Goal: Task Accomplishment & Management: Manage account settings

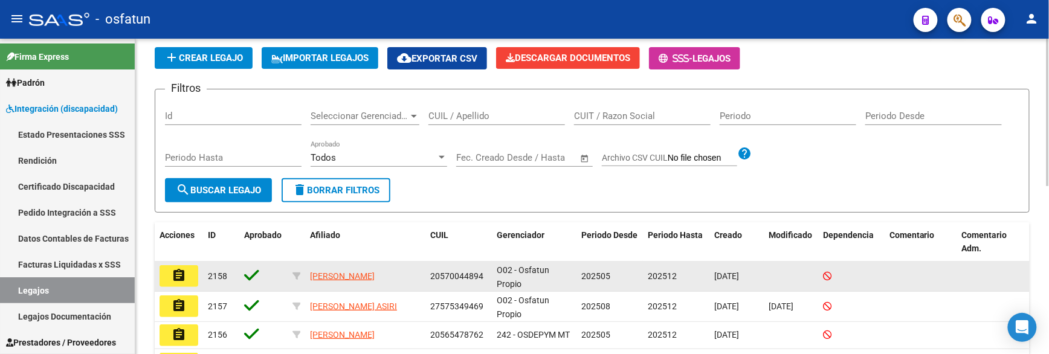
scroll to position [67, 0]
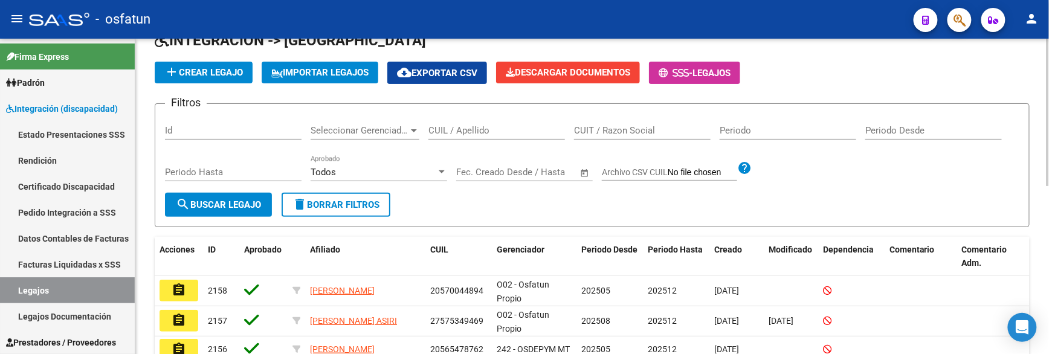
click at [661, 138] on div "CUIT / Razon Social" at bounding box center [642, 127] width 137 height 26
type input "zarate"
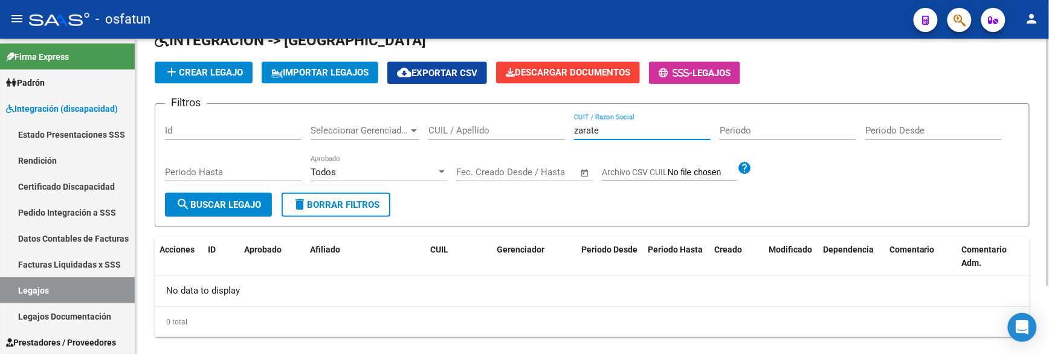
click at [609, 134] on input "zarate" at bounding box center [642, 130] width 137 height 11
click at [506, 139] on div "CUIL / Apellido" at bounding box center [496, 127] width 137 height 26
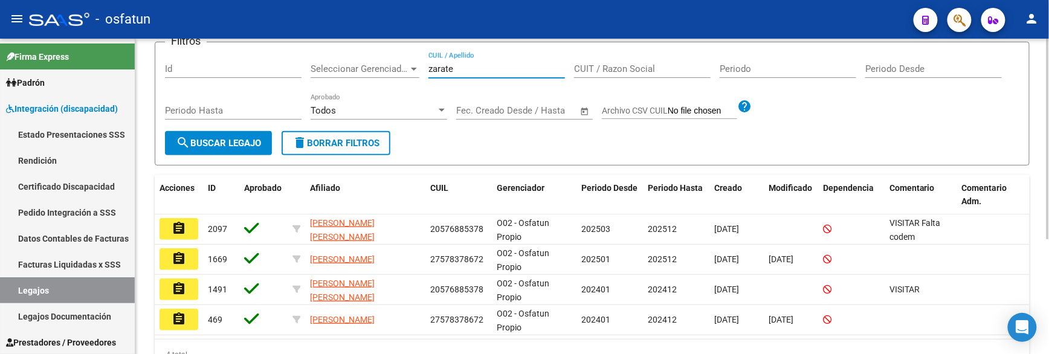
scroll to position [182, 0]
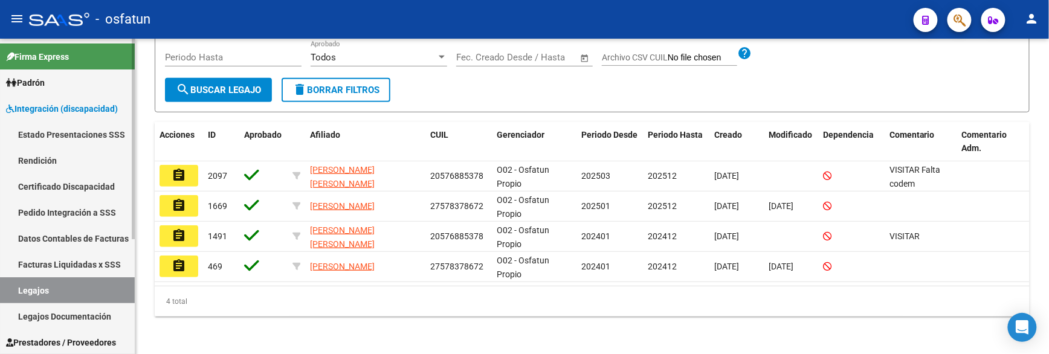
type input "zarate"
click at [104, 331] on link "Prestadores / Proveedores" at bounding box center [67, 342] width 135 height 26
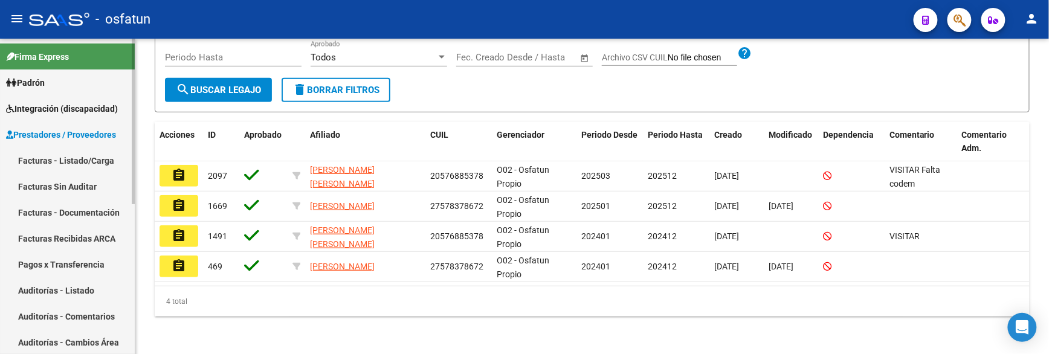
click at [88, 162] on link "Facturas - Listado/Carga" at bounding box center [67, 160] width 135 height 26
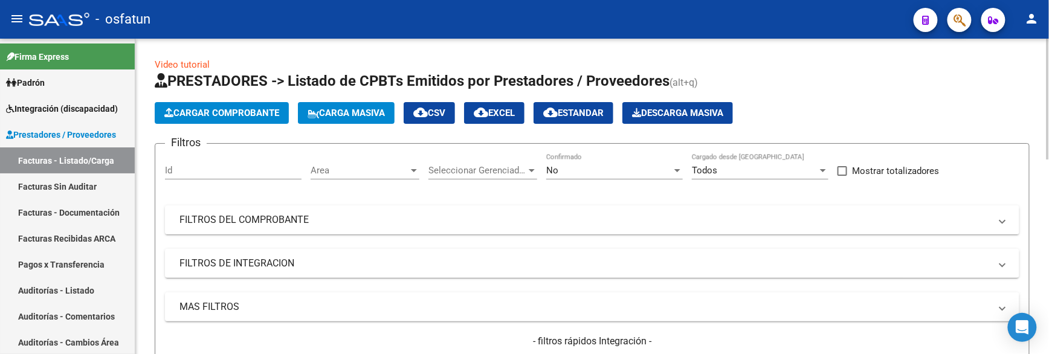
click at [613, 158] on div "No Confirmado" at bounding box center [614, 167] width 137 height 26
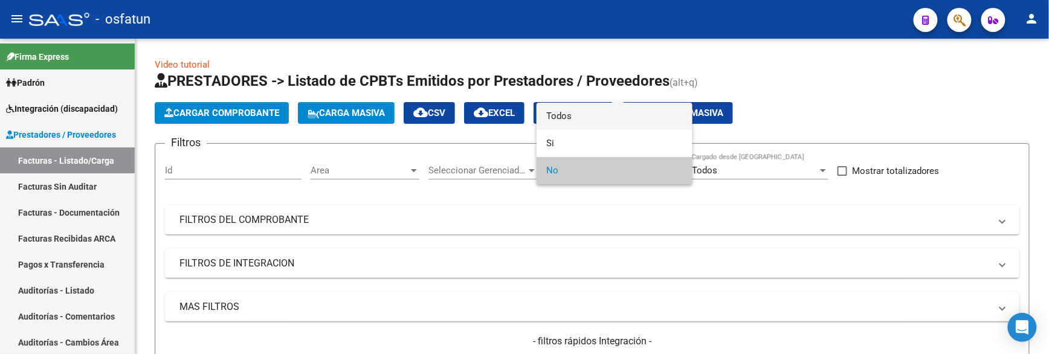
click at [589, 115] on span "Todos" at bounding box center [614, 116] width 137 height 27
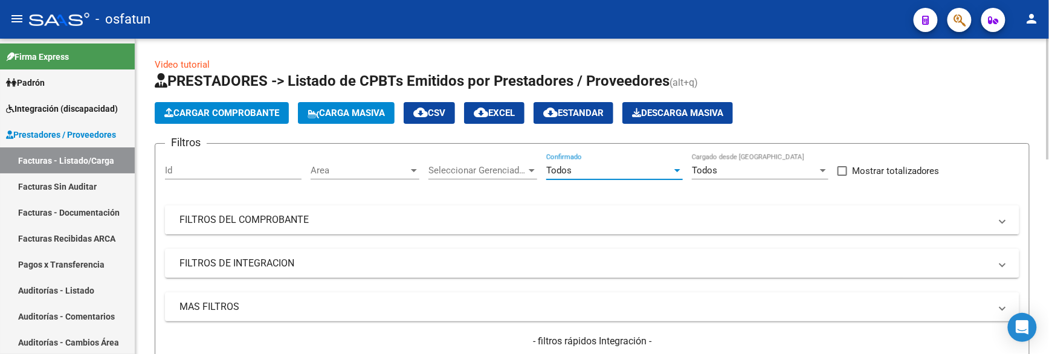
click at [253, 207] on mat-expansion-panel-header "FILTROS DEL COMPROBANTE" at bounding box center [592, 219] width 855 height 29
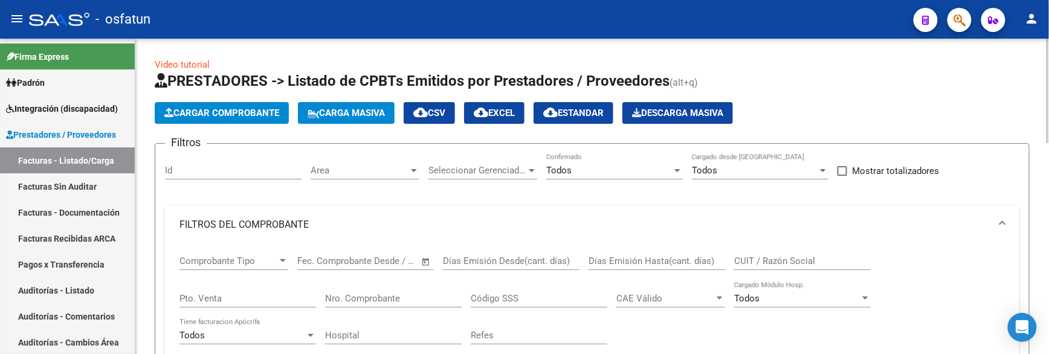
click at [797, 264] on input "CUIT / Razón Social" at bounding box center [802, 261] width 137 height 11
type input "zarate"
click at [355, 297] on input "Nro. Comprobante" at bounding box center [393, 298] width 137 height 11
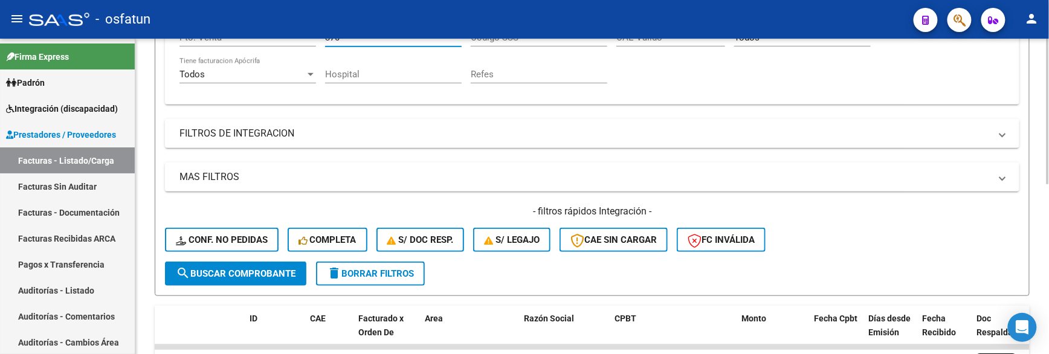
scroll to position [369, 0]
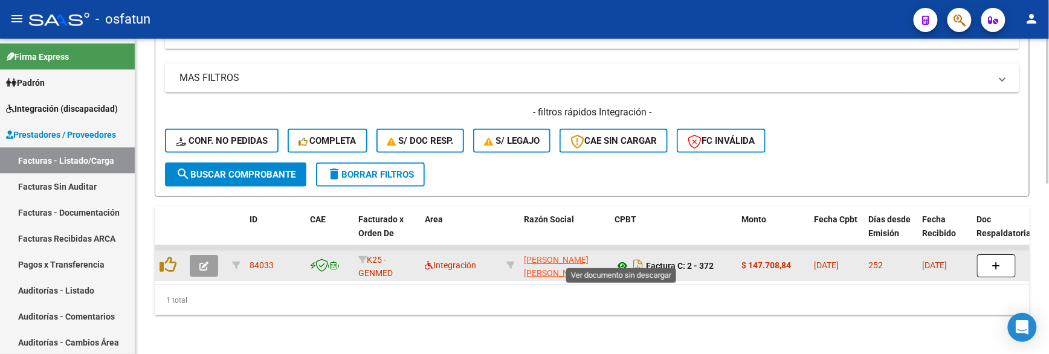
type input "370"
click at [621, 259] on icon at bounding box center [623, 266] width 16 height 15
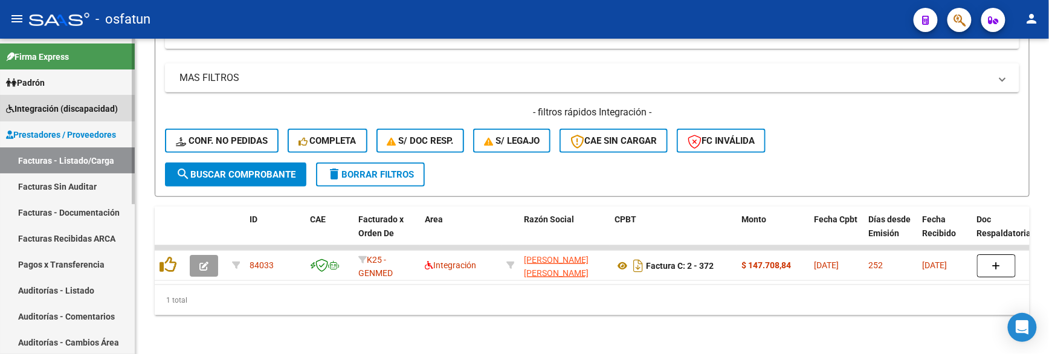
click at [36, 103] on span "Integración (discapacidad)" at bounding box center [62, 108] width 112 height 13
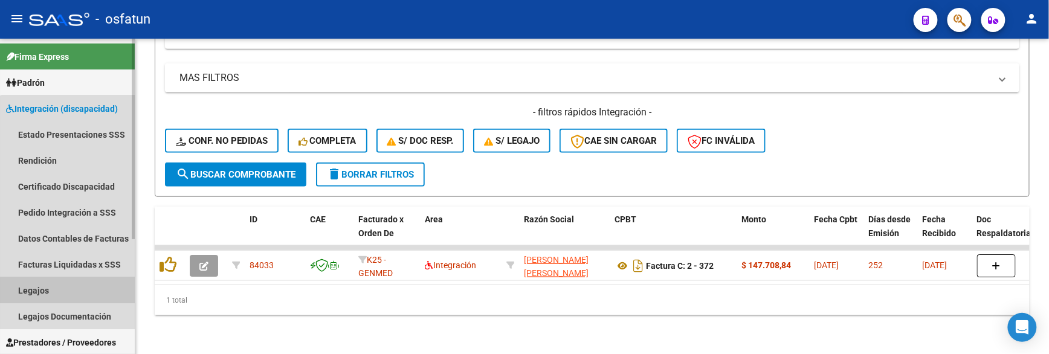
click at [88, 291] on link "Legajos" at bounding box center [67, 290] width 135 height 26
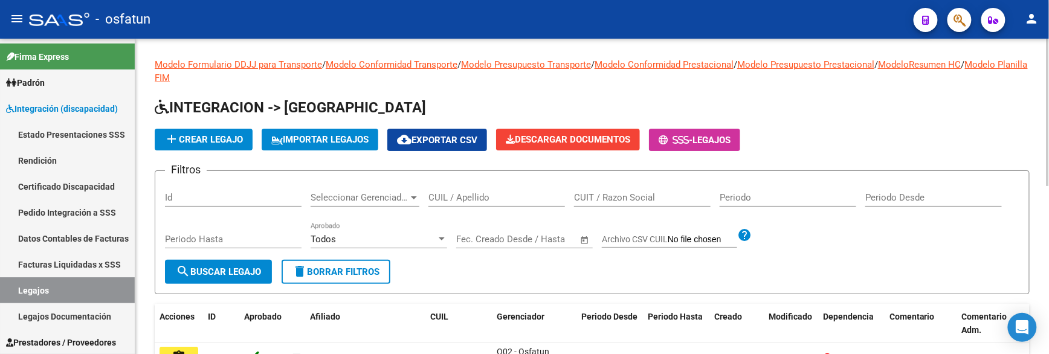
click at [627, 205] on div "CUIT / Razon Social" at bounding box center [642, 194] width 137 height 26
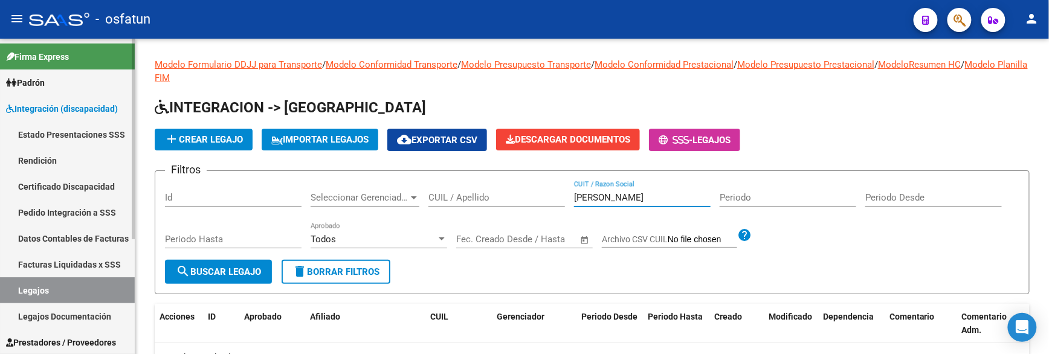
type input "[PERSON_NAME]"
click at [103, 335] on link "Prestadores / Proveedores" at bounding box center [67, 342] width 135 height 26
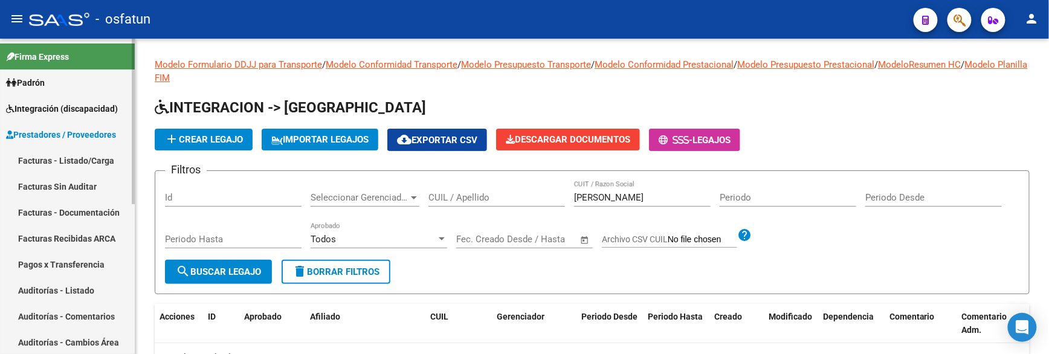
click at [73, 164] on link "Facturas - Listado/Carga" at bounding box center [67, 160] width 135 height 26
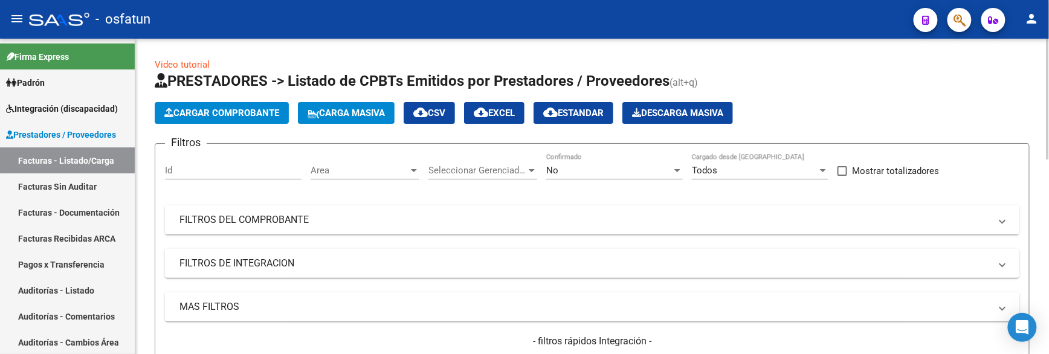
click at [457, 222] on mat-panel-title "FILTROS DEL COMPROBANTE" at bounding box center [584, 219] width 811 height 13
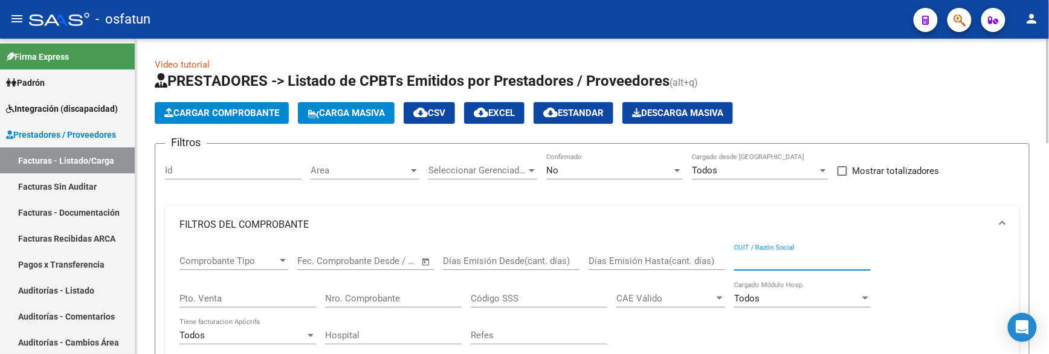
click at [757, 259] on input "CUIT / Razón Social" at bounding box center [802, 261] width 137 height 11
type input "[PERSON_NAME]"
click at [621, 176] on div "No Confirmado" at bounding box center [614, 167] width 137 height 26
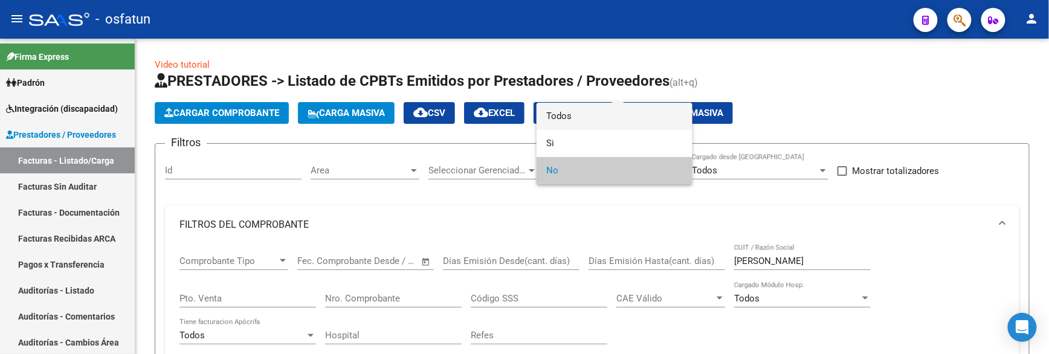
click at [592, 107] on span "Todos" at bounding box center [614, 116] width 137 height 27
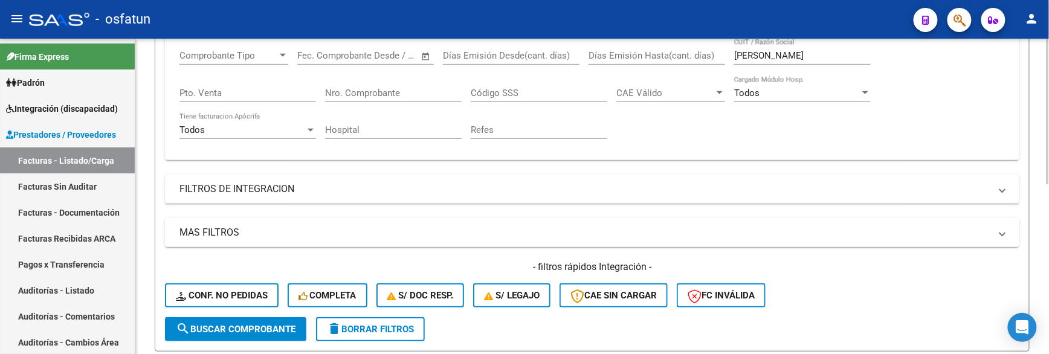
scroll to position [201, 0]
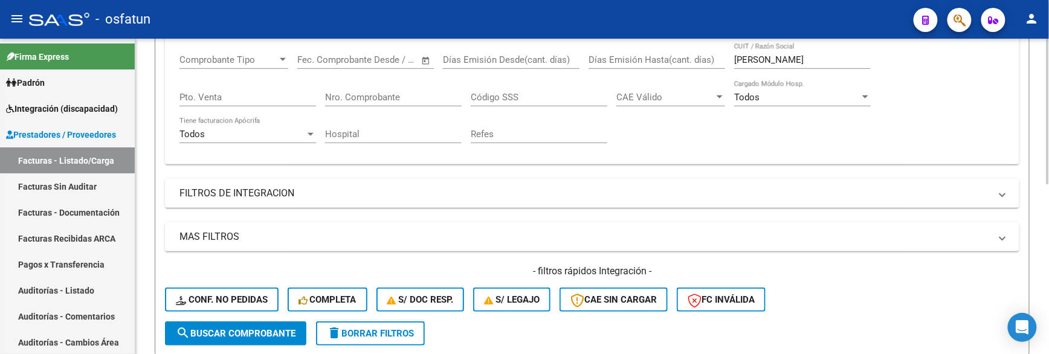
click at [396, 106] on div "Nro. Comprobante" at bounding box center [393, 93] width 137 height 26
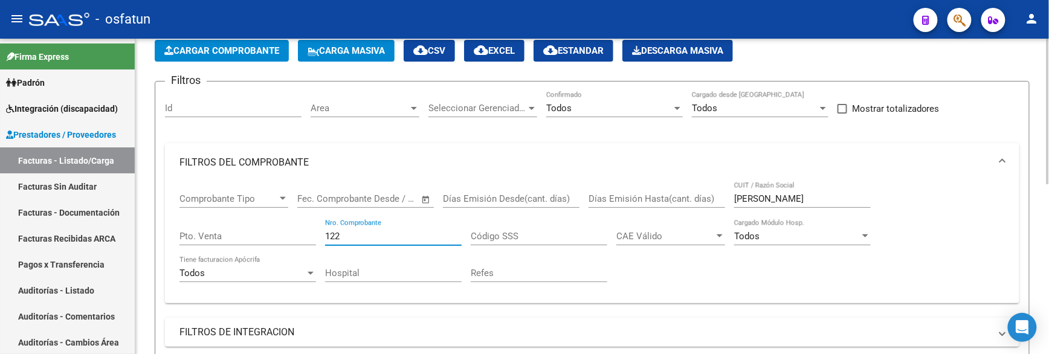
scroll to position [0, 0]
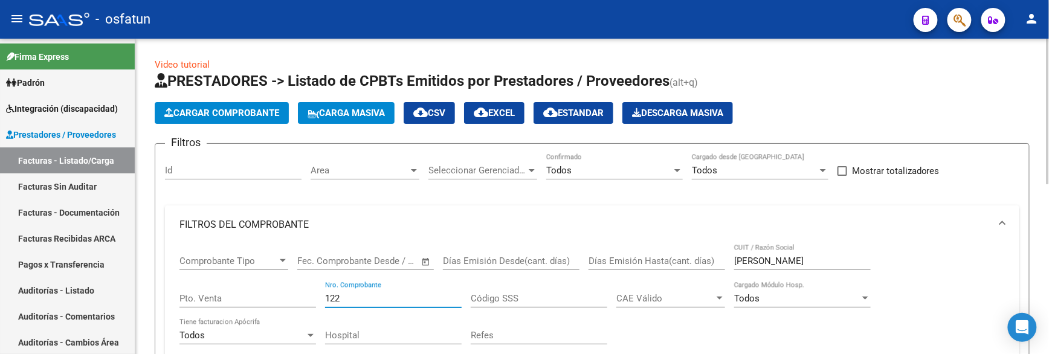
type input "122"
click at [601, 177] on div "Todos Confirmado" at bounding box center [614, 167] width 137 height 26
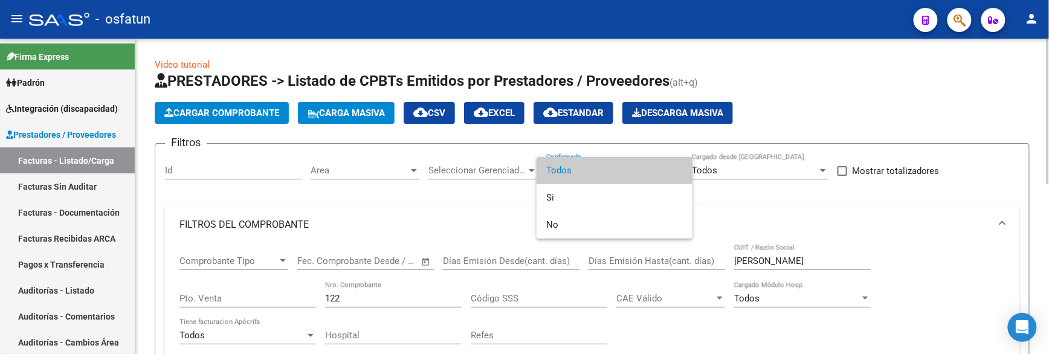
click at [409, 215] on div at bounding box center [524, 177] width 1049 height 354
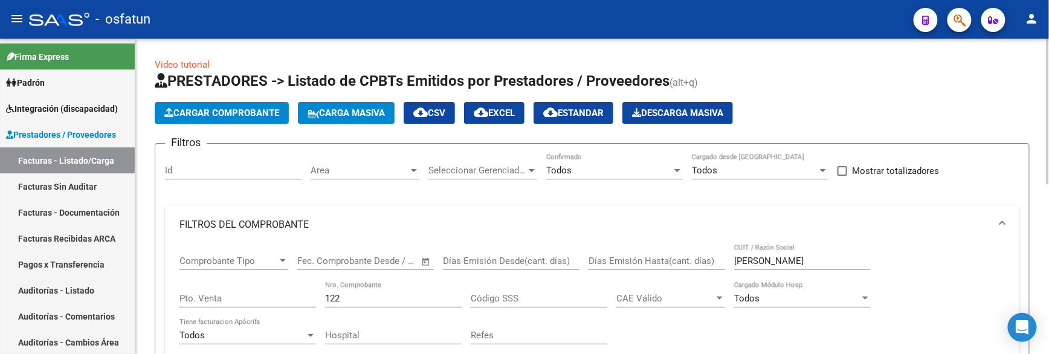
click at [413, 216] on mat-expansion-panel-header "FILTROS DEL COMPROBANTE" at bounding box center [592, 224] width 855 height 39
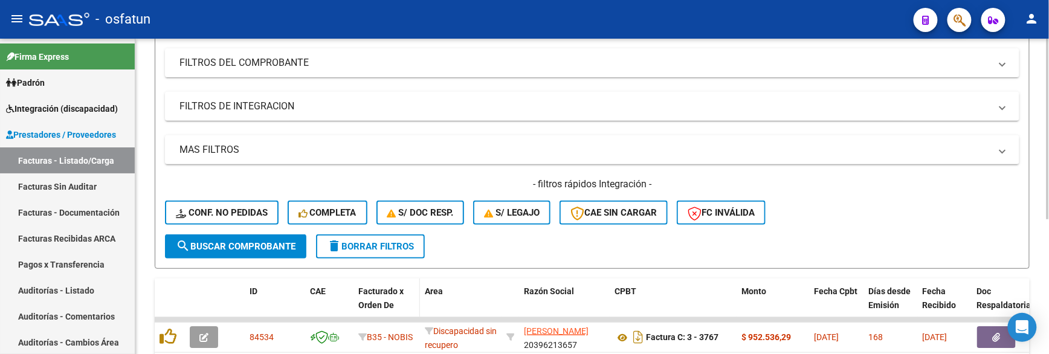
scroll to position [237, 0]
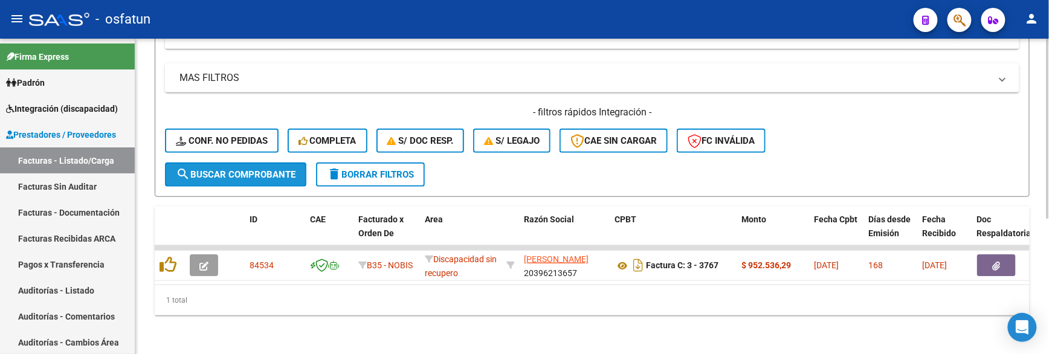
click at [233, 173] on button "search Buscar Comprobante" at bounding box center [235, 175] width 141 height 24
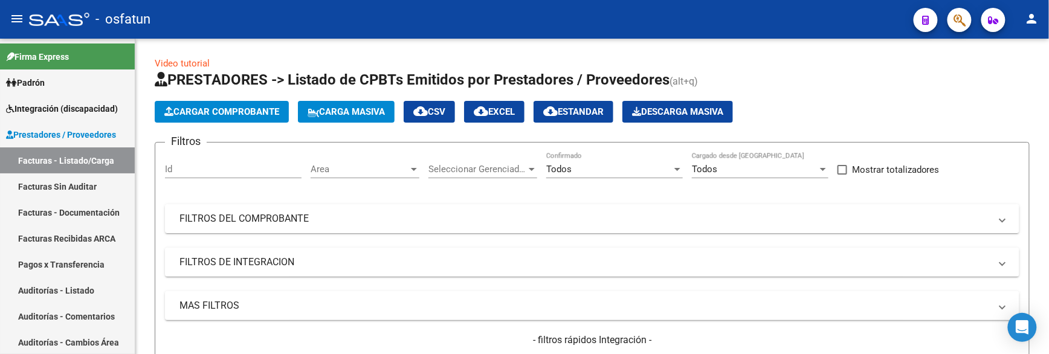
scroll to position [0, 0]
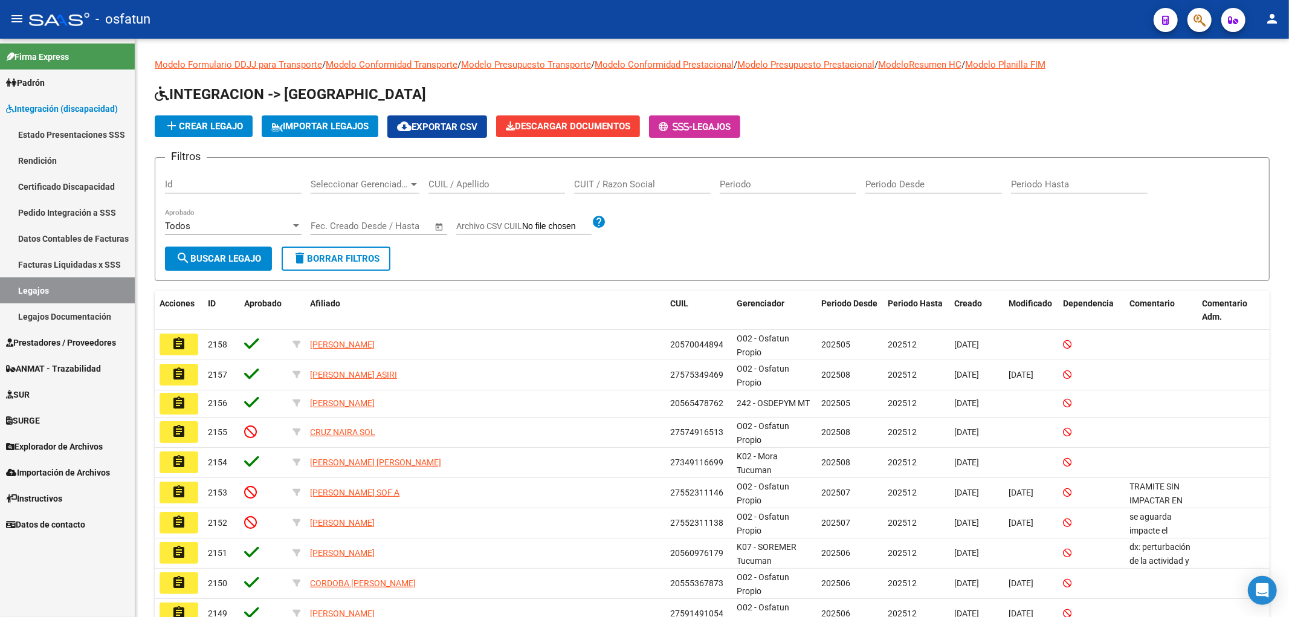
click at [75, 330] on link "Prestadores / Proveedores" at bounding box center [67, 342] width 135 height 26
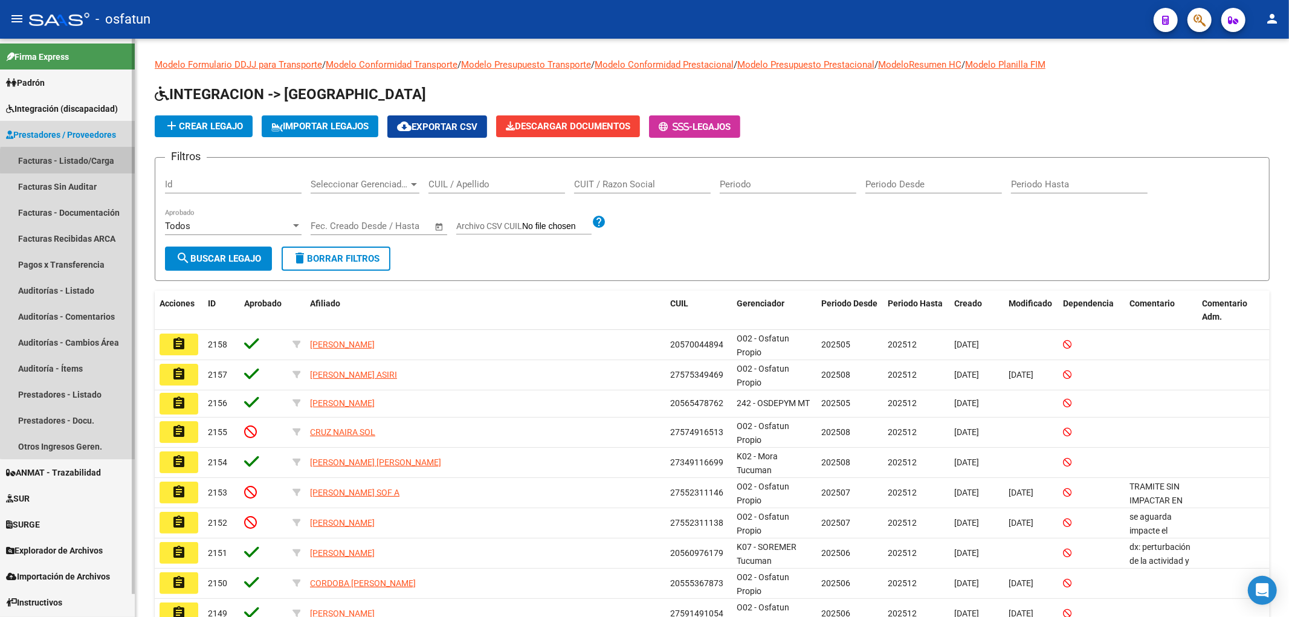
click at [69, 162] on link "Facturas - Listado/Carga" at bounding box center [67, 160] width 135 height 26
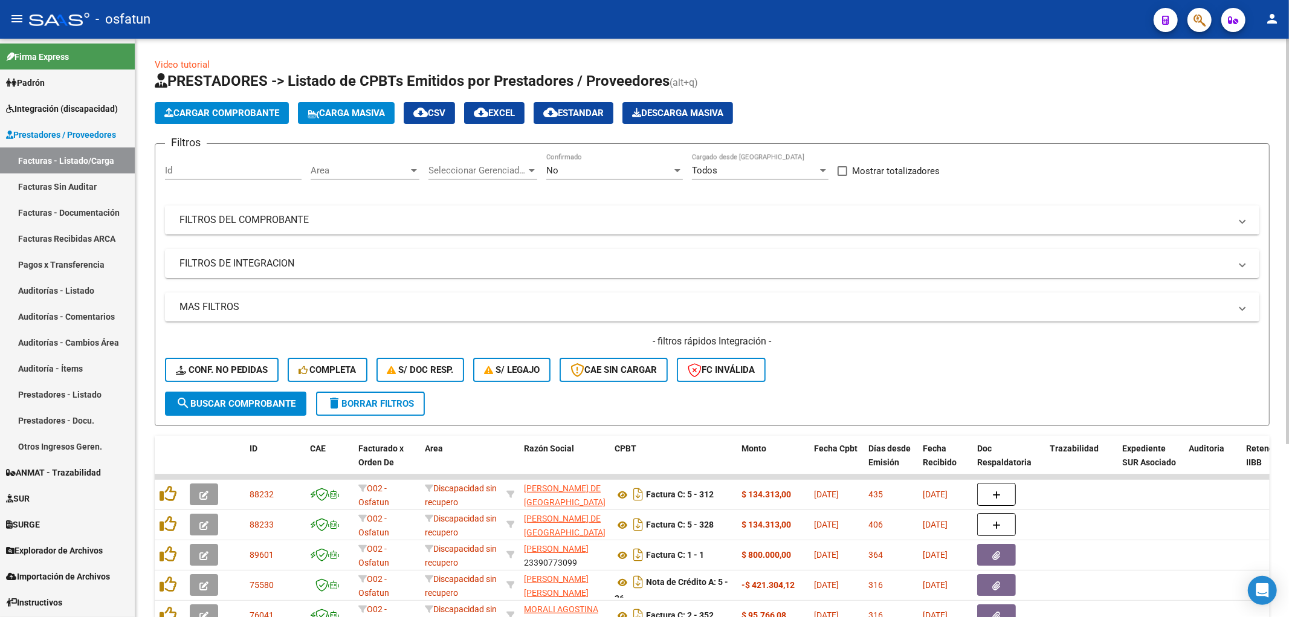
click at [262, 213] on mat-expansion-panel-header "FILTROS DEL COMPROBANTE" at bounding box center [712, 219] width 1094 height 29
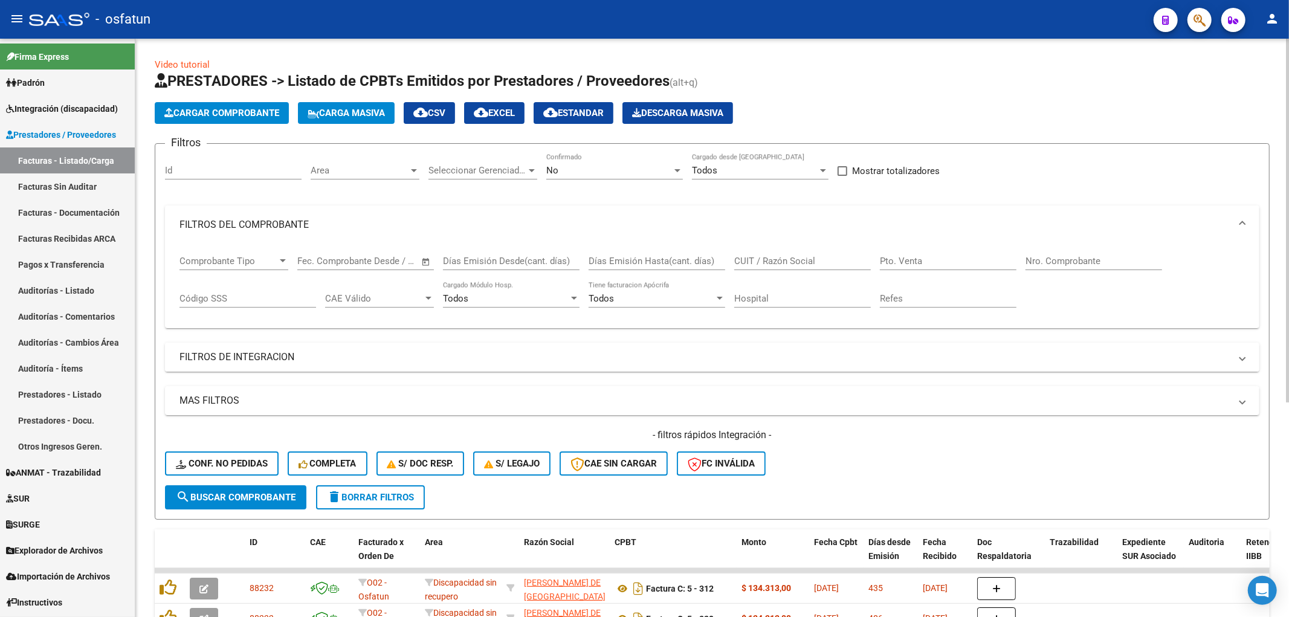
click at [202, 351] on mat-panel-title "FILTROS DE INTEGRACION" at bounding box center [704, 357] width 1051 height 13
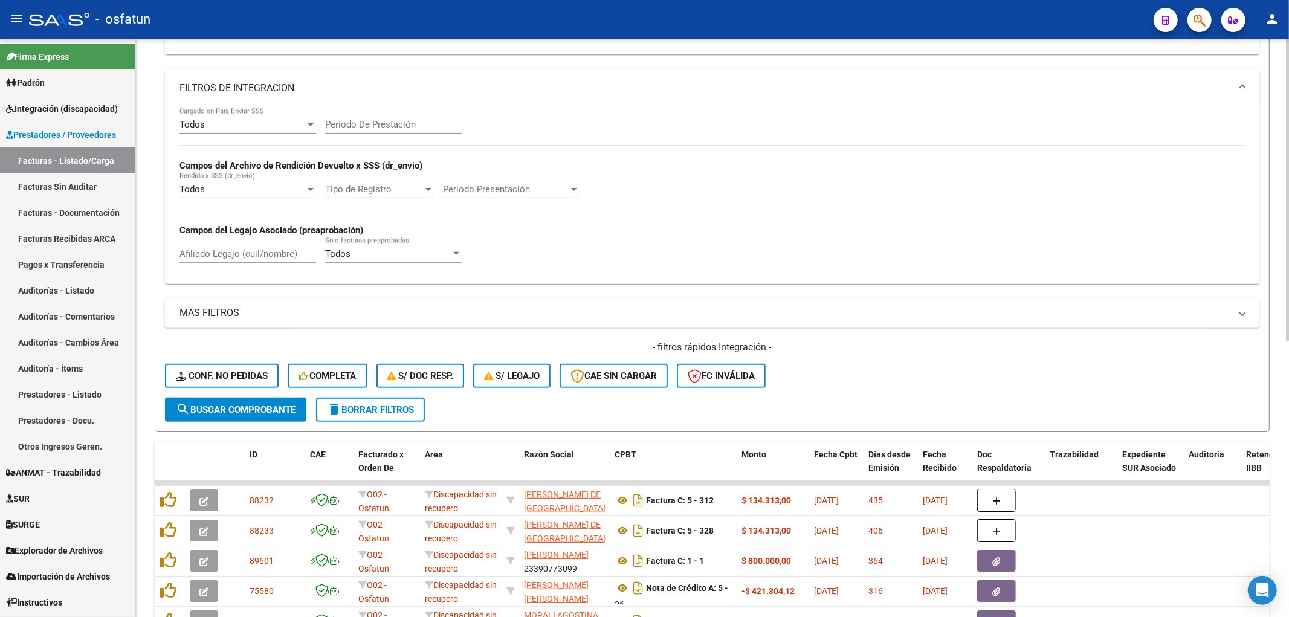
scroll to position [268, 0]
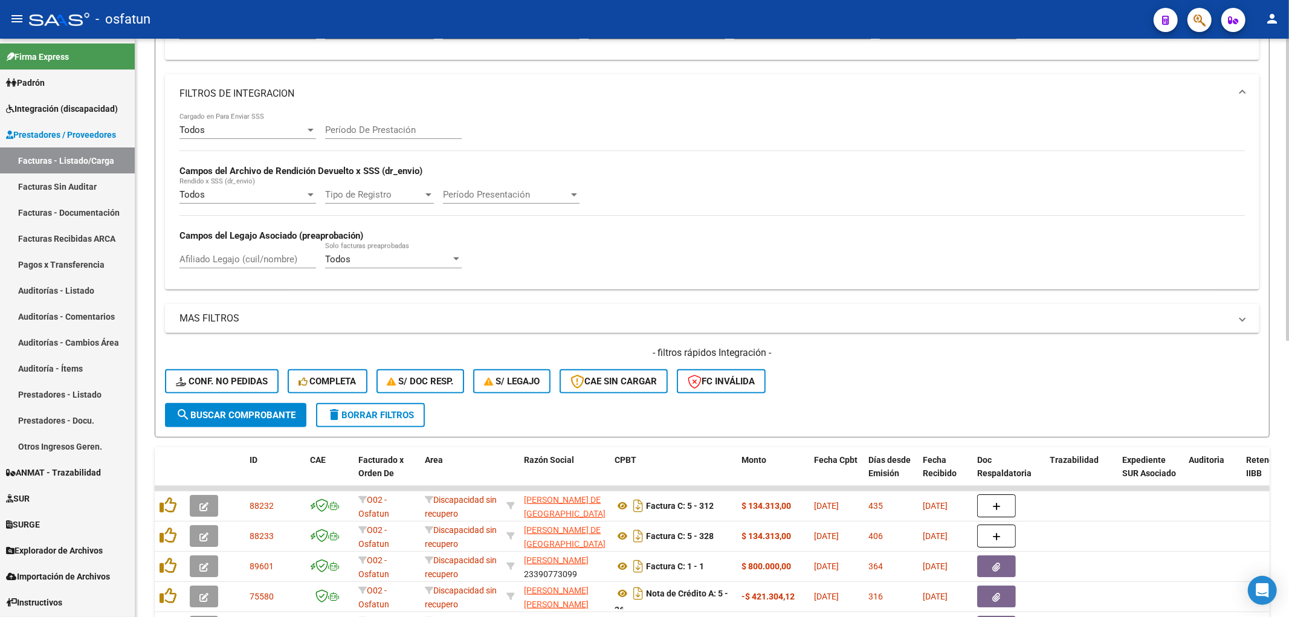
click at [343, 124] on div "Período De Prestación" at bounding box center [393, 126] width 137 height 26
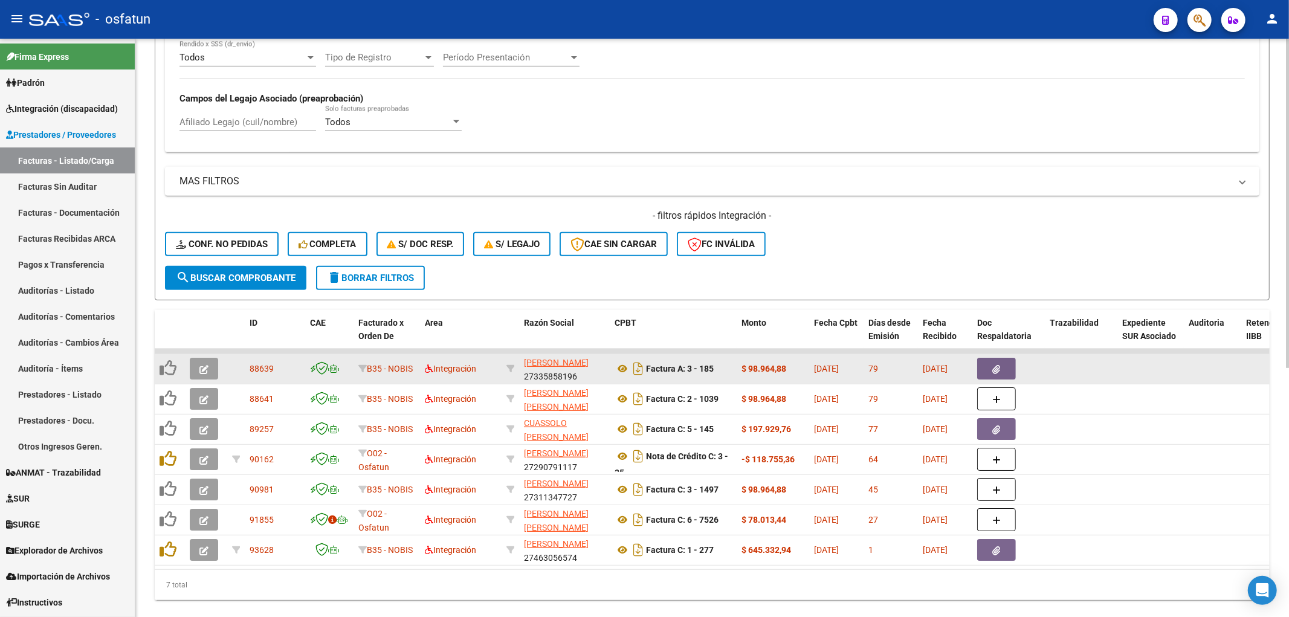
scroll to position [436, 0]
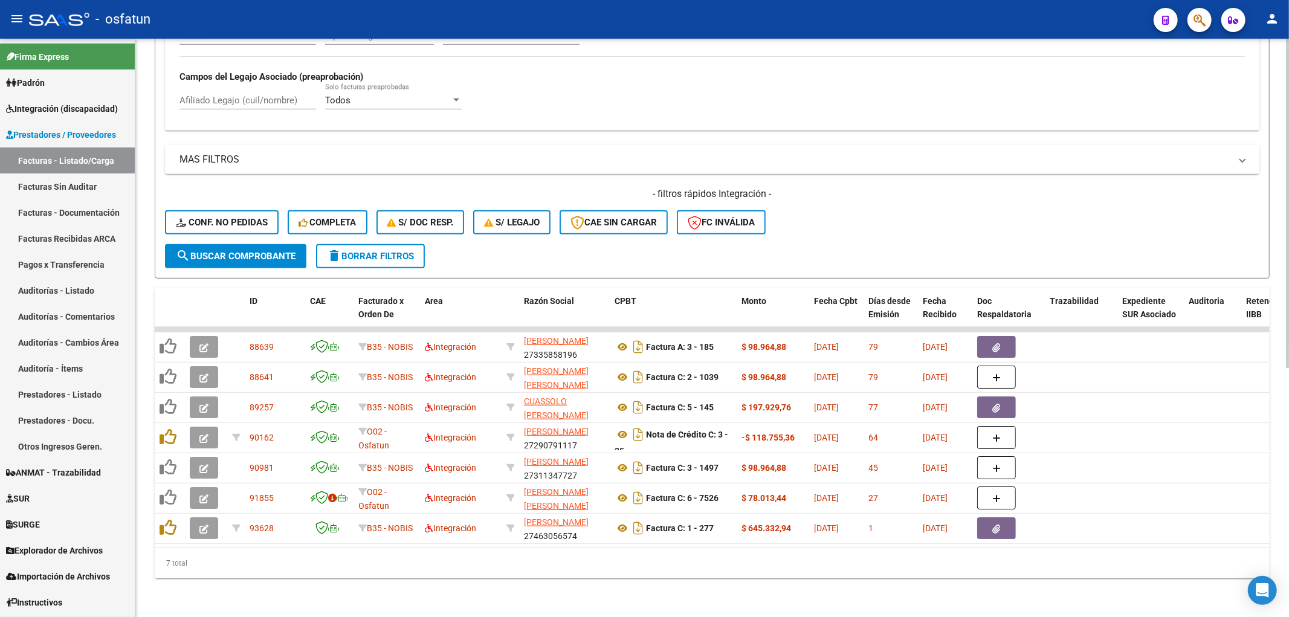
type input "202505"
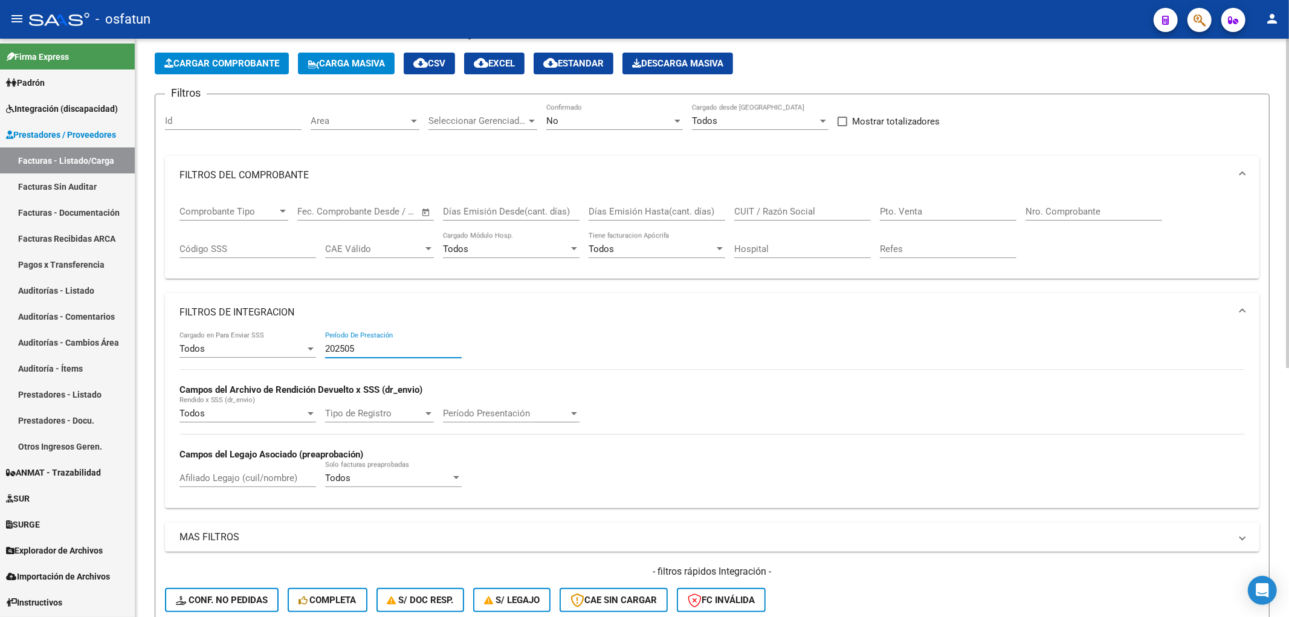
scroll to position [0, 0]
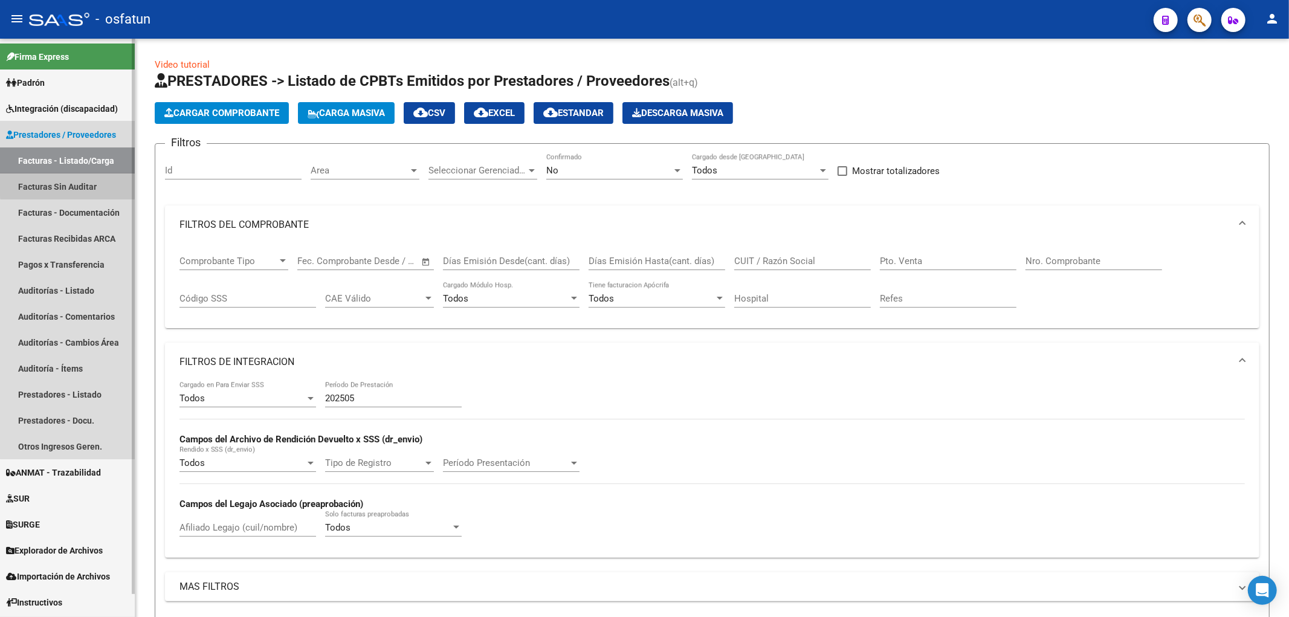
click at [71, 180] on link "Facturas Sin Auditar" at bounding box center [67, 186] width 135 height 26
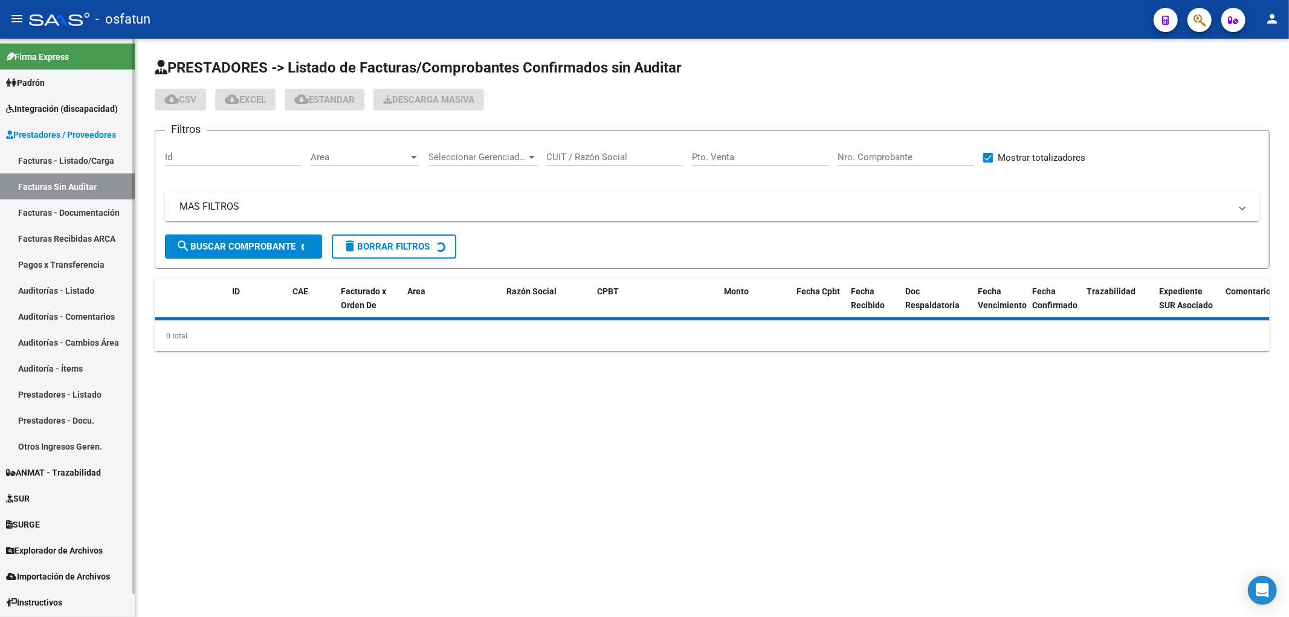
click at [83, 163] on link "Facturas - Listado/Carga" at bounding box center [67, 160] width 135 height 26
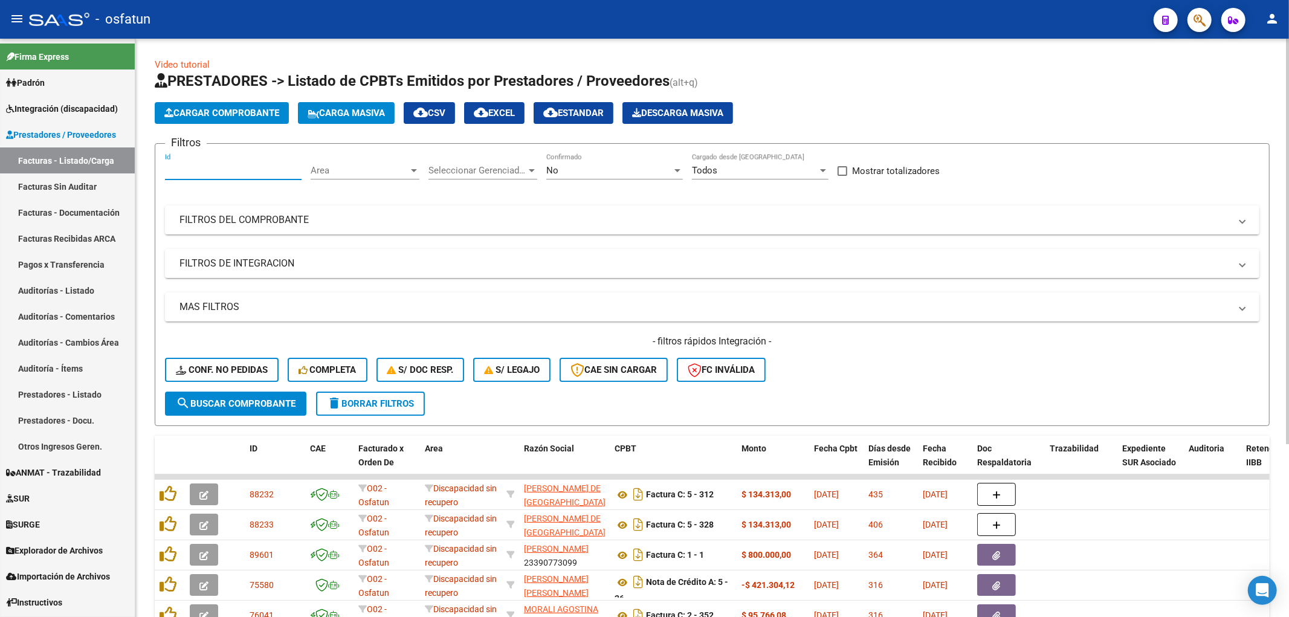
click at [172, 165] on input "Id" at bounding box center [233, 170] width 137 height 11
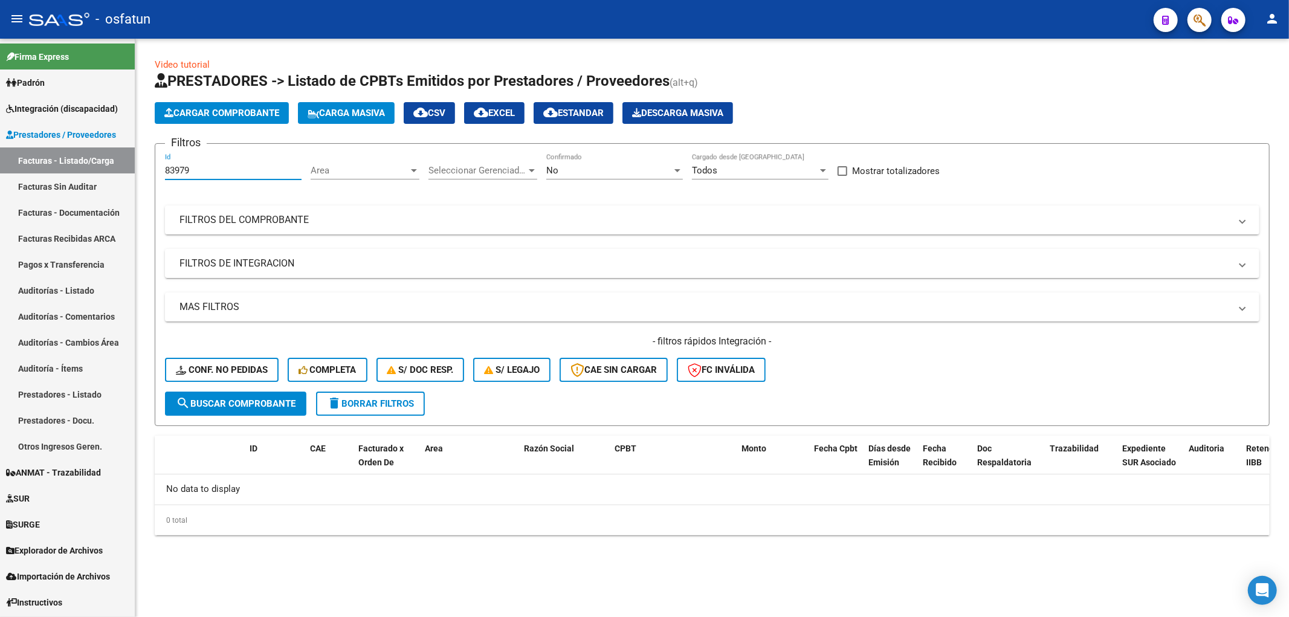
type input "83979"
click at [667, 177] on div "No Confirmado" at bounding box center [614, 167] width 137 height 26
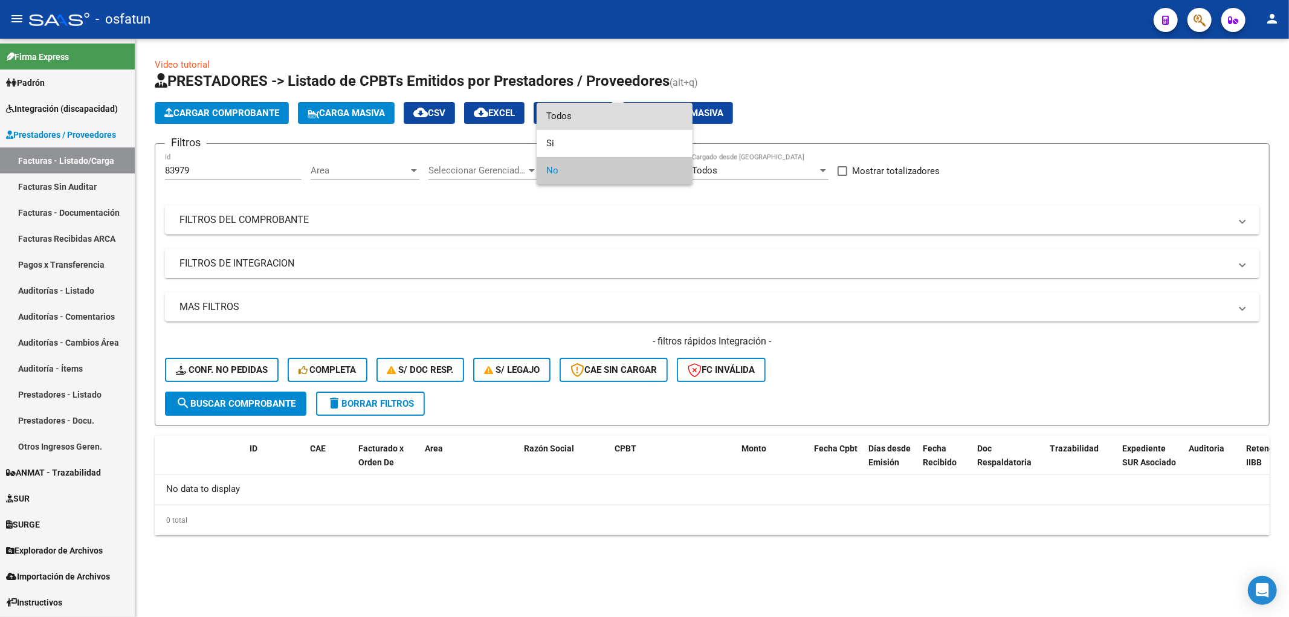
click at [587, 118] on span "Todos" at bounding box center [614, 116] width 137 height 27
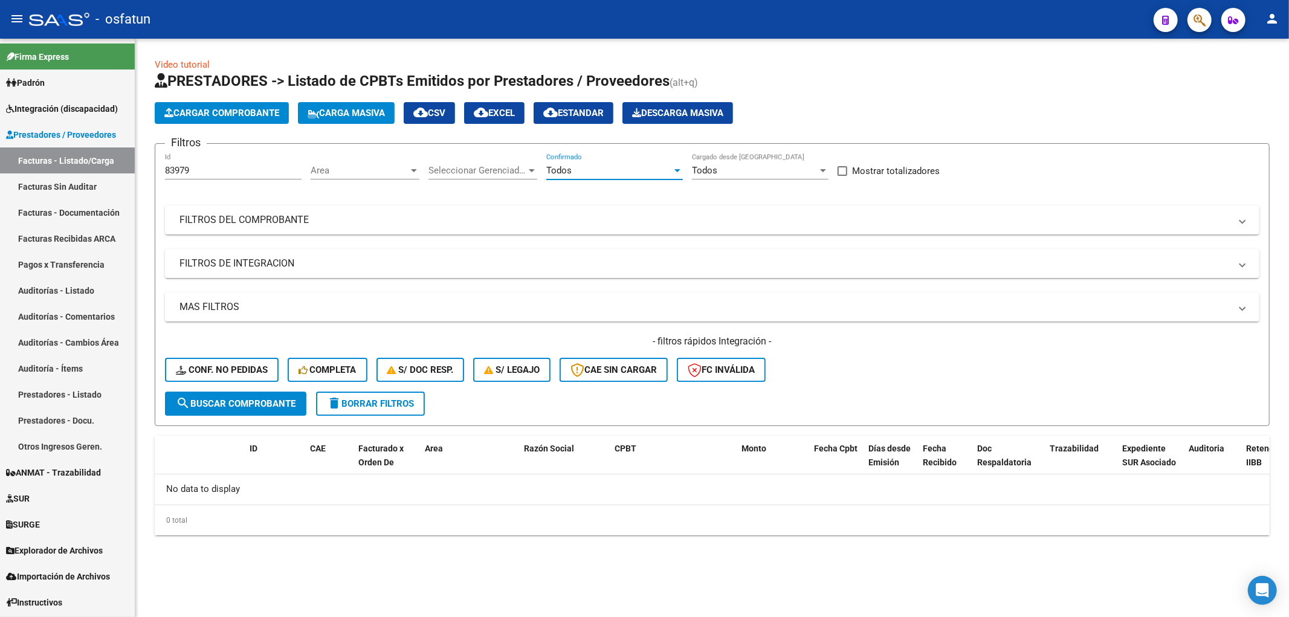
click at [269, 403] on span "search Buscar Comprobante" at bounding box center [236, 403] width 120 height 11
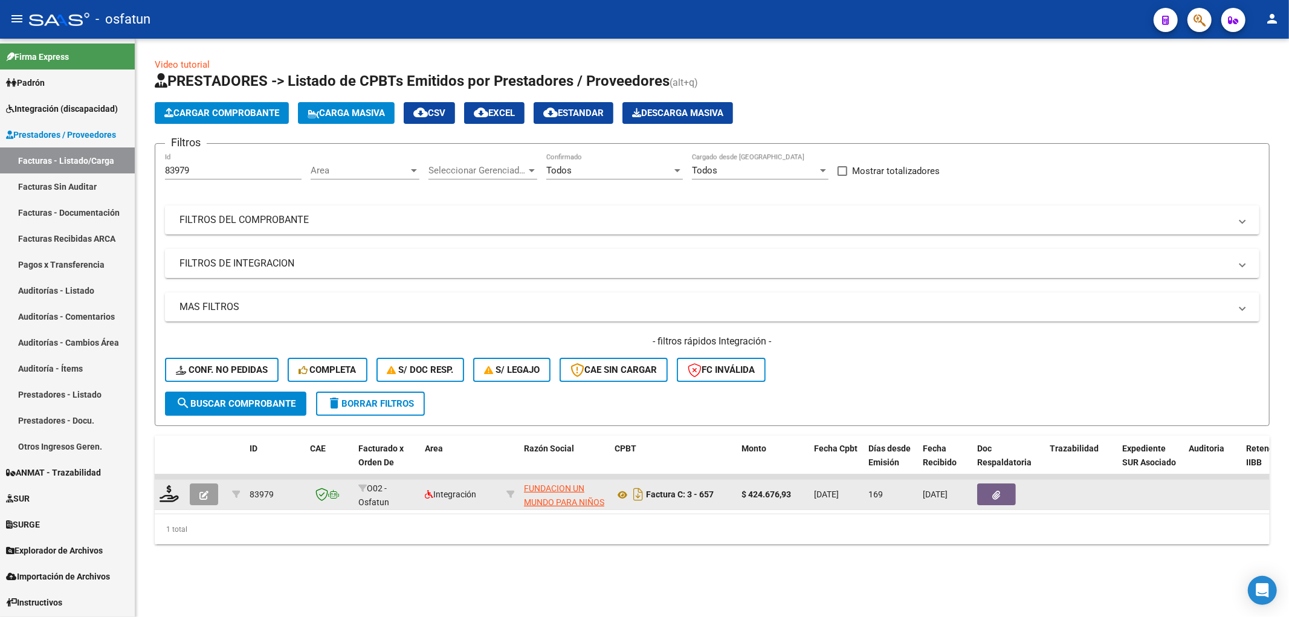
click at [198, 496] on button "button" at bounding box center [204, 494] width 28 height 22
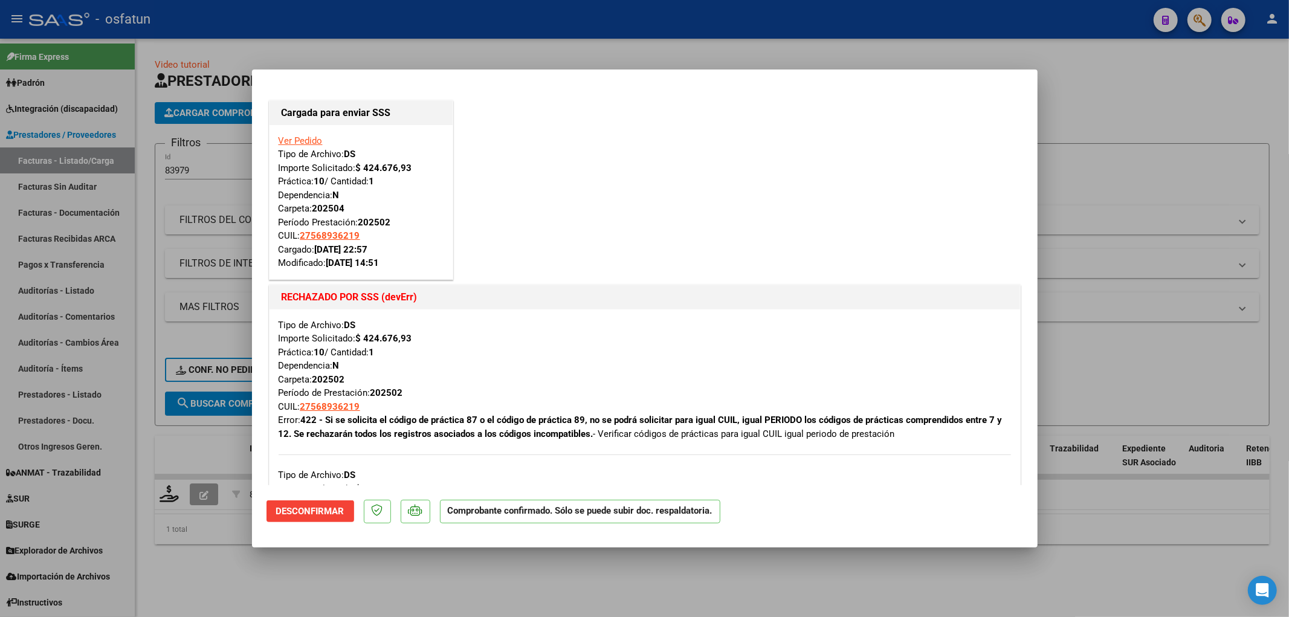
scroll to position [268, 0]
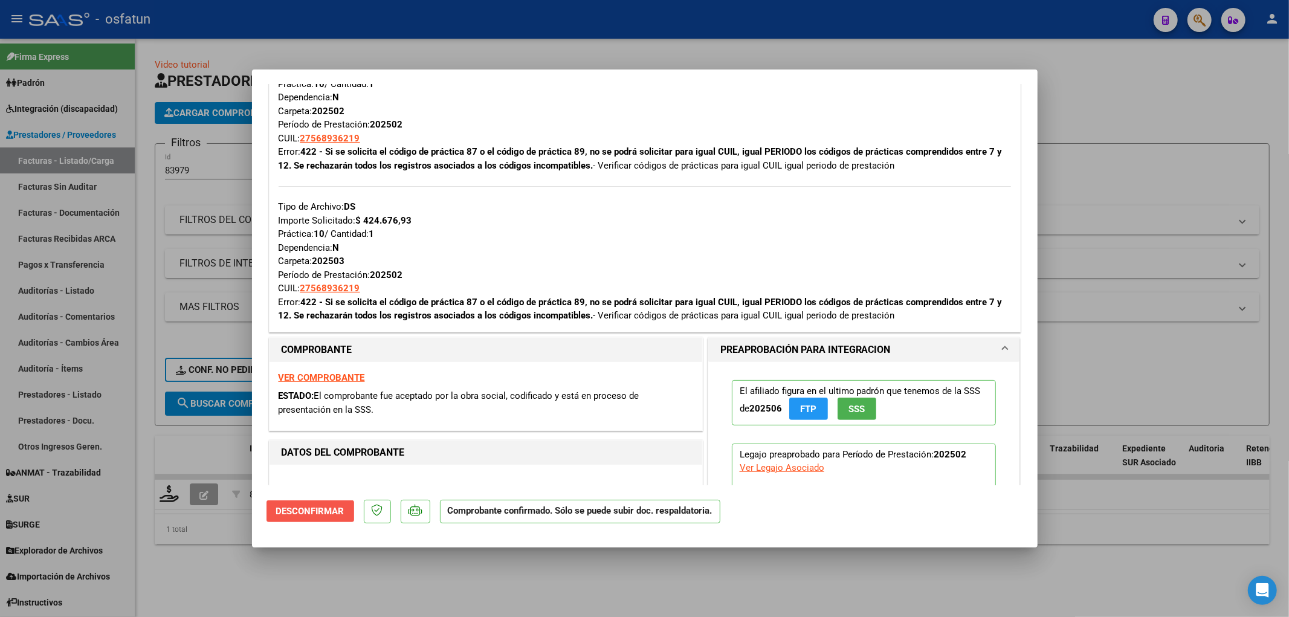
click at [291, 519] on button "Desconfirmar" at bounding box center [311, 511] width 88 height 22
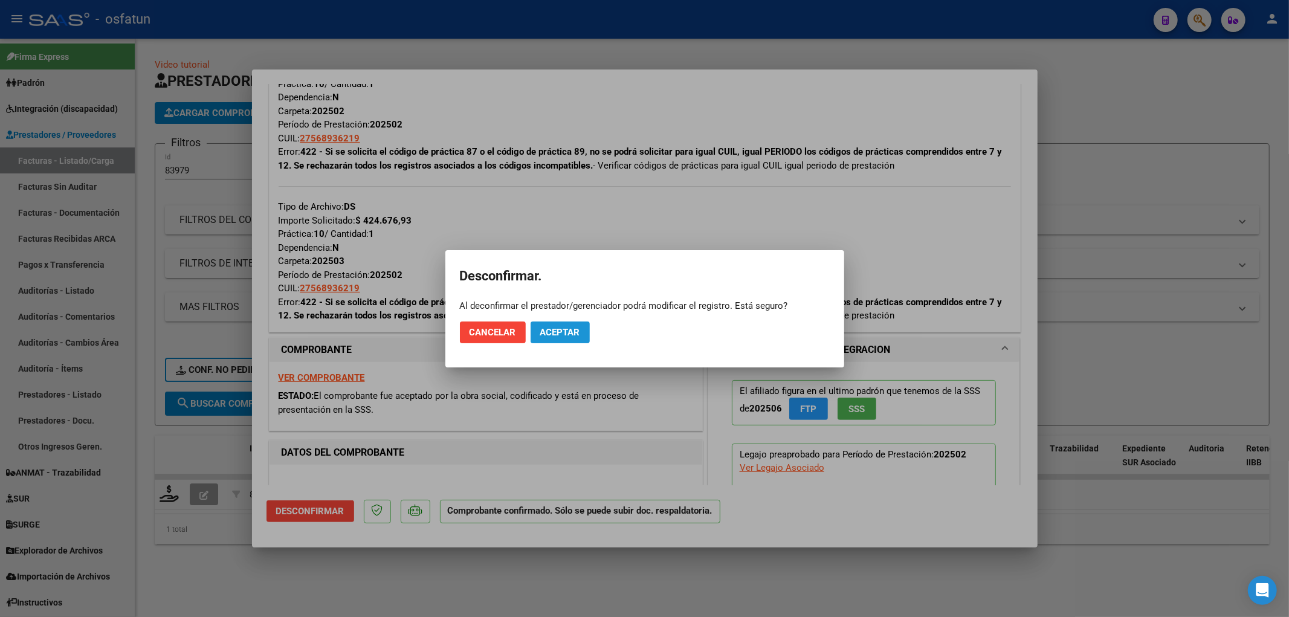
click at [557, 334] on span "Aceptar" at bounding box center [560, 332] width 40 height 11
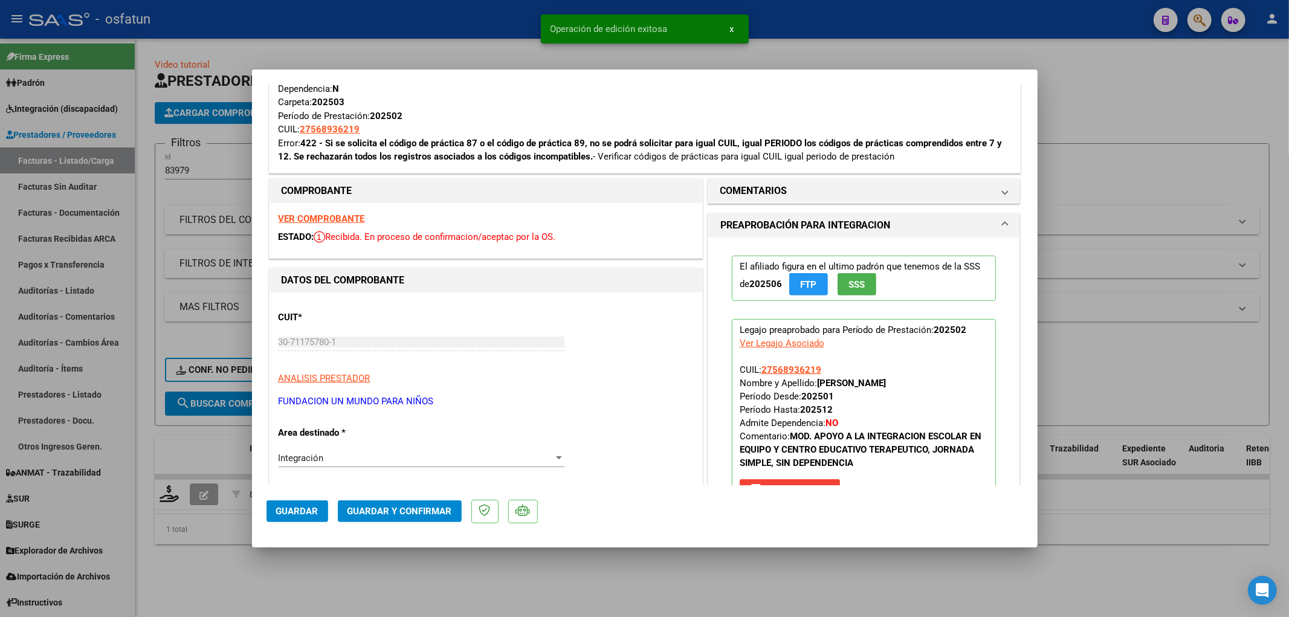
scroll to position [470, 0]
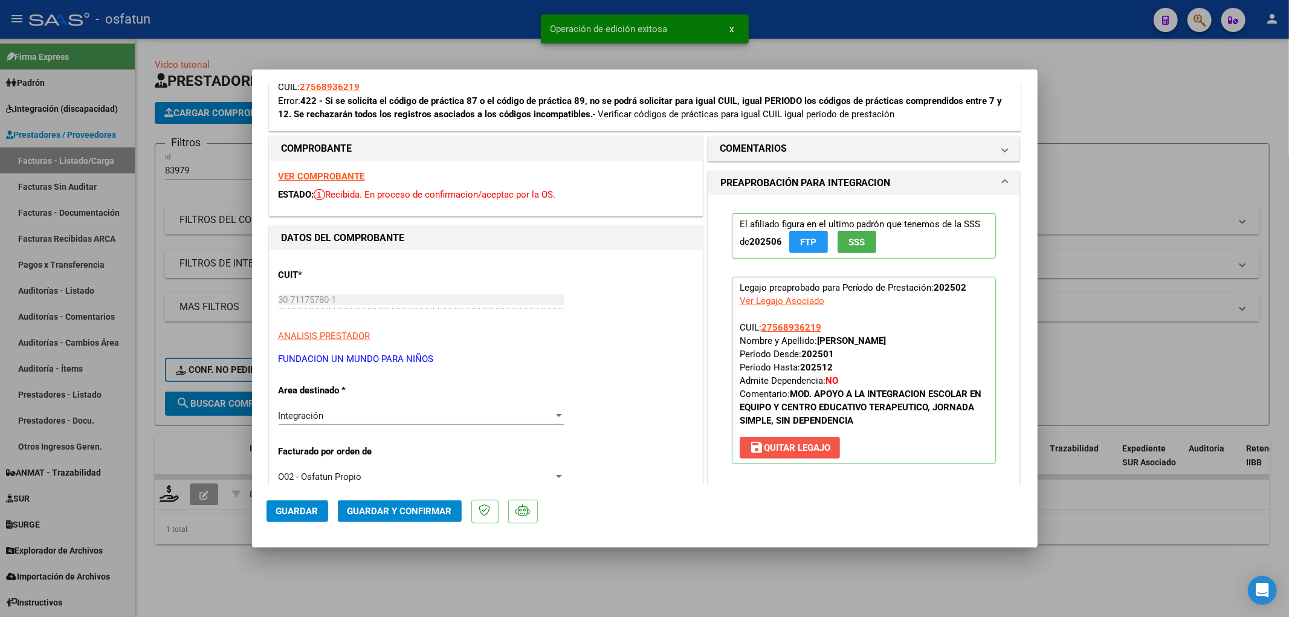
click at [799, 446] on span "save Quitar Legajo" at bounding box center [789, 447] width 81 height 11
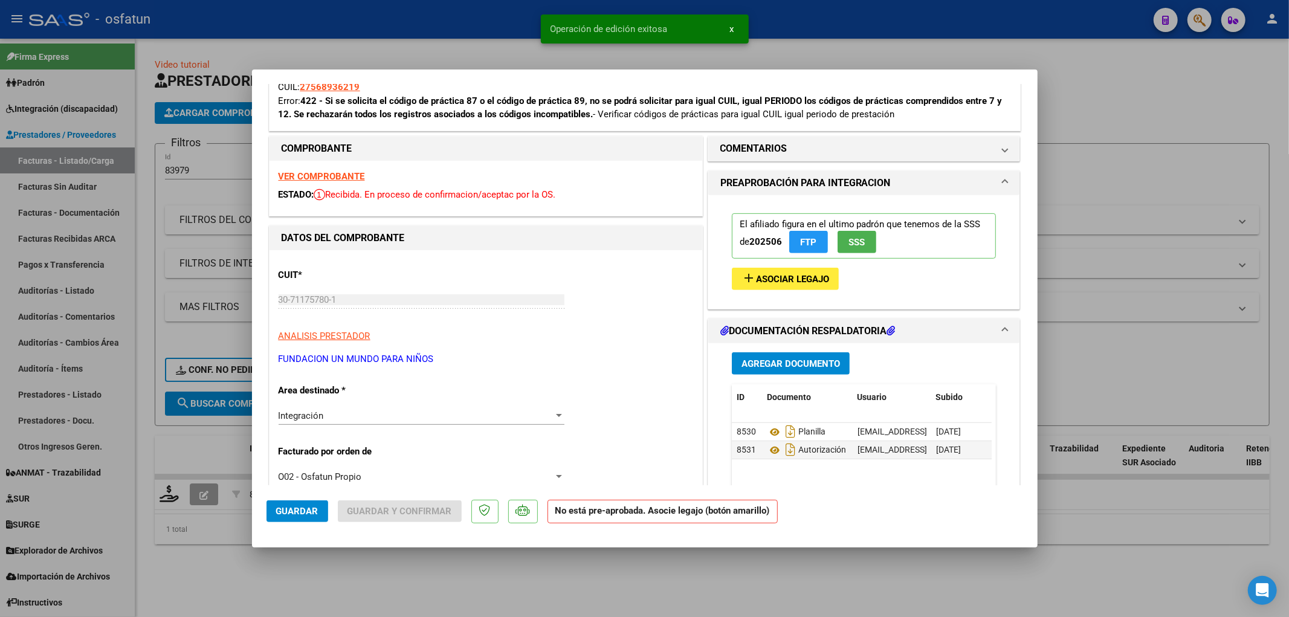
click at [381, 410] on div "Integración" at bounding box center [416, 415] width 275 height 11
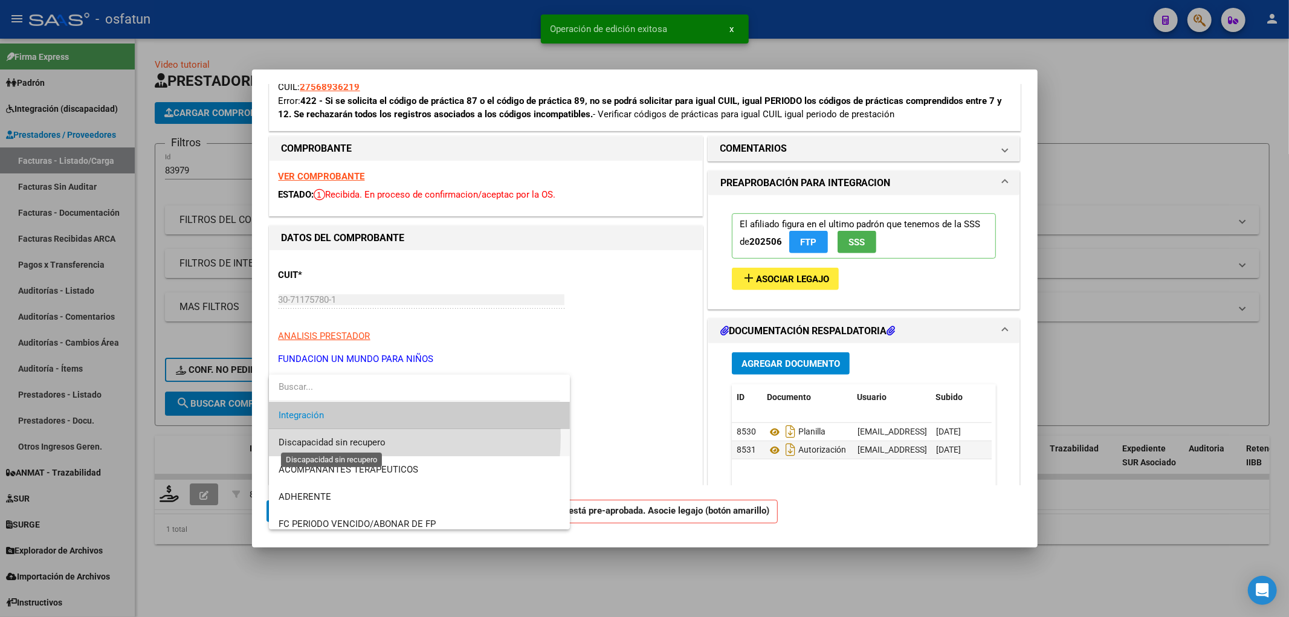
click at [331, 437] on span "Discapacidad sin recupero" at bounding box center [332, 442] width 107 height 11
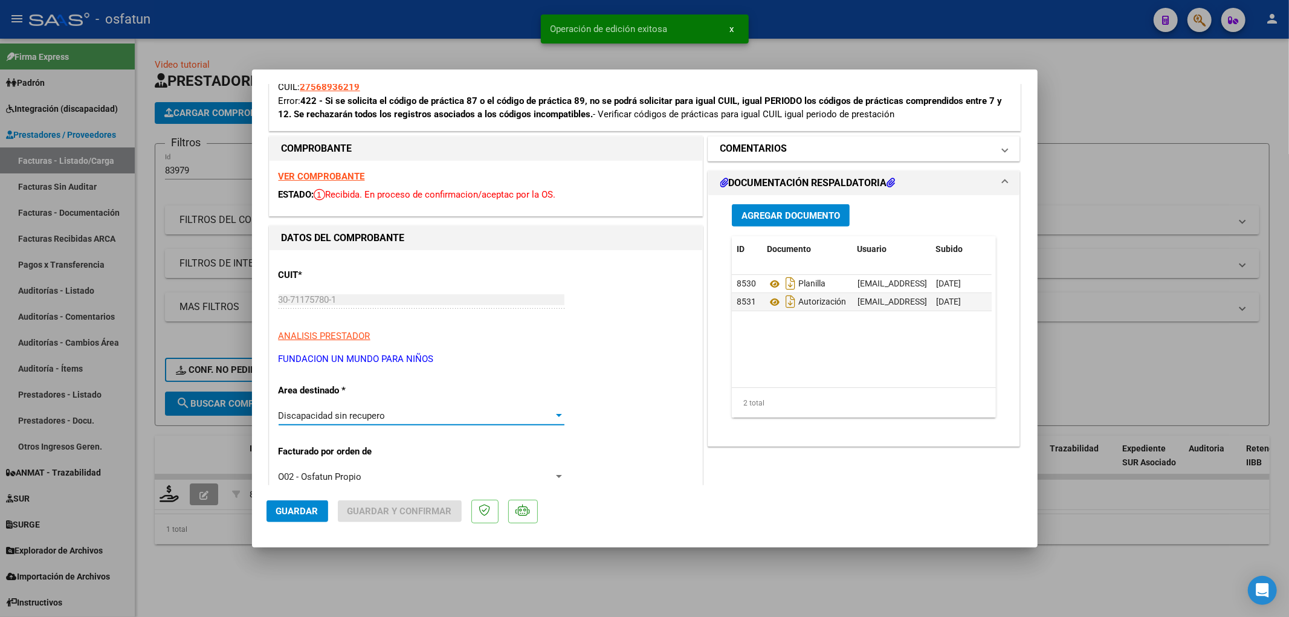
click at [811, 143] on mat-panel-title "COMENTARIOS" at bounding box center [856, 148] width 273 height 15
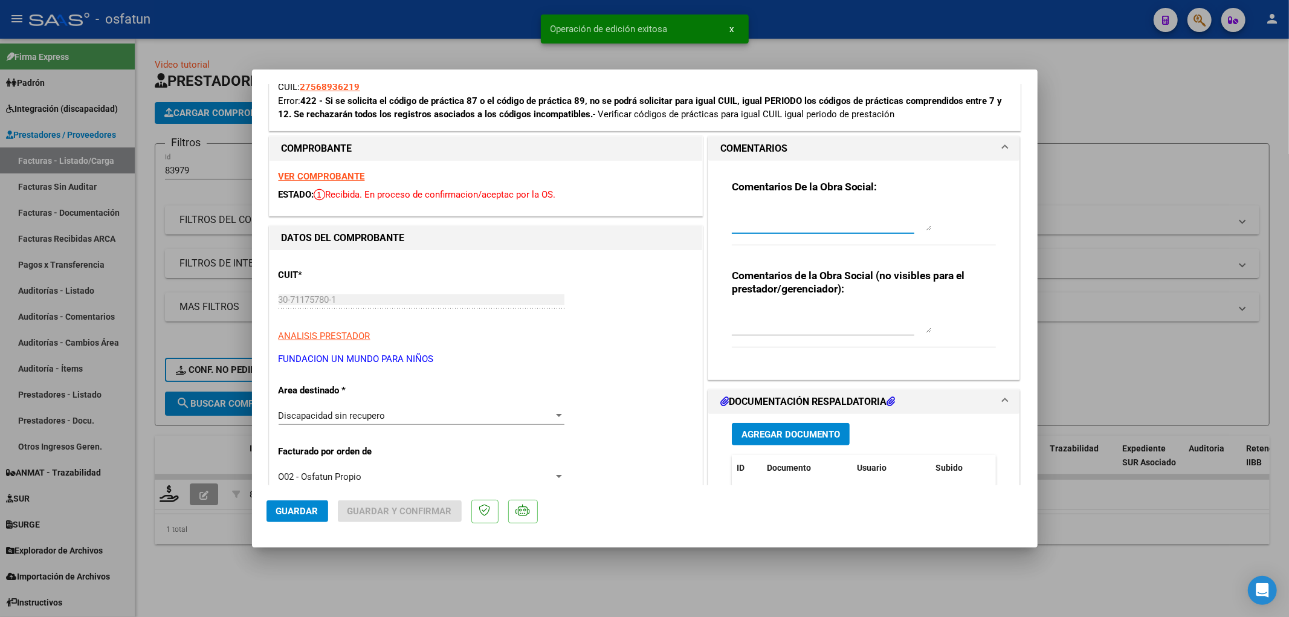
click at [784, 227] on textarea at bounding box center [831, 219] width 199 height 24
type textarea "d"
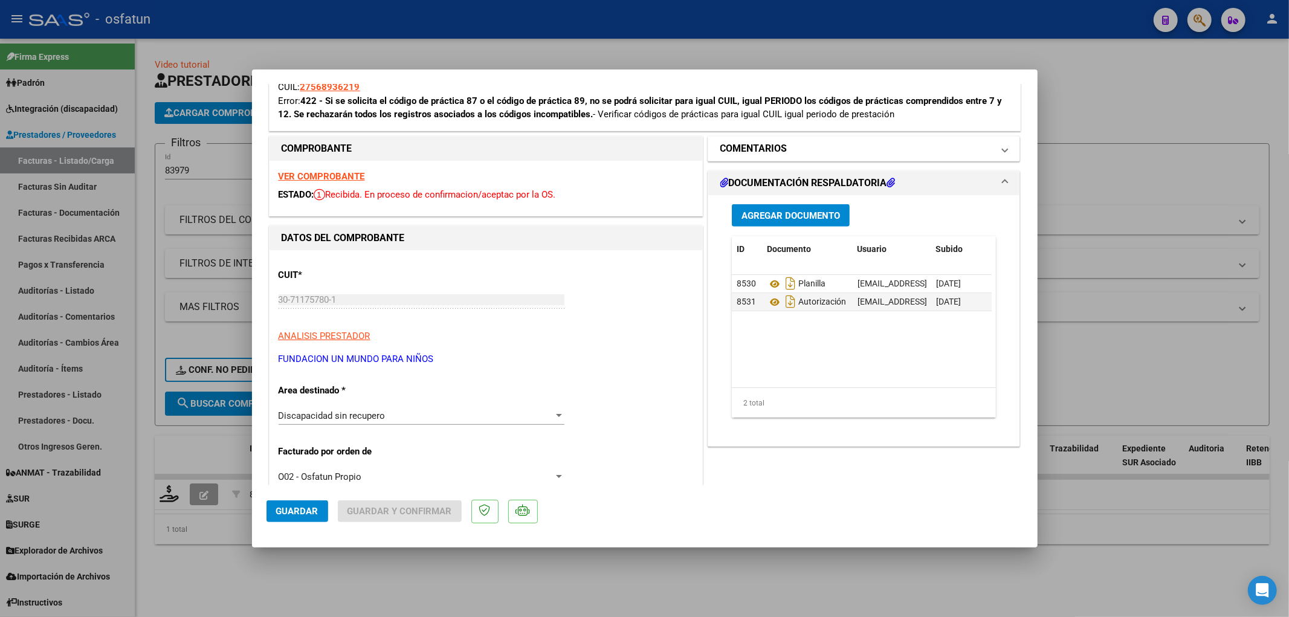
click at [751, 147] on h1 "COMENTARIOS" at bounding box center [753, 148] width 67 height 15
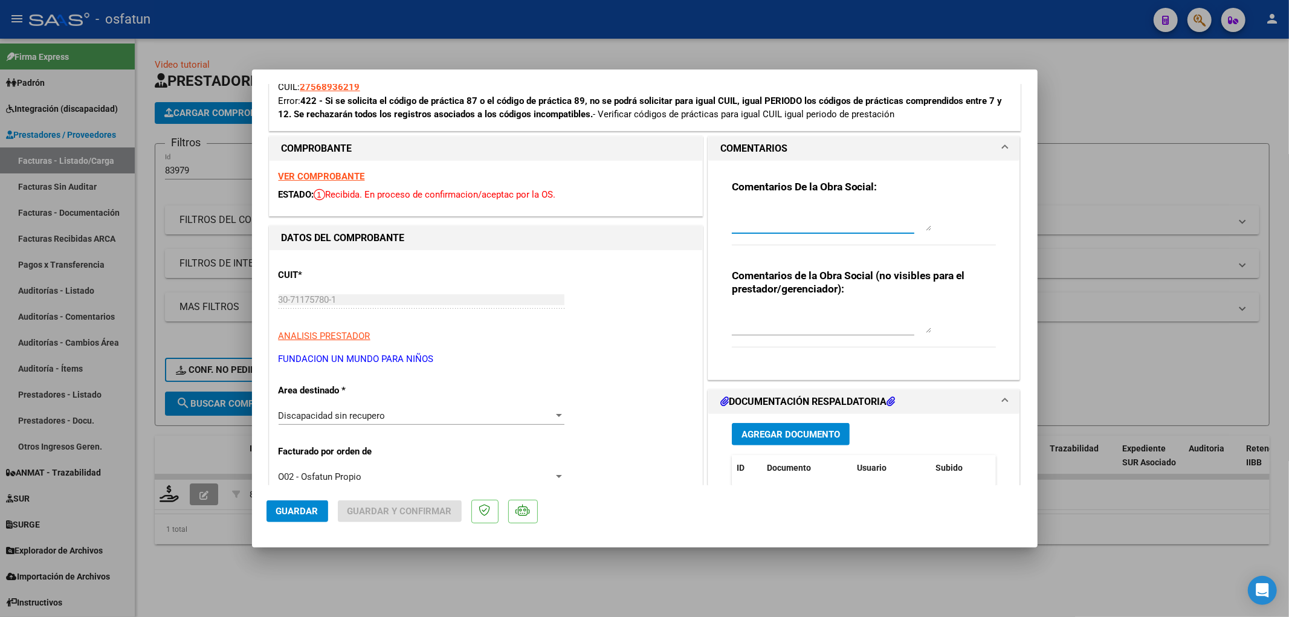
click at [766, 221] on textarea at bounding box center [831, 219] width 199 height 24
drag, startPoint x: 879, startPoint y: 227, endPoint x: 297, endPoint y: 172, distance: 585.2
type textarea "DISPONE UN MOD. DE MAESTRA, NO COMPATIBLE CON LA PRESTACION."
click at [279, 516] on span "Guardar" at bounding box center [297, 511] width 42 height 11
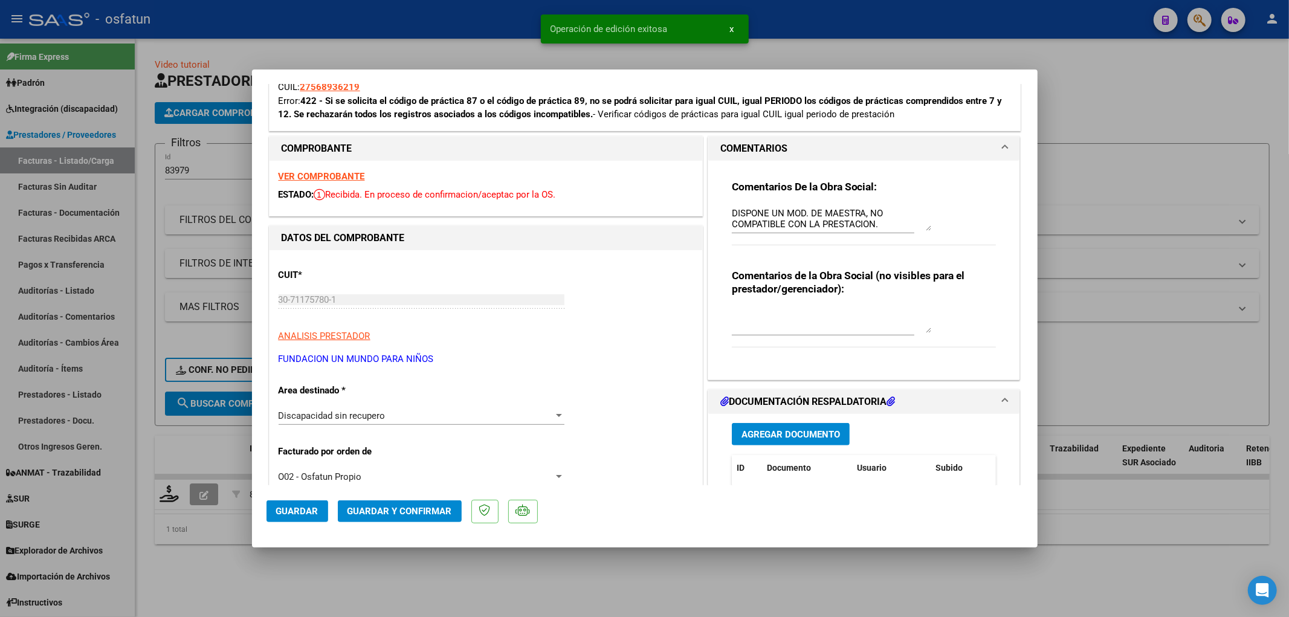
click at [405, 589] on div at bounding box center [644, 308] width 1289 height 617
type input "$ 0,00"
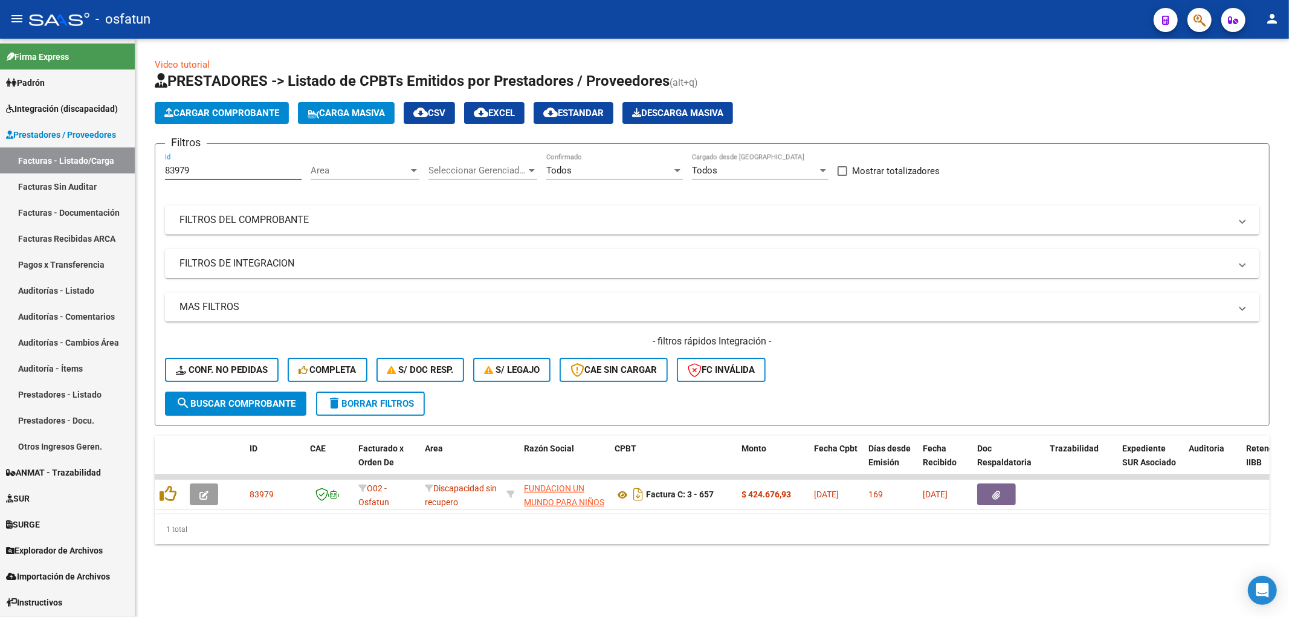
click at [176, 172] on input "83979" at bounding box center [233, 170] width 137 height 11
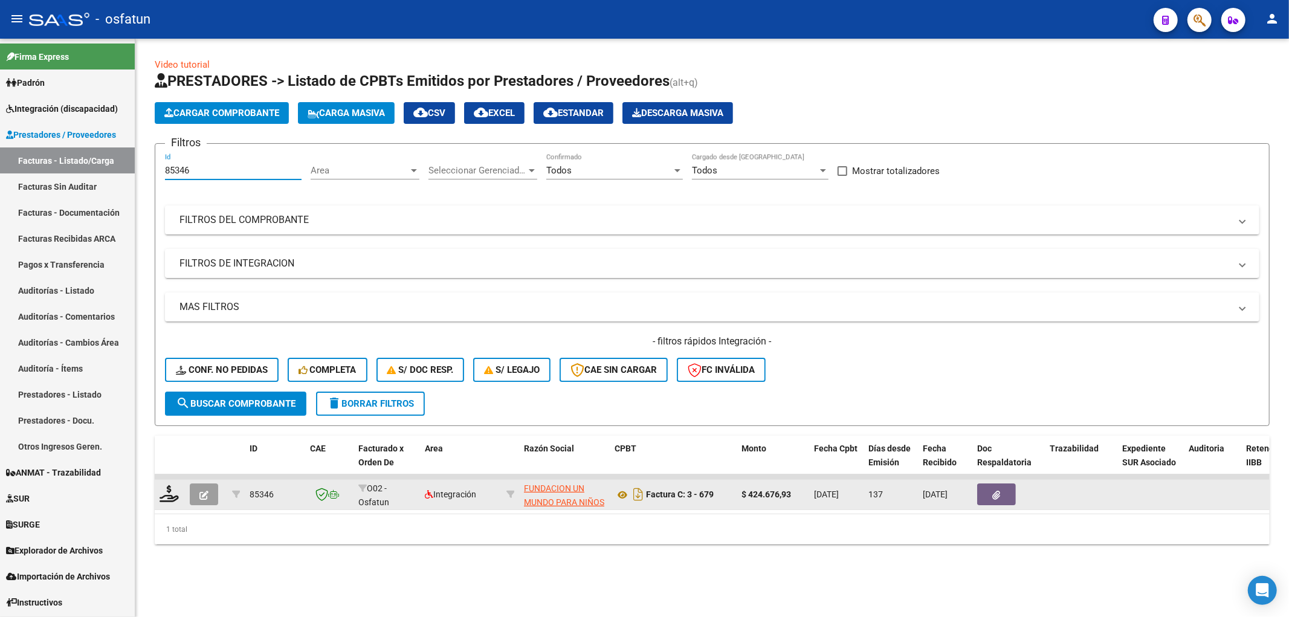
type input "85346"
click at [203, 499] on button "button" at bounding box center [204, 494] width 28 height 22
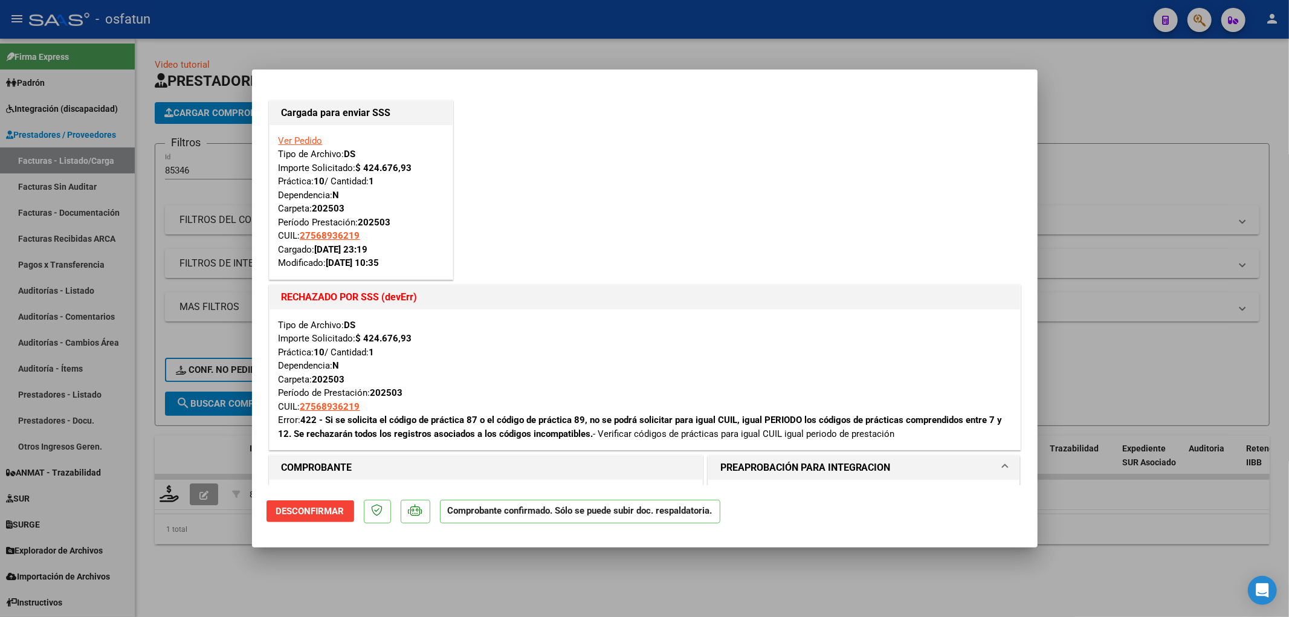
click at [333, 520] on button "Desconfirmar" at bounding box center [311, 511] width 88 height 22
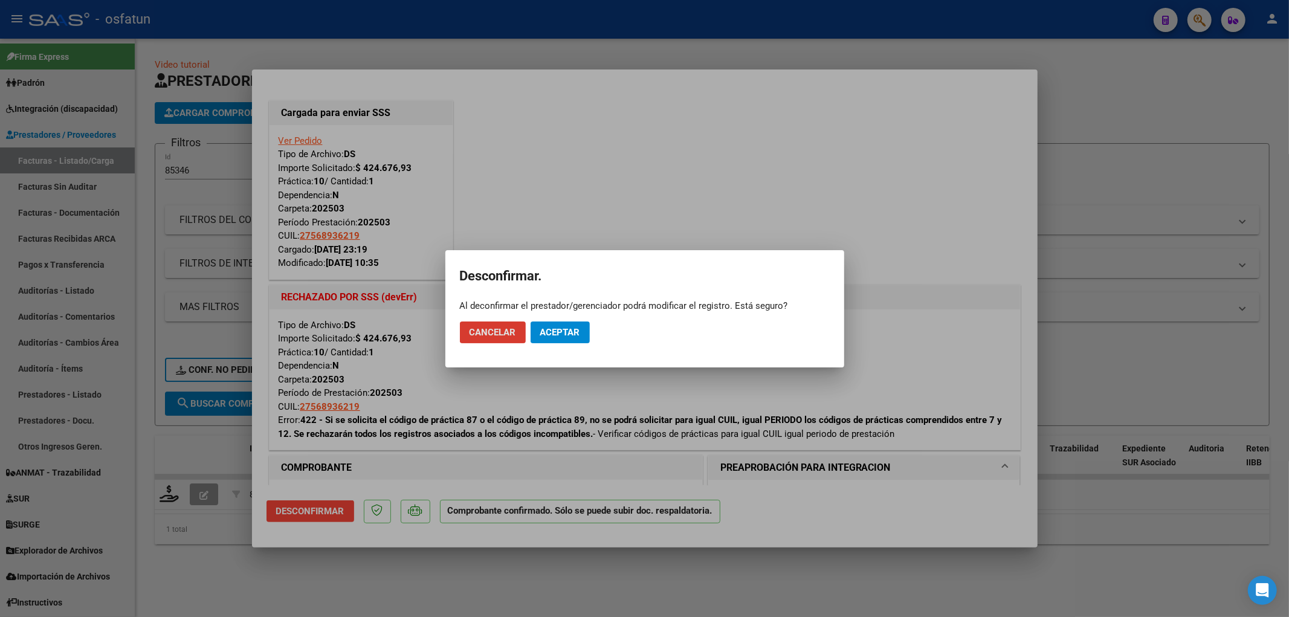
click at [564, 337] on button "Aceptar" at bounding box center [560, 333] width 59 height 22
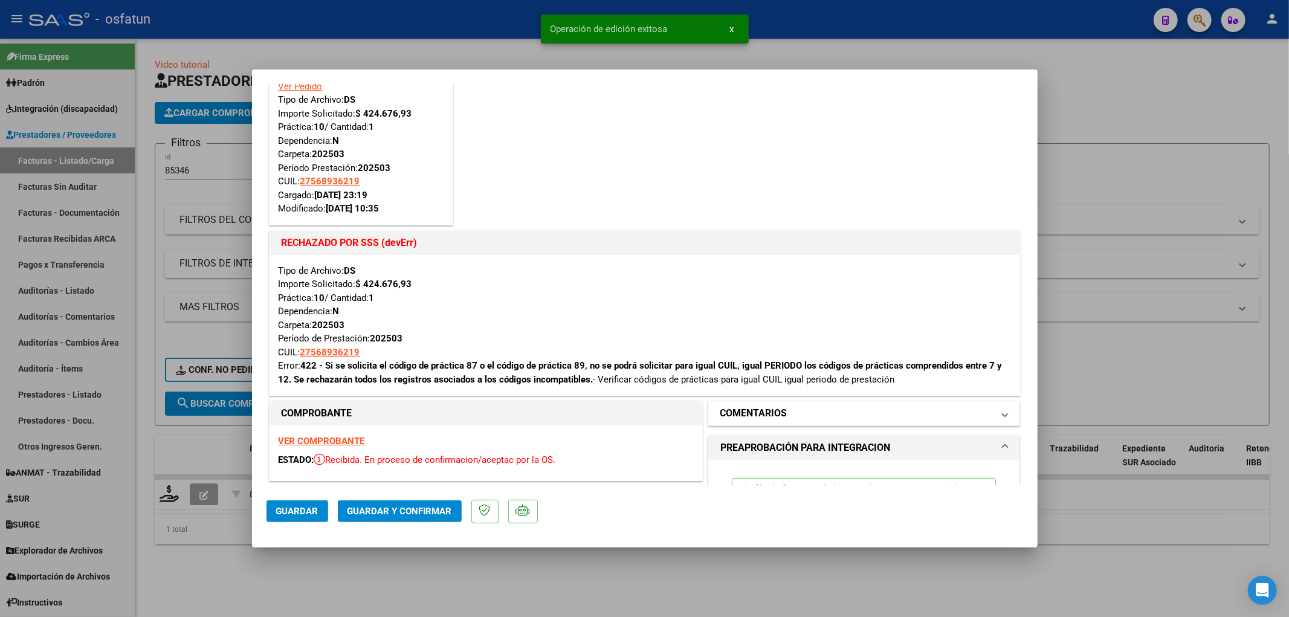
scroll to position [335, 0]
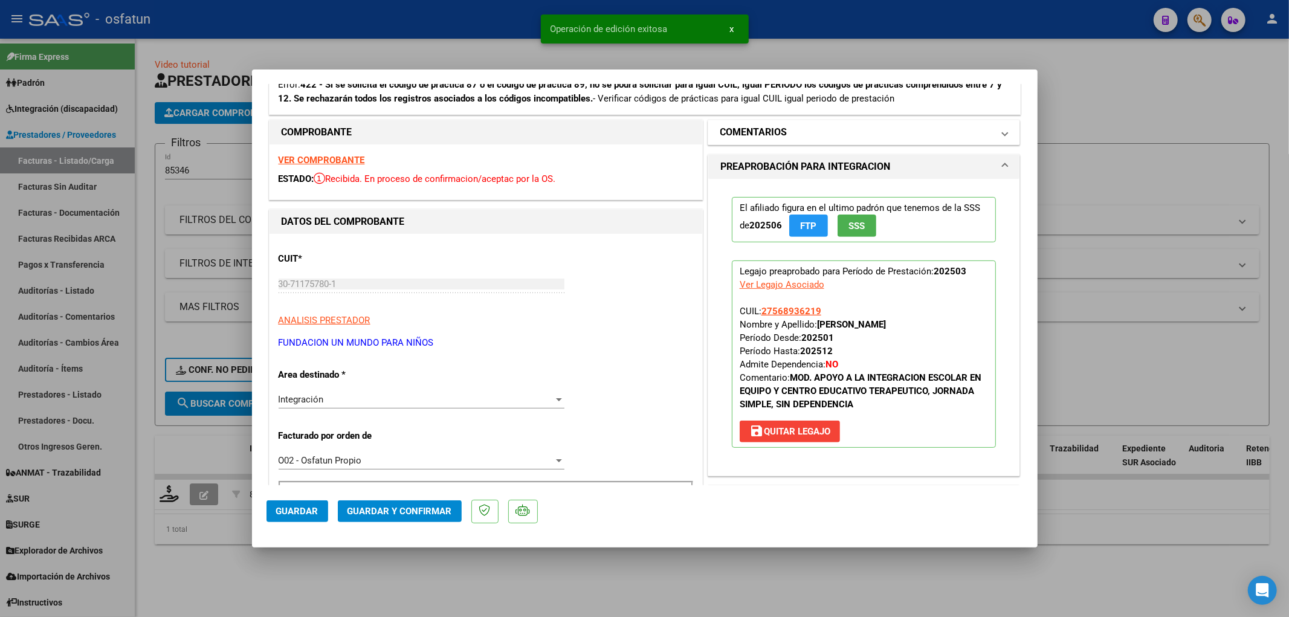
click at [769, 129] on h1 "COMENTARIOS" at bounding box center [753, 132] width 67 height 15
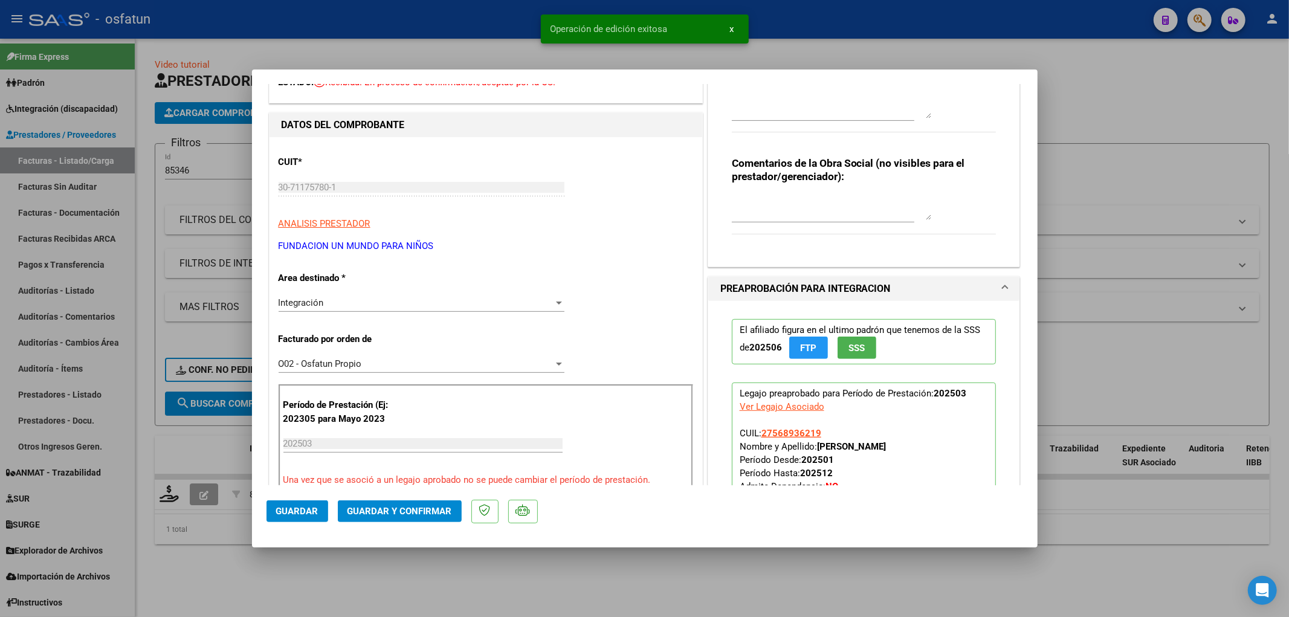
scroll to position [537, 0]
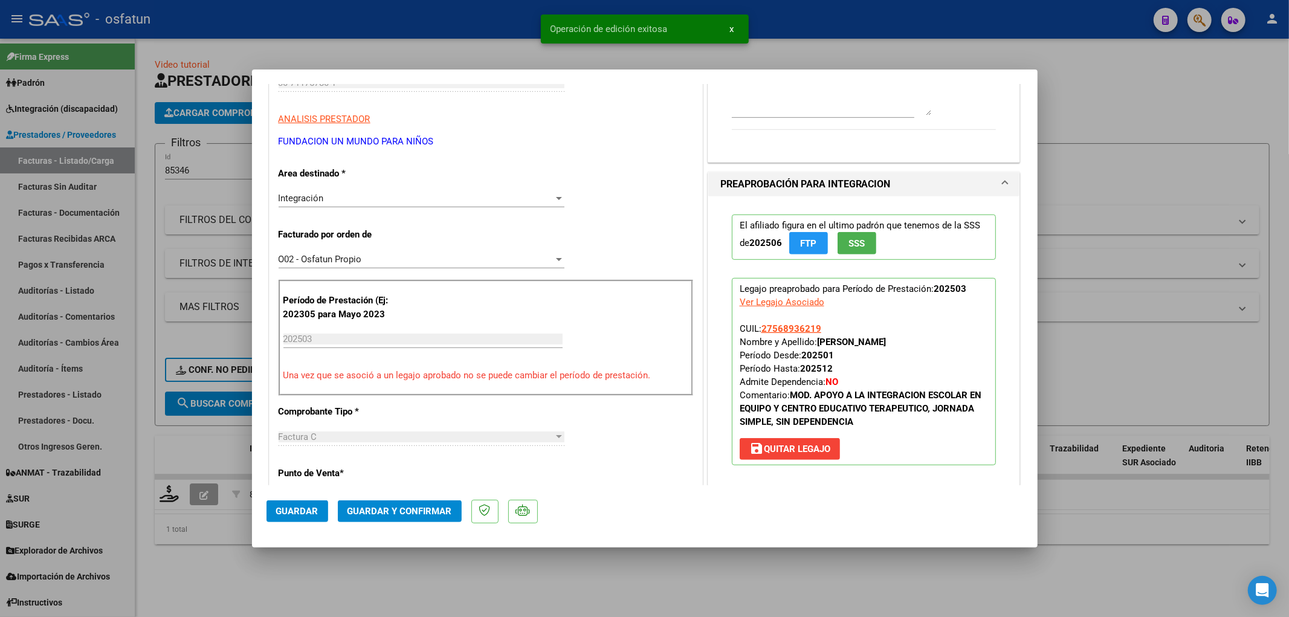
click at [817, 452] on span "save Quitar Legajo" at bounding box center [789, 449] width 81 height 11
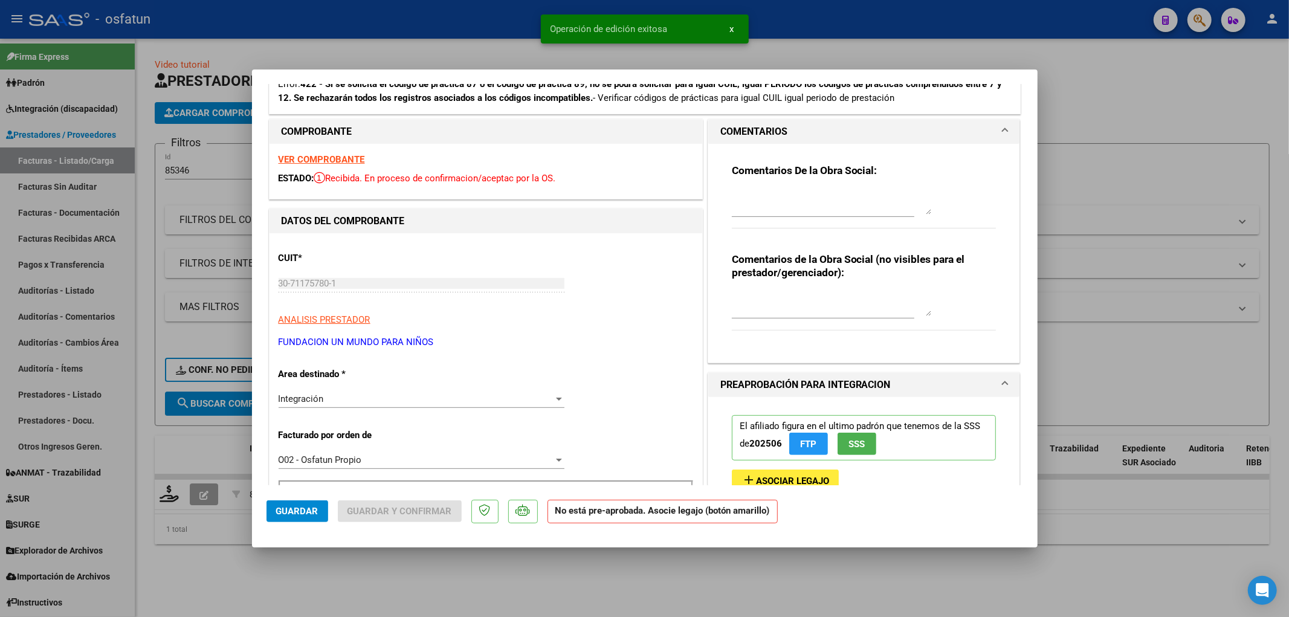
scroll to position [335, 0]
click at [766, 195] on textarea at bounding box center [831, 203] width 199 height 24
paste textarea "DISPONE UN MOD. DE MAESTRA, NO COMPATIBLE CON LA PRESTACION."
type textarea "DISPONE UN MOD. DE MAESTRA, NO COMPATIBLE CON LA PRESTACION."
click at [363, 401] on div "Integración" at bounding box center [416, 399] width 275 height 11
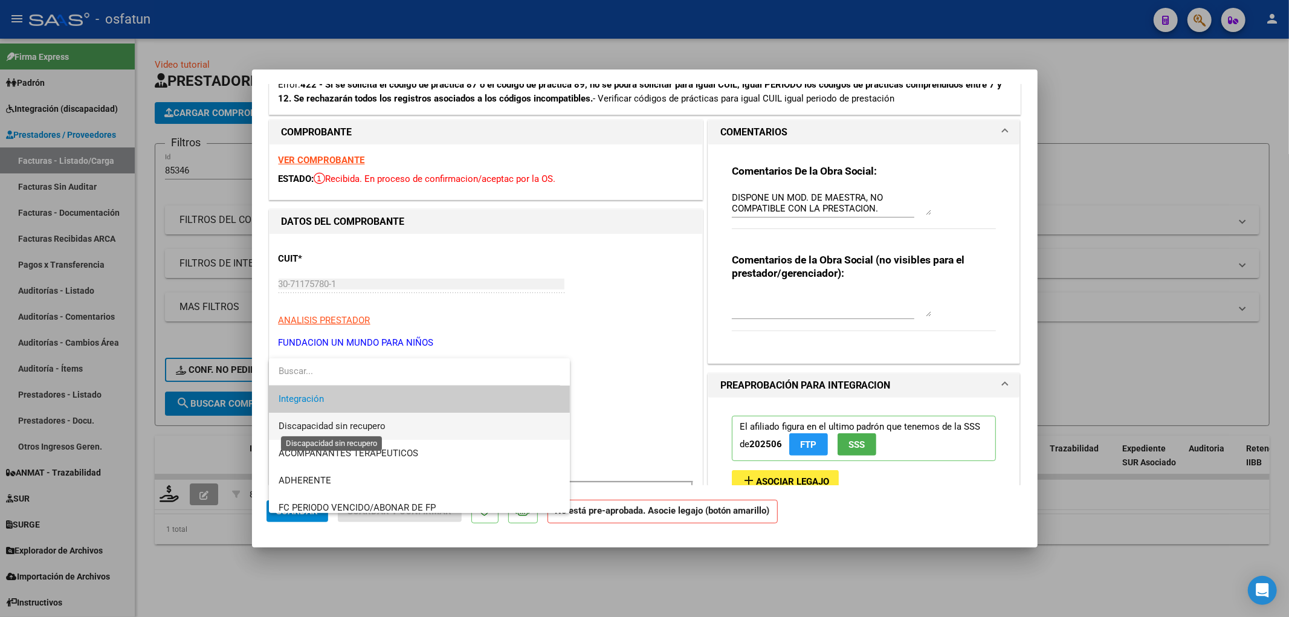
click at [352, 425] on span "Discapacidad sin recupero" at bounding box center [332, 426] width 107 height 11
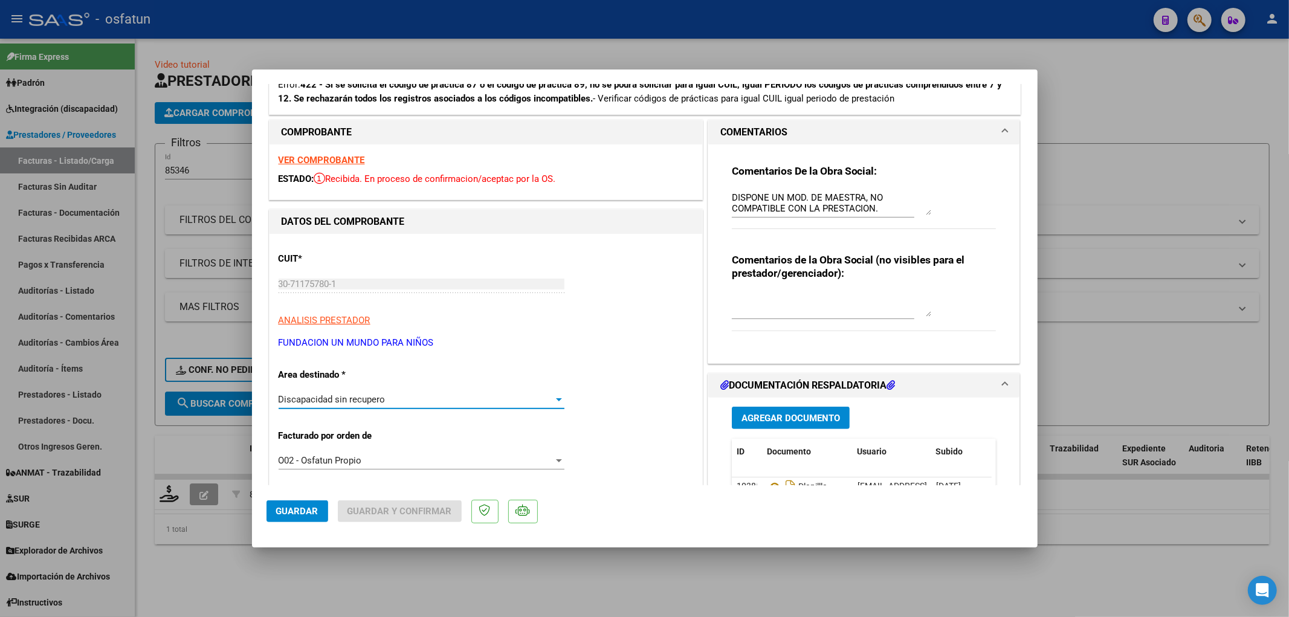
click at [299, 512] on span "Guardar" at bounding box center [297, 511] width 42 height 11
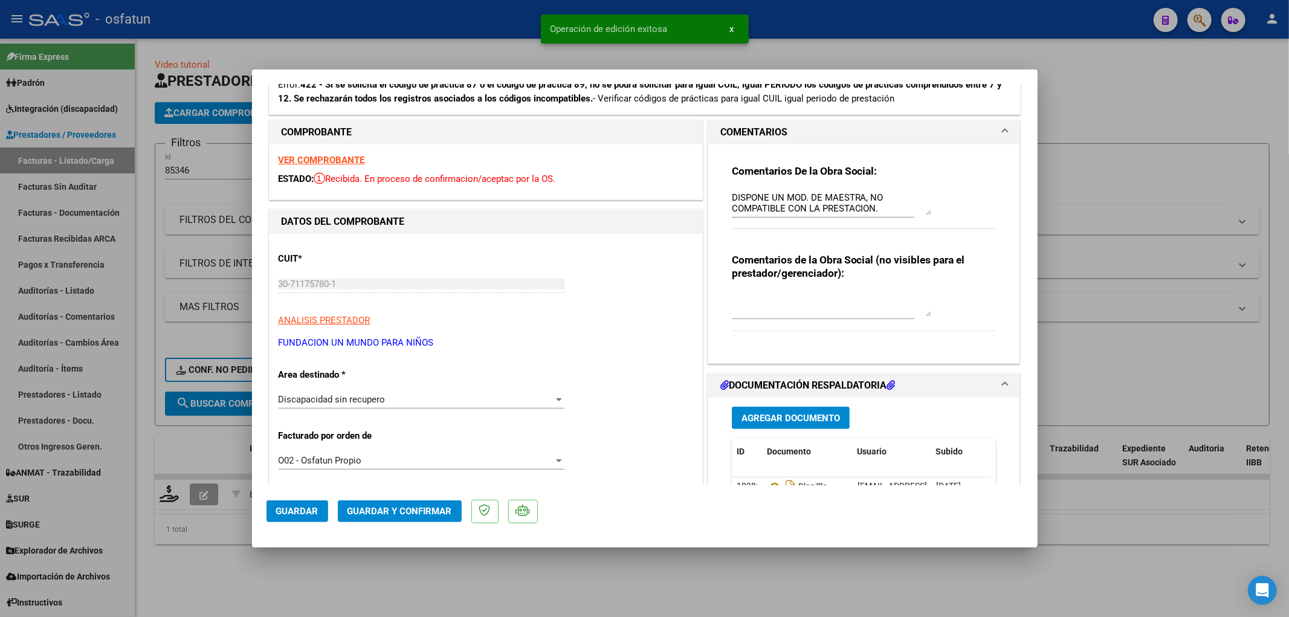
click at [443, 580] on div at bounding box center [644, 308] width 1289 height 617
type input "$ 0,00"
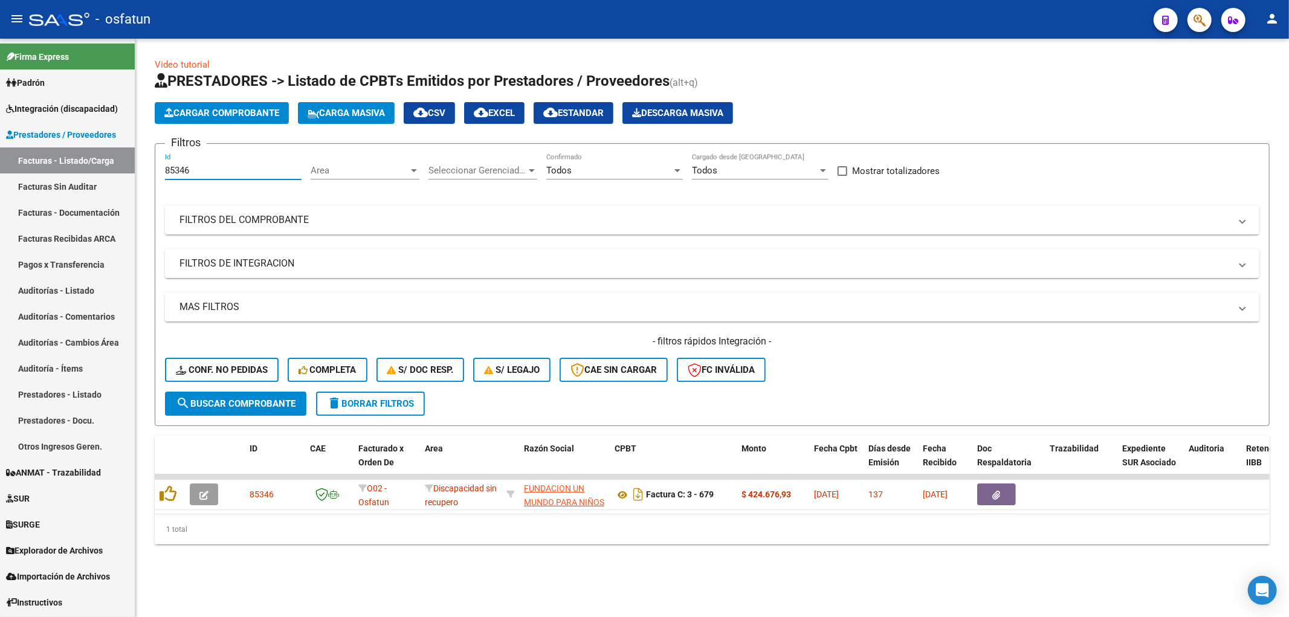
click at [201, 172] on input "85346" at bounding box center [233, 170] width 137 height 11
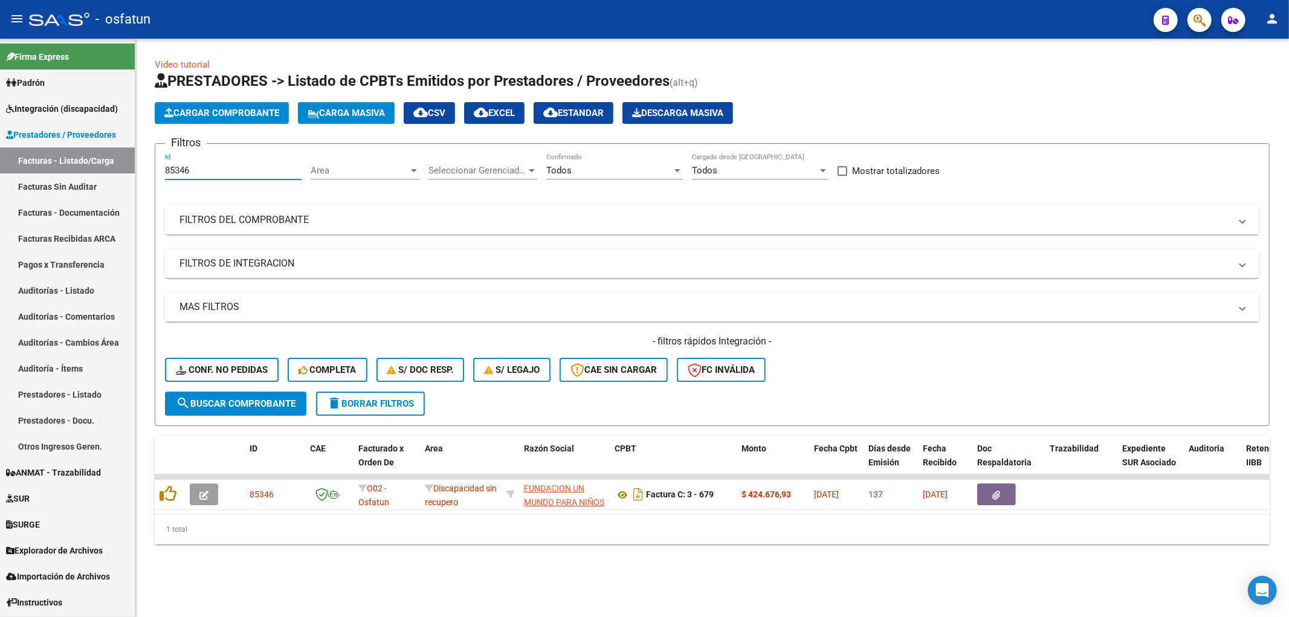
click at [201, 172] on input "85346" at bounding box center [233, 170] width 137 height 11
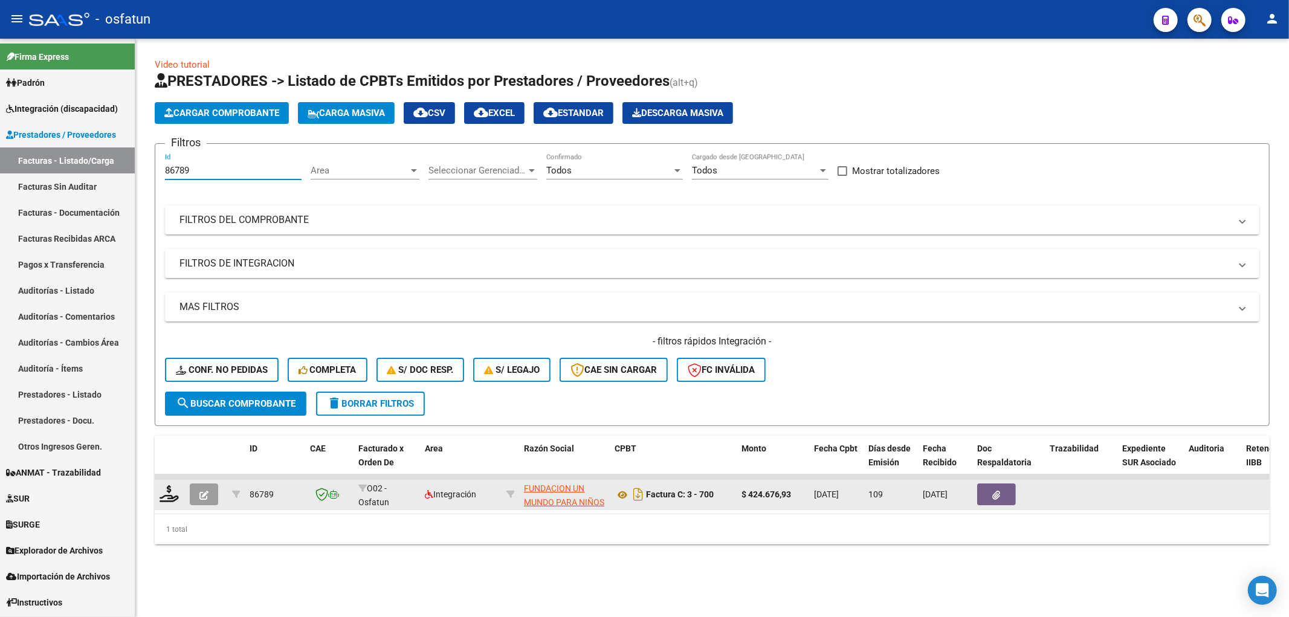
type input "86789"
click at [216, 492] on button "button" at bounding box center [204, 494] width 28 height 22
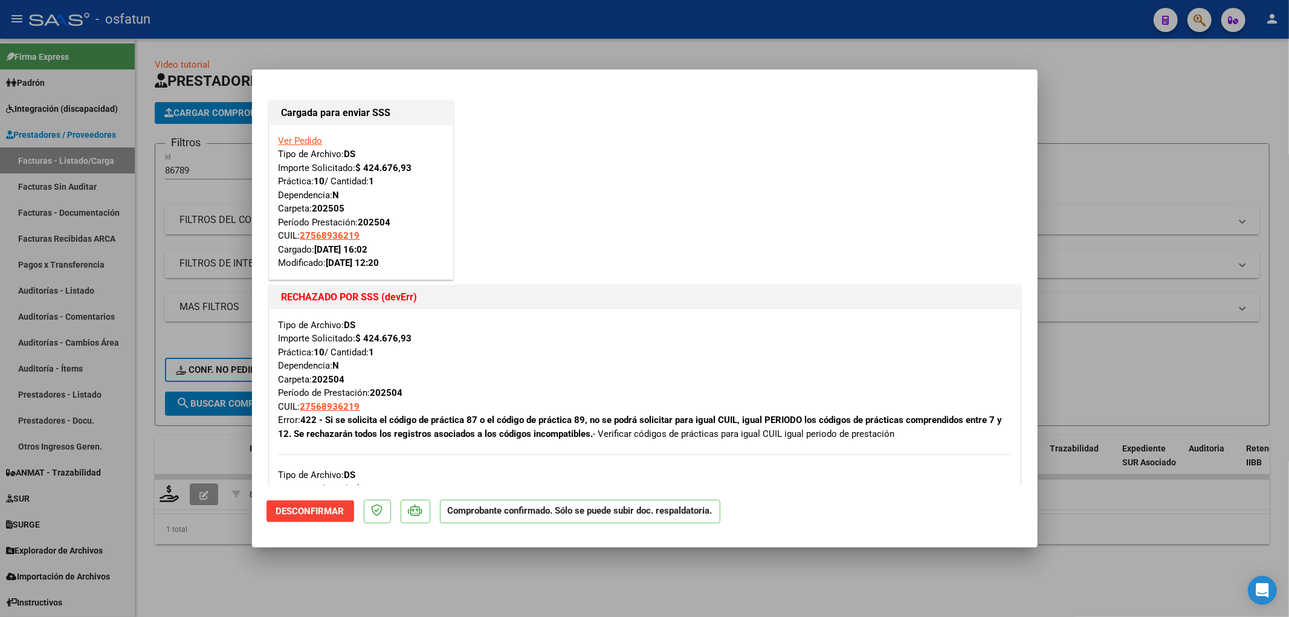
click at [331, 516] on span "Desconfirmar" at bounding box center [310, 511] width 68 height 11
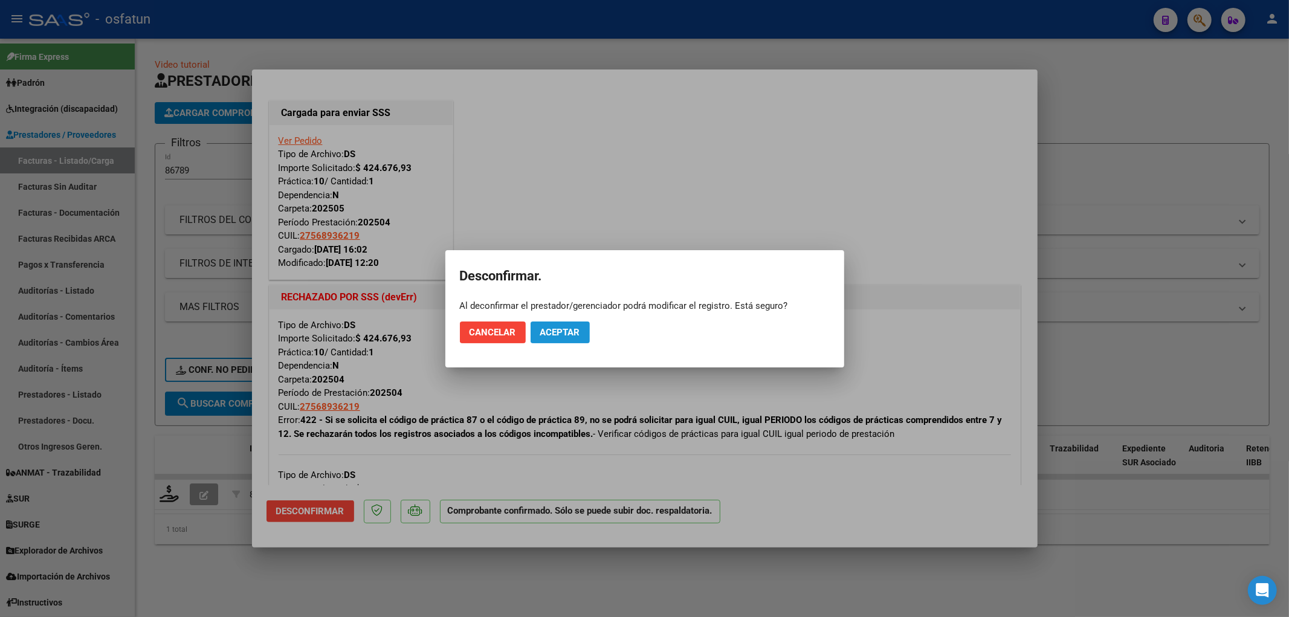
click at [578, 331] on span "Aceptar" at bounding box center [560, 332] width 40 height 11
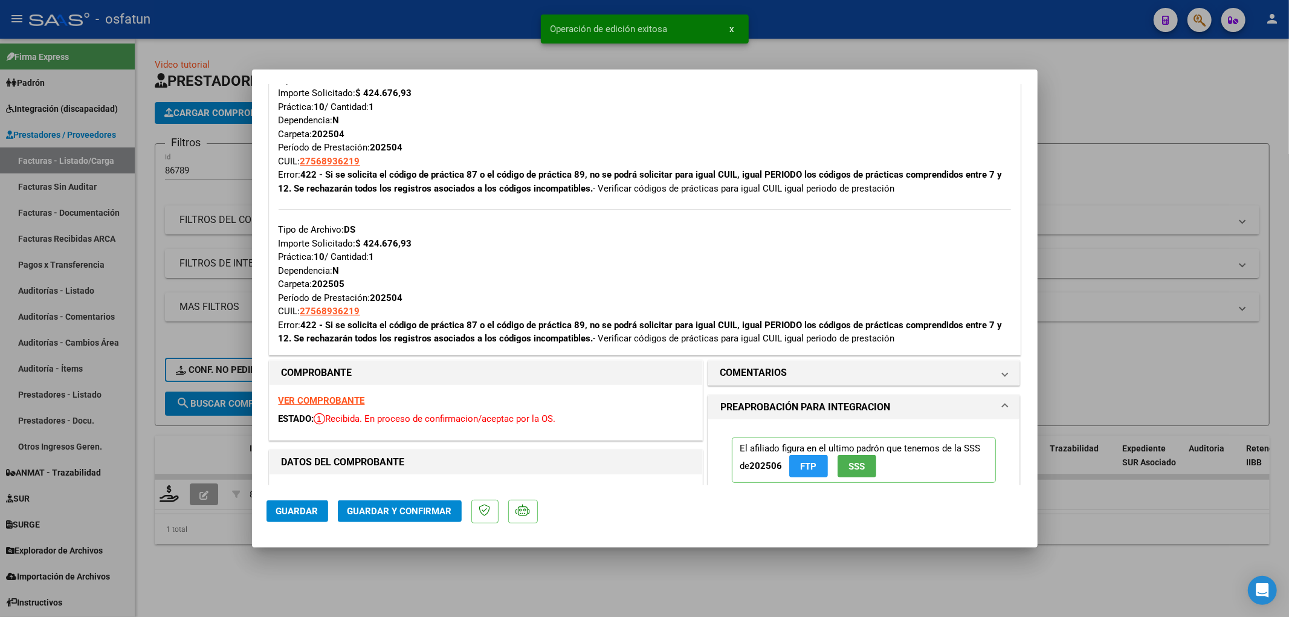
scroll to position [268, 0]
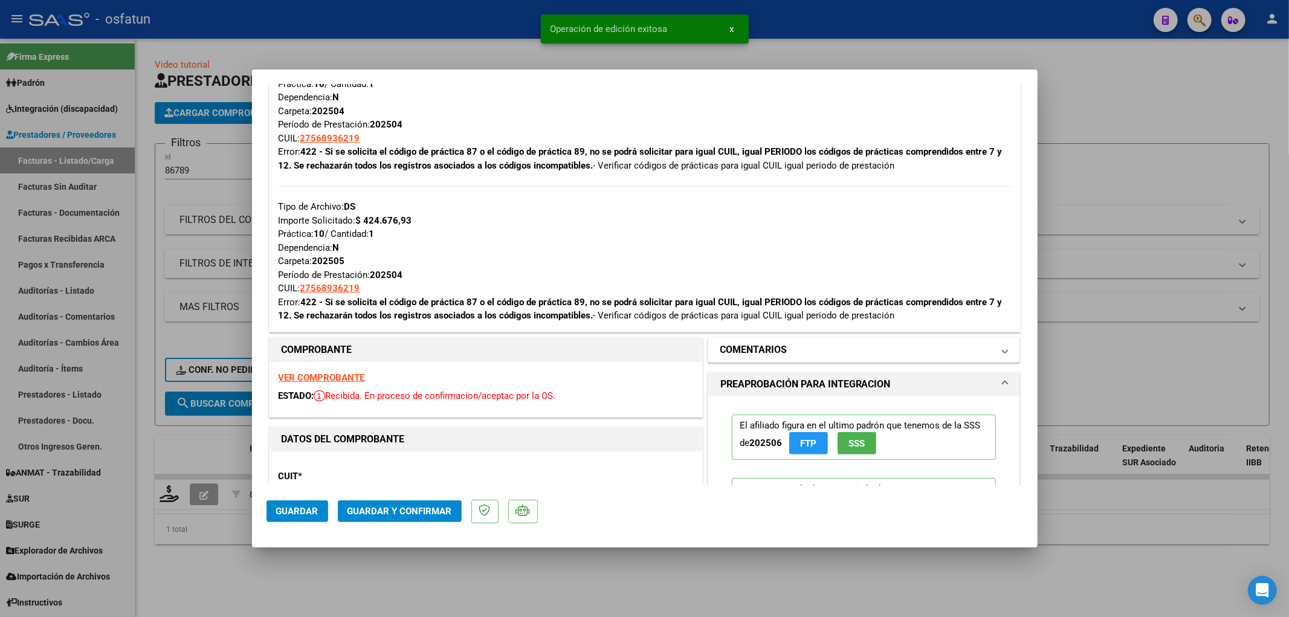
click at [760, 354] on h1 "COMENTARIOS" at bounding box center [753, 350] width 67 height 15
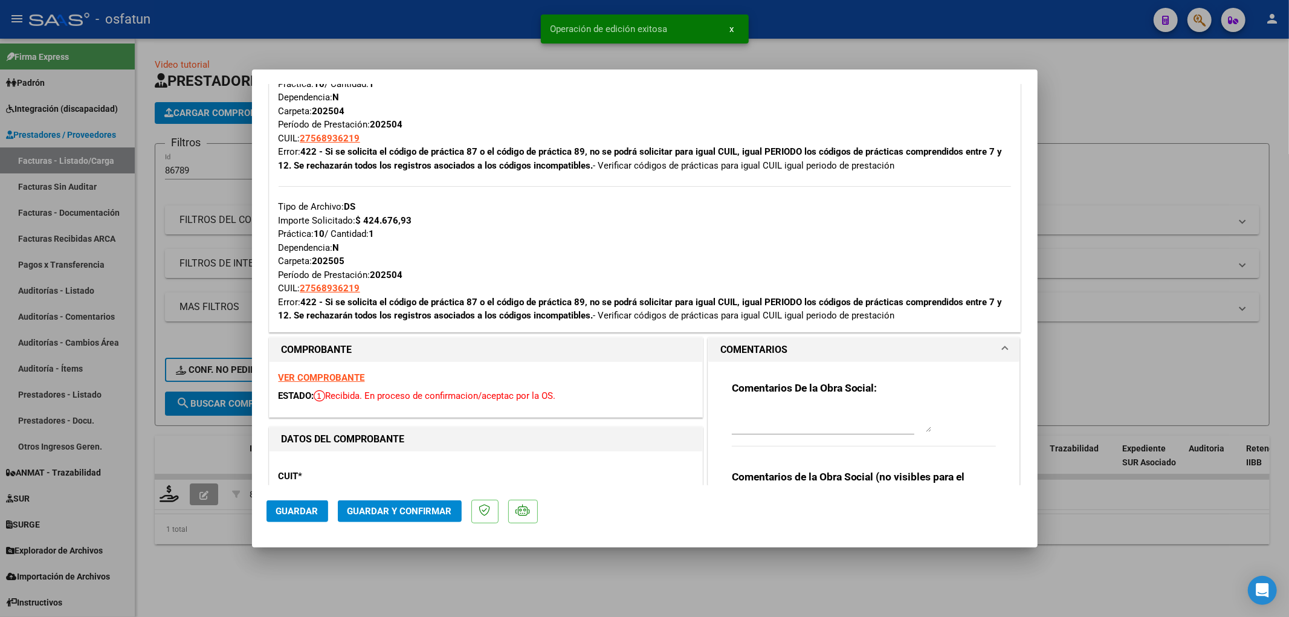
click at [780, 402] on div "Comentarios De la Obra Social:" at bounding box center [864, 420] width 265 height 78
drag, startPoint x: 774, startPoint y: 410, endPoint x: 750, endPoint y: 390, distance: 30.5
click at [772, 409] on textarea at bounding box center [831, 420] width 199 height 24
paste textarea "DISPONE UN MOD. DE MAESTRA, NO COMPATIBLE CON LA PRESTACION."
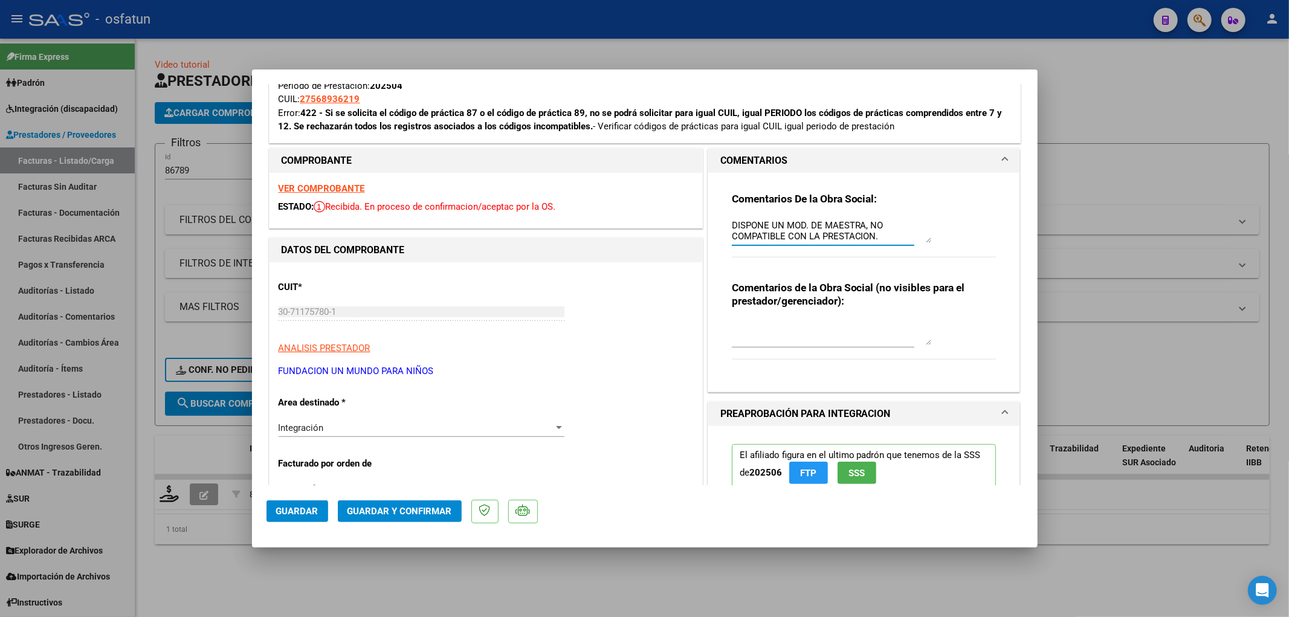
scroll to position [671, 0]
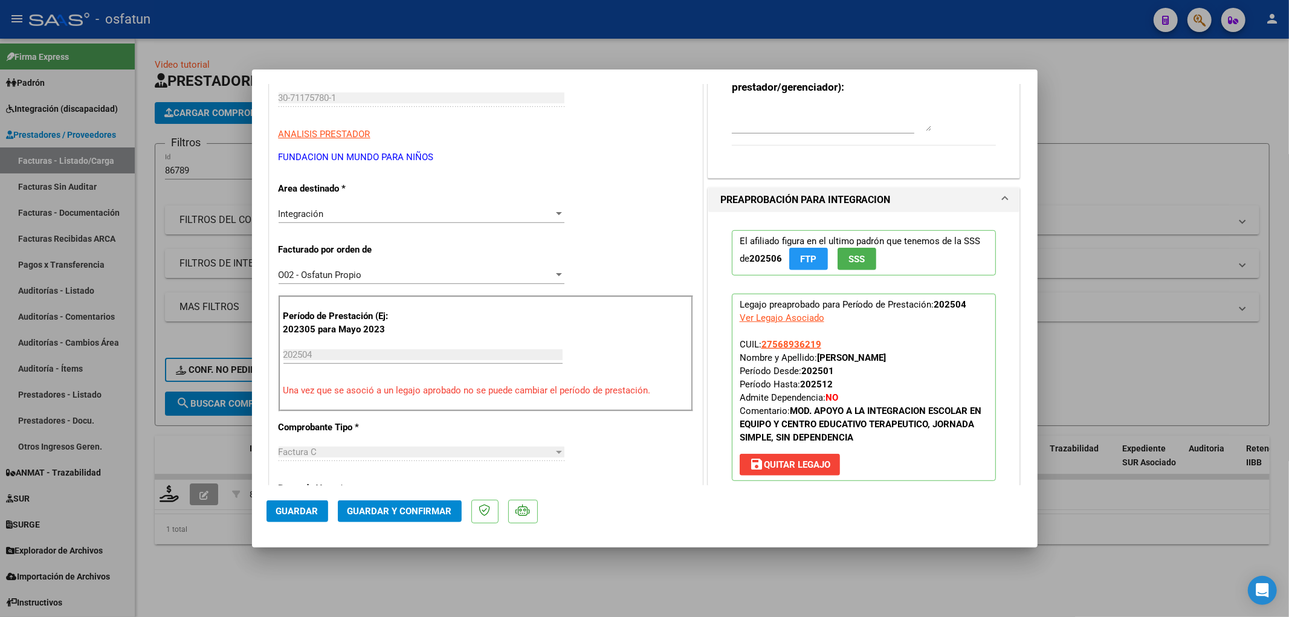
type textarea "DISPONE UN MOD. DE MAESTRA, NO COMPATIBLE CON LA PRESTACION."
drag, startPoint x: 795, startPoint y: 465, endPoint x: 786, endPoint y: 461, distance: 10.6
click at [795, 464] on span "save Quitar Legajo" at bounding box center [789, 464] width 81 height 11
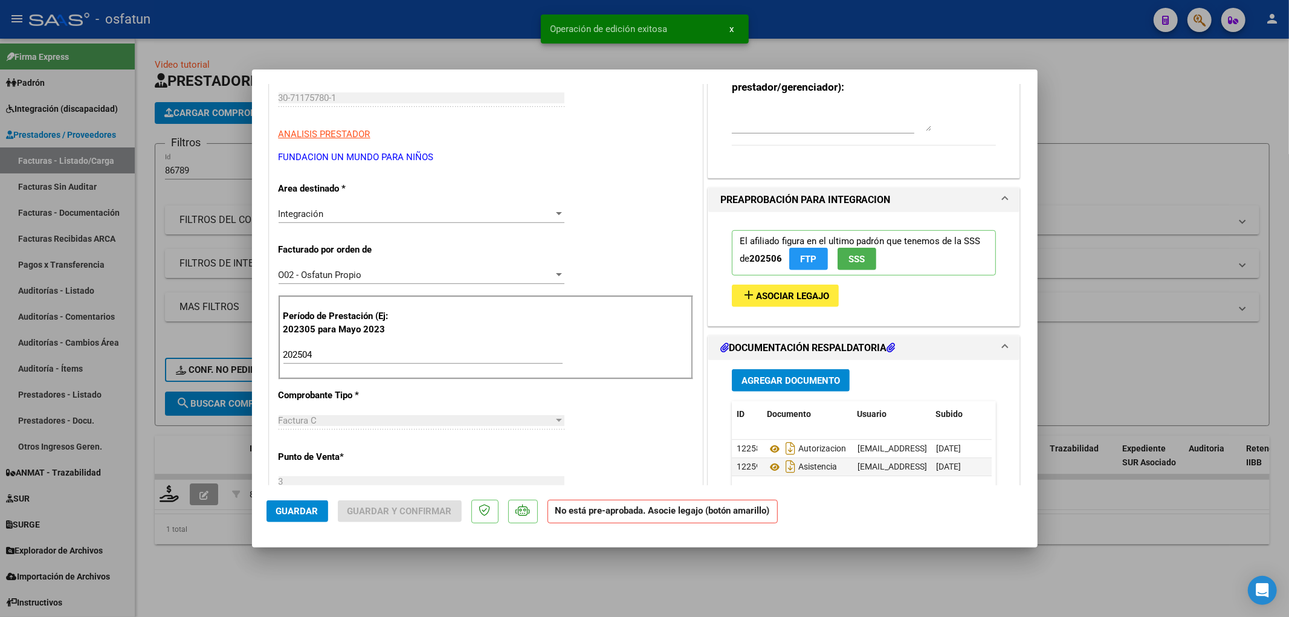
click at [413, 209] on div "Integración" at bounding box center [416, 213] width 275 height 11
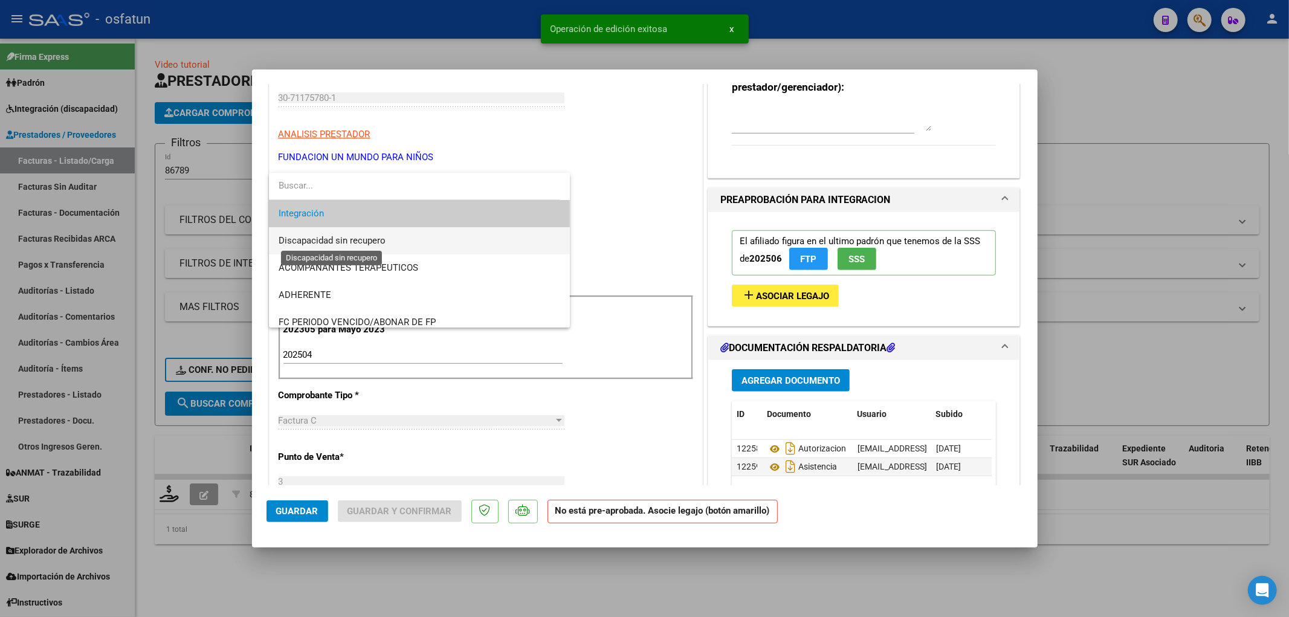
click at [384, 245] on span "Discapacidad sin recupero" at bounding box center [332, 240] width 107 height 11
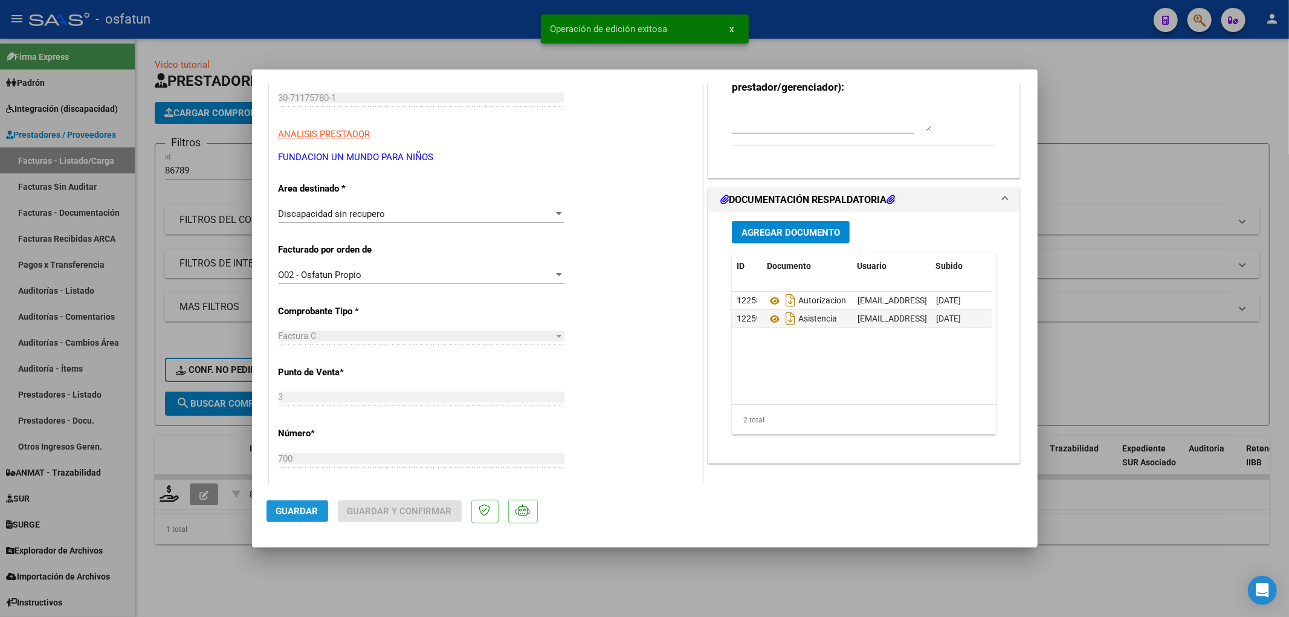
click at [317, 511] on span "Guardar" at bounding box center [297, 511] width 42 height 11
click at [1140, 534] on div at bounding box center [644, 308] width 1289 height 617
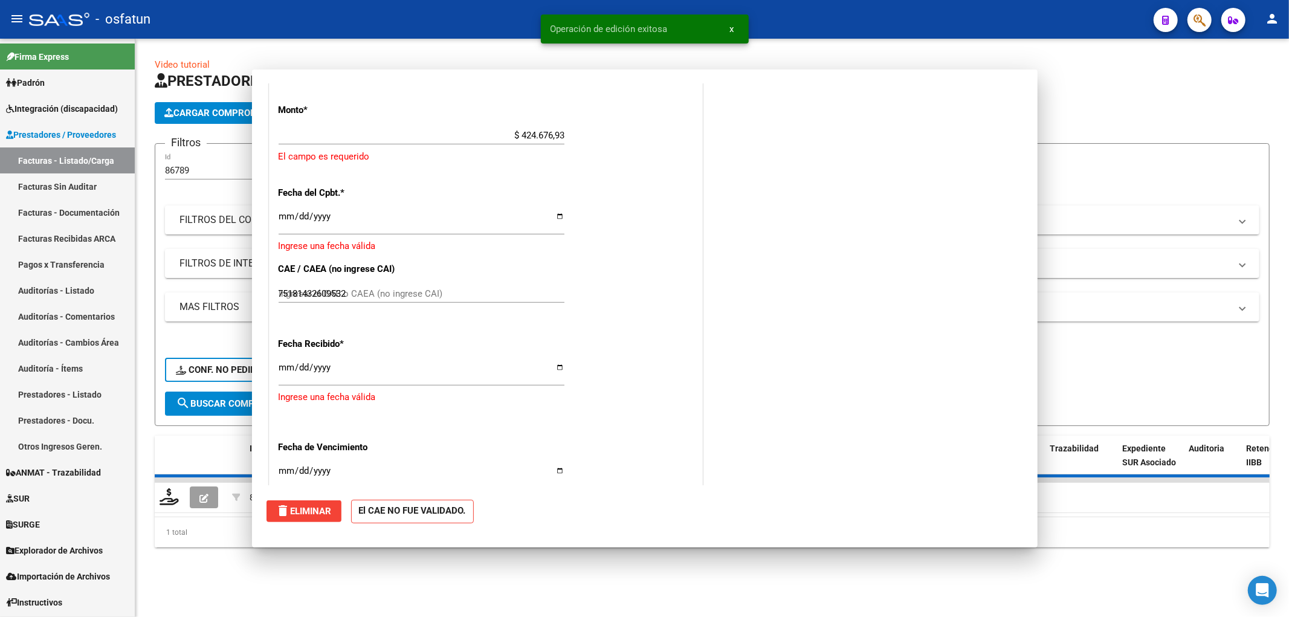
type input "$ 0,00"
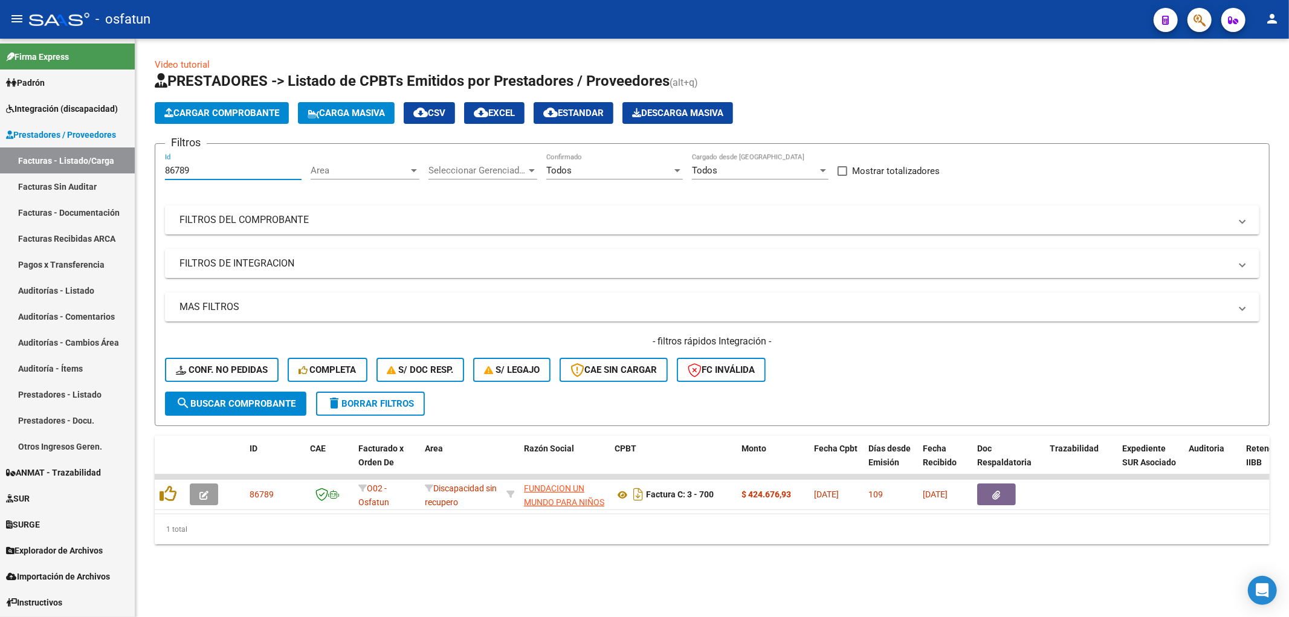
click at [192, 173] on input "86789" at bounding box center [233, 170] width 137 height 11
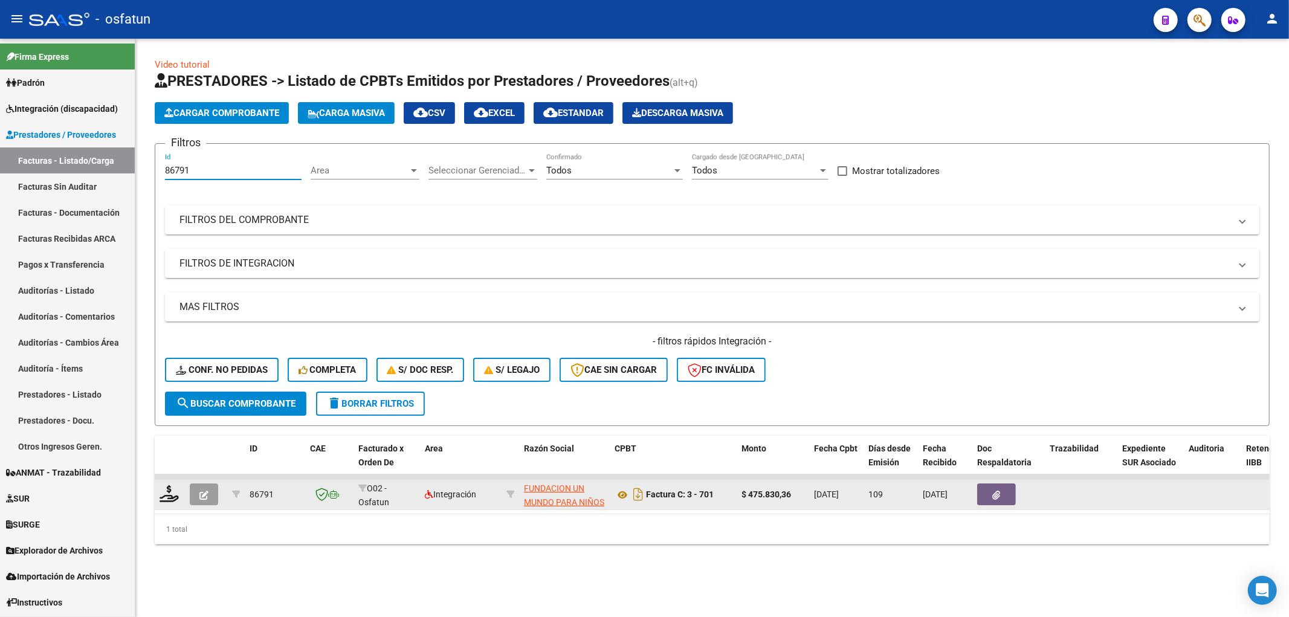
type input "86791"
click at [191, 497] on button "button" at bounding box center [204, 494] width 28 height 22
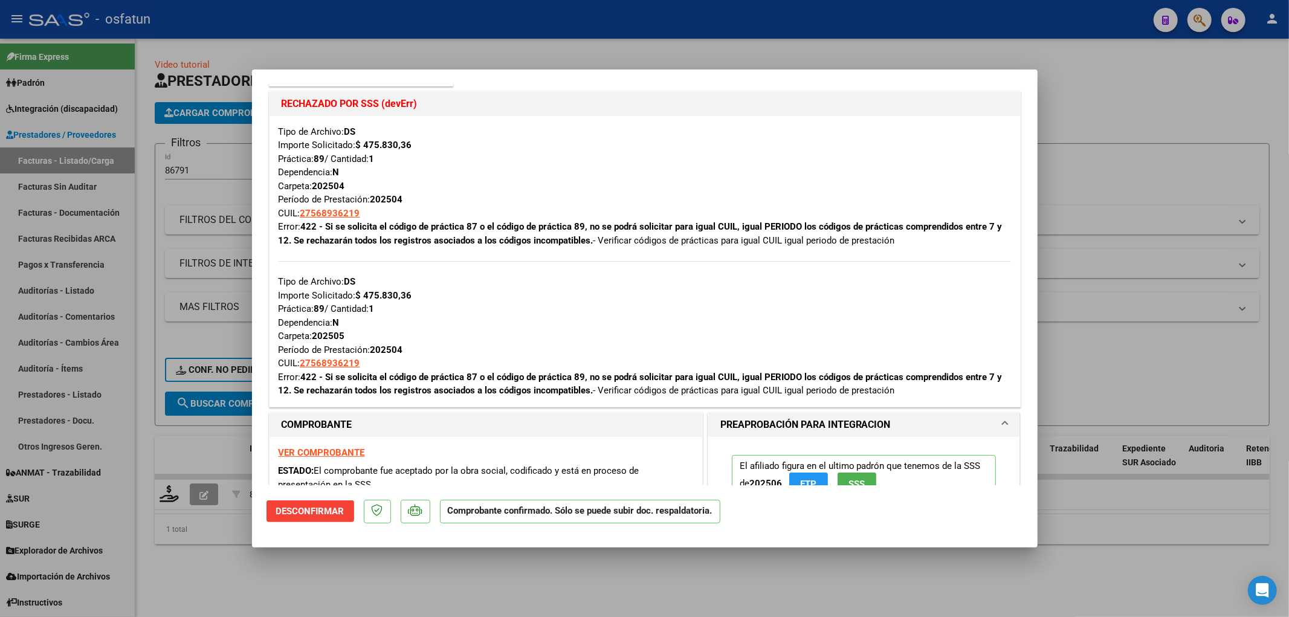
scroll to position [201, 0]
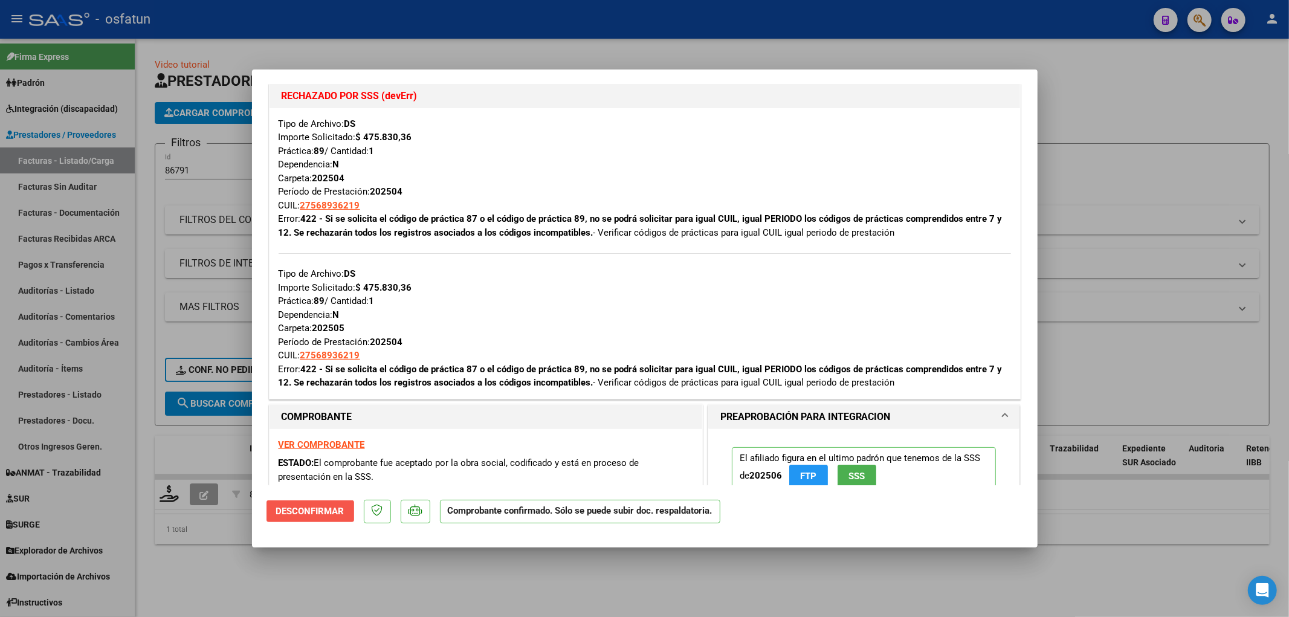
click at [319, 511] on span "Desconfirmar" at bounding box center [310, 511] width 68 height 11
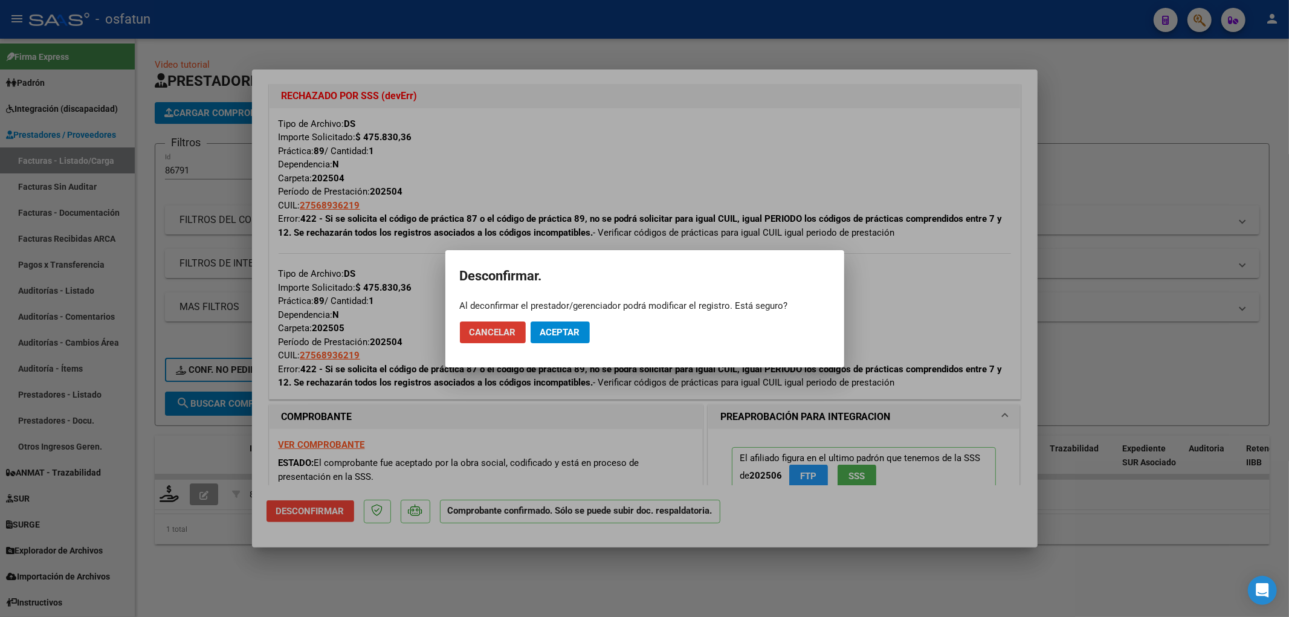
click at [561, 329] on span "Aceptar" at bounding box center [560, 332] width 40 height 11
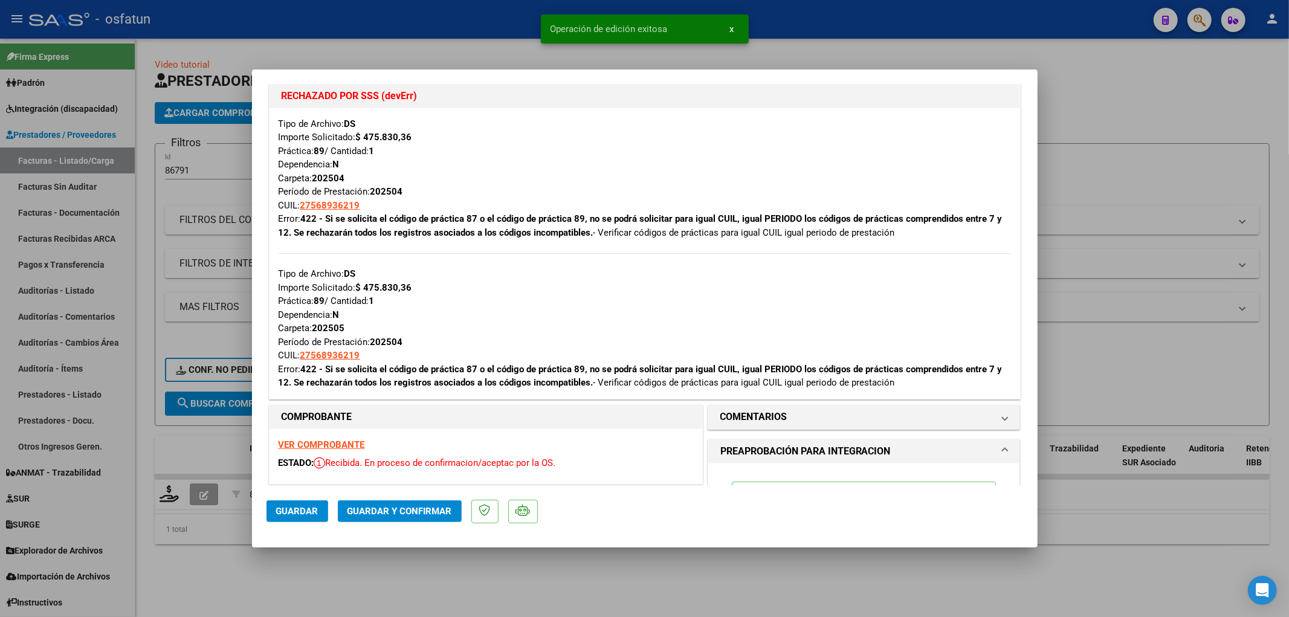
drag, startPoint x: 532, startPoint y: 595, endPoint x: 270, endPoint y: 506, distance: 276.9
click at [532, 595] on div at bounding box center [644, 308] width 1289 height 617
type input "$ 0,00"
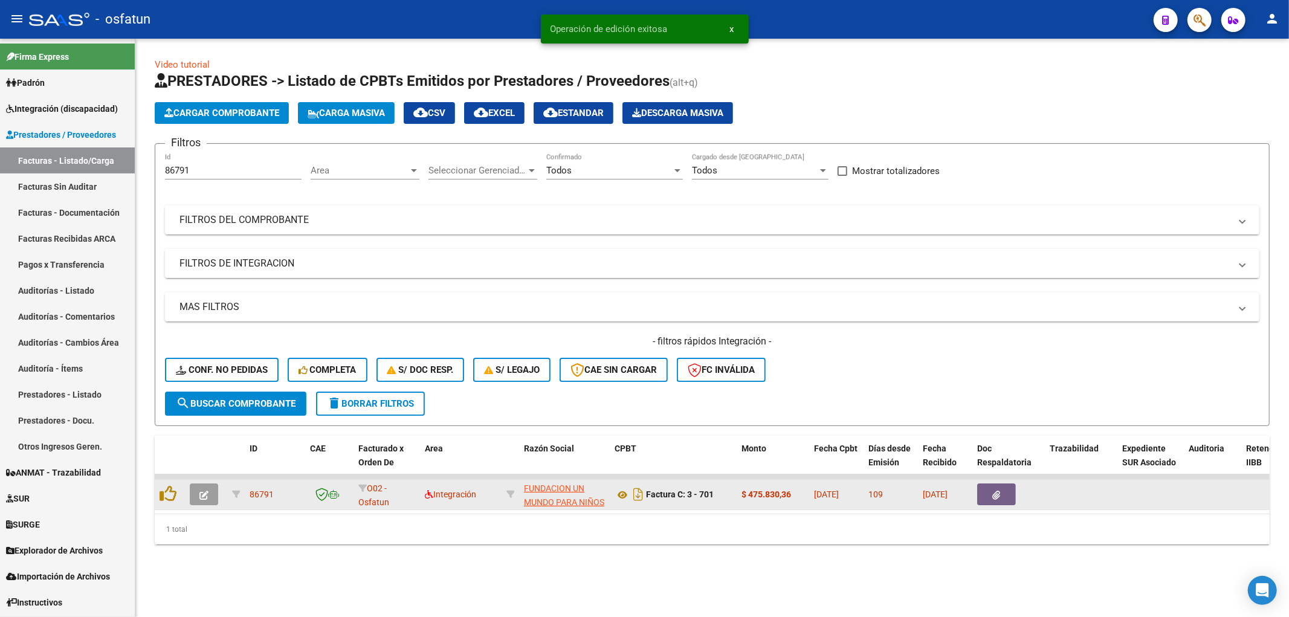
click at [208, 494] on icon "button" at bounding box center [203, 495] width 9 height 9
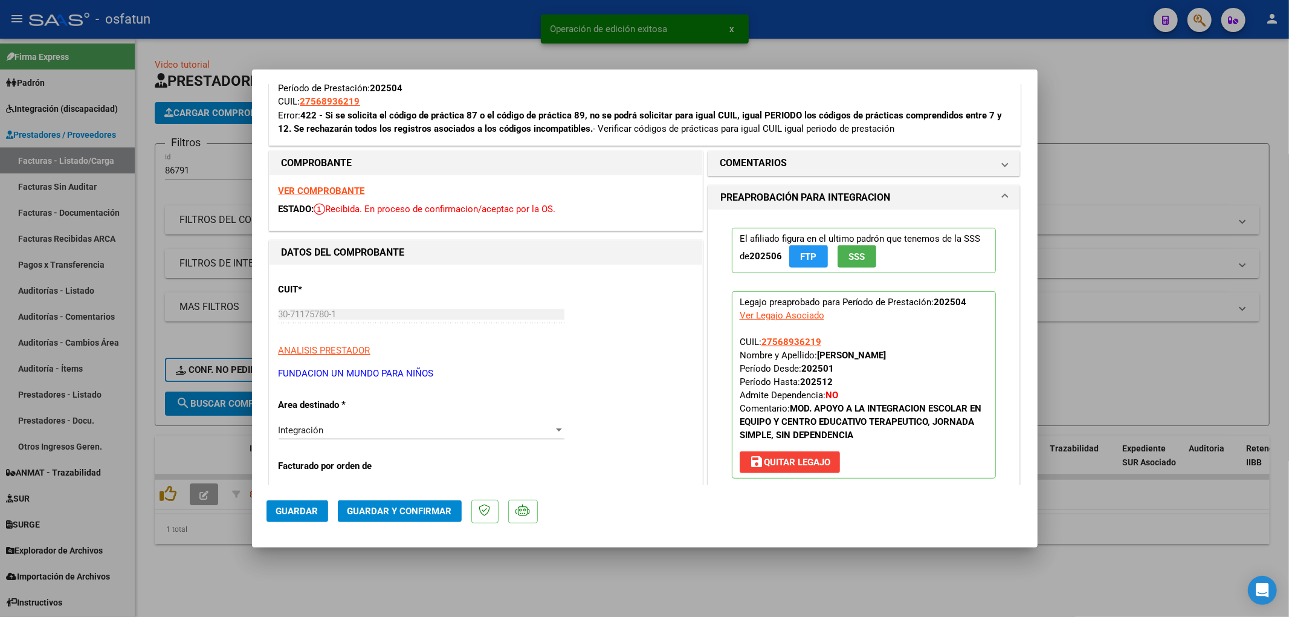
scroll to position [604, 0]
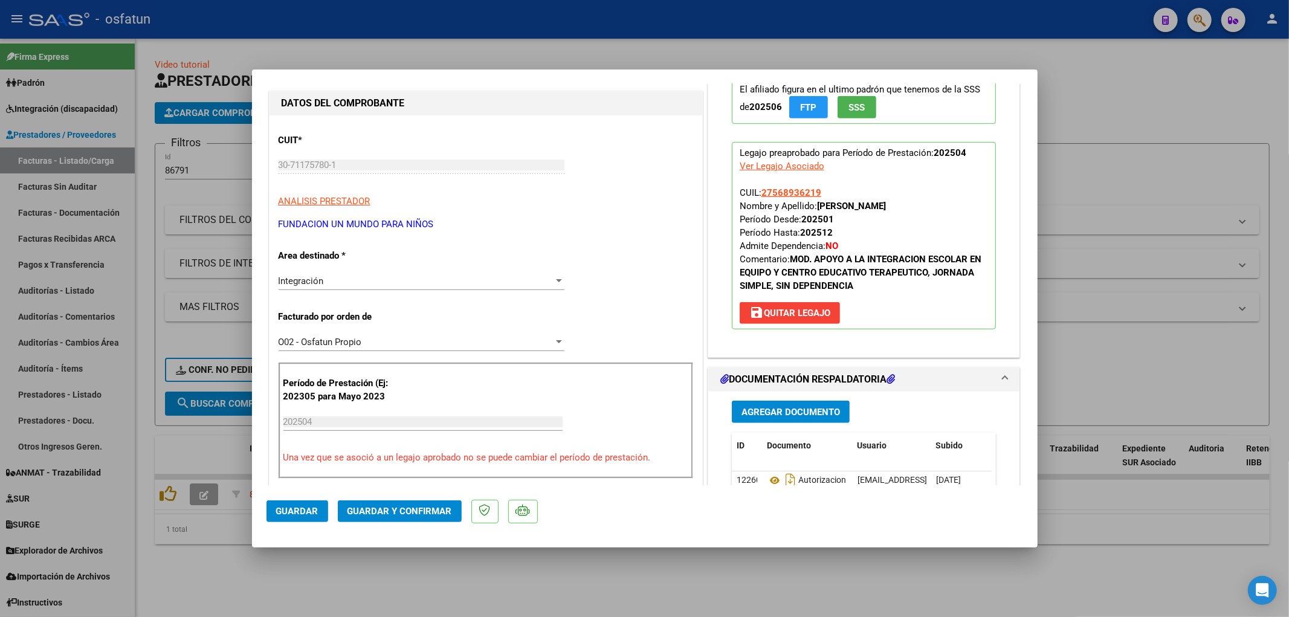
click at [806, 322] on button "save Quitar Legajo" at bounding box center [790, 313] width 100 height 22
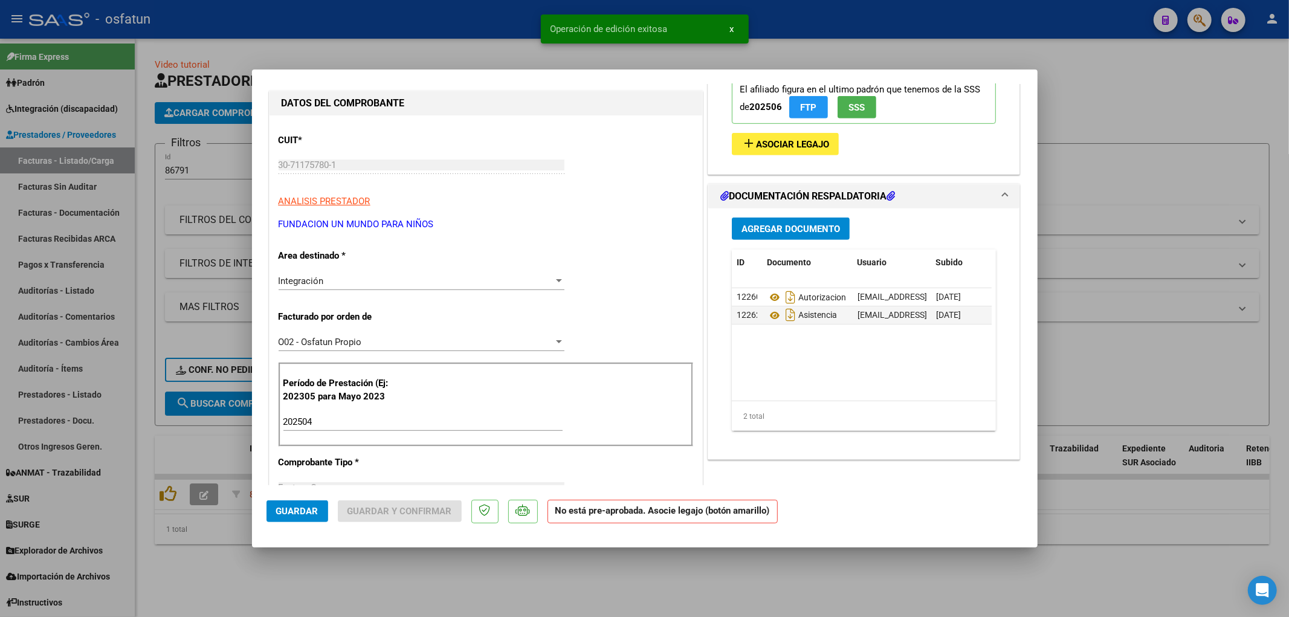
click at [312, 286] on span "Integración" at bounding box center [301, 281] width 45 height 11
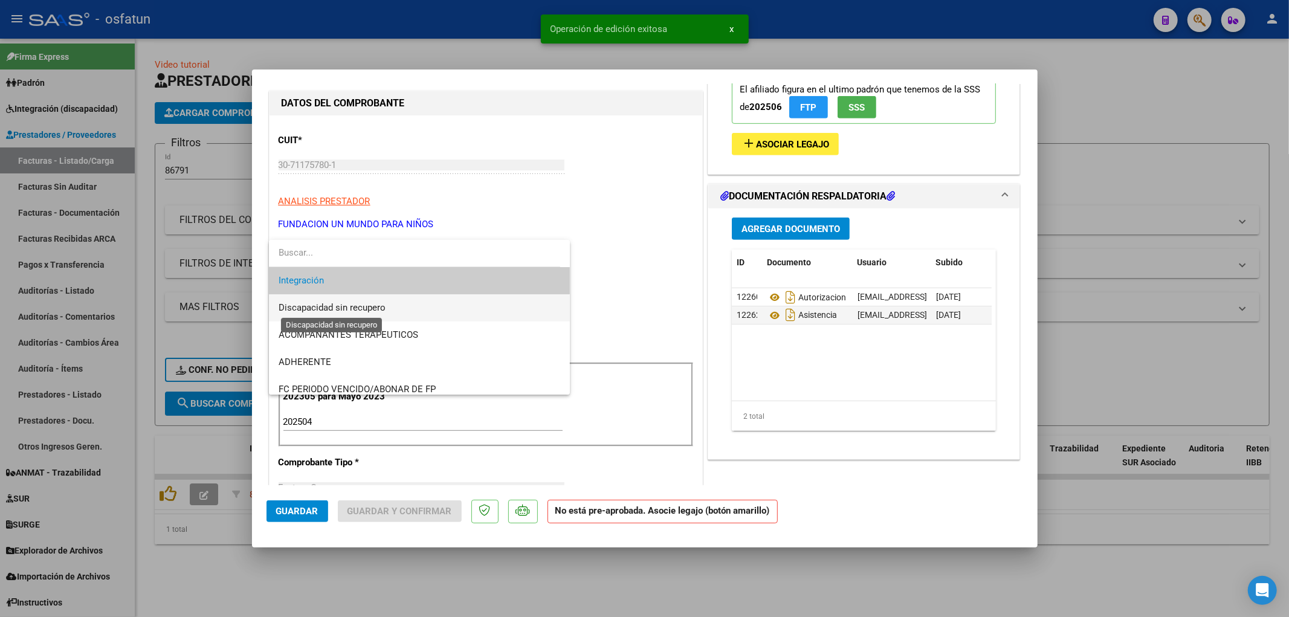
click at [345, 303] on span "Discapacidad sin recupero" at bounding box center [332, 307] width 107 height 11
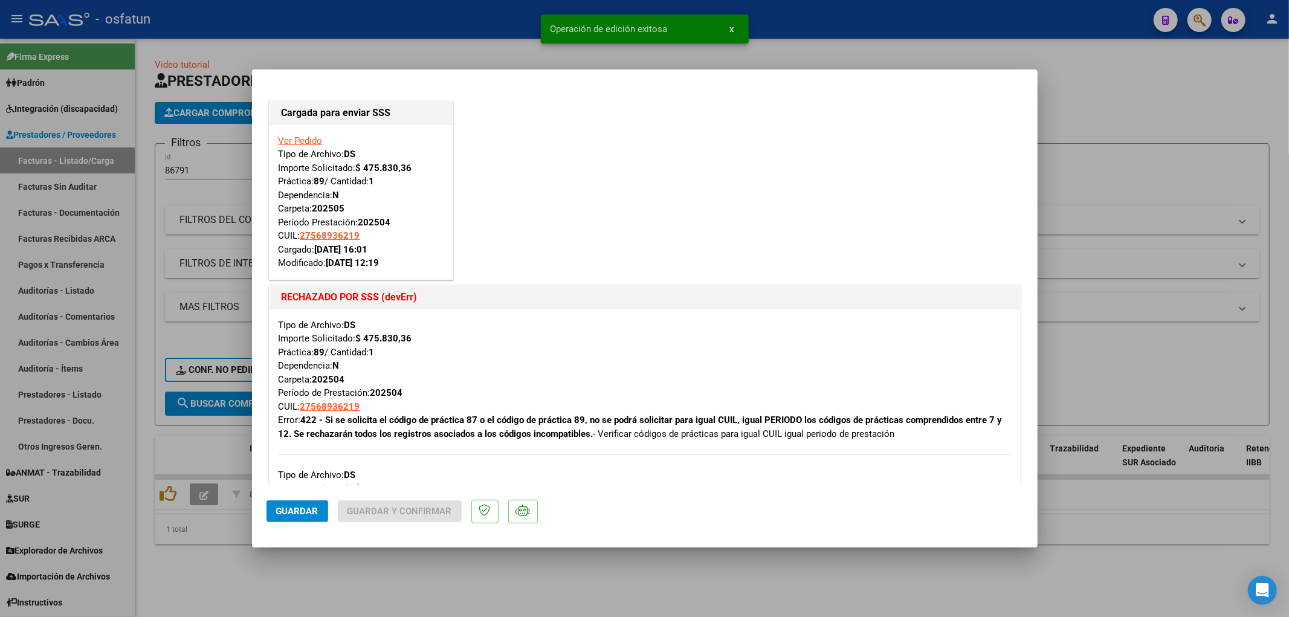
scroll to position [335, 0]
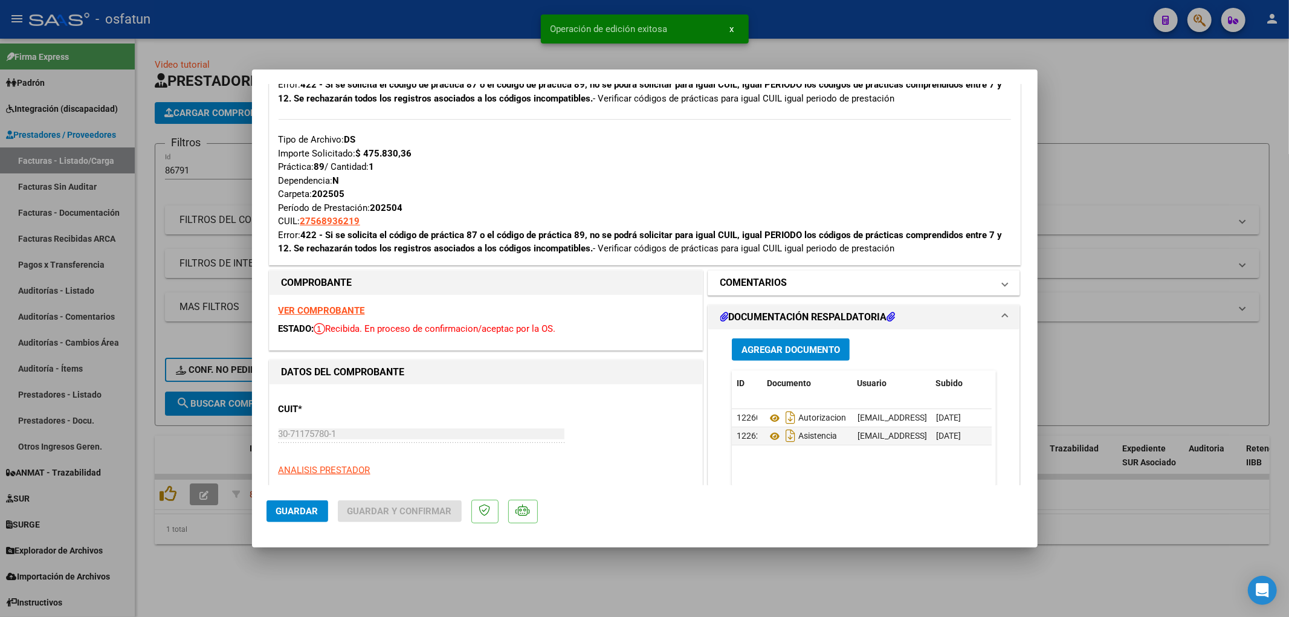
click at [780, 287] on h1 "COMENTARIOS" at bounding box center [753, 283] width 67 height 15
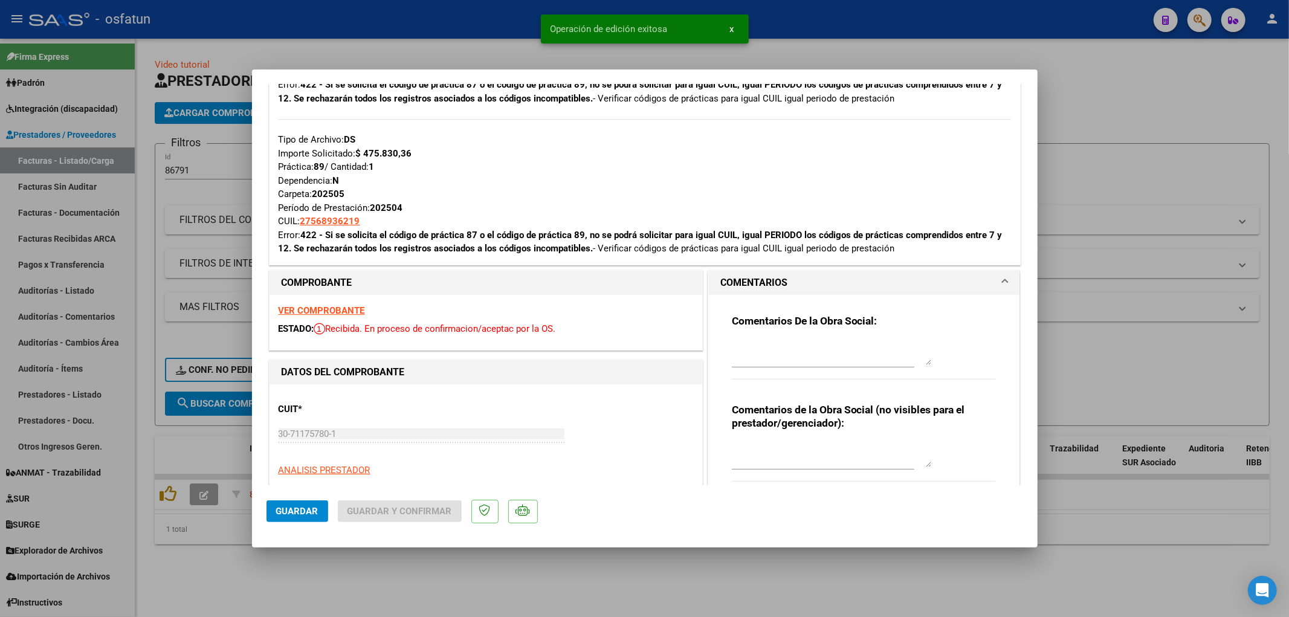
click at [760, 343] on textarea at bounding box center [831, 353] width 199 height 24
paste textarea "DISPONE UN MOD. DE MAESTRA, NO COMPATIBLE CON LA PRESTACION."
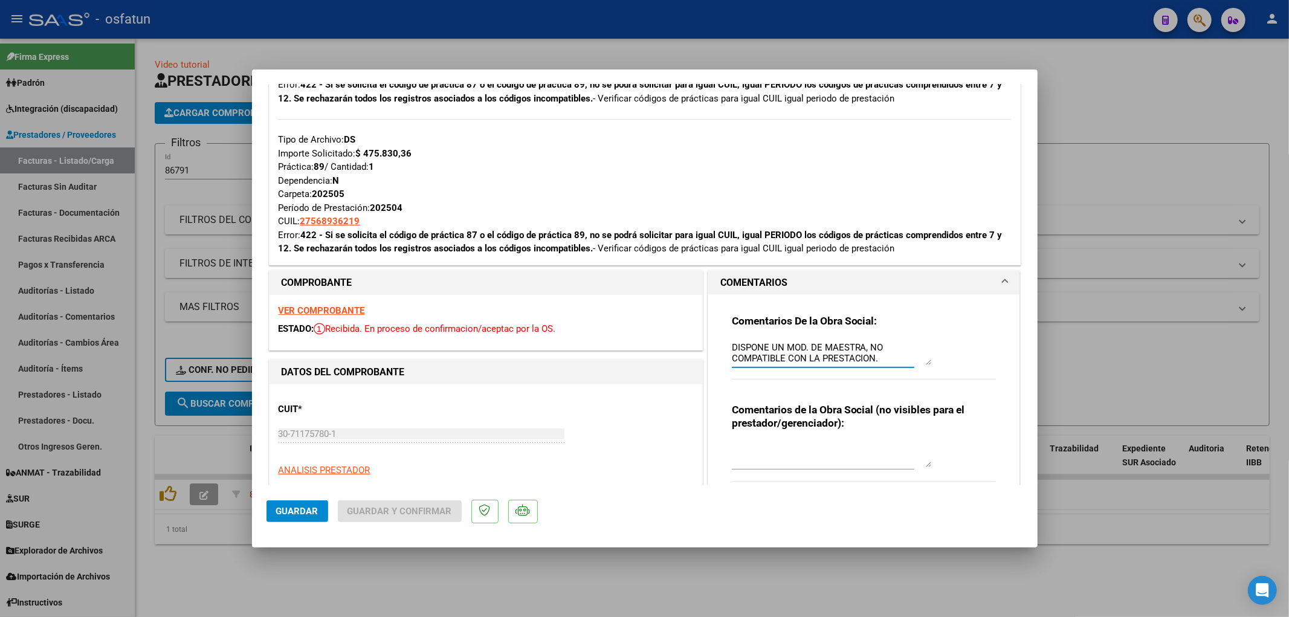
type textarea "DISPONE UN MOD. DE MAESTRA, NO COMPATIBLE CON LA PRESTACION."
click at [320, 508] on button "Guardar" at bounding box center [298, 511] width 62 height 22
click at [470, 572] on div at bounding box center [644, 308] width 1289 height 617
type input "$ 0,00"
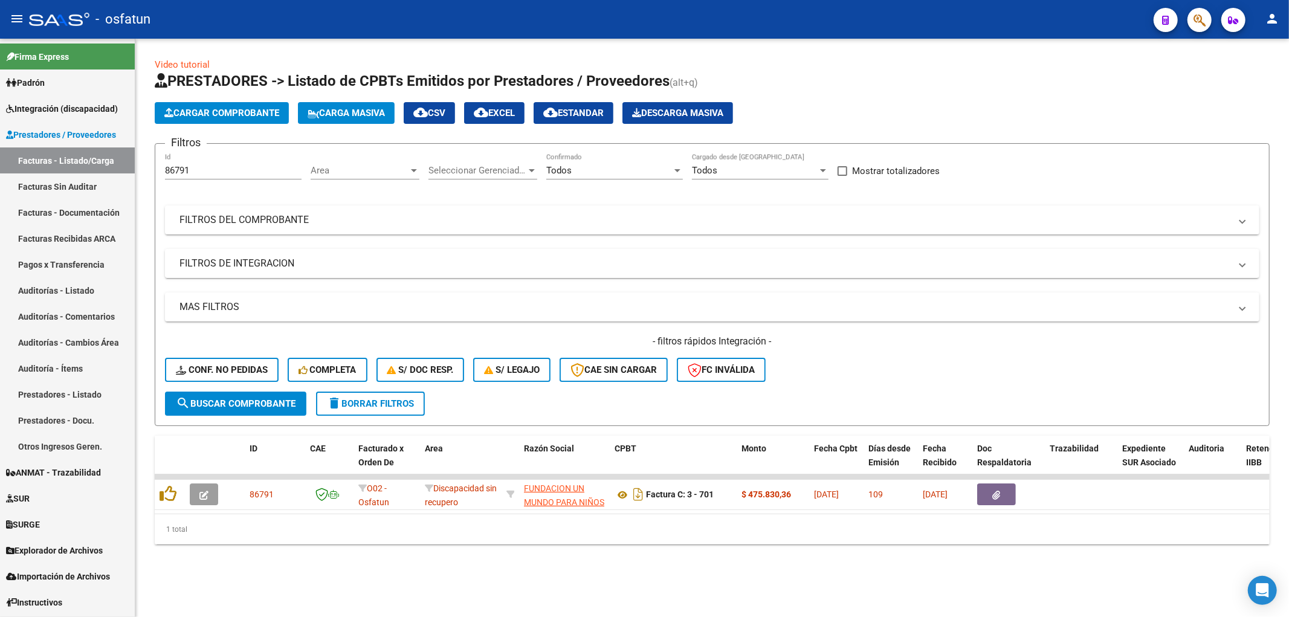
click at [176, 169] on input "86791" at bounding box center [233, 170] width 137 height 11
click at [177, 167] on input "88862" at bounding box center [233, 170] width 137 height 11
click at [173, 174] on input "85346" at bounding box center [233, 170] width 137 height 11
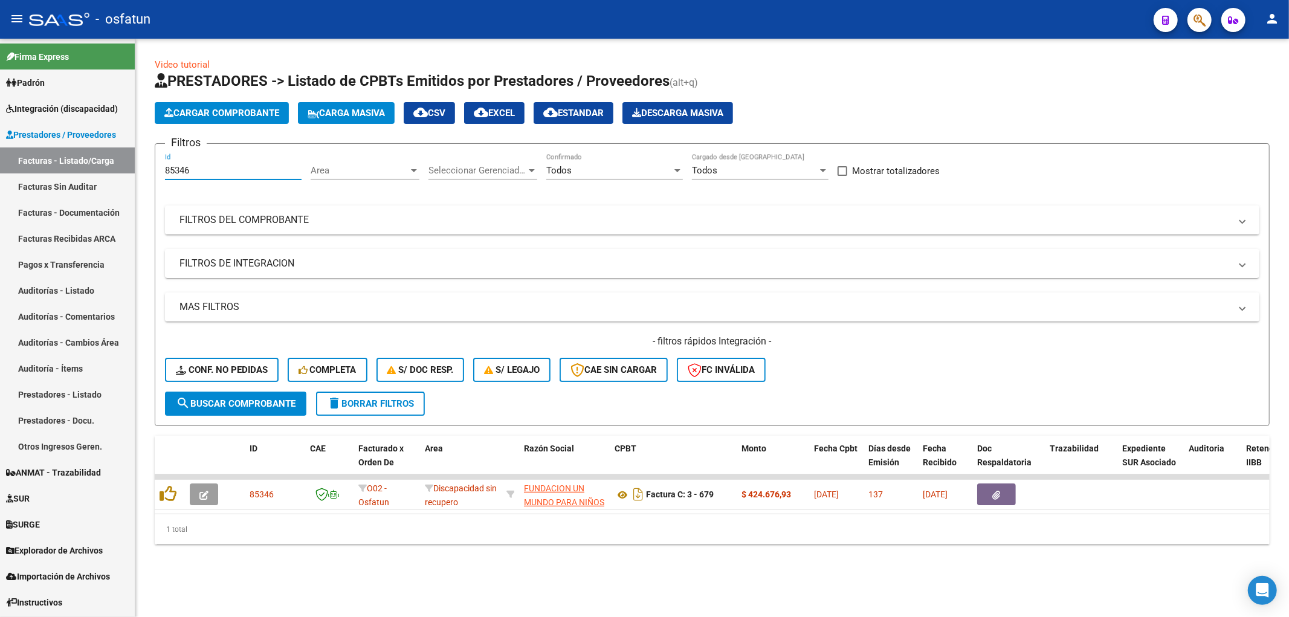
click at [173, 174] on input "85346" at bounding box center [233, 170] width 137 height 11
click at [170, 170] on input "86789" at bounding box center [233, 170] width 137 height 11
click at [197, 166] on input "86789" at bounding box center [233, 170] width 137 height 11
click at [197, 166] on input "86791" at bounding box center [233, 170] width 137 height 11
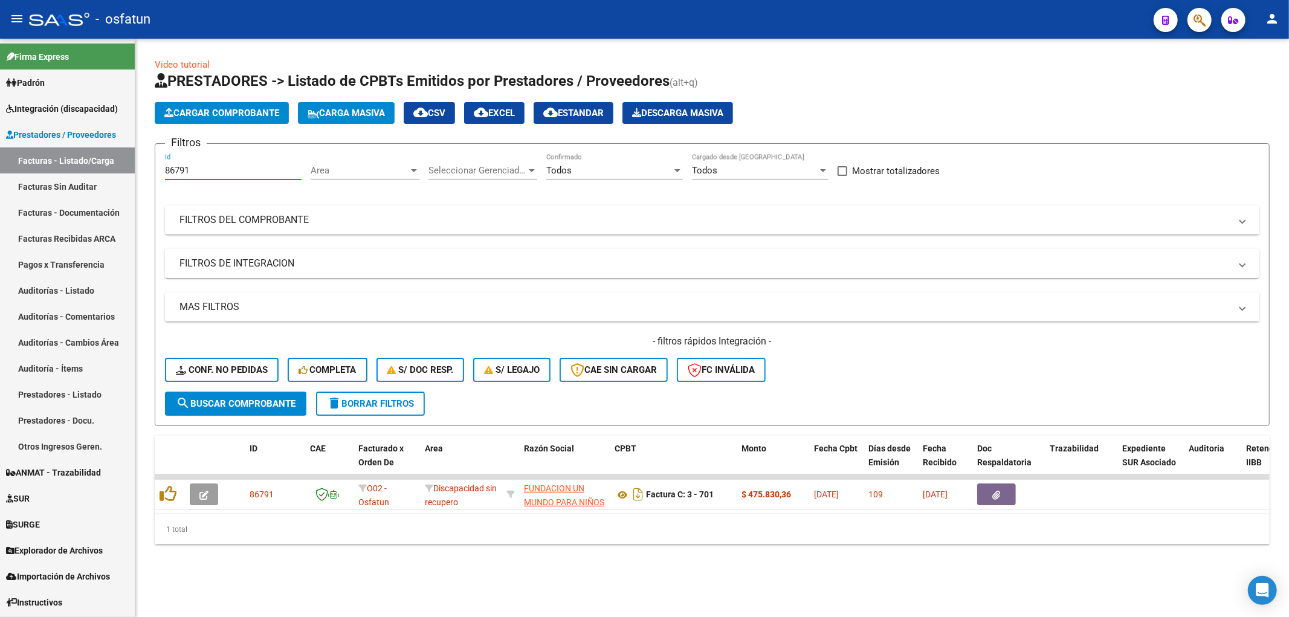
click at [197, 166] on input "86791" at bounding box center [233, 170] width 137 height 11
click at [179, 167] on input "88862" at bounding box center [233, 170] width 137 height 11
click at [187, 167] on input "92272" at bounding box center [233, 170] width 137 height 11
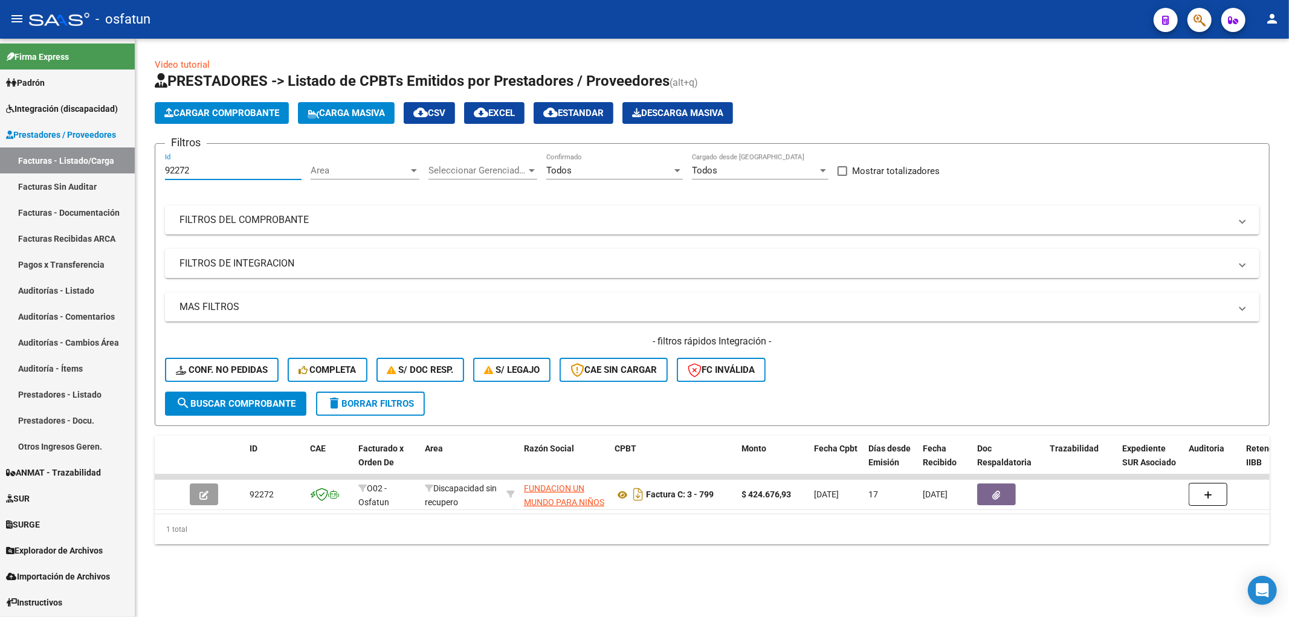
click at [187, 167] on input "92272" at bounding box center [233, 170] width 137 height 11
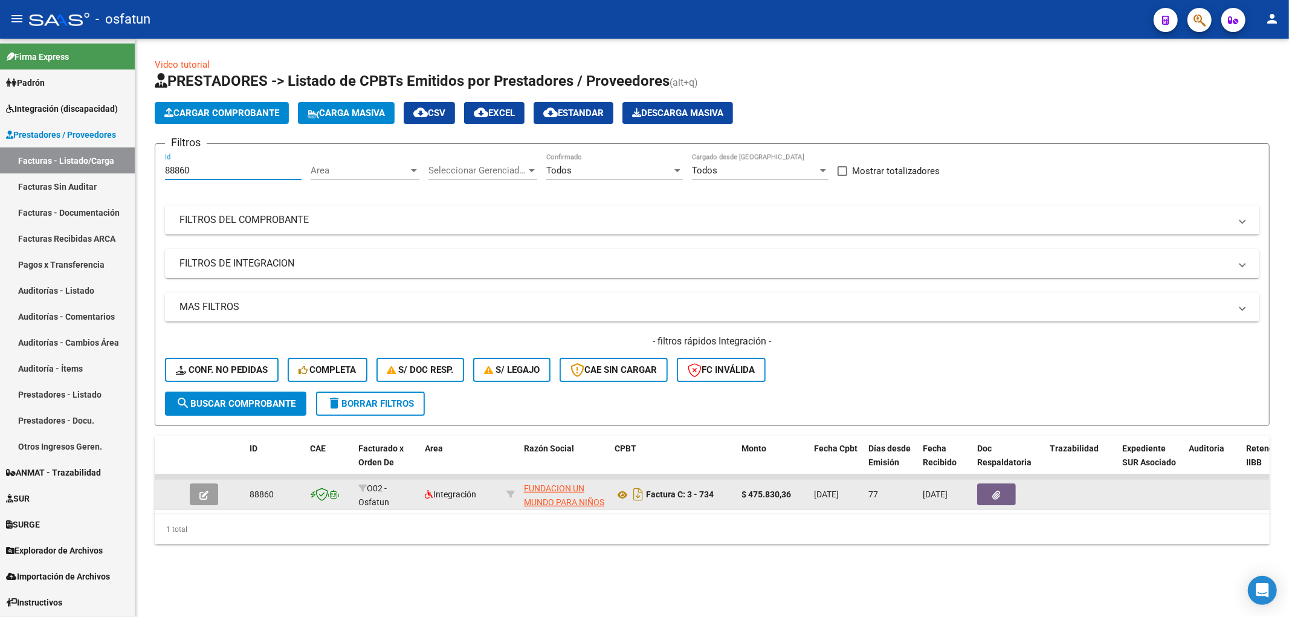
type input "88860"
click at [201, 486] on button "button" at bounding box center [204, 494] width 28 height 22
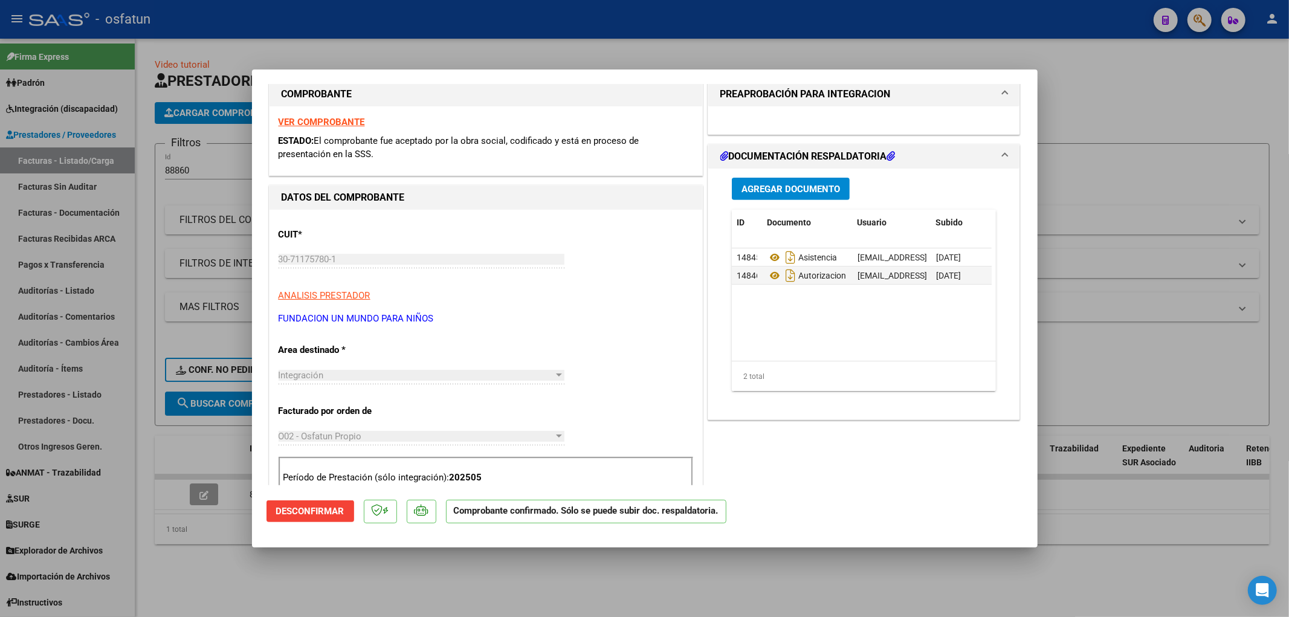
scroll to position [402, 0]
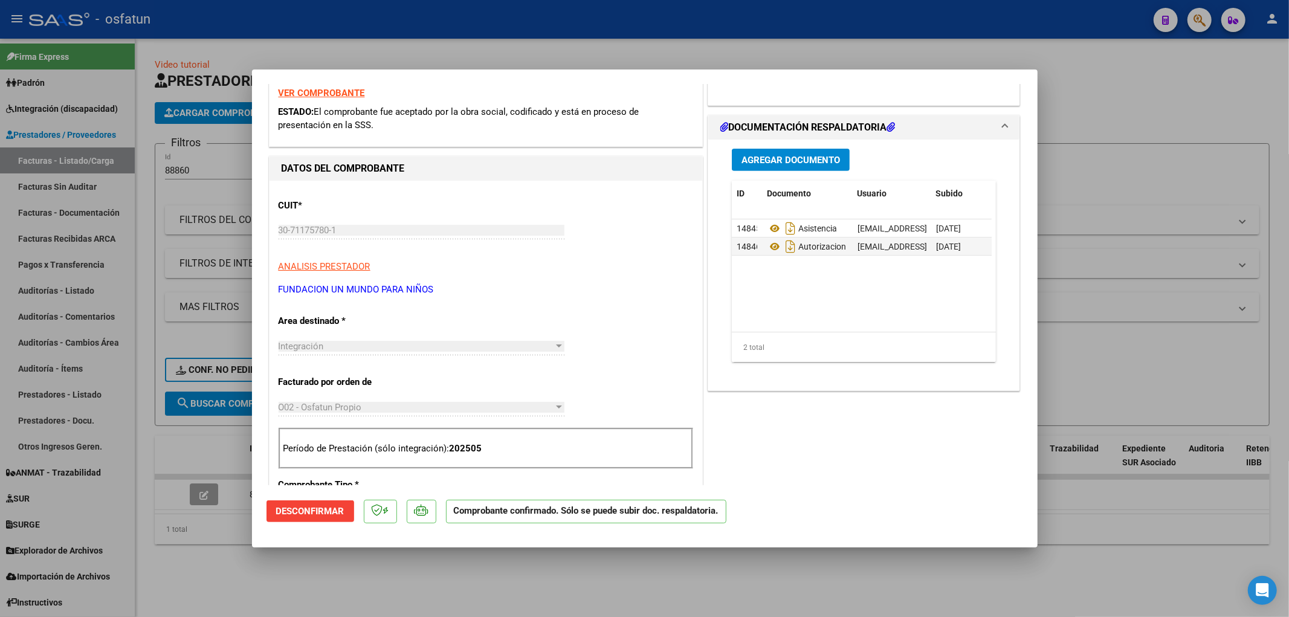
click at [412, 582] on div at bounding box center [644, 308] width 1289 height 617
type input "$ 0,00"
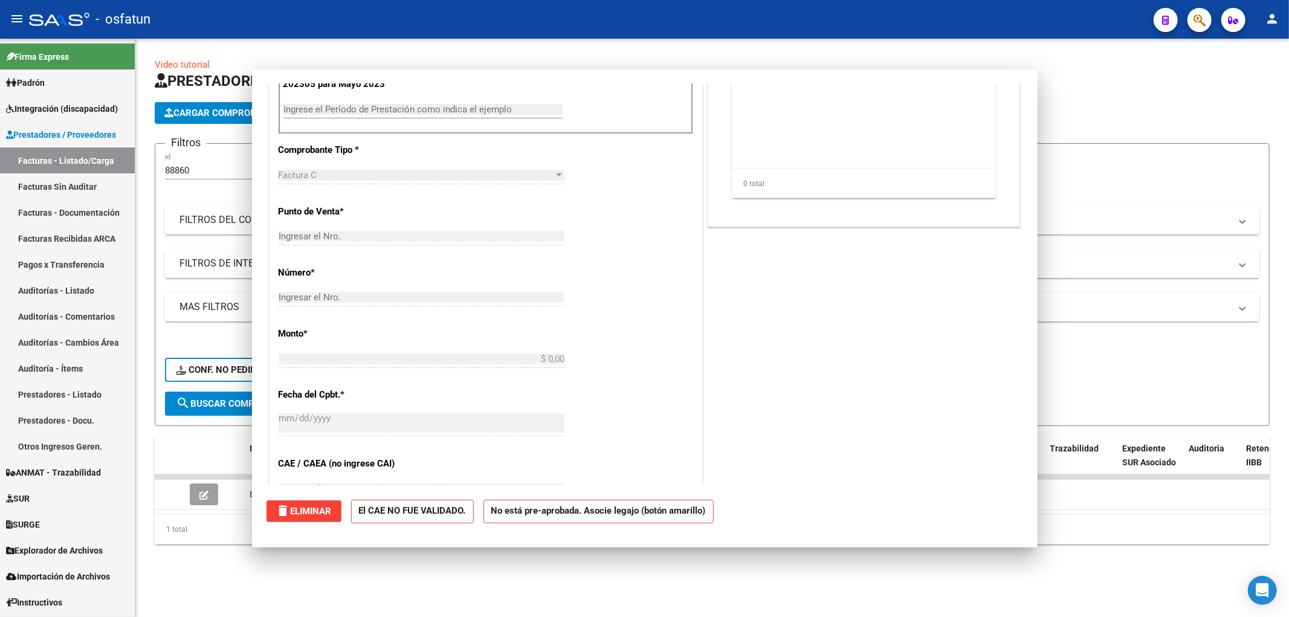
scroll to position [0, 0]
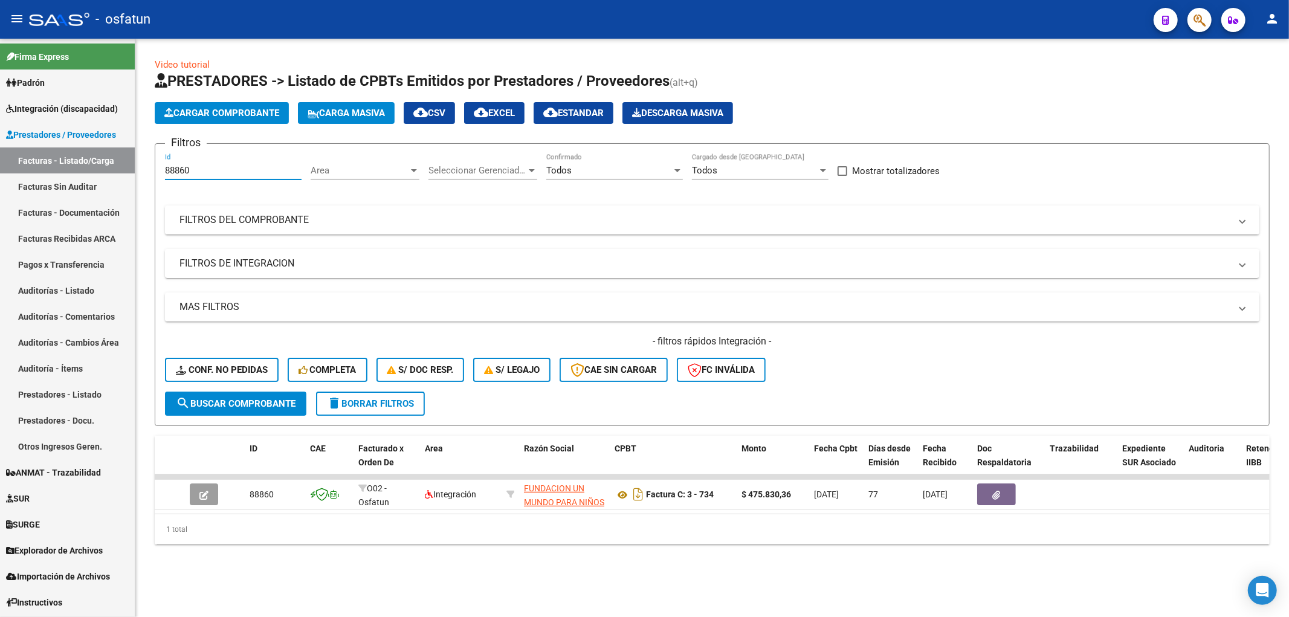
click at [183, 167] on input "88860" at bounding box center [233, 170] width 137 height 11
type input "9"
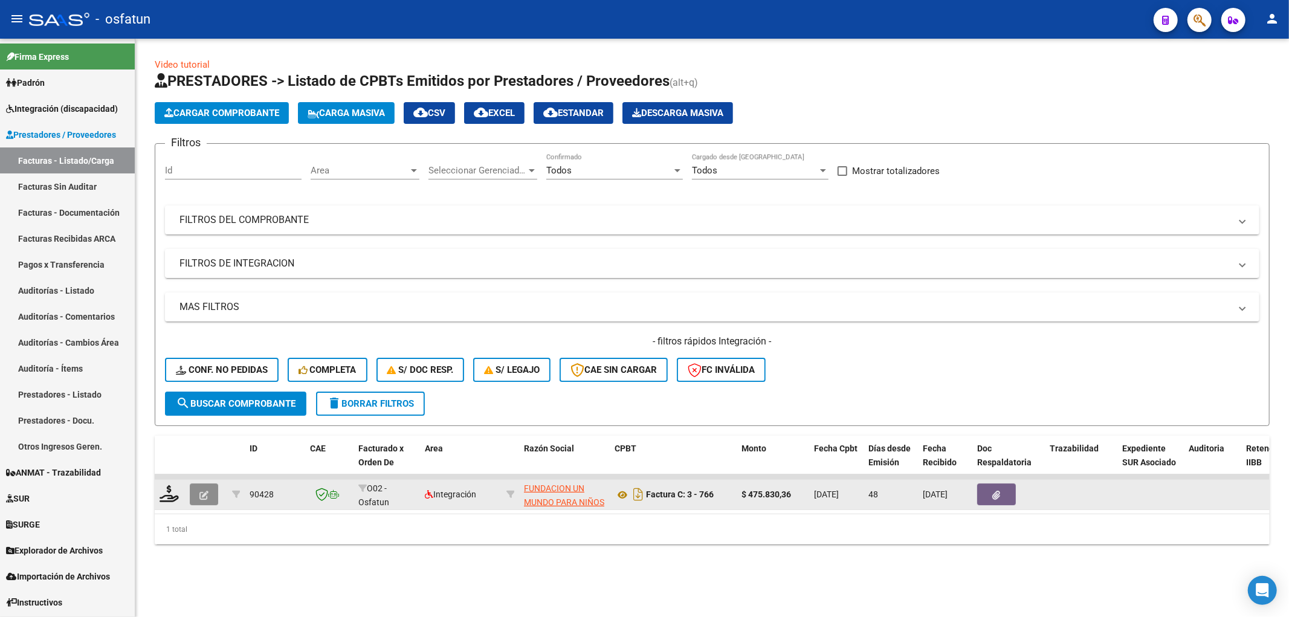
click at [201, 498] on icon "button" at bounding box center [203, 495] width 9 height 9
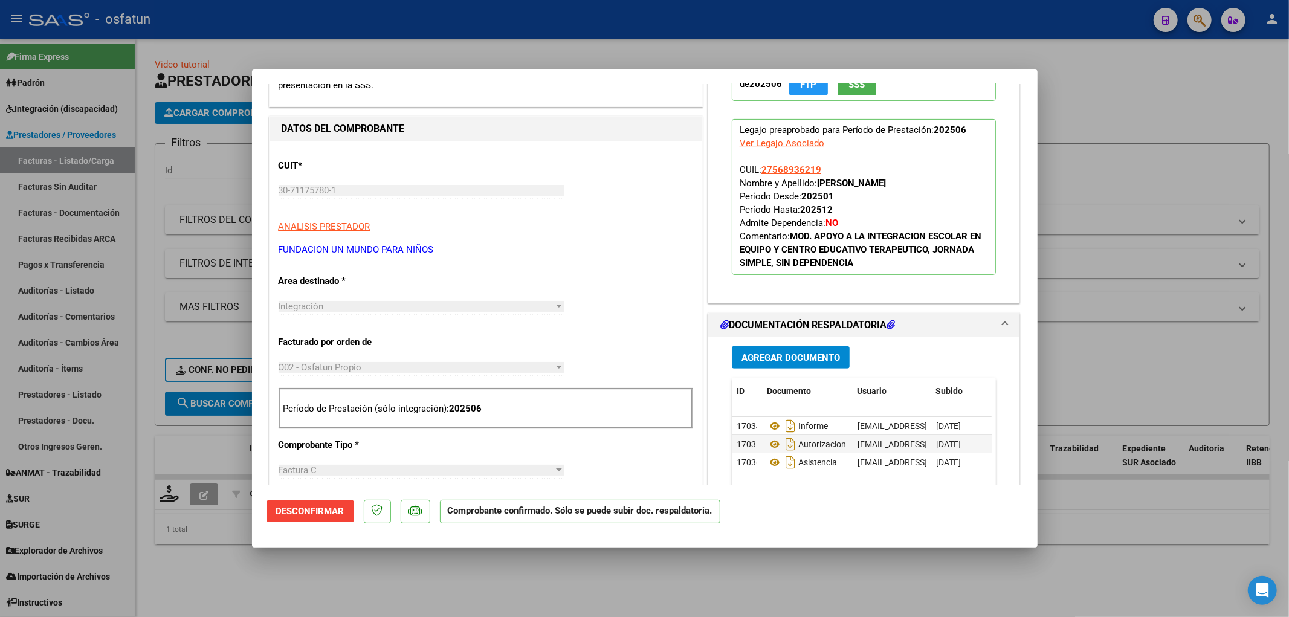
scroll to position [470, 0]
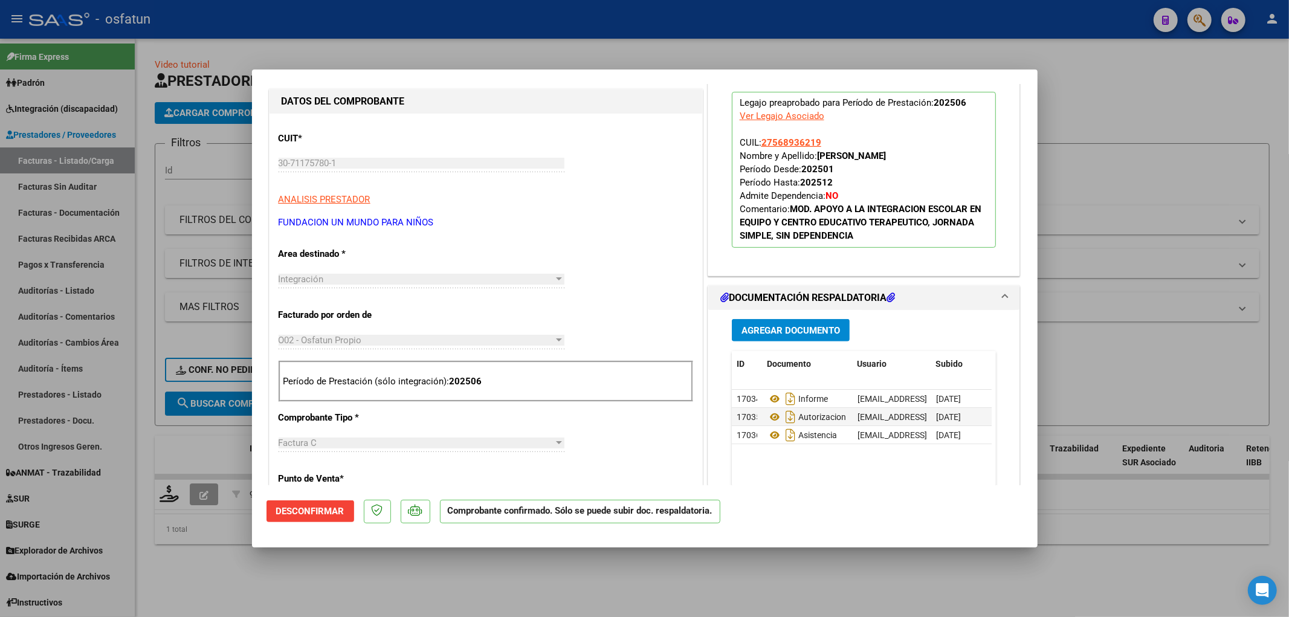
click at [349, 560] on div at bounding box center [644, 308] width 1289 height 617
type input "$ 0,00"
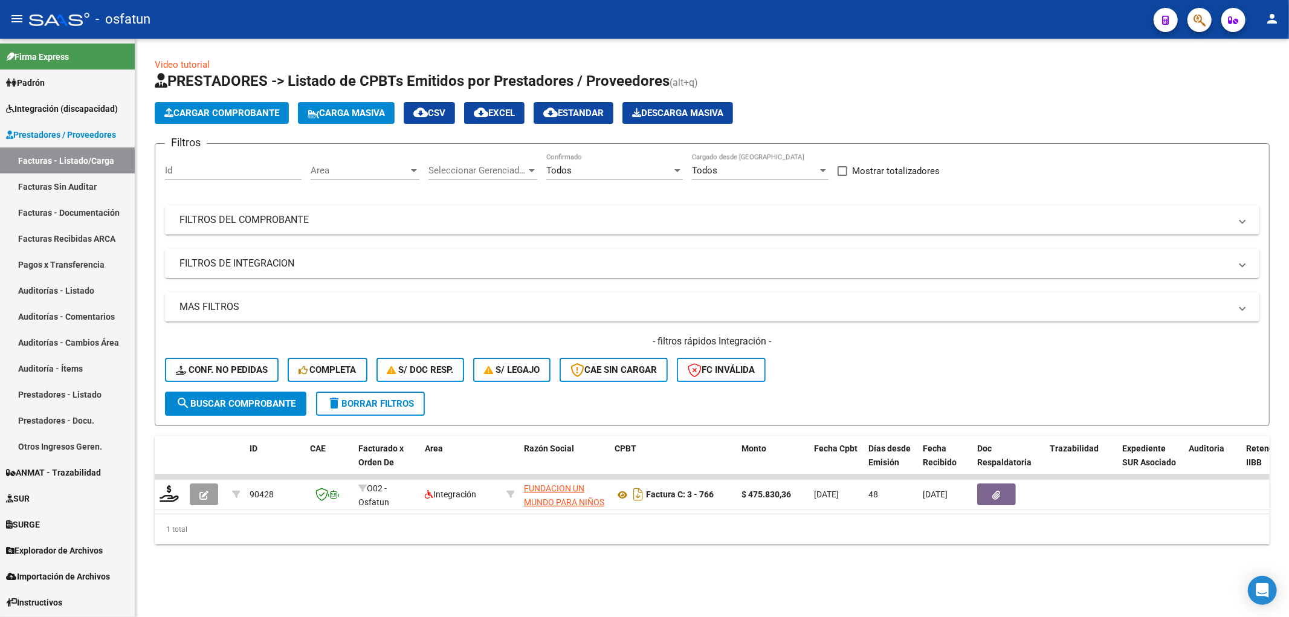
click at [179, 172] on input "Id" at bounding box center [233, 170] width 137 height 11
click at [169, 166] on input "92276" at bounding box center [233, 170] width 137 height 11
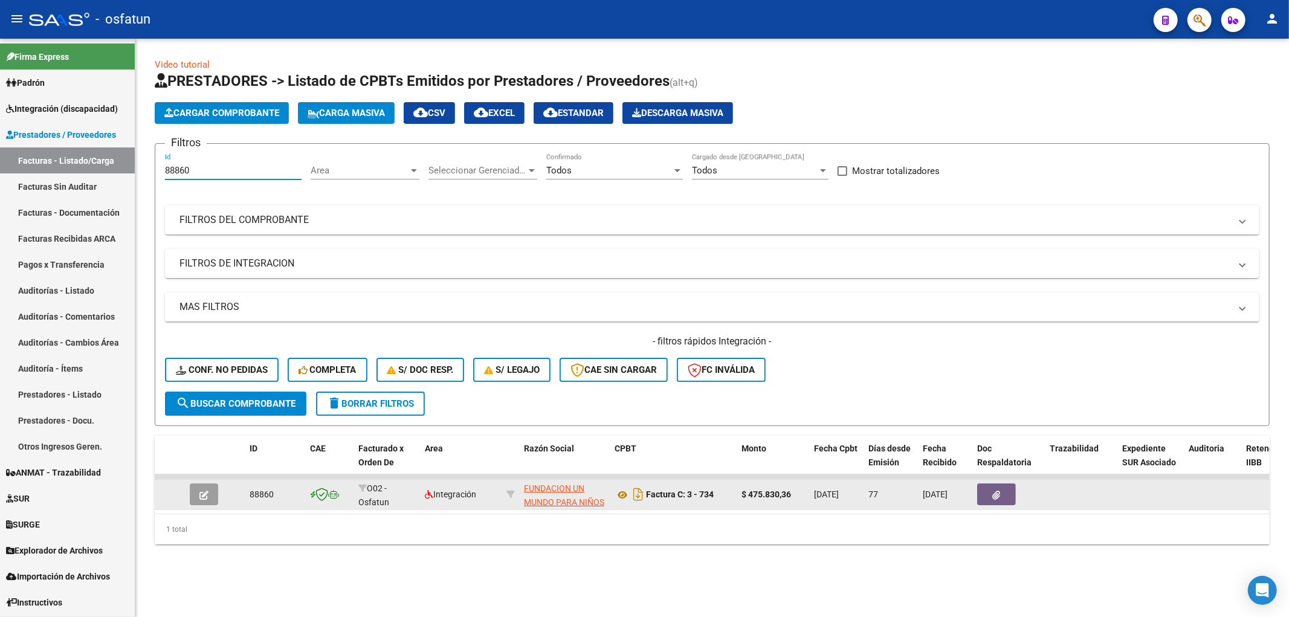
type input "88860"
click at [207, 494] on icon "button" at bounding box center [203, 495] width 9 height 9
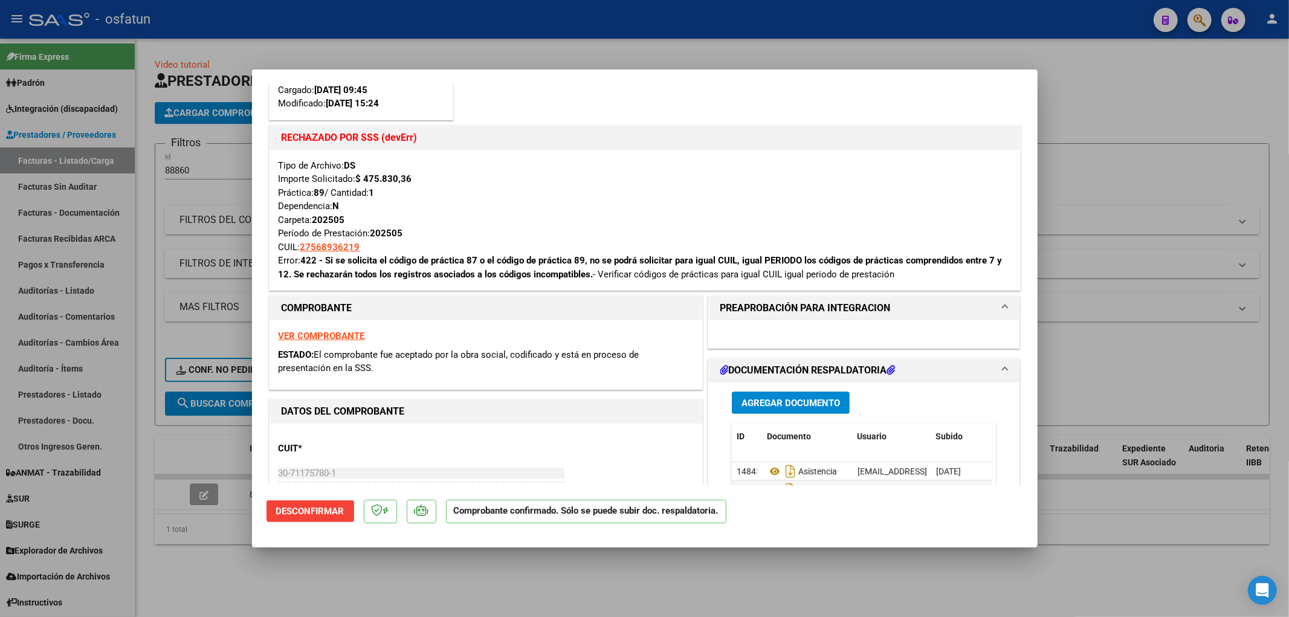
scroll to position [201, 0]
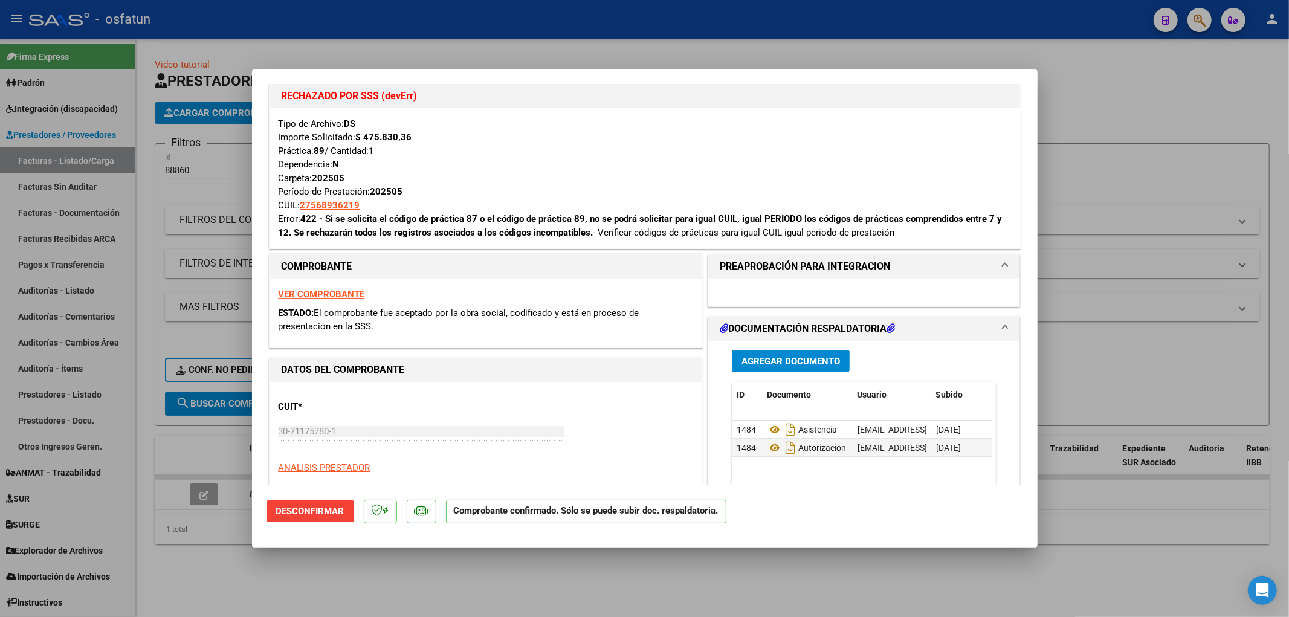
click at [923, 579] on div at bounding box center [644, 308] width 1289 height 617
type input "$ 0,00"
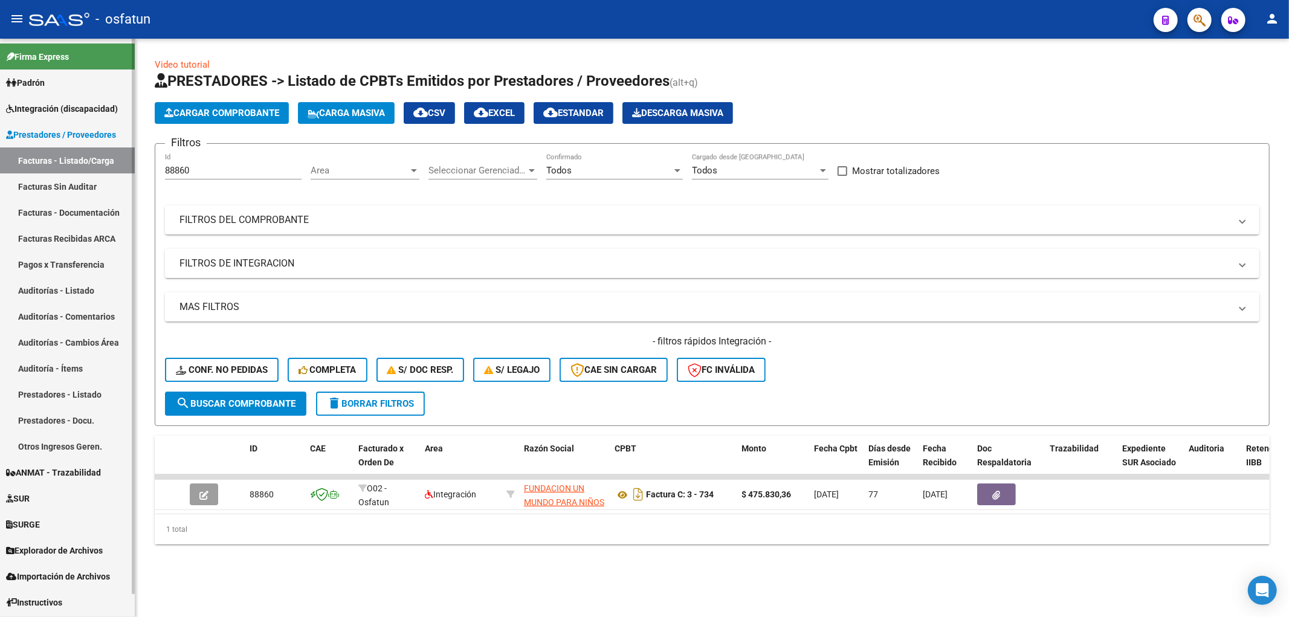
click at [51, 119] on link "Integración (discapacidad)" at bounding box center [67, 108] width 135 height 26
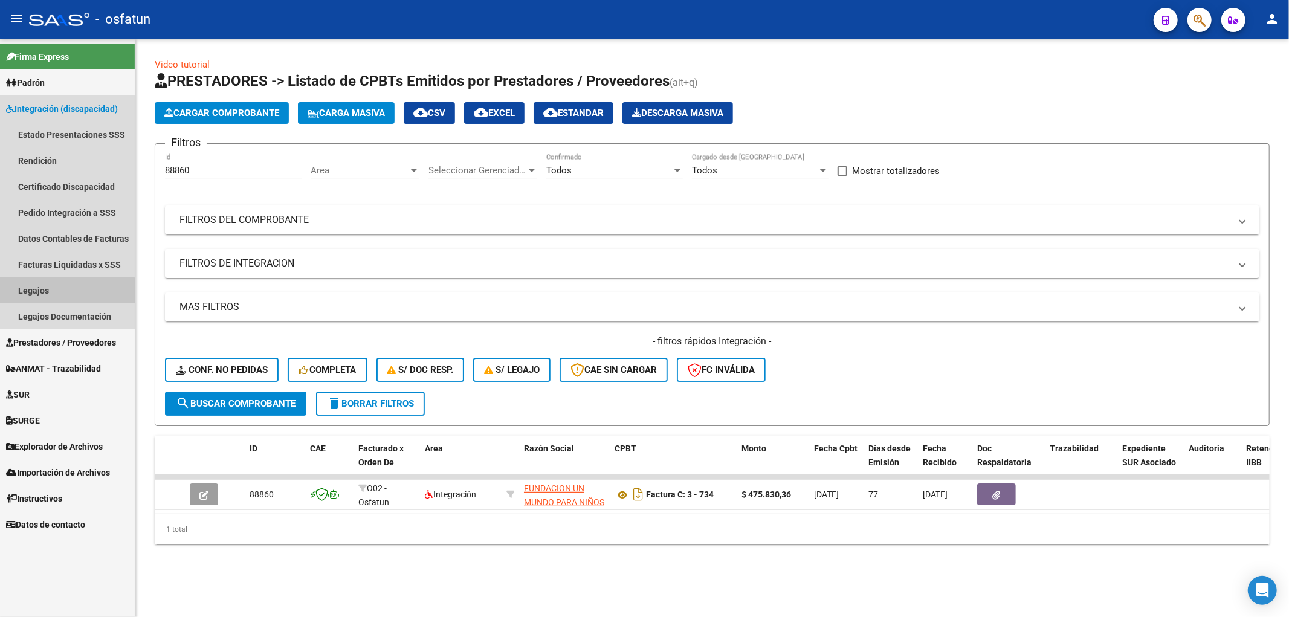
click at [48, 292] on link "Legajos" at bounding box center [67, 290] width 135 height 26
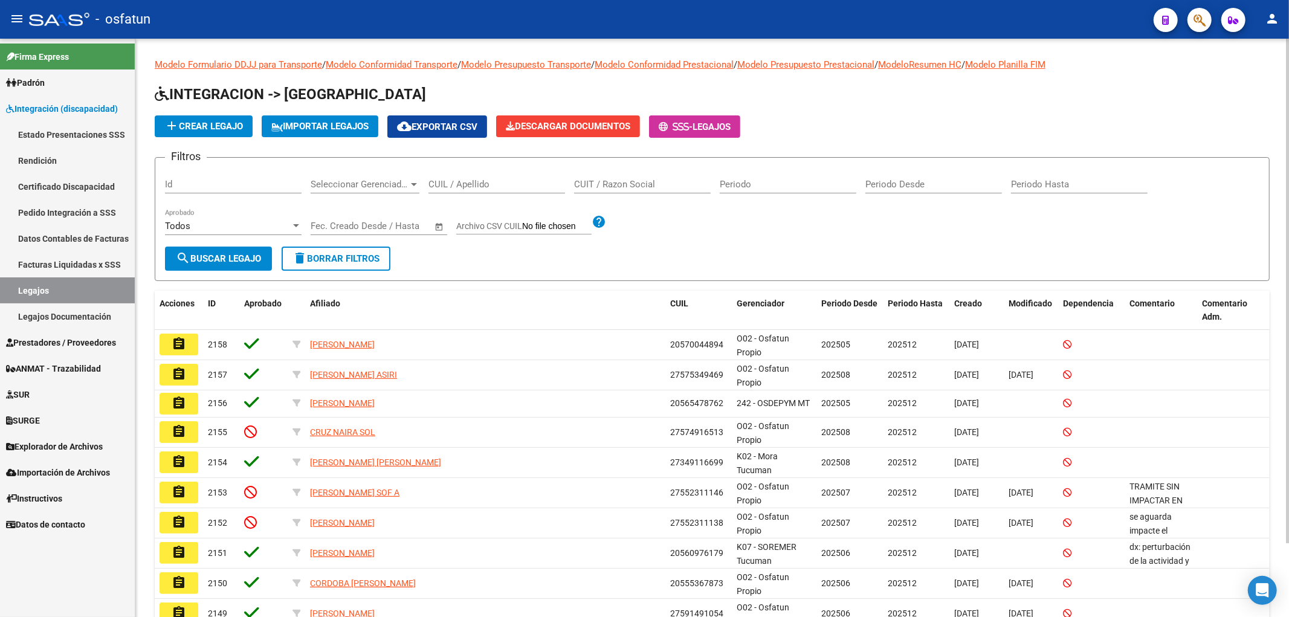
click at [663, 192] on div "CUIT / Razon Social" at bounding box center [642, 180] width 137 height 26
type input "villarroel"
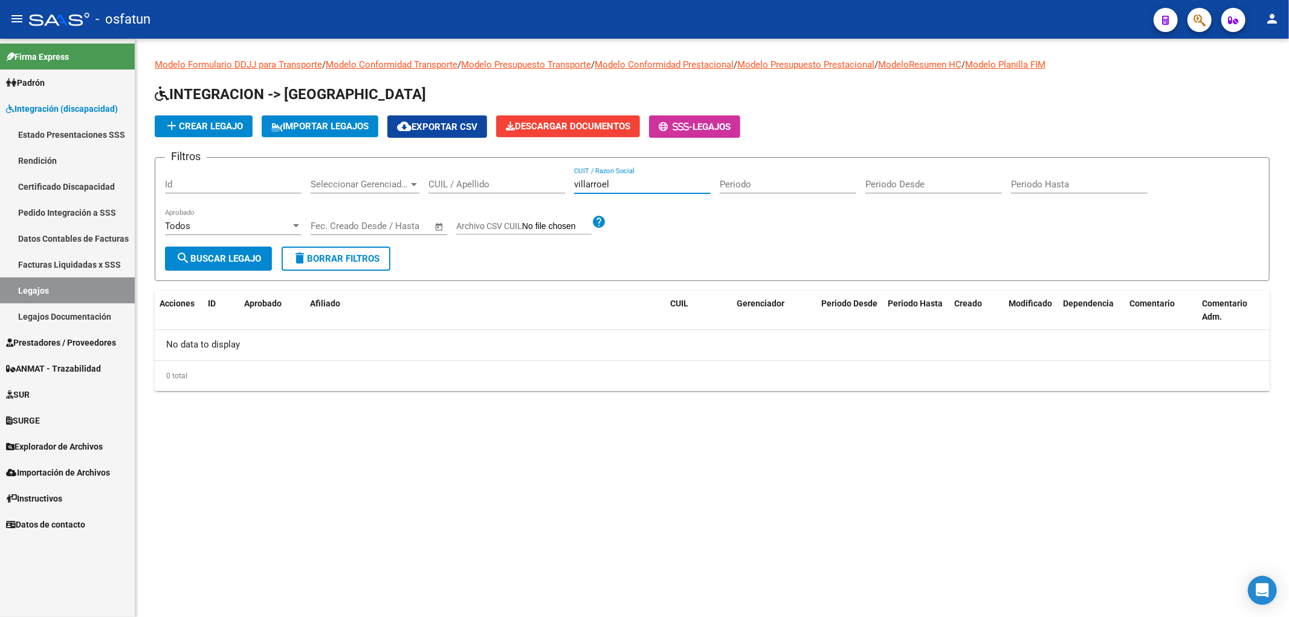
click at [593, 188] on input "villarroel" at bounding box center [642, 184] width 137 height 11
click at [492, 188] on input "CUIL / Apellido" at bounding box center [496, 184] width 137 height 11
paste input "villarroel"
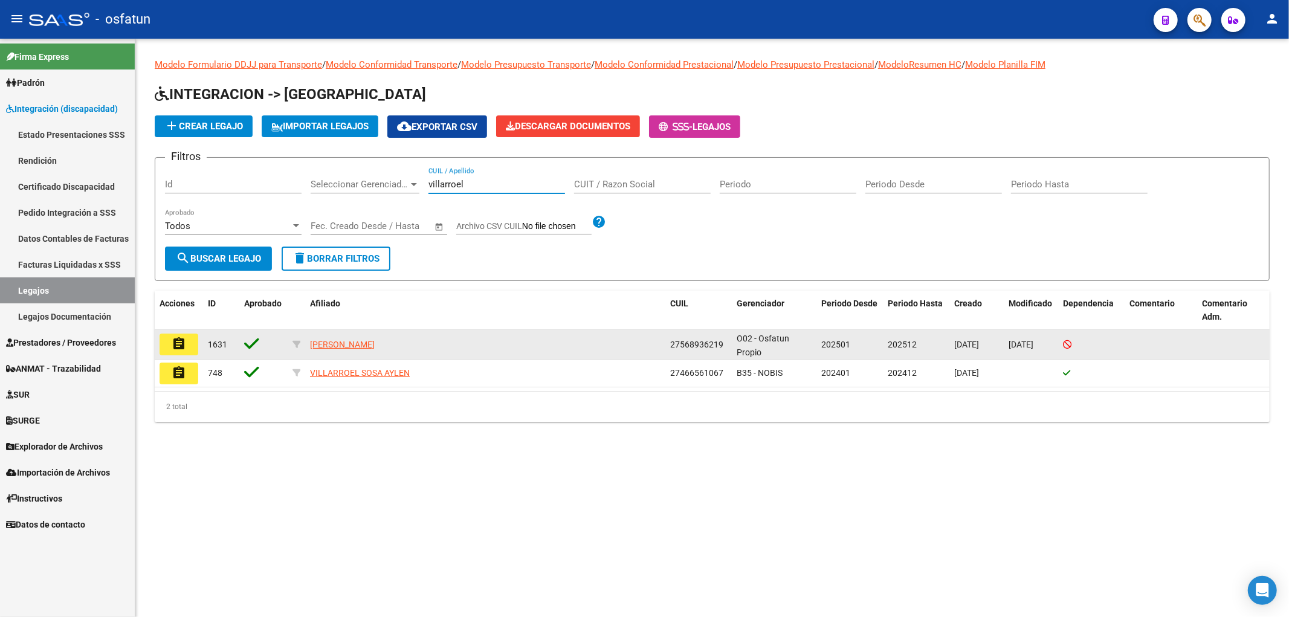
type input "villarroel"
click at [188, 344] on button "assignment" at bounding box center [179, 345] width 39 height 22
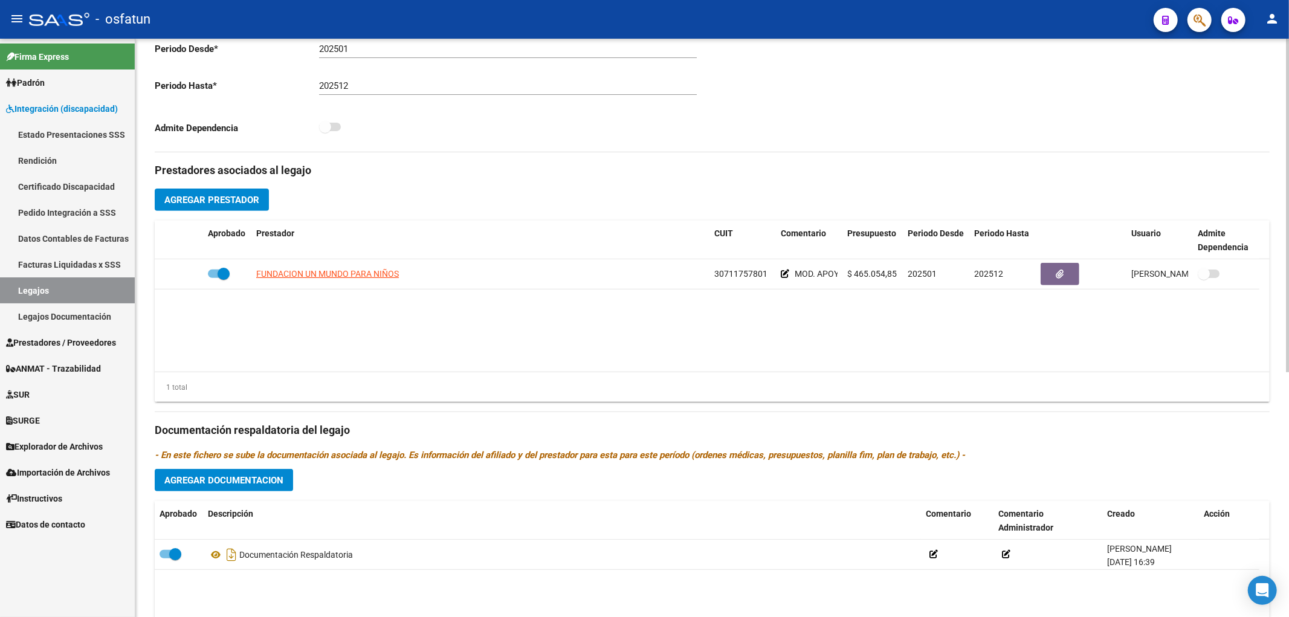
scroll to position [335, 0]
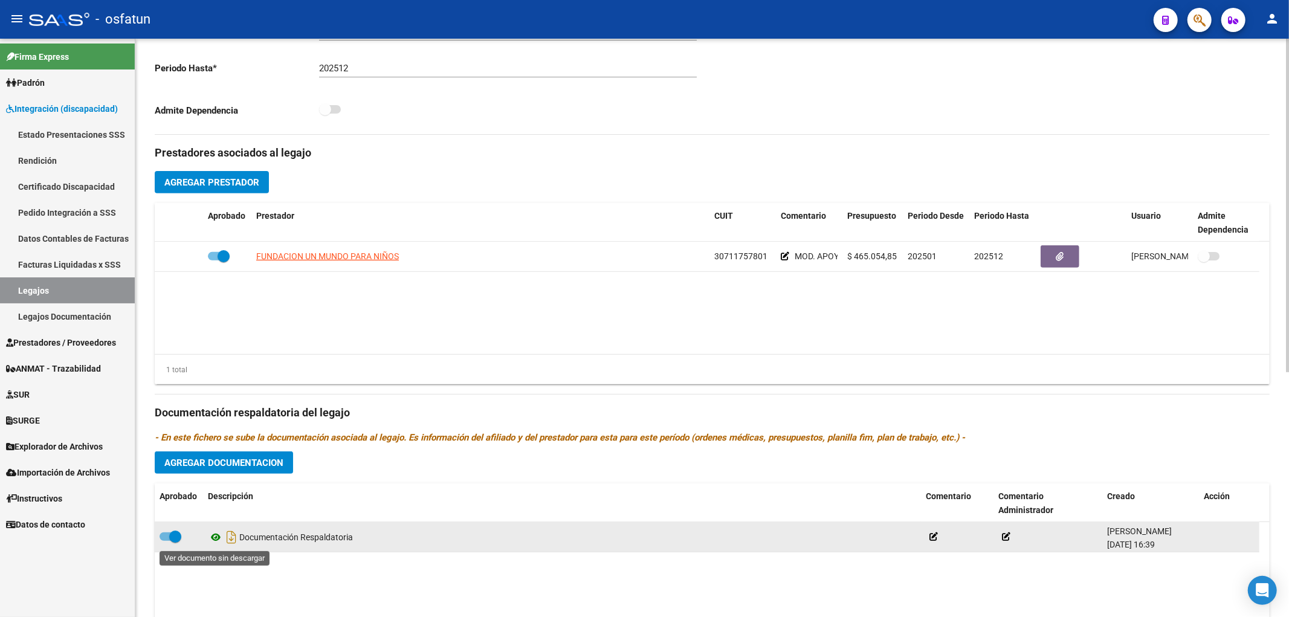
click at [213, 542] on icon at bounding box center [216, 537] width 16 height 15
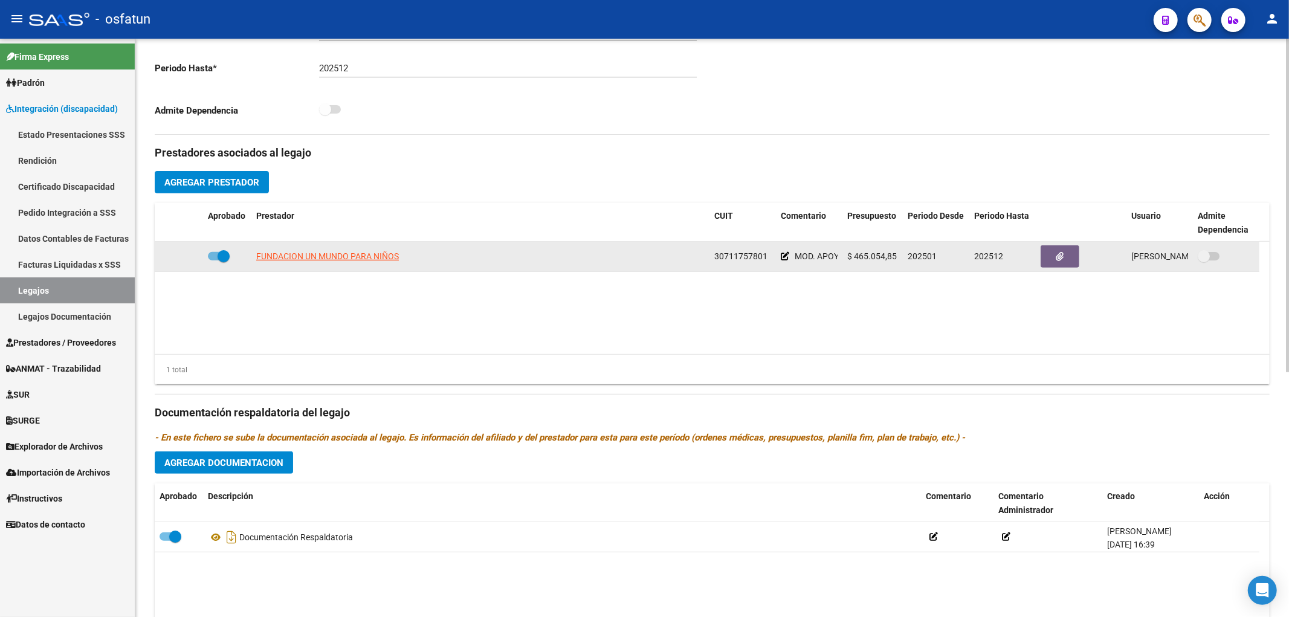
click at [740, 261] on span "30711757801" at bounding box center [740, 256] width 53 height 10
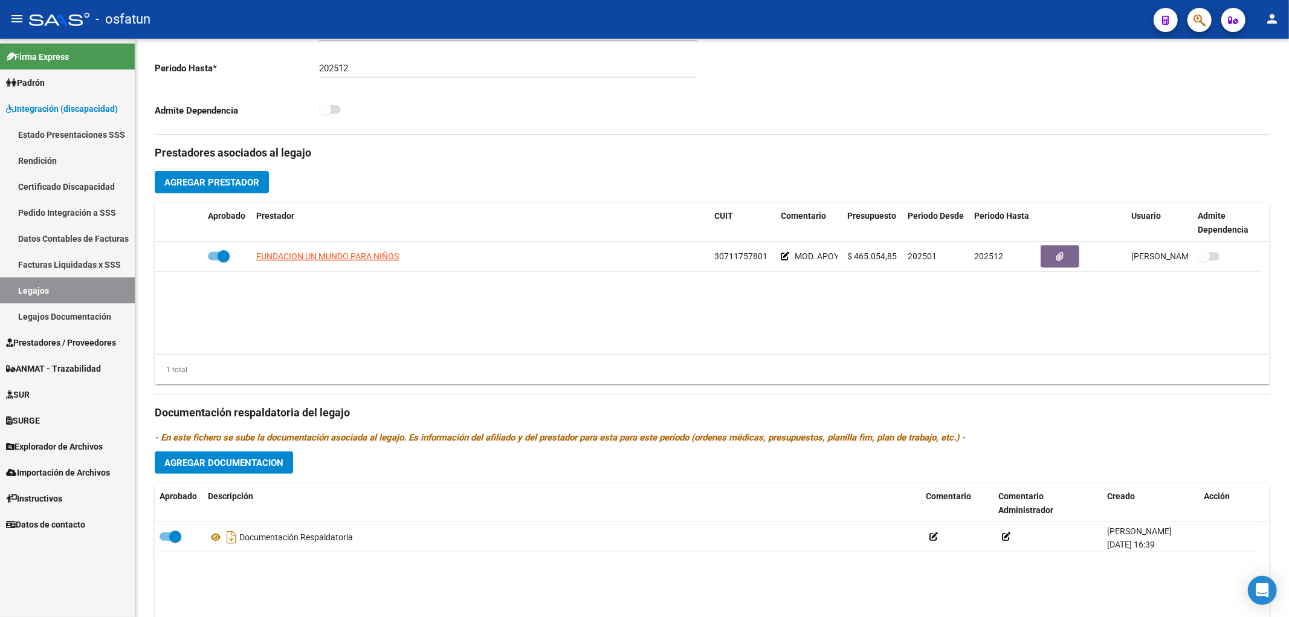
copy span "30711757801"
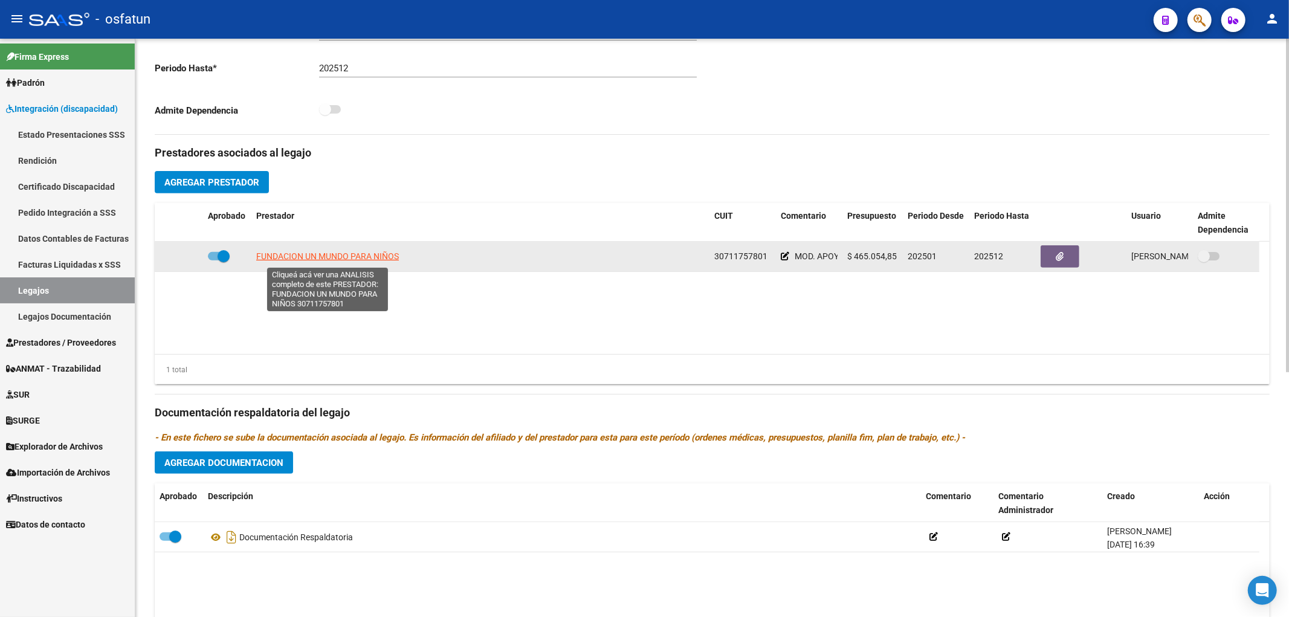
click at [373, 256] on span "FUNDACION UN MUNDO PARA NIÑOS" at bounding box center [327, 256] width 143 height 10
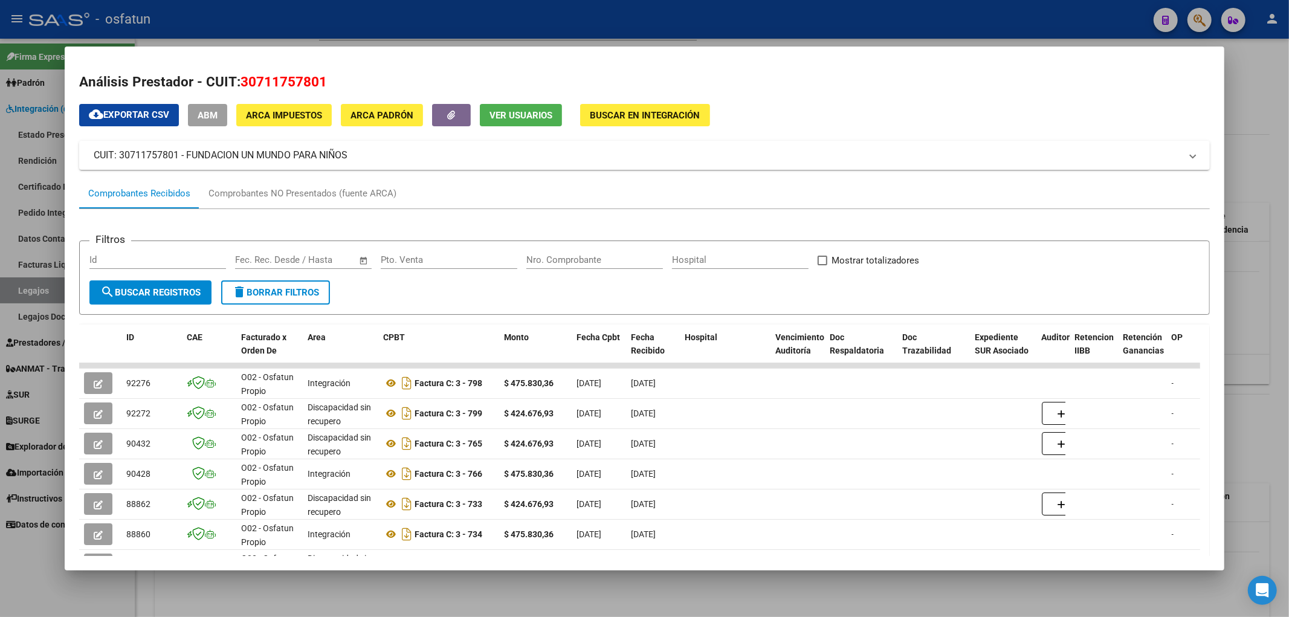
click at [478, 572] on div at bounding box center [644, 308] width 1289 height 617
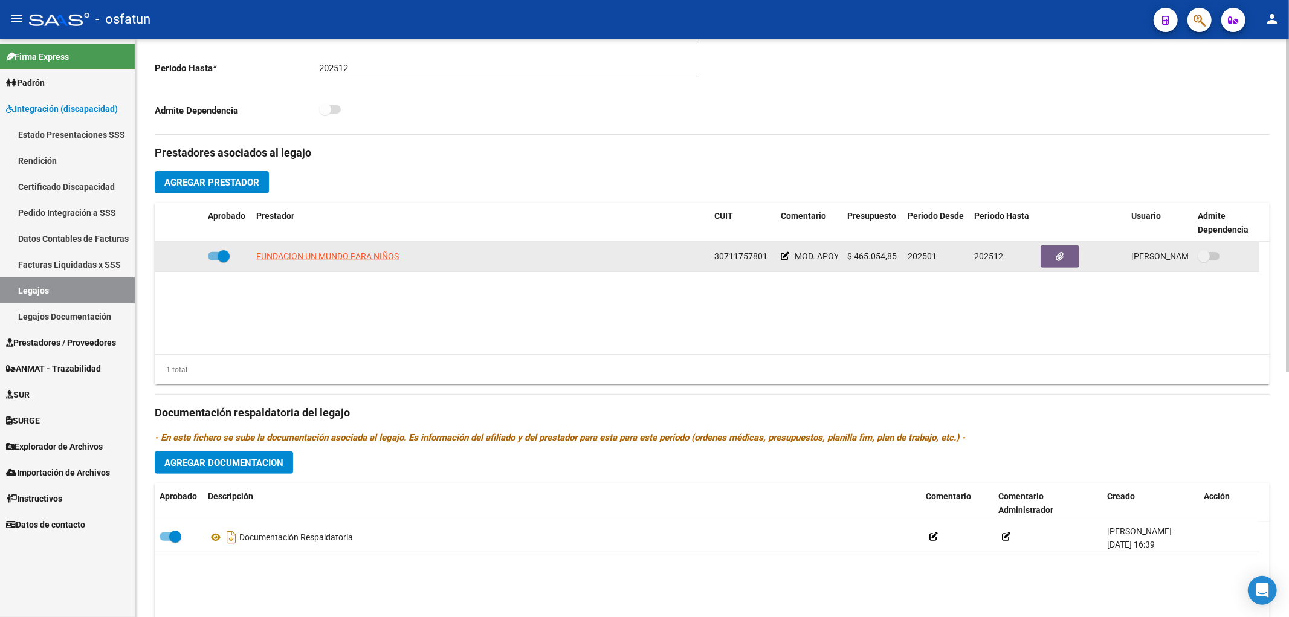
click at [277, 263] on app-link-go-to "FUNDACION UN MUNDO PARA NIÑOS" at bounding box center [327, 257] width 143 height 14
click at [276, 256] on span "FUNDACION UN MUNDO PARA NIÑOS" at bounding box center [327, 256] width 143 height 10
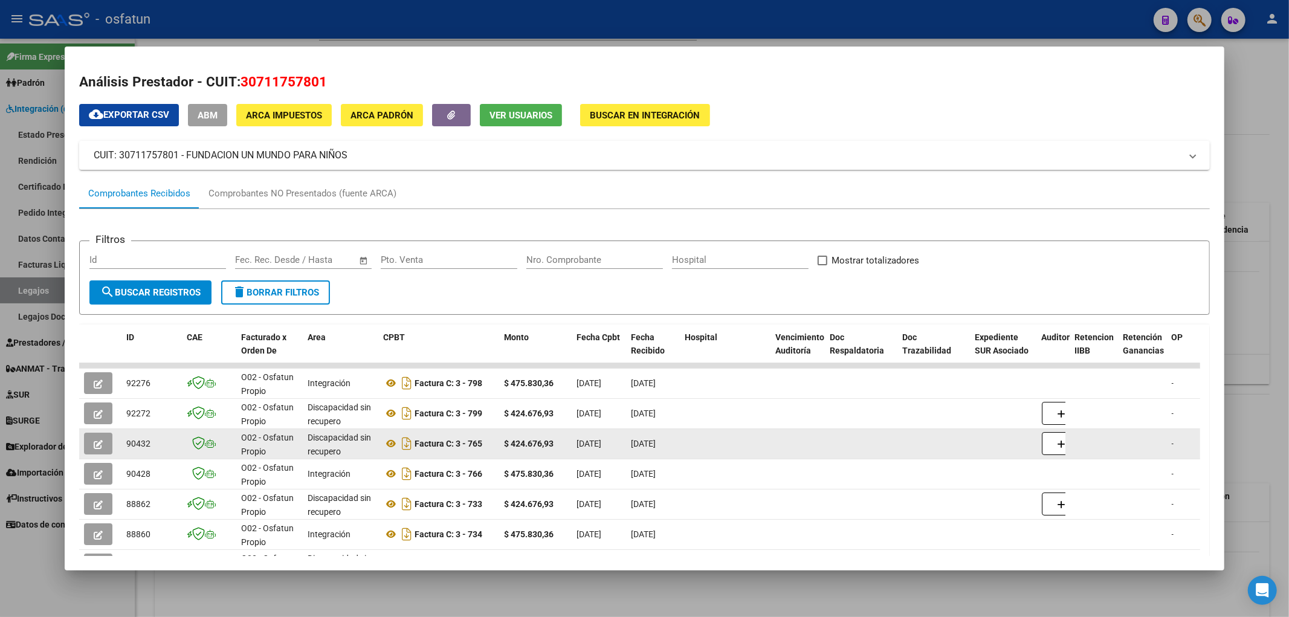
scroll to position [2, 0]
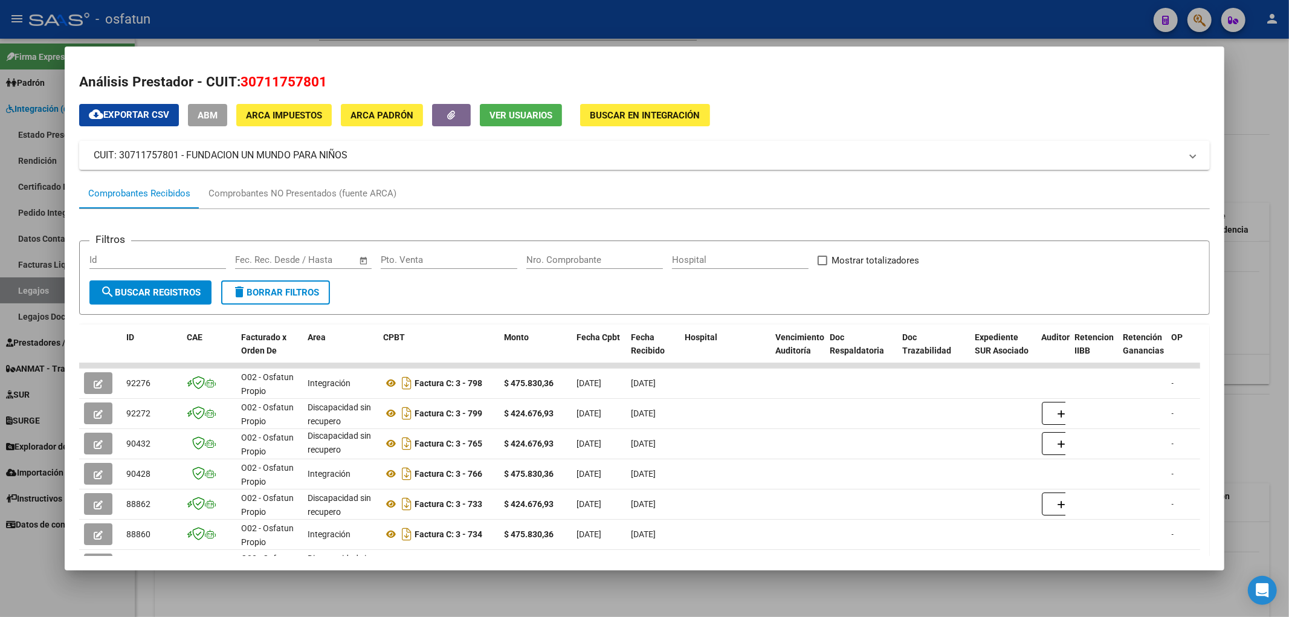
click at [378, 576] on div at bounding box center [644, 308] width 1289 height 617
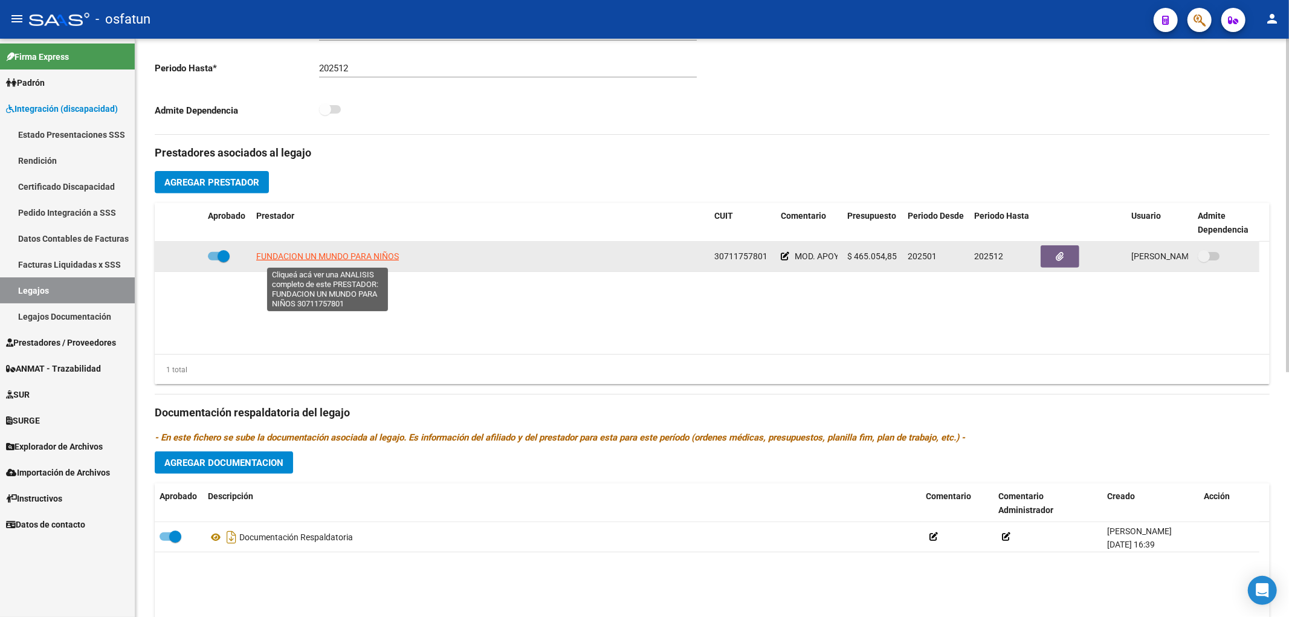
click at [353, 261] on span "FUNDACION UN MUNDO PARA NIÑOS" at bounding box center [327, 256] width 143 height 10
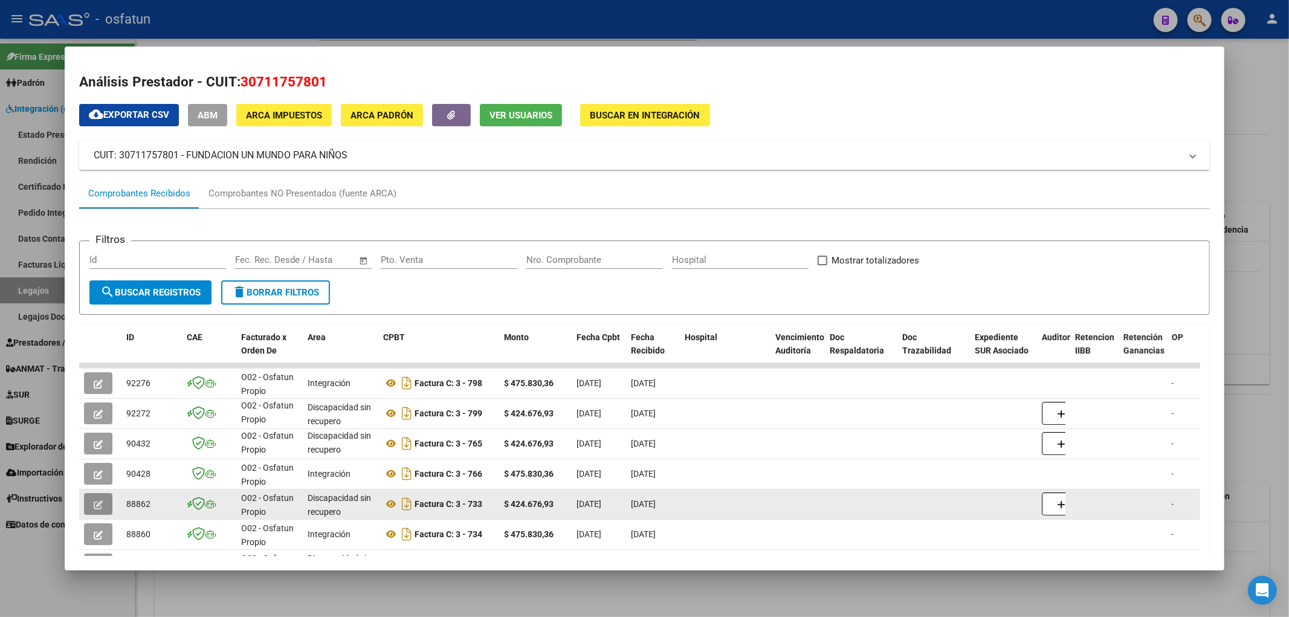
click at [94, 511] on button "button" at bounding box center [98, 504] width 28 height 22
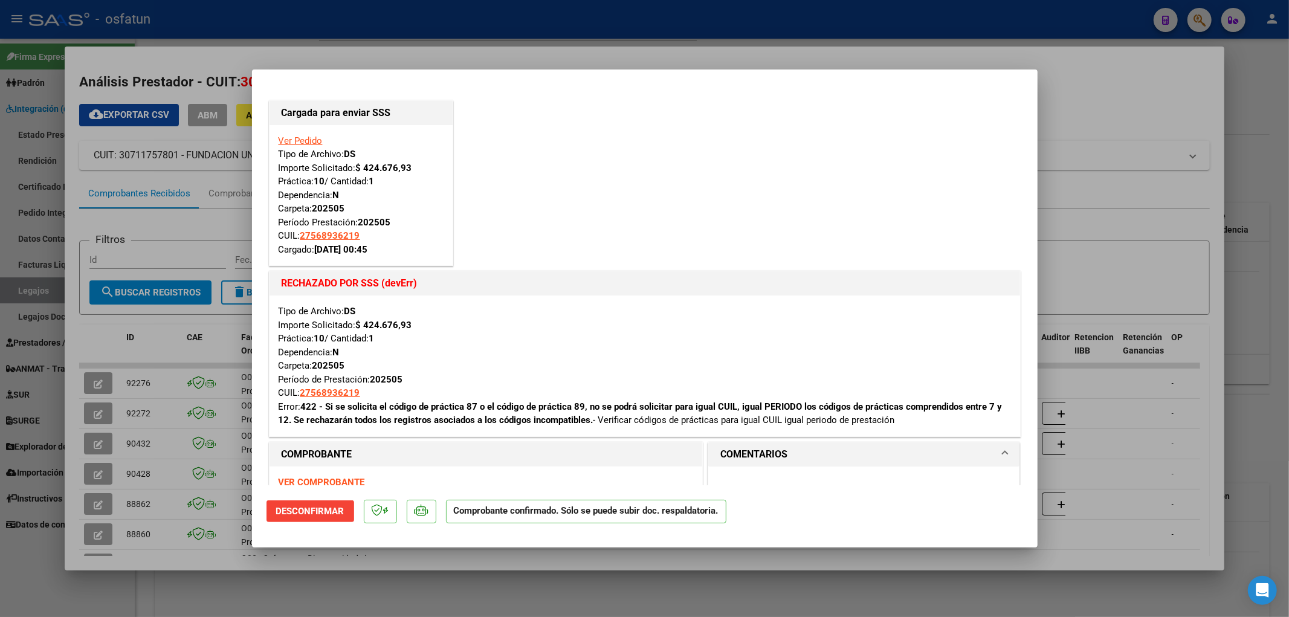
click at [170, 7] on div at bounding box center [644, 308] width 1289 height 617
type input "$ 0,00"
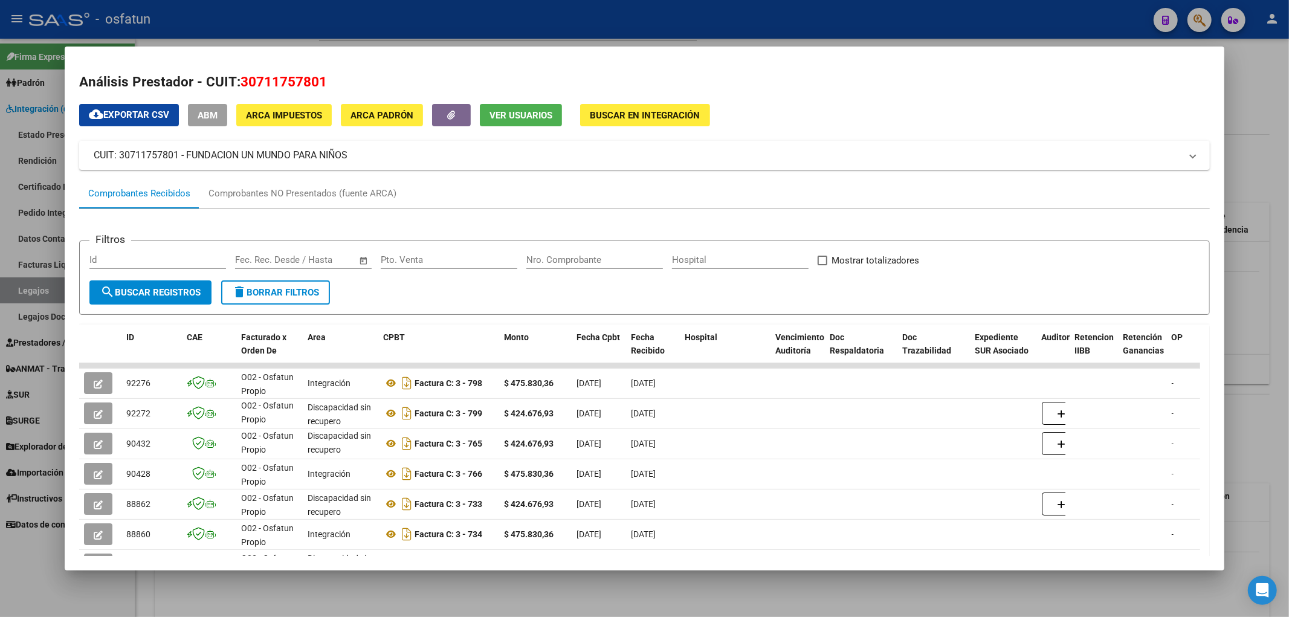
click at [907, 596] on div at bounding box center [644, 308] width 1289 height 617
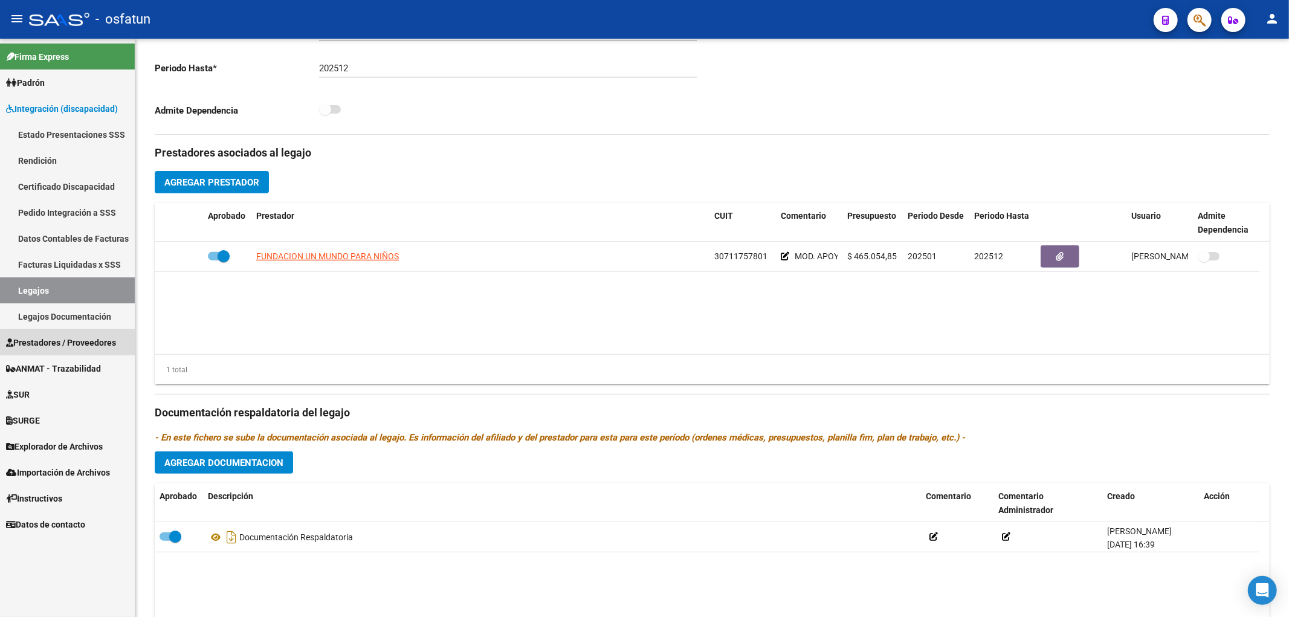
click at [69, 343] on span "Prestadores / Proveedores" at bounding box center [61, 342] width 110 height 13
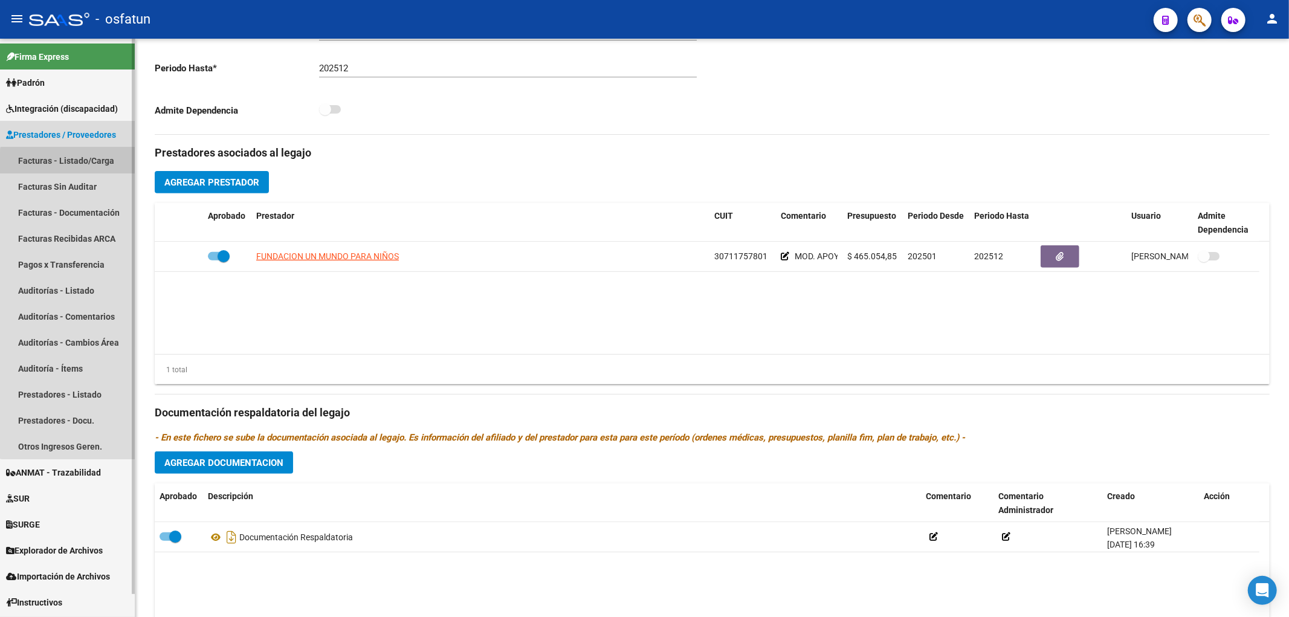
click at [86, 166] on link "Facturas - Listado/Carga" at bounding box center [67, 160] width 135 height 26
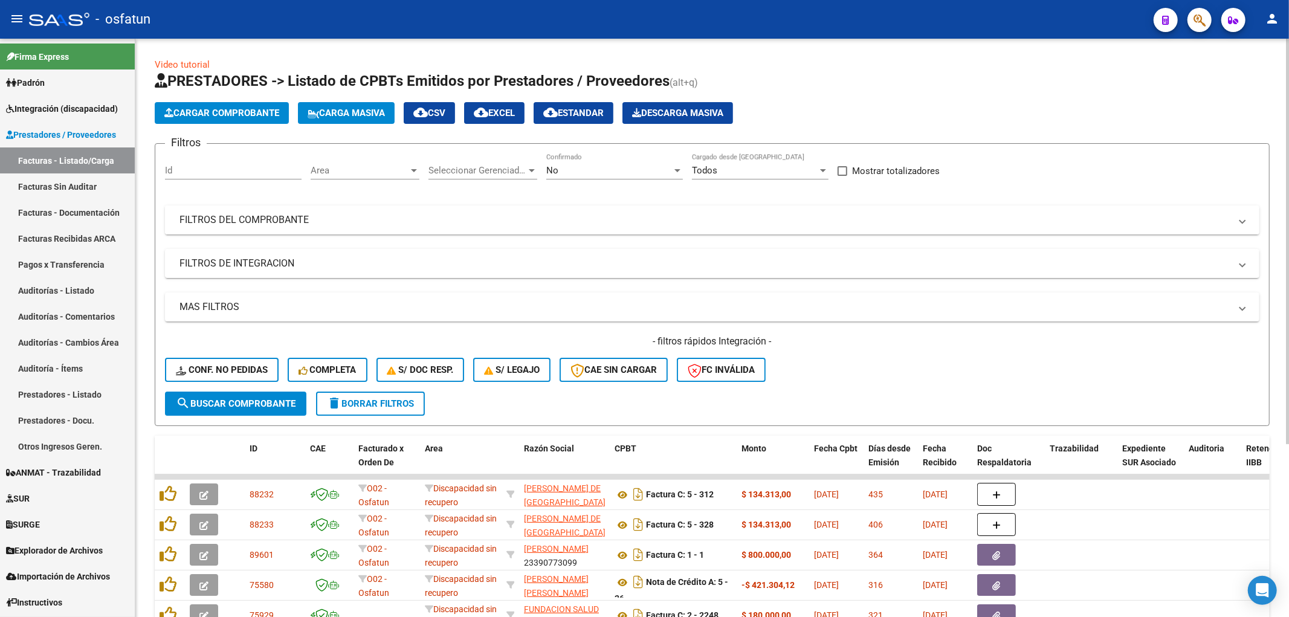
click at [316, 219] on mat-panel-title "FILTROS DEL COMPROBANTE" at bounding box center [704, 219] width 1051 height 13
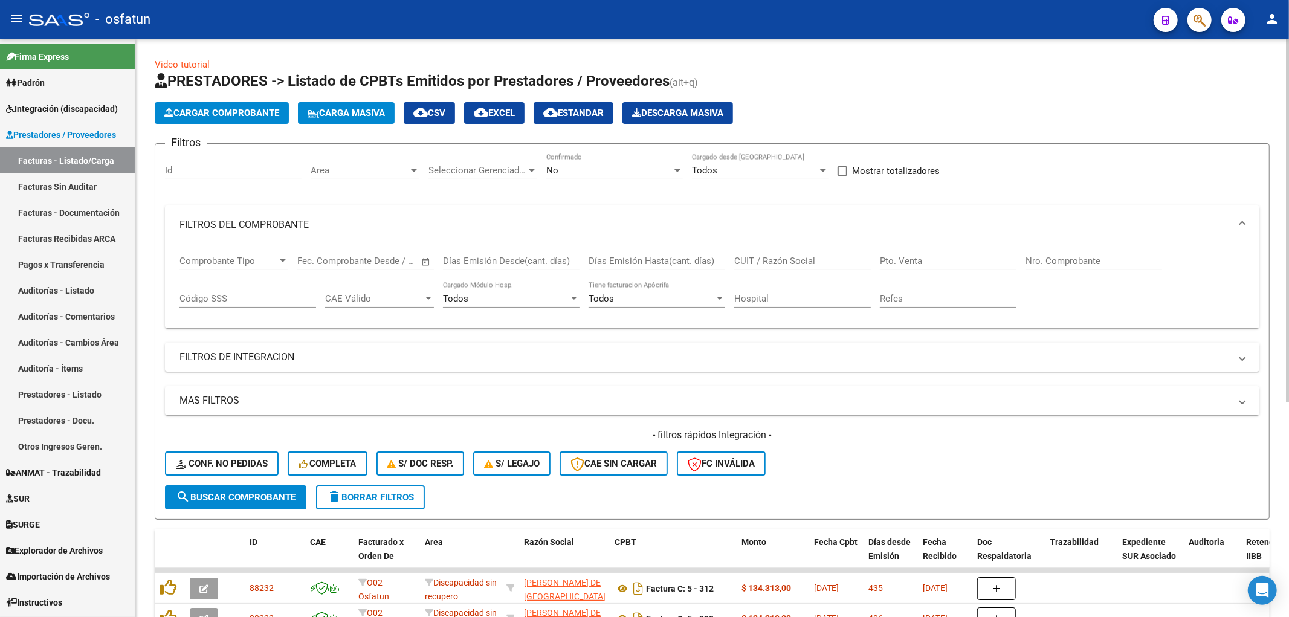
click at [788, 261] on input "CUIT / Razón Social" at bounding box center [802, 261] width 137 height 11
paste input "30711757801"
click at [645, 185] on div "No Confirmado" at bounding box center [614, 172] width 137 height 37
click at [630, 176] on div "No Confirmado" at bounding box center [614, 167] width 137 height 26
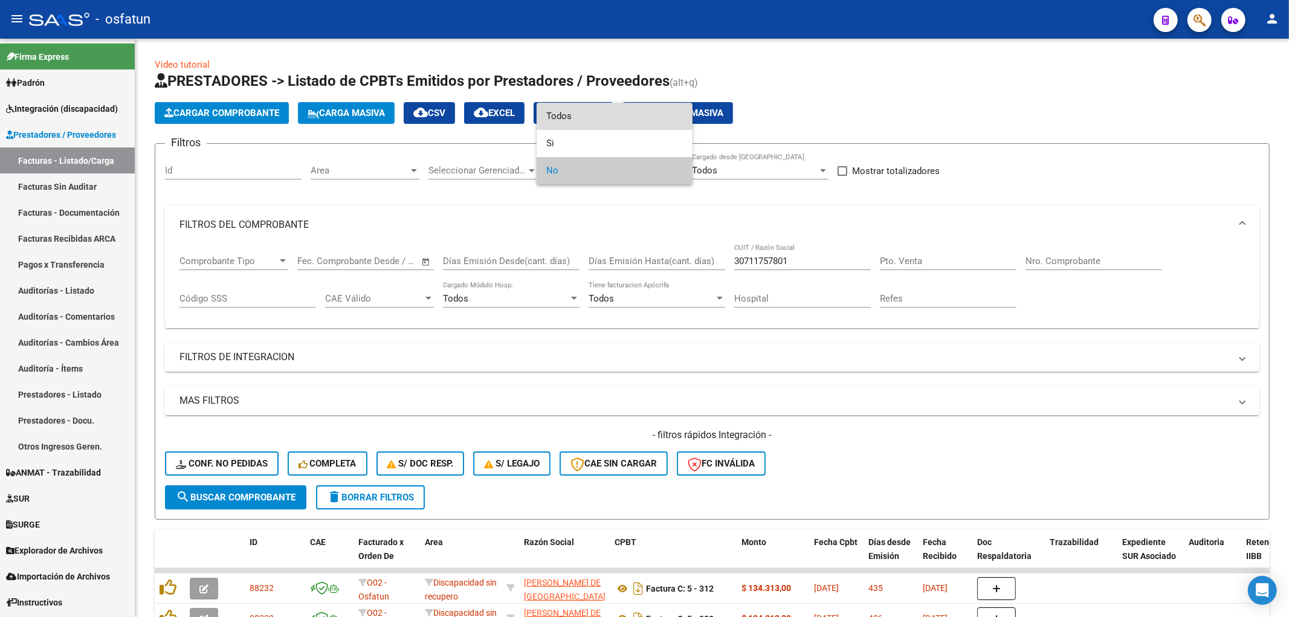
click at [566, 117] on span "Todos" at bounding box center [614, 116] width 137 height 27
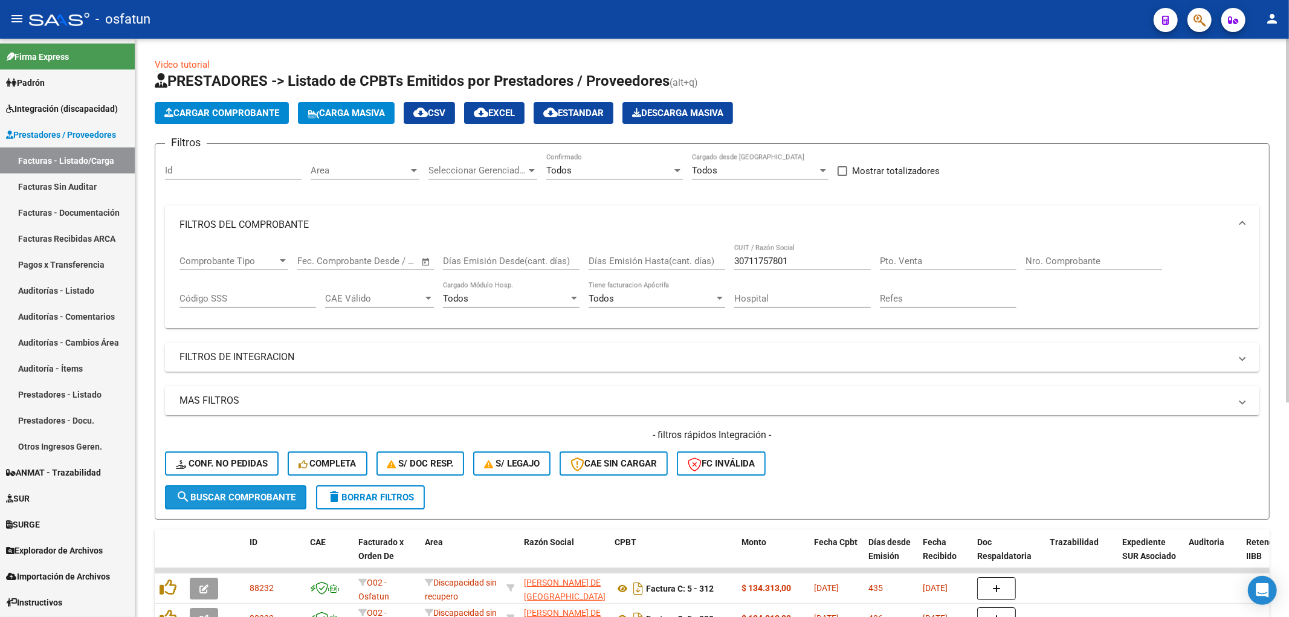
click at [224, 499] on span "search Buscar Comprobante" at bounding box center [236, 497] width 120 height 11
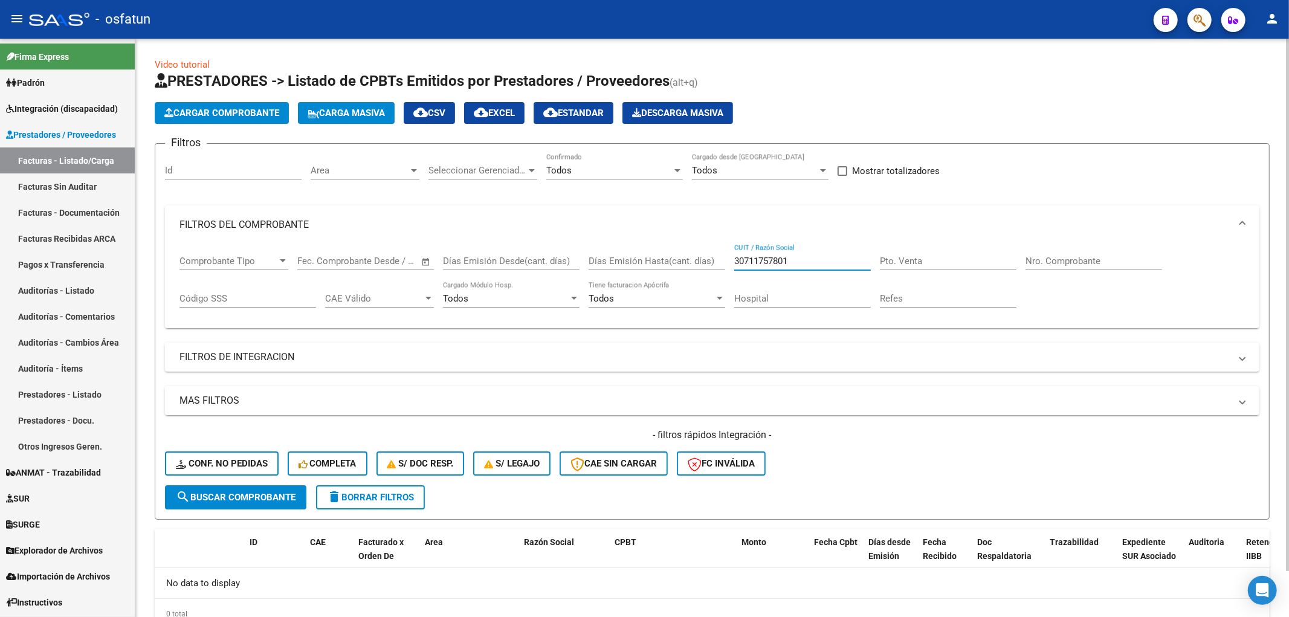
click at [816, 263] on input "30711757801" at bounding box center [802, 261] width 137 height 11
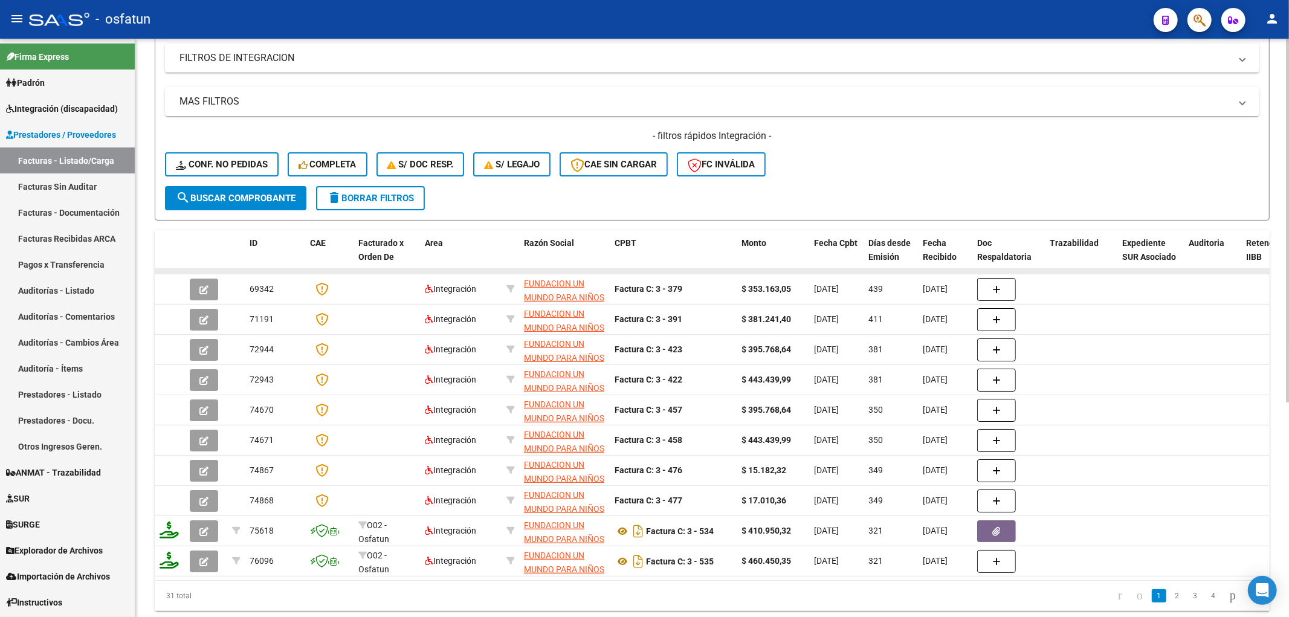
scroll to position [341, 0]
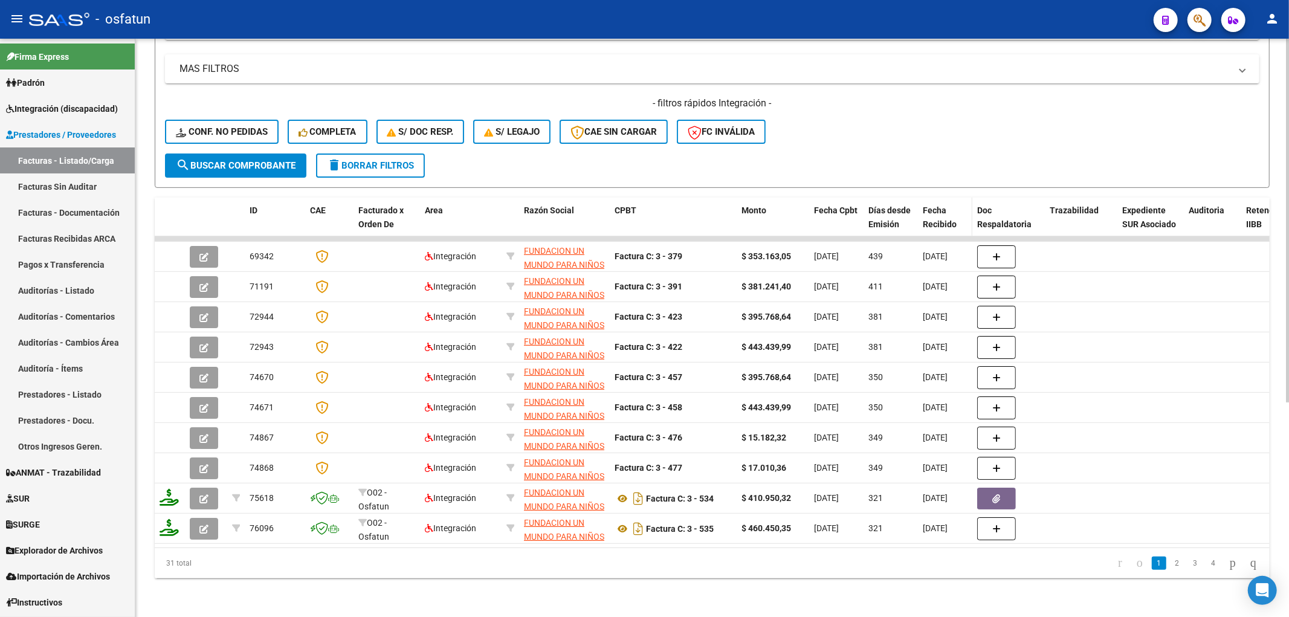
type input "30711757801"
click at [947, 207] on div "Fecha Recibido" at bounding box center [945, 218] width 45 height 28
click at [941, 212] on span "Fecha Recibido" at bounding box center [940, 217] width 34 height 24
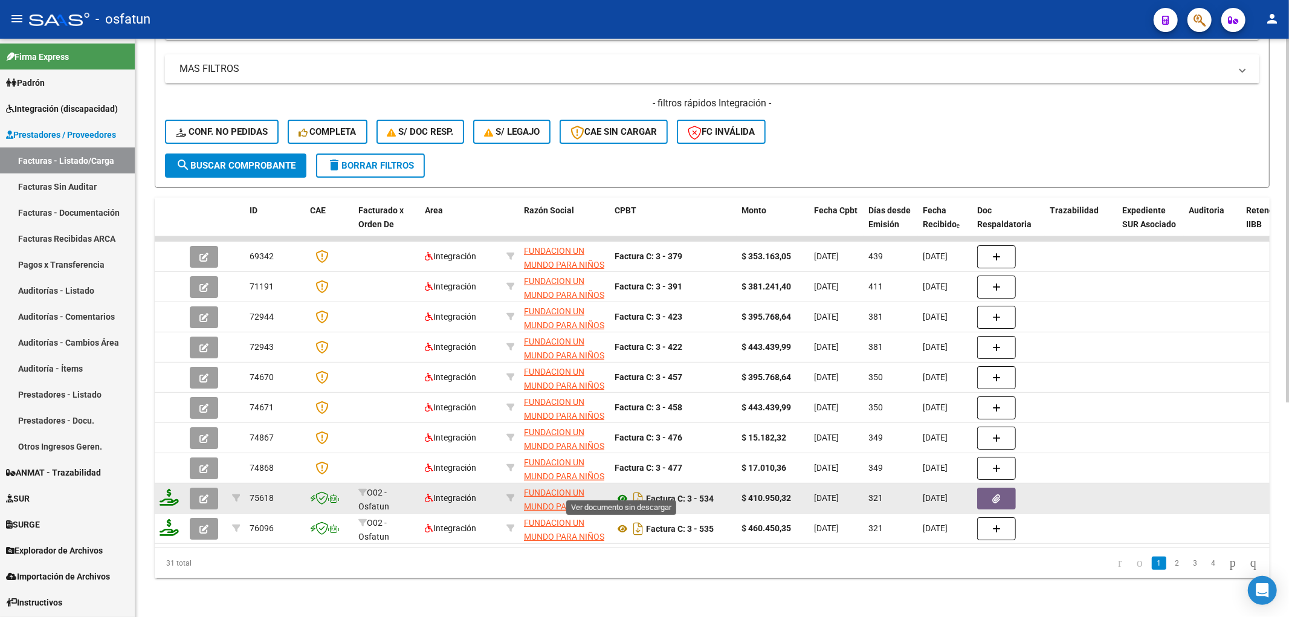
click at [626, 491] on icon at bounding box center [623, 498] width 16 height 15
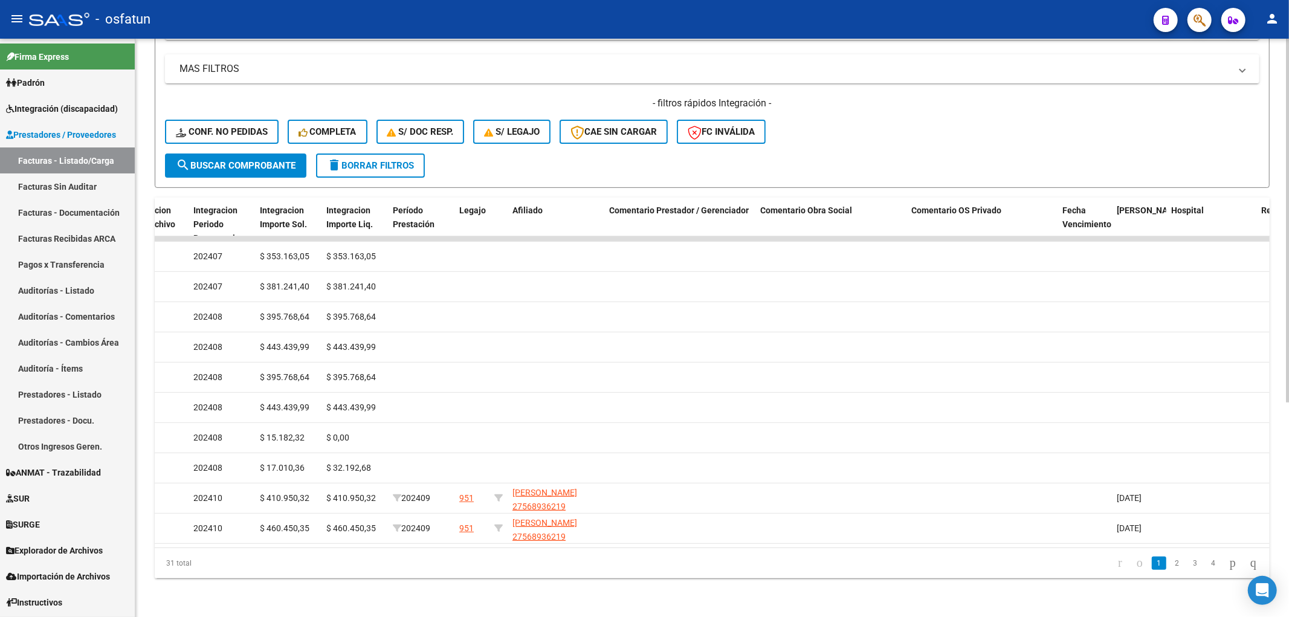
scroll to position [0, 1484]
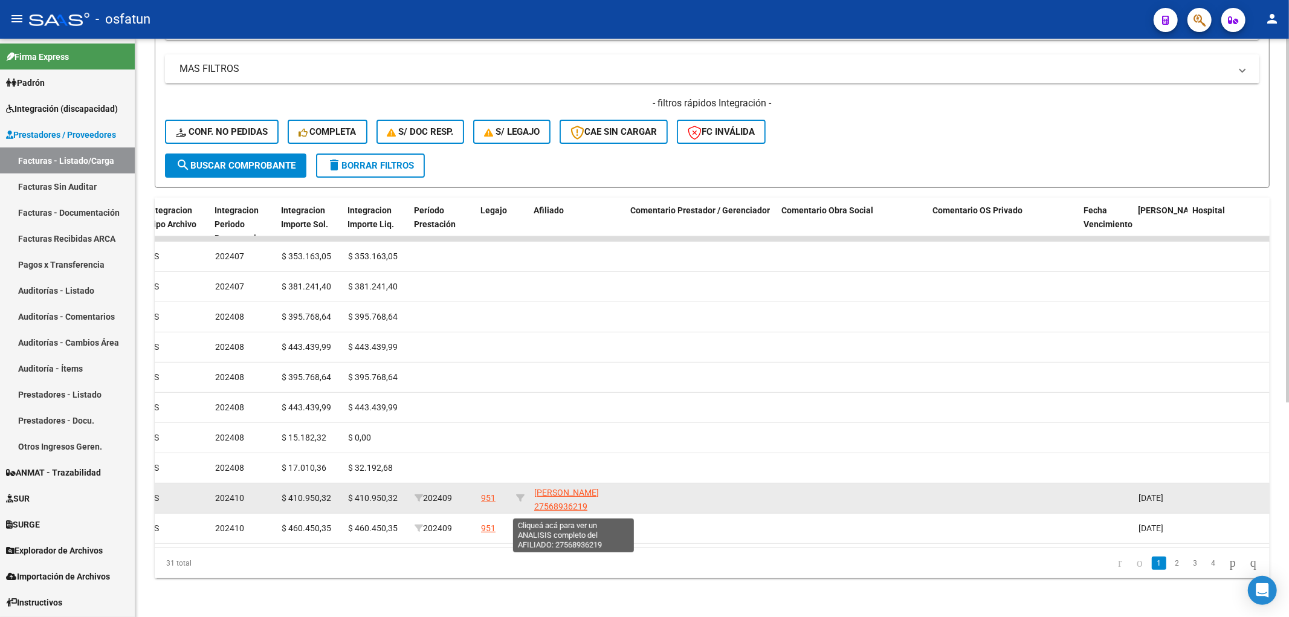
click at [572, 488] on span "VILLAROEL AGUIRRE JOSEFINA 27568936219" at bounding box center [566, 500] width 65 height 24
type textarea "27568936219"
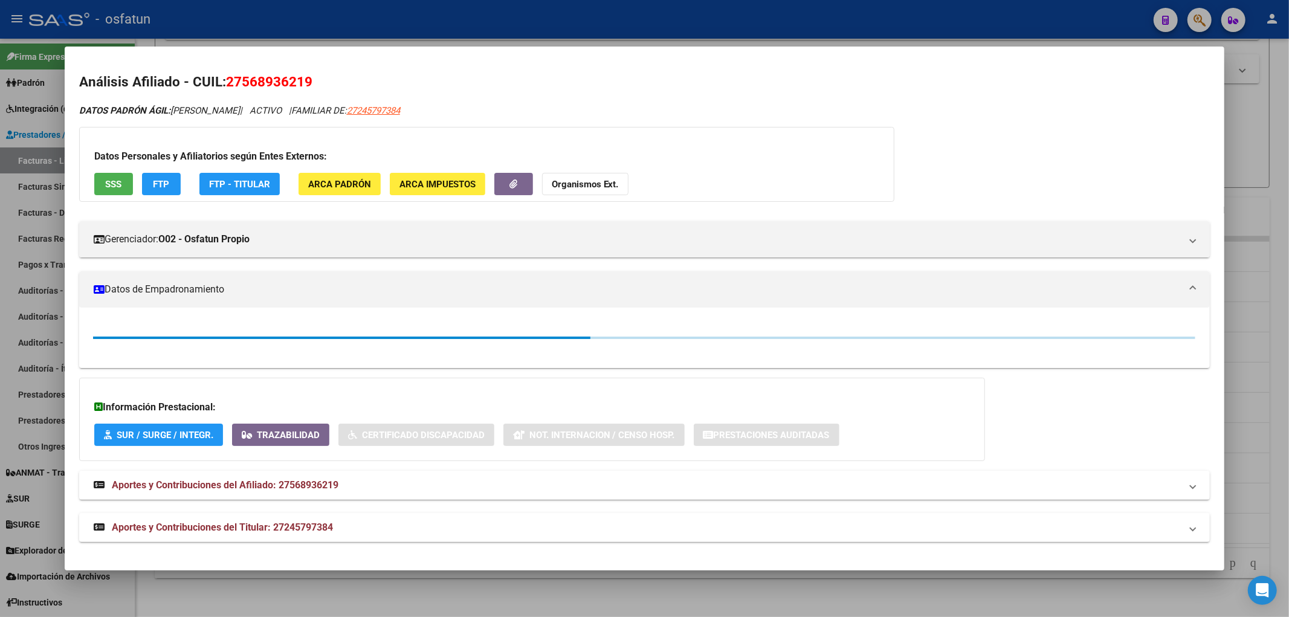
click at [260, 79] on span "27568936219" at bounding box center [269, 82] width 86 height 16
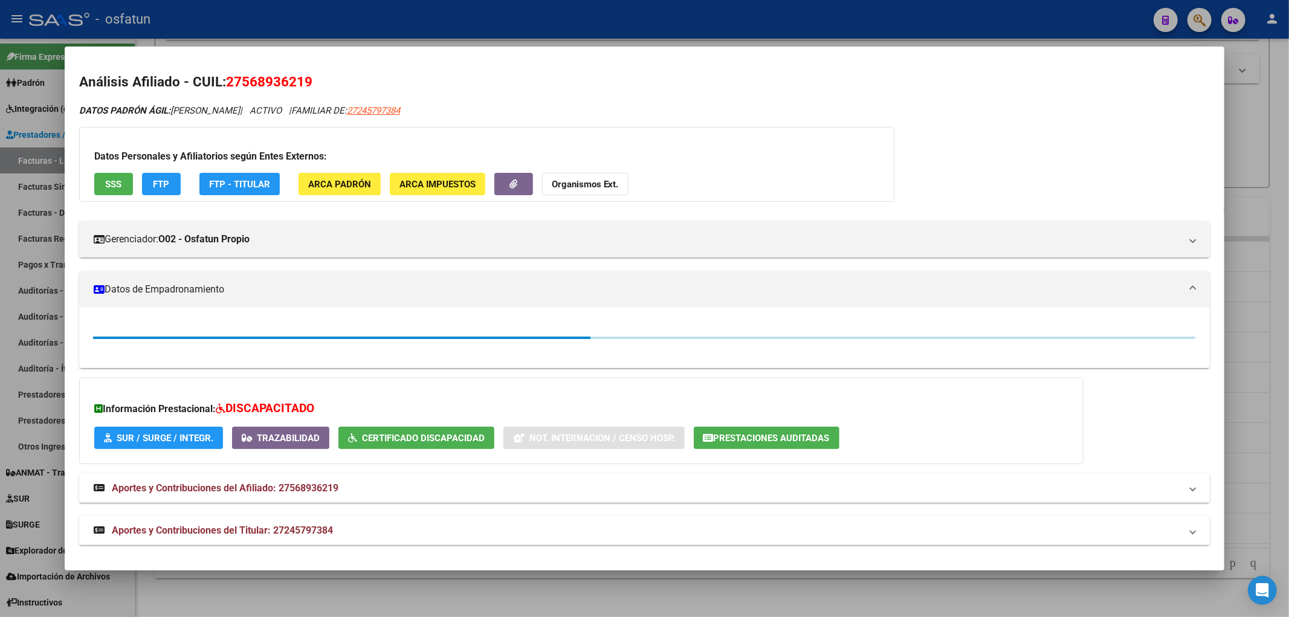
click at [260, 79] on span "27568936219" at bounding box center [269, 82] width 86 height 16
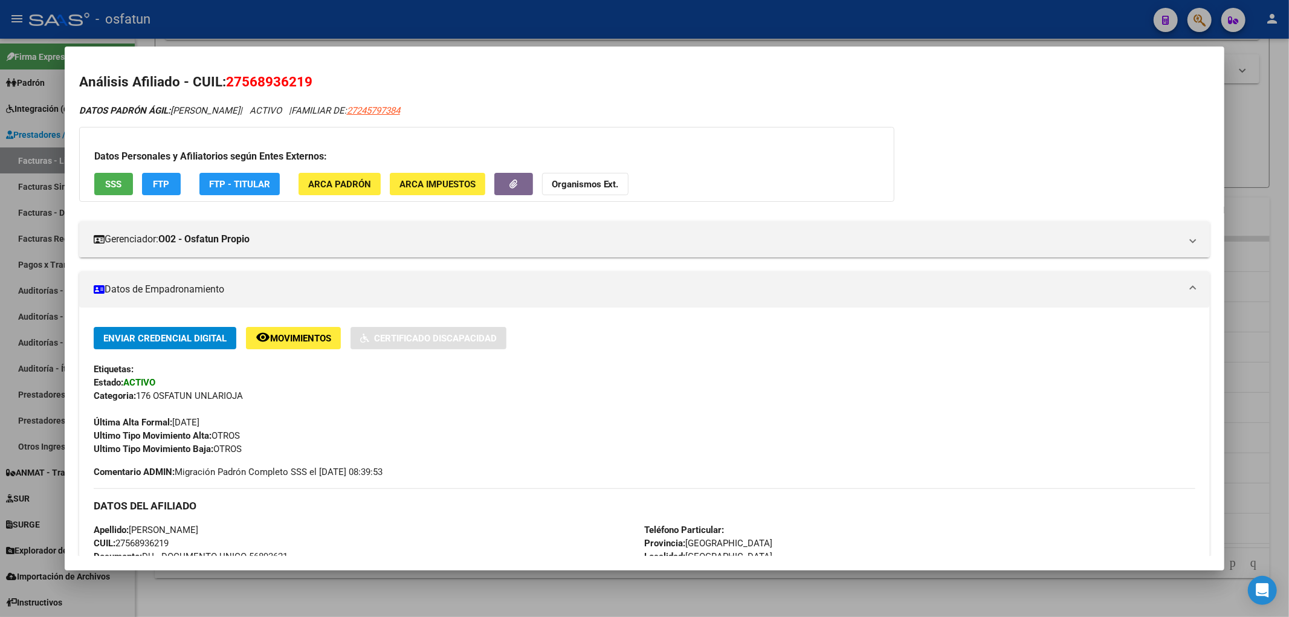
copy span "27568936219"
click at [355, 15] on div at bounding box center [644, 308] width 1289 height 617
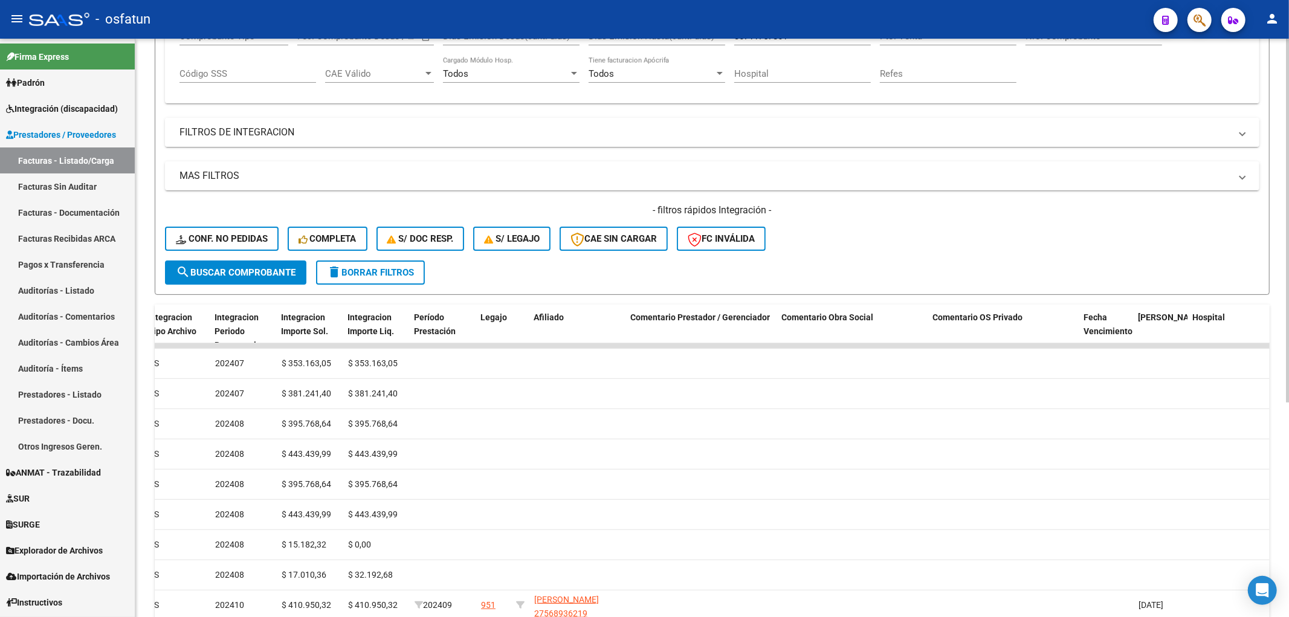
scroll to position [0, 0]
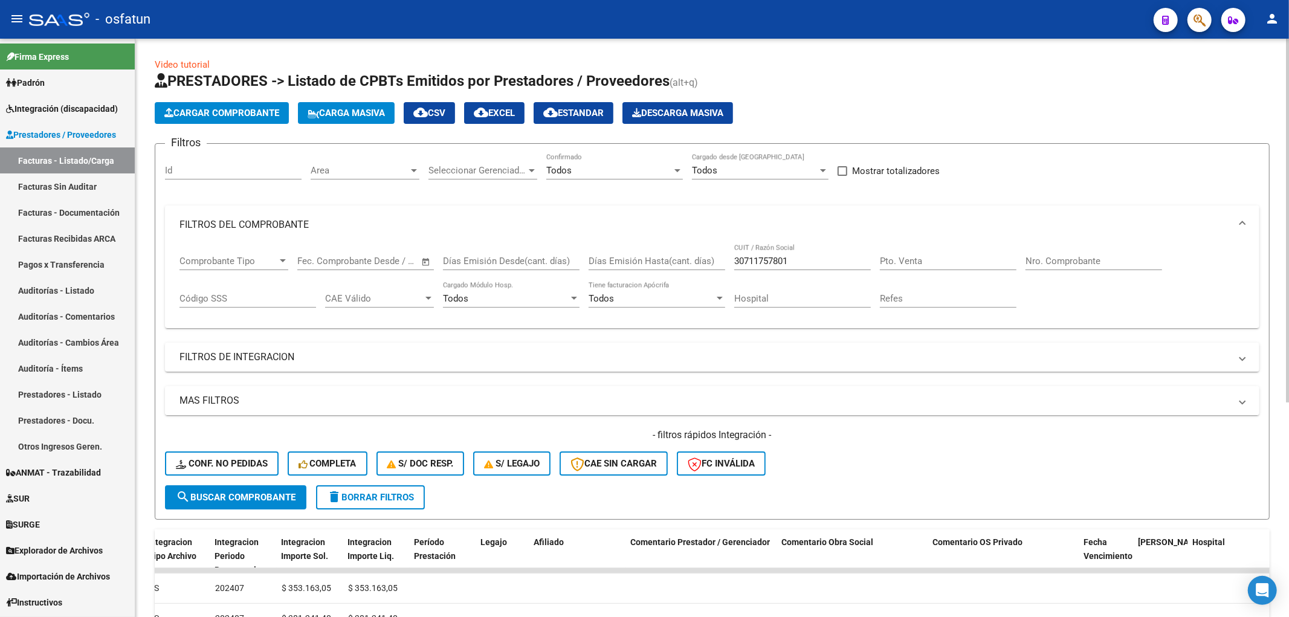
click at [212, 399] on mat-panel-title "MAS FILTROS" at bounding box center [704, 400] width 1051 height 13
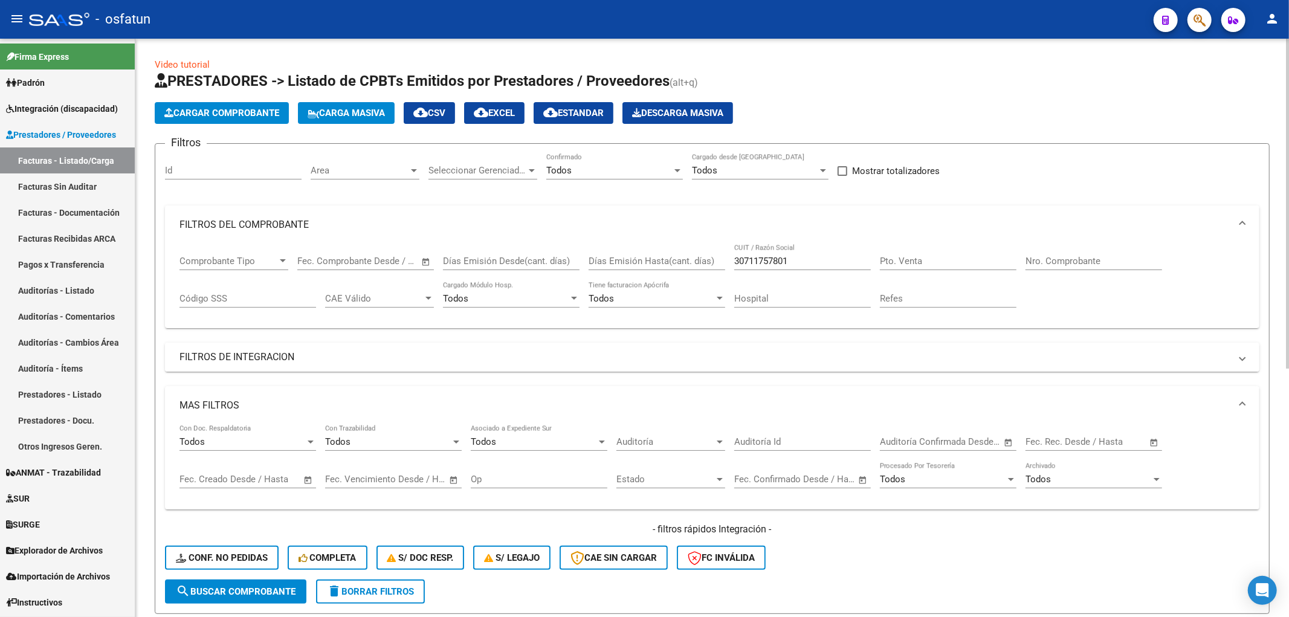
click at [236, 359] on mat-panel-title "FILTROS DE INTEGRACION" at bounding box center [704, 357] width 1051 height 13
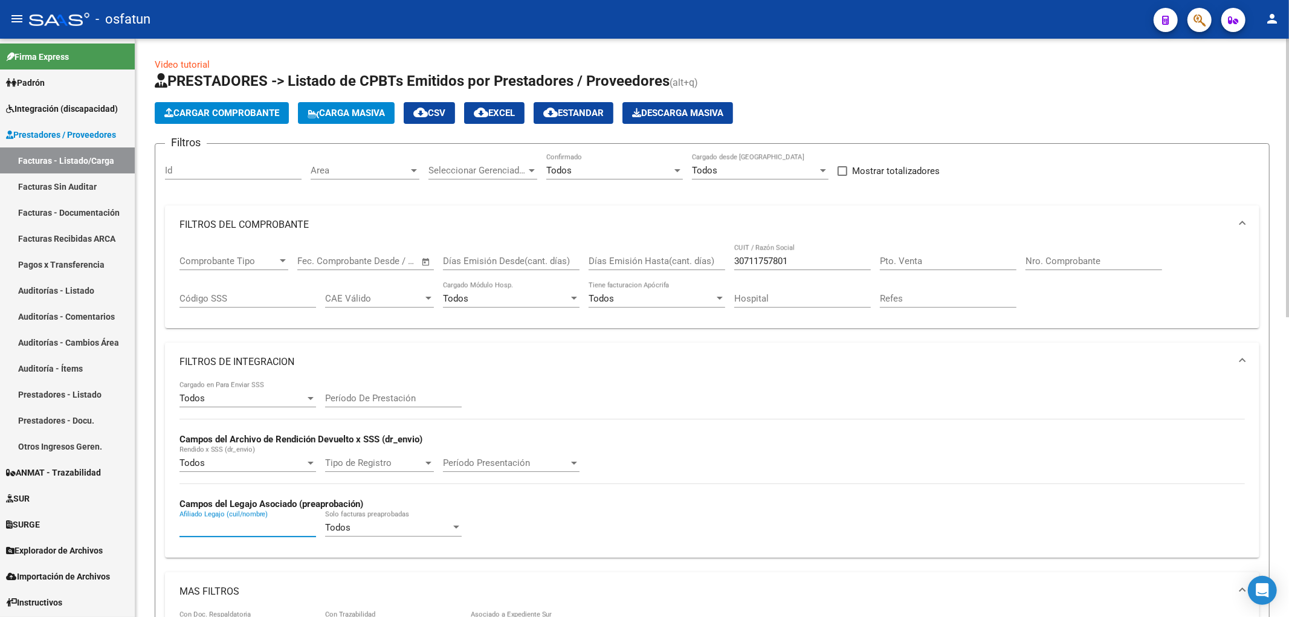
click at [220, 525] on input "Afiliado Legajo (cuil/nombre)" at bounding box center [247, 527] width 137 height 11
paste input "27568936219"
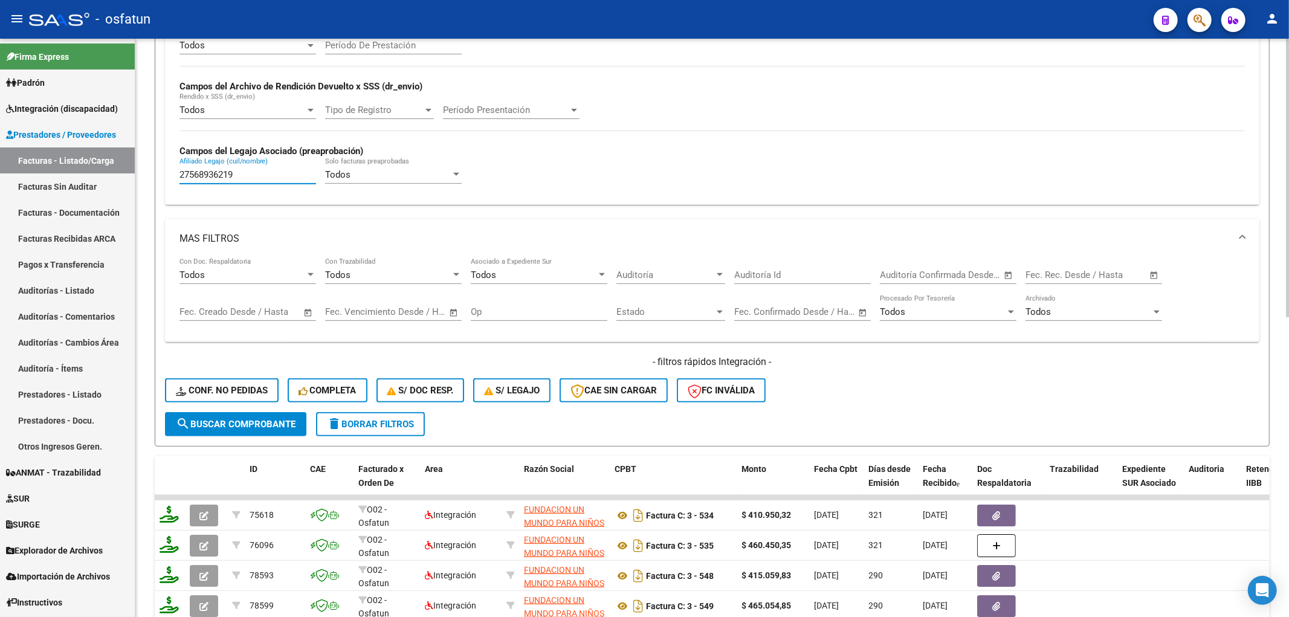
scroll to position [286, 0]
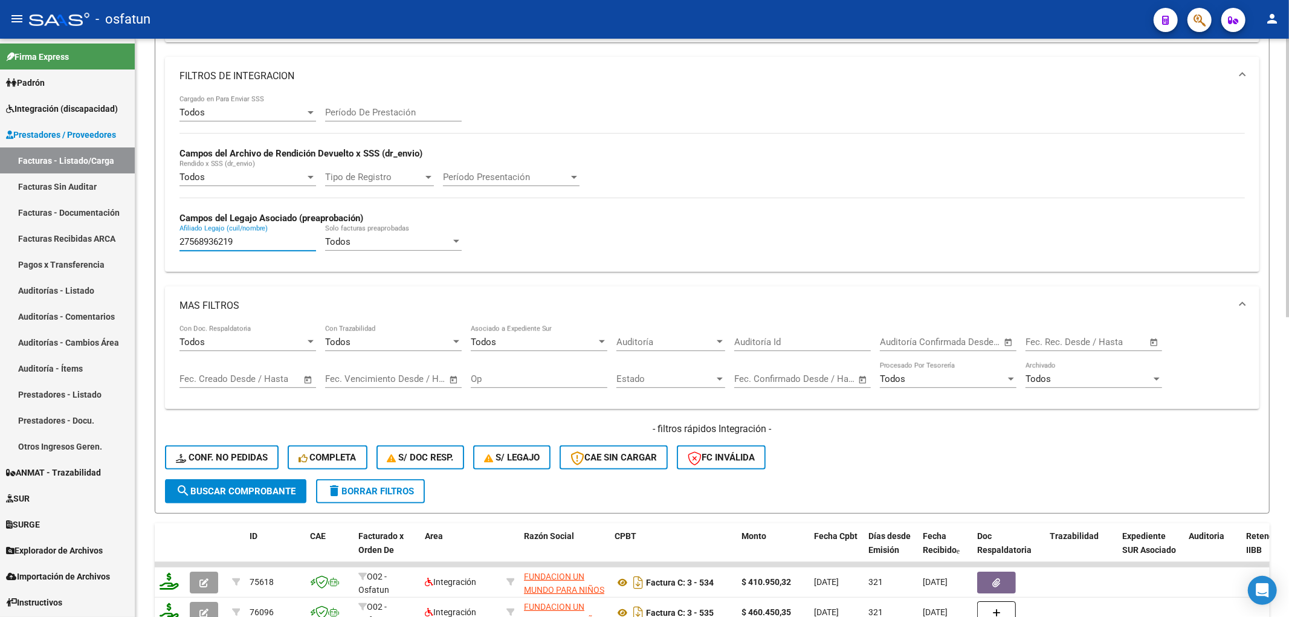
type input "27568936219"
click at [410, 100] on div "Período De Prestación" at bounding box center [393, 108] width 137 height 26
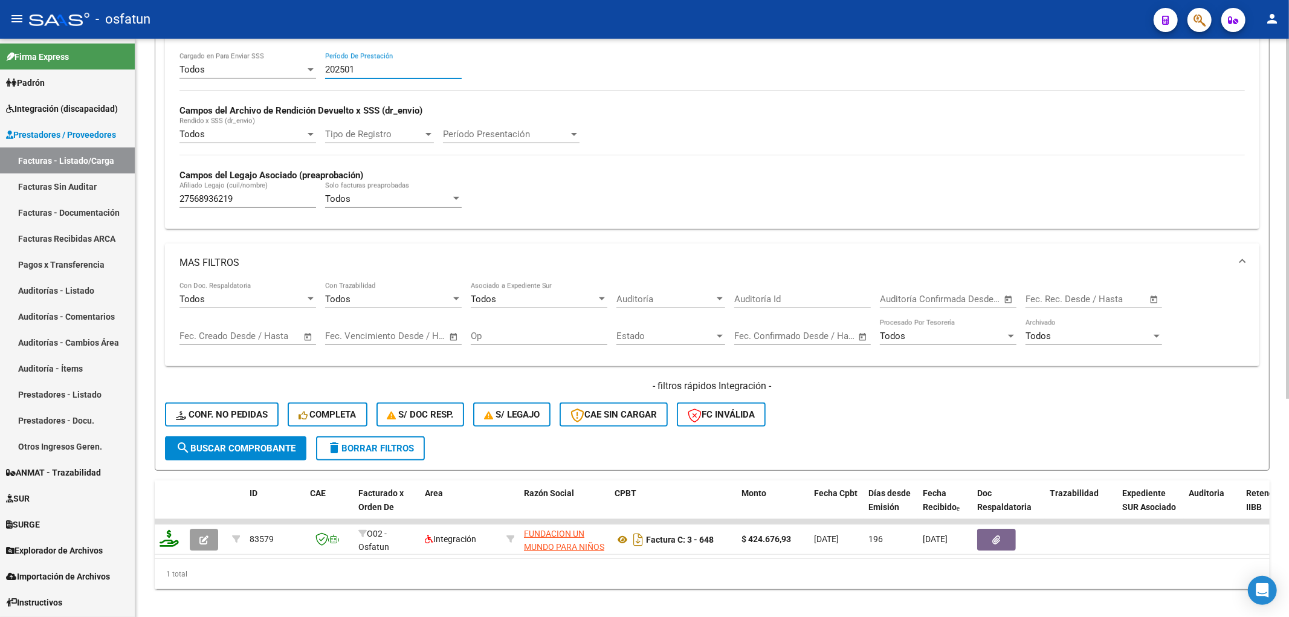
scroll to position [349, 0]
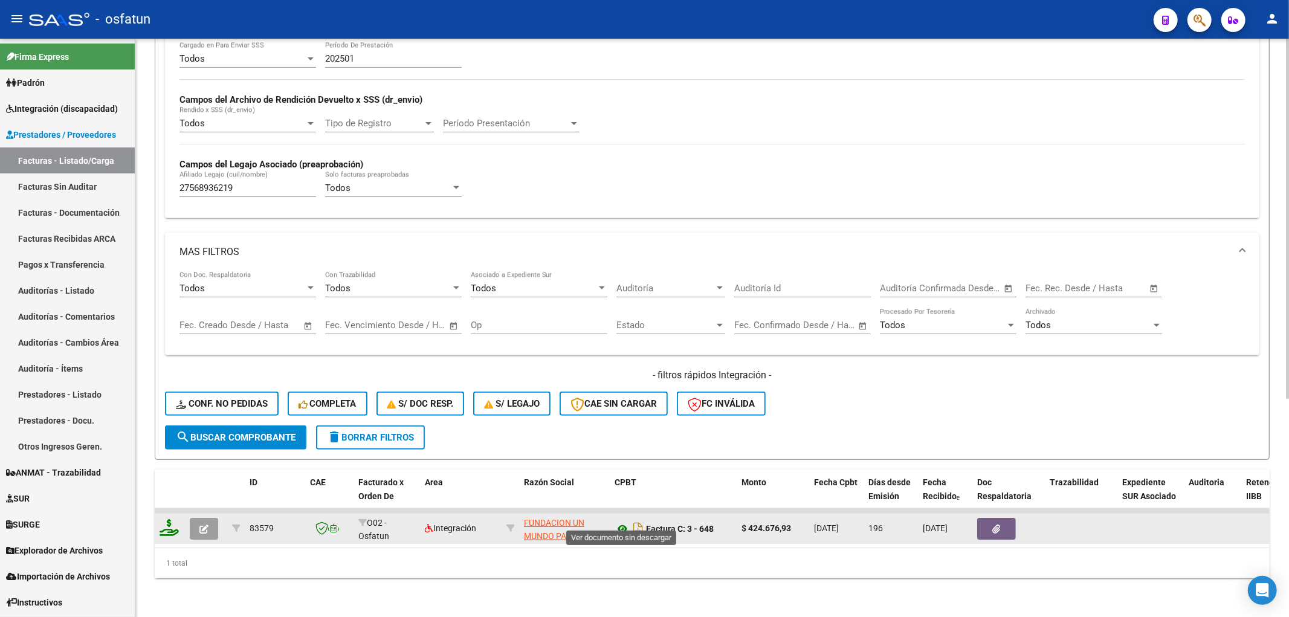
click at [618, 522] on icon at bounding box center [623, 529] width 16 height 15
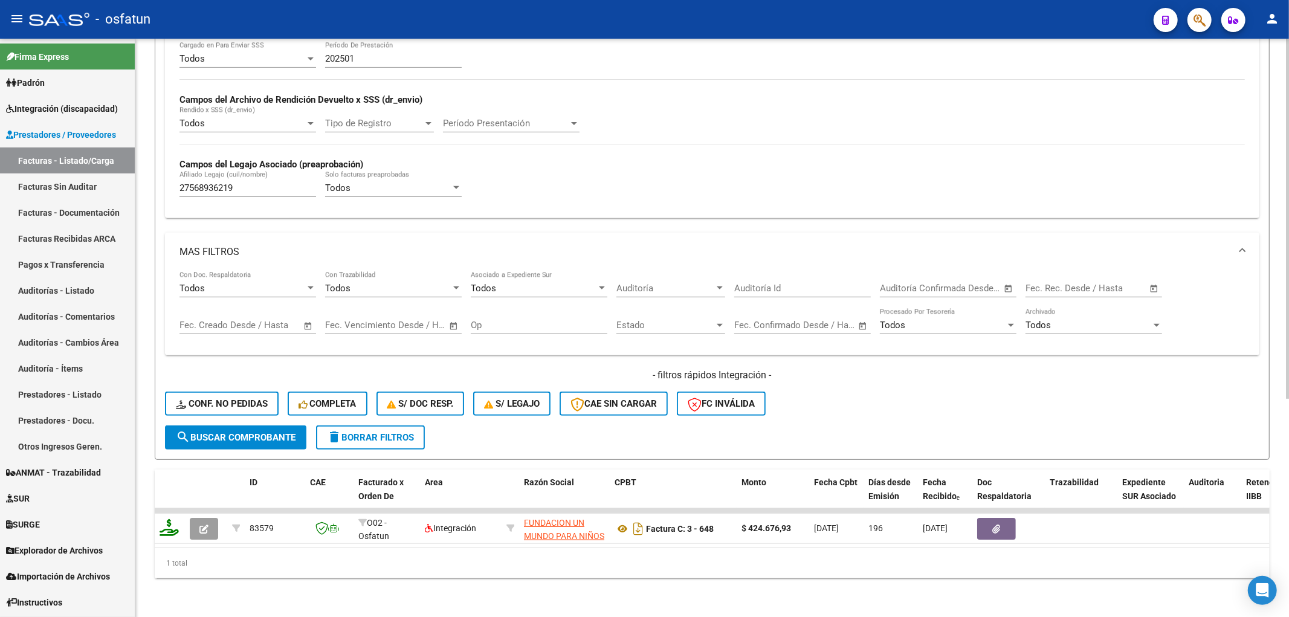
click at [305, 565] on div "1 total" at bounding box center [712, 563] width 1115 height 30
click at [278, 559] on div "1 total" at bounding box center [712, 563] width 1115 height 30
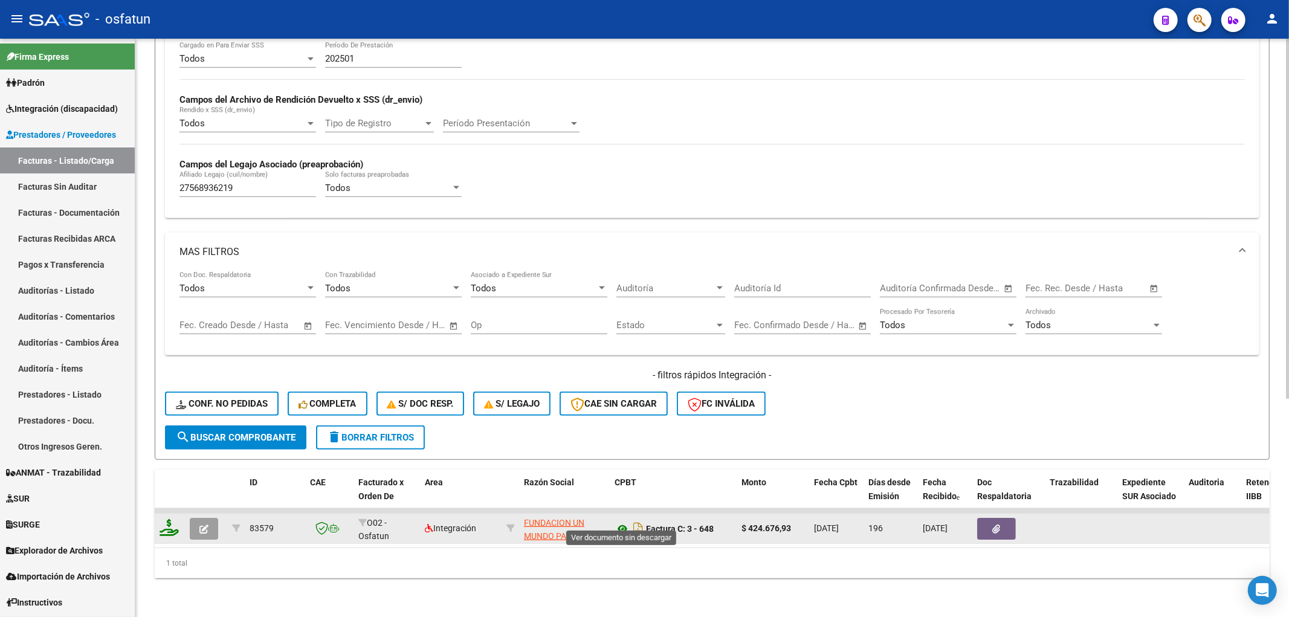
click at [615, 522] on icon at bounding box center [623, 529] width 16 height 15
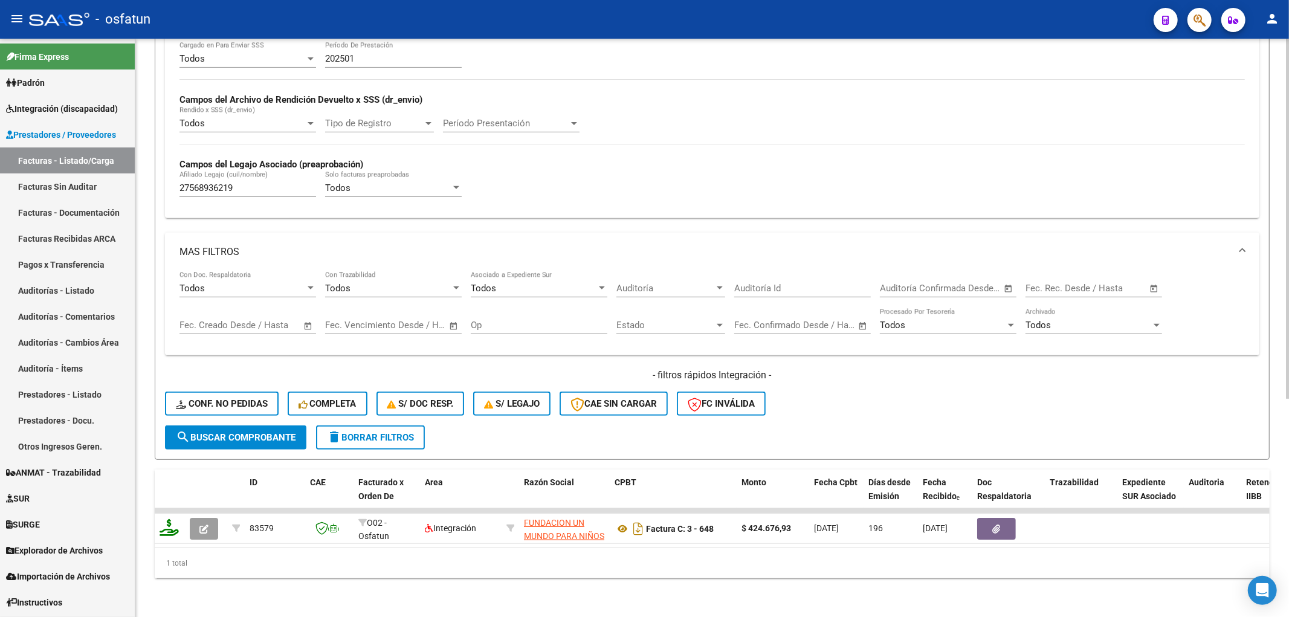
click at [274, 558] on div "1 total" at bounding box center [712, 563] width 1115 height 30
click at [300, 577] on div "1 total" at bounding box center [712, 563] width 1115 height 30
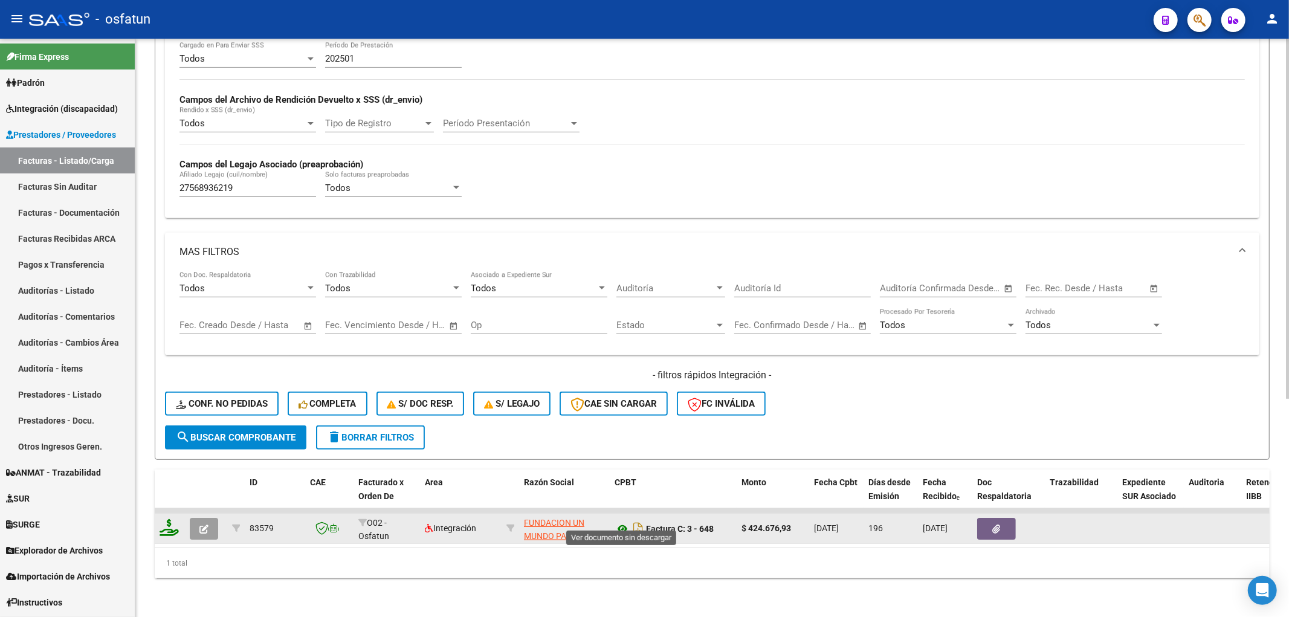
click at [617, 522] on icon at bounding box center [623, 529] width 16 height 15
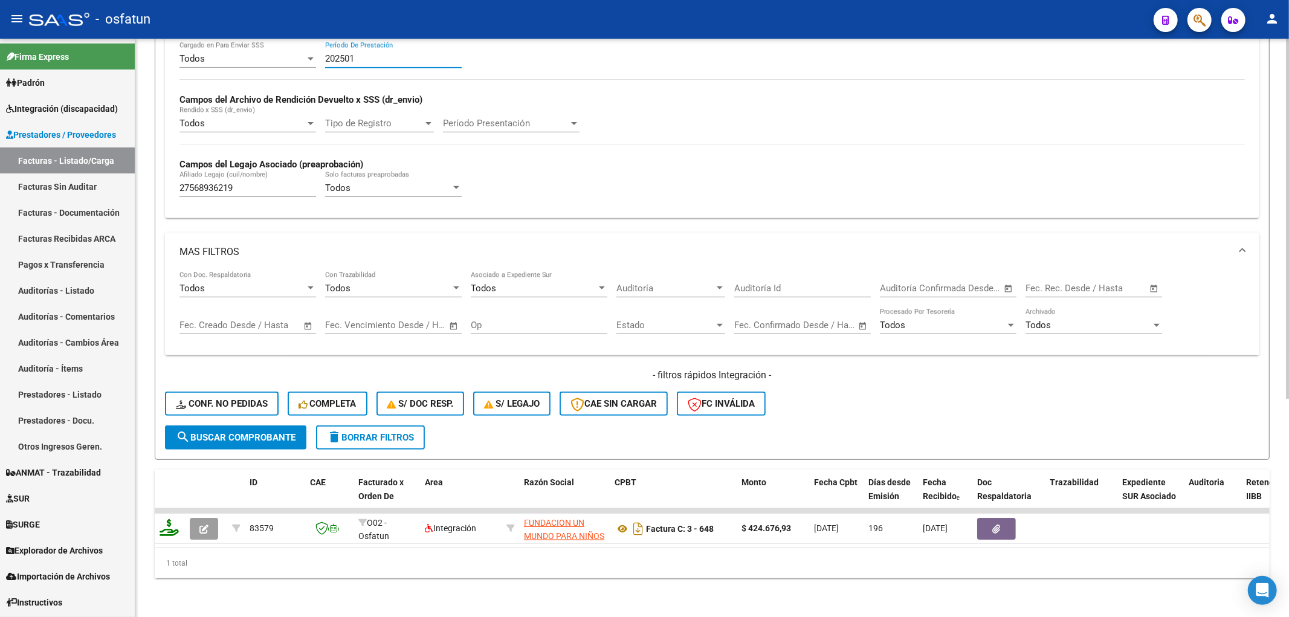
click at [384, 53] on input "202501" at bounding box center [393, 58] width 137 height 11
click at [282, 583] on div "Video tutorial PRESTADORES -> Listado de CPBTs Emitidos por Prestadores / Prove…" at bounding box center [712, 158] width 1154 height 918
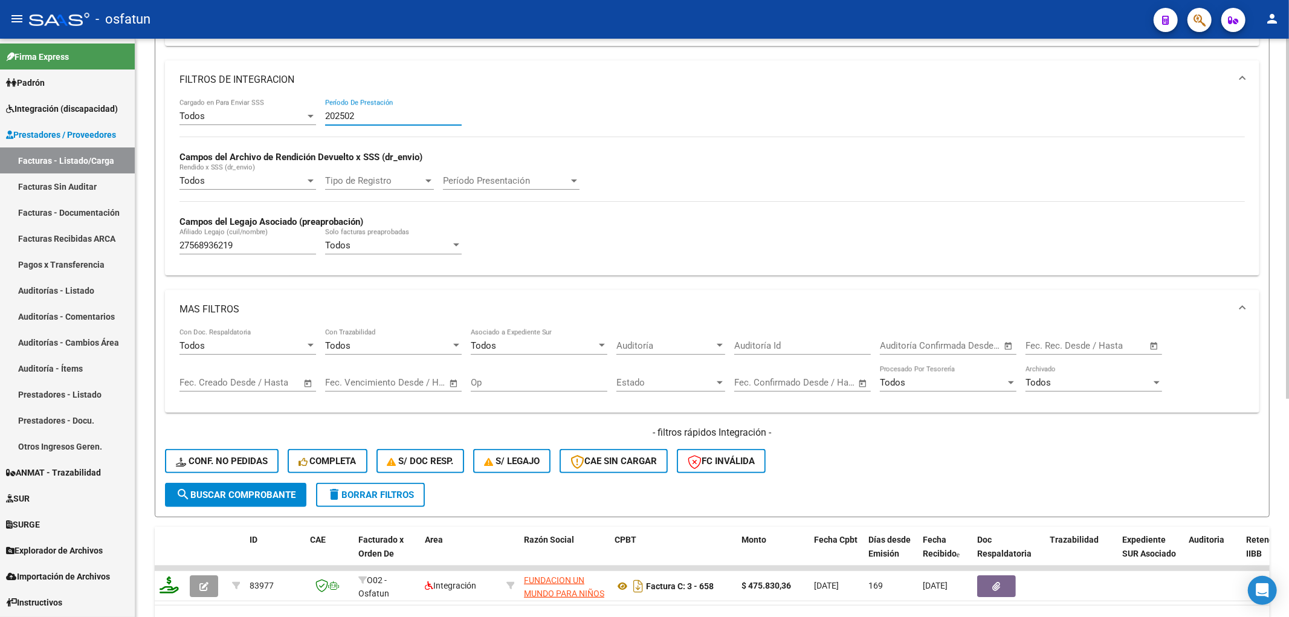
click at [383, 112] on input "202502" at bounding box center [393, 116] width 137 height 11
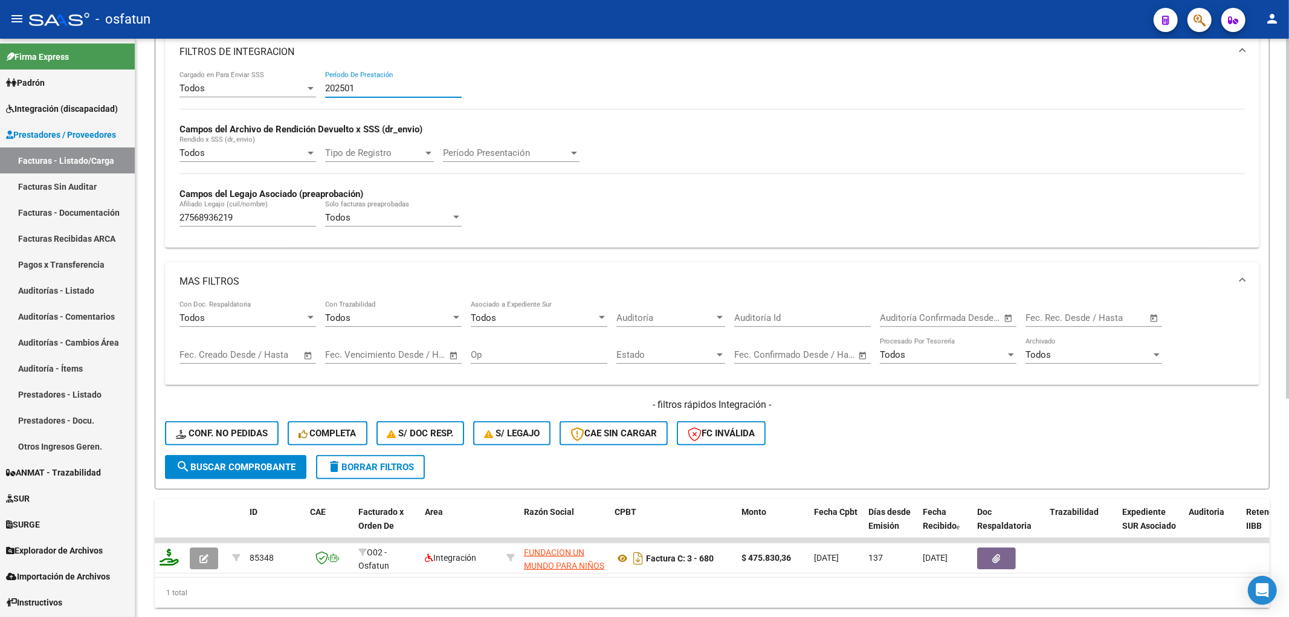
scroll to position [349, 0]
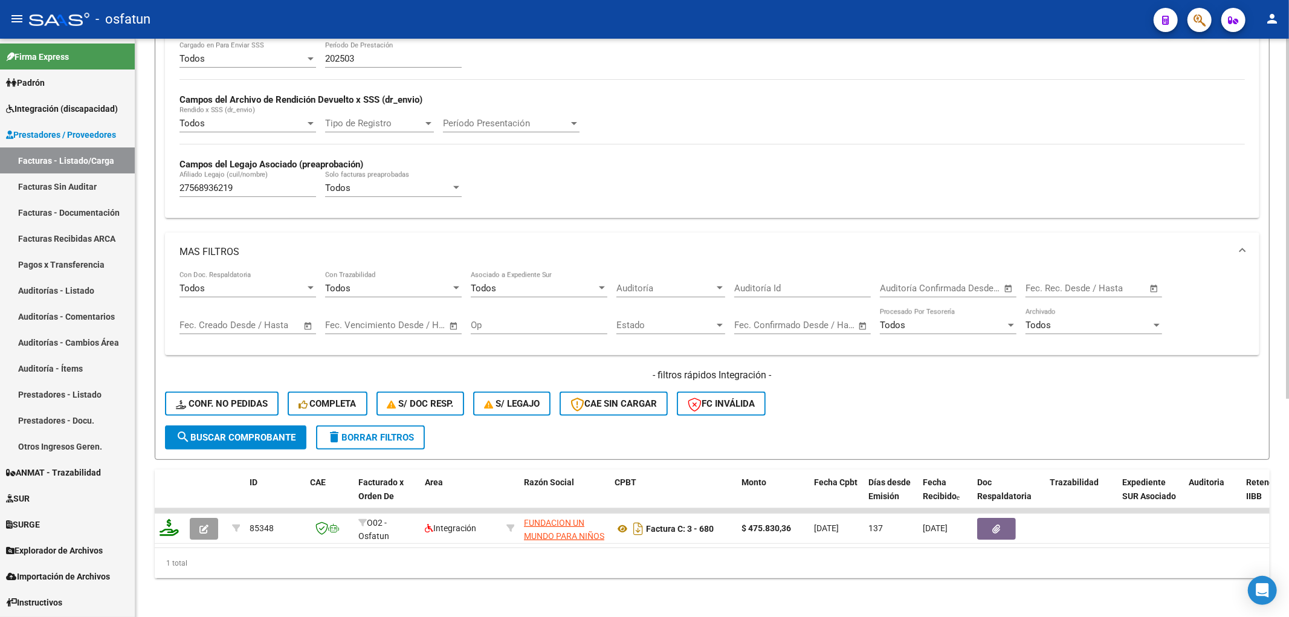
click at [589, 89] on div "Todos Cargado en Para Enviar SSS 202503 Período De Prestación Campos del Archiv…" at bounding box center [711, 125] width 1065 height 166
click at [364, 53] on input "202503" at bounding box center [393, 58] width 137 height 11
click at [359, 53] on input "202506" at bounding box center [393, 58] width 137 height 11
type input "202507"
click at [351, 53] on input "202507" at bounding box center [393, 58] width 137 height 11
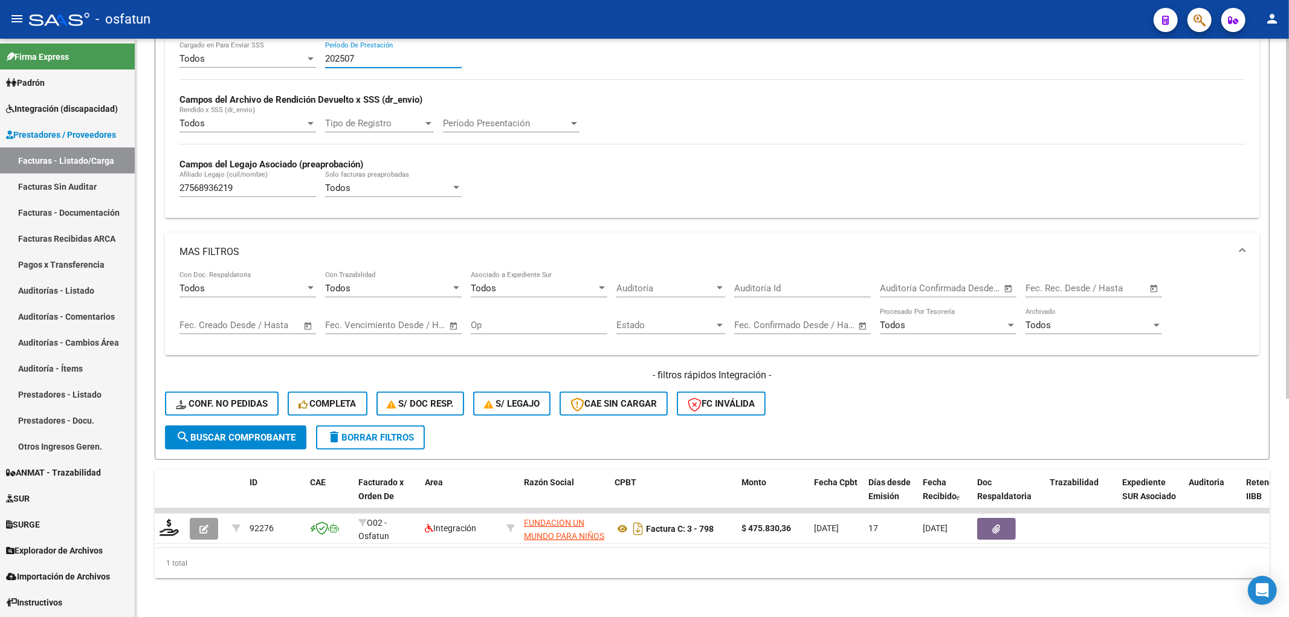
click at [351, 53] on input "202507" at bounding box center [393, 58] width 137 height 11
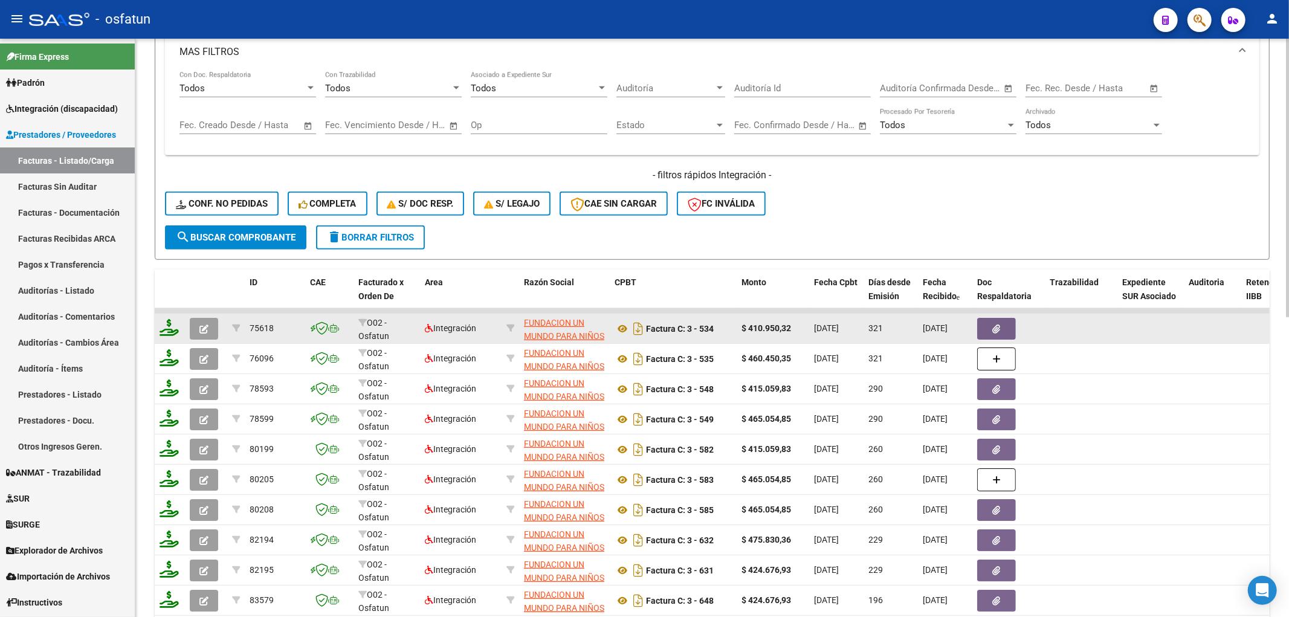
scroll to position [621, 0]
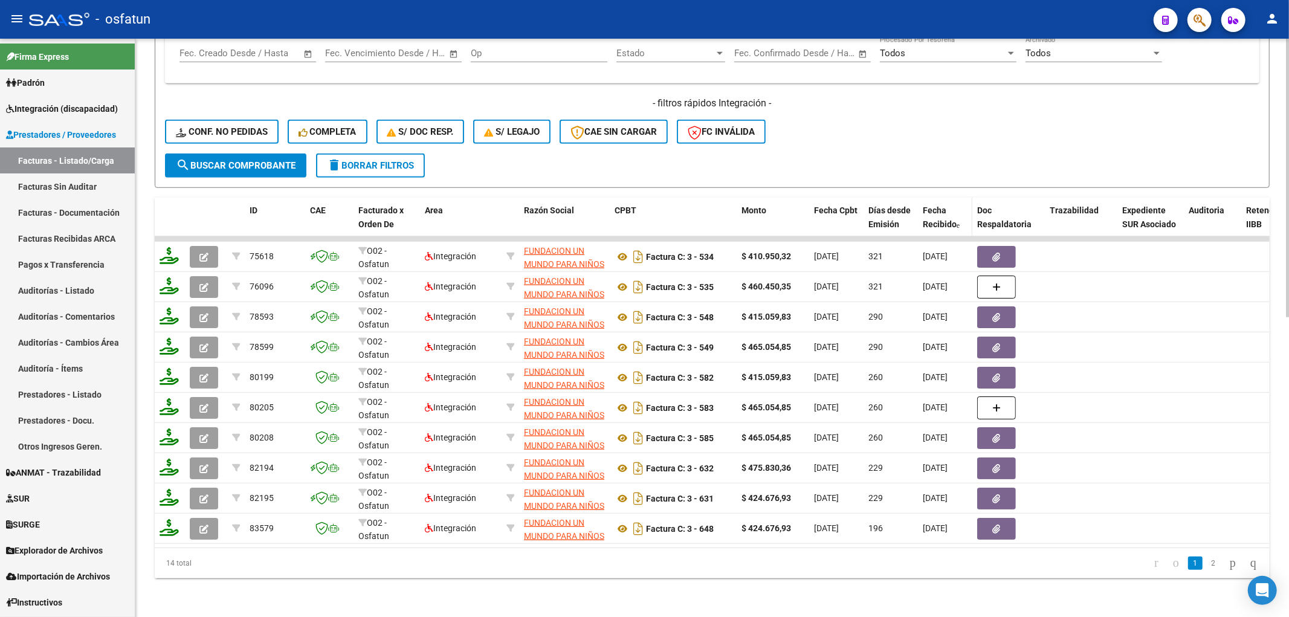
click at [935, 205] on span "Fecha Recibido" at bounding box center [940, 217] width 34 height 24
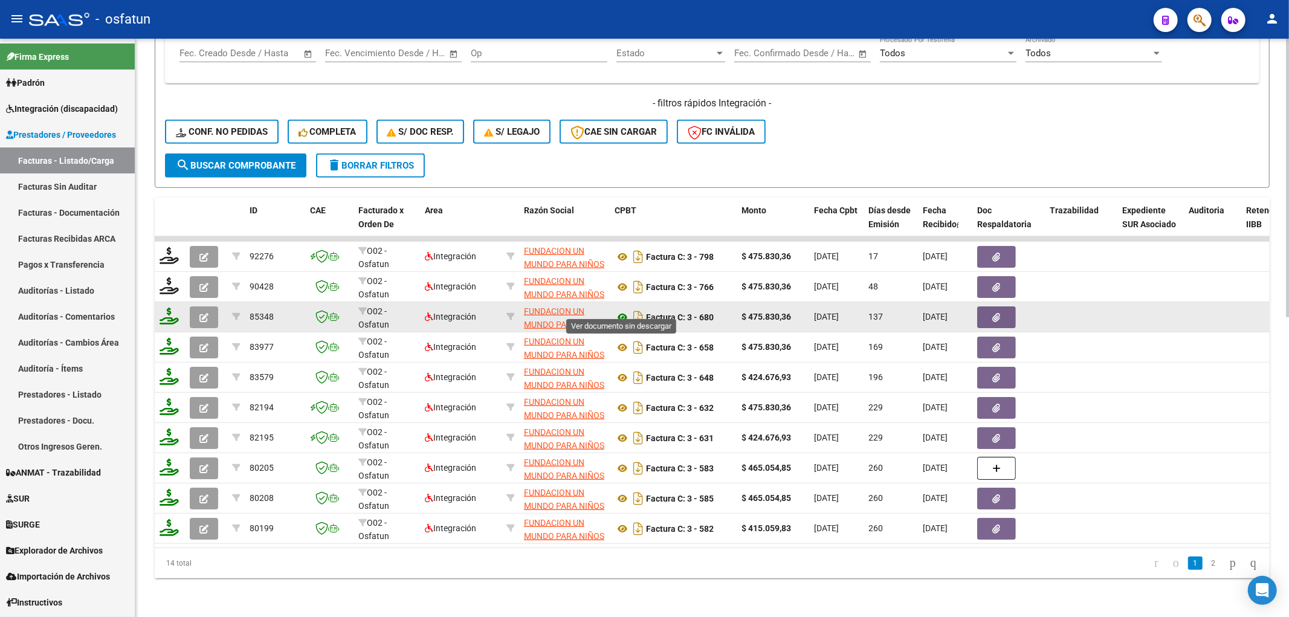
click at [621, 310] on icon at bounding box center [623, 317] width 16 height 15
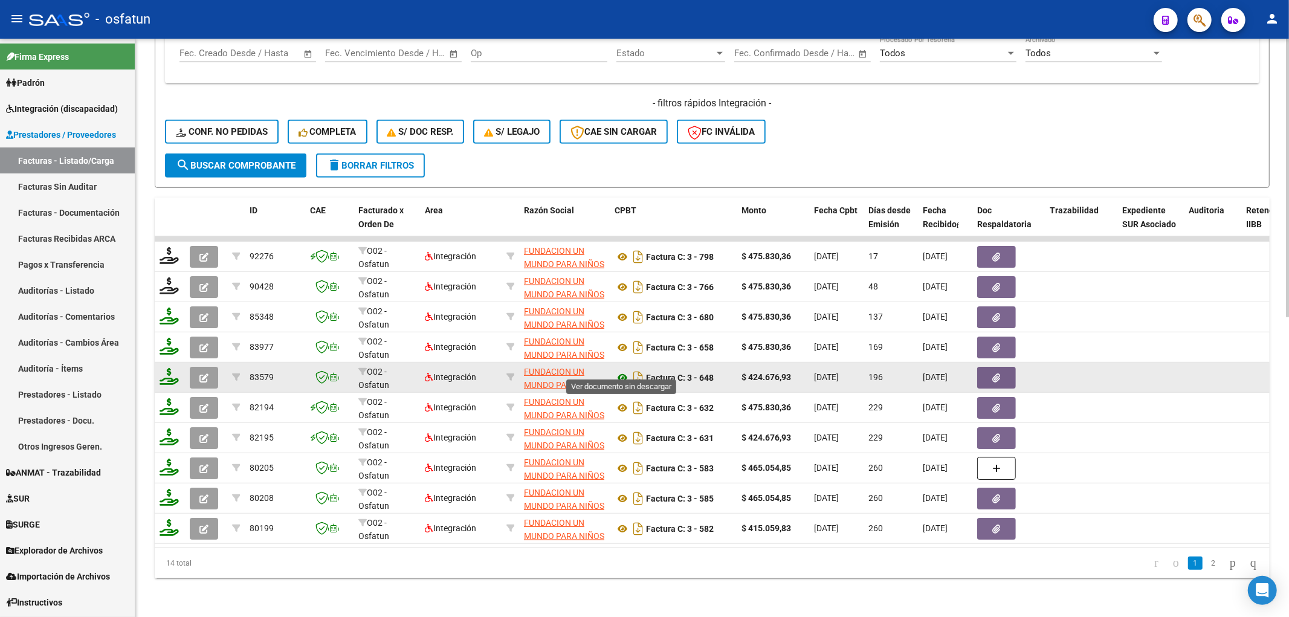
click at [625, 370] on icon at bounding box center [623, 377] width 16 height 15
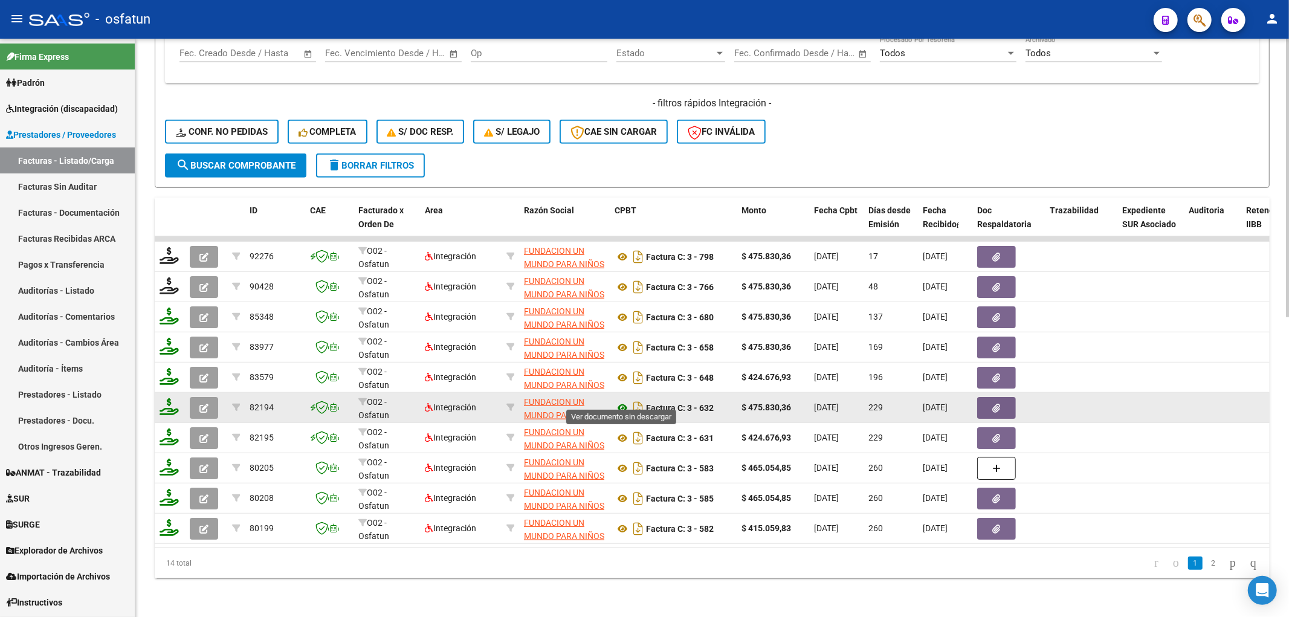
click at [620, 401] on icon at bounding box center [623, 408] width 16 height 15
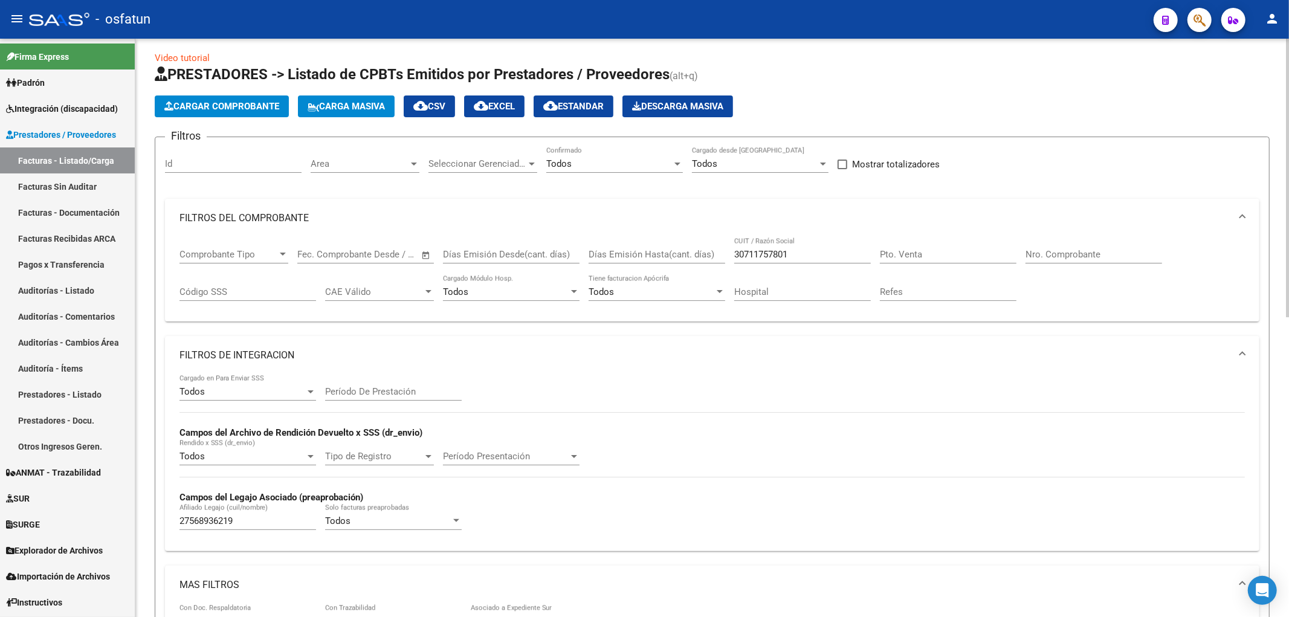
scroll to position [0, 0]
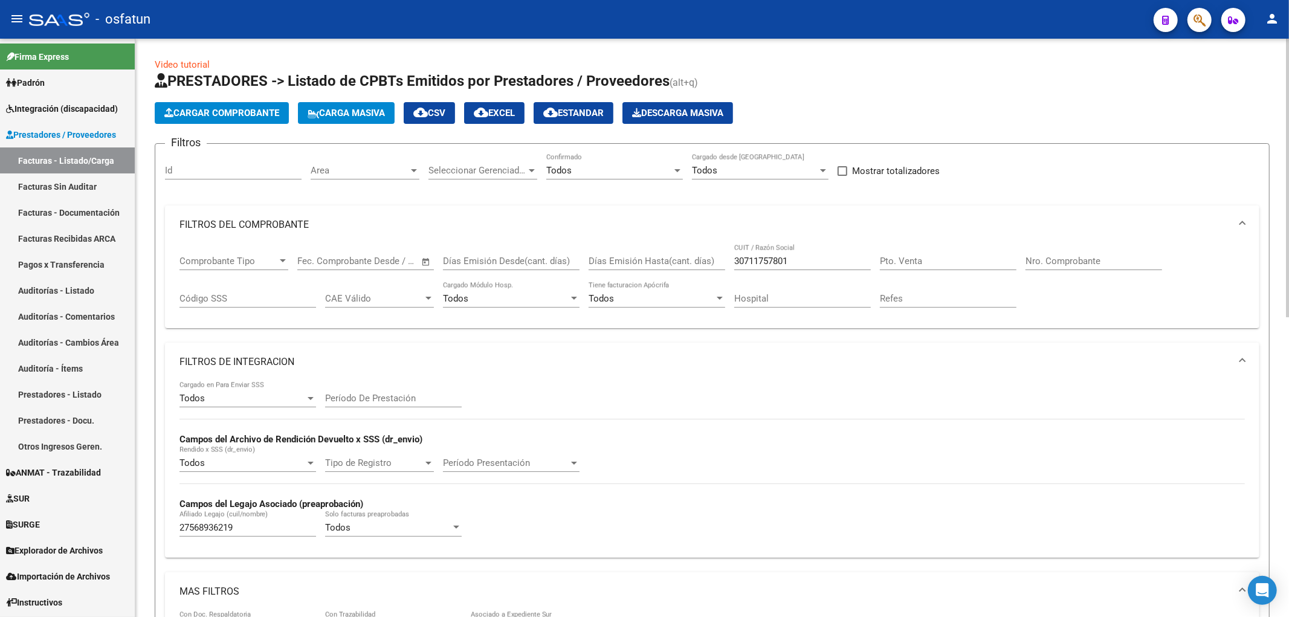
click at [215, 526] on div "27568936219 Afiliado Legajo (cuil/nombre)" at bounding box center [247, 524] width 137 height 26
click at [215, 526] on input "27568936219" at bounding box center [247, 527] width 137 height 11
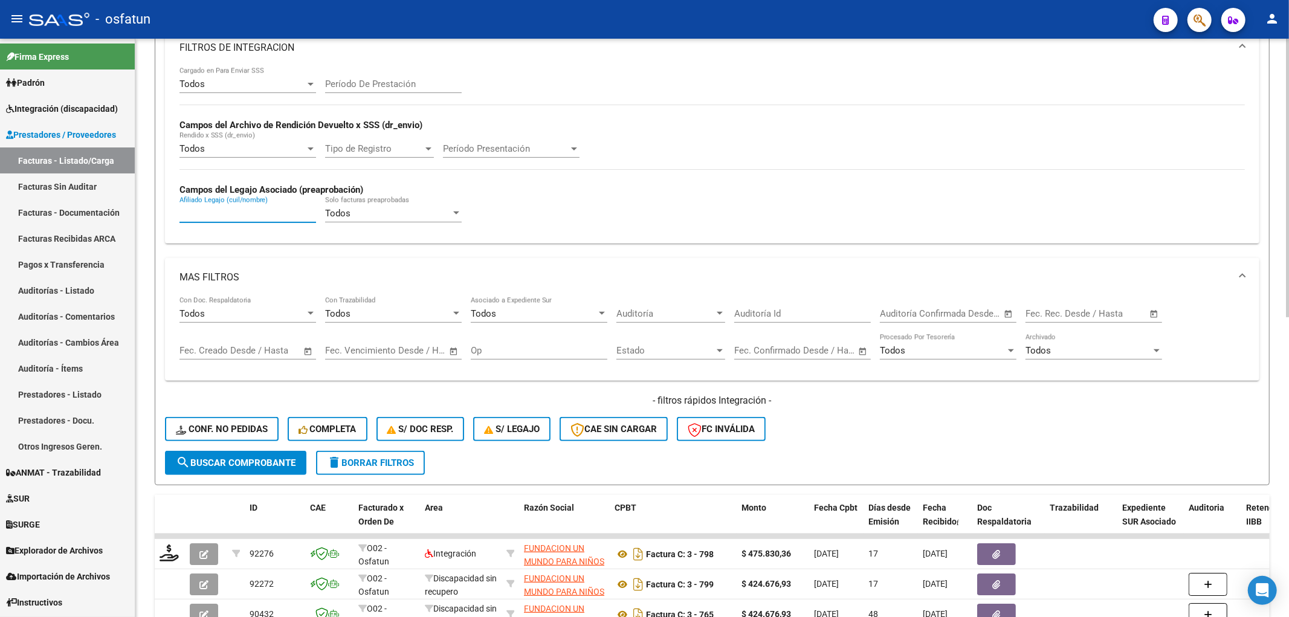
scroll to position [335, 0]
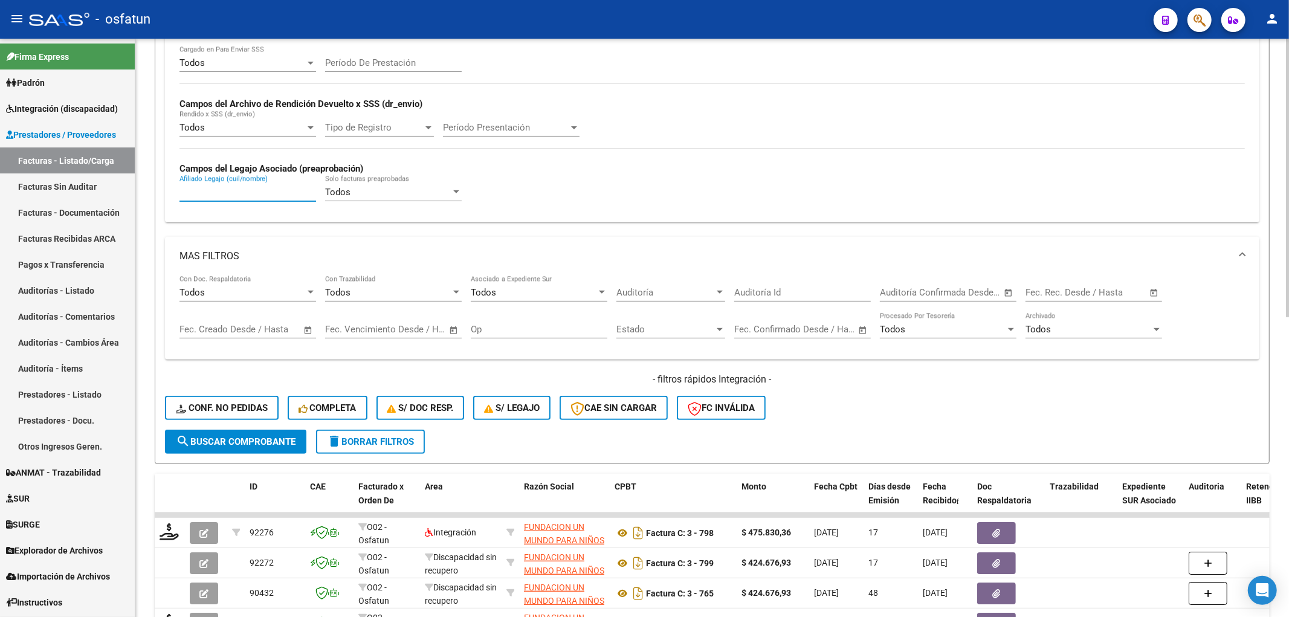
click at [266, 439] on span "search Buscar Comprobante" at bounding box center [236, 441] width 120 height 11
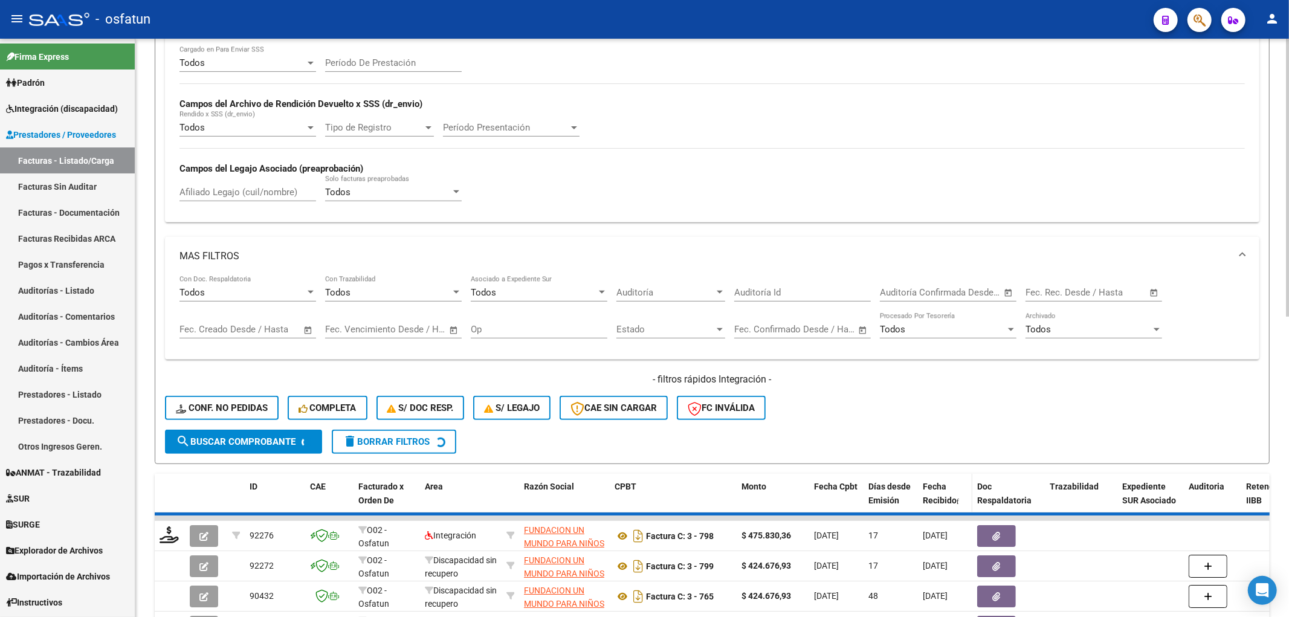
click at [945, 494] on span "Fecha Recibido" at bounding box center [940, 494] width 34 height 24
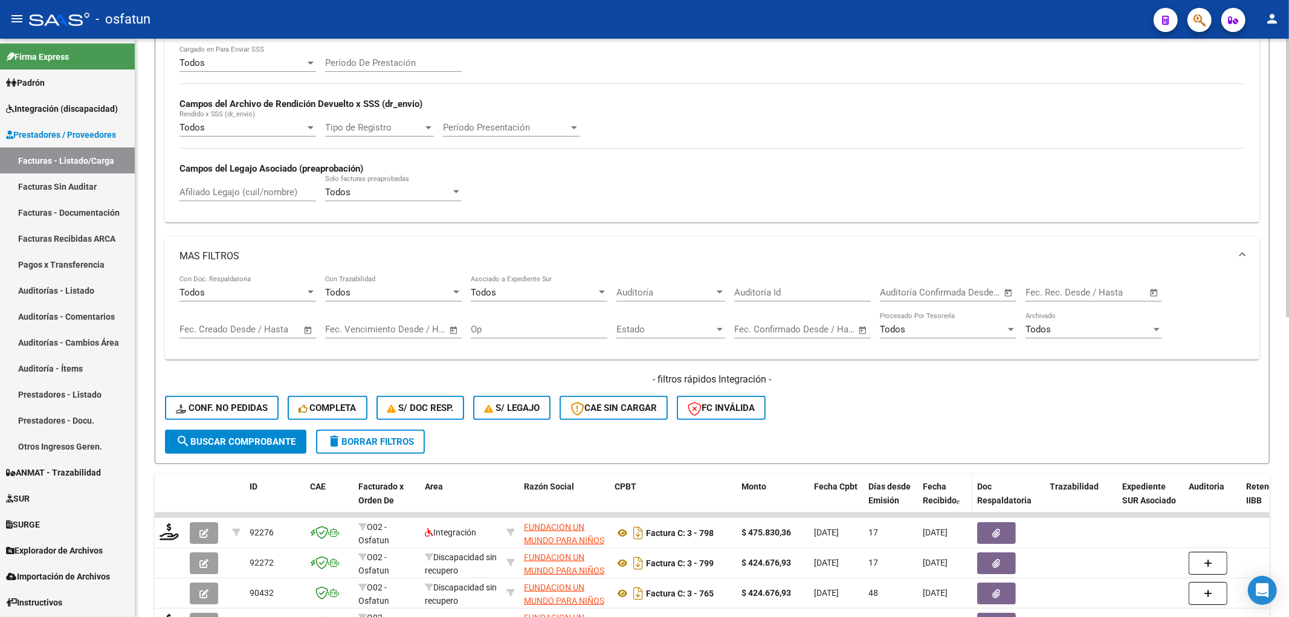
click at [933, 496] on span "Fecha Recibido" at bounding box center [940, 494] width 34 height 24
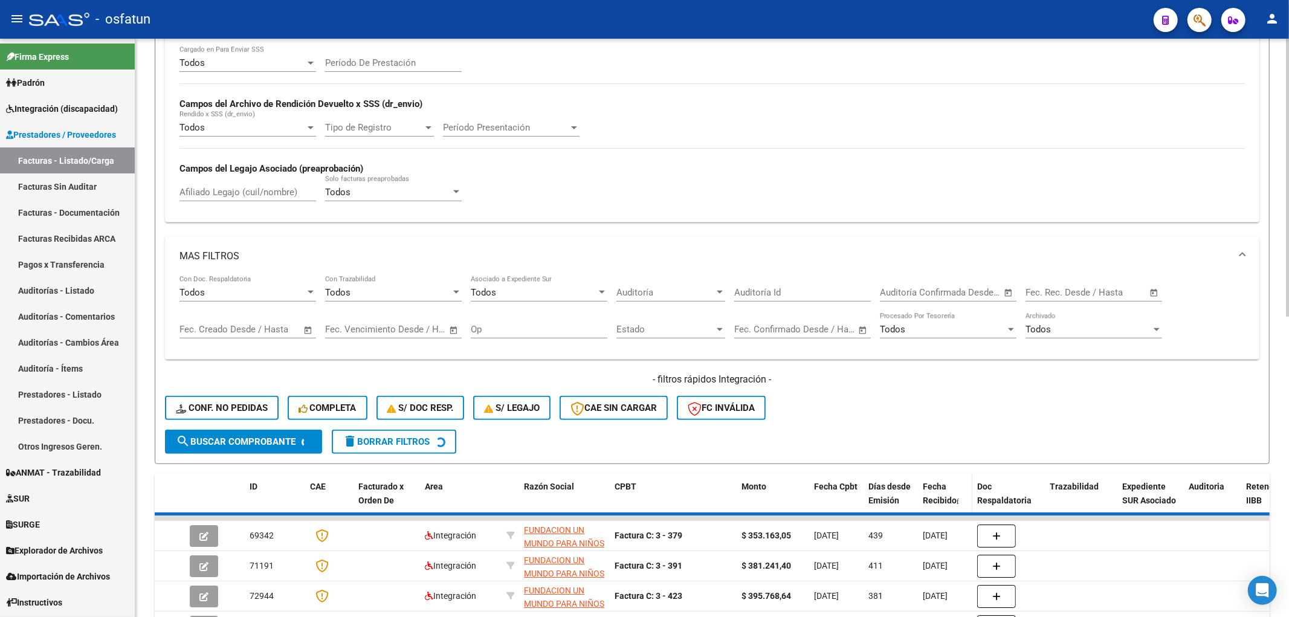
click at [933, 496] on span "Fecha Recibido" at bounding box center [940, 494] width 34 height 24
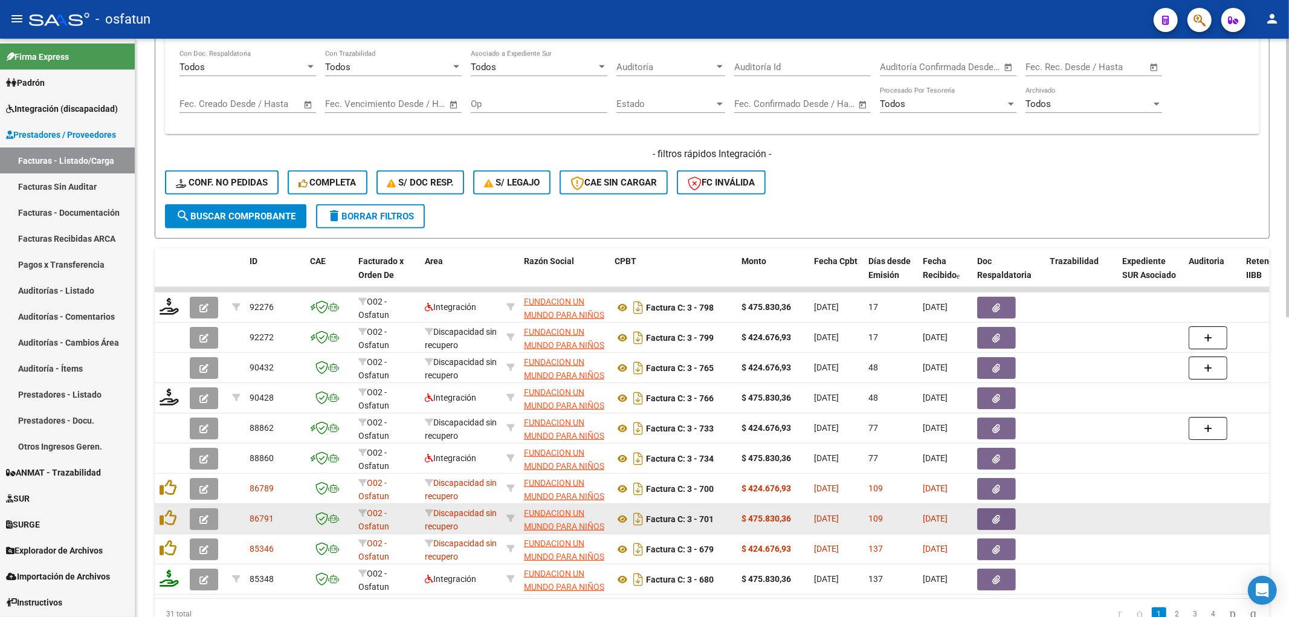
scroll to position [621, 0]
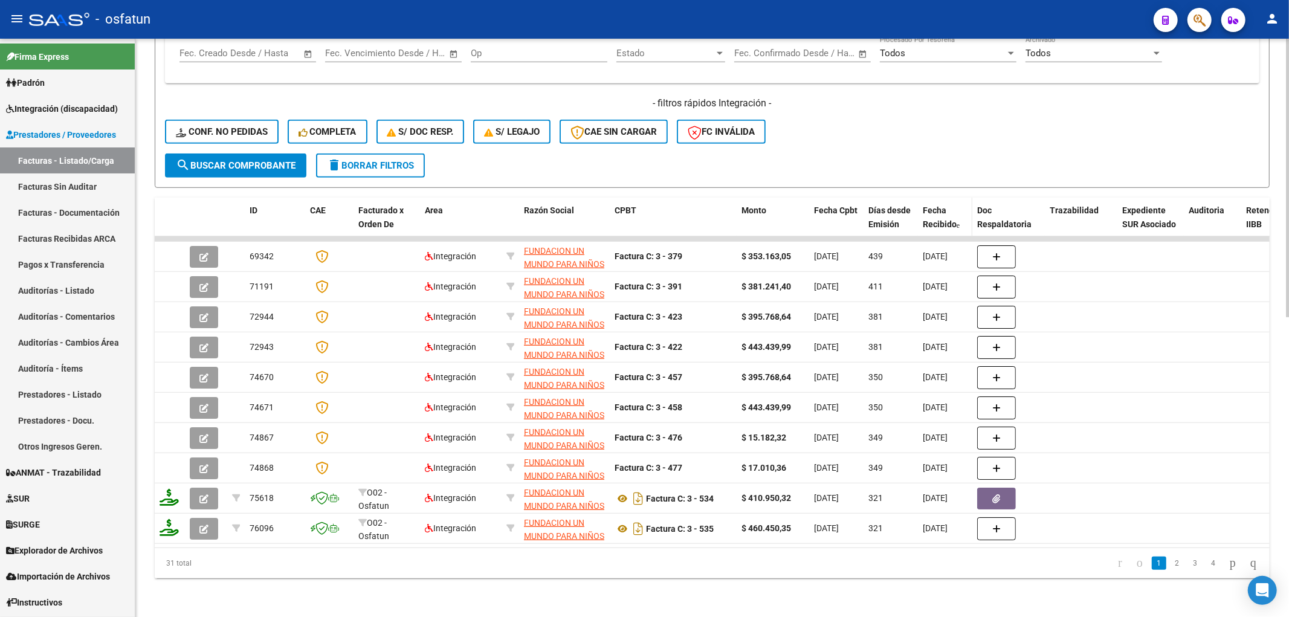
click at [943, 207] on div "Fecha Recibido" at bounding box center [945, 218] width 45 height 28
click at [941, 209] on span "Fecha Recibido" at bounding box center [940, 217] width 34 height 24
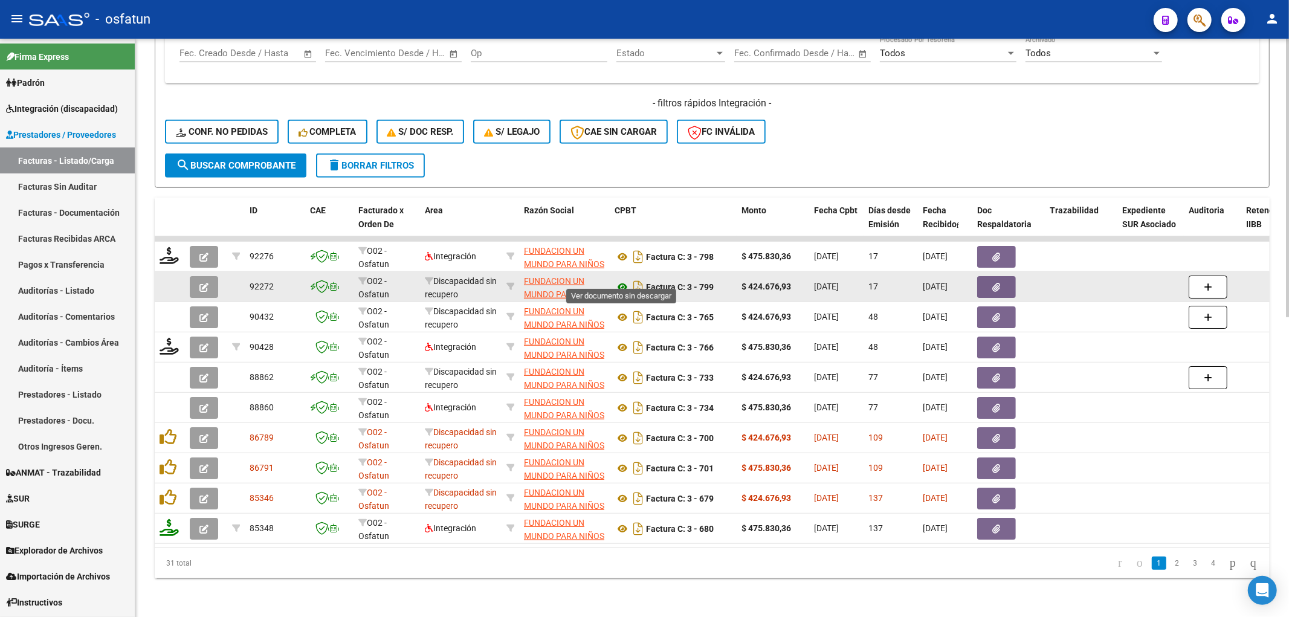
click at [624, 280] on icon at bounding box center [623, 287] width 16 height 15
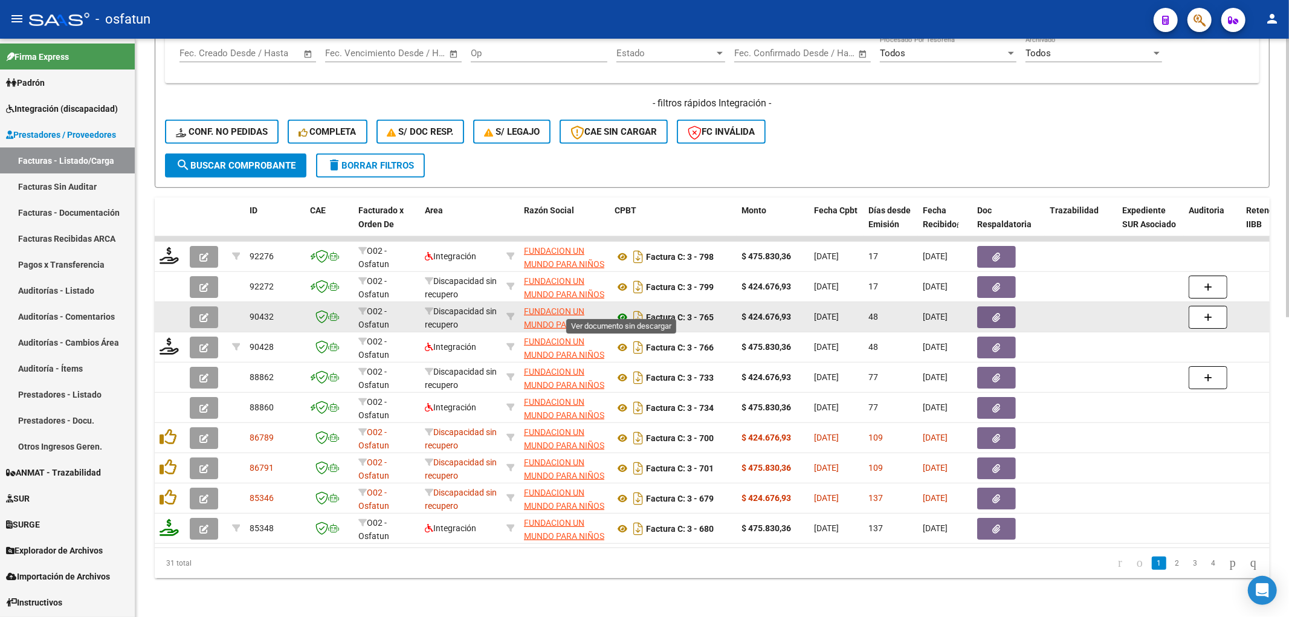
click at [620, 310] on icon at bounding box center [623, 317] width 16 height 15
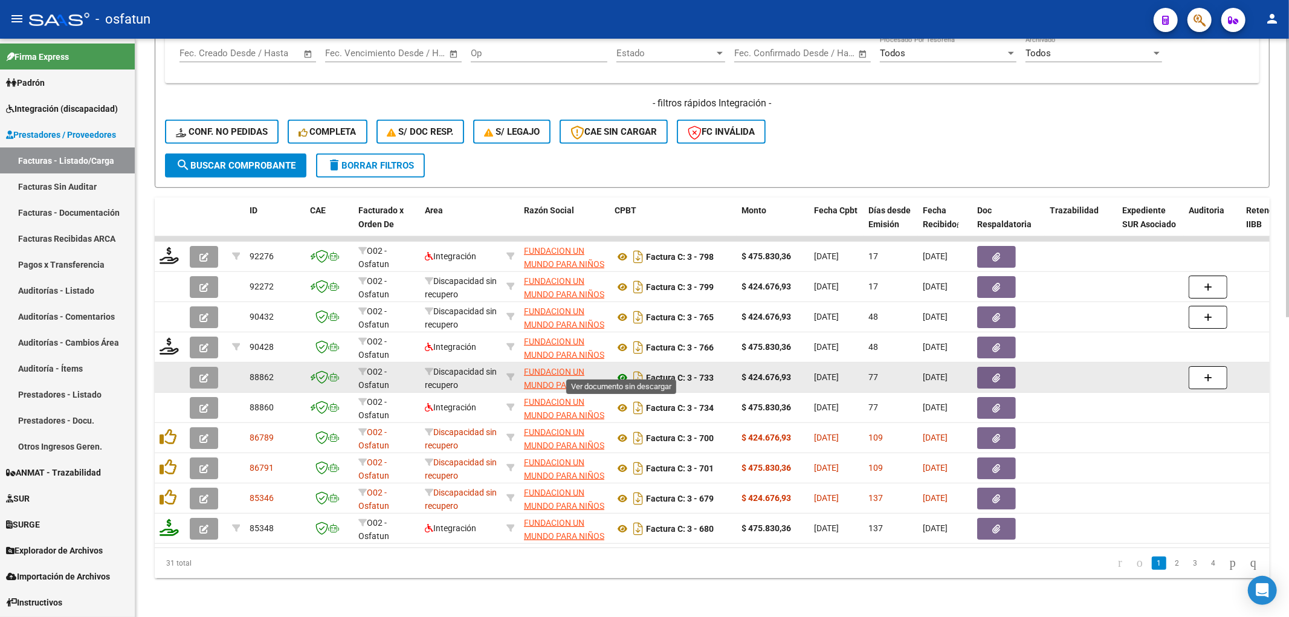
click at [619, 370] on icon at bounding box center [623, 377] width 16 height 15
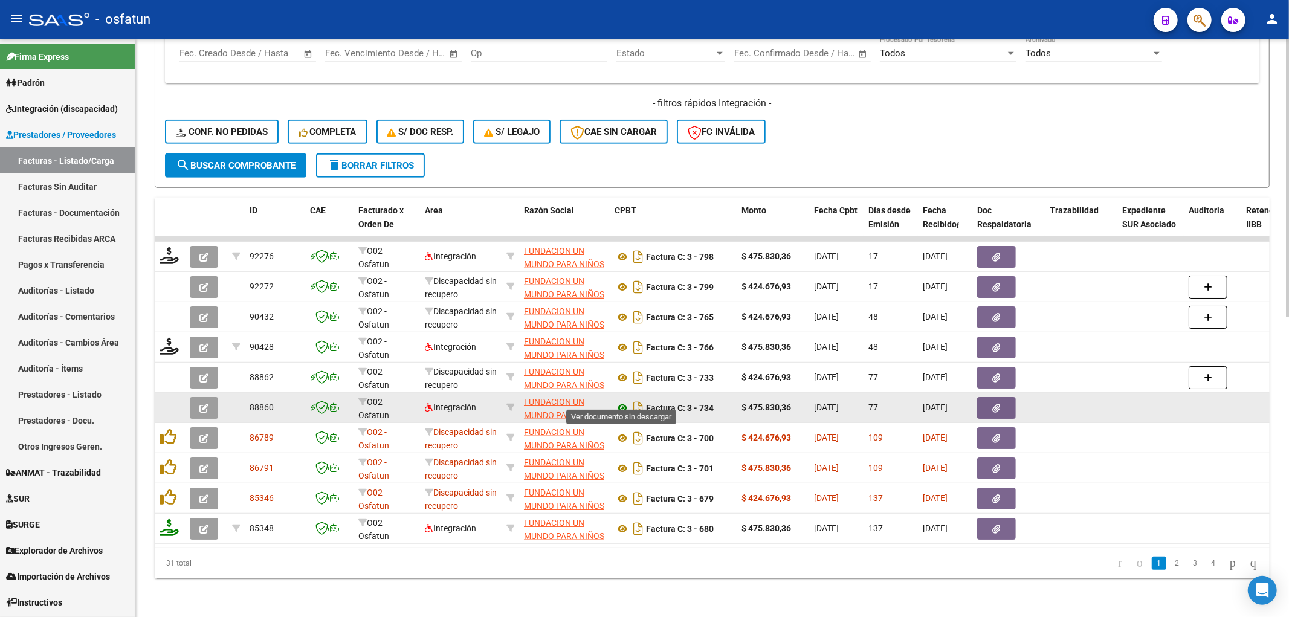
click at [626, 401] on icon at bounding box center [623, 408] width 16 height 15
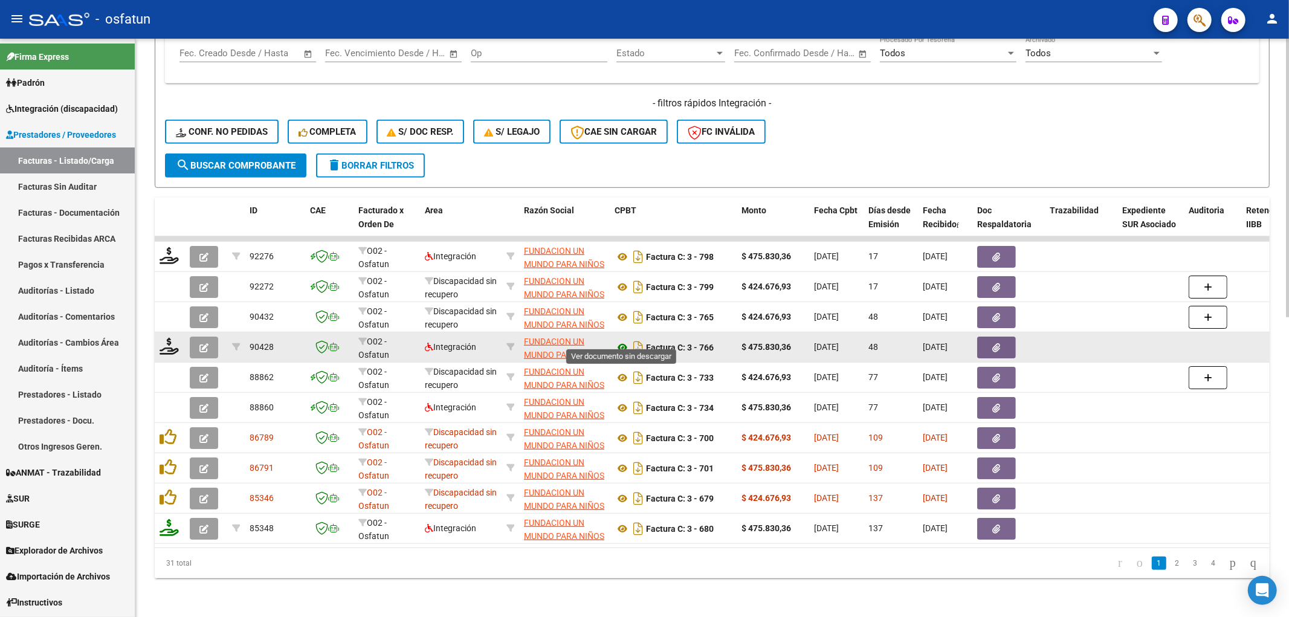
click at [624, 340] on icon at bounding box center [623, 347] width 16 height 15
click at [620, 340] on icon at bounding box center [623, 347] width 16 height 15
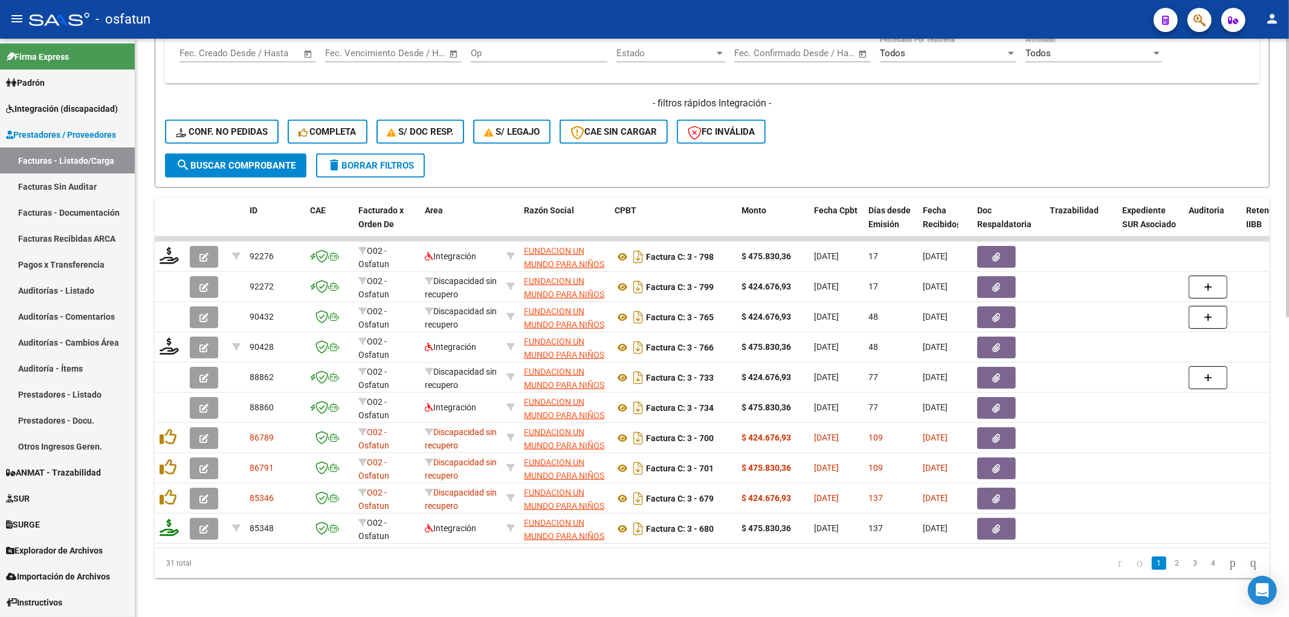
click at [511, 563] on datatable-pager "1 2 3 4" at bounding box center [822, 563] width 882 height 21
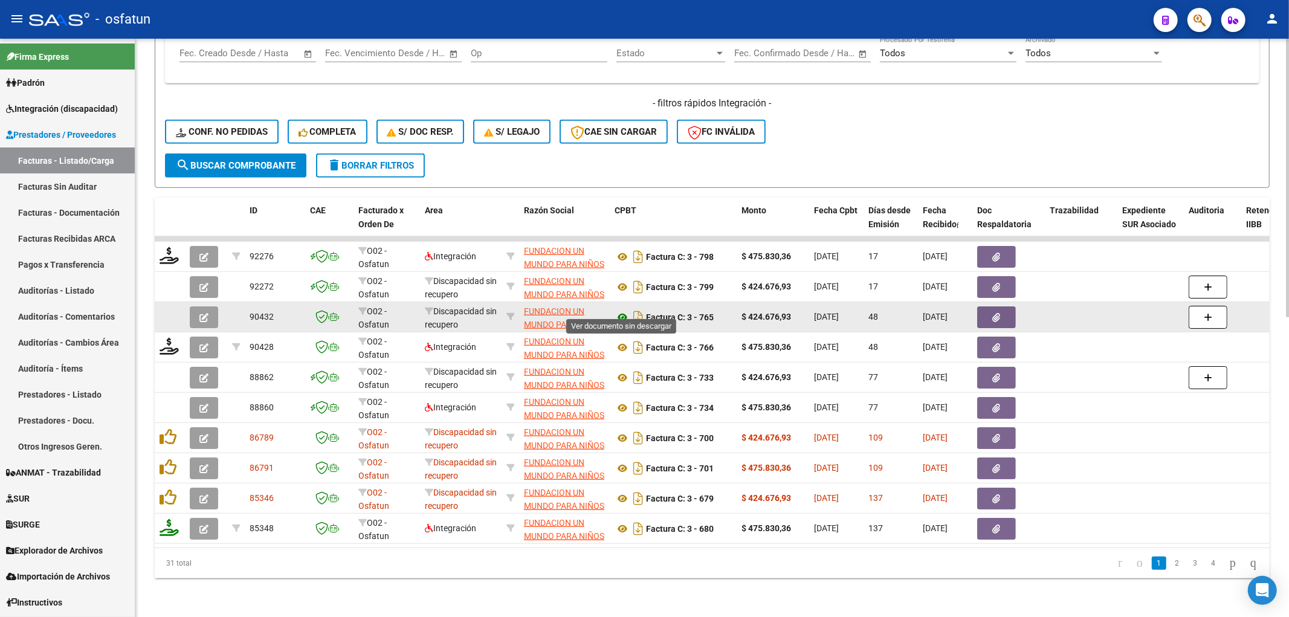
click at [621, 310] on icon at bounding box center [623, 317] width 16 height 15
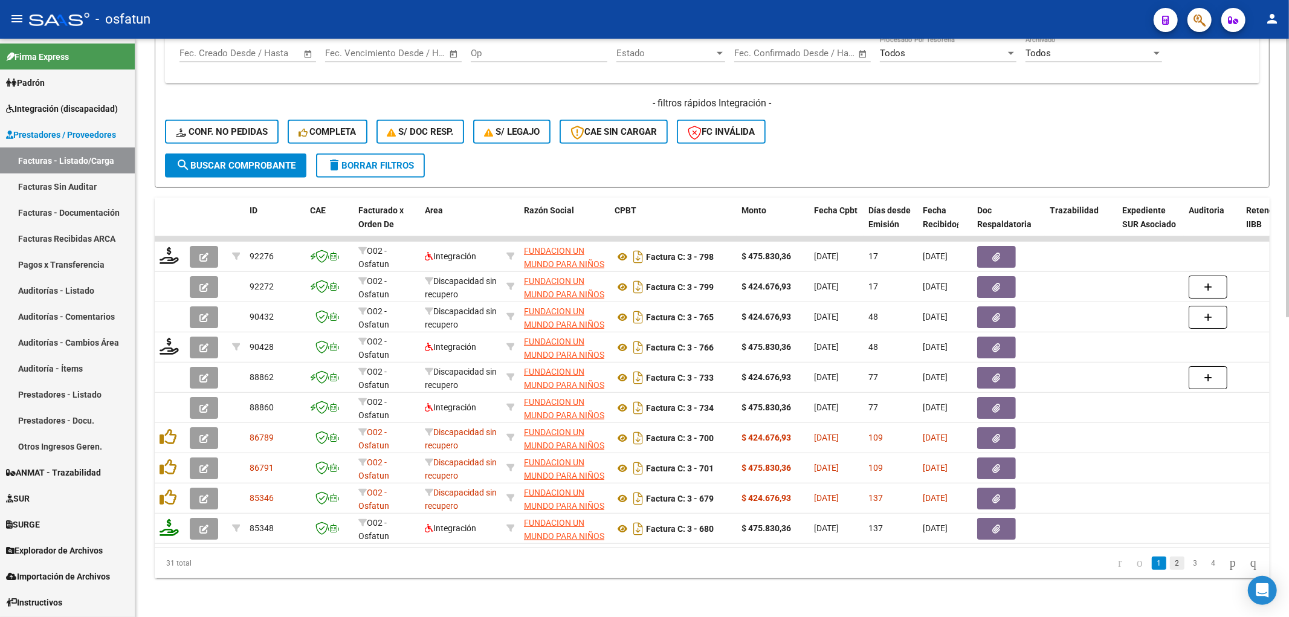
click at [1170, 564] on link "2" at bounding box center [1177, 563] width 15 height 13
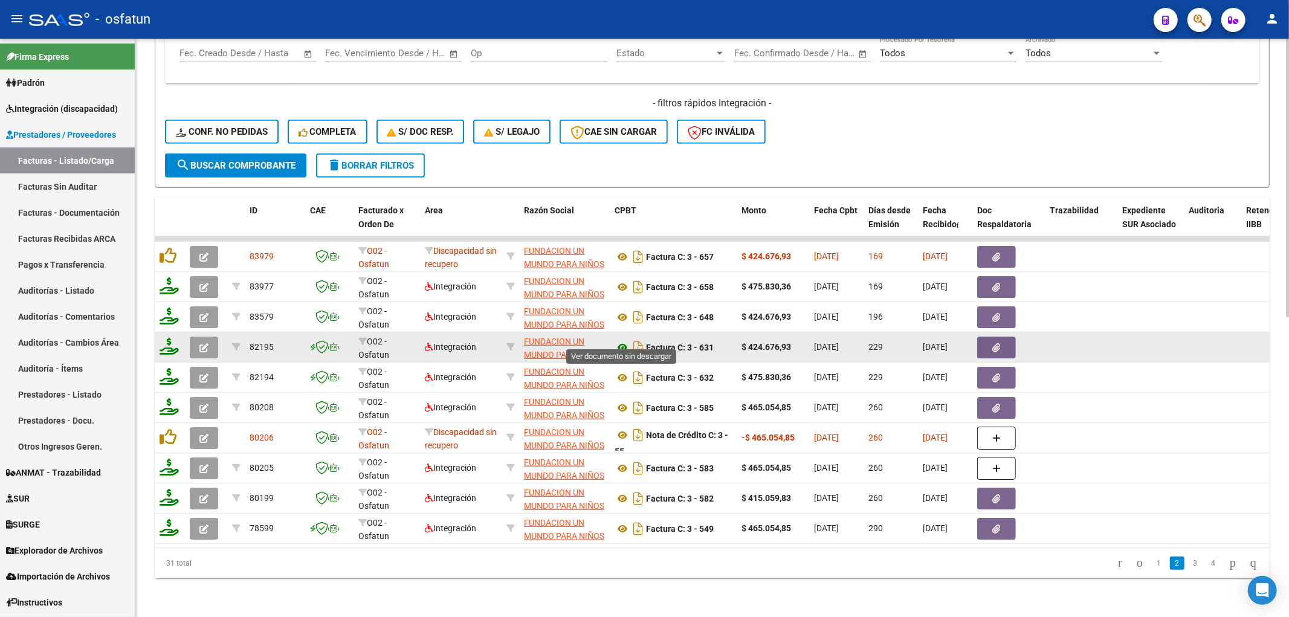
click at [623, 340] on icon at bounding box center [623, 347] width 16 height 15
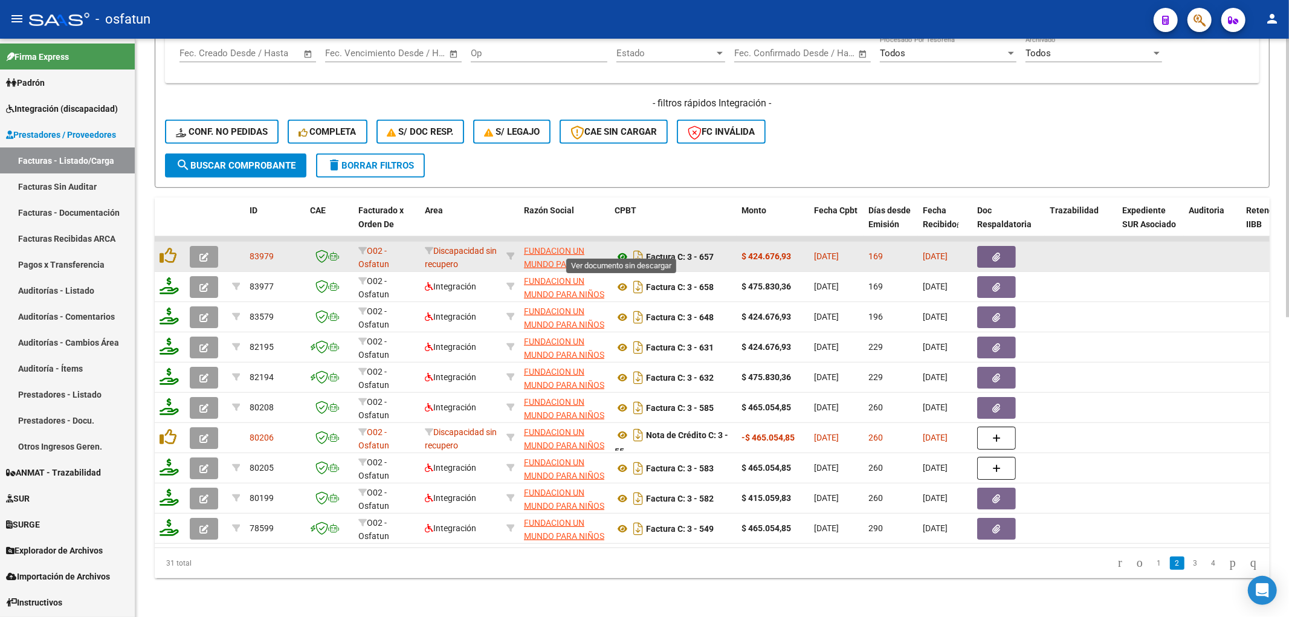
click at [624, 250] on icon at bounding box center [623, 257] width 16 height 15
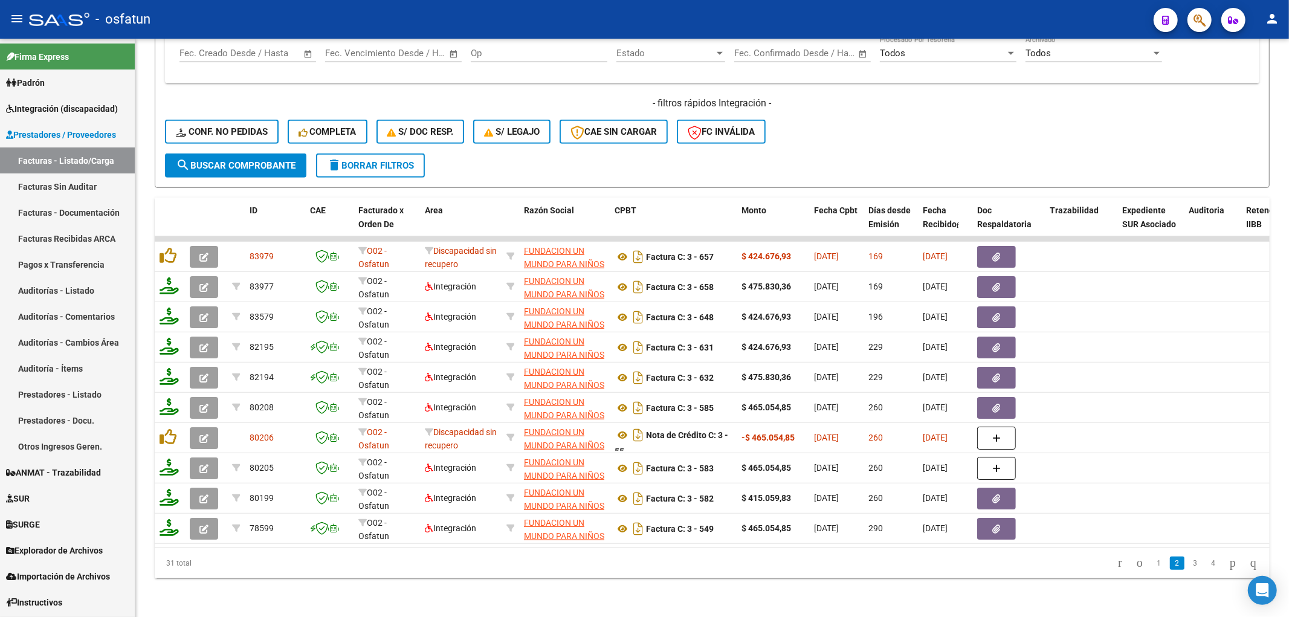
click at [506, 558] on datatable-pager "1 2 3 4" at bounding box center [822, 563] width 882 height 21
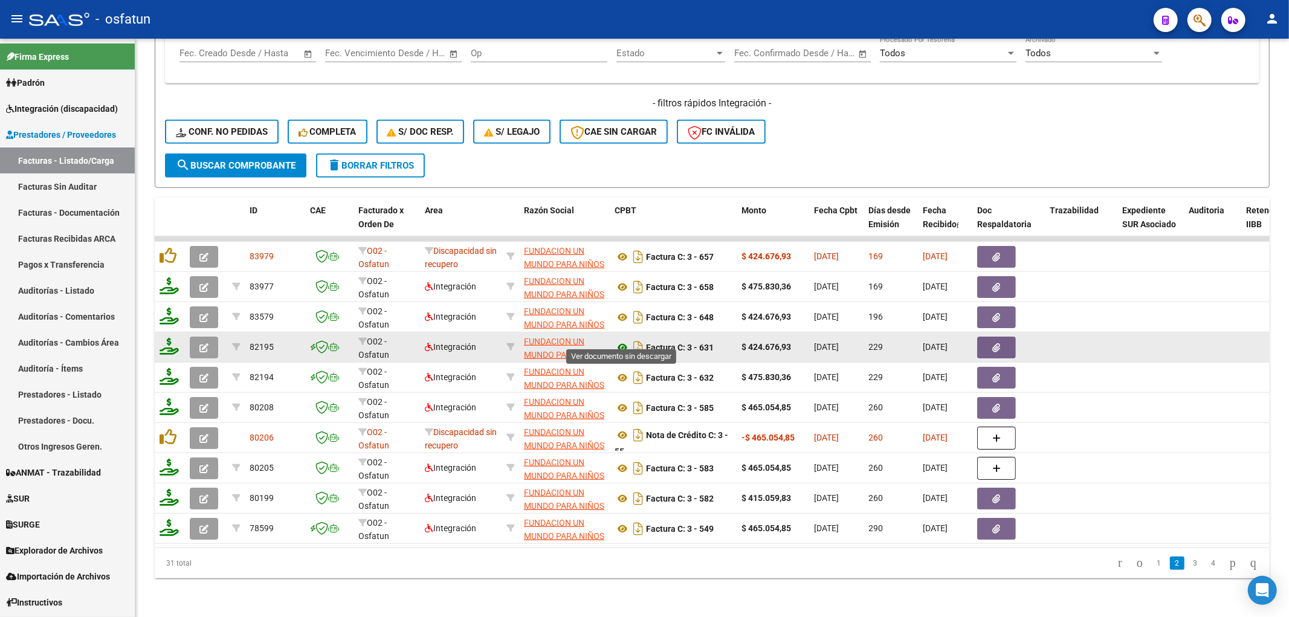
click at [623, 340] on icon at bounding box center [623, 347] width 16 height 15
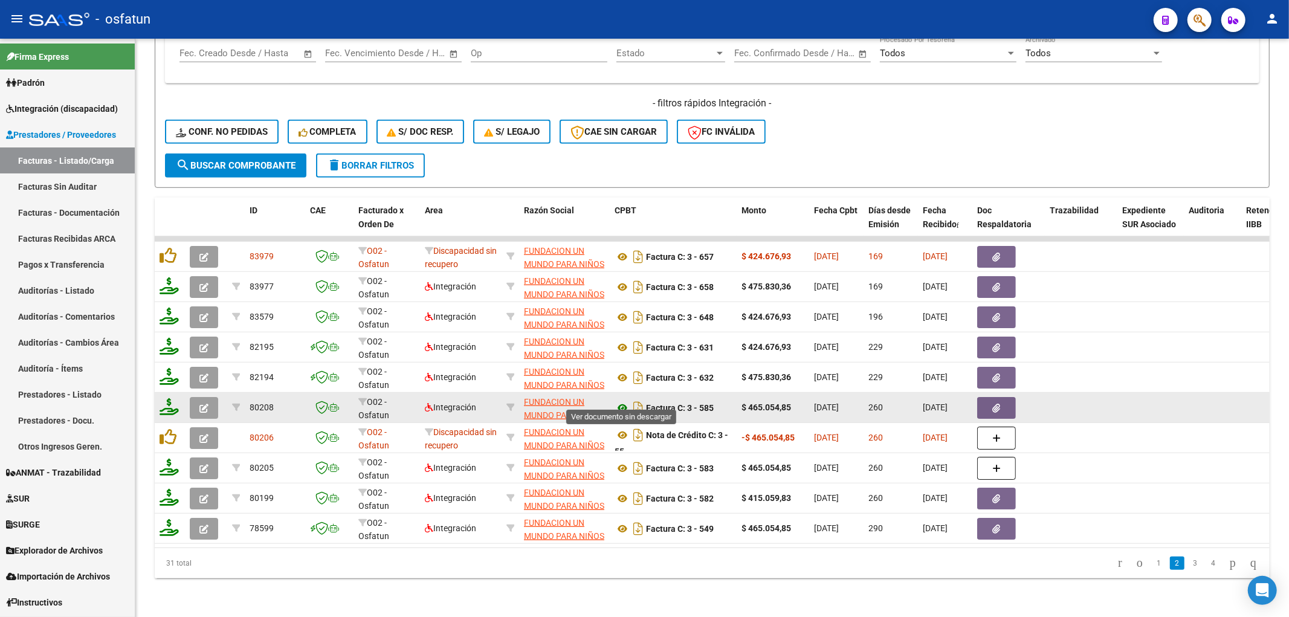
click at [619, 401] on icon at bounding box center [623, 408] width 16 height 15
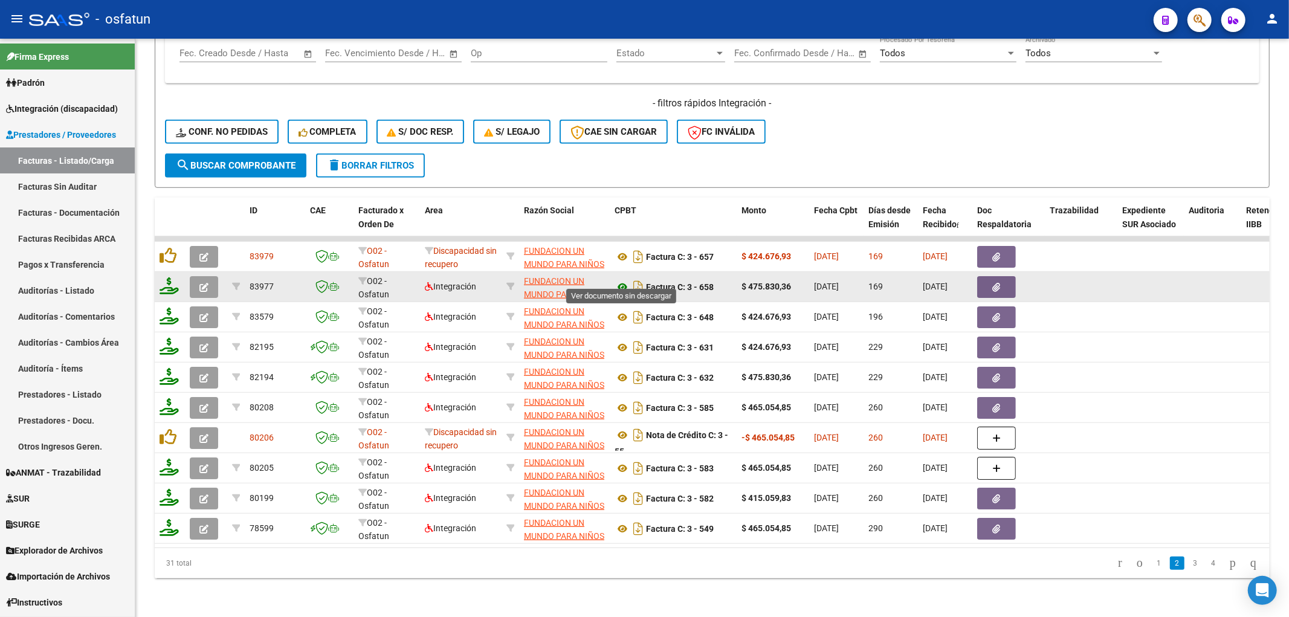
click at [621, 280] on icon at bounding box center [623, 287] width 16 height 15
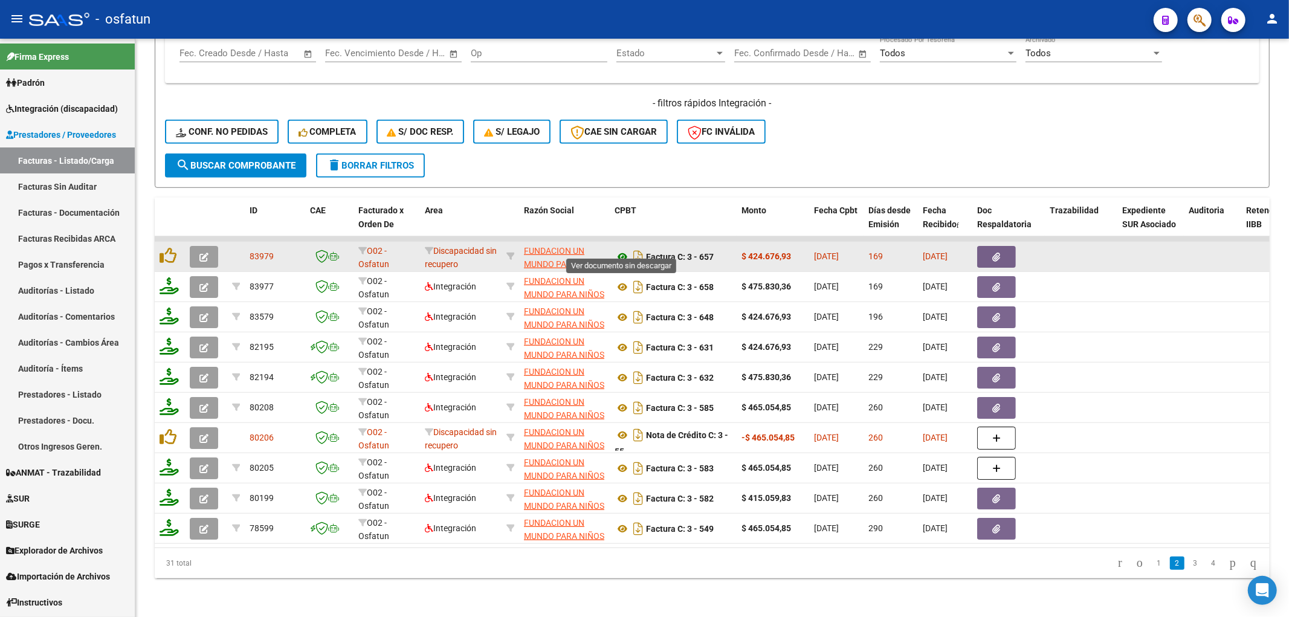
click at [624, 250] on icon at bounding box center [623, 257] width 16 height 15
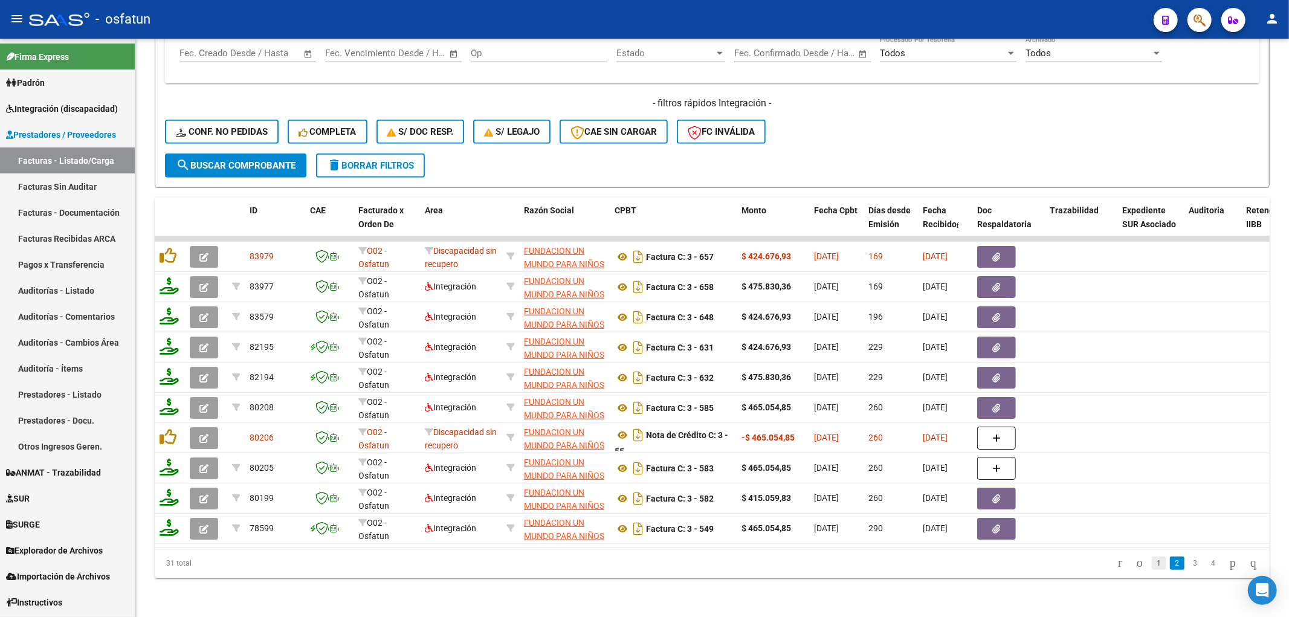
click at [1152, 568] on link "1" at bounding box center [1159, 563] width 15 height 13
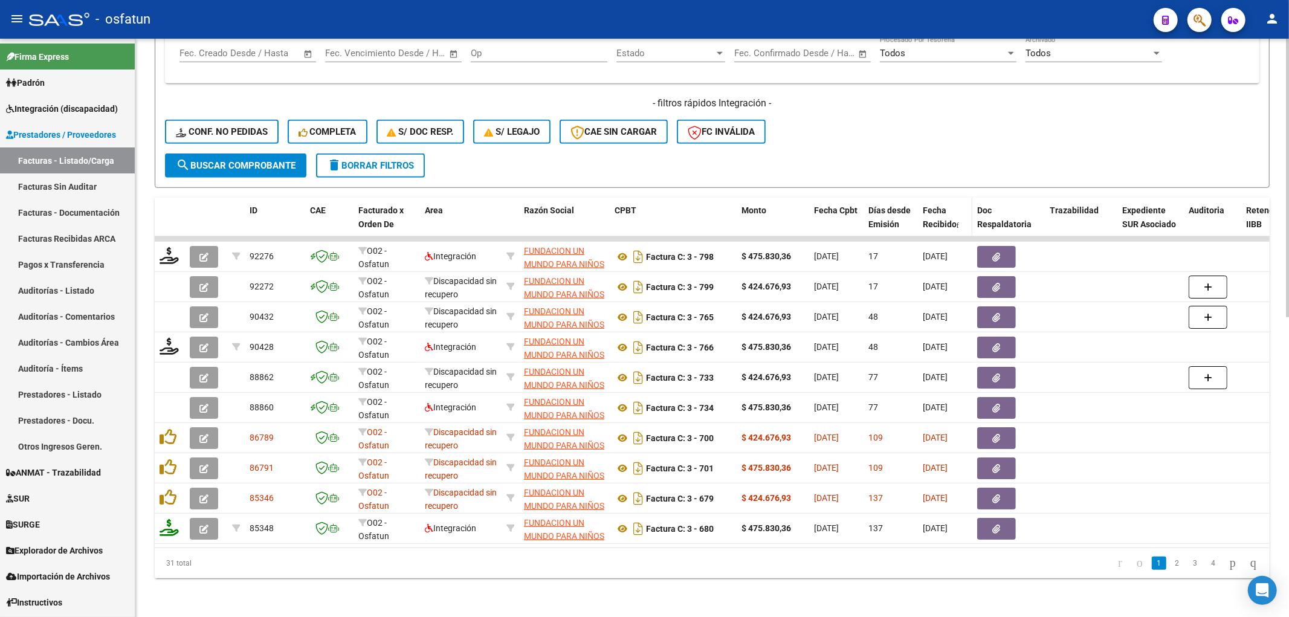
click at [932, 205] on div "Fecha Recibido" at bounding box center [945, 218] width 45 height 28
click at [937, 209] on span "Fecha Recibido" at bounding box center [940, 217] width 34 height 24
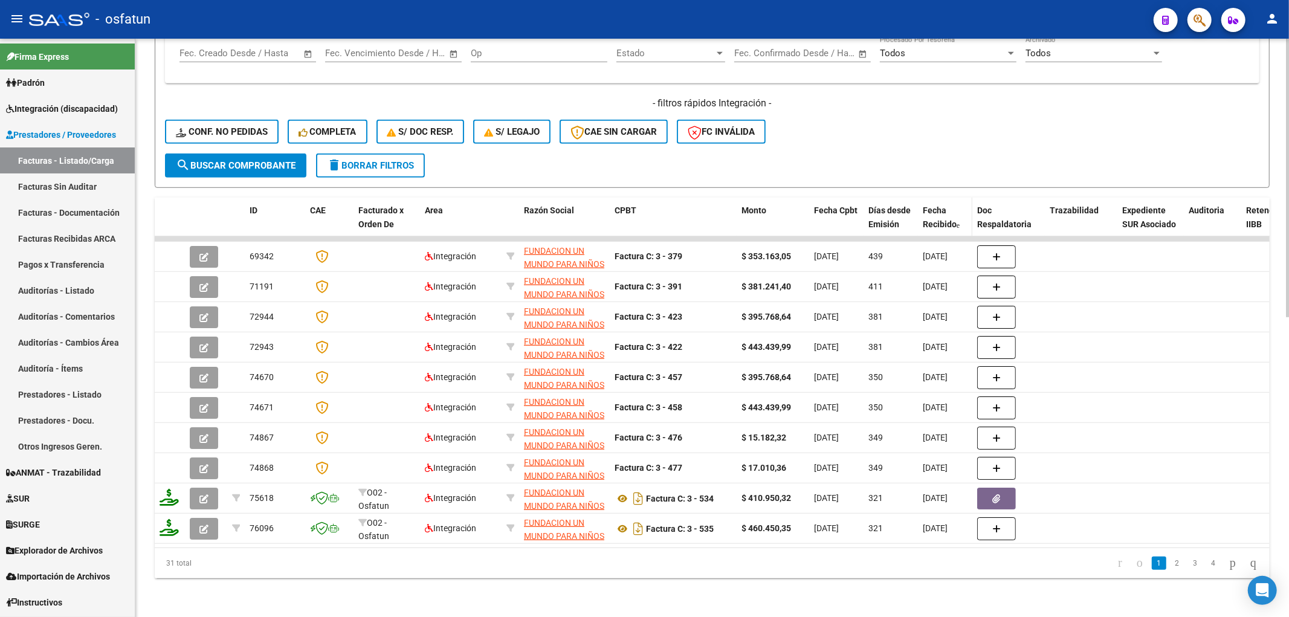
click at [937, 209] on span "Fecha Recibido" at bounding box center [940, 217] width 34 height 24
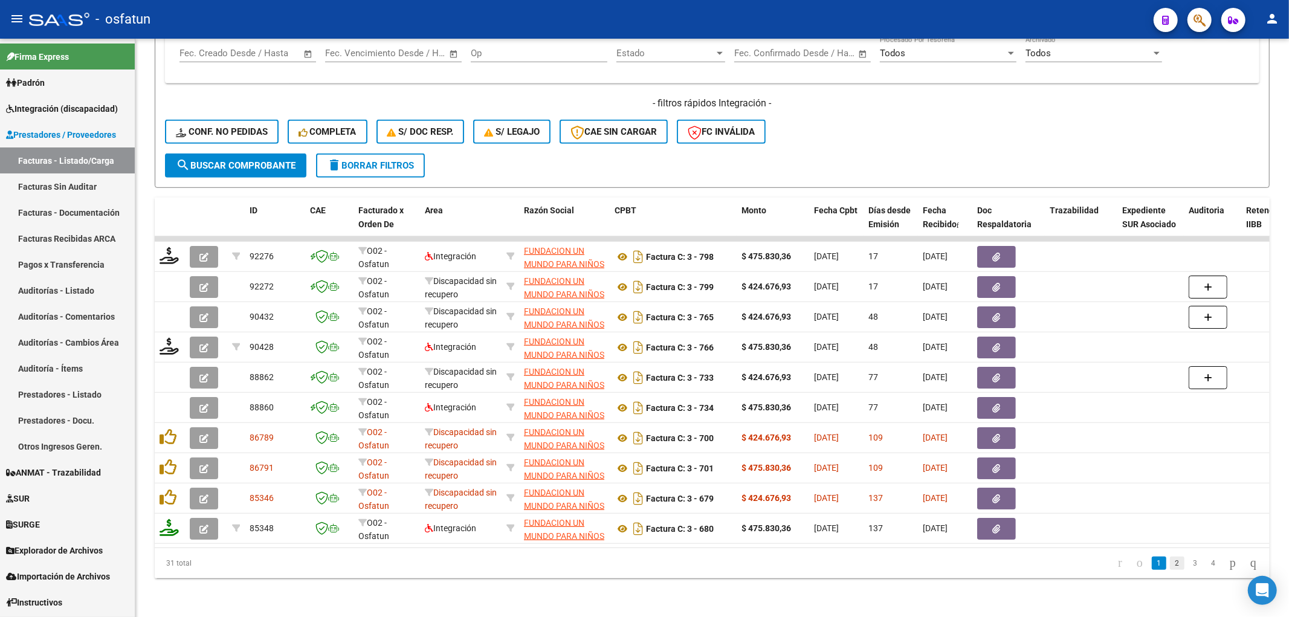
click at [1170, 566] on link "2" at bounding box center [1177, 563] width 15 height 13
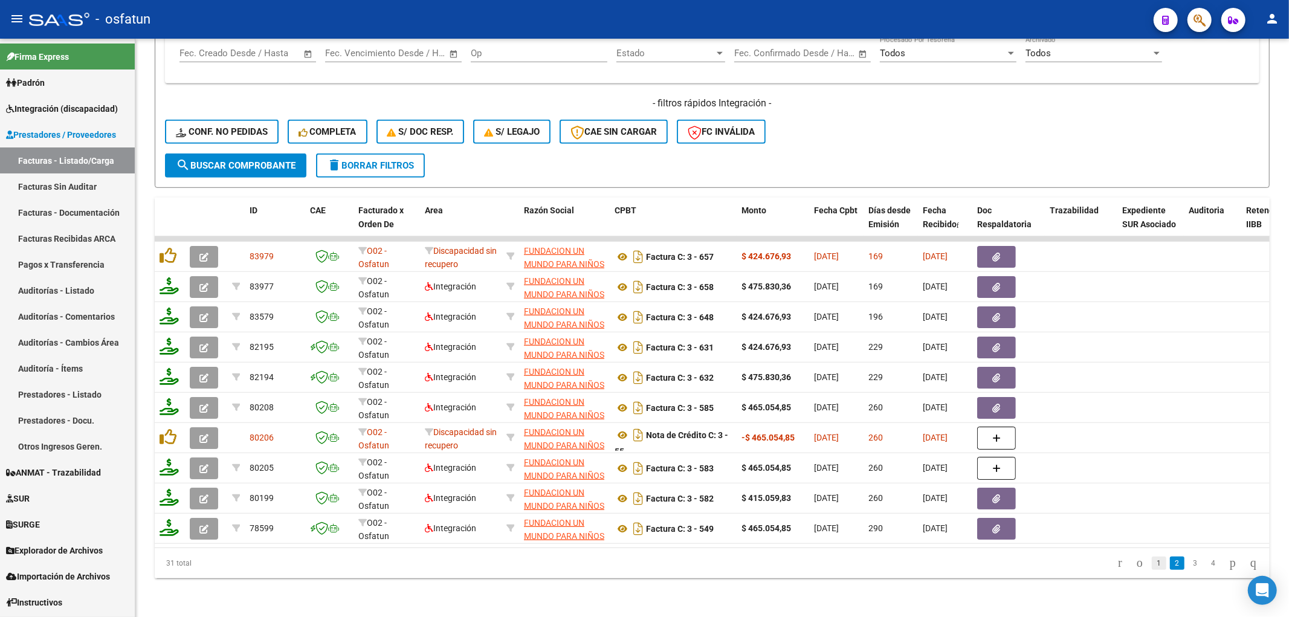
click at [1152, 563] on link "1" at bounding box center [1159, 563] width 15 height 13
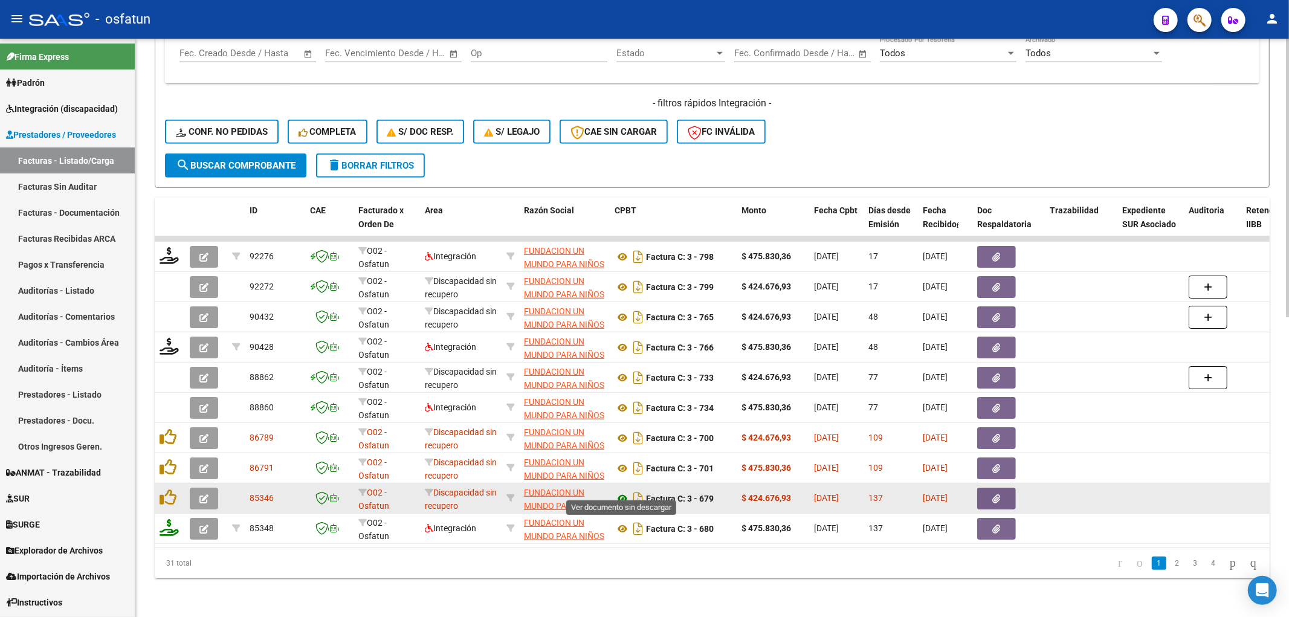
click at [619, 491] on icon at bounding box center [623, 498] width 16 height 15
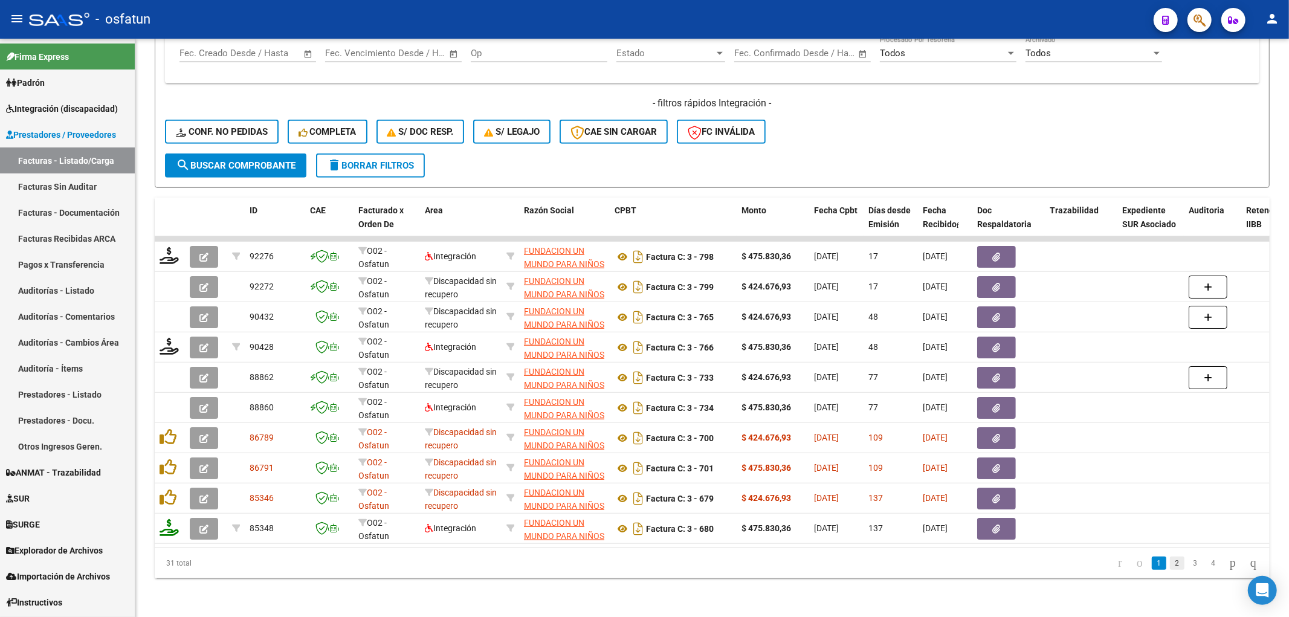
click at [1170, 562] on link "2" at bounding box center [1177, 563] width 15 height 13
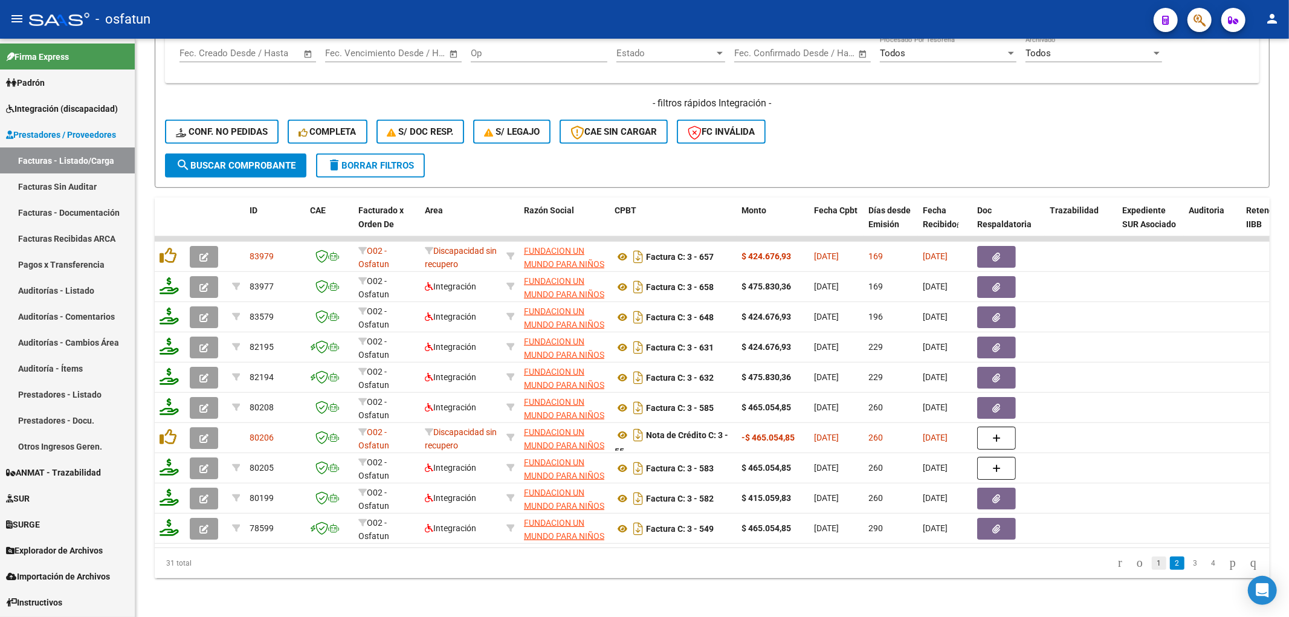
click at [1152, 564] on link "1" at bounding box center [1159, 563] width 15 height 13
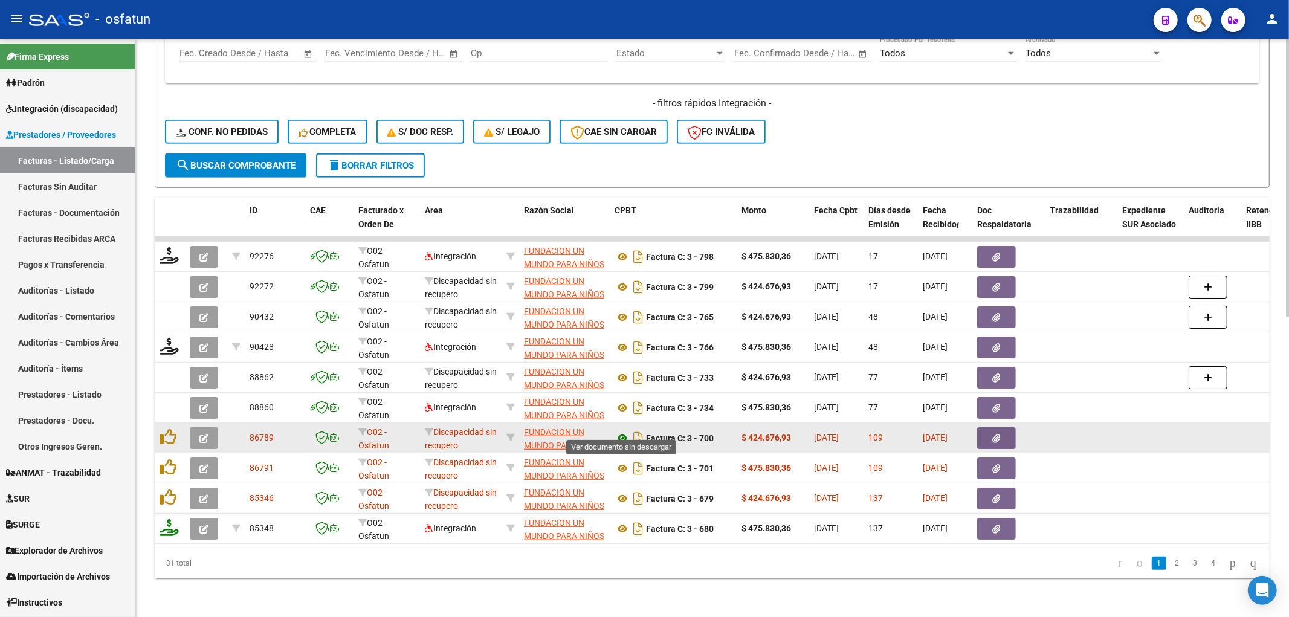
click at [619, 431] on icon at bounding box center [623, 438] width 16 height 15
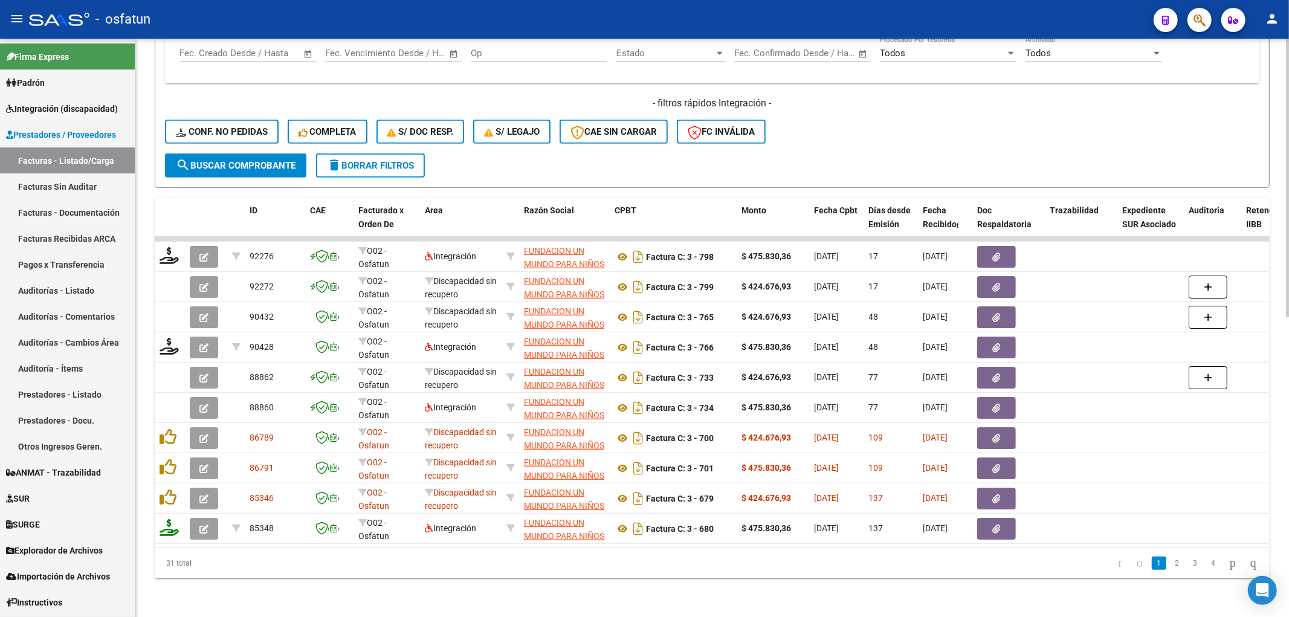
click at [563, 582] on div "Video tutorial PRESTADORES -> Listado de CPBTs Emitidos por Prestadores / Prove…" at bounding box center [712, 22] width 1154 height 1190
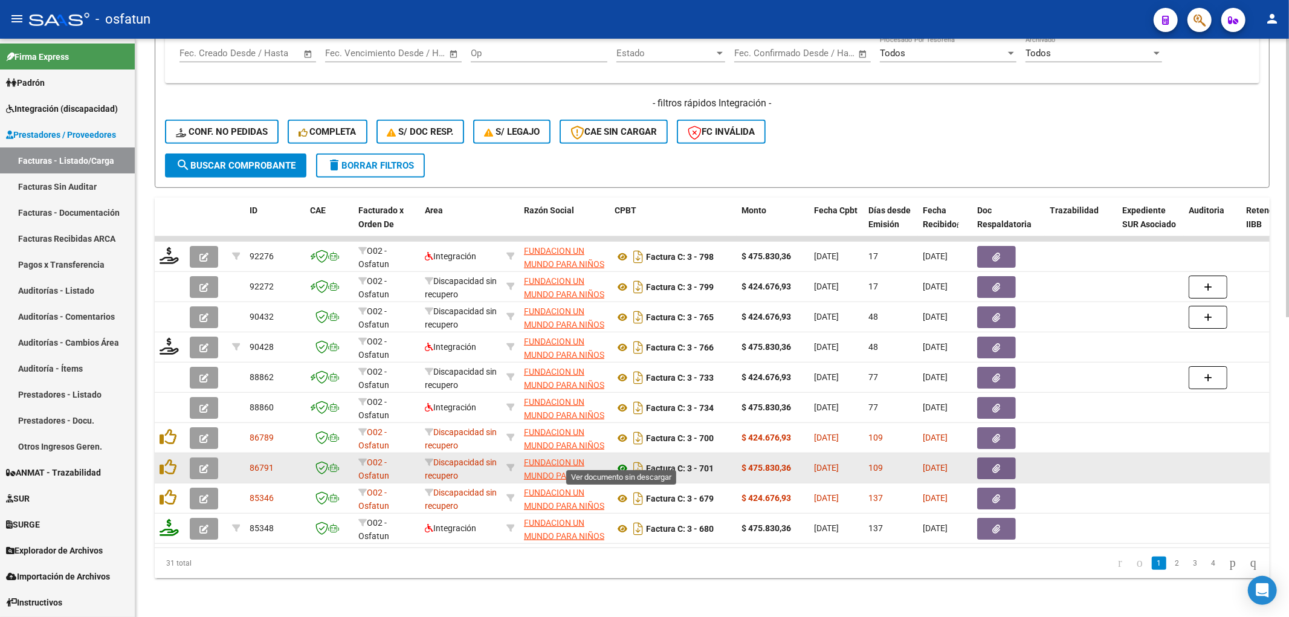
click at [625, 461] on icon at bounding box center [623, 468] width 16 height 15
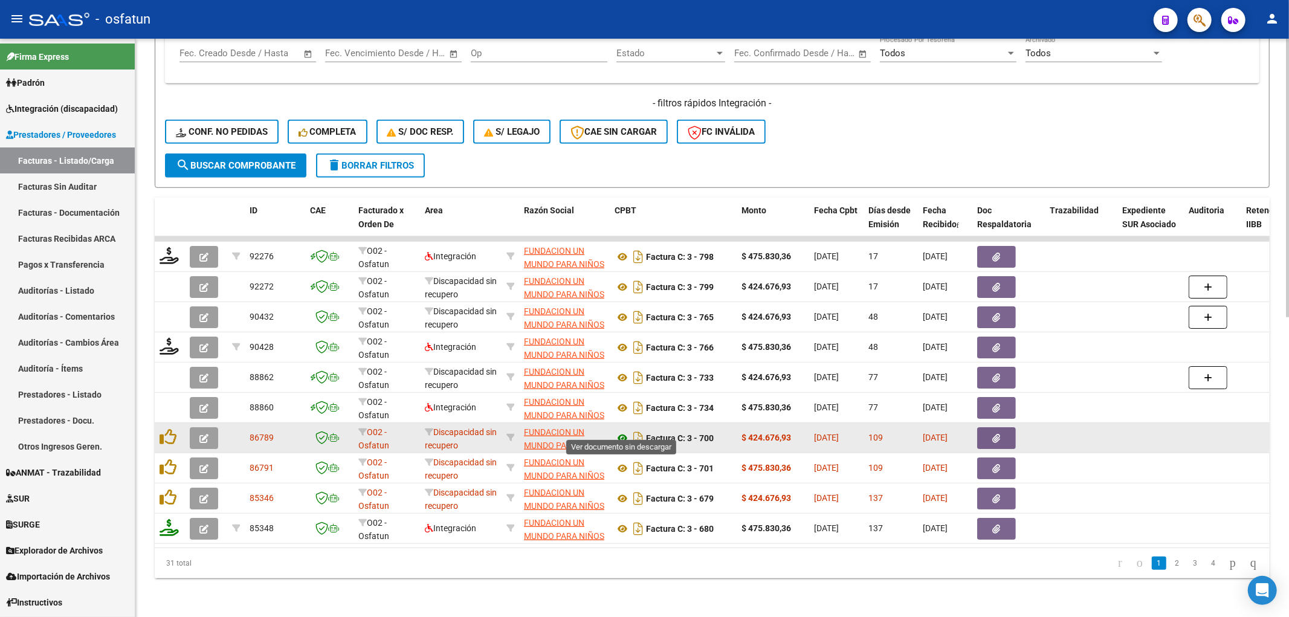
click at [621, 431] on icon at bounding box center [623, 438] width 16 height 15
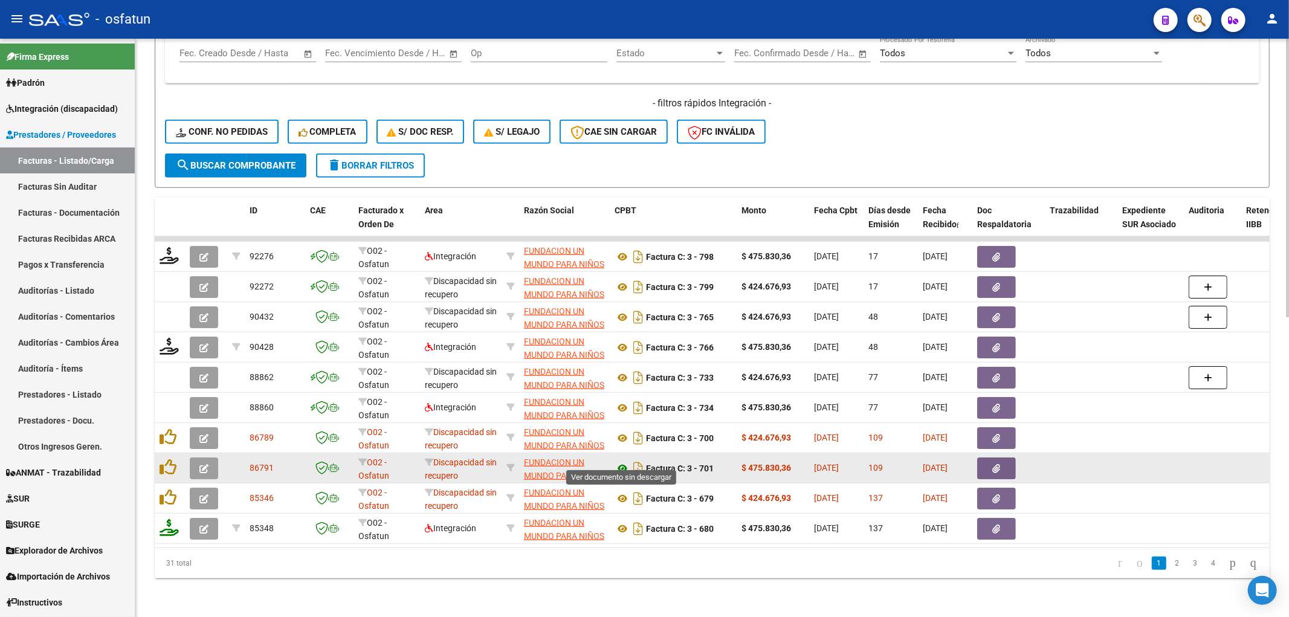
click at [624, 461] on icon at bounding box center [623, 468] width 16 height 15
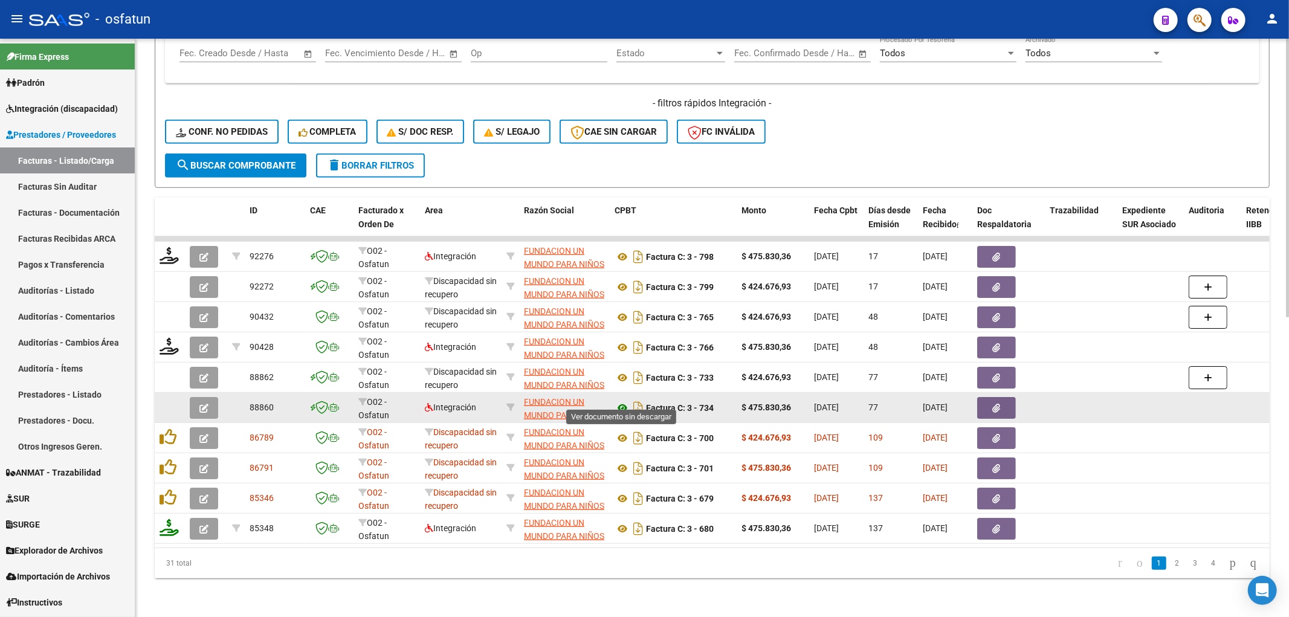
click at [621, 401] on icon at bounding box center [623, 408] width 16 height 15
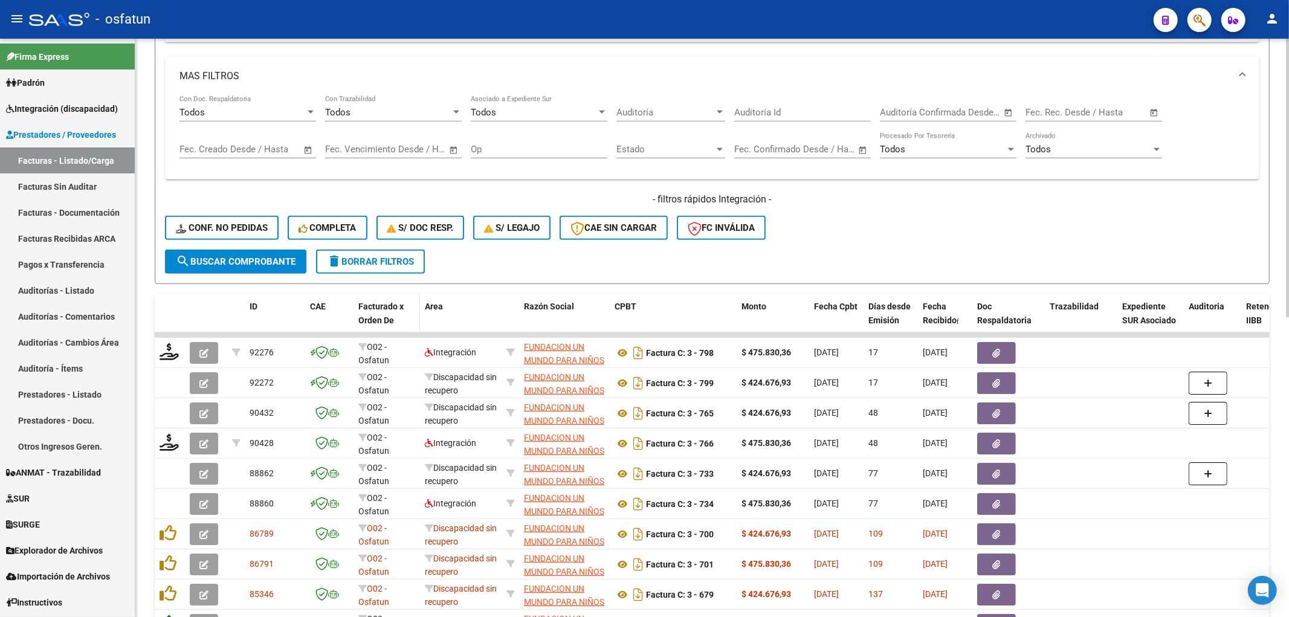
scroll to position [554, 0]
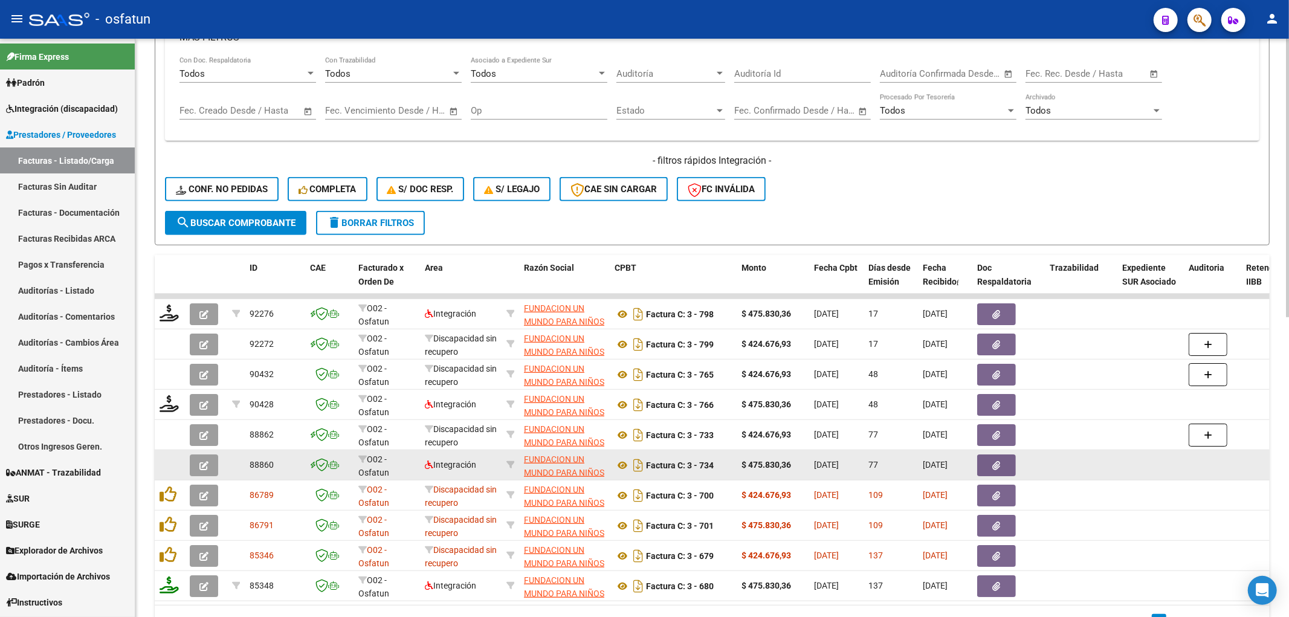
click at [208, 464] on icon "button" at bounding box center [203, 465] width 9 height 9
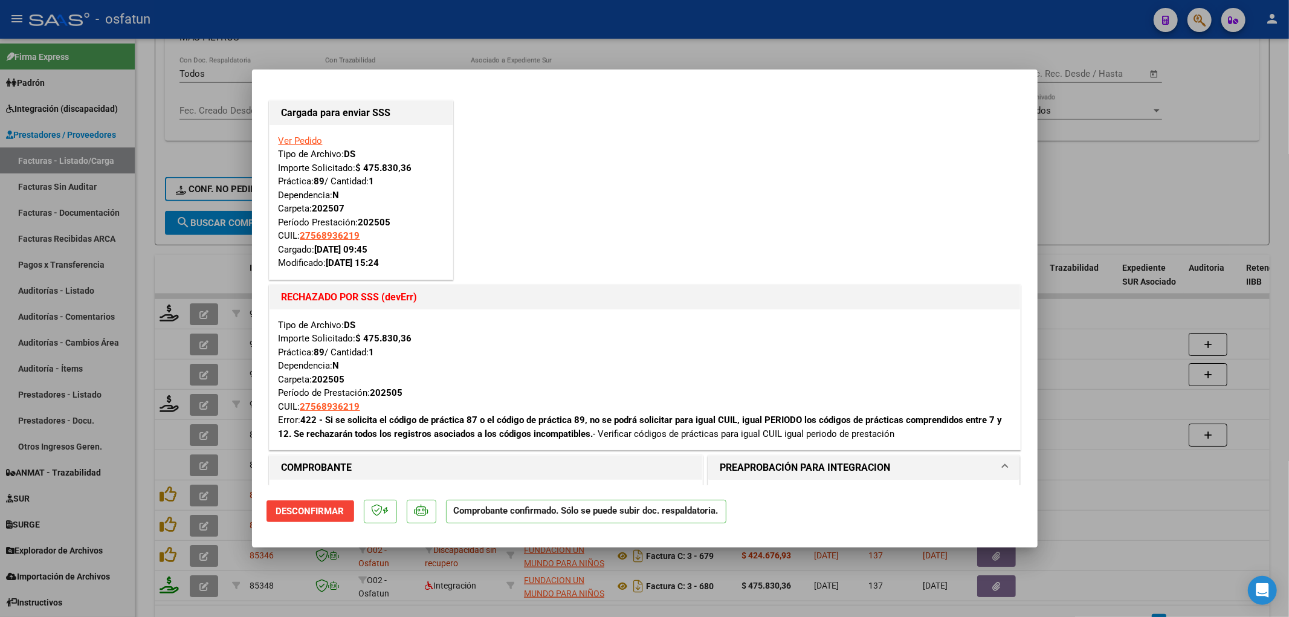
scroll to position [268, 0]
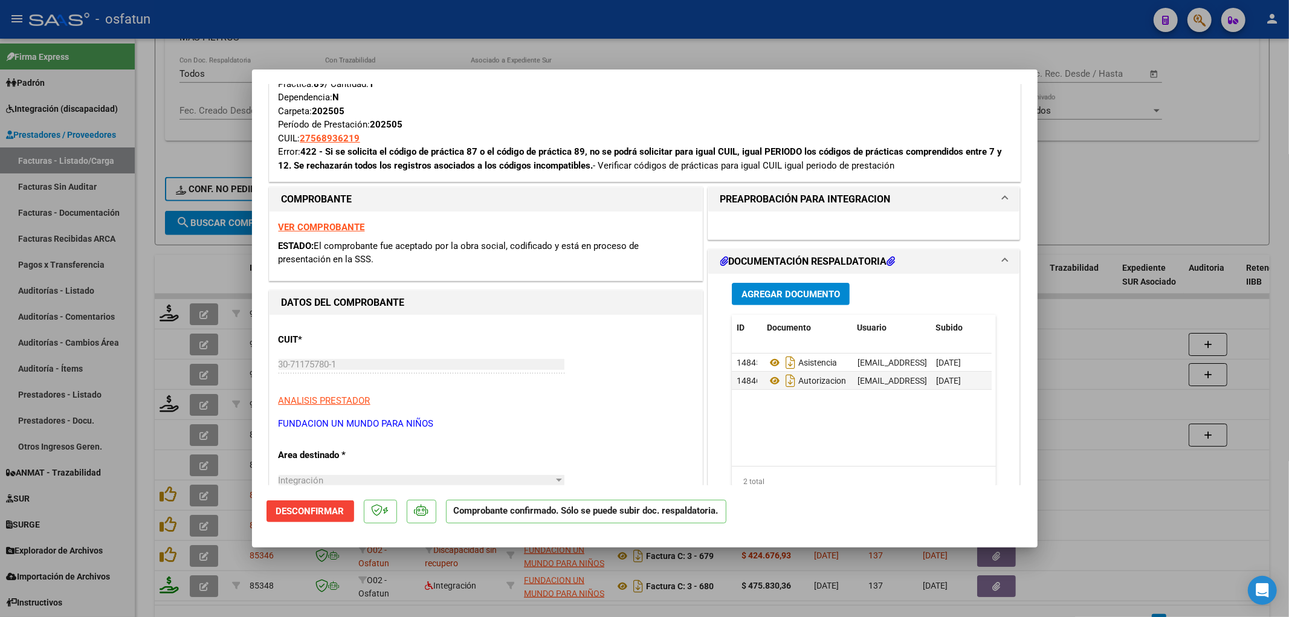
click at [465, 247] on span "El comprobante fue aceptado por la obra social, codificado y está en proceso de…" at bounding box center [459, 253] width 361 height 25
drag, startPoint x: 465, startPoint y: 247, endPoint x: 541, endPoint y: 245, distance: 75.6
click at [470, 248] on span "El comprobante fue aceptado por la obra social, codificado y está en proceso de…" at bounding box center [459, 253] width 361 height 25
click at [1092, 367] on div at bounding box center [644, 308] width 1289 height 617
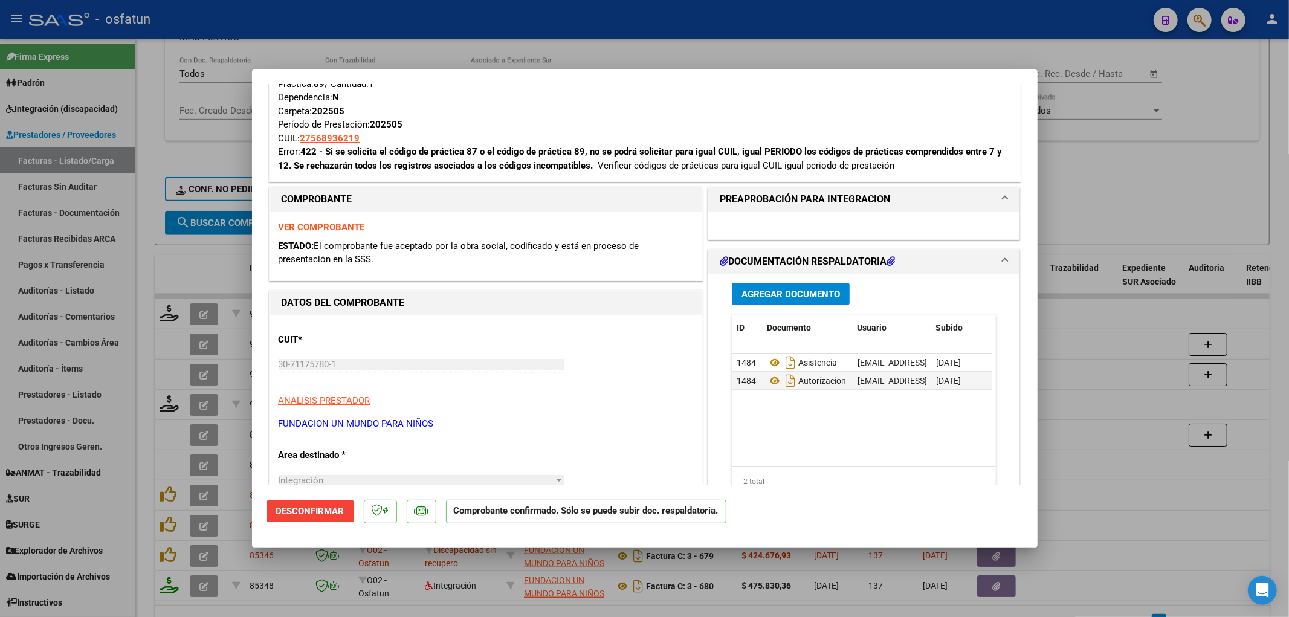
type input "$ 0,00"
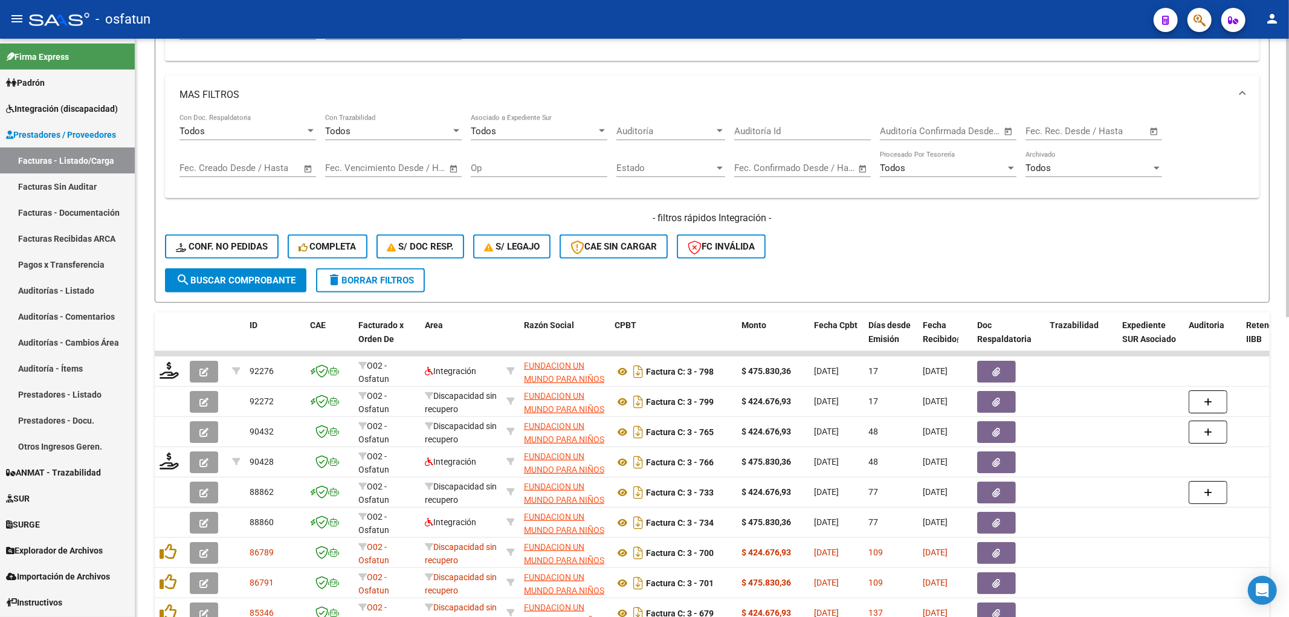
scroll to position [621, 0]
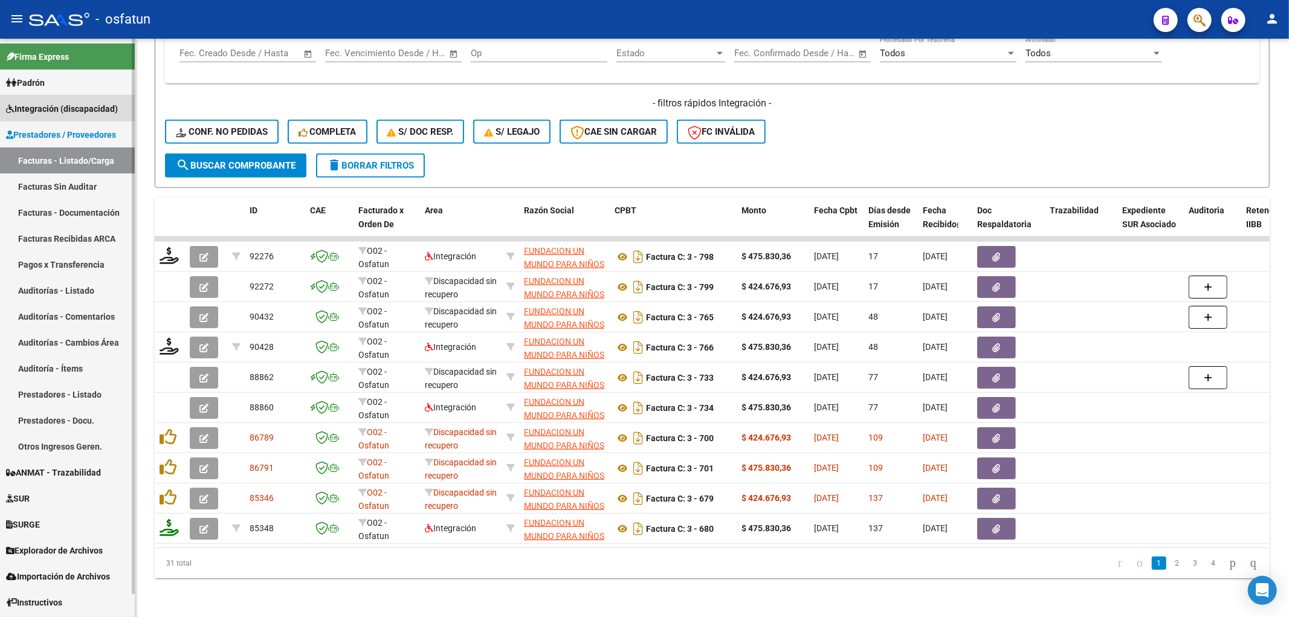
click at [89, 97] on link "Integración (discapacidad)" at bounding box center [67, 108] width 135 height 26
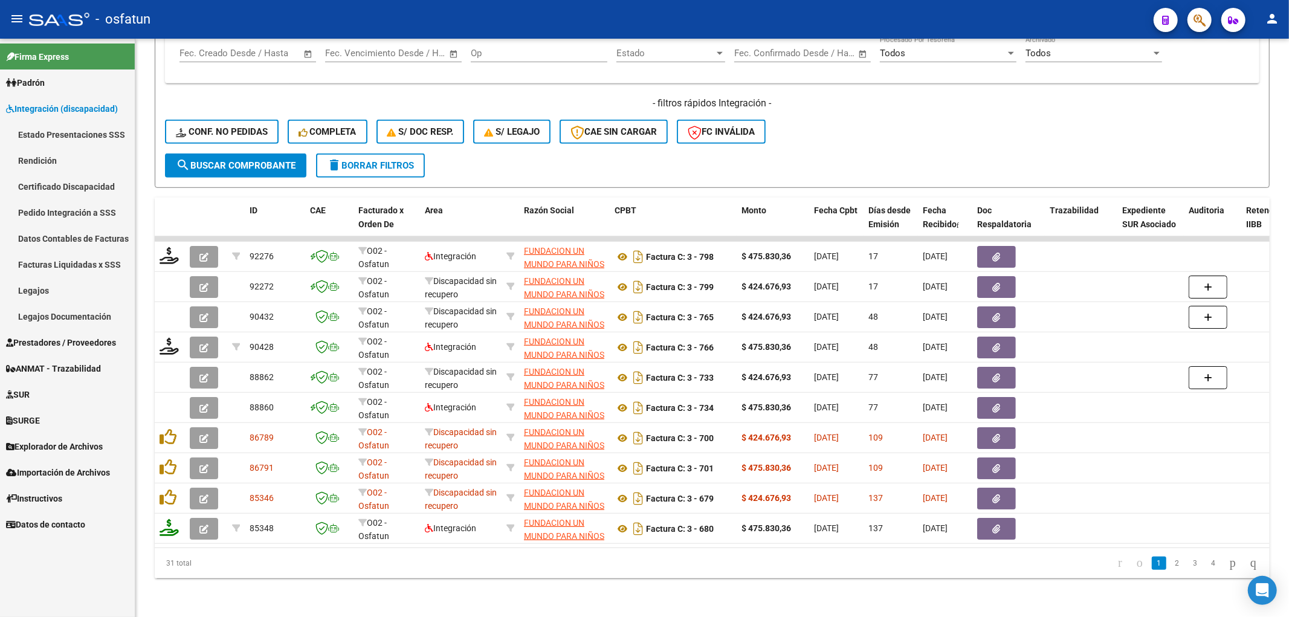
click at [59, 180] on link "Certificado Discapacidad" at bounding box center [67, 186] width 135 height 26
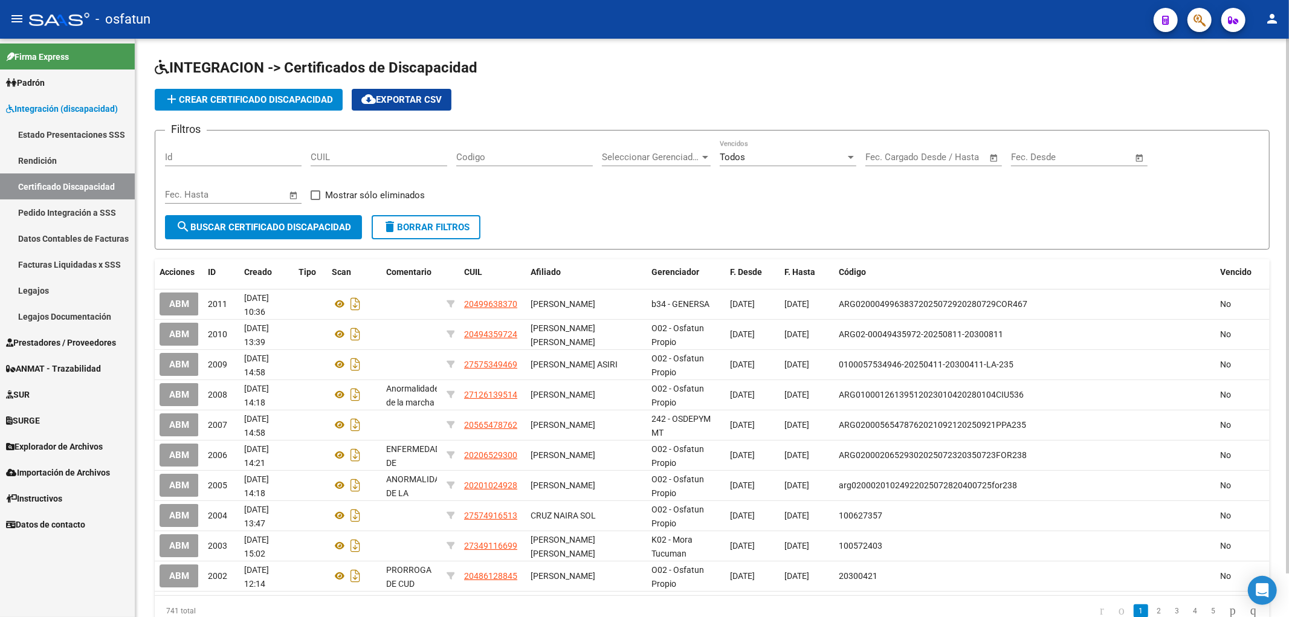
click at [401, 164] on div "CUIL" at bounding box center [379, 153] width 137 height 26
paste input "20-34429624-4"
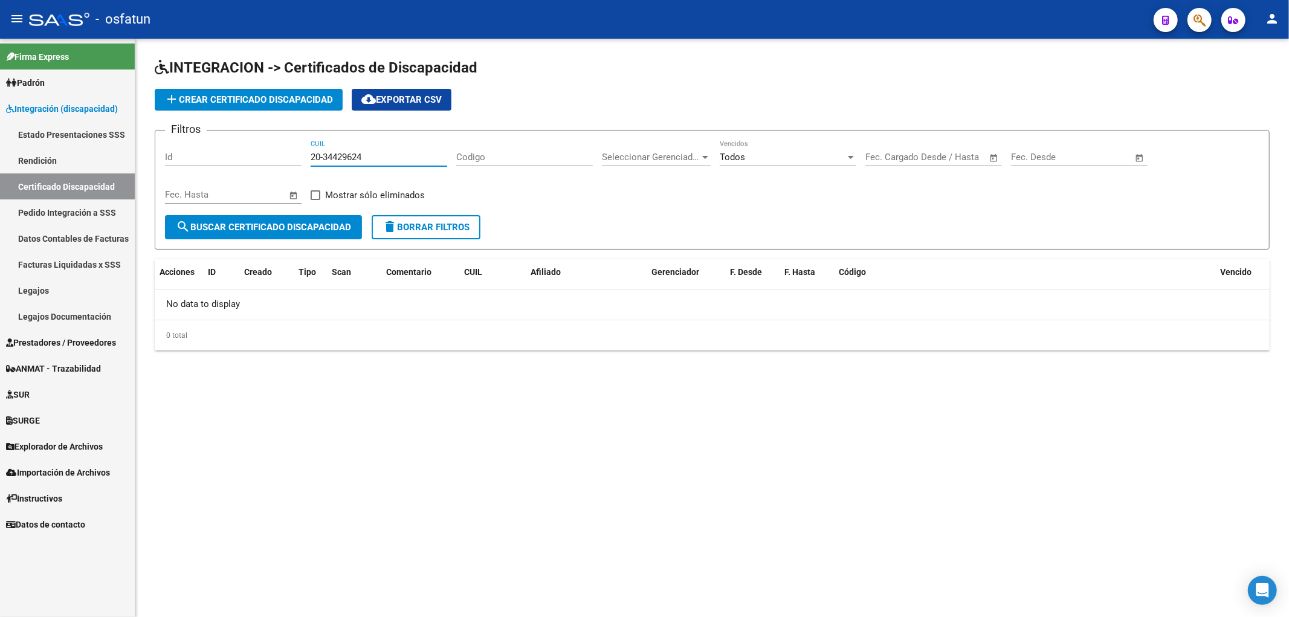
click at [325, 155] on input "20-34429624" at bounding box center [379, 157] width 137 height 11
click at [323, 155] on input "20-34429624" at bounding box center [379, 157] width 137 height 11
type input "20-34429624"
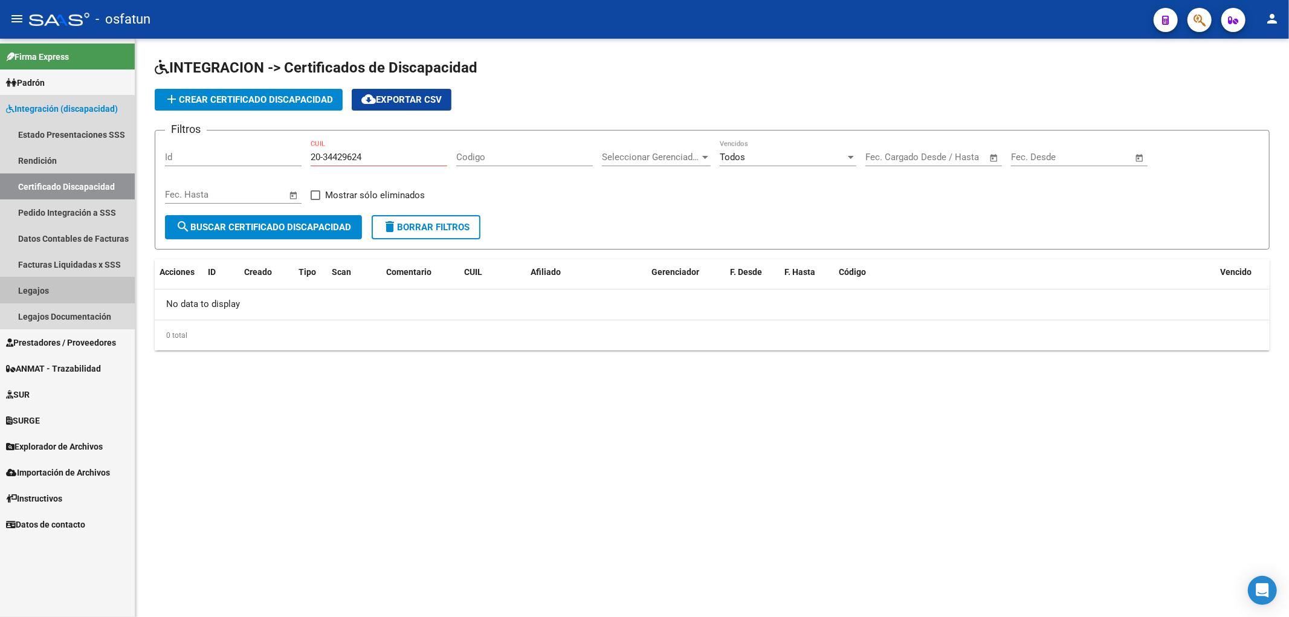
click at [44, 291] on link "Legajos" at bounding box center [67, 290] width 135 height 26
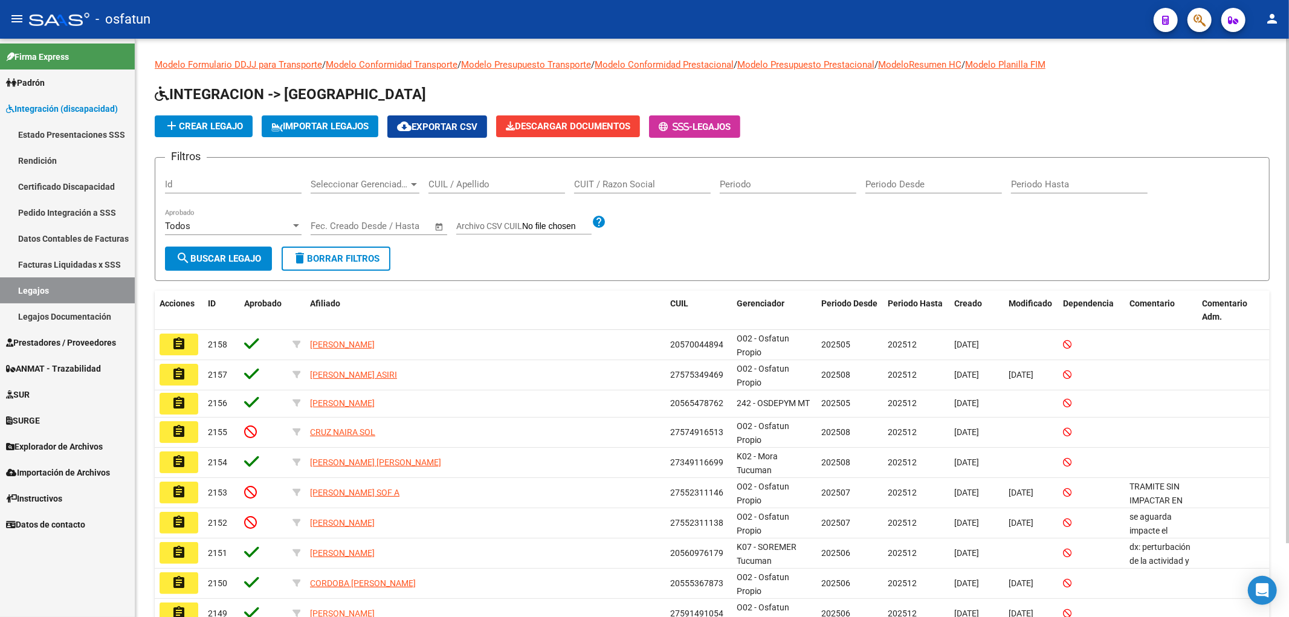
click at [434, 189] on input "CUIL / Apellido" at bounding box center [496, 184] width 137 height 11
click at [449, 179] on input "CUIL / Apellido" at bounding box center [496, 184] width 137 height 11
paste input "RAYLEF HUMBERTO FEDERICO"
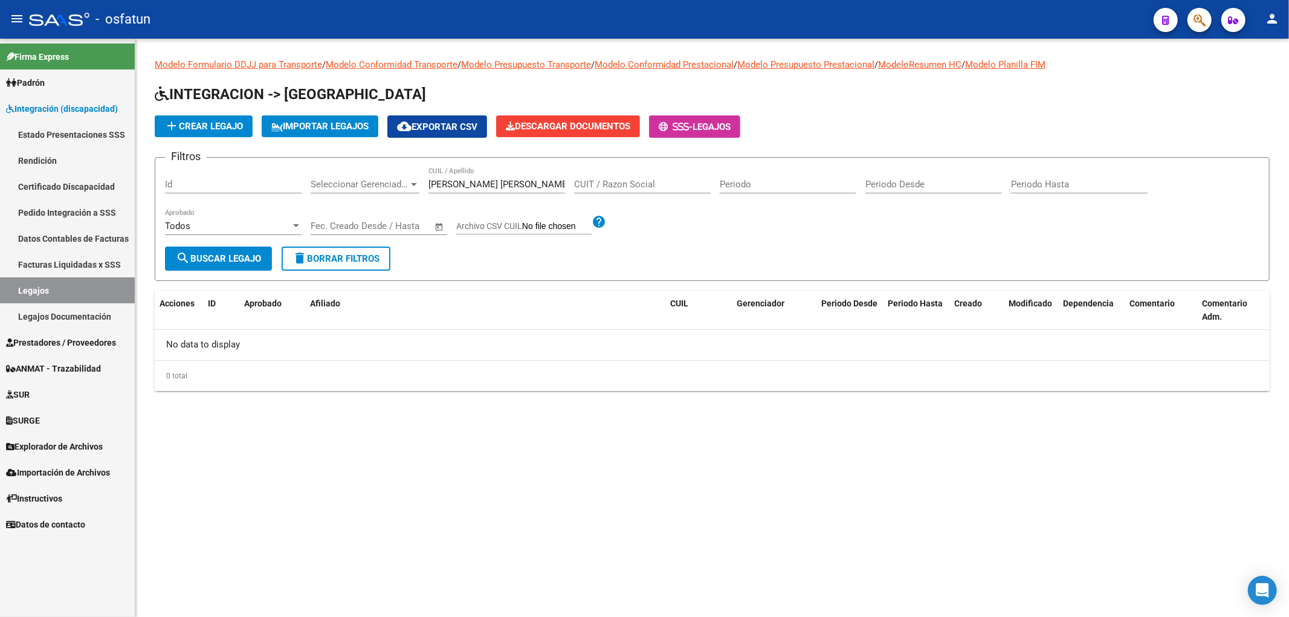
click at [897, 101] on h1 "INTEGRACION -> [GEOGRAPHIC_DATA]" at bounding box center [712, 95] width 1115 height 21
click at [60, 346] on span "Prestadores / Proveedores" at bounding box center [61, 342] width 110 height 13
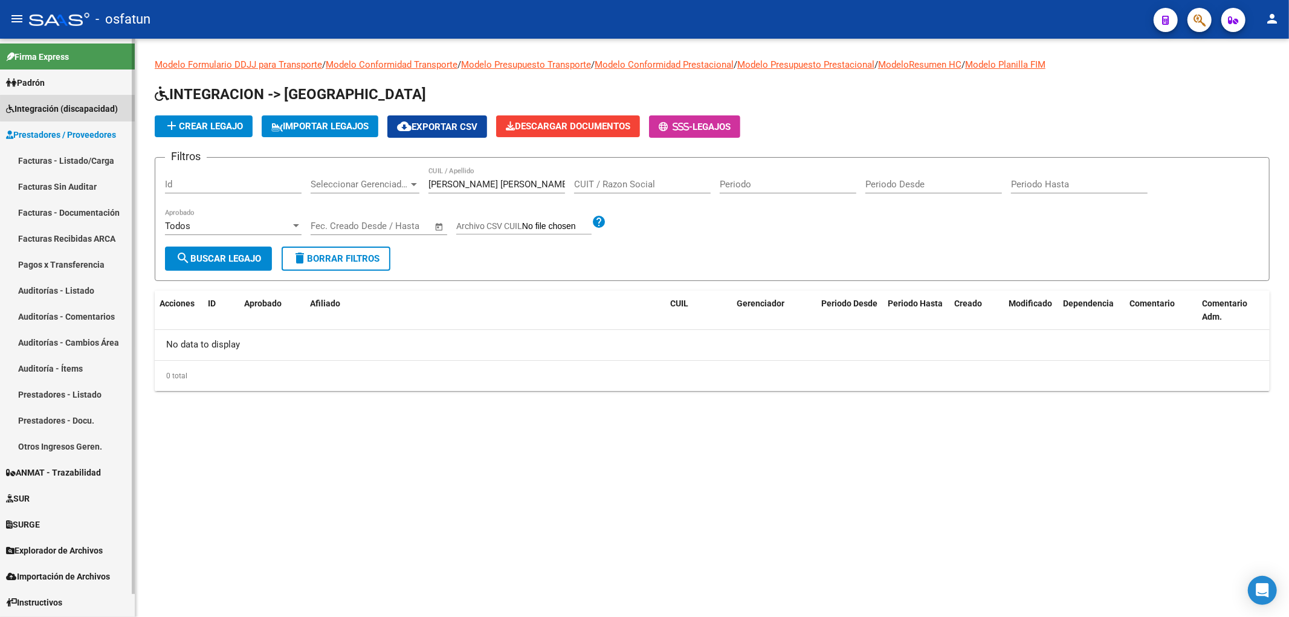
click at [86, 109] on span "Integración (discapacidad)" at bounding box center [62, 108] width 112 height 13
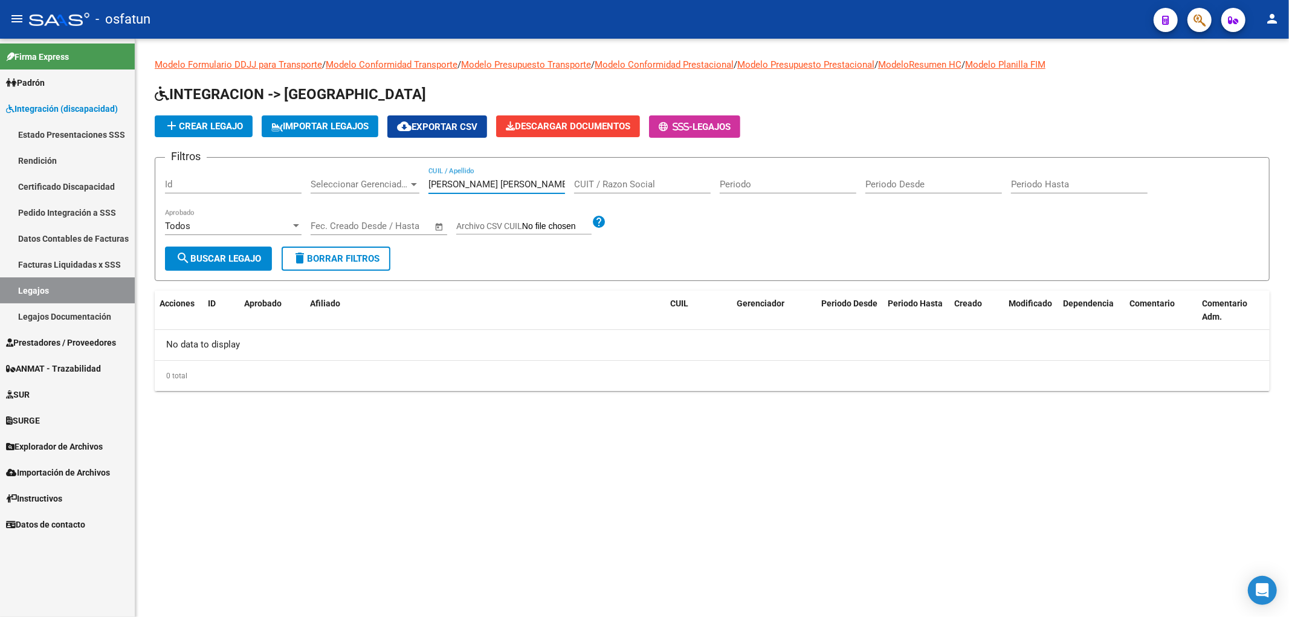
click at [488, 179] on input "RAYLEF HUMBERTO FEDERICO" at bounding box center [496, 184] width 137 height 11
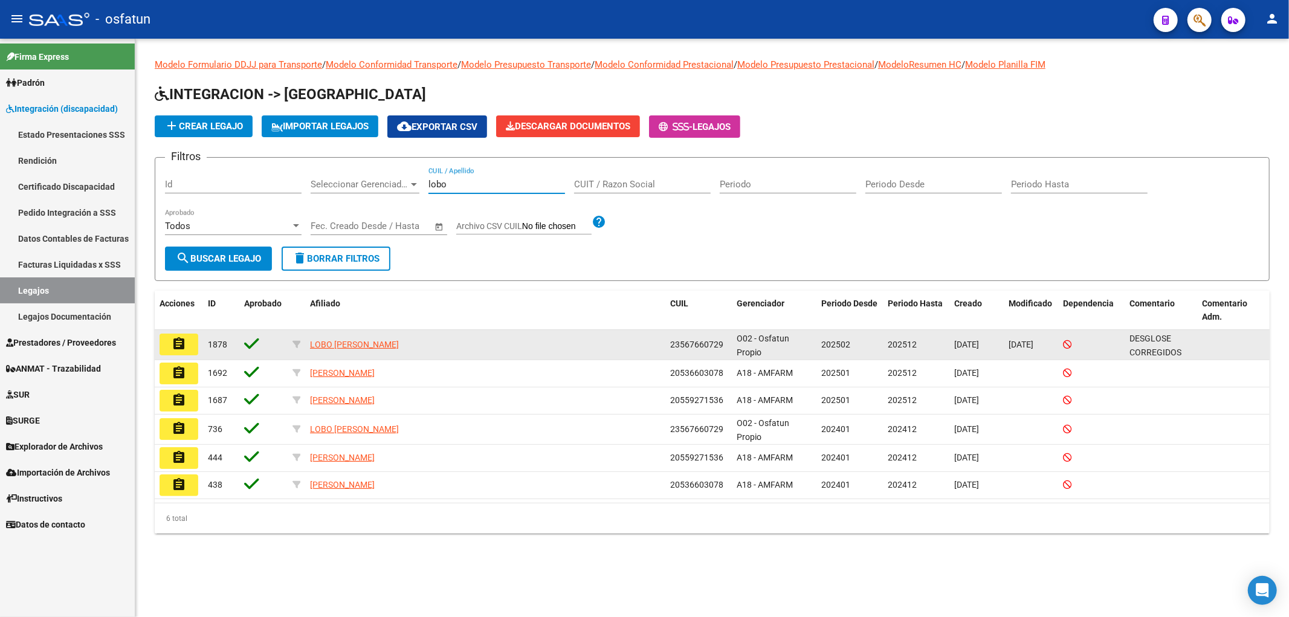
type input "lobo"
click at [179, 351] on mat-icon "assignment" at bounding box center [179, 344] width 15 height 15
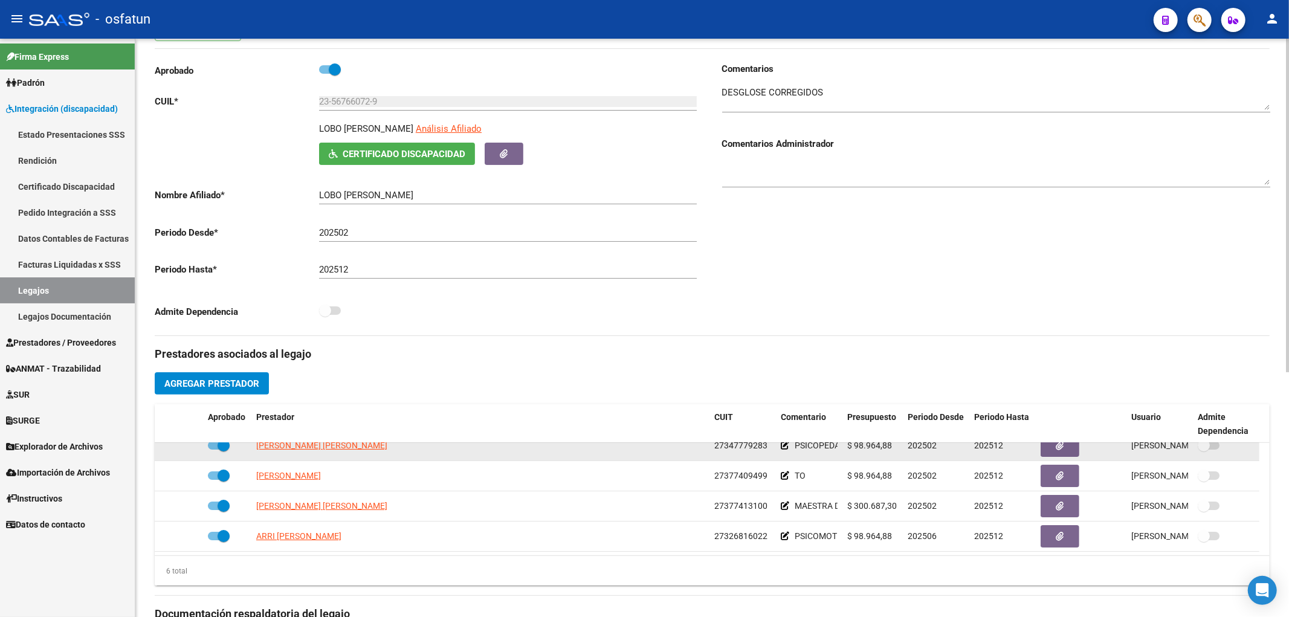
scroll to position [73, 0]
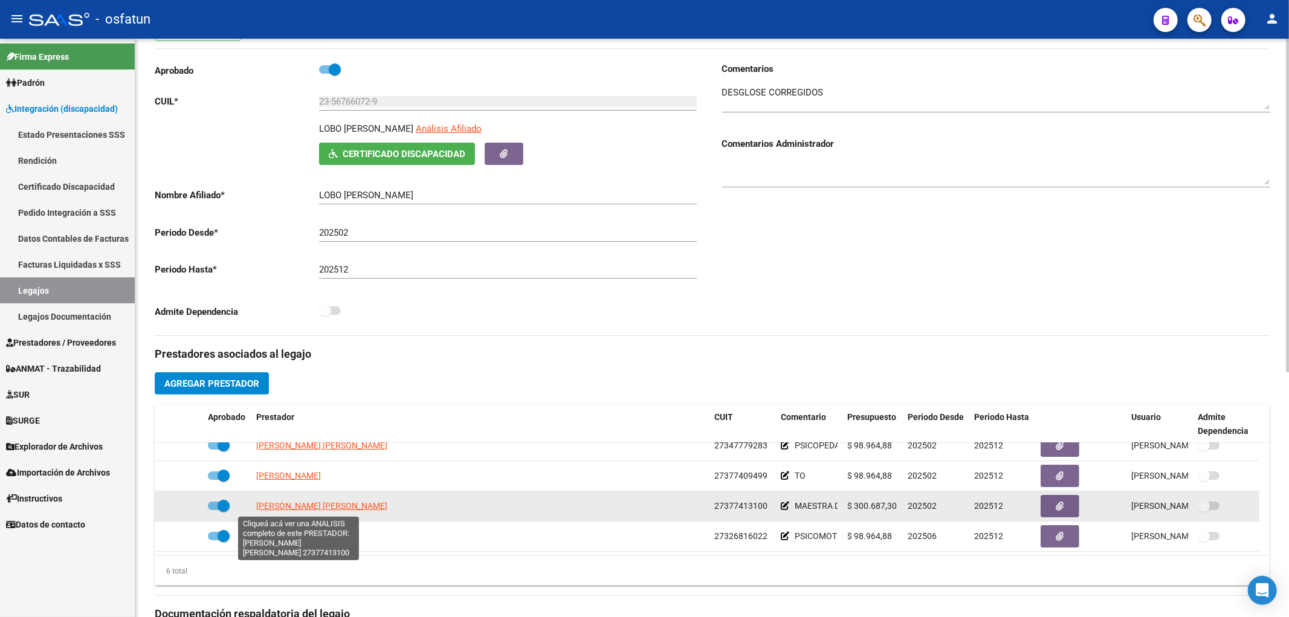
click at [269, 511] on span "MOYA CAMILA ILIANA" at bounding box center [321, 506] width 131 height 10
type textarea "27377413100"
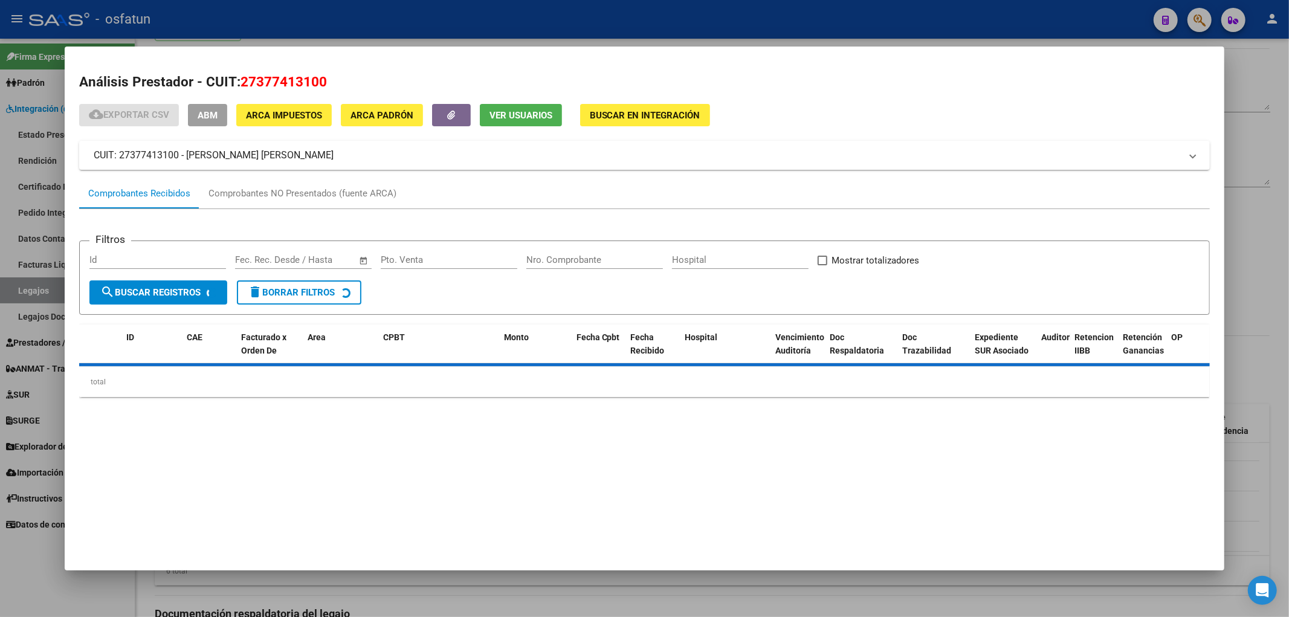
click at [274, 83] on span "27377413100" at bounding box center [284, 82] width 86 height 16
copy span "27377413100"
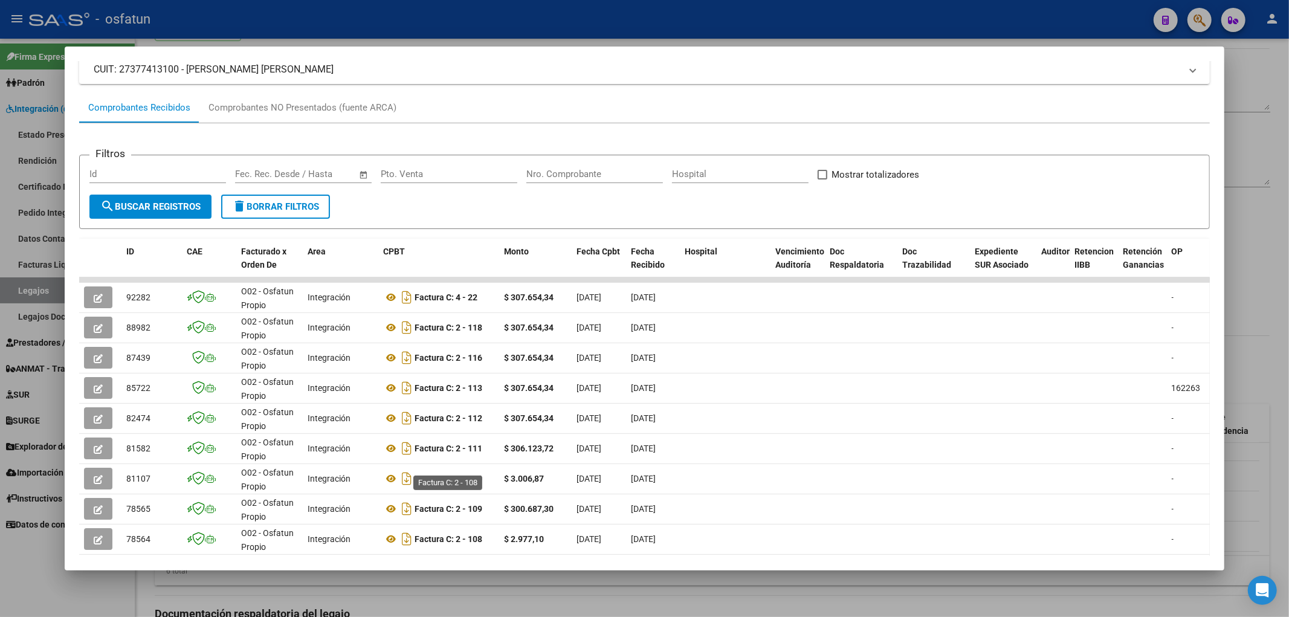
scroll to position [181, 0]
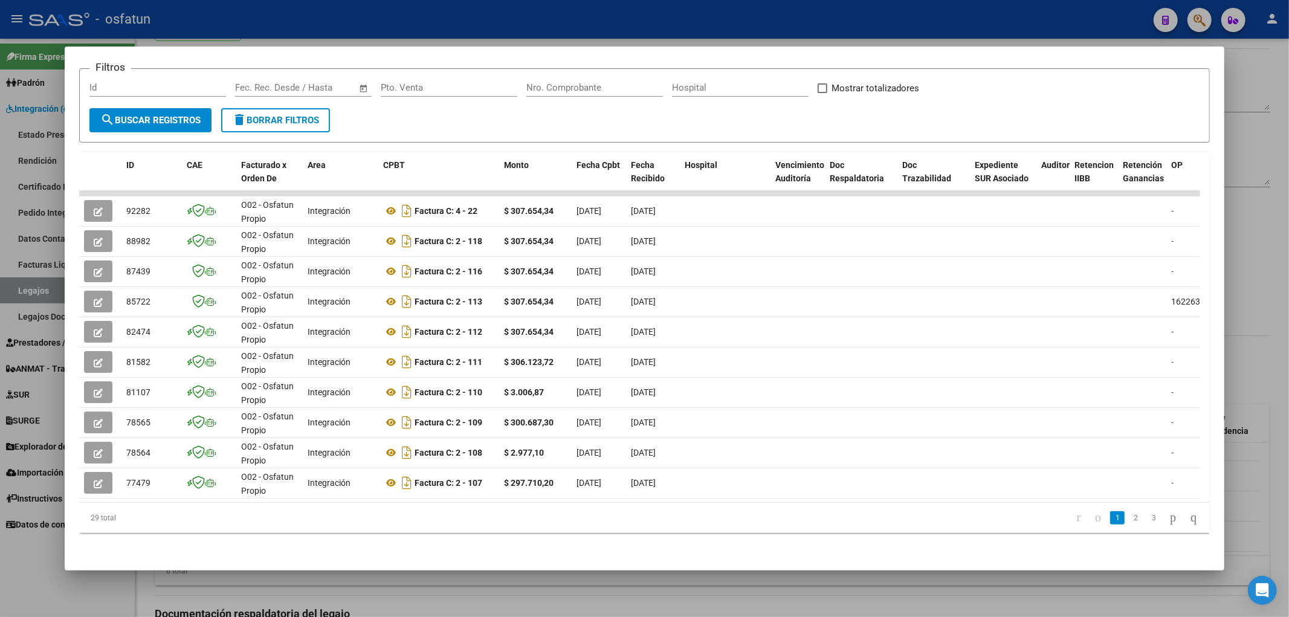
click at [390, 585] on div at bounding box center [644, 308] width 1289 height 617
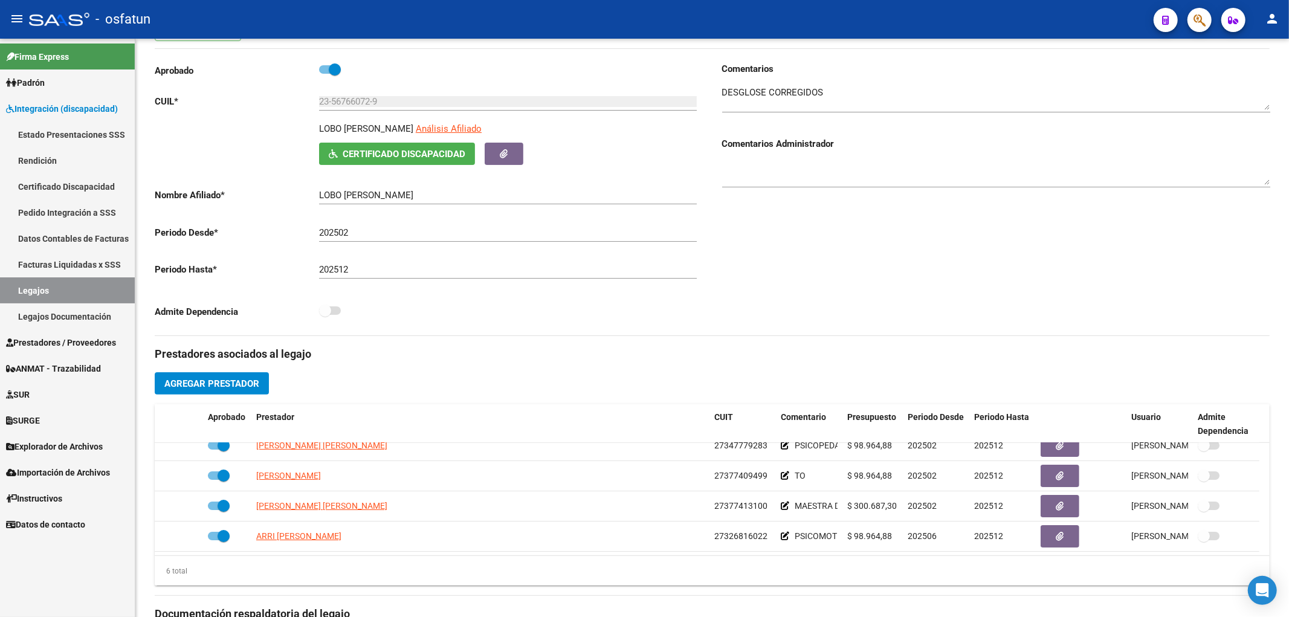
click at [37, 344] on span "Prestadores / Proveedores" at bounding box center [61, 342] width 110 height 13
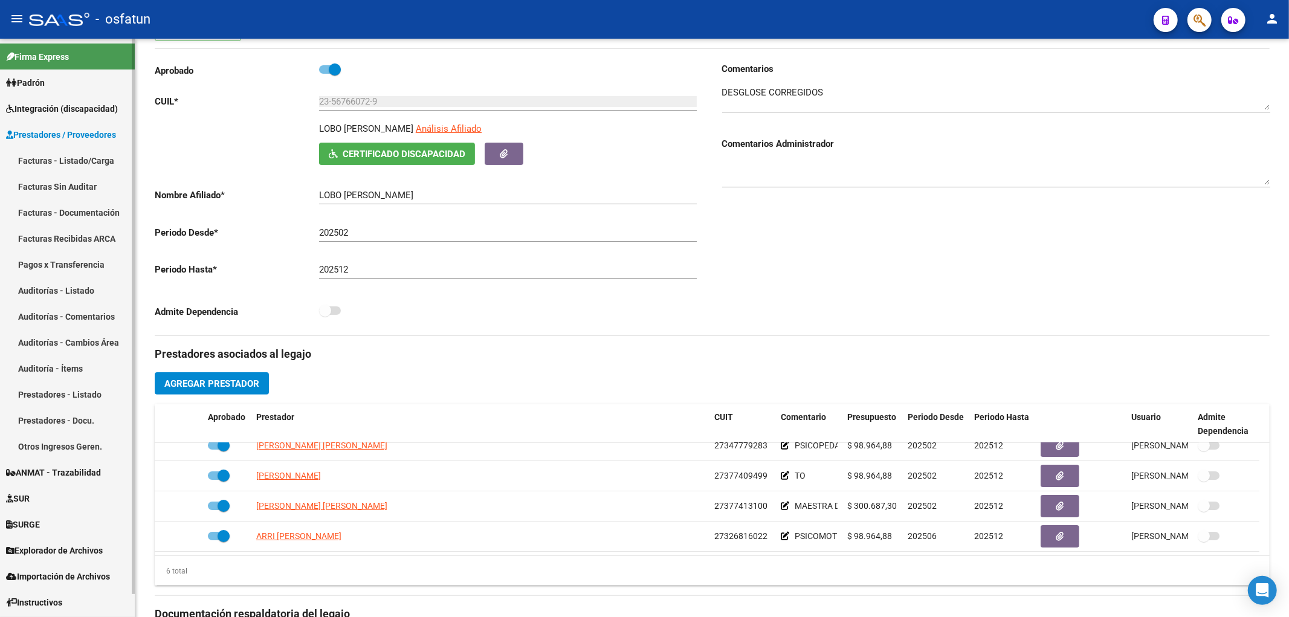
click at [92, 161] on link "Facturas - Listado/Carga" at bounding box center [67, 160] width 135 height 26
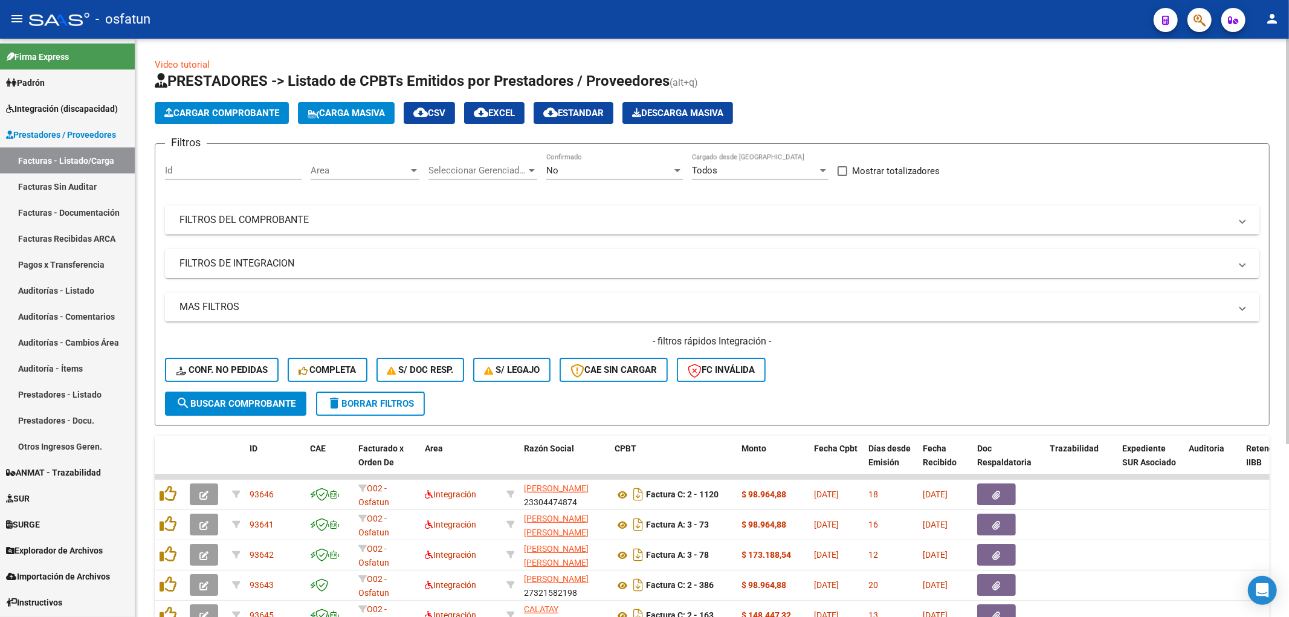
click at [364, 232] on mat-expansion-panel-header "FILTROS DEL COMPROBANTE" at bounding box center [712, 219] width 1094 height 29
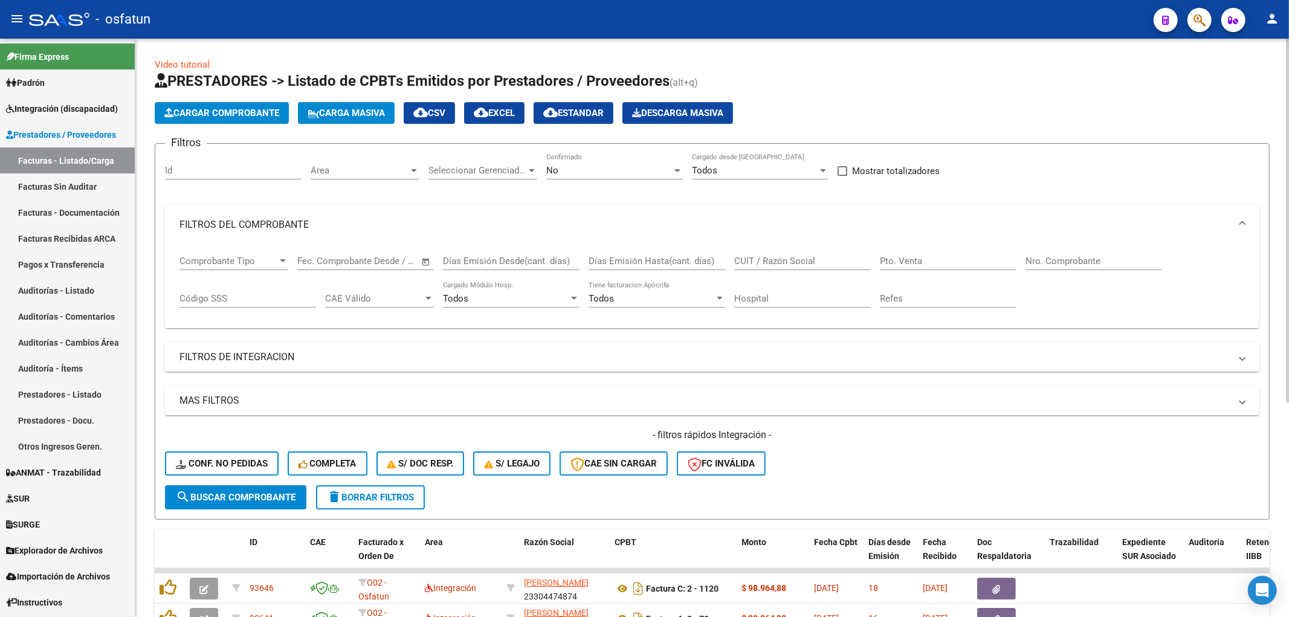
click at [790, 265] on input "CUIT / Razón Social" at bounding box center [802, 261] width 137 height 11
paste input "27377413100"
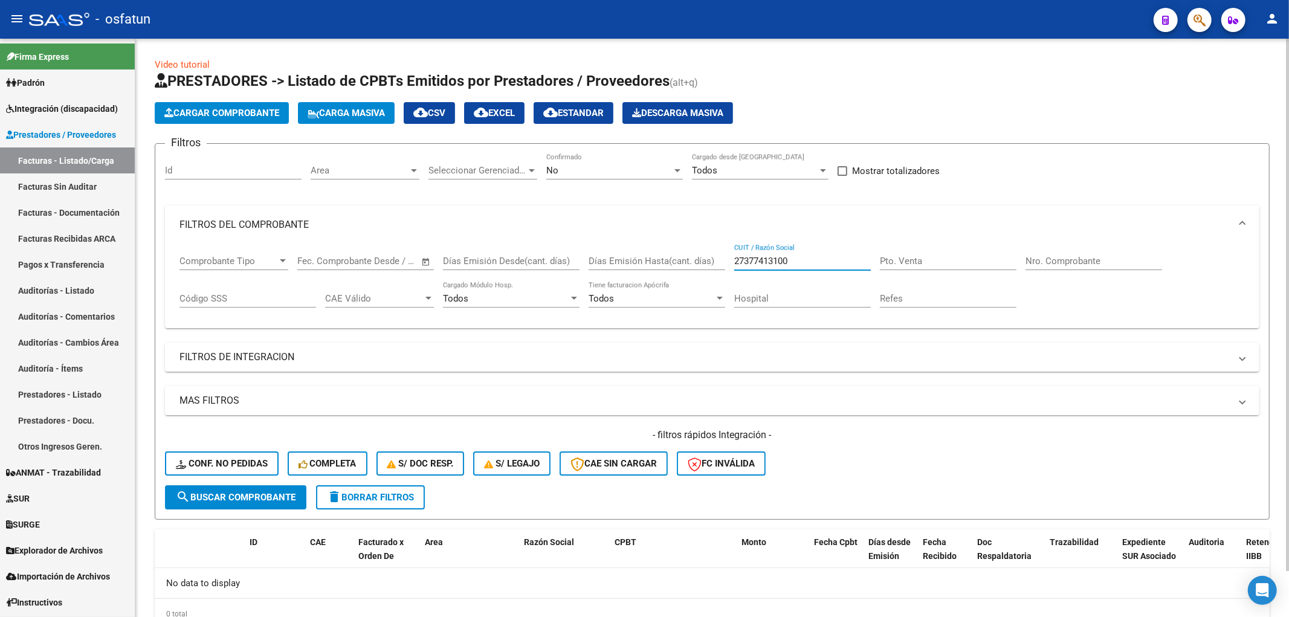
type input "27377413100"
click at [588, 160] on div "No Confirmado" at bounding box center [614, 167] width 137 height 26
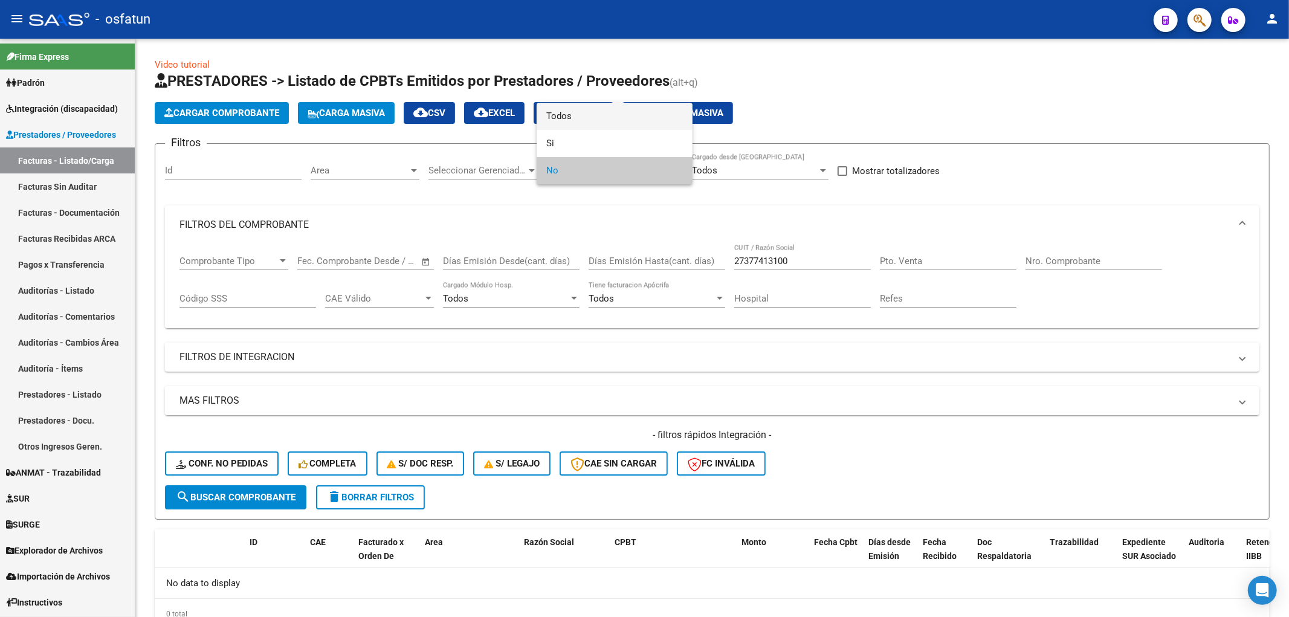
click at [566, 116] on span "Todos" at bounding box center [614, 116] width 137 height 27
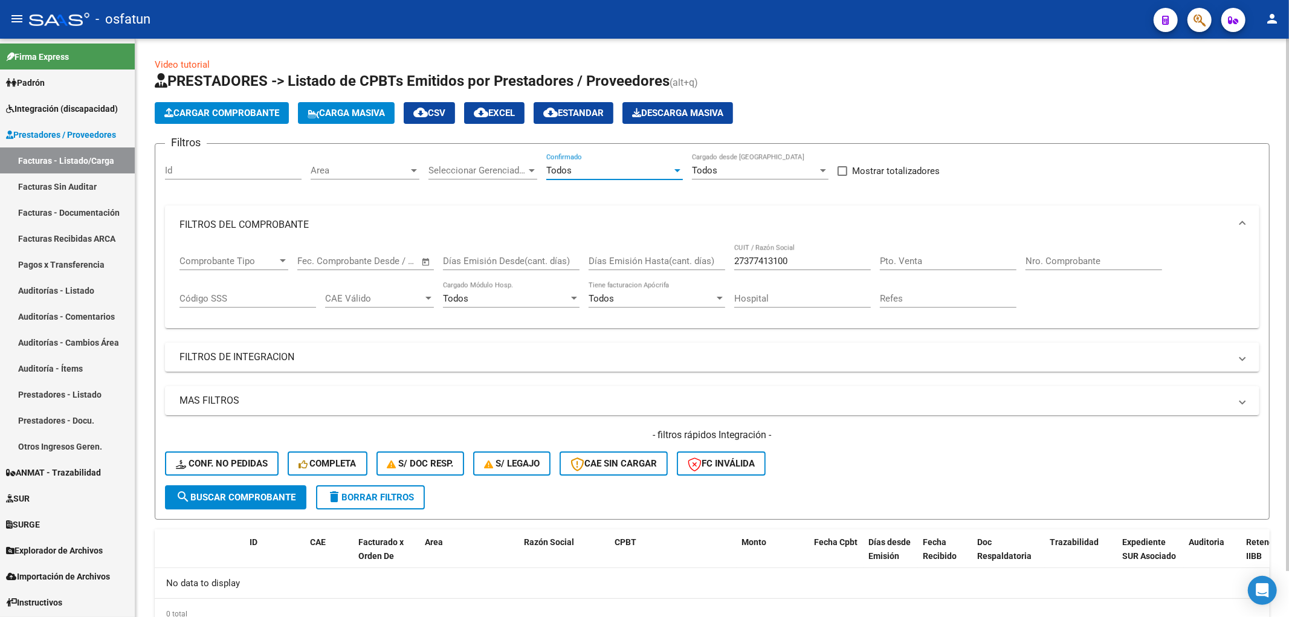
click at [244, 488] on button "search Buscar Comprobante" at bounding box center [235, 497] width 141 height 24
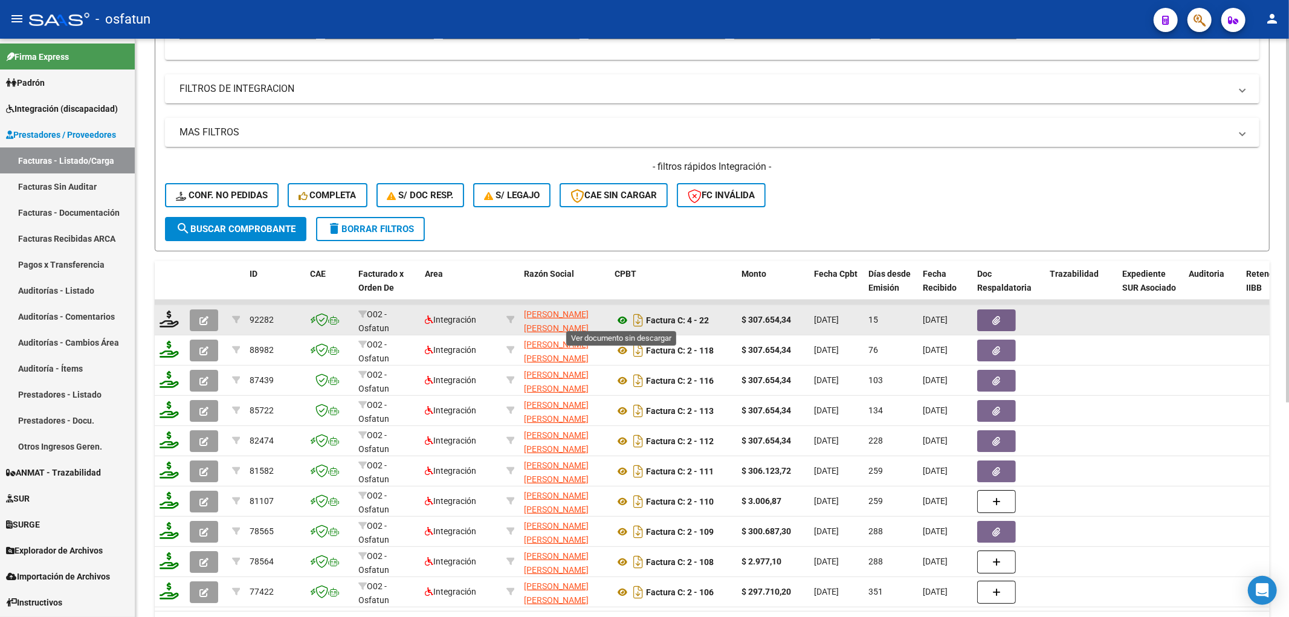
click at [625, 321] on icon at bounding box center [623, 320] width 16 height 15
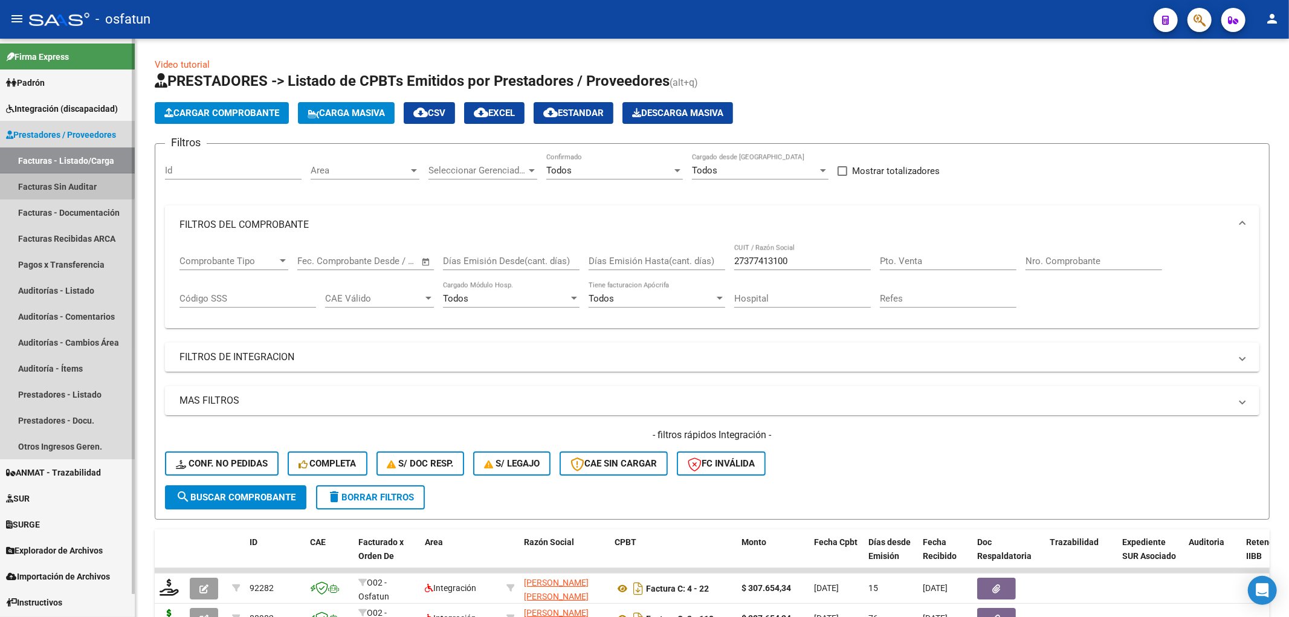
click at [63, 179] on link "Facturas Sin Auditar" at bounding box center [67, 186] width 135 height 26
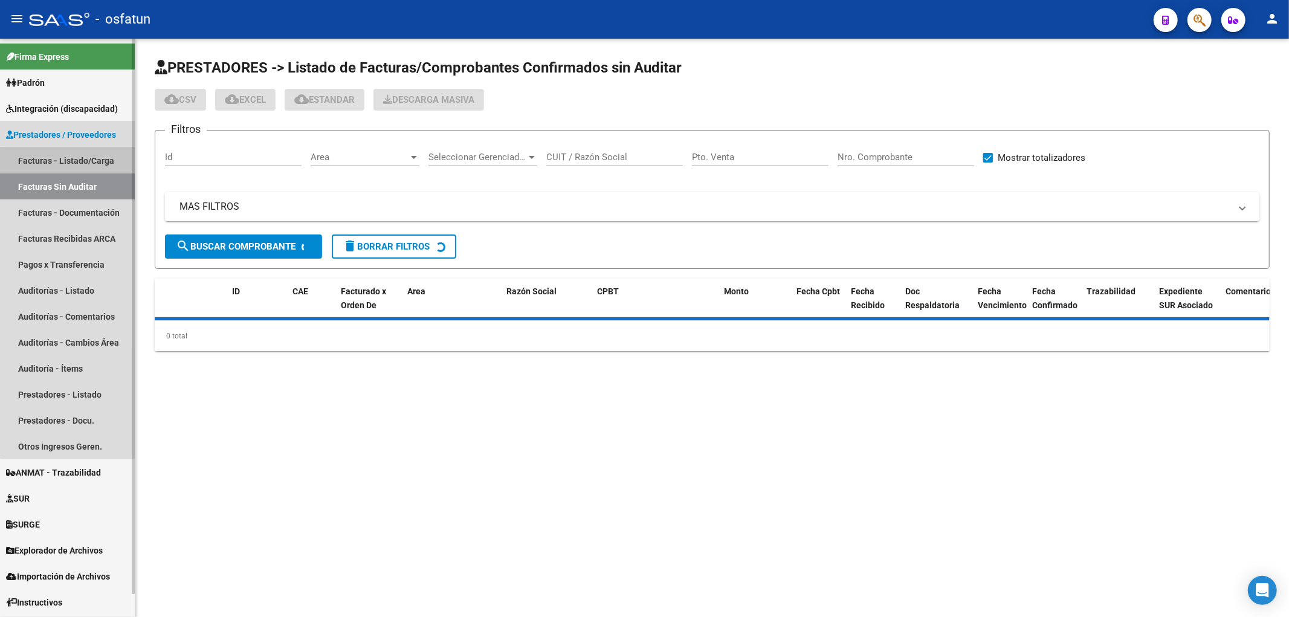
click at [67, 160] on link "Facturas - Listado/Carga" at bounding box center [67, 160] width 135 height 26
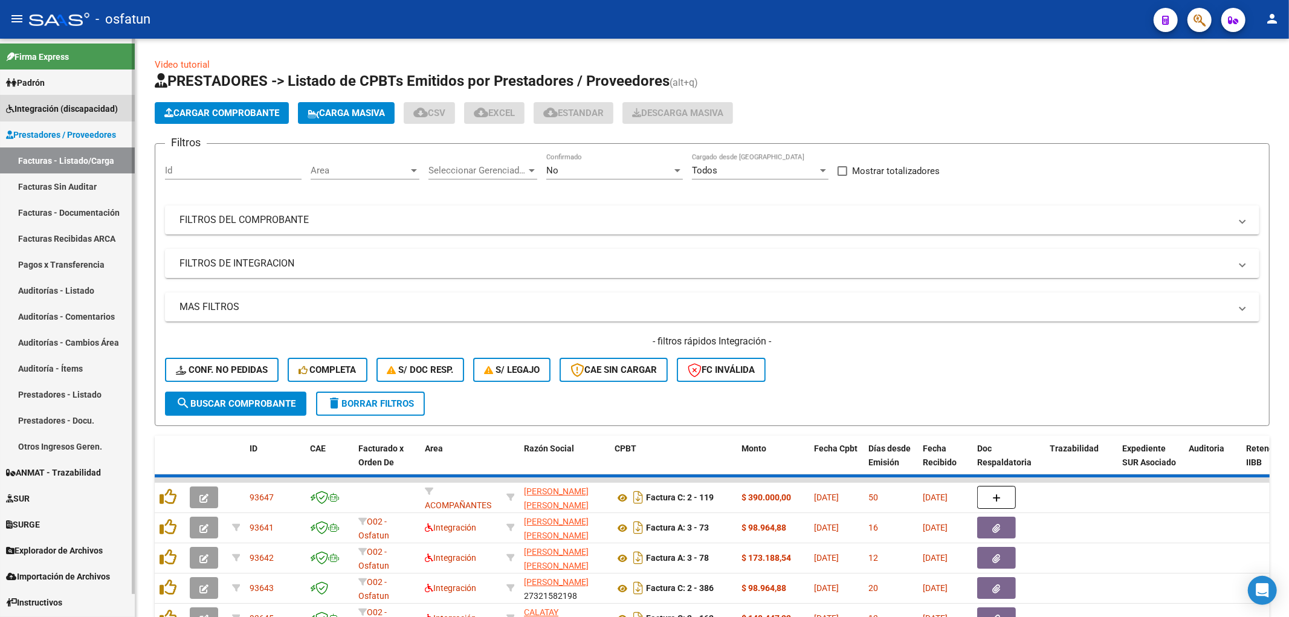
click at [83, 104] on span "Integración (discapacidad)" at bounding box center [62, 108] width 112 height 13
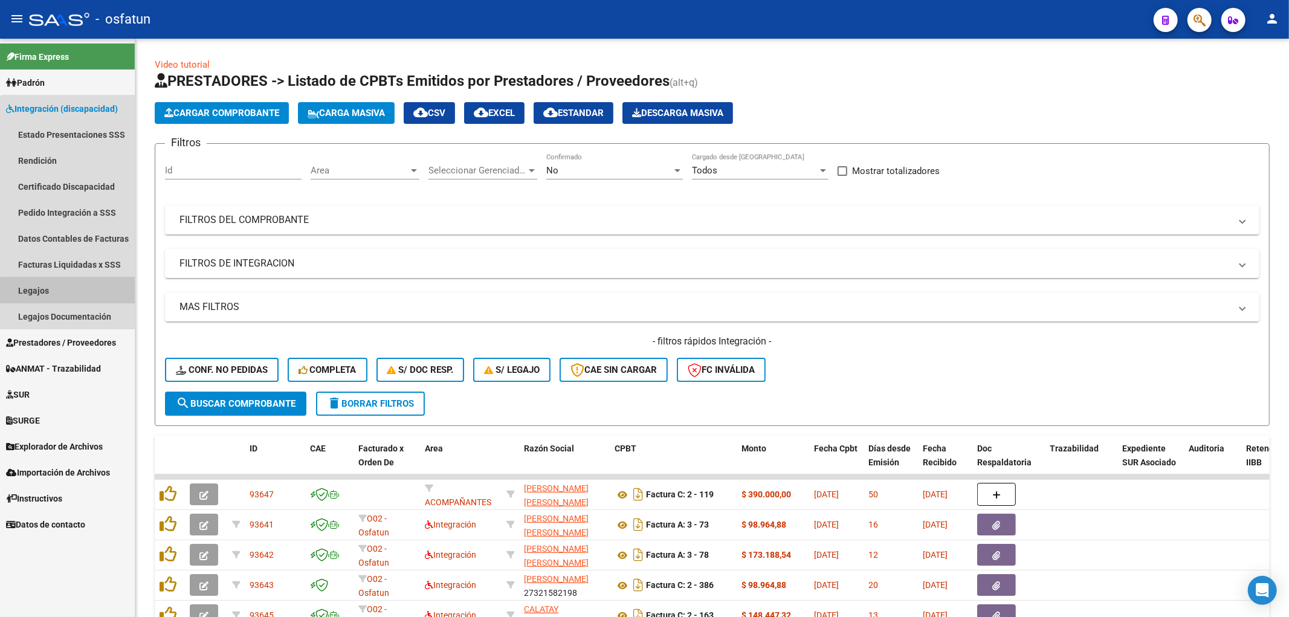
click at [79, 293] on link "Legajos" at bounding box center [67, 290] width 135 height 26
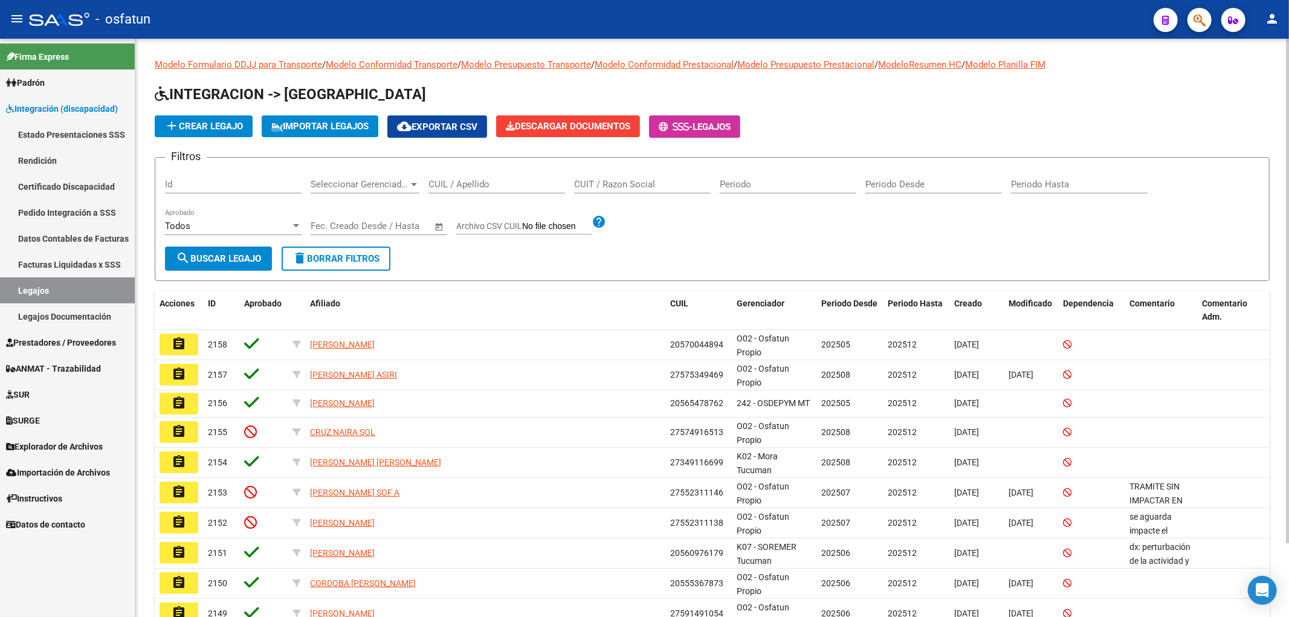
click at [529, 182] on input "CUIL / Apellido" at bounding box center [496, 184] width 137 height 11
paste input "TORRES"
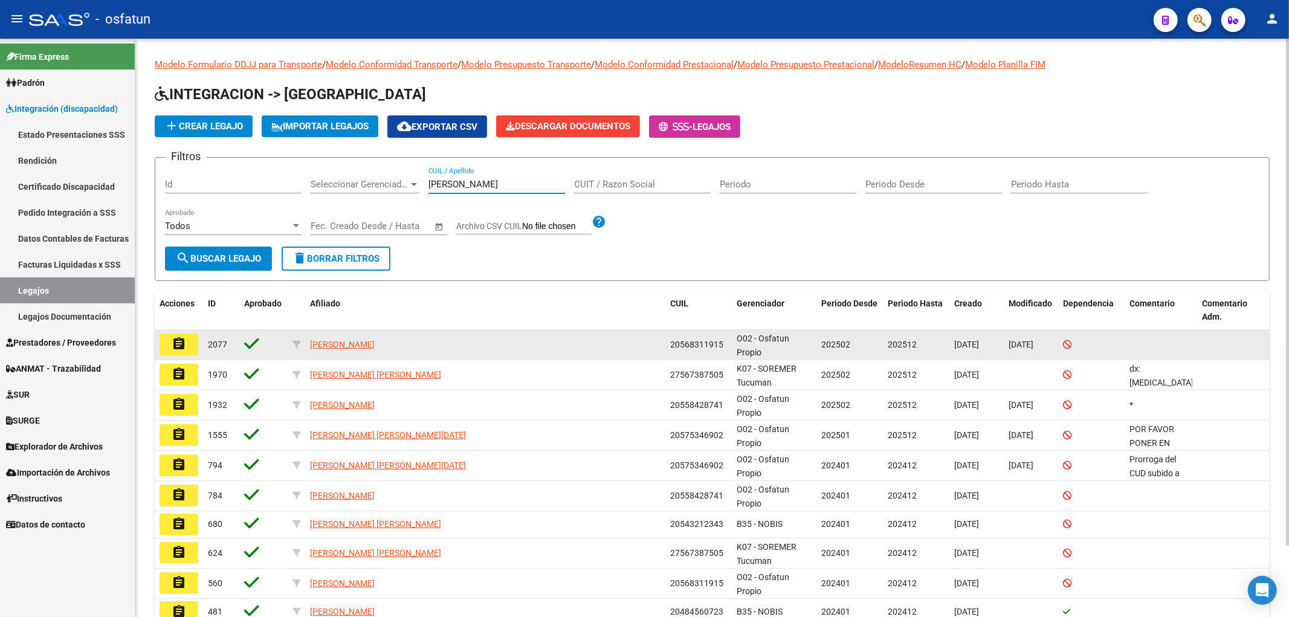
click at [690, 346] on span "20568311915" at bounding box center [696, 345] width 53 height 10
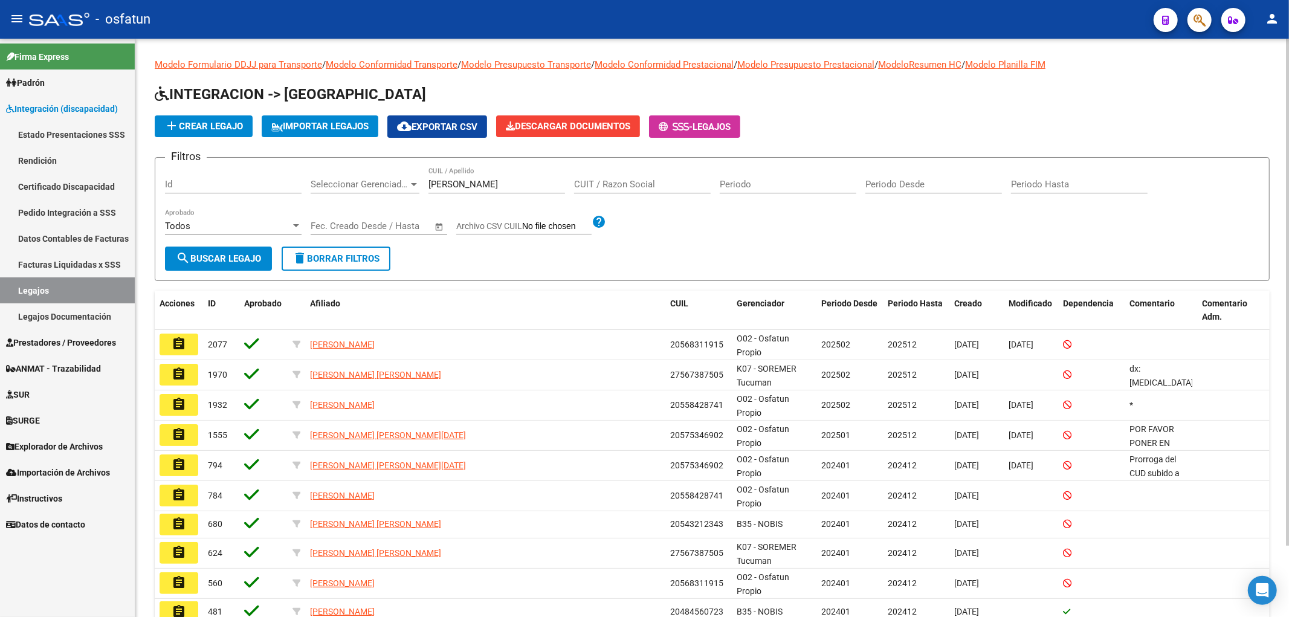
copy span "20568311915"
click at [472, 191] on div "TORRES CUIL / Apellido" at bounding box center [496, 180] width 137 height 26
click at [448, 172] on div "TORRES CUIL / Apellido" at bounding box center [496, 180] width 137 height 26
click at [449, 184] on input "TORRES" at bounding box center [496, 184] width 137 height 11
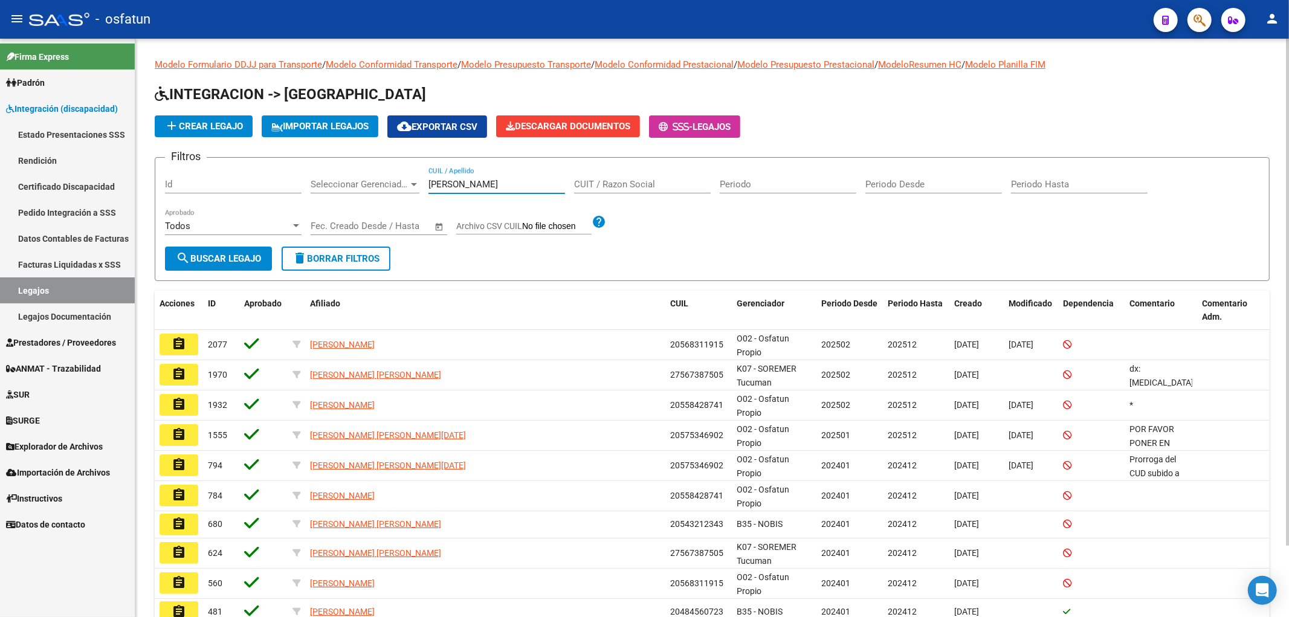
click at [449, 184] on input "TORRES" at bounding box center [496, 184] width 137 height 11
paste input "20568311915"
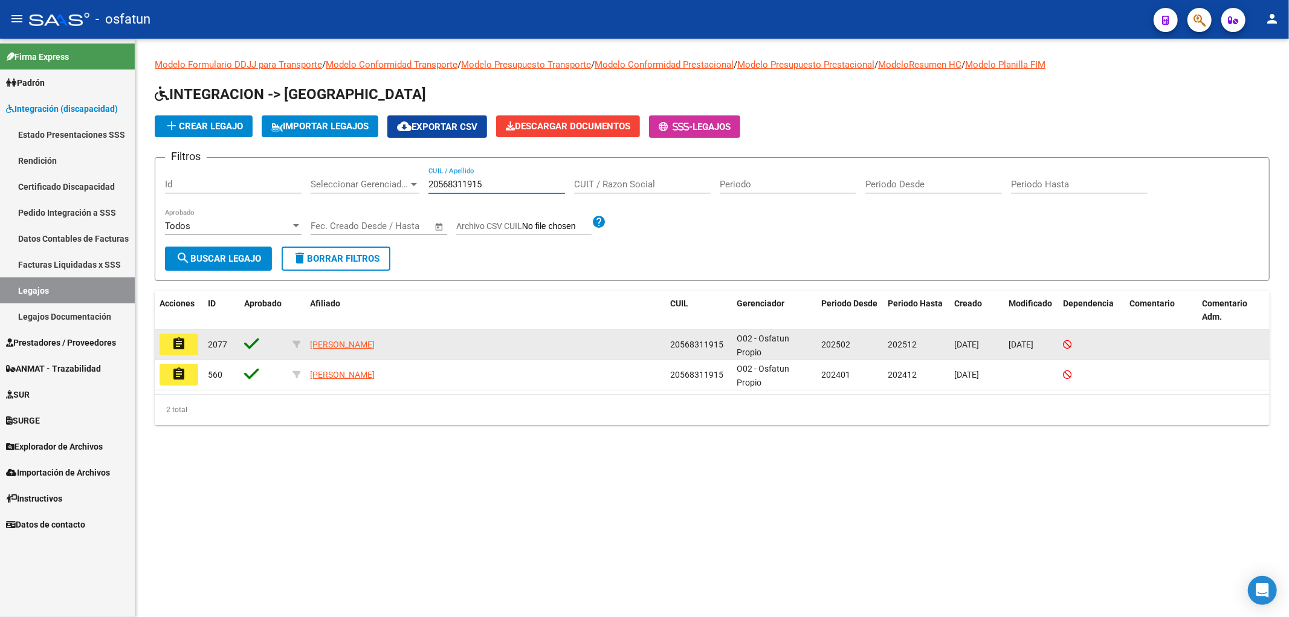
type input "20568311915"
click at [198, 344] on button "assignment" at bounding box center [179, 345] width 39 height 22
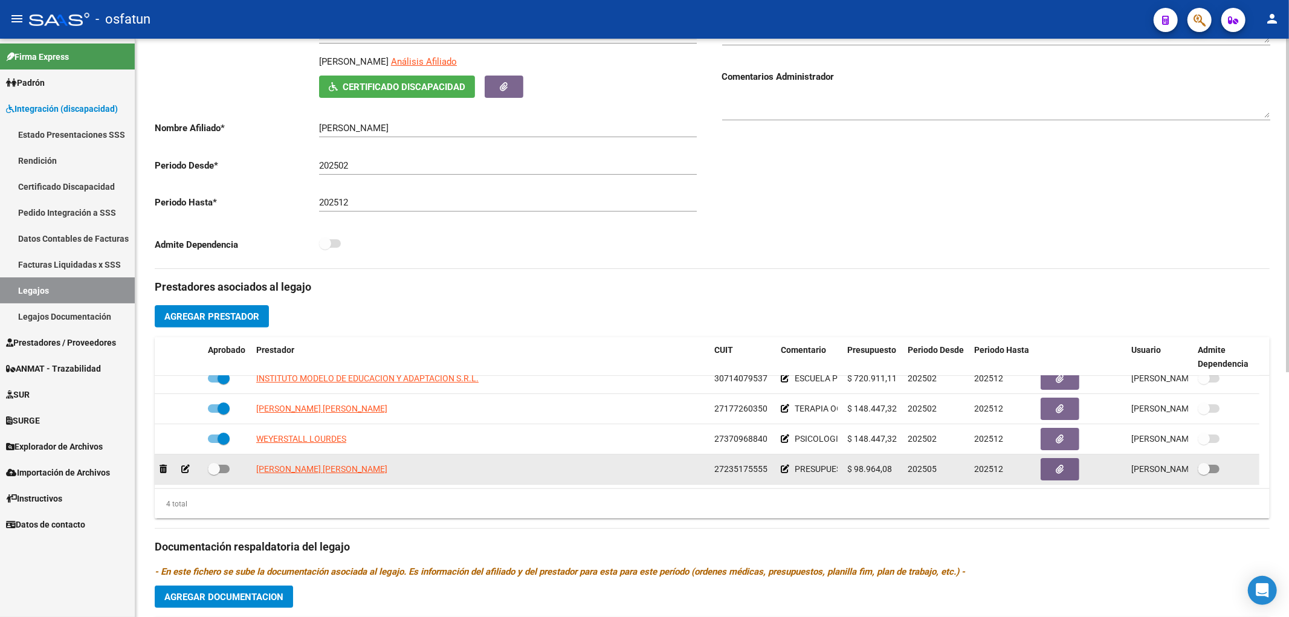
scroll to position [13, 0]
click at [780, 469] on datatable-body-cell "PRESUPUESTO FONO NEUROLINGUITICA" at bounding box center [809, 469] width 66 height 30
click at [781, 470] on icon at bounding box center [785, 469] width 8 height 8
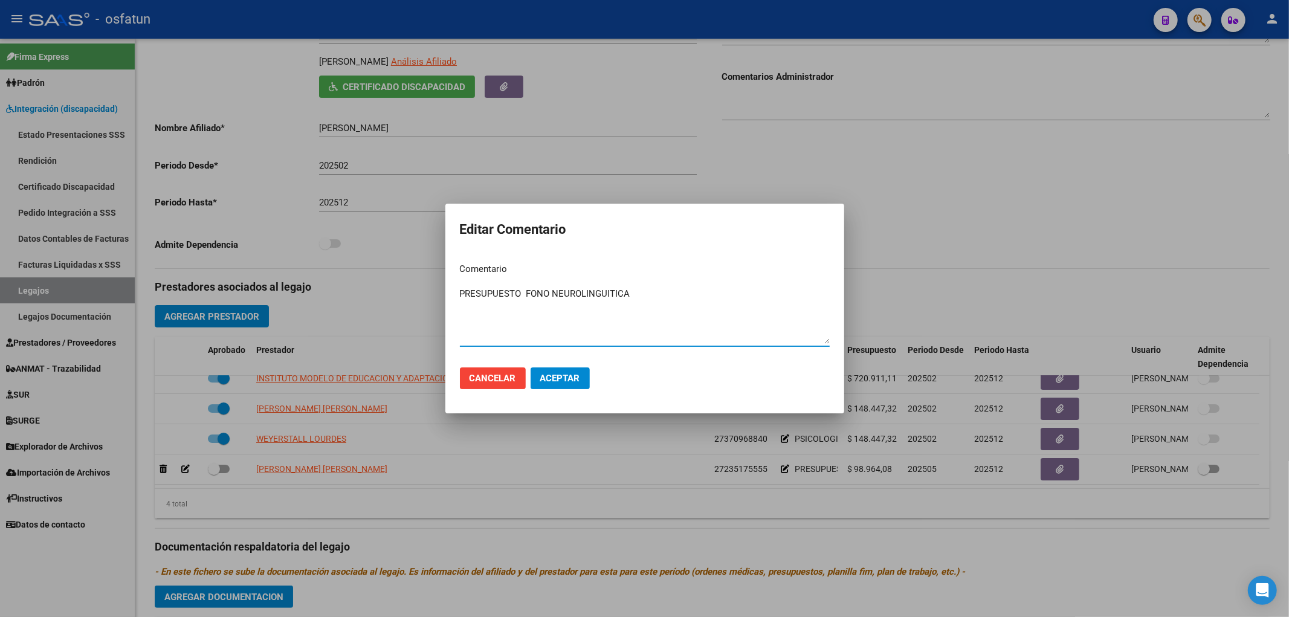
drag, startPoint x: 522, startPoint y: 294, endPoint x: 343, endPoint y: 279, distance: 180.1
click at [343, 279] on div "Editar Comentario Comentario PRESUPUESTO FONO NEUROLINGUITICA Ingresar el comen…" at bounding box center [644, 308] width 1289 height 617
type textarea "FONO NEUROLINGUITICA"
click at [560, 384] on button "Aceptar" at bounding box center [560, 378] width 59 height 22
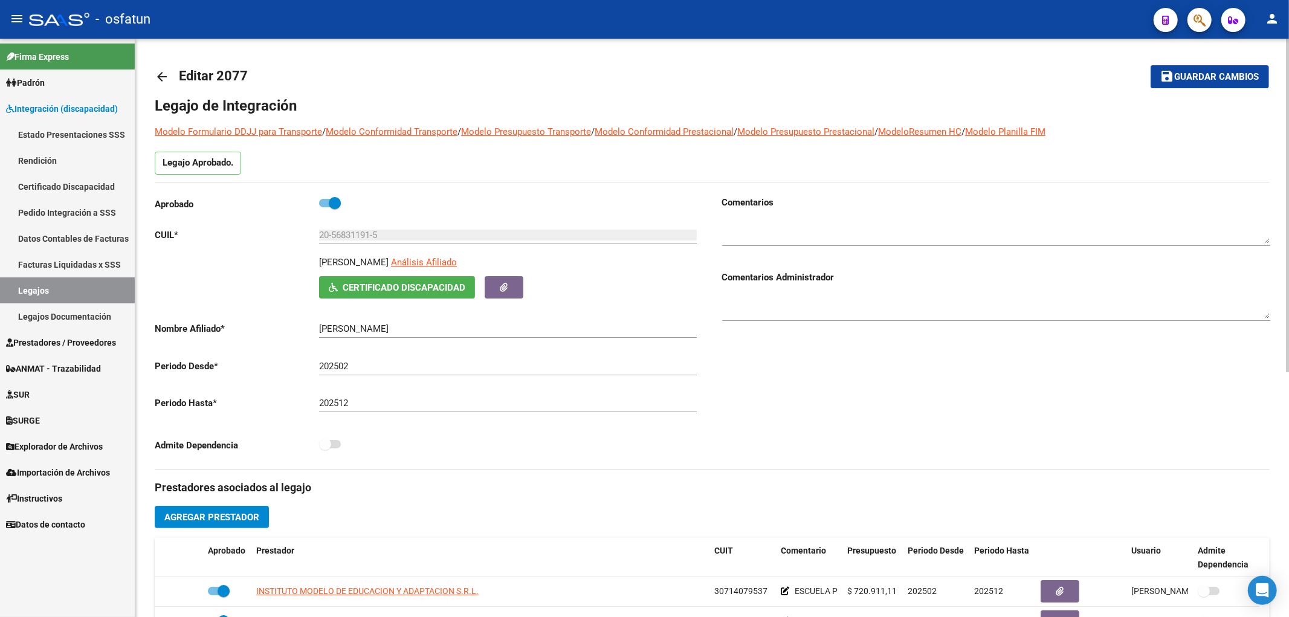
scroll to position [0, 0]
click at [348, 236] on input "20-56831191-5" at bounding box center [508, 235] width 378 height 11
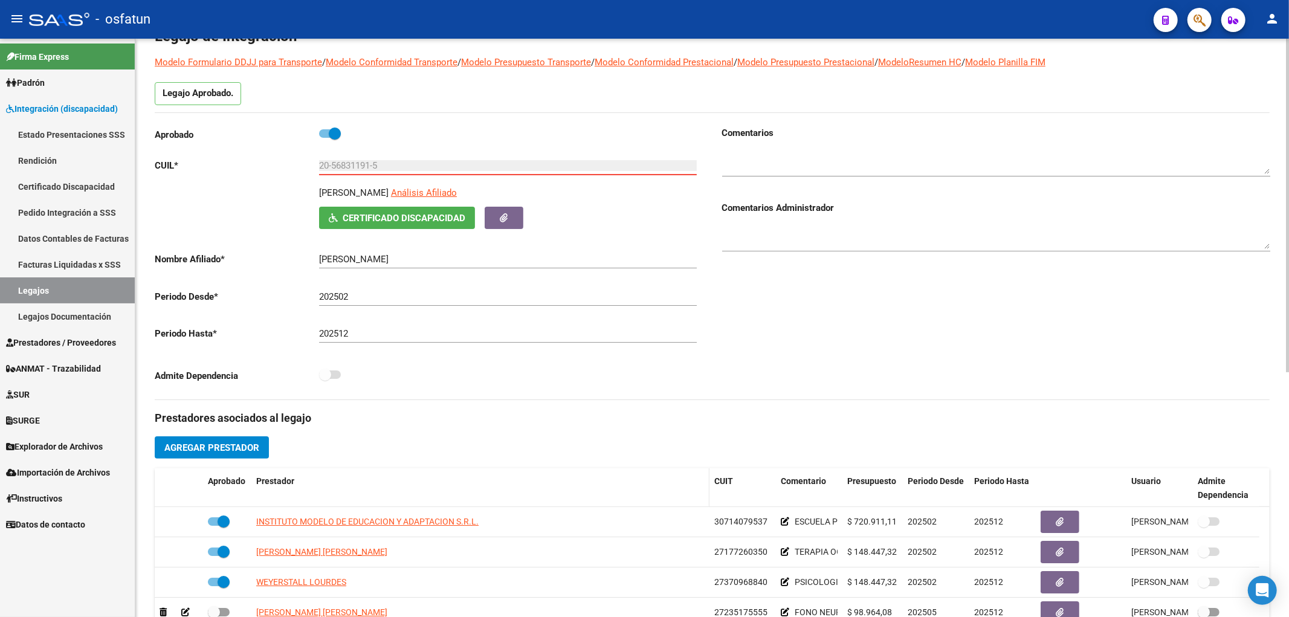
scroll to position [134, 0]
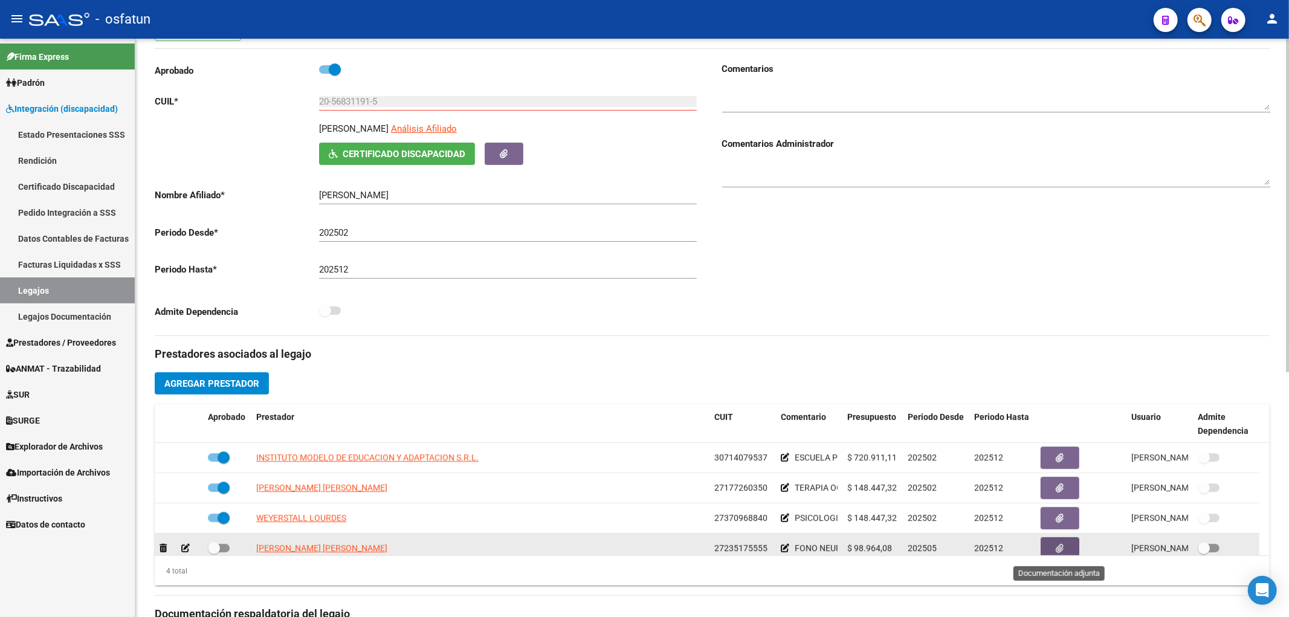
click at [1050, 547] on button "button" at bounding box center [1060, 548] width 39 height 22
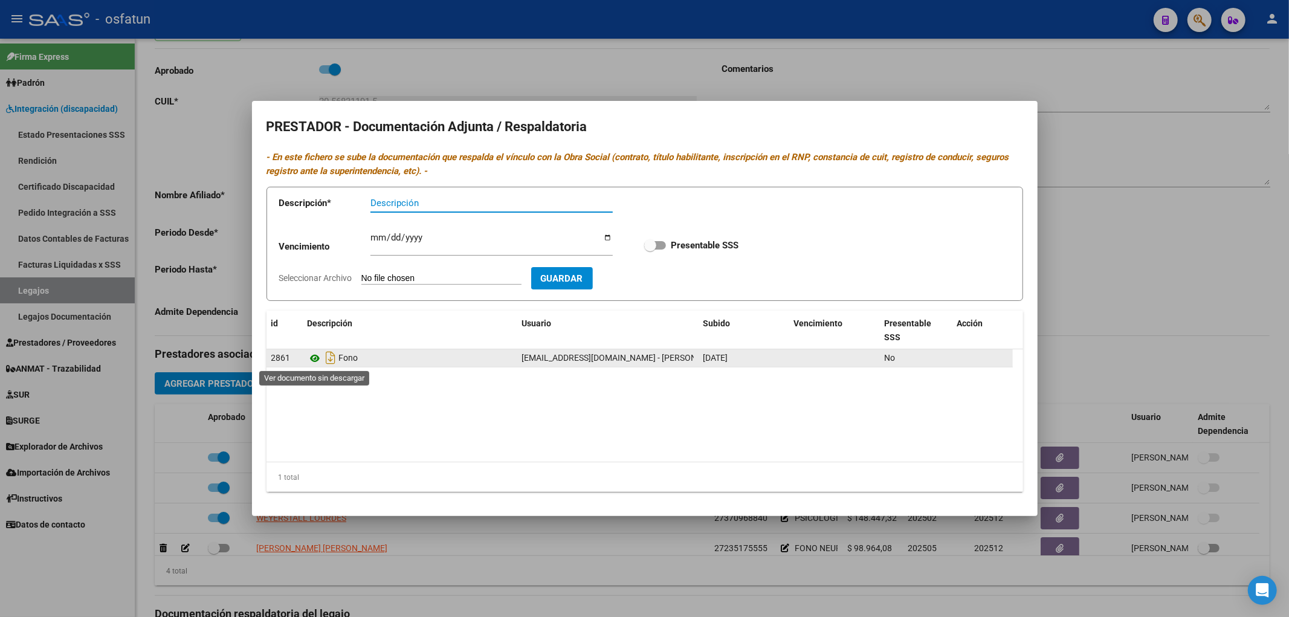
click at [314, 364] on icon at bounding box center [316, 358] width 16 height 15
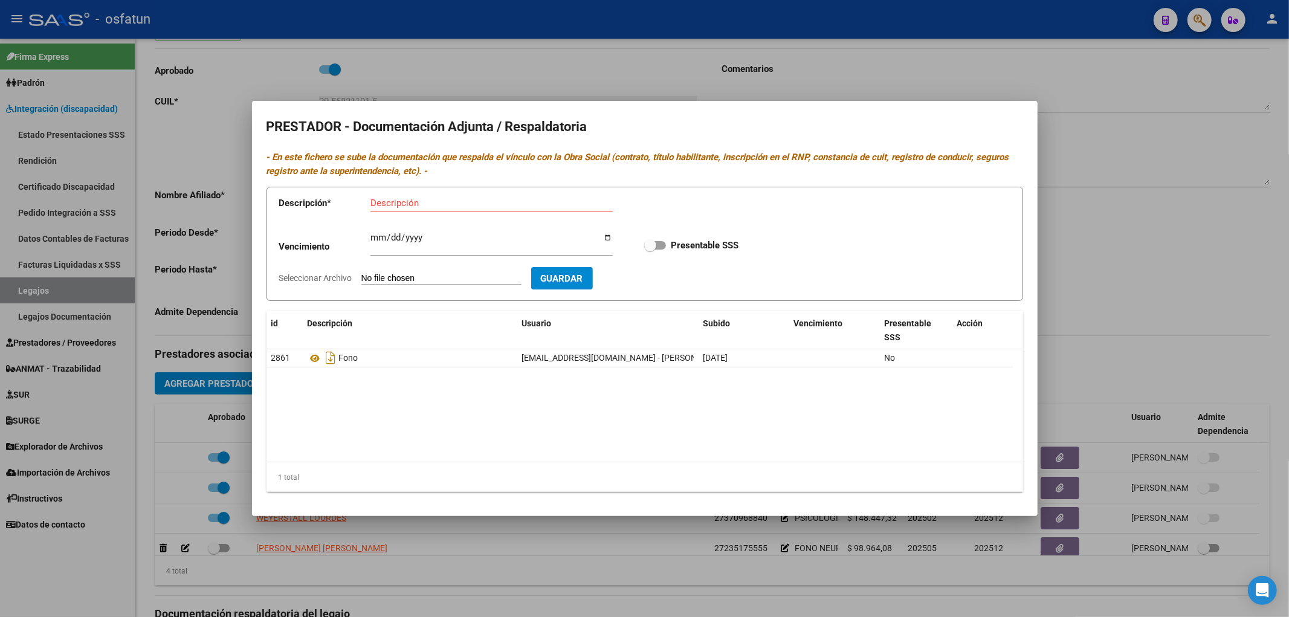
click at [475, 567] on div at bounding box center [644, 308] width 1289 height 617
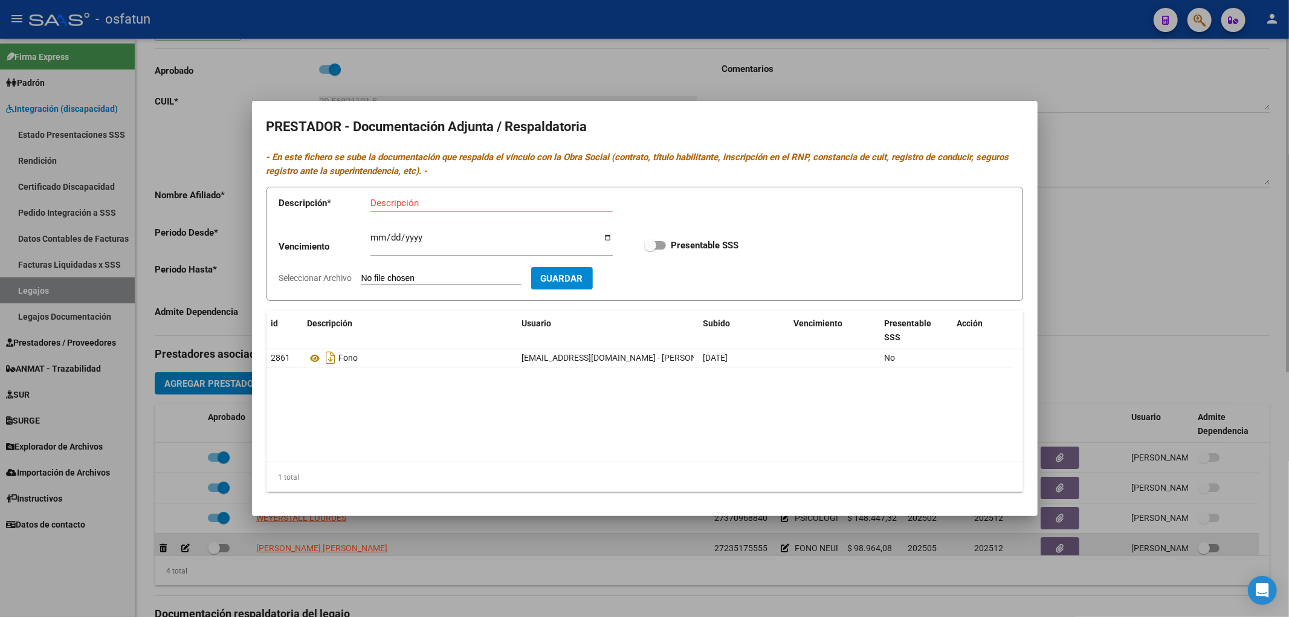
scroll to position [4, 0]
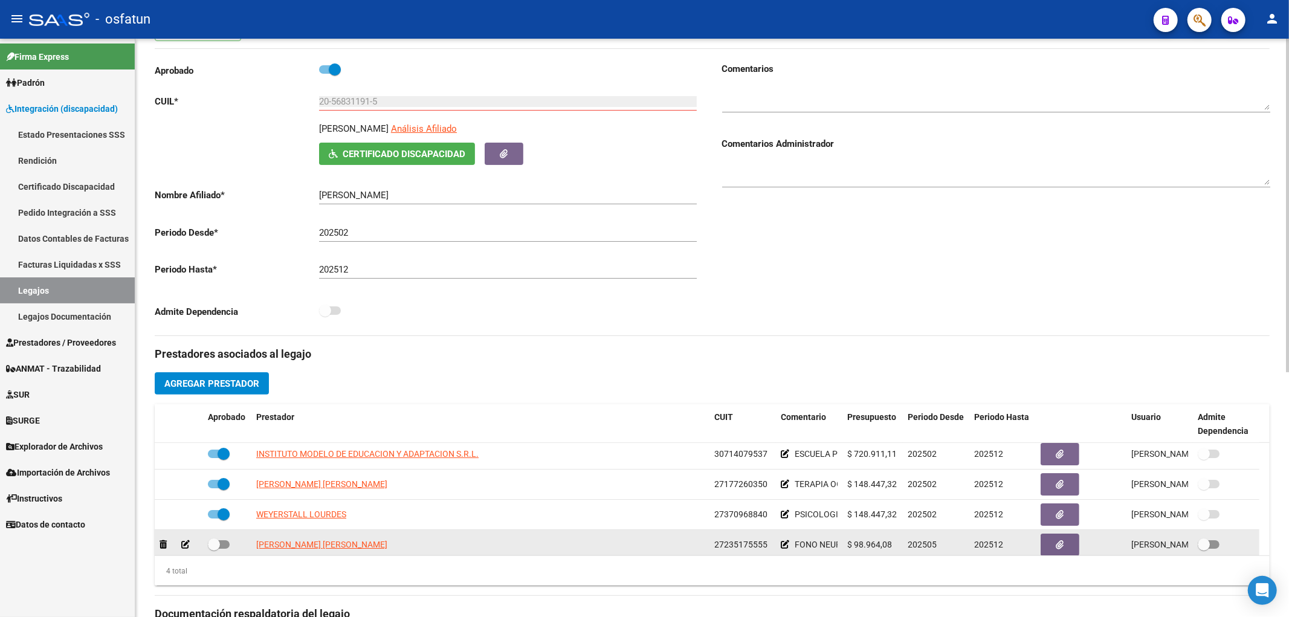
click at [226, 540] on label at bounding box center [219, 544] width 22 height 15
click at [214, 549] on input "checkbox" at bounding box center [213, 549] width 1 height 1
checkbox input "true"
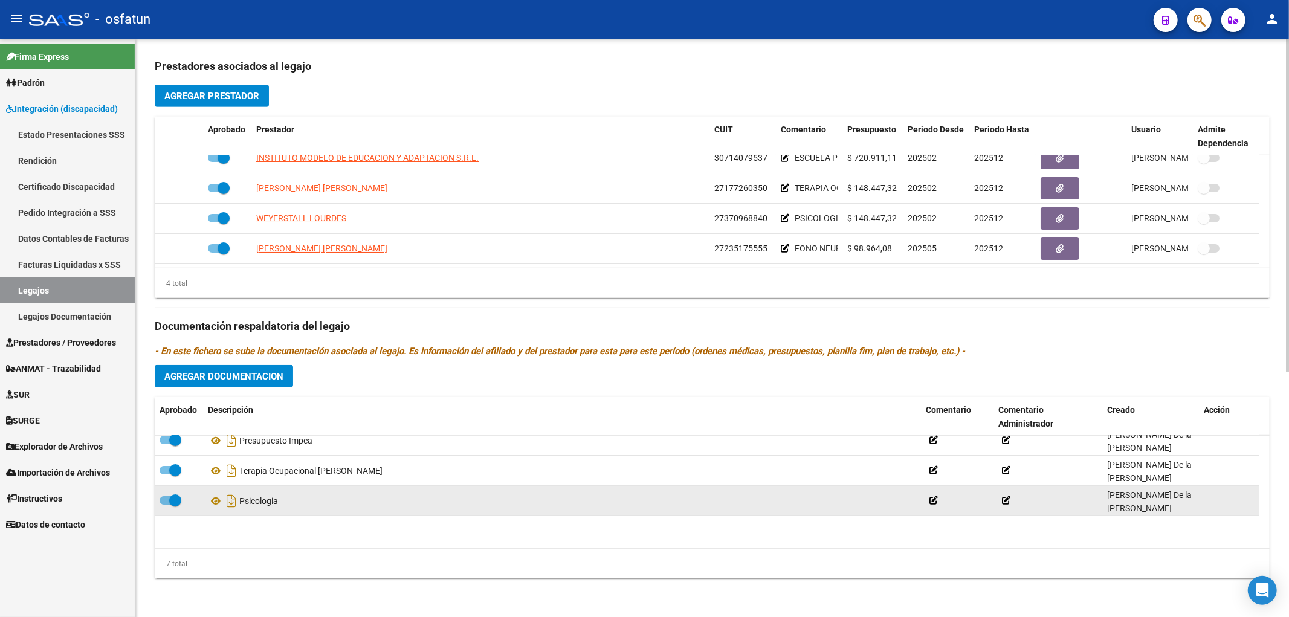
scroll to position [103, 0]
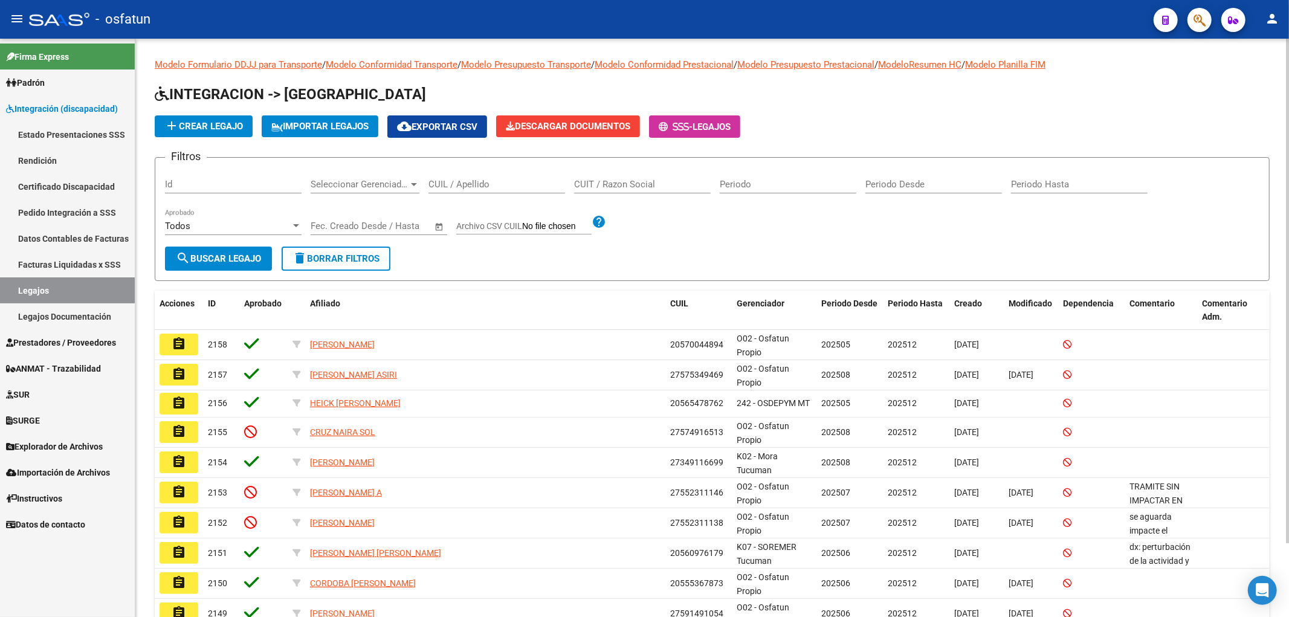
click at [600, 177] on div "CUIT / Razon Social" at bounding box center [642, 180] width 137 height 26
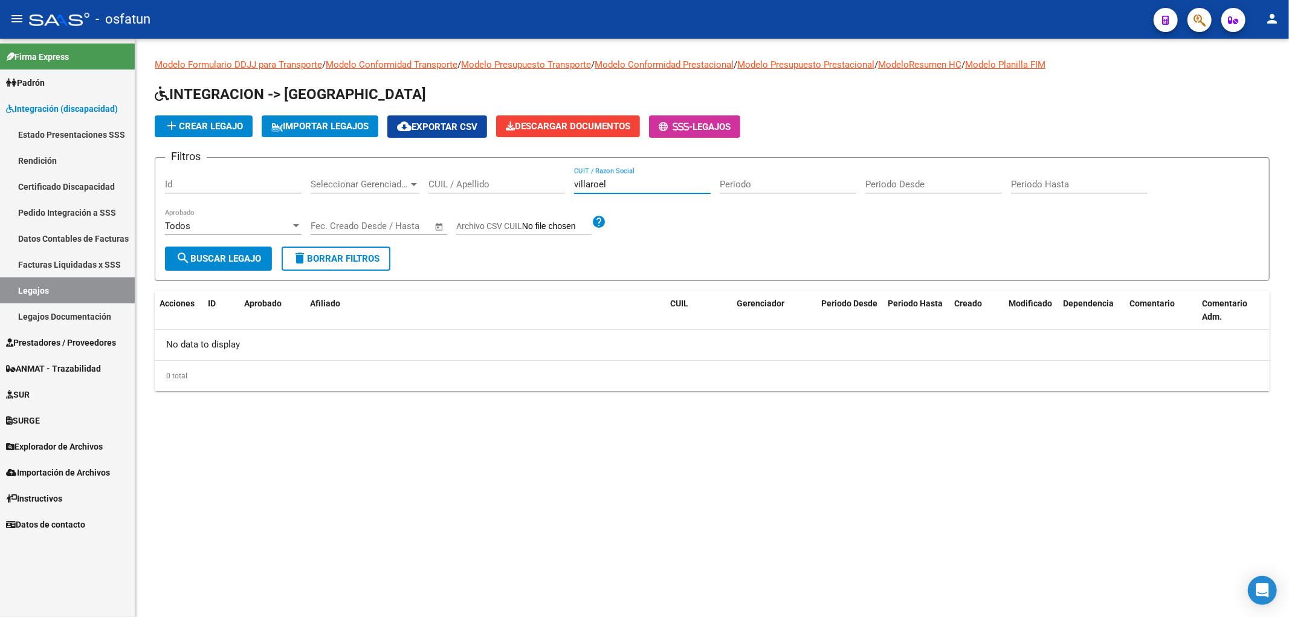
click at [583, 187] on input "villaroel" at bounding box center [642, 184] width 137 height 11
type input "villarroel"
click at [583, 187] on input "villarroel" at bounding box center [642, 184] width 137 height 11
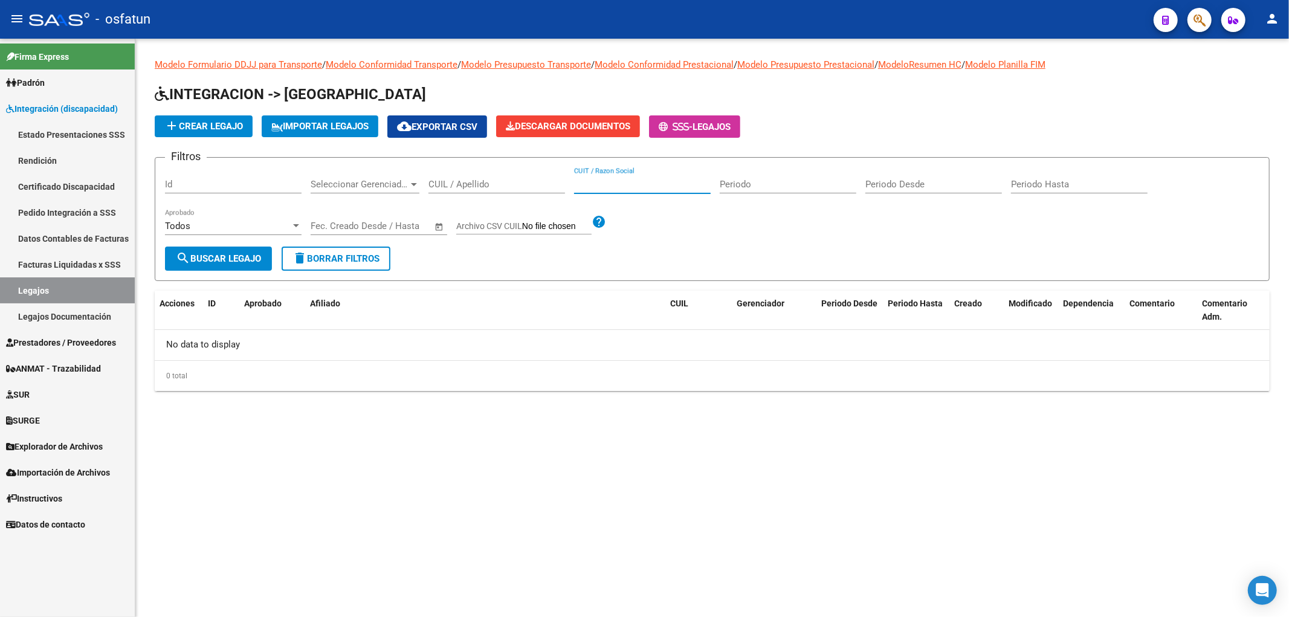
click at [490, 189] on input "CUIL / Apellido" at bounding box center [496, 184] width 137 height 11
paste input "villarroel"
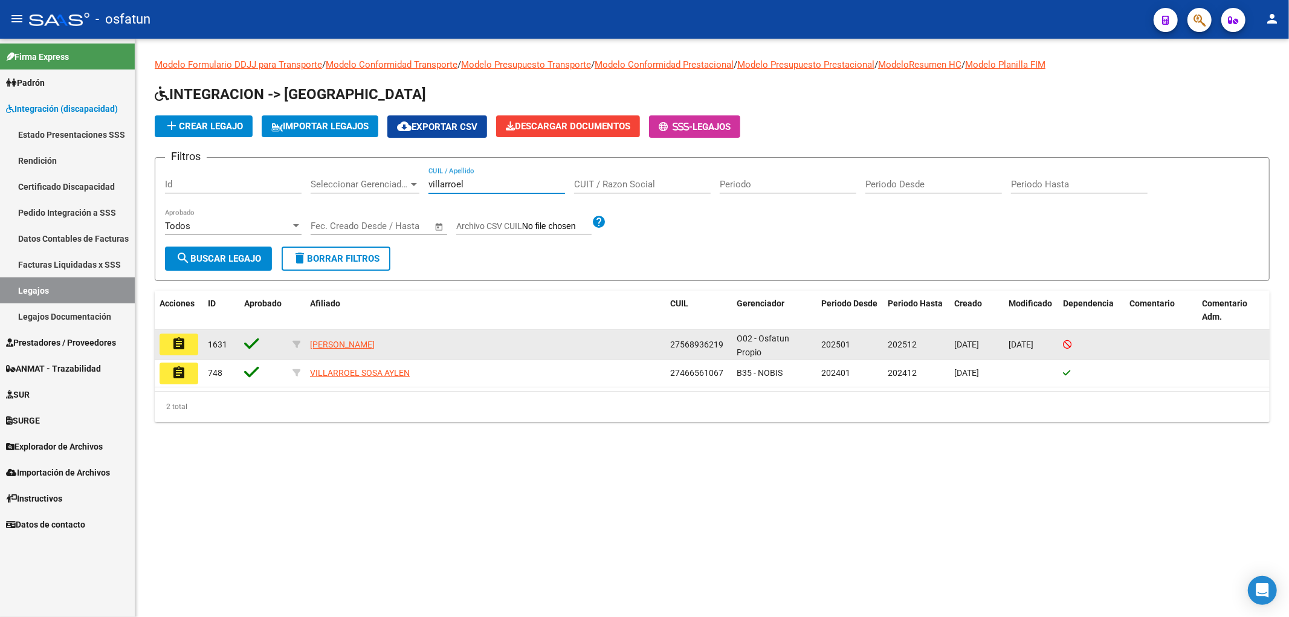
type input "villarroel"
click at [195, 351] on button "assignment" at bounding box center [179, 345] width 39 height 22
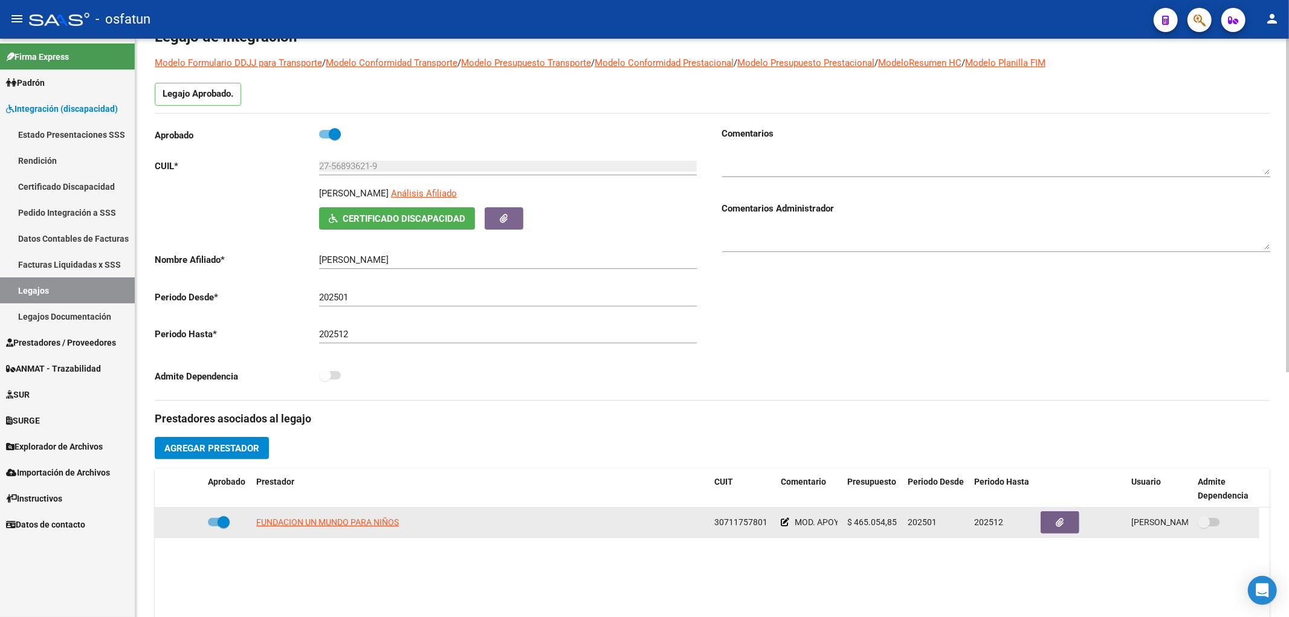
scroll to position [67, 0]
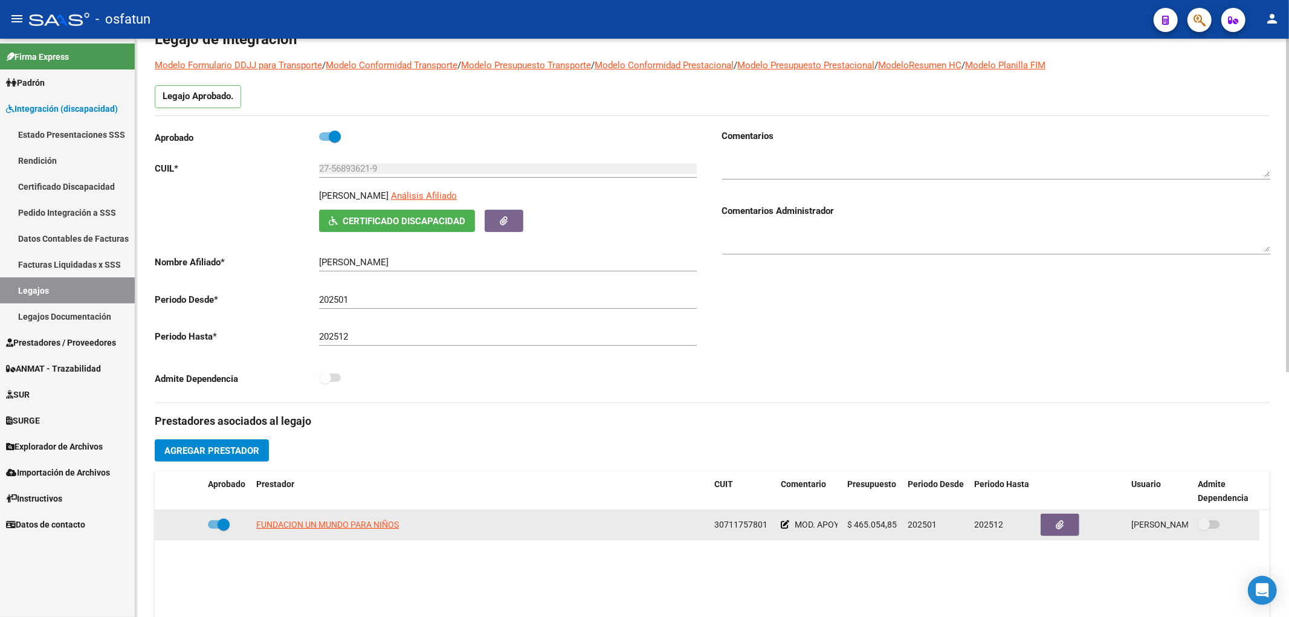
click at [753, 528] on span "30711757801" at bounding box center [740, 525] width 53 height 10
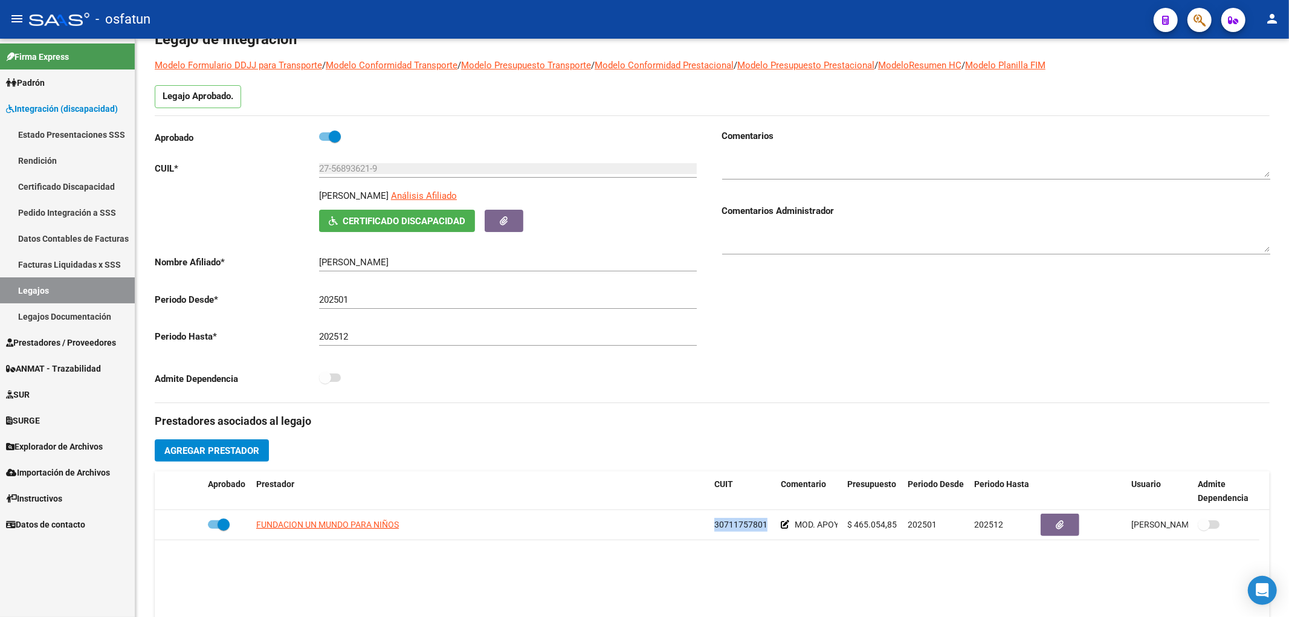
copy span "30711757801"
click at [80, 345] on span "Prestadores / Proveedores" at bounding box center [61, 342] width 110 height 13
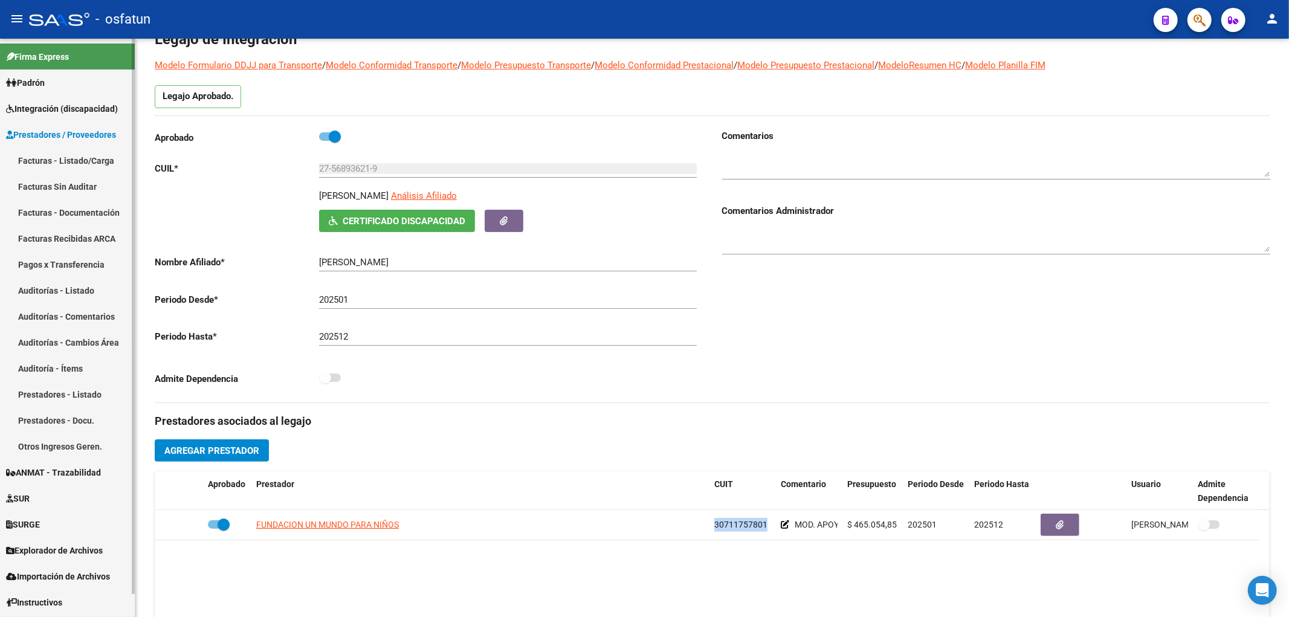
click at [71, 166] on link "Facturas - Listado/Carga" at bounding box center [67, 160] width 135 height 26
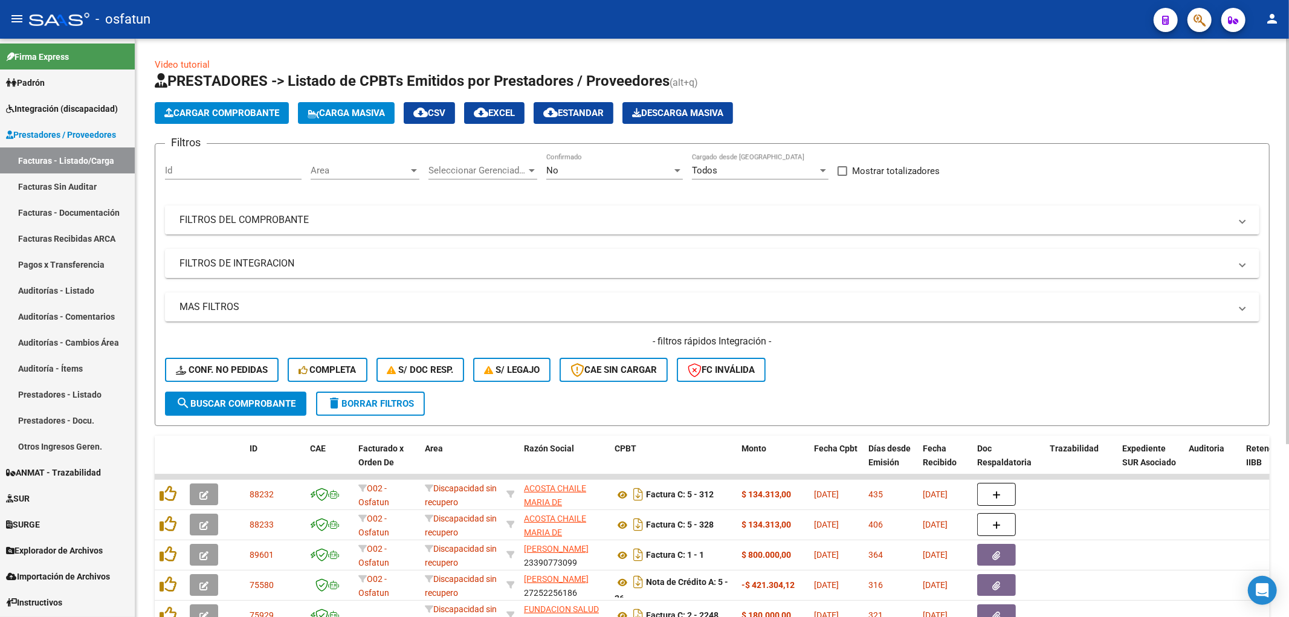
click at [295, 215] on mat-panel-title "FILTROS DEL COMPROBANTE" at bounding box center [704, 219] width 1051 height 13
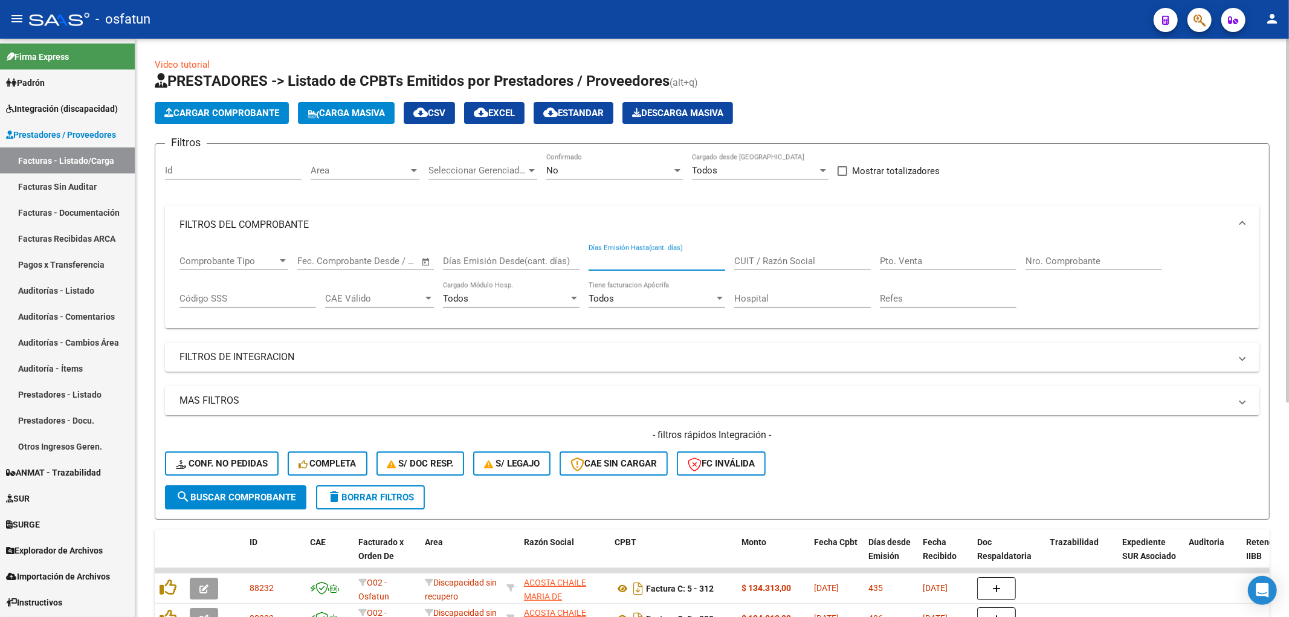
click at [671, 256] on input "Días Emisión Hasta(cant. días)" at bounding box center [657, 261] width 137 height 11
click at [765, 256] on input "CUIT / Razón Social" at bounding box center [802, 261] width 137 height 11
paste input "30711757801"
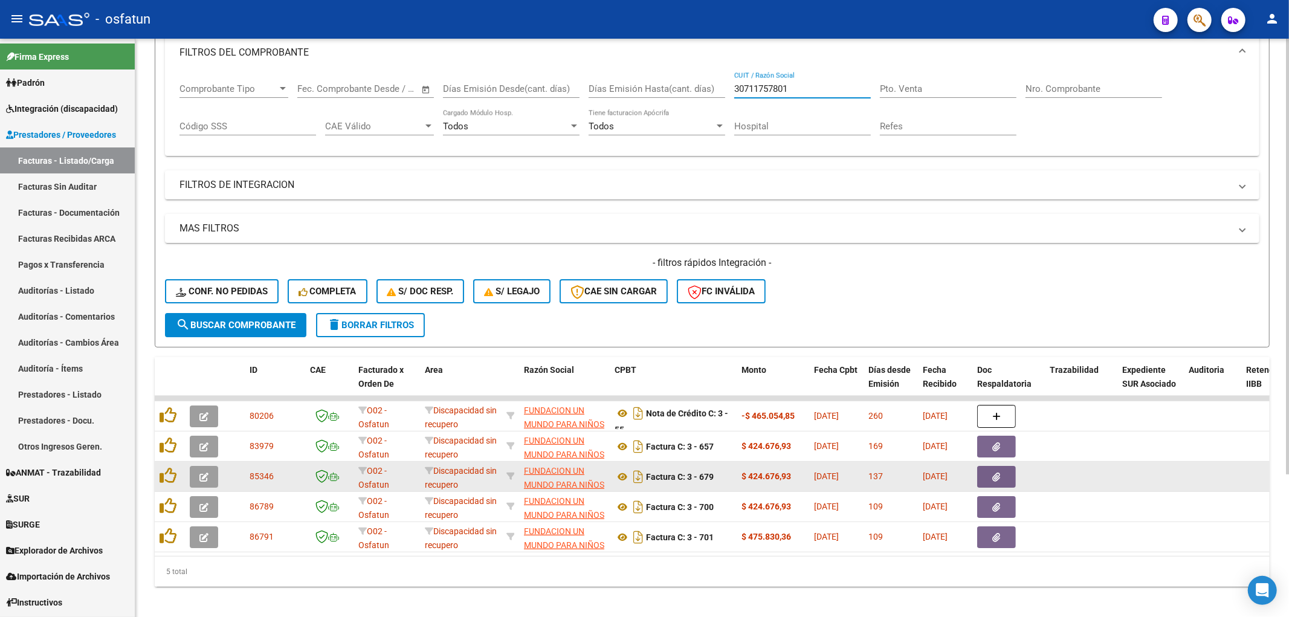
scroll to position [190, 0]
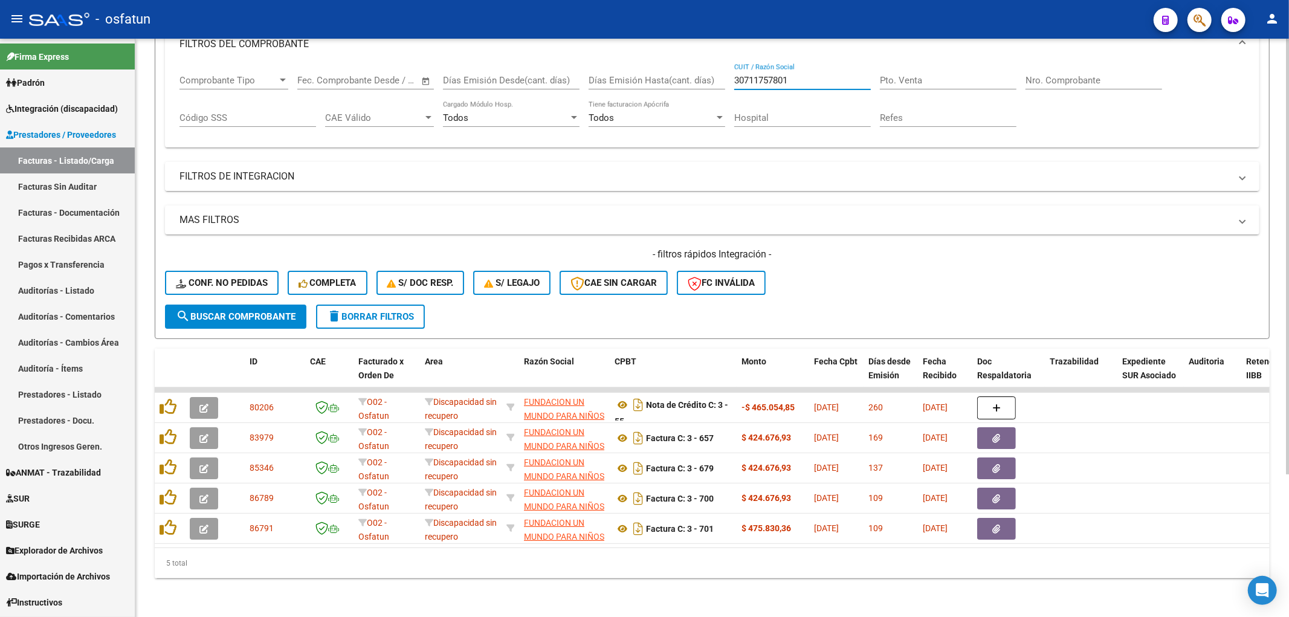
type input "30711757801"
click at [303, 170] on mat-panel-title "FILTROS DE INTEGRACION" at bounding box center [704, 176] width 1051 height 13
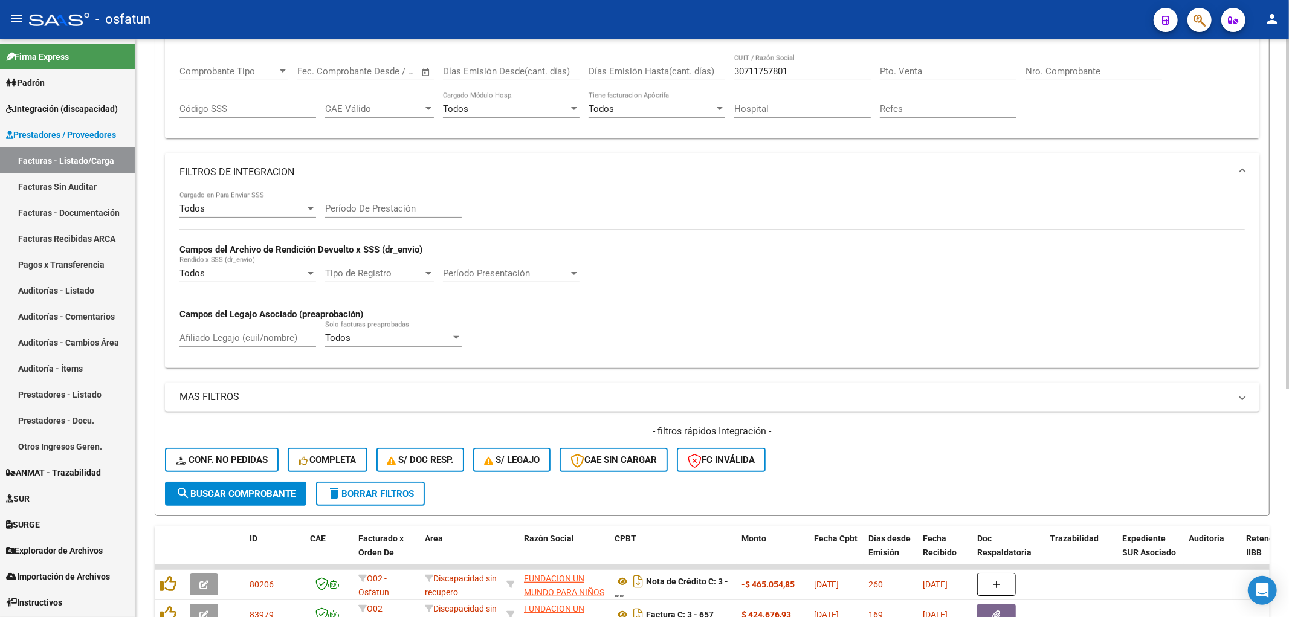
click at [333, 208] on input "Período De Prestación" at bounding box center [393, 208] width 137 height 11
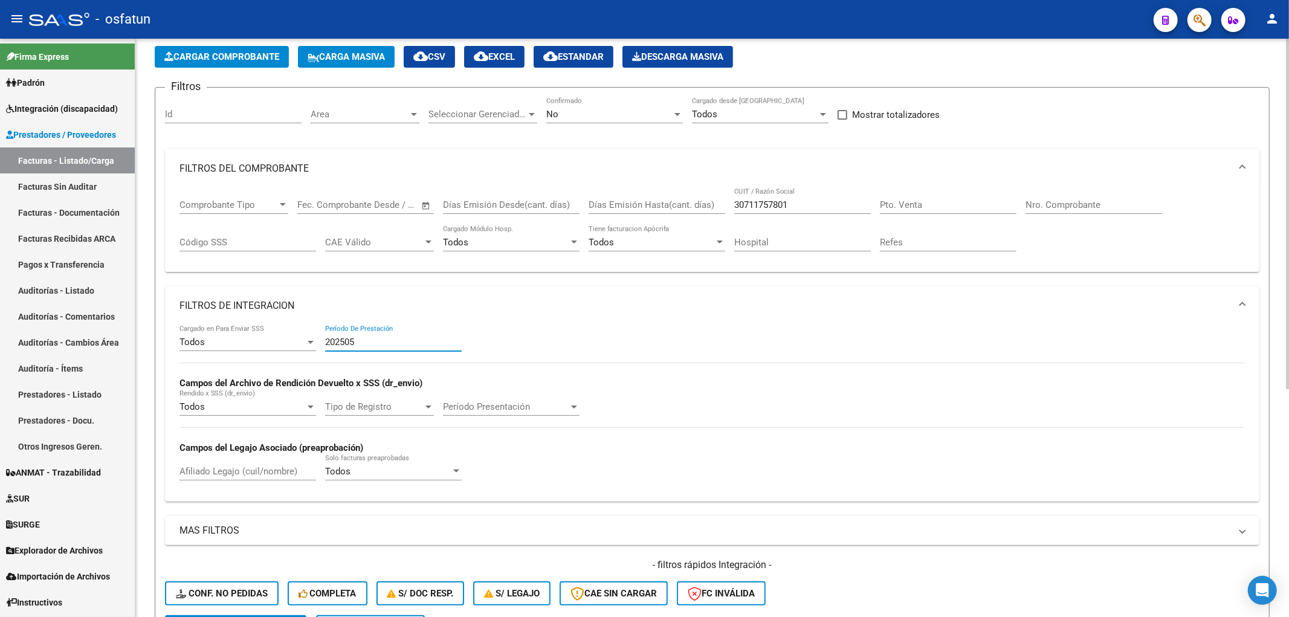
scroll to position [56, 0]
type input "202505"
click at [529, 108] on div "Seleccionar Gerenciador Seleccionar Gerenciador" at bounding box center [482, 111] width 109 height 26
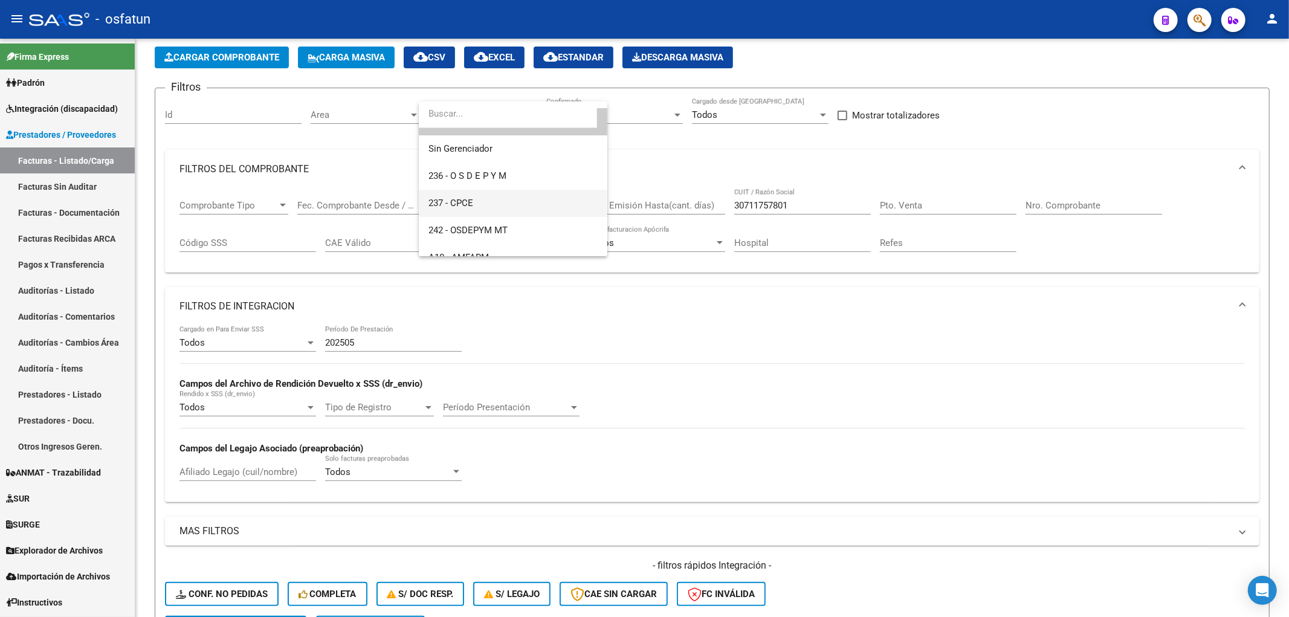
scroll to position [0, 0]
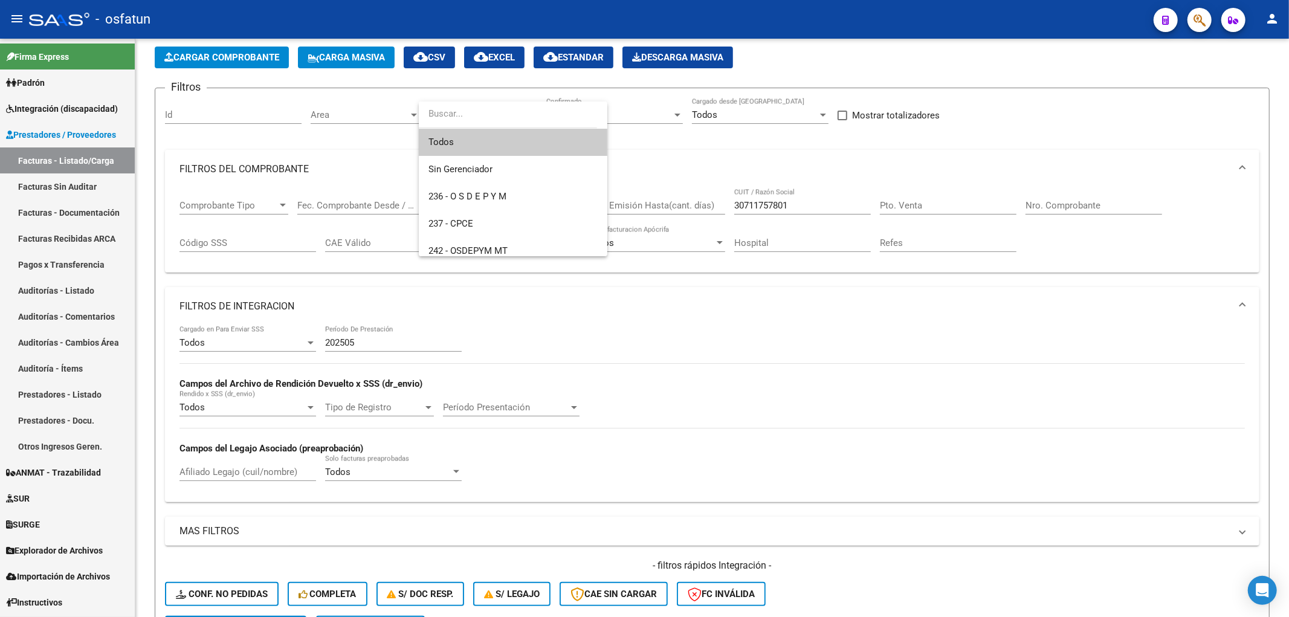
click at [701, 152] on div at bounding box center [644, 308] width 1289 height 617
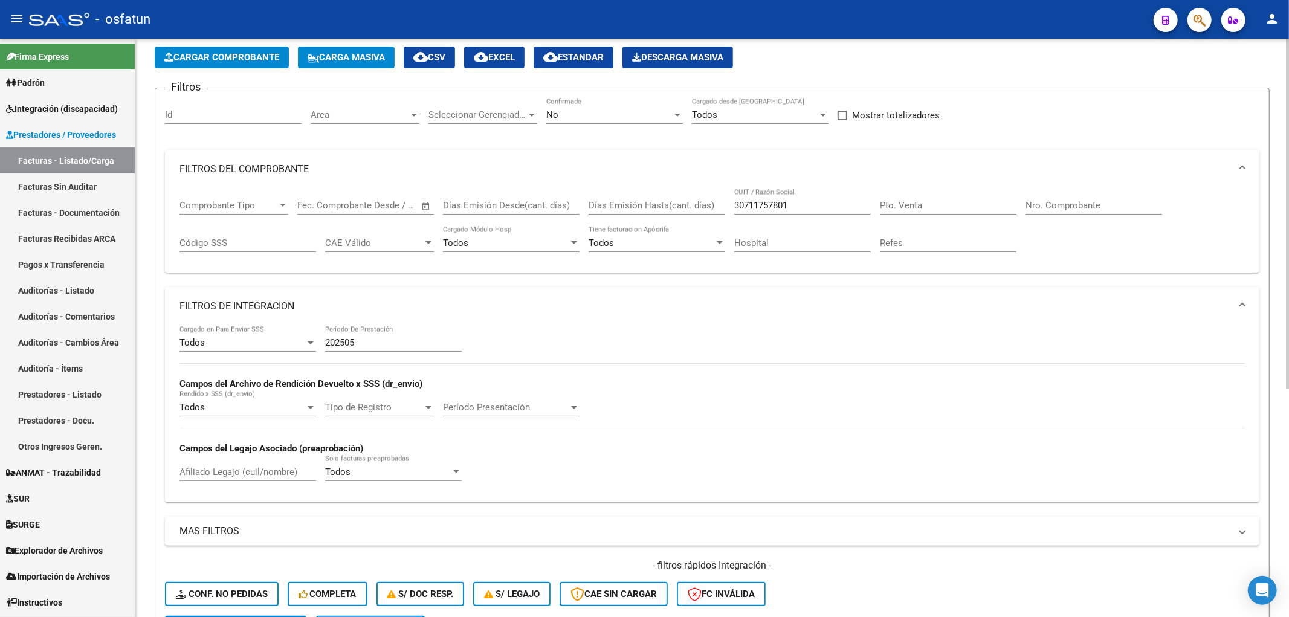
click at [635, 117] on div "No" at bounding box center [609, 114] width 126 height 11
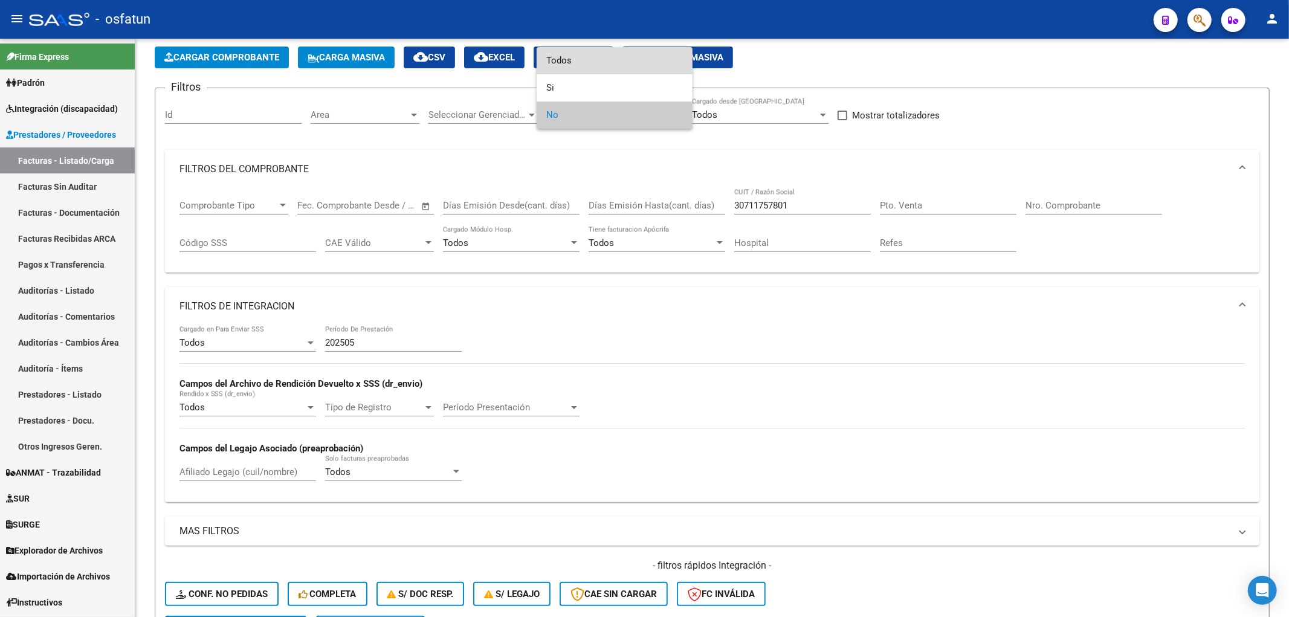
click at [572, 71] on span "Todos" at bounding box center [614, 60] width 137 height 27
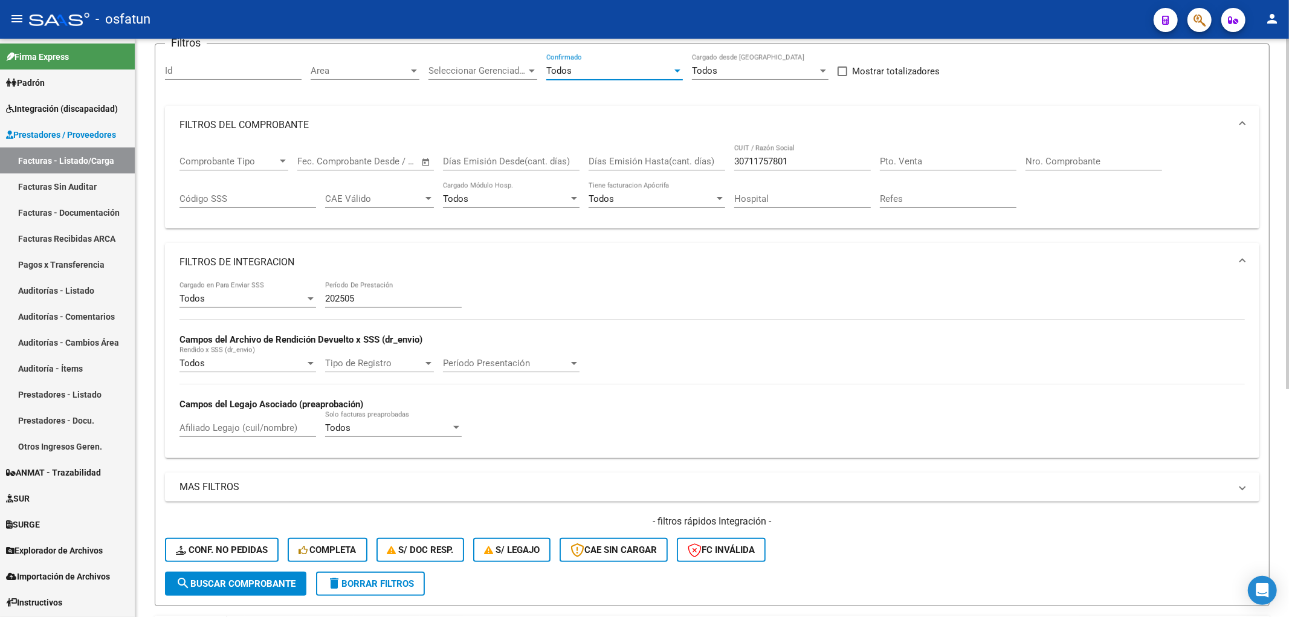
scroll to position [257, 0]
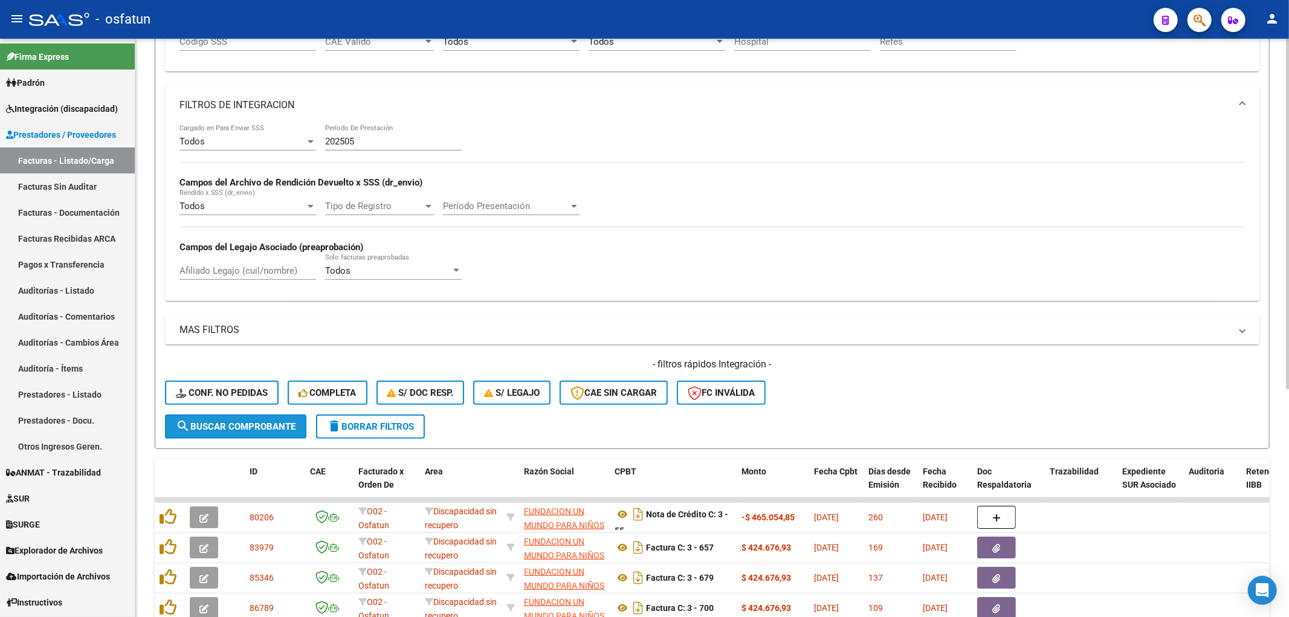
click at [242, 418] on button "search Buscar Comprobante" at bounding box center [235, 427] width 141 height 24
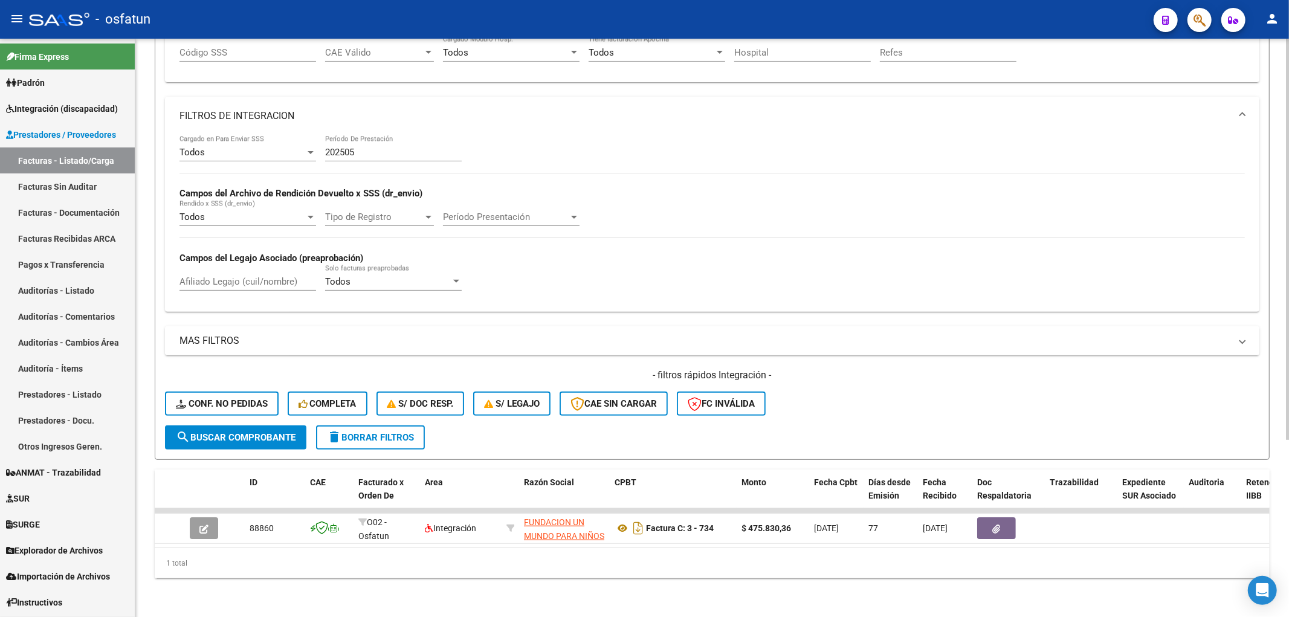
scroll to position [255, 0]
click at [340, 147] on input "202505" at bounding box center [393, 152] width 137 height 11
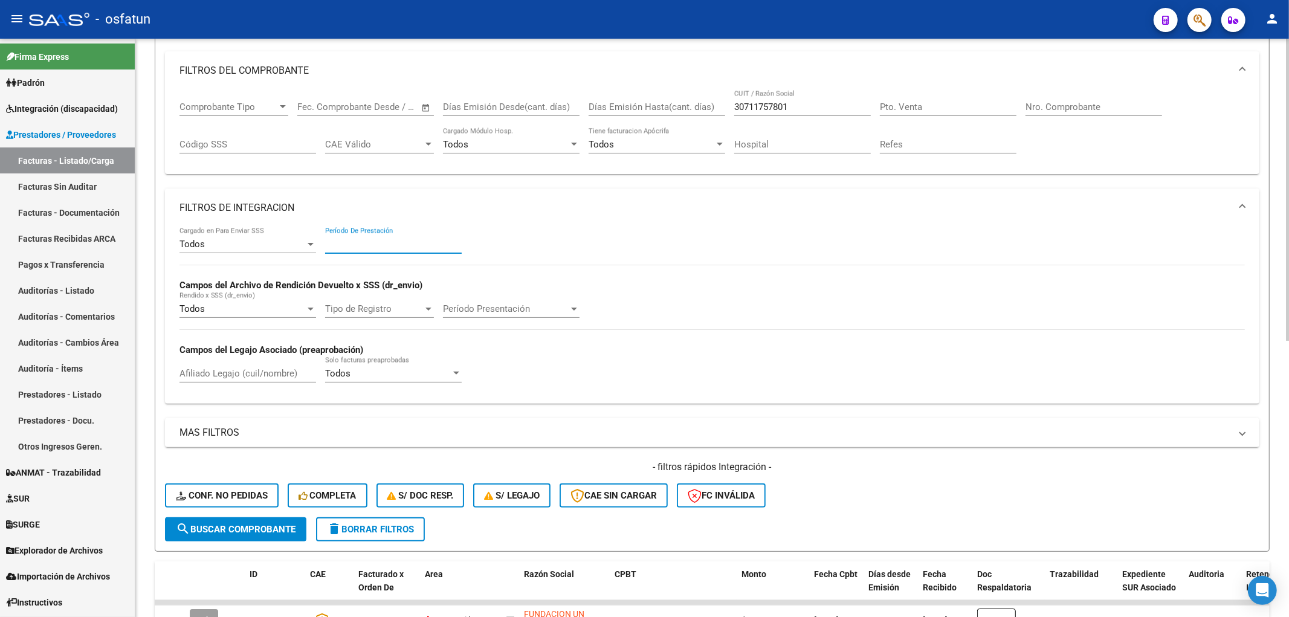
scroll to position [0, 0]
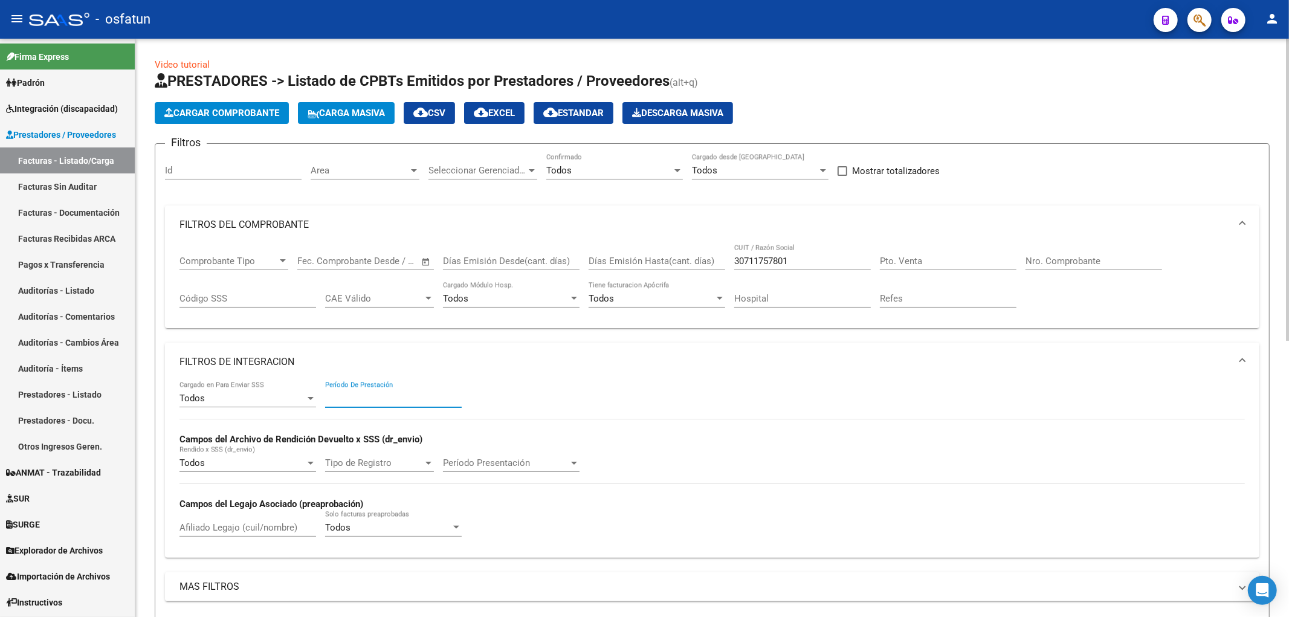
click at [373, 166] on span "Area" at bounding box center [360, 170] width 98 height 11
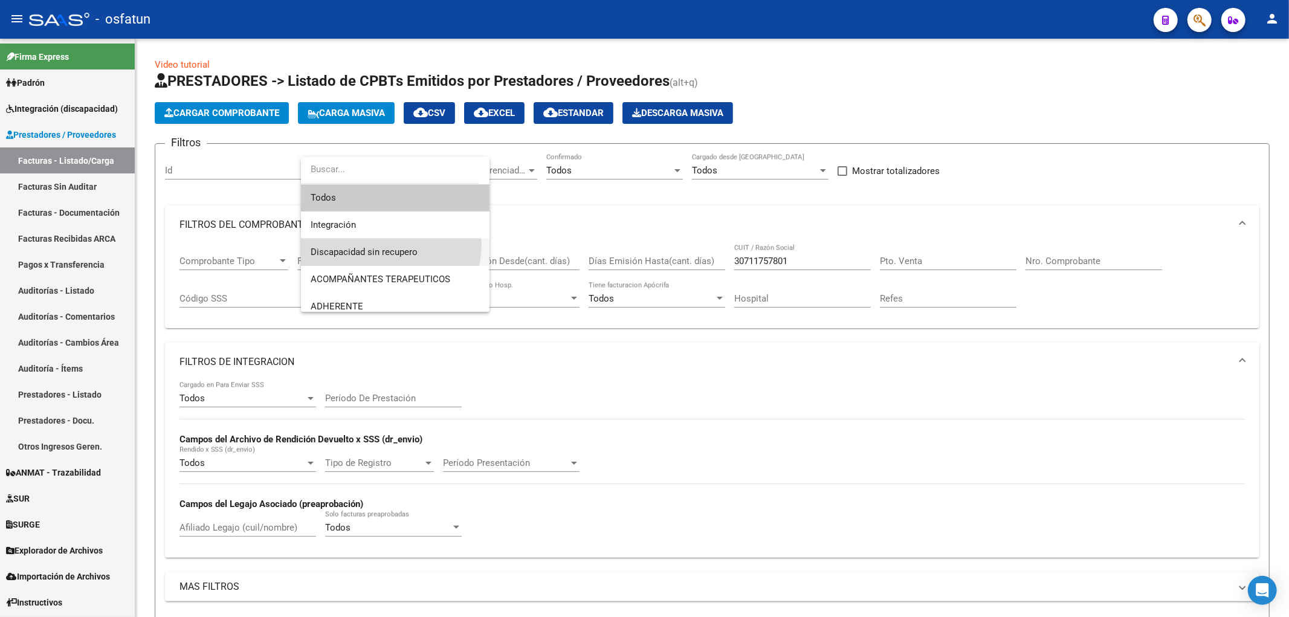
click at [377, 244] on span "Discapacidad sin recupero" at bounding box center [395, 252] width 169 height 27
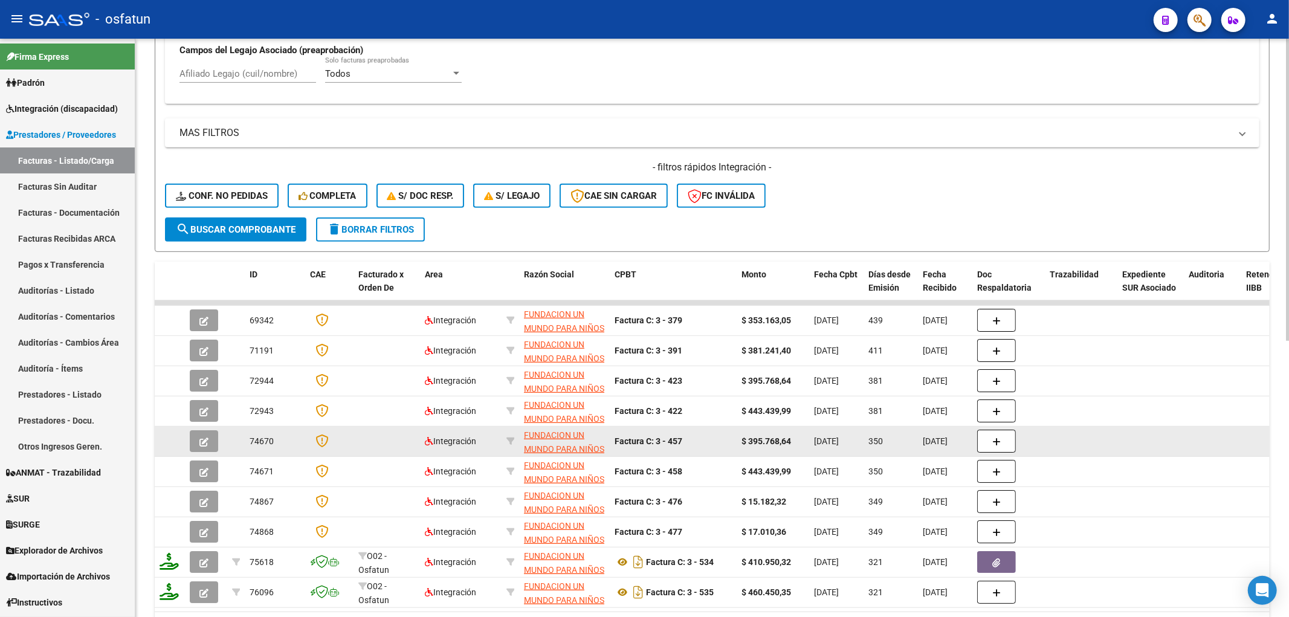
scroll to position [470, 0]
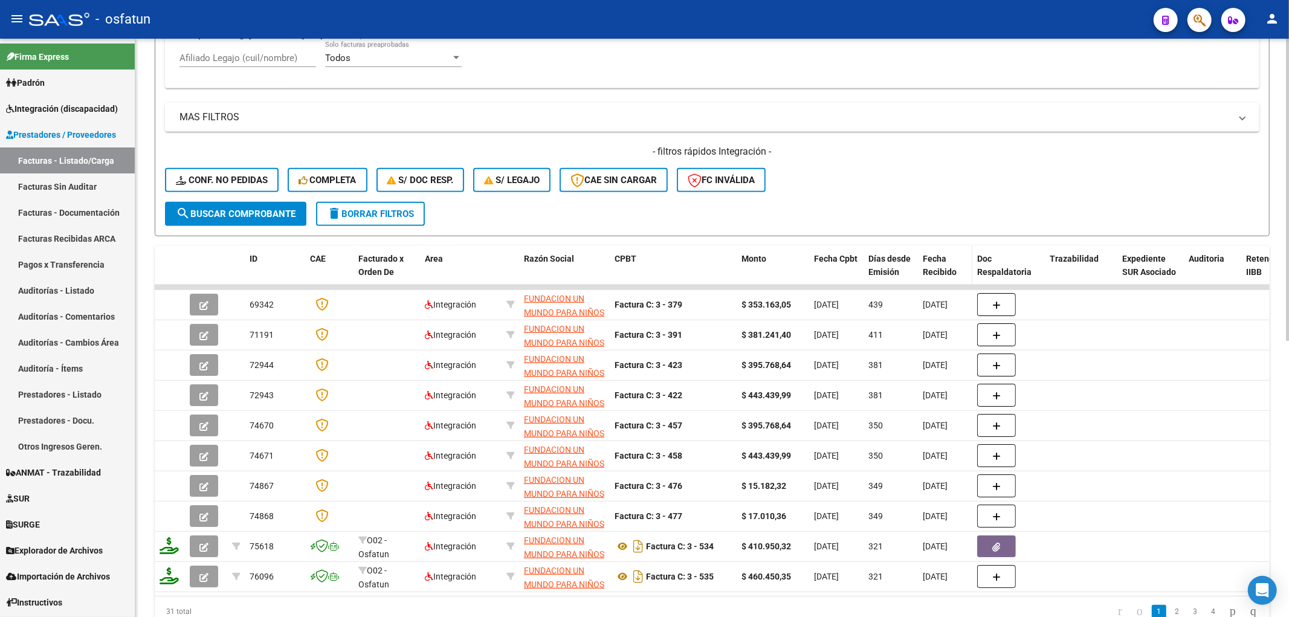
click at [926, 268] on span "Fecha Recibido" at bounding box center [940, 266] width 34 height 24
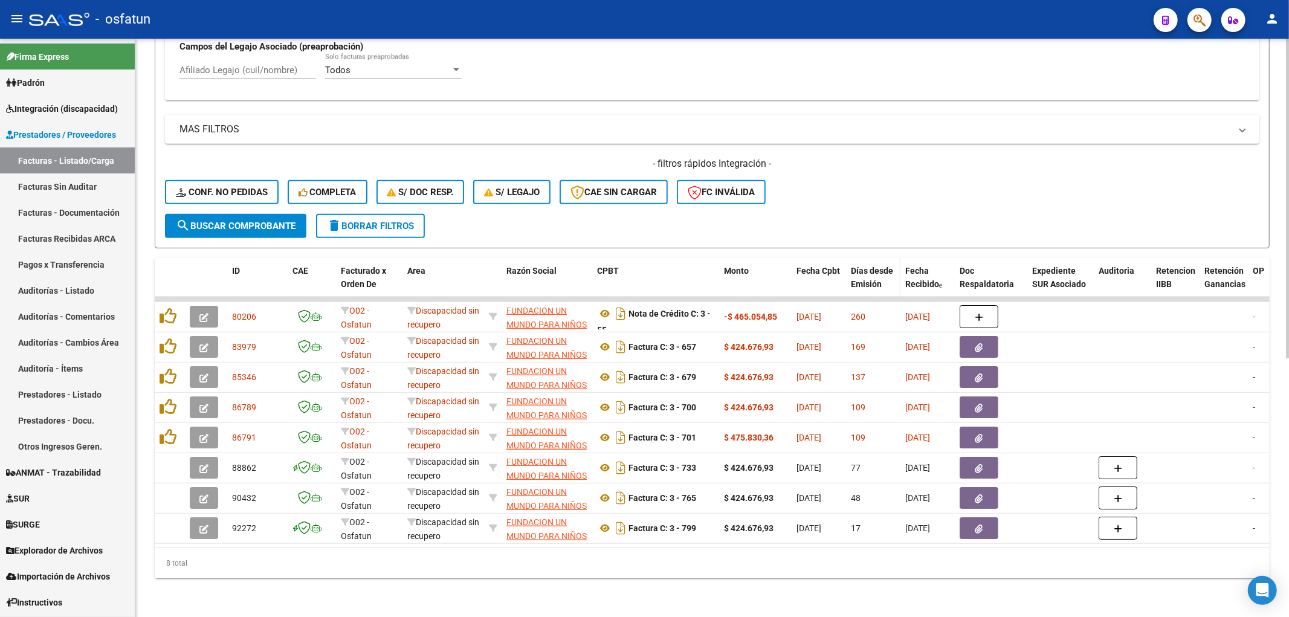
scroll to position [467, 0]
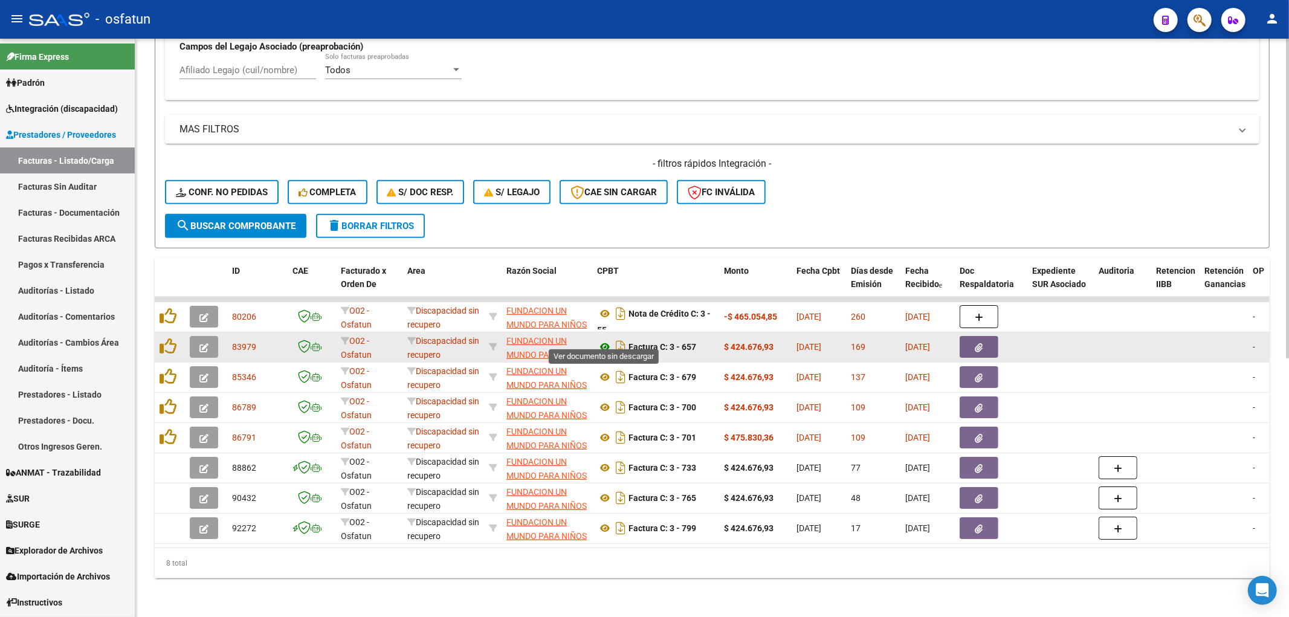
click at [606, 340] on icon at bounding box center [605, 347] width 16 height 15
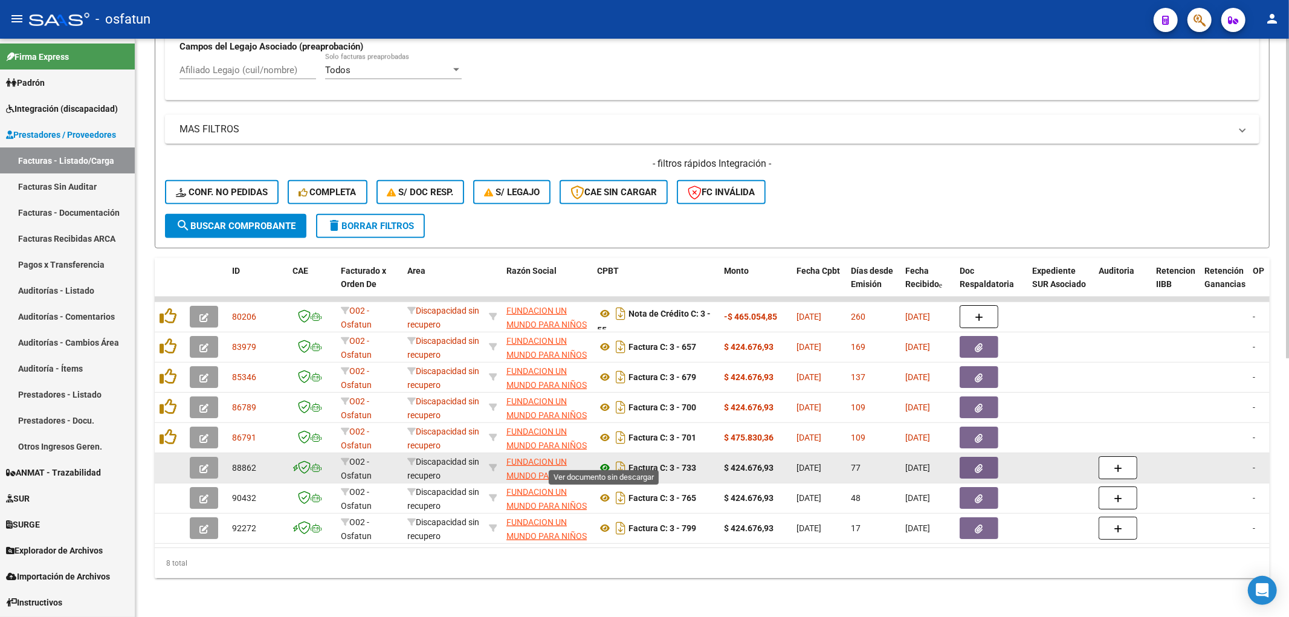
click at [603, 461] on icon at bounding box center [605, 468] width 16 height 15
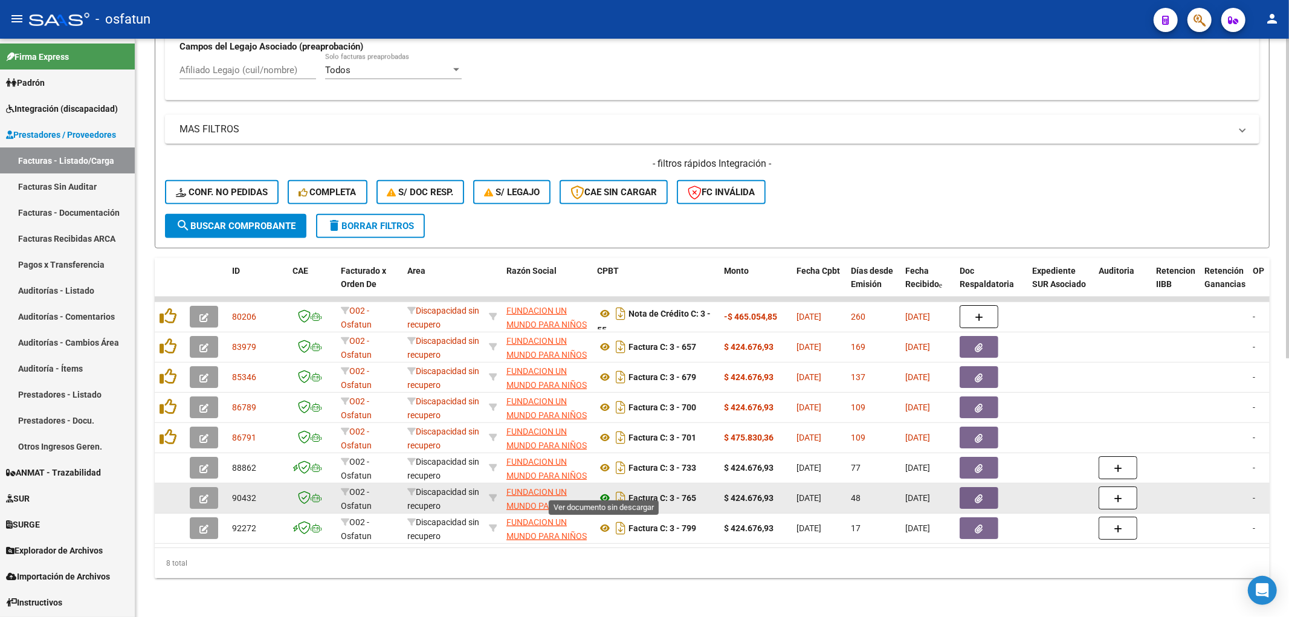
click at [606, 491] on icon at bounding box center [605, 498] width 16 height 15
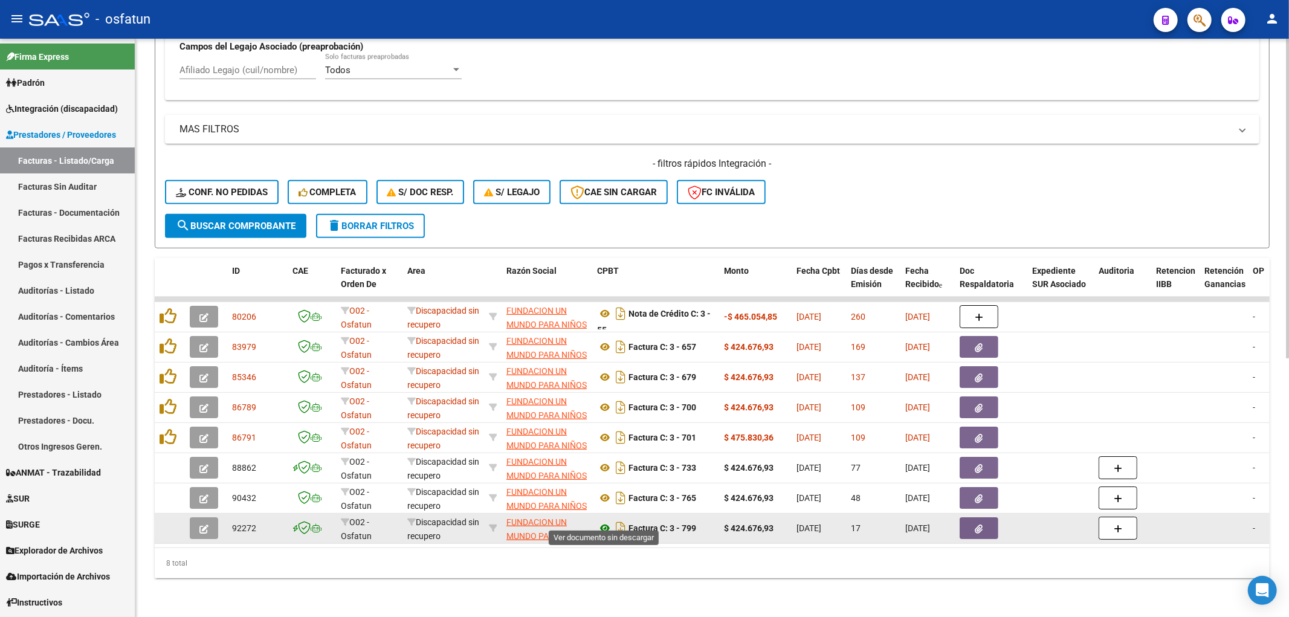
click at [603, 521] on icon at bounding box center [605, 528] width 16 height 15
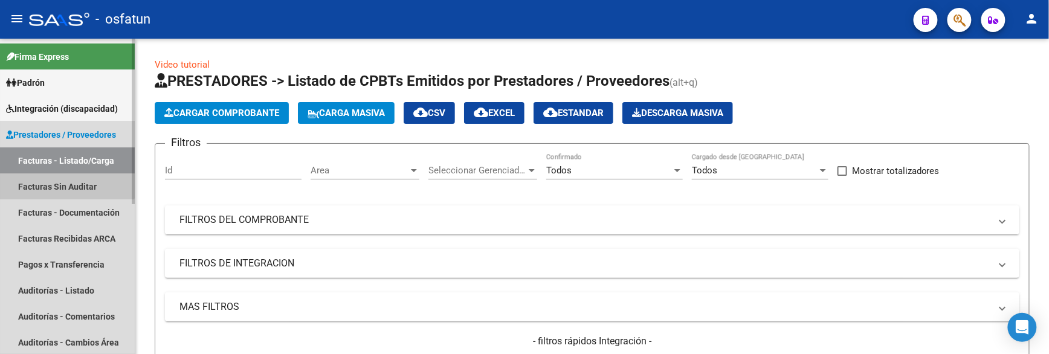
click at [39, 177] on link "Facturas Sin Auditar" at bounding box center [67, 186] width 135 height 26
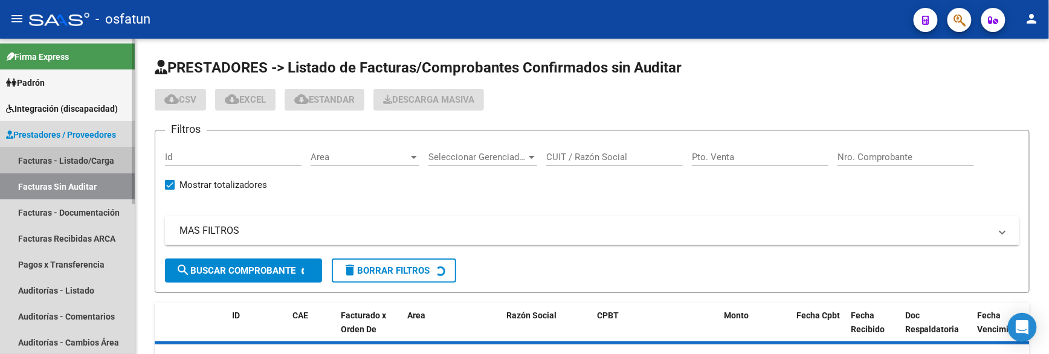
click at [52, 161] on link "Facturas - Listado/Carga" at bounding box center [67, 160] width 135 height 26
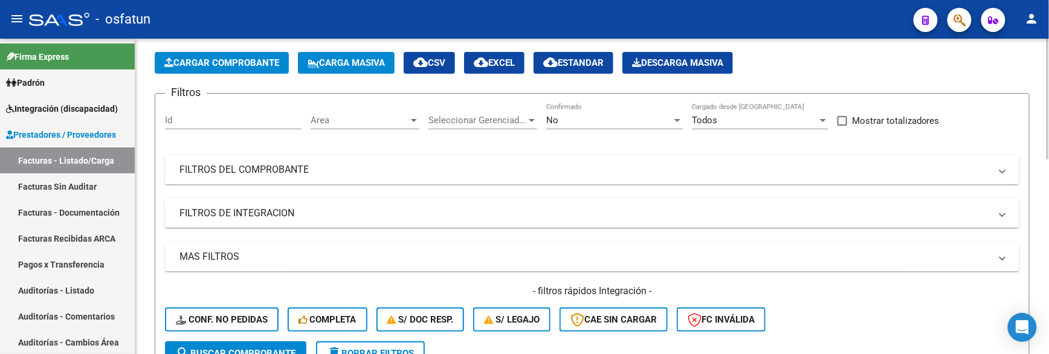
scroll to position [39, 0]
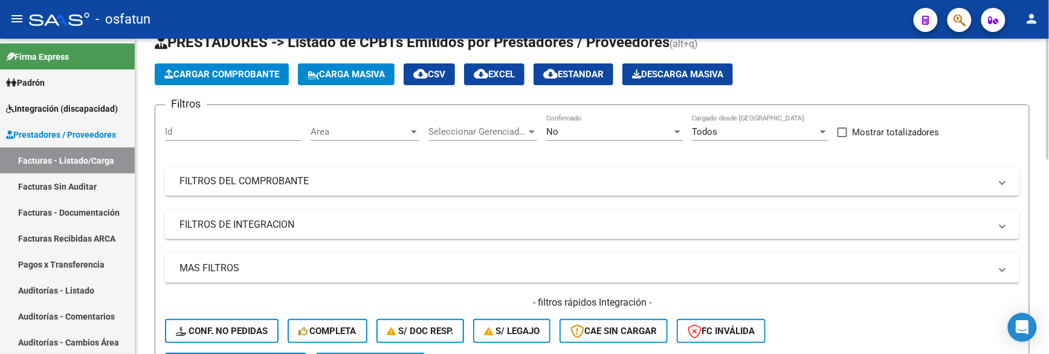
click at [215, 189] on mat-expansion-panel-header "FILTROS DEL COMPROBANTE" at bounding box center [592, 181] width 855 height 29
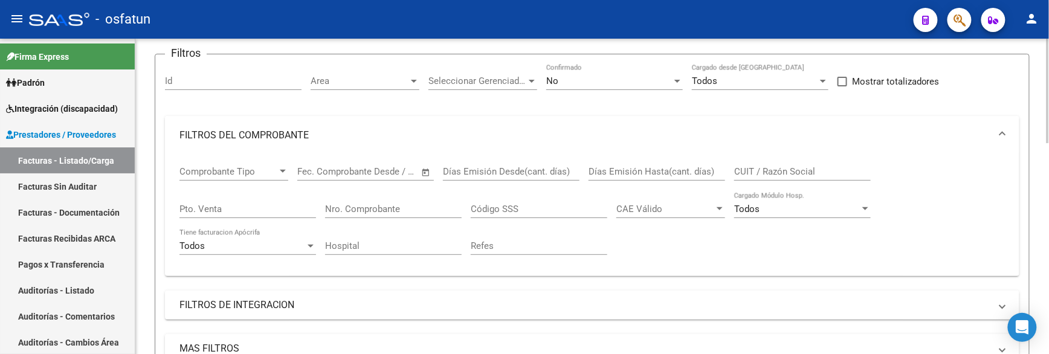
scroll to position [173, 0]
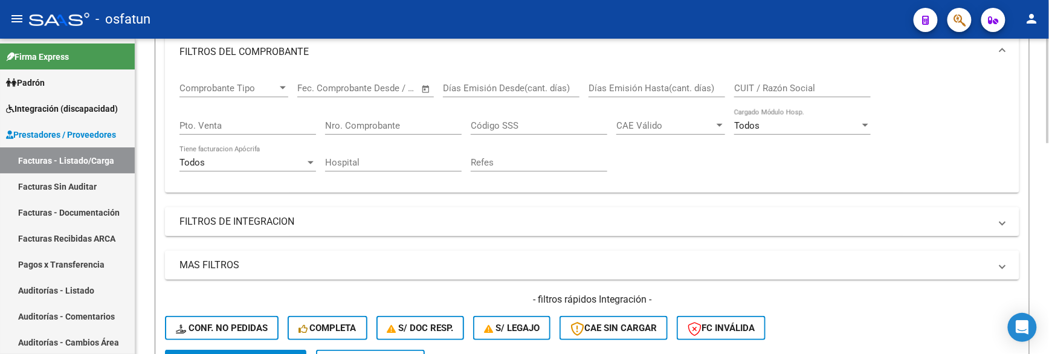
click at [214, 241] on div "Filtros Id Area Area Seleccionar Gerenciador Seleccionar Gerenciador No Confirm…" at bounding box center [592, 165] width 855 height 369
click at [216, 232] on mat-expansion-panel-header "FILTROS DE INTEGRACION" at bounding box center [592, 221] width 855 height 29
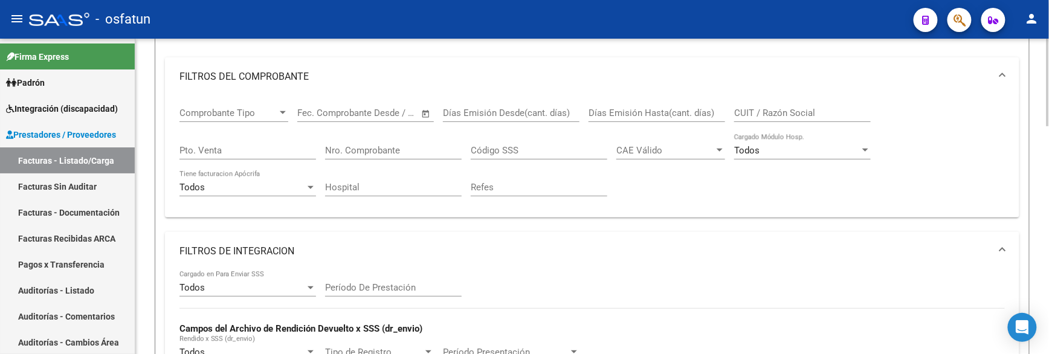
scroll to position [0, 0]
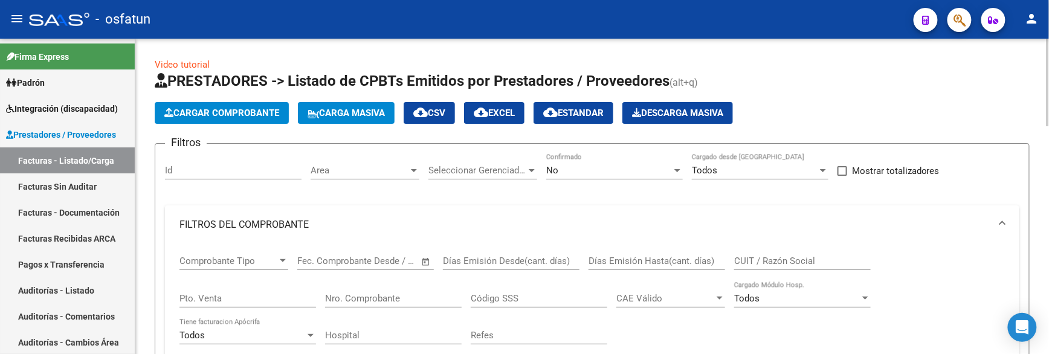
click at [222, 168] on input "Id" at bounding box center [233, 170] width 137 height 11
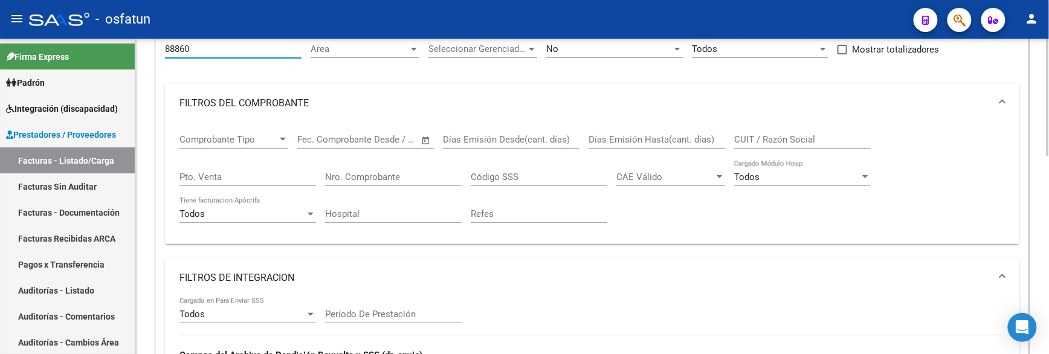
scroll to position [65, 0]
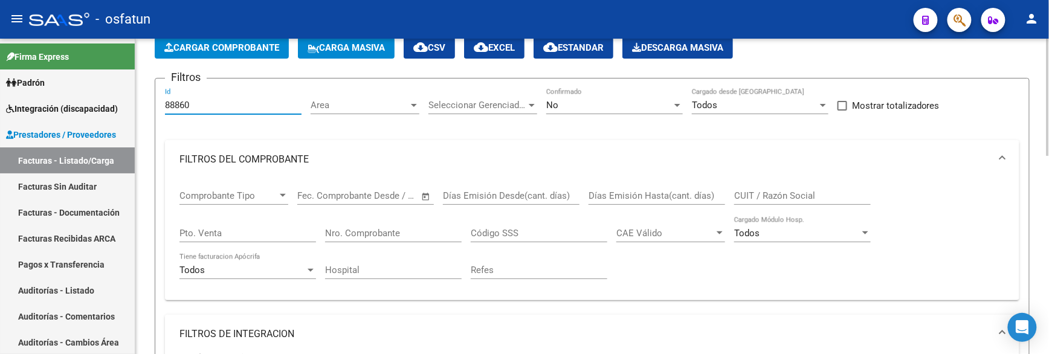
type input "88860"
click at [596, 99] on div "No Confirmado" at bounding box center [614, 101] width 137 height 26
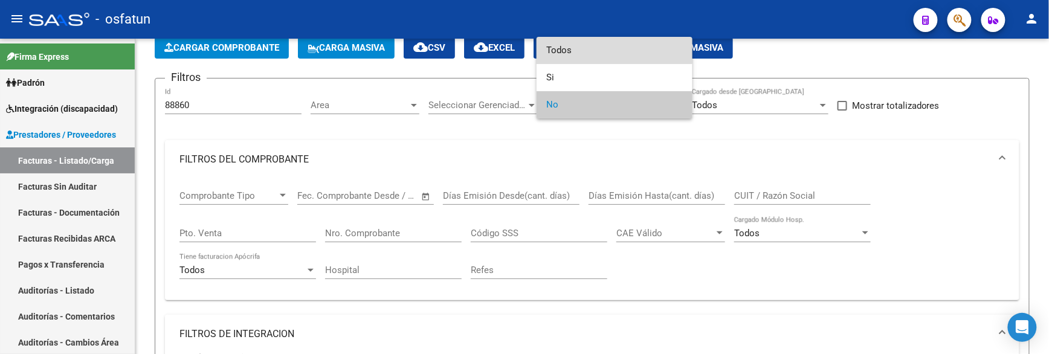
click at [576, 39] on span "Todos" at bounding box center [614, 50] width 137 height 27
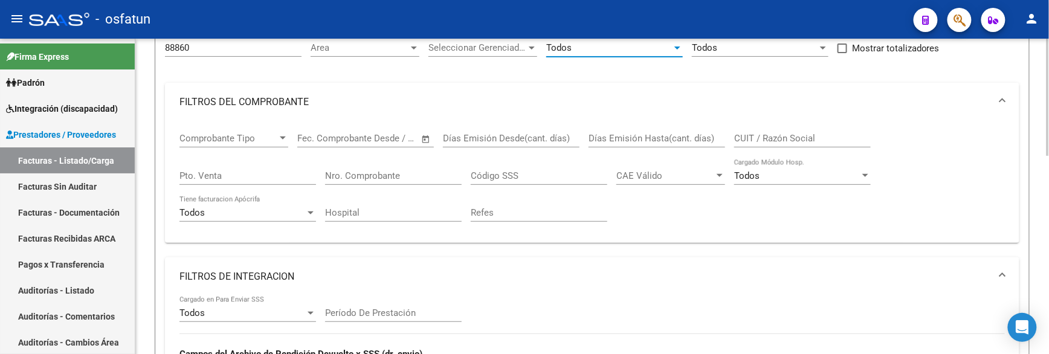
scroll to position [468, 0]
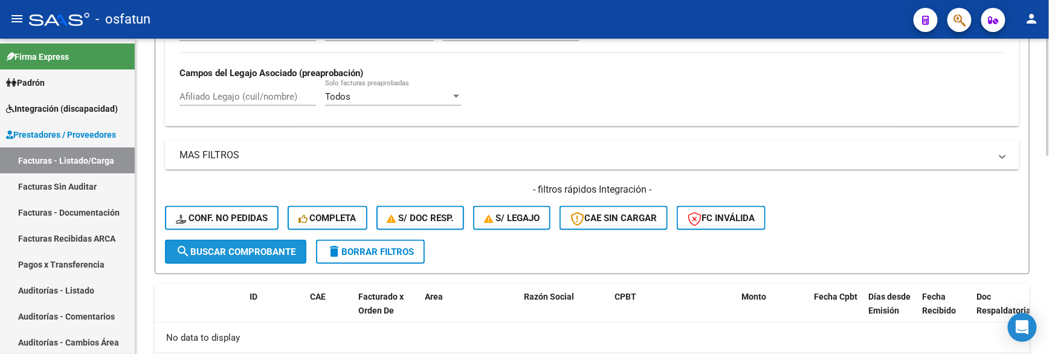
click at [238, 250] on span "search Buscar Comprobante" at bounding box center [236, 252] width 120 height 11
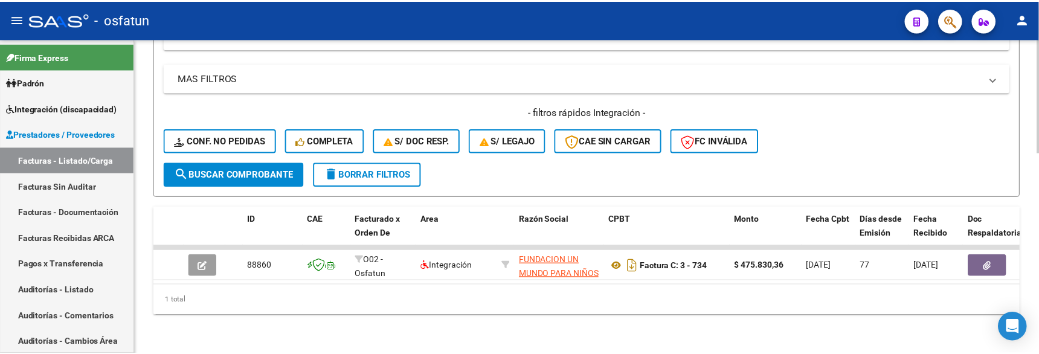
scroll to position [555, 0]
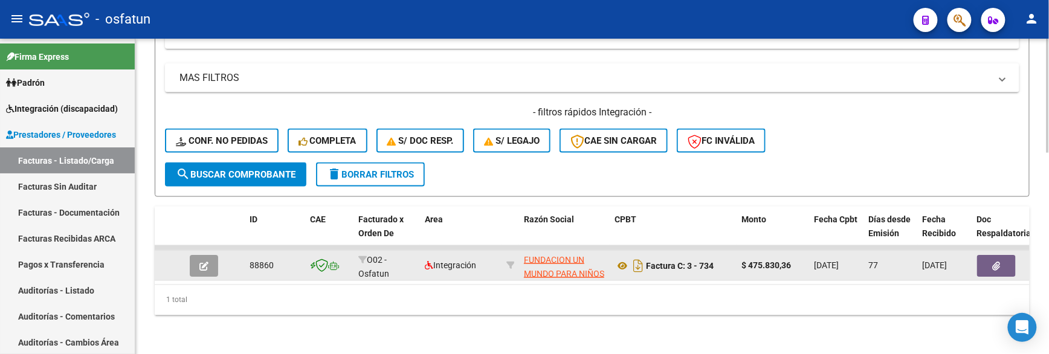
click at [590, 254] on app-link-go-to "FUNDACION UN MUNDO PARA NIÑOS" at bounding box center [564, 267] width 81 height 28
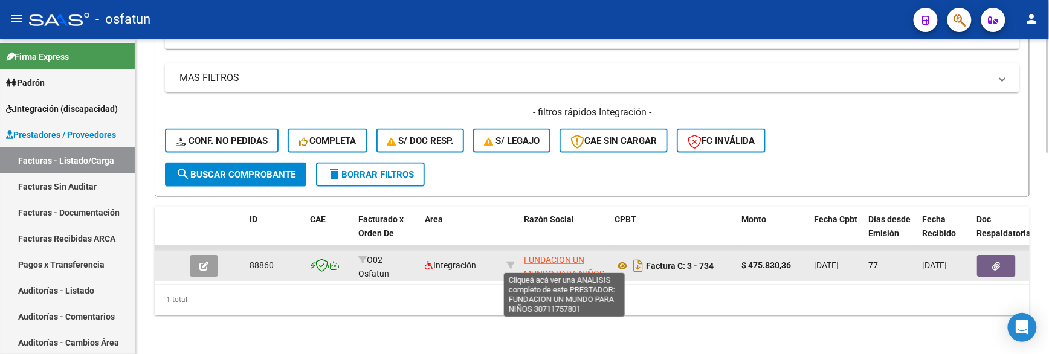
click at [575, 255] on span "FUNDACION UN MUNDO PARA NIÑOS" at bounding box center [564, 267] width 80 height 24
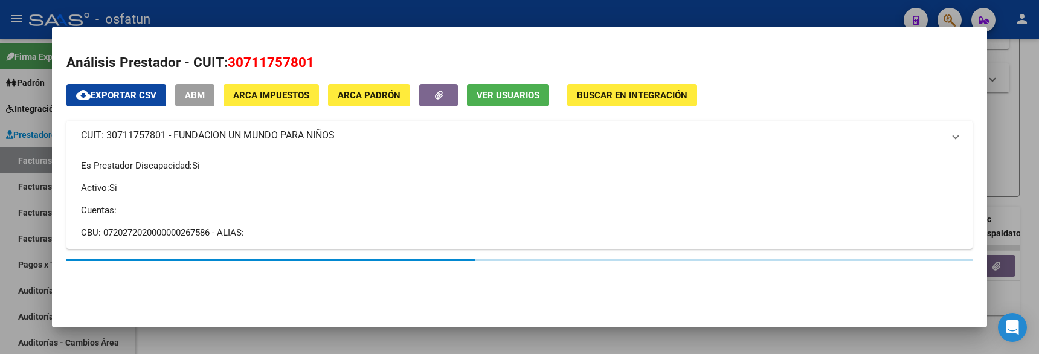
click at [300, 66] on span "30711757801" at bounding box center [271, 62] width 86 height 16
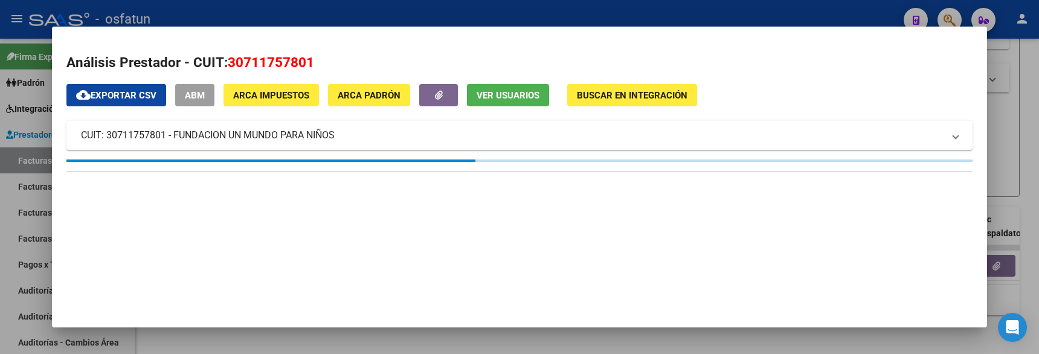
click at [300, 66] on span "30711757801" at bounding box center [271, 62] width 86 height 16
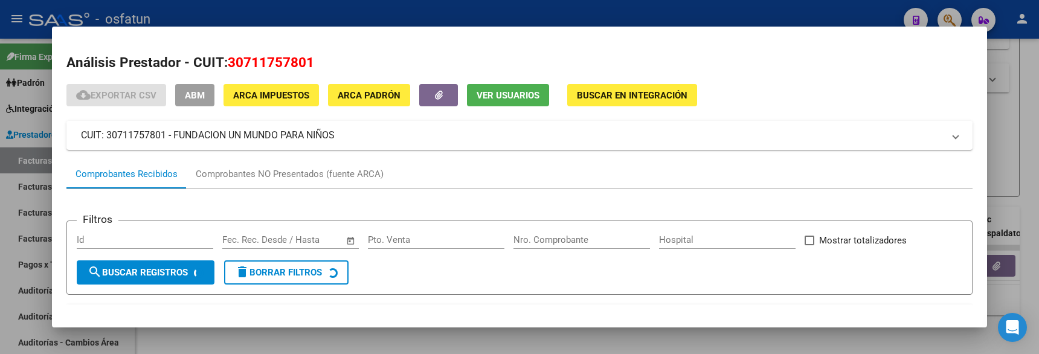
copy span "30711757801"
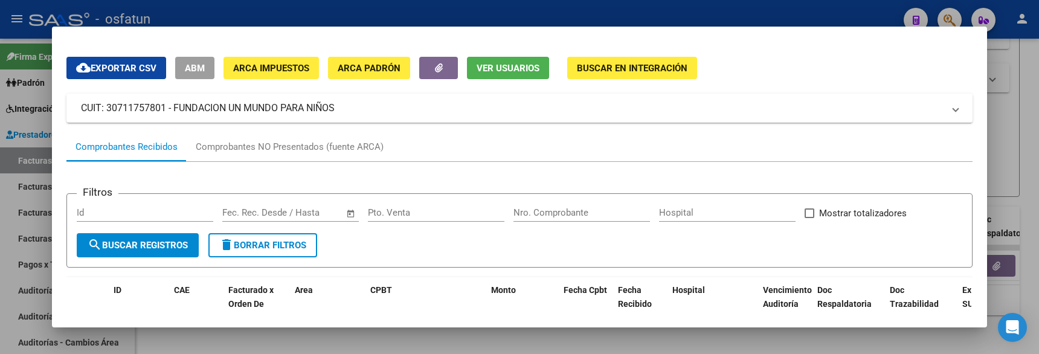
scroll to position [0, 0]
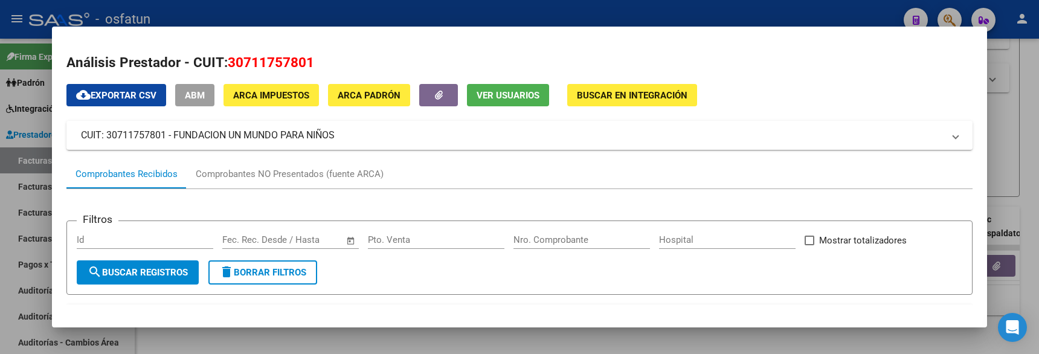
click at [552, 242] on input "Nro. Comprobante" at bounding box center [582, 239] width 137 height 11
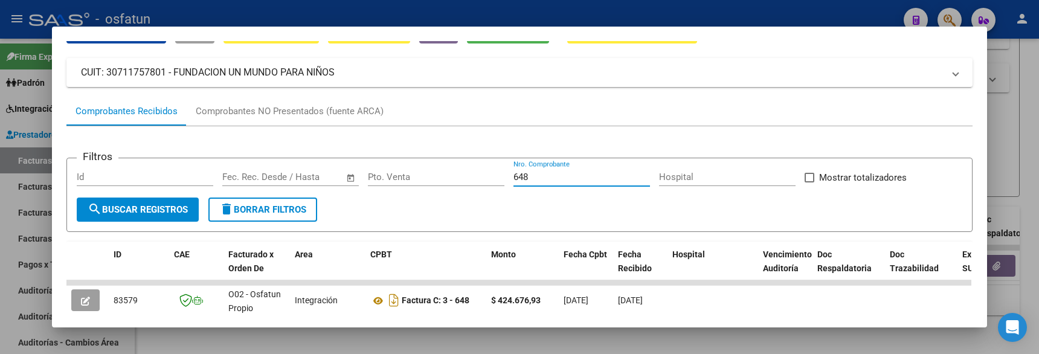
scroll to position [132, 0]
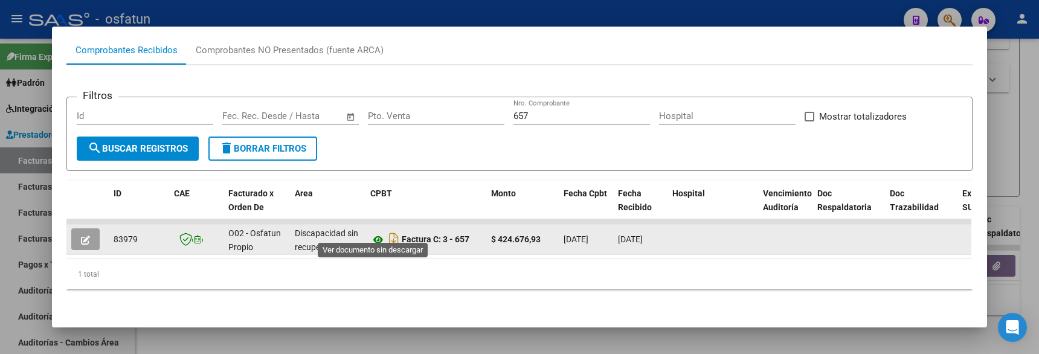
click at [376, 233] on icon at bounding box center [378, 240] width 16 height 15
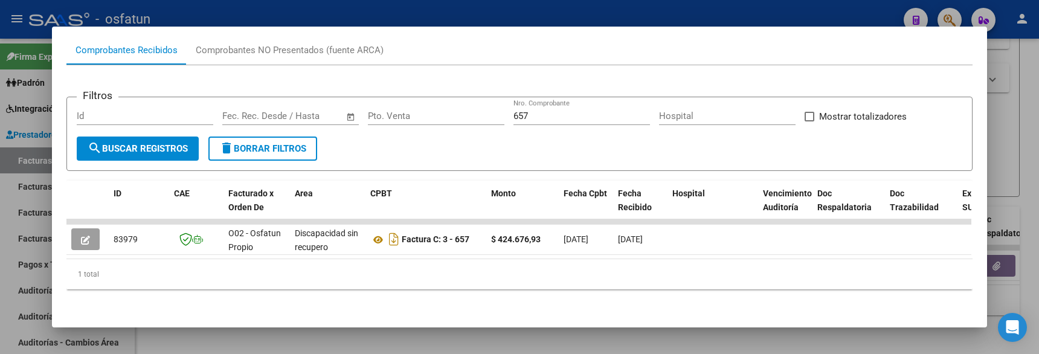
click at [515, 111] on input "657" at bounding box center [582, 116] width 137 height 11
click at [528, 111] on input "657" at bounding box center [582, 116] width 137 height 11
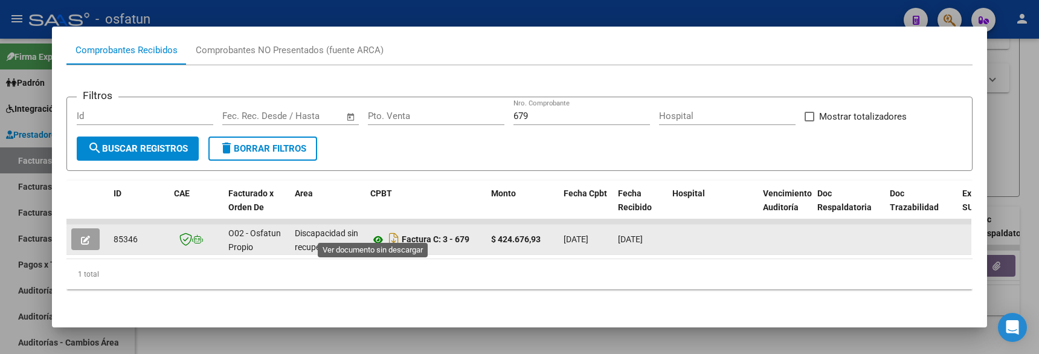
click at [371, 233] on icon at bounding box center [378, 240] width 16 height 15
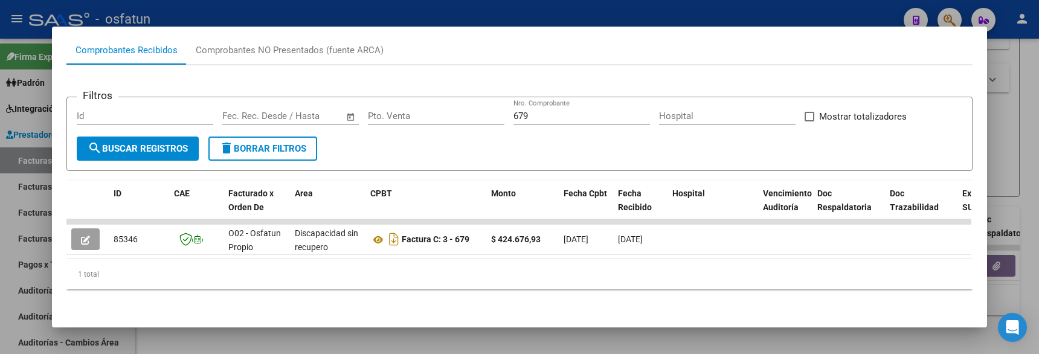
click at [544, 112] on input "679" at bounding box center [582, 116] width 137 height 11
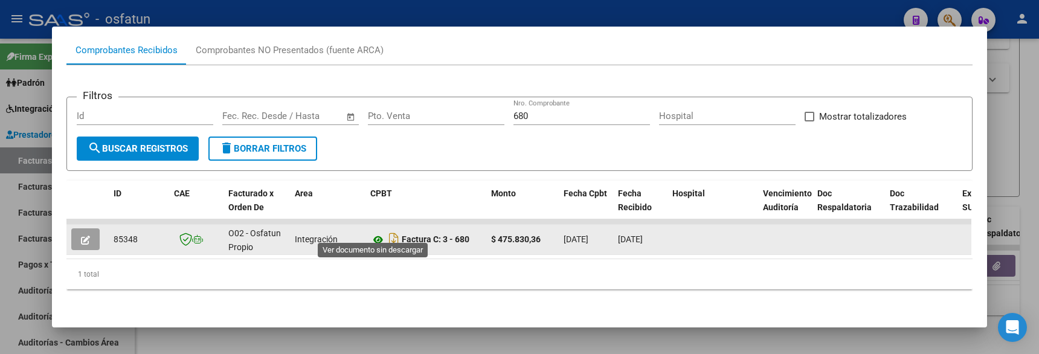
click at [372, 233] on icon at bounding box center [378, 240] width 16 height 15
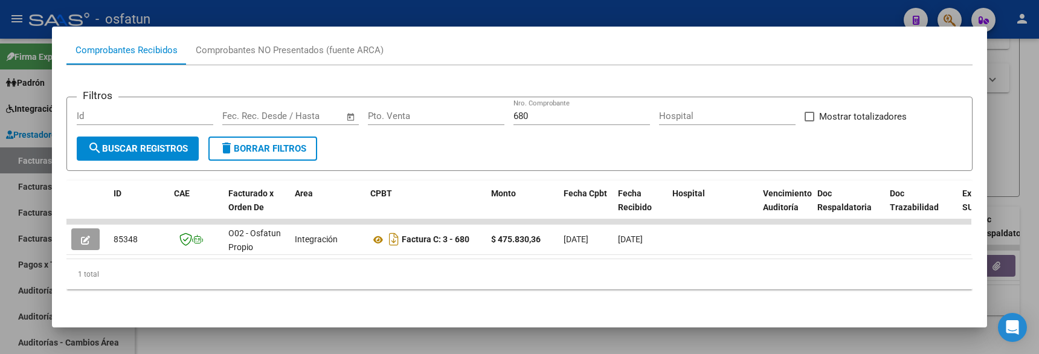
click at [557, 111] on input "680" at bounding box center [582, 116] width 137 height 11
click at [520, 111] on input "701" at bounding box center [582, 116] width 137 height 11
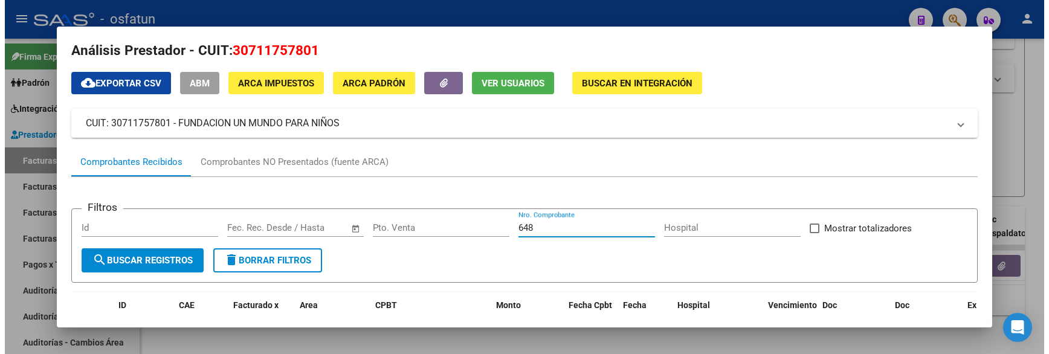
scroll to position [0, 0]
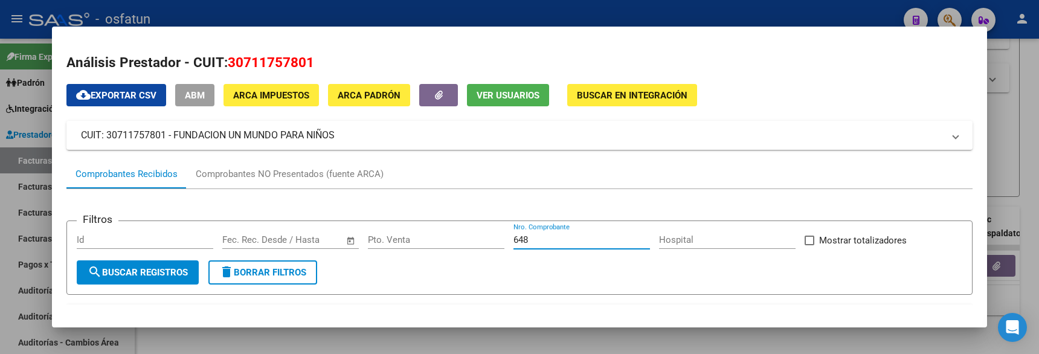
type input "648"
click at [263, 64] on span "30711757801" at bounding box center [271, 62] width 86 height 16
copy span "30711757801"
click at [288, 16] on div at bounding box center [519, 177] width 1039 height 354
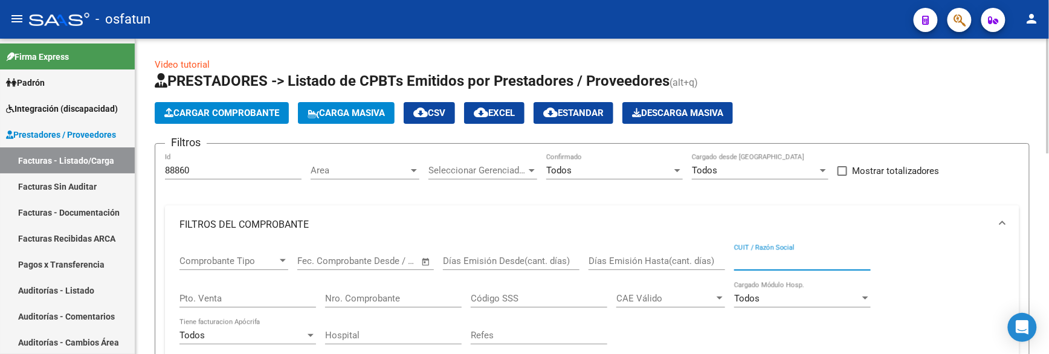
click at [746, 258] on input "CUIT / Razón Social" at bounding box center [802, 261] width 137 height 11
paste input "30711757801"
type input "30711757801"
click at [405, 300] on input "Nro. Comprobante" at bounding box center [393, 298] width 137 height 11
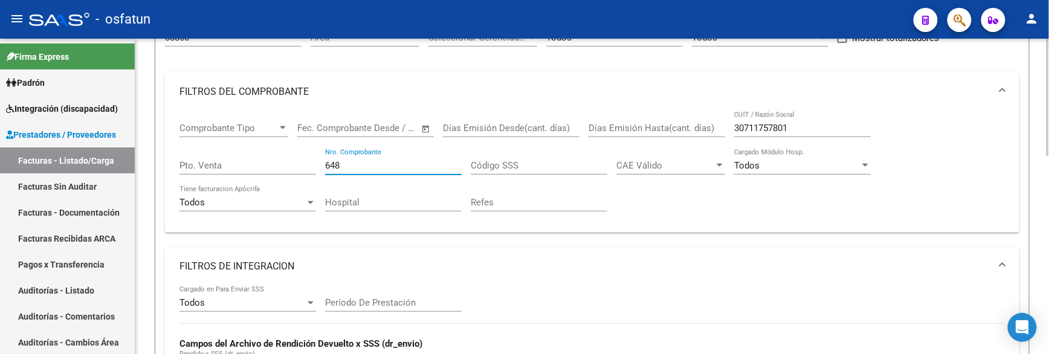
scroll to position [65, 0]
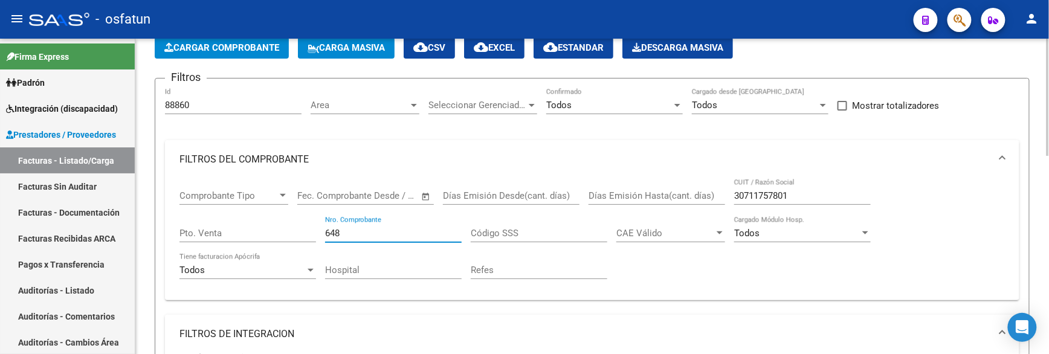
type input "648"
click at [766, 194] on input "30711757801" at bounding box center [802, 195] width 137 height 11
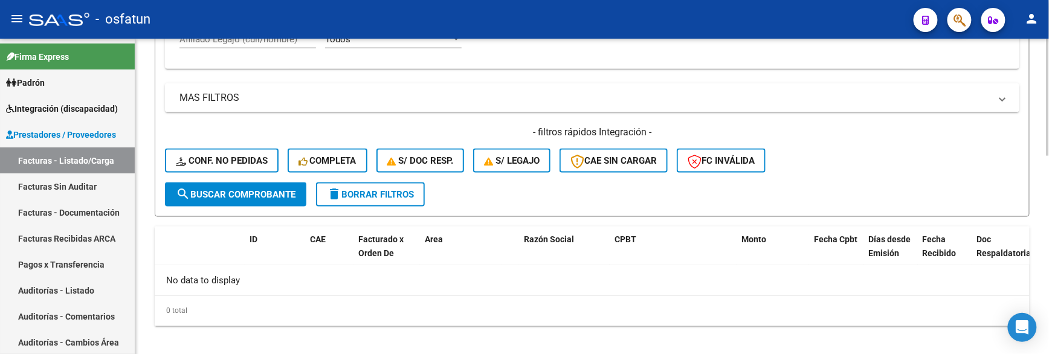
scroll to position [535, 0]
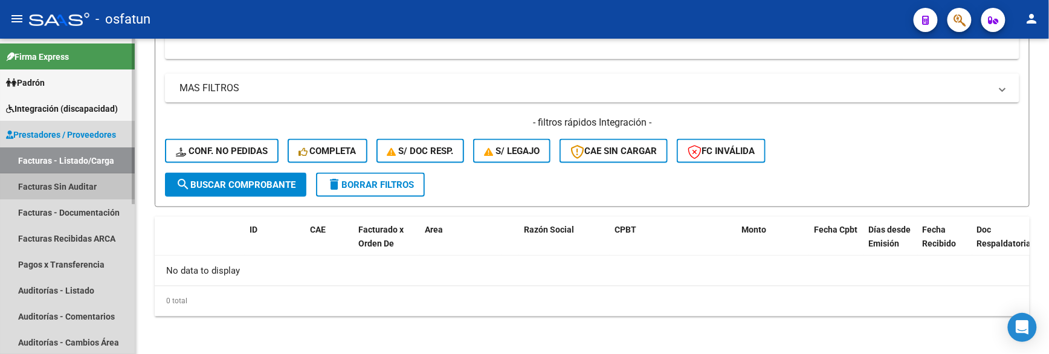
click at [69, 188] on link "Facturas Sin Auditar" at bounding box center [67, 186] width 135 height 26
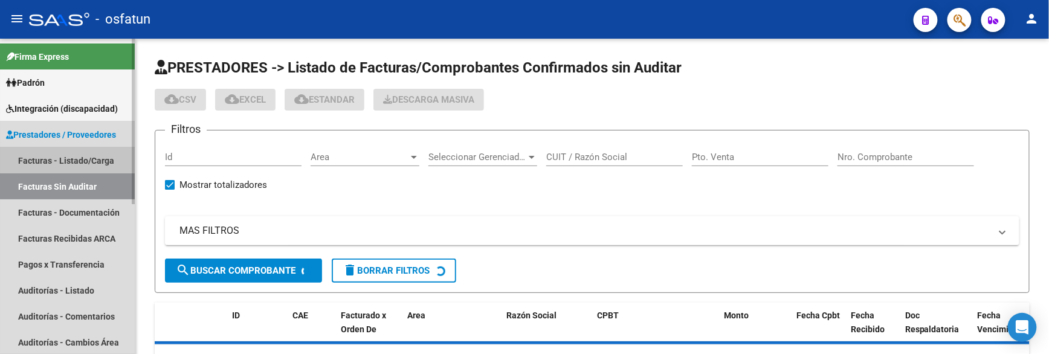
click at [65, 155] on link "Facturas - Listado/Carga" at bounding box center [67, 160] width 135 height 26
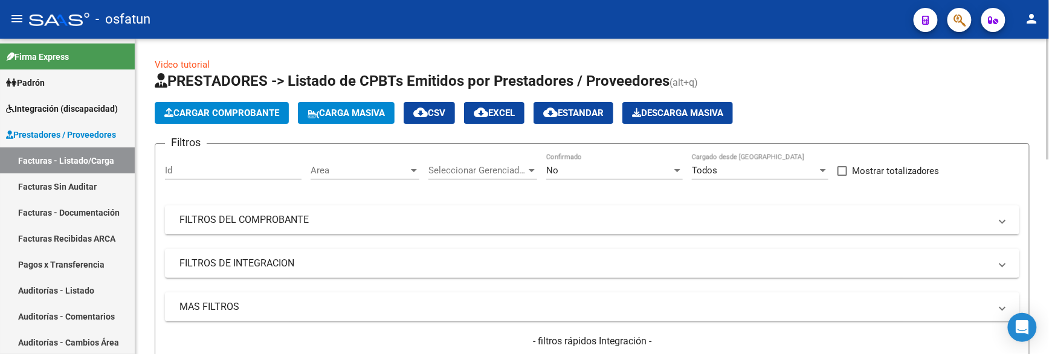
click at [364, 238] on div "Filtros Id Area Area Seleccionar Gerenciador Seleccionar Gerenciador No Confirm…" at bounding box center [592, 273] width 855 height 238
click at [351, 220] on mat-panel-title "FILTROS DEL COMPROBANTE" at bounding box center [584, 219] width 811 height 13
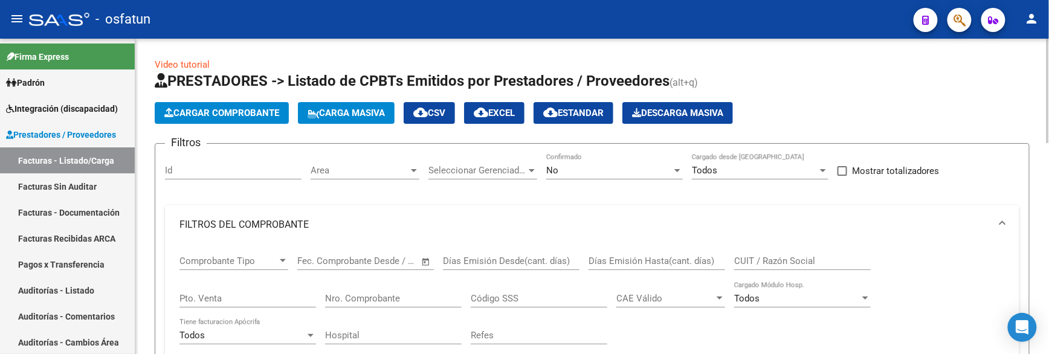
click at [764, 254] on div "CUIT / Razón Social" at bounding box center [802, 257] width 137 height 26
paste input "30711757801"
type input "30711757801"
drag, startPoint x: 626, startPoint y: 189, endPoint x: 619, endPoint y: 178, distance: 12.7
click at [626, 189] on div "No Confirmado" at bounding box center [614, 172] width 137 height 37
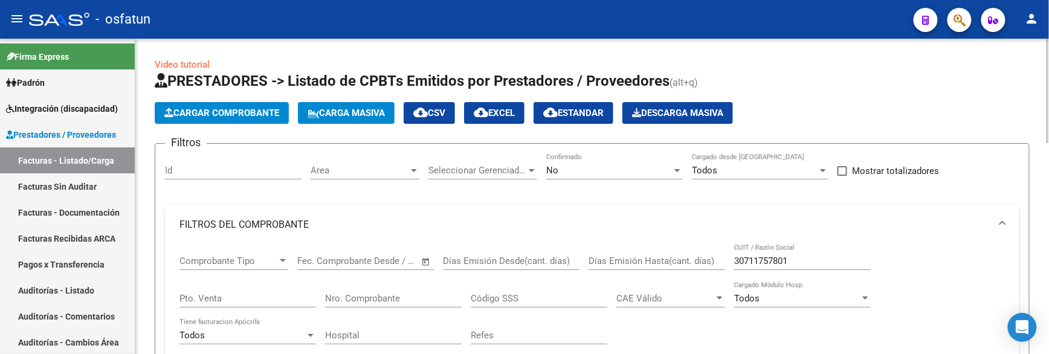
click at [619, 178] on div "No Confirmado" at bounding box center [614, 167] width 137 height 26
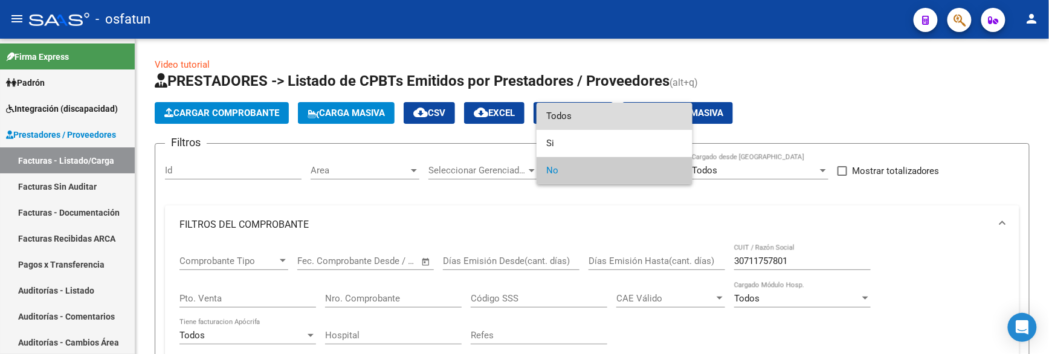
click at [563, 123] on span "Todos" at bounding box center [614, 116] width 137 height 27
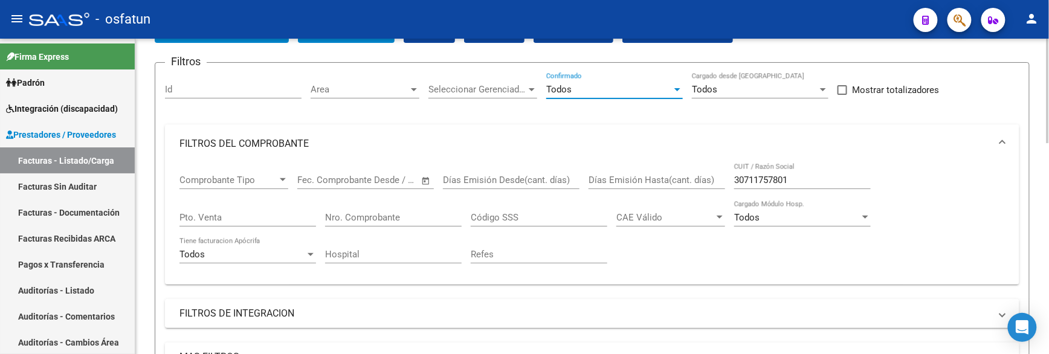
scroll to position [201, 0]
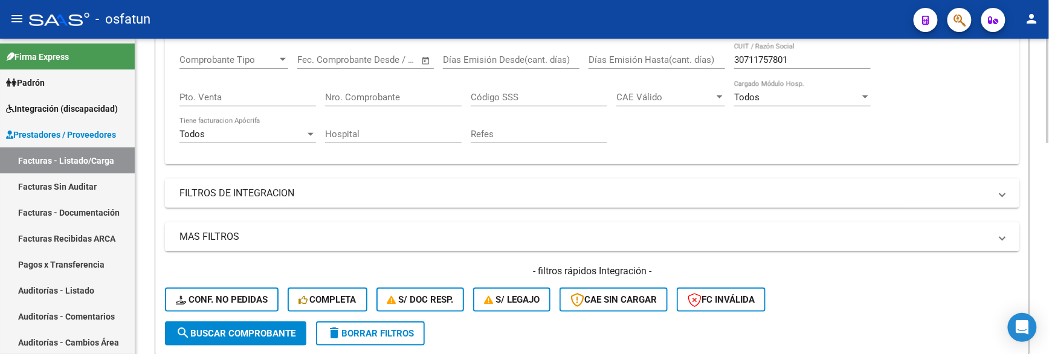
click at [260, 212] on div "Filtros Id Area Area Seleccionar Gerenciador Seleccionar Gerenciador Todos Conf…" at bounding box center [592, 136] width 855 height 369
click at [259, 202] on mat-expansion-panel-header "FILTROS DE INTEGRACION" at bounding box center [592, 193] width 855 height 29
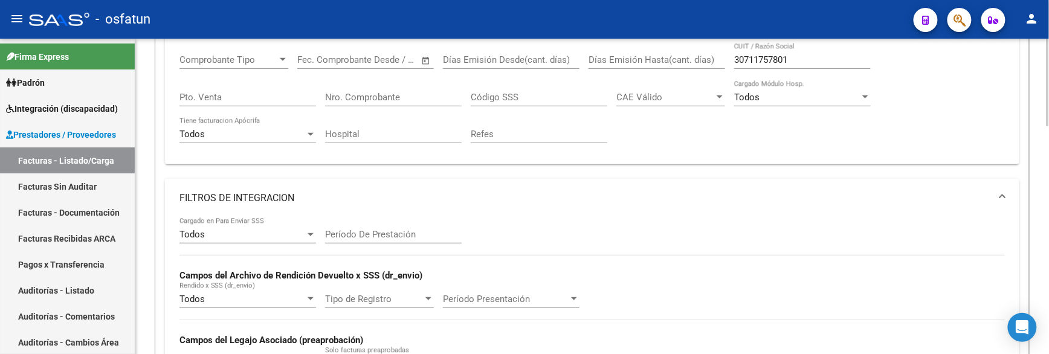
click at [401, 97] on input "Nro. Comprobante" at bounding box center [393, 97] width 137 height 11
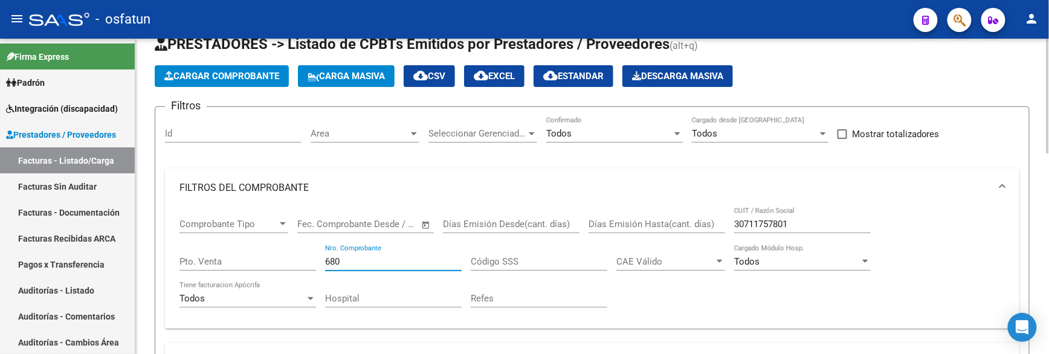
scroll to position [18, 0]
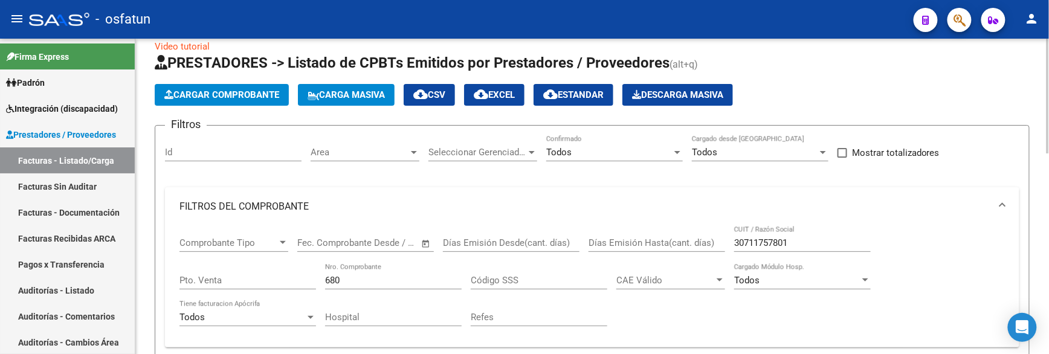
click at [359, 273] on div "680 Nro. Comprobante" at bounding box center [393, 276] width 137 height 26
type input "6"
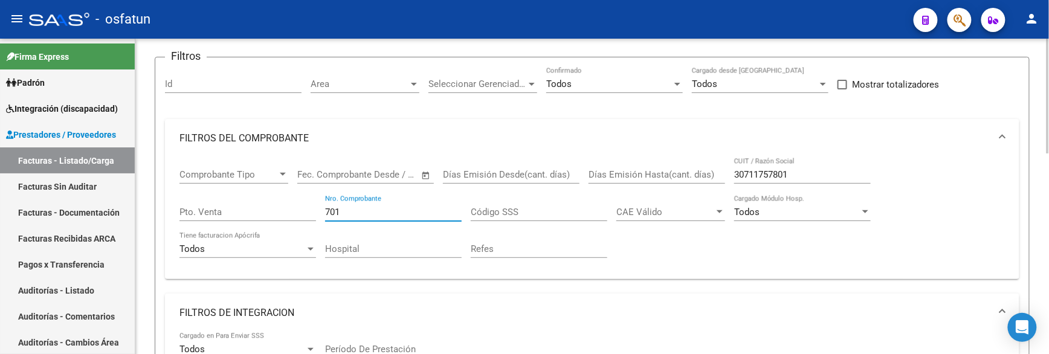
scroll to position [85, 0]
click at [332, 213] on input "701" at bounding box center [393, 213] width 137 height 11
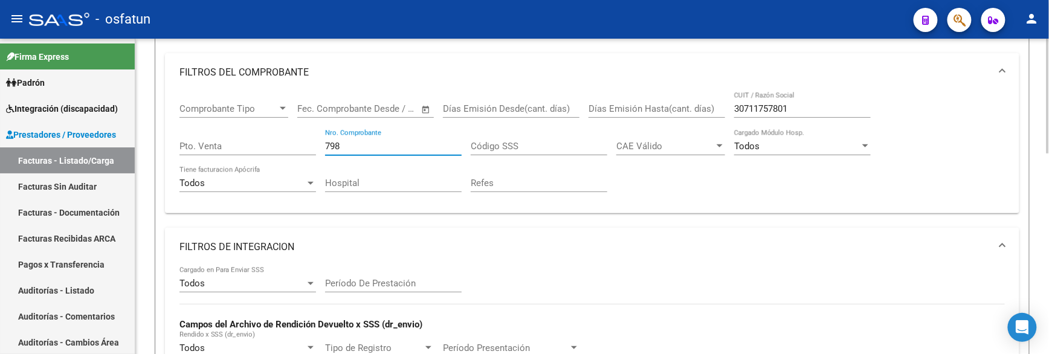
scroll to position [555, 0]
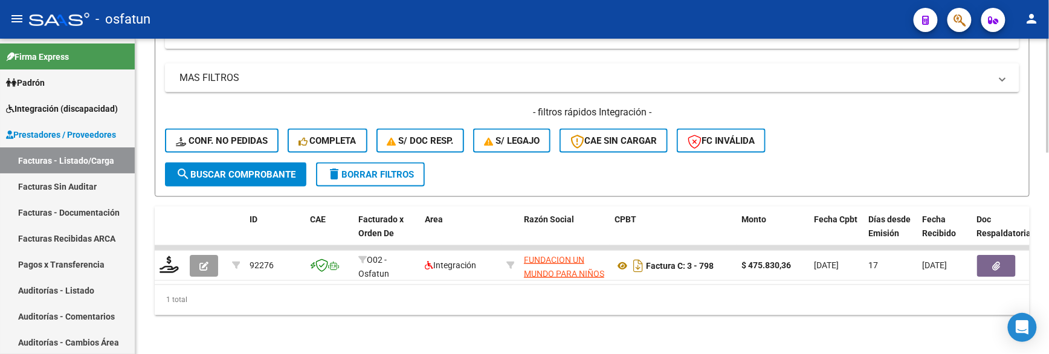
type input "798"
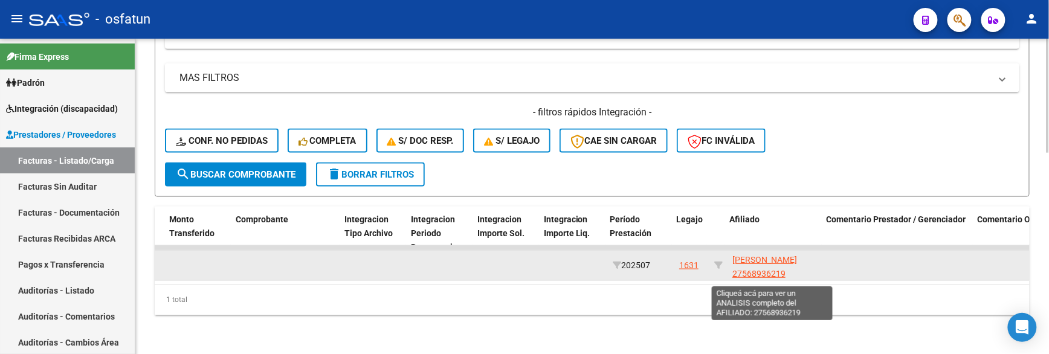
scroll to position [0, 1288]
click at [746, 255] on span "VILLARROEL AGUIRRE JOSEFINA 27568936219" at bounding box center [762, 267] width 65 height 24
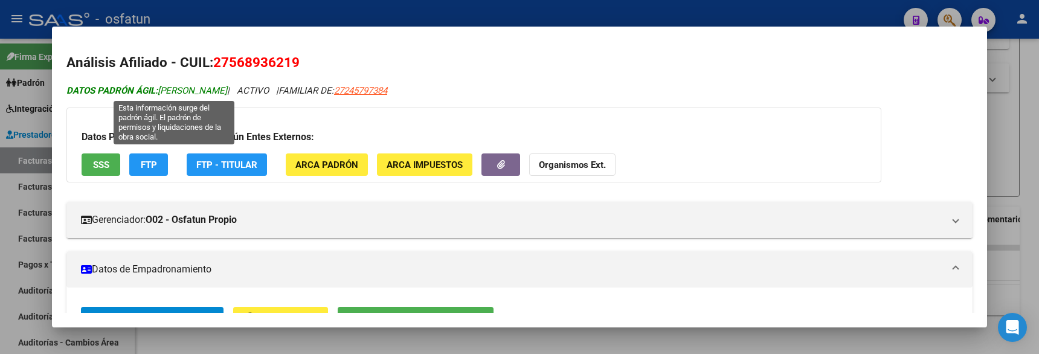
drag, startPoint x: 287, startPoint y: 92, endPoint x: 152, endPoint y: 95, distance: 134.8
click at [152, 95] on icon "DATOS PADRÓN ÁGIL: VILLAROEL AGUIRRE JOSEFINA | ACTIVO | FAMILIAR DE: 272457973…" at bounding box center [226, 90] width 321 height 11
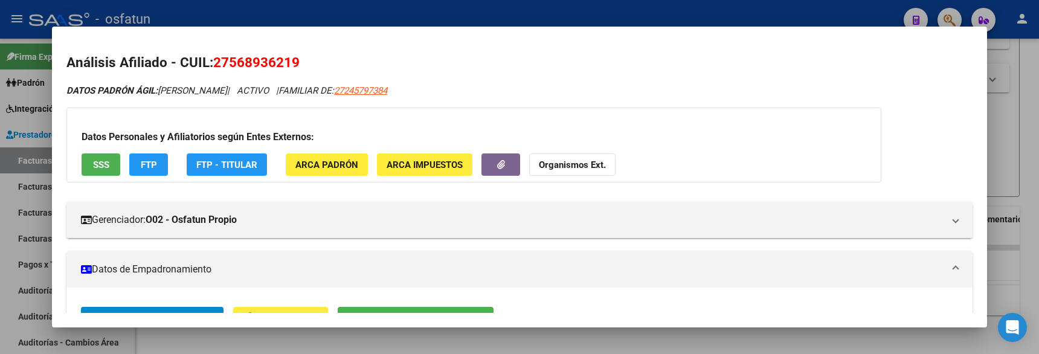
click at [221, 341] on div at bounding box center [519, 177] width 1039 height 354
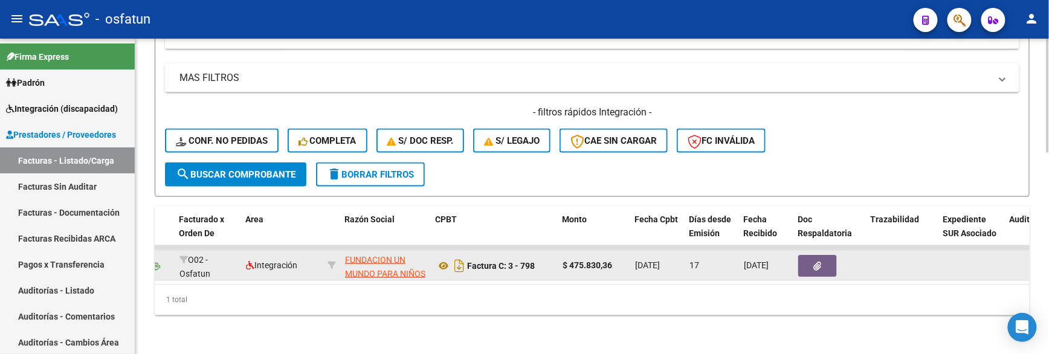
scroll to position [0, 182]
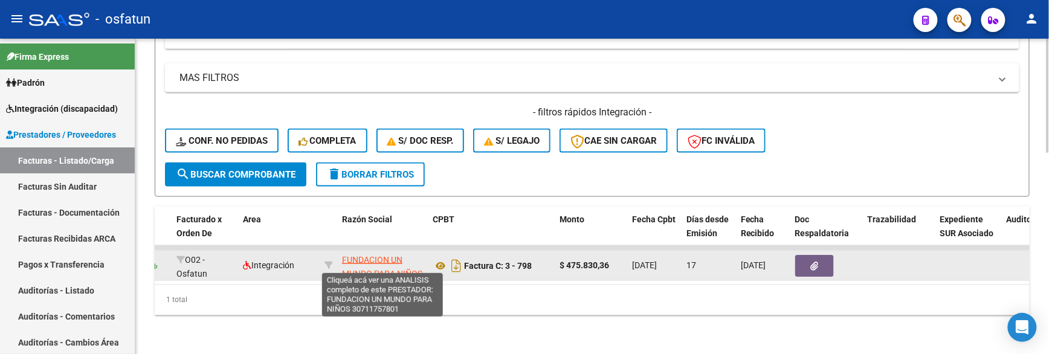
click at [342, 255] on span "FUNDACION UN MUNDO PARA NIÑOS" at bounding box center [382, 267] width 80 height 24
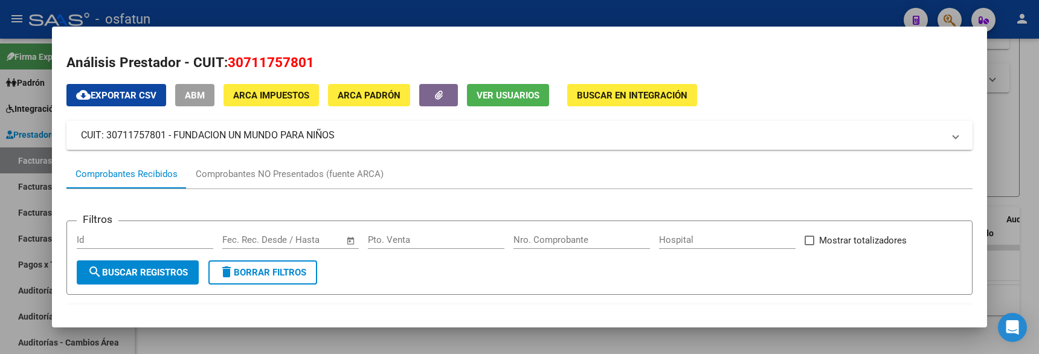
drag, startPoint x: 341, startPoint y: 131, endPoint x: 167, endPoint y: 131, distance: 174.1
click at [167, 131] on mat-panel-title "CUIT: 30711757801 - FUNDACION UN MUNDO PARA NIÑOS" at bounding box center [512, 135] width 863 height 15
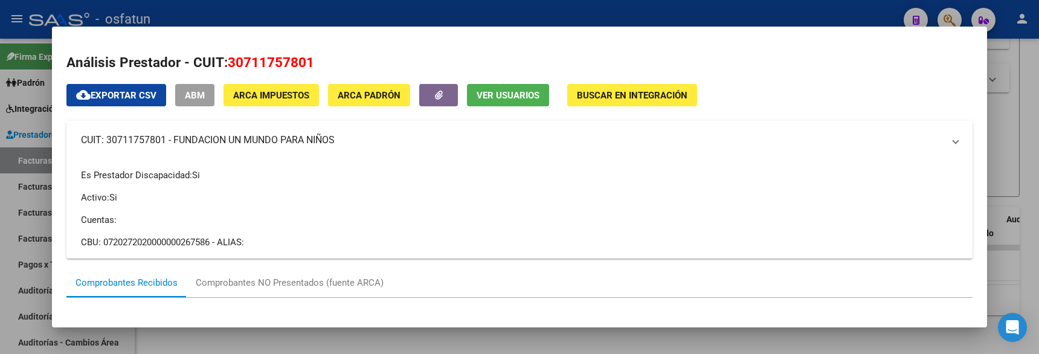
copy mat-panel-title "FUNDACION UN MUNDO PARA NIÑOS"
click at [994, 180] on div at bounding box center [519, 177] width 1039 height 354
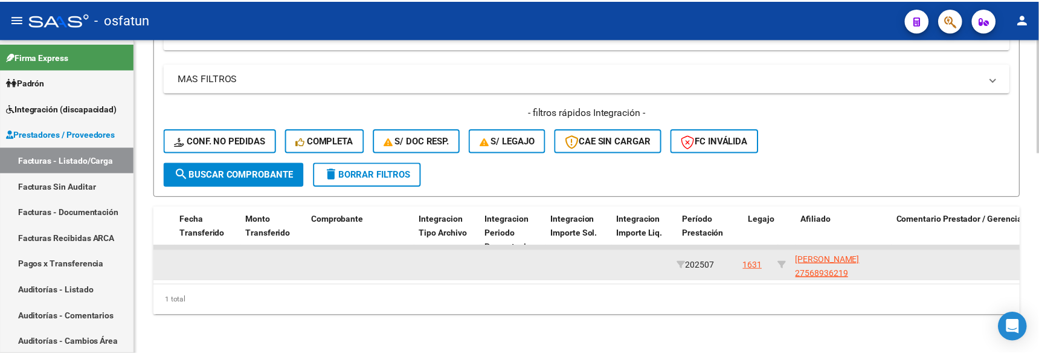
scroll to position [0, 1210]
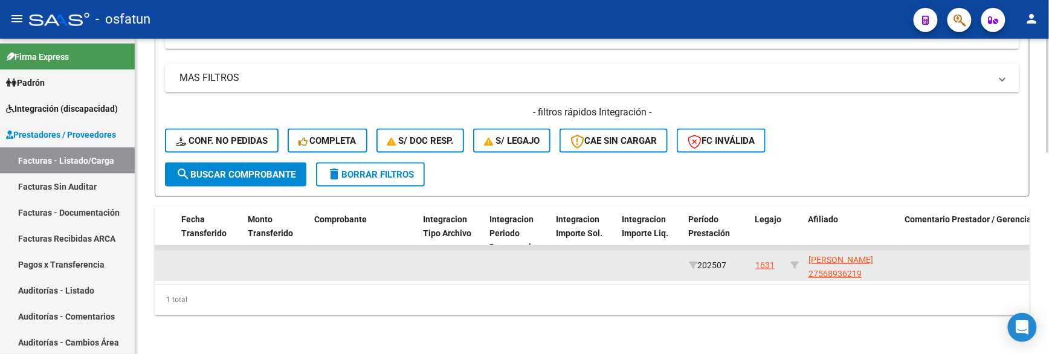
click at [896, 256] on datatable-body-cell "VILLARROEL AGUIRRE JOSEFINA 27568936219" at bounding box center [852, 266] width 97 height 30
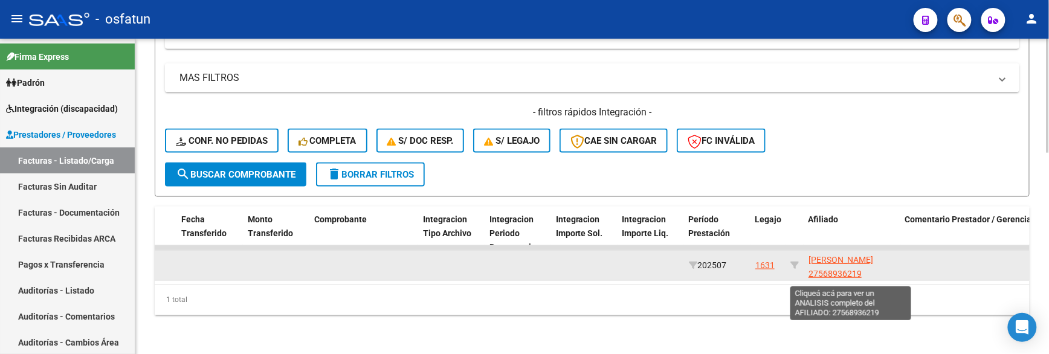
click at [873, 255] on span "VILLARROEL AGUIRRE JOSEFINA 27568936219" at bounding box center [841, 267] width 65 height 24
type textarea "27568936219"
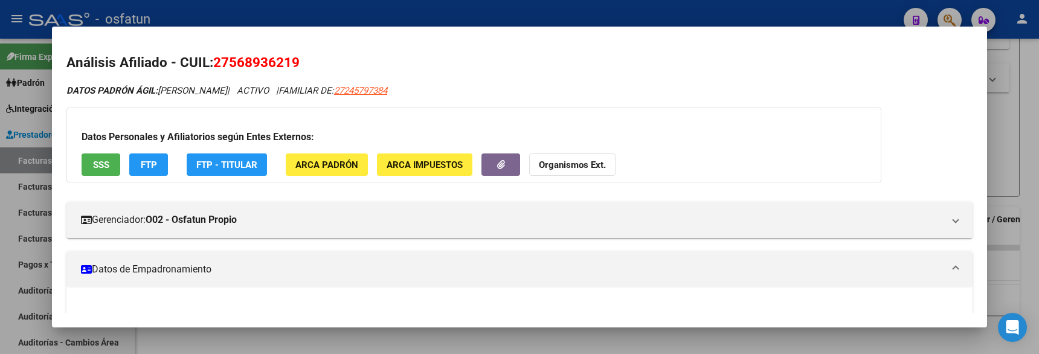
click at [265, 63] on span "27568936219" at bounding box center [256, 62] width 86 height 16
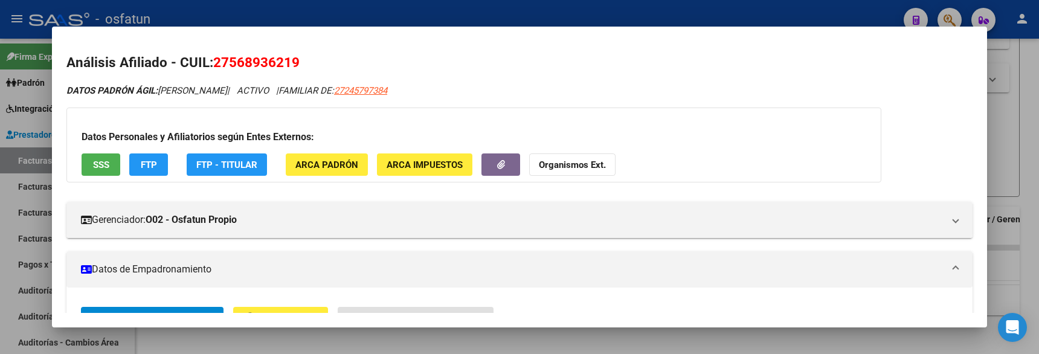
click at [265, 63] on span "27568936219" at bounding box center [256, 62] width 86 height 16
copy span "27568936219"
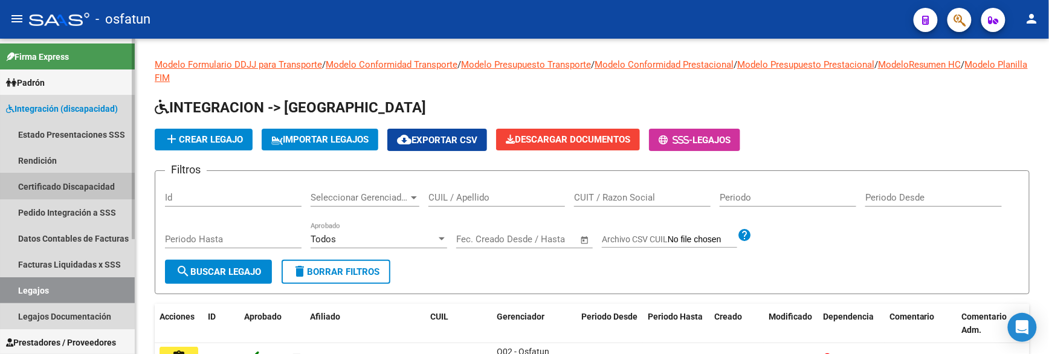
click at [58, 186] on link "Certificado Discapacidad" at bounding box center [67, 186] width 135 height 26
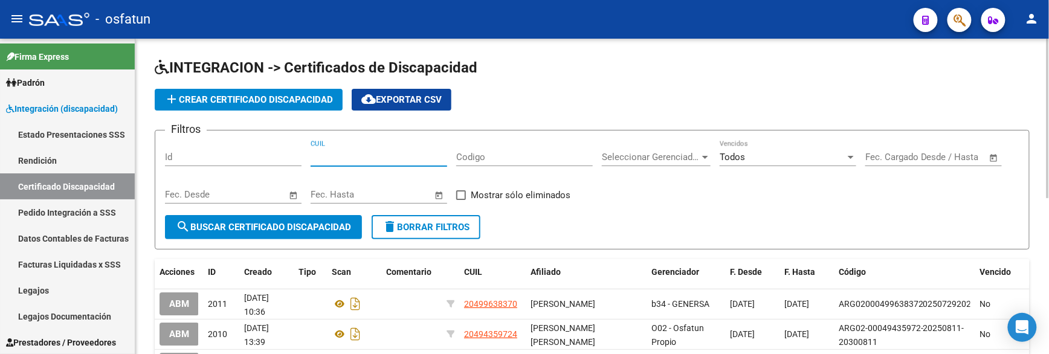
click at [425, 156] on input "CUIL" at bounding box center [379, 157] width 137 height 11
paste input "20-33051313-7"
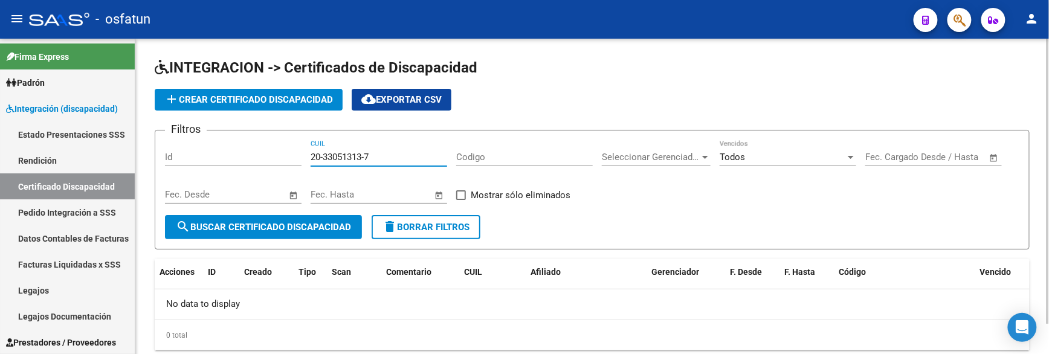
click at [325, 159] on input "20-33051313-7" at bounding box center [379, 157] width 137 height 11
type input "20-33051313-7"
click at [62, 288] on link "Legajos" at bounding box center [67, 290] width 135 height 26
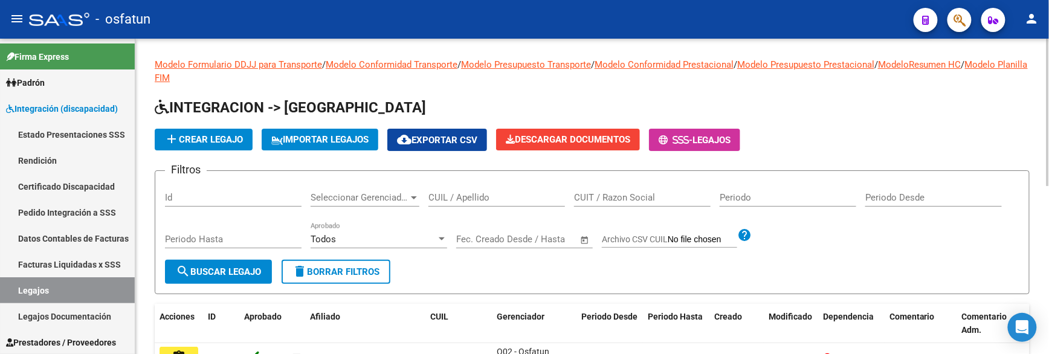
click at [450, 191] on div "CUIL / Apellido" at bounding box center [496, 194] width 137 height 26
paste input "20330513137"
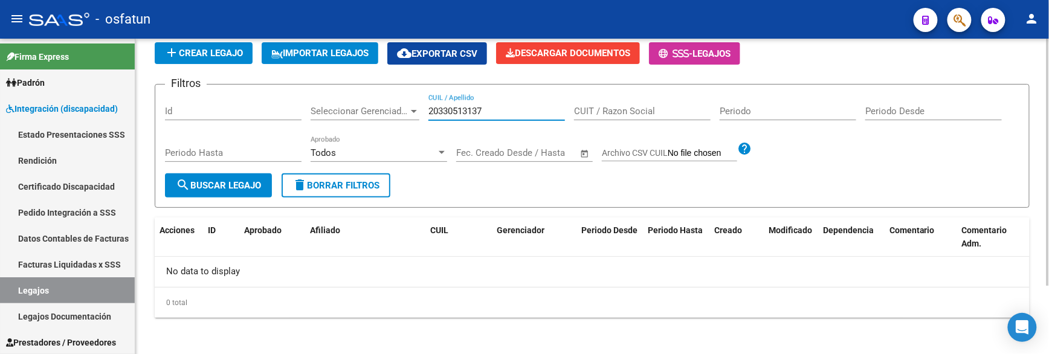
scroll to position [87, 0]
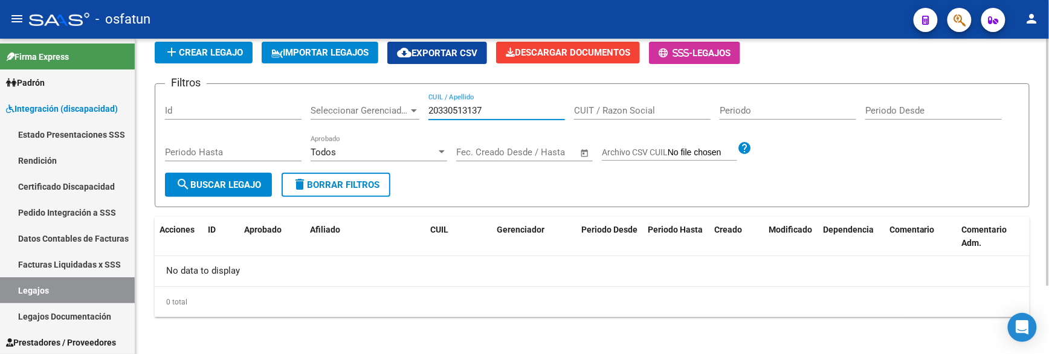
click at [467, 108] on input "20330513137" at bounding box center [496, 110] width 137 height 11
paste input "278790224"
click at [450, 114] on input "20278790224" at bounding box center [496, 110] width 137 height 11
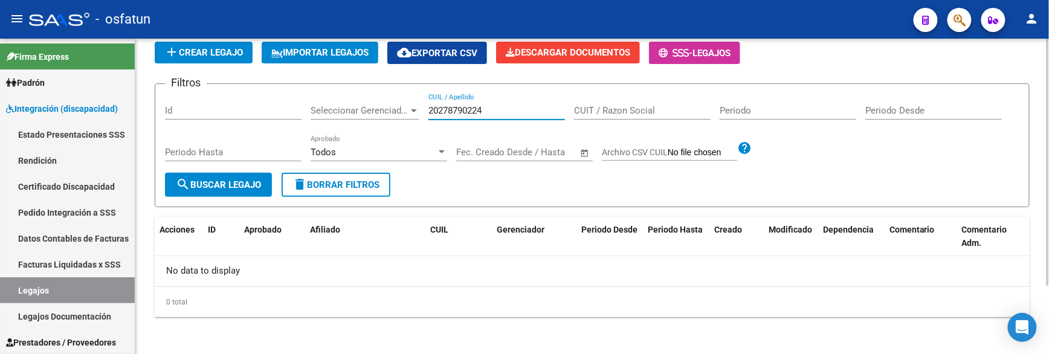
paste input "363093273"
type input "20363093273"
click at [62, 189] on link "Certificado Discapacidad" at bounding box center [67, 186] width 135 height 26
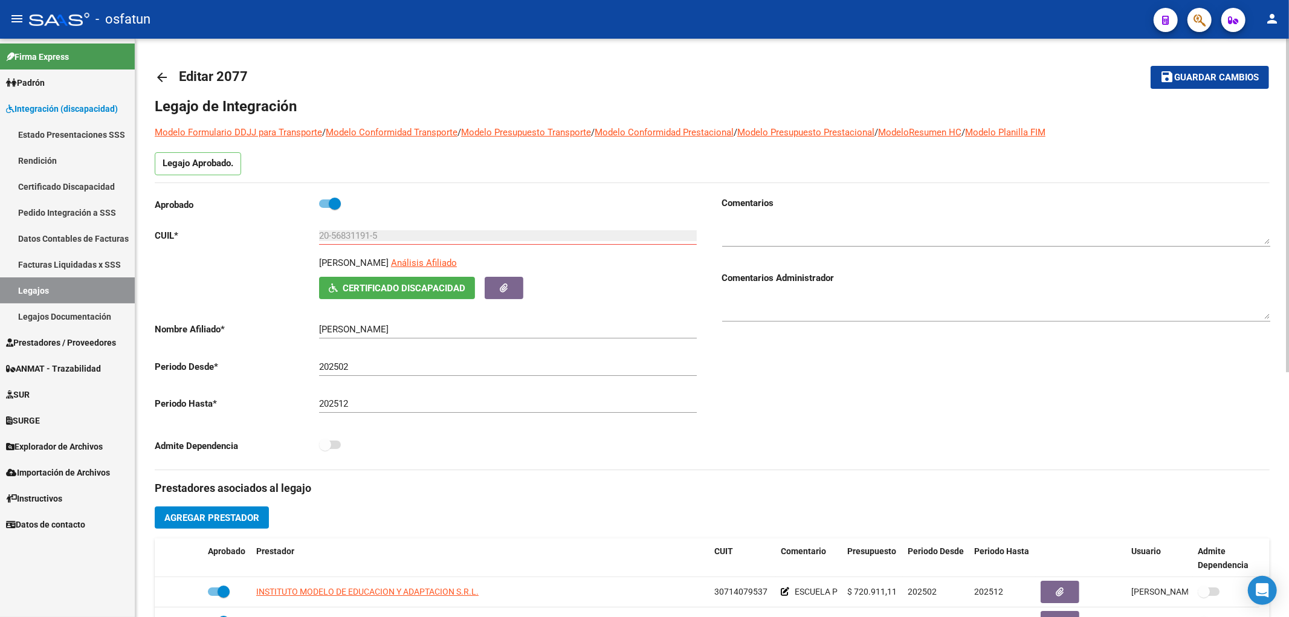
scroll to position [103, 0]
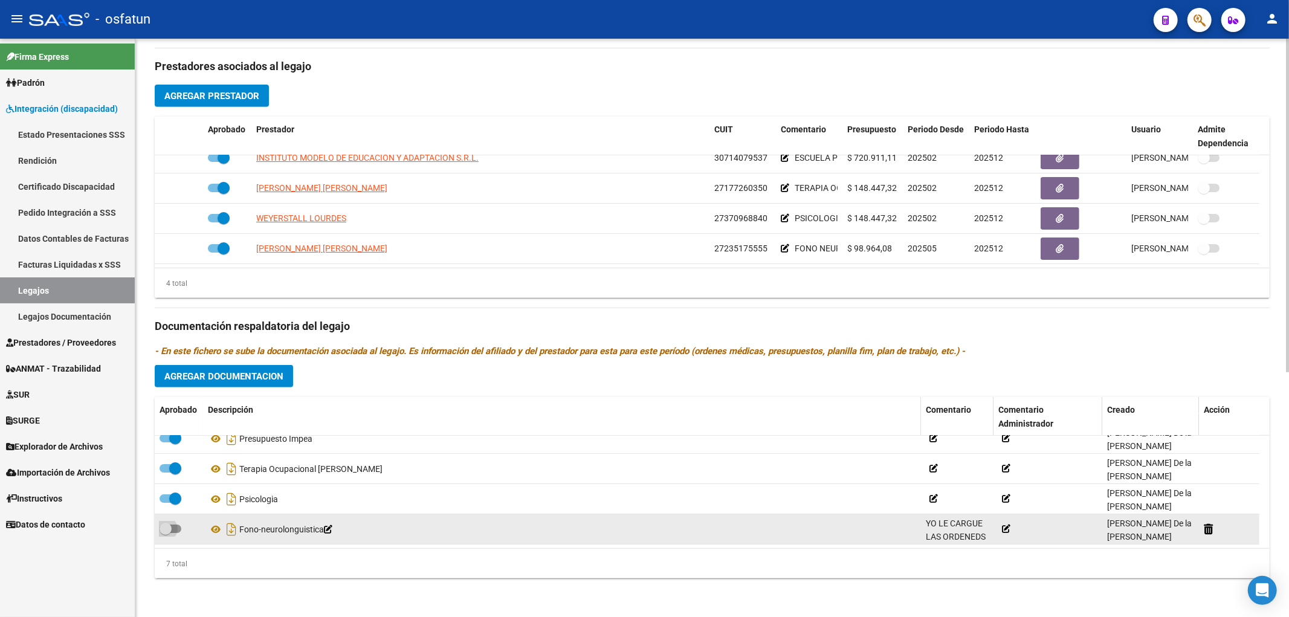
click at [178, 532] on span at bounding box center [171, 529] width 22 height 8
click at [166, 533] on input "checkbox" at bounding box center [165, 533] width 1 height 1
checkbox input "true"
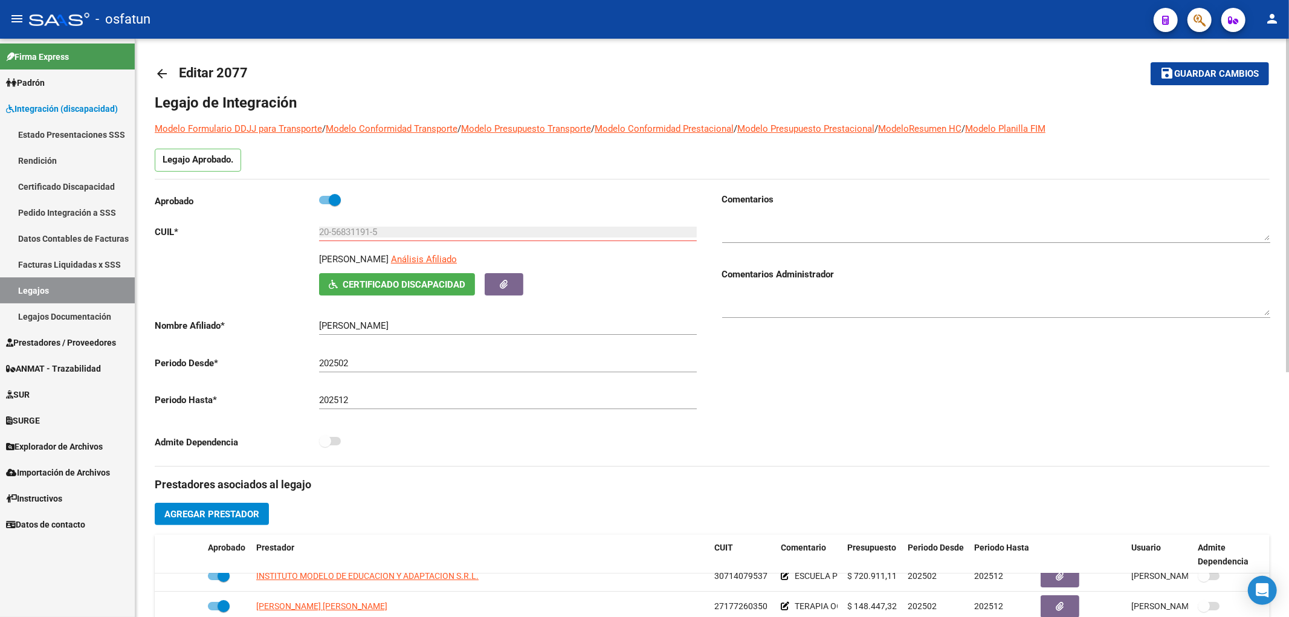
scroll to position [0, 0]
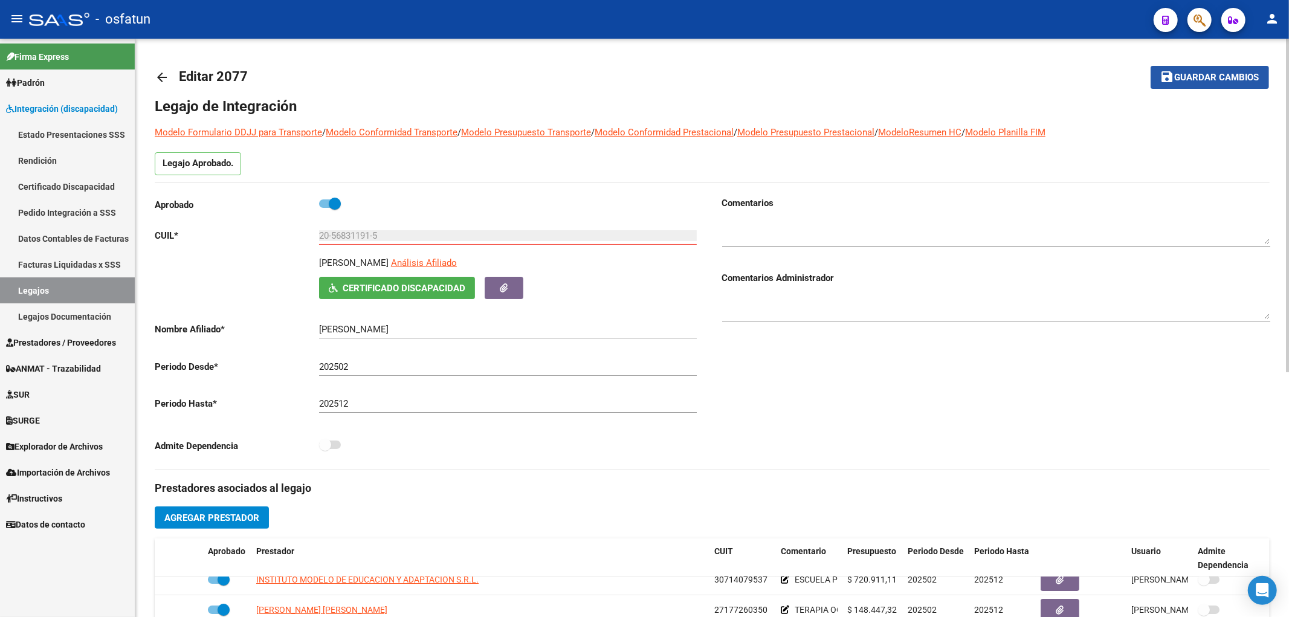
click at [1210, 77] on span "Guardar cambios" at bounding box center [1217, 78] width 85 height 11
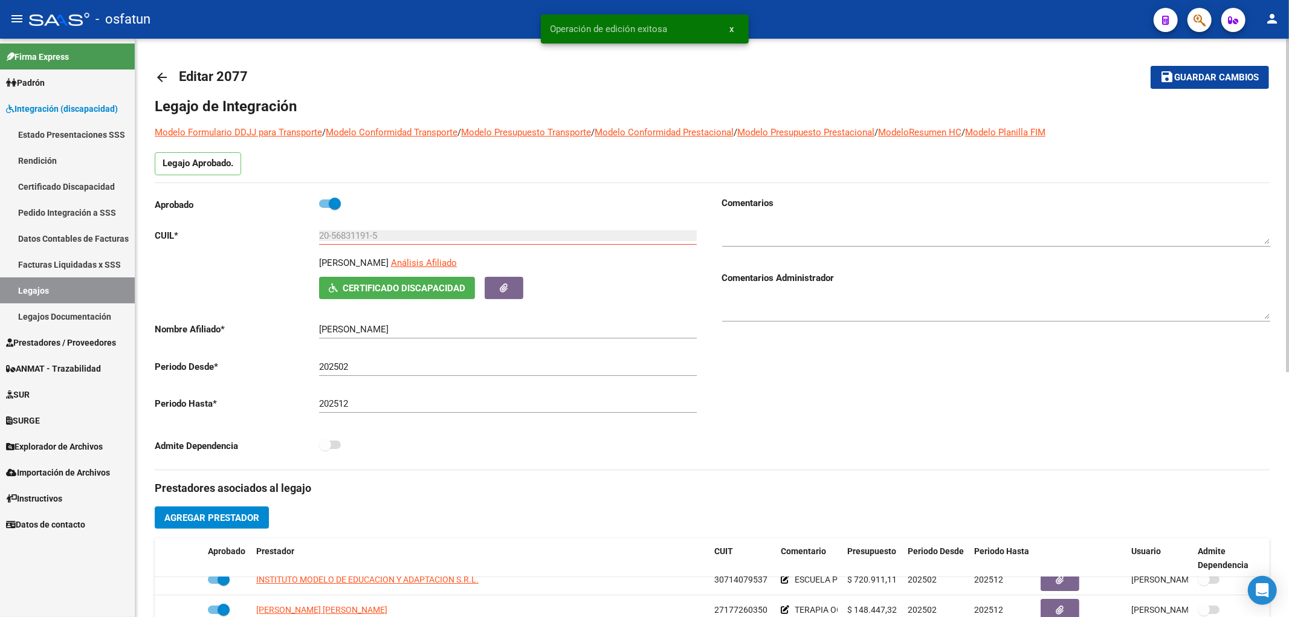
scroll to position [335, 0]
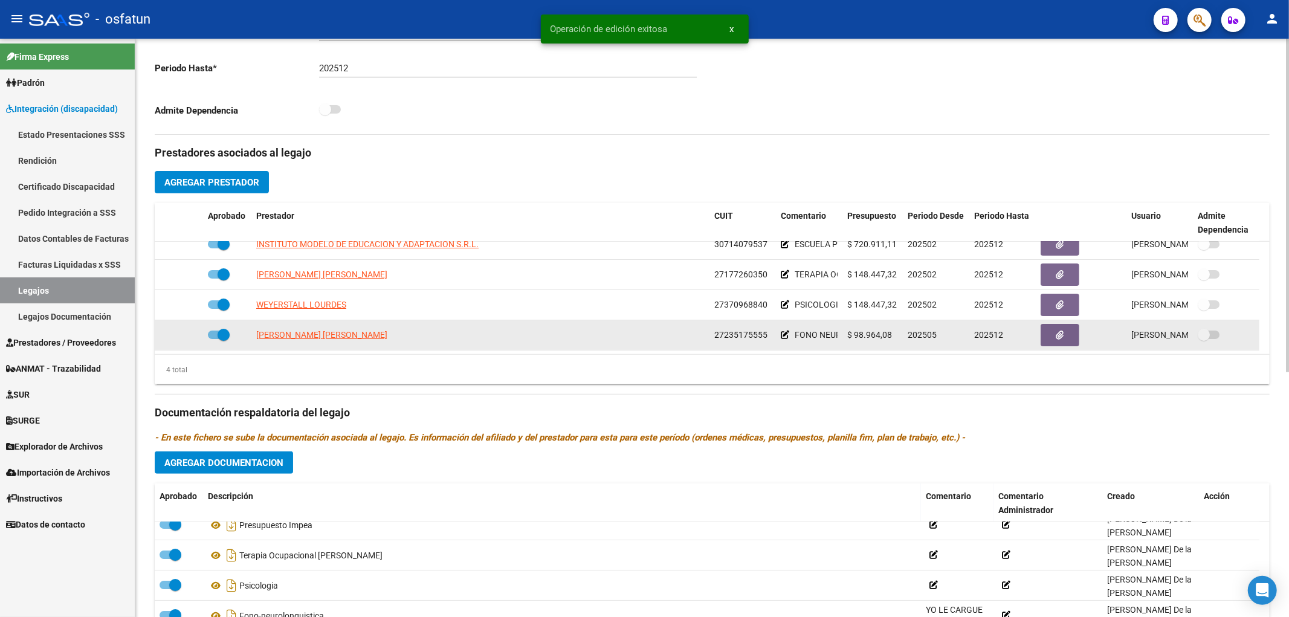
click at [737, 330] on span "27235175555" at bounding box center [740, 335] width 53 height 10
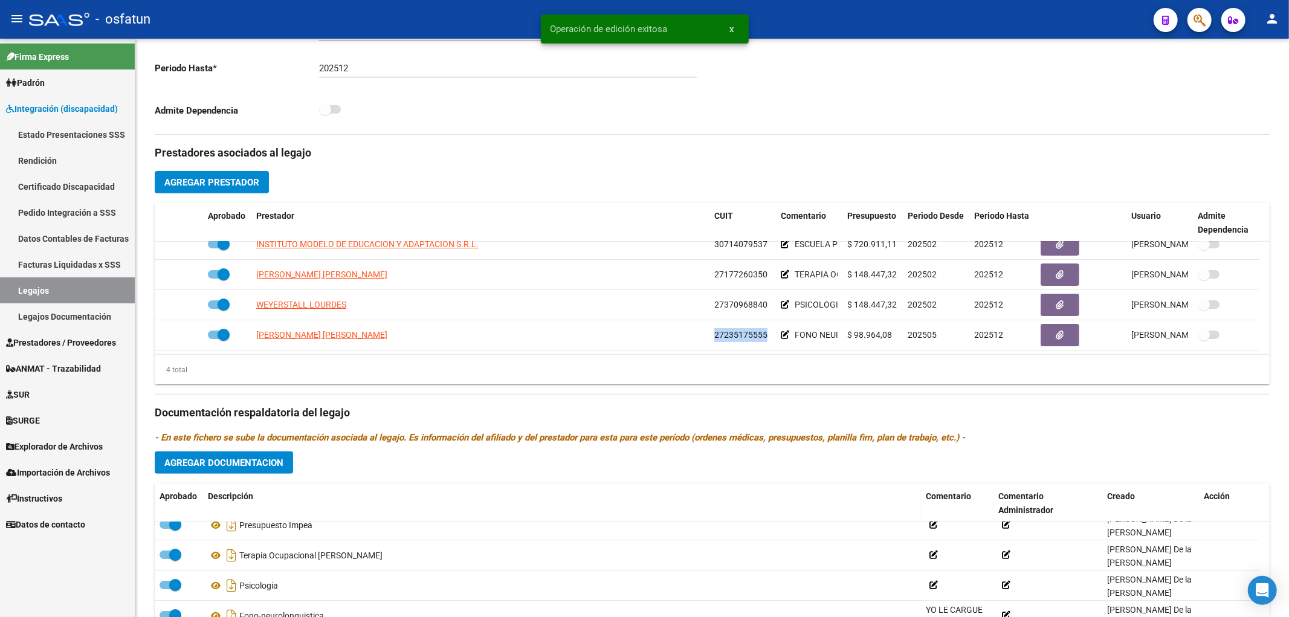
copy span "27235175555"
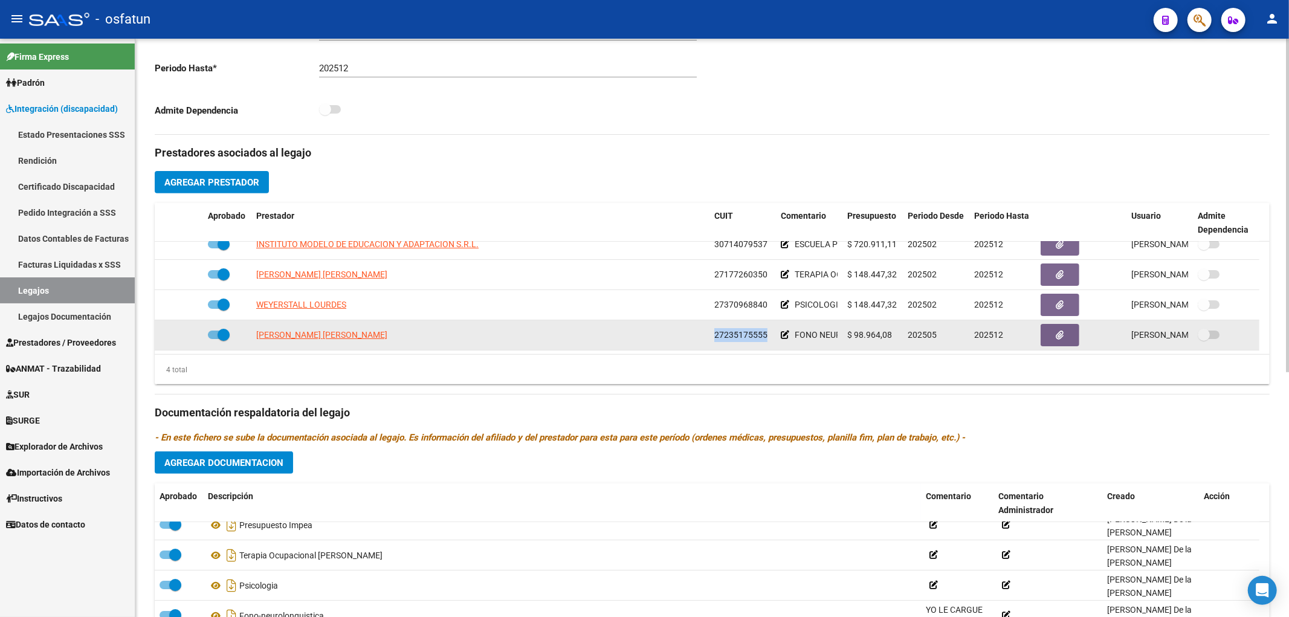
click at [214, 335] on span at bounding box center [219, 335] width 22 height 8
click at [214, 339] on input "checkbox" at bounding box center [213, 339] width 1 height 1
checkbox input "false"
click at [184, 333] on icon at bounding box center [185, 335] width 8 height 8
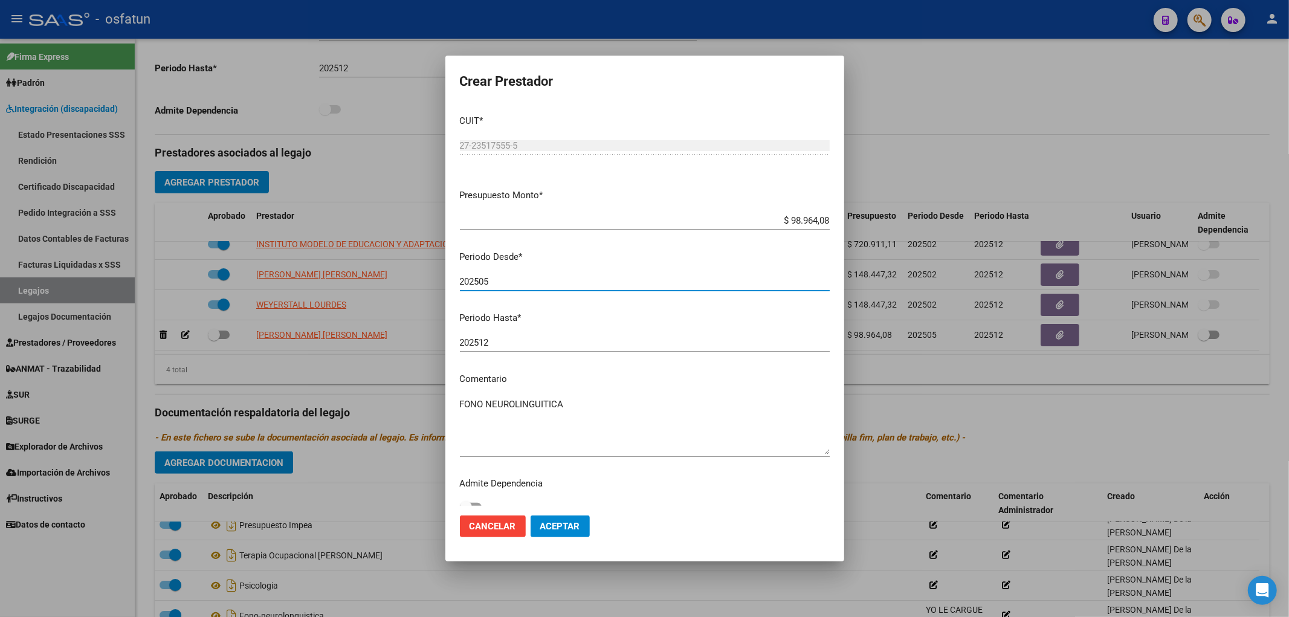
click at [516, 281] on input "202505" at bounding box center [645, 281] width 370 height 11
type input "20250"
drag, startPoint x: 572, startPoint y: 526, endPoint x: 528, endPoint y: 520, distance: 44.5
click at [571, 526] on span "Aceptar" at bounding box center [560, 526] width 40 height 11
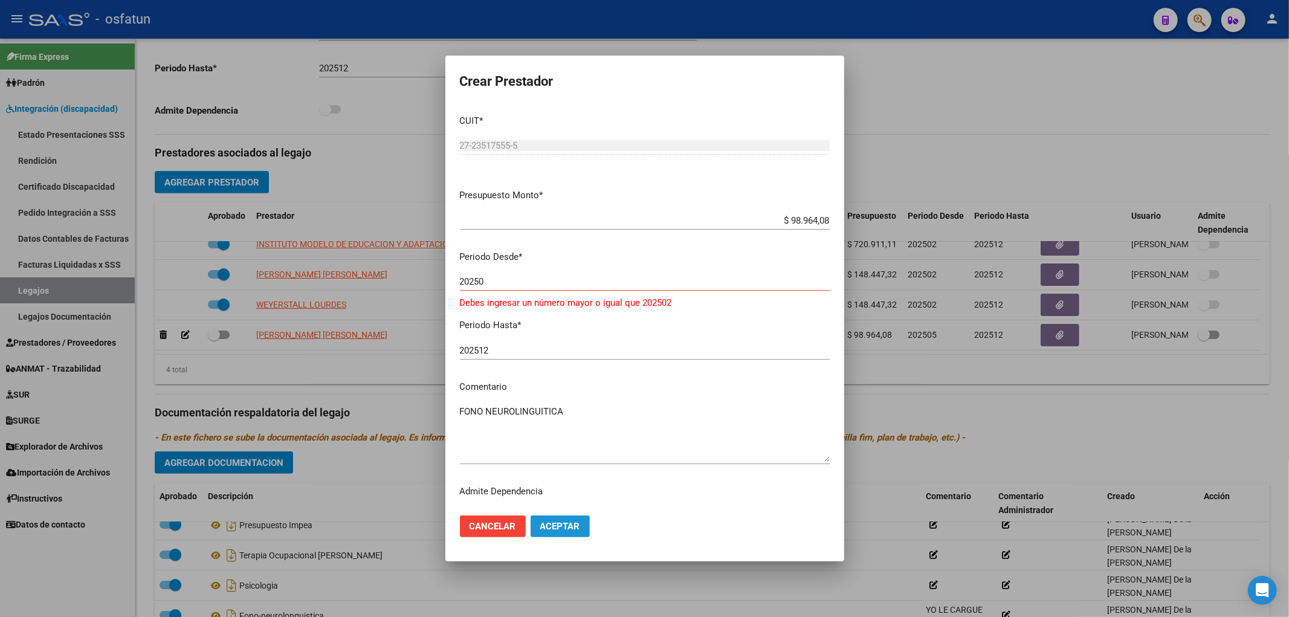
click at [538, 522] on button "Aceptar" at bounding box center [560, 527] width 59 height 22
click at [538, 523] on button "Aceptar" at bounding box center [560, 527] width 59 height 22
click at [299, 413] on div at bounding box center [644, 308] width 1289 height 617
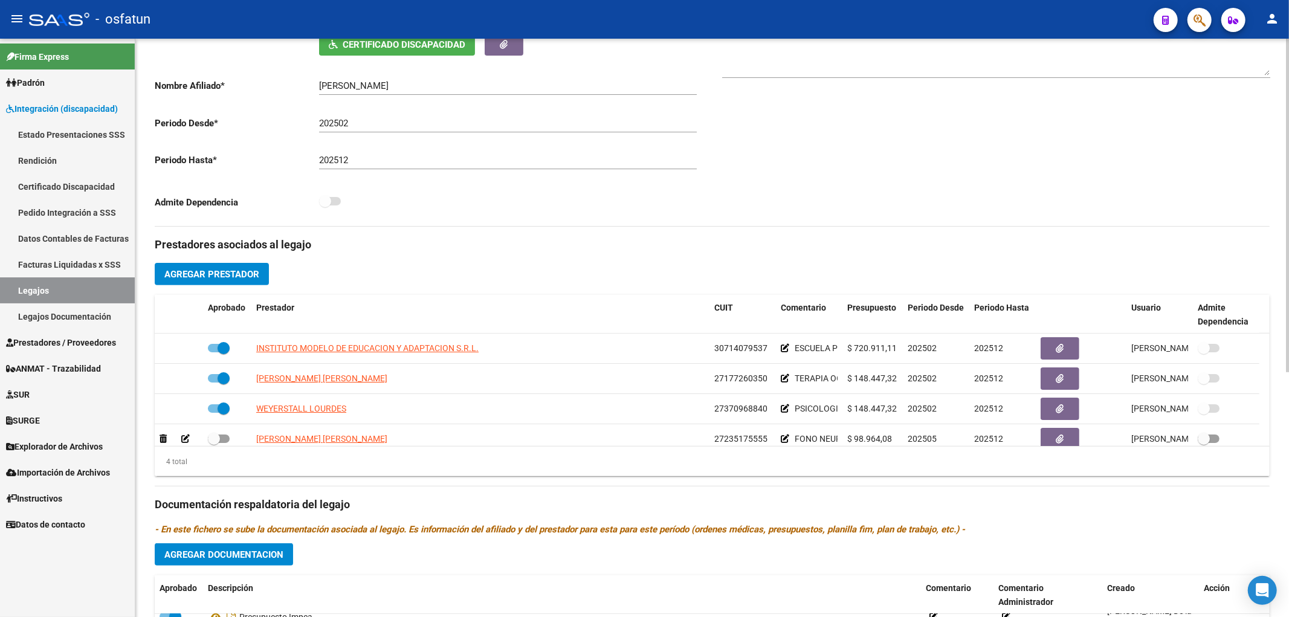
scroll to position [268, 0]
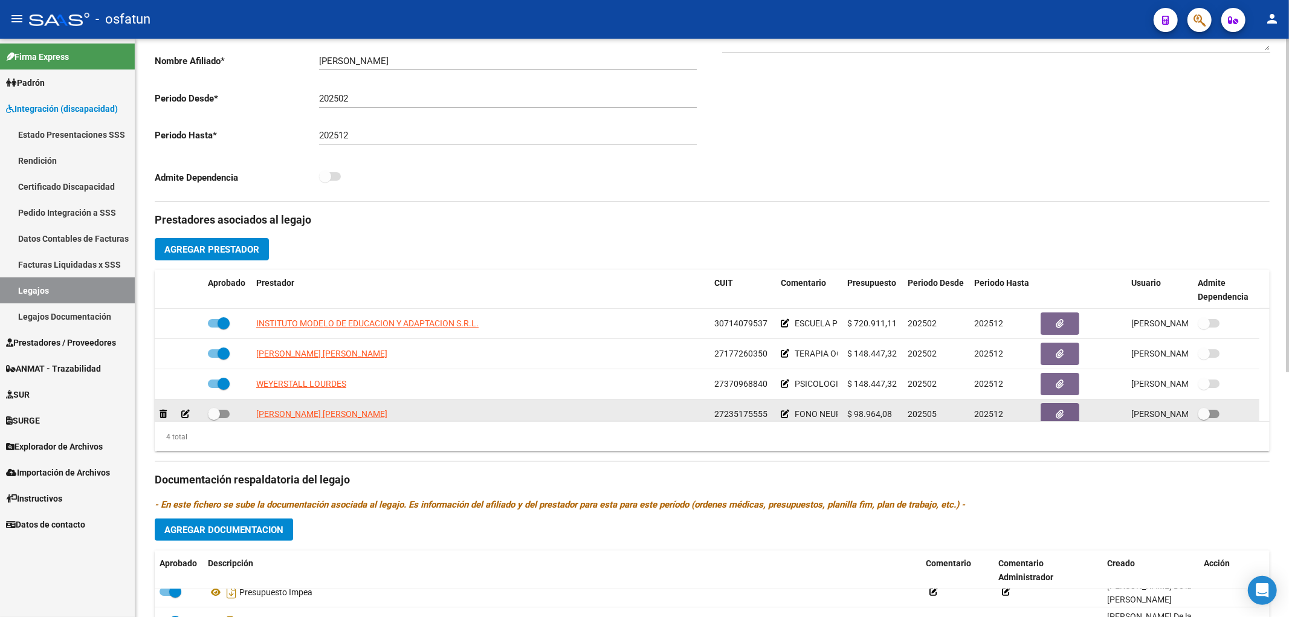
click at [185, 413] on icon at bounding box center [185, 414] width 8 height 8
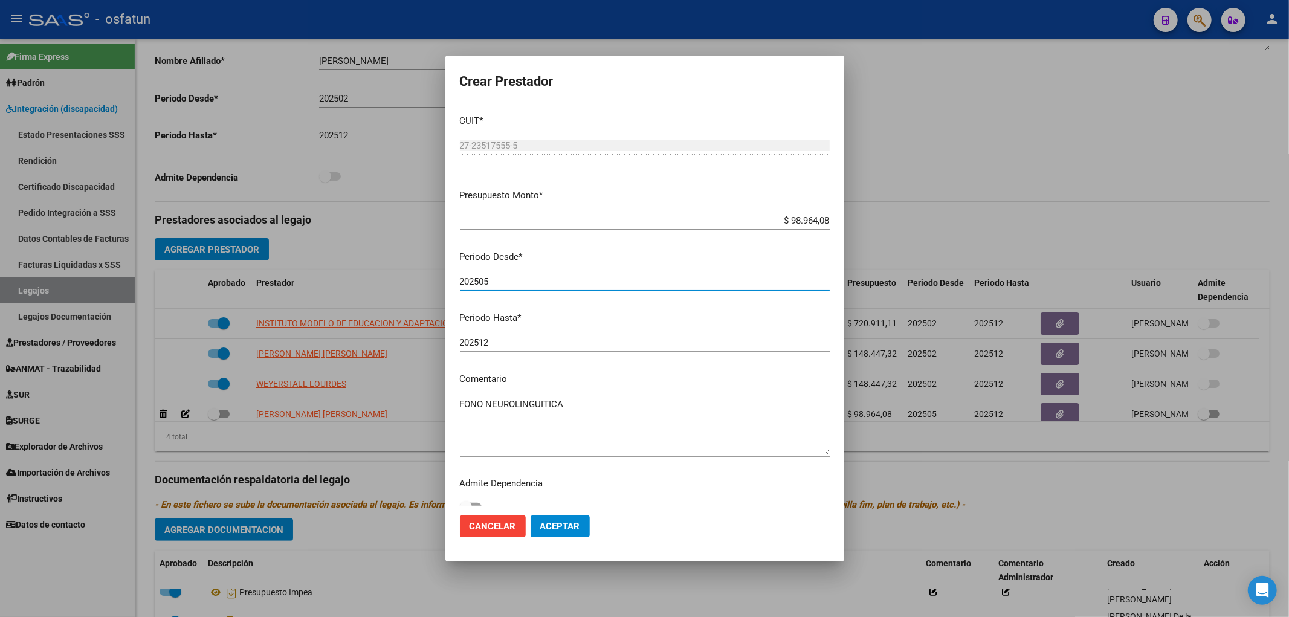
click at [502, 281] on input "202505" at bounding box center [645, 281] width 370 height 11
type input "202506"
click at [565, 518] on button "Aceptar" at bounding box center [560, 527] width 59 height 22
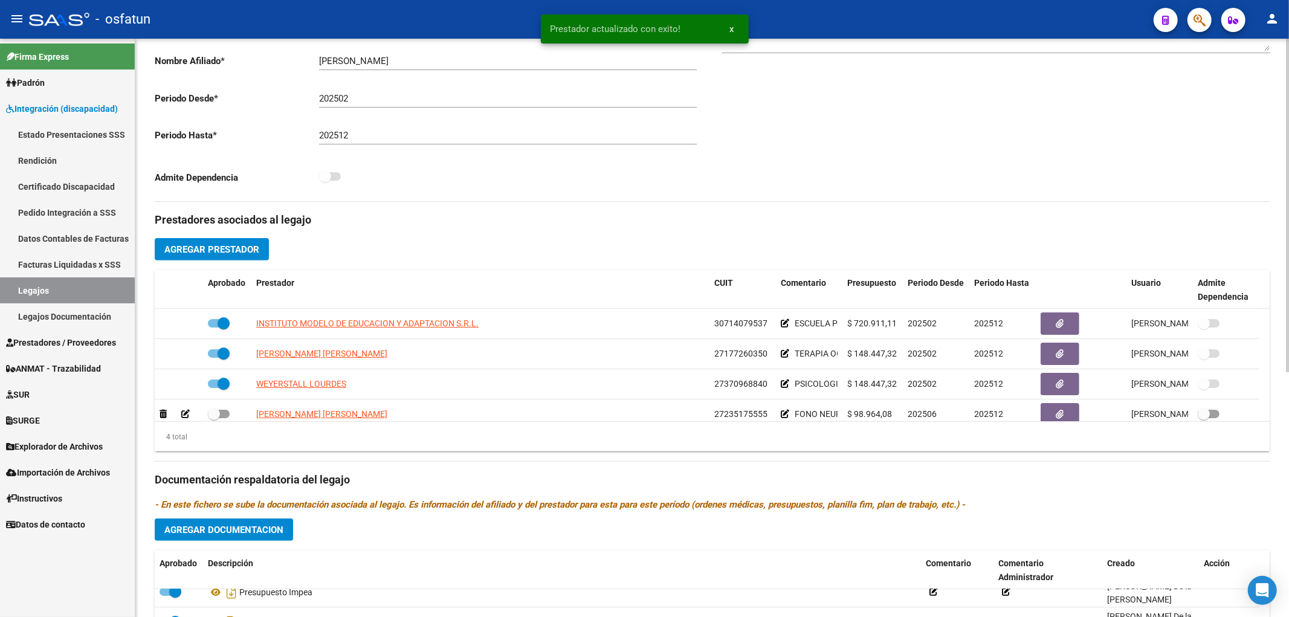
scroll to position [8, 0]
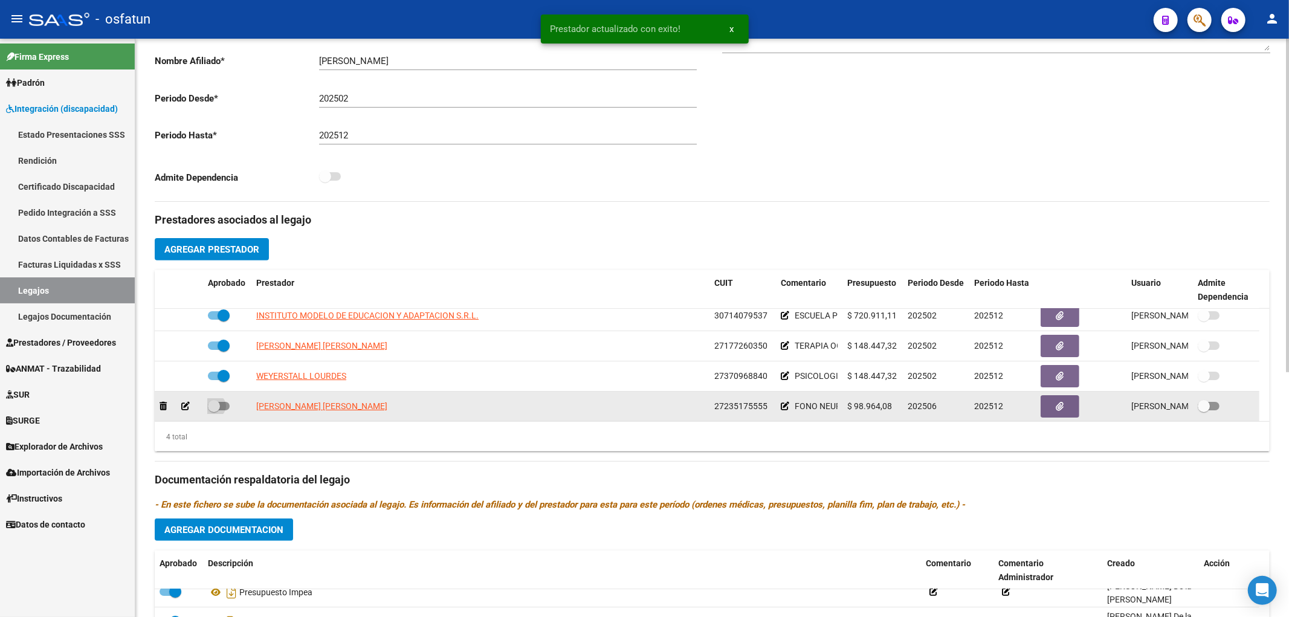
click at [225, 408] on span at bounding box center [219, 406] width 22 height 8
click at [214, 410] on input "checkbox" at bounding box center [213, 410] width 1 height 1
checkbox input "true"
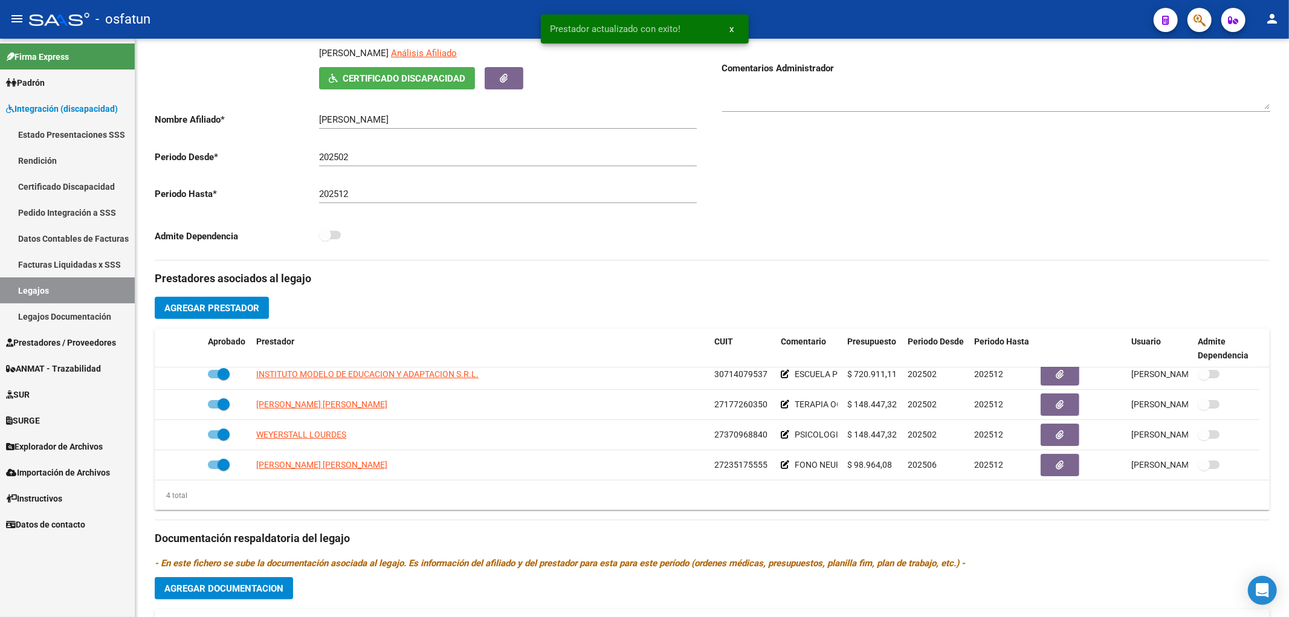
scroll to position [0, 0]
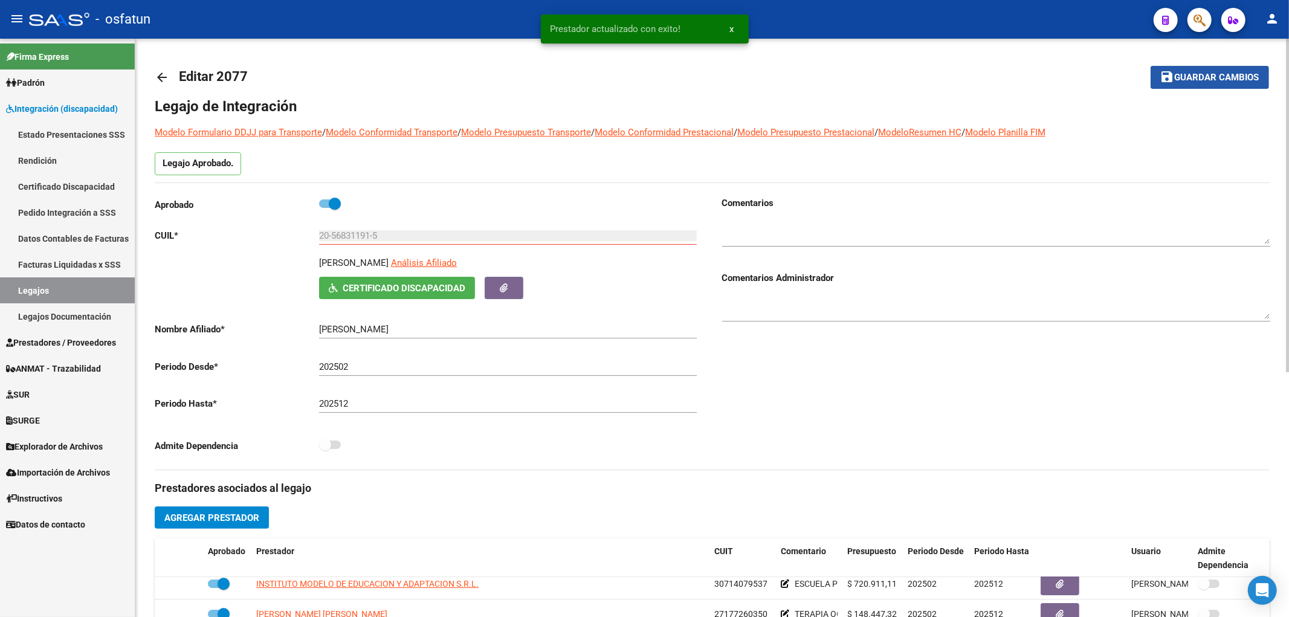
click at [1164, 79] on mat-icon "save" at bounding box center [1167, 76] width 15 height 15
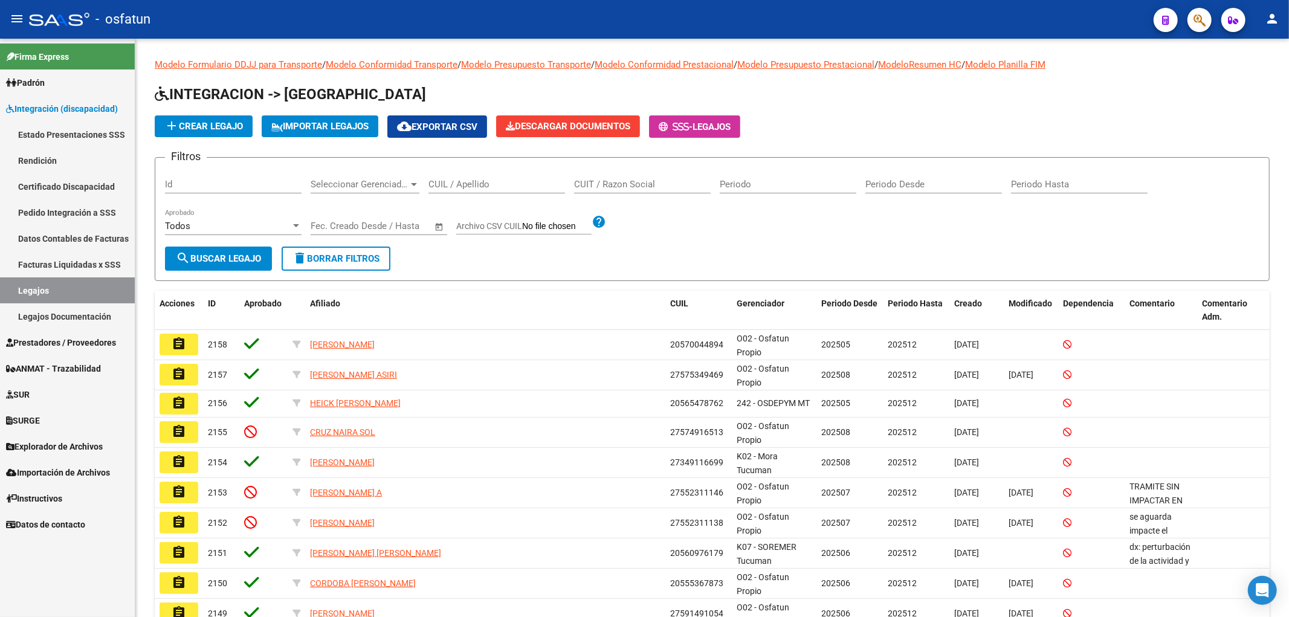
click at [52, 340] on span "Prestadores / Proveedores" at bounding box center [61, 342] width 110 height 13
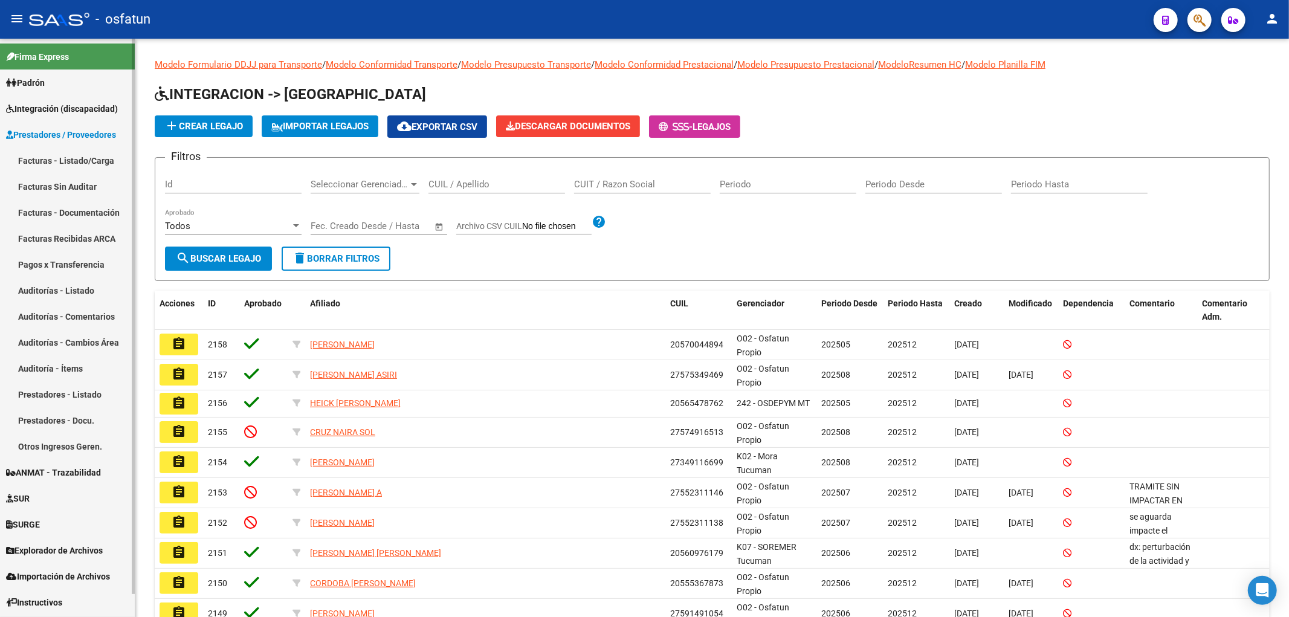
click at [69, 159] on link "Facturas - Listado/Carga" at bounding box center [67, 160] width 135 height 26
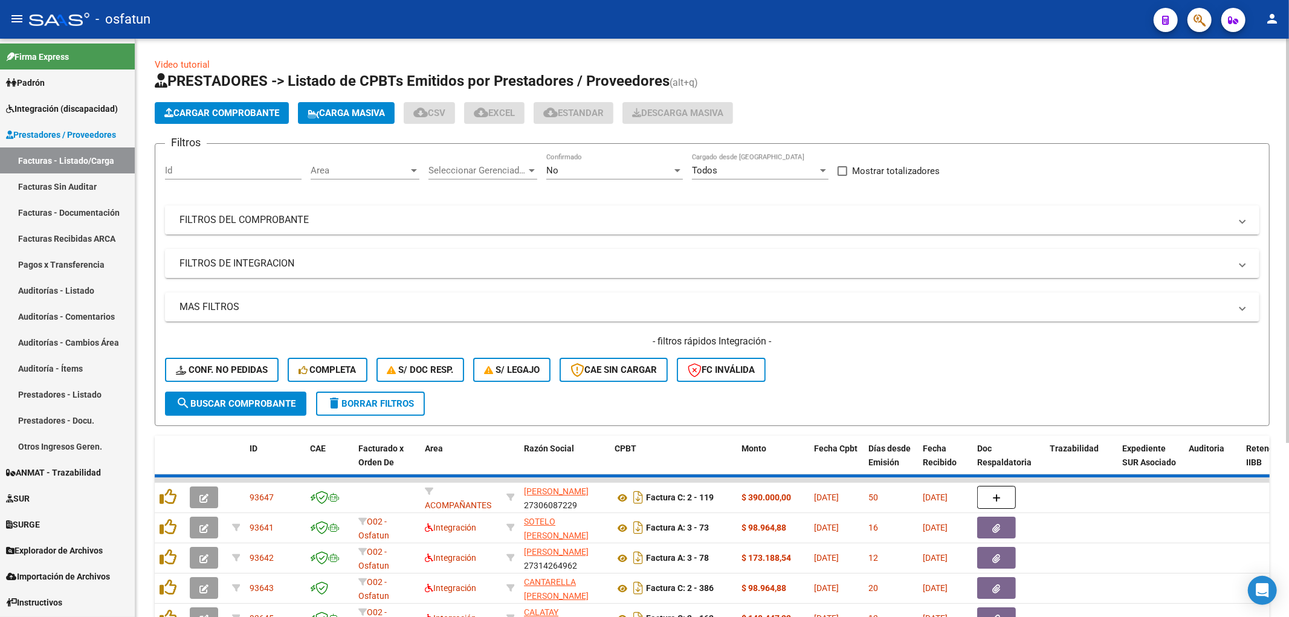
click at [324, 225] on mat-panel-title "FILTROS DEL COMPROBANTE" at bounding box center [704, 219] width 1051 height 13
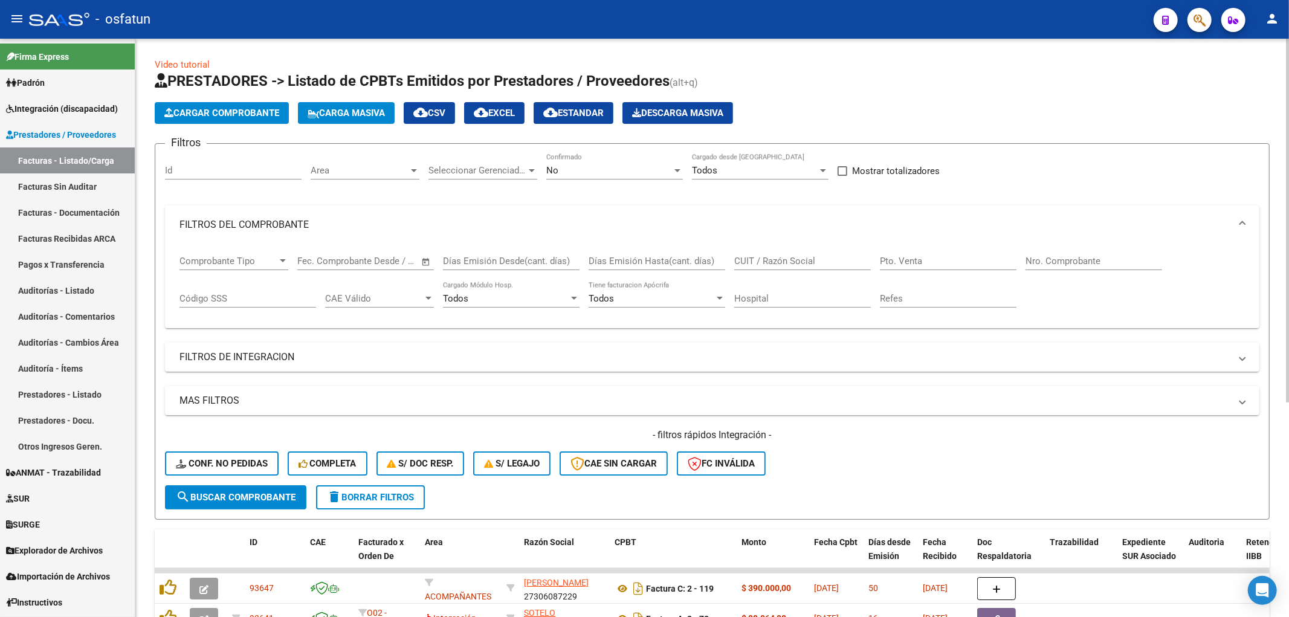
click at [762, 255] on div "CUIT / Razón Social" at bounding box center [802, 257] width 137 height 26
paste input "27235175555"
type input "27235175555"
click at [288, 497] on span "search Buscar Comprobante" at bounding box center [236, 497] width 120 height 11
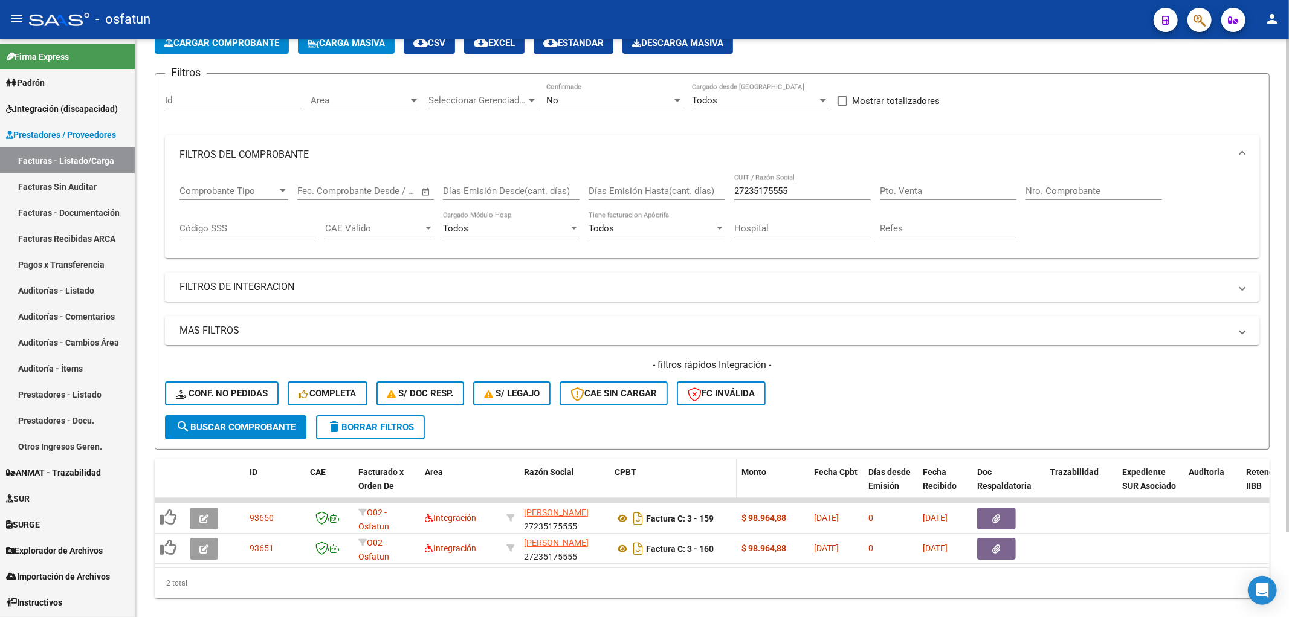
scroll to position [99, 0]
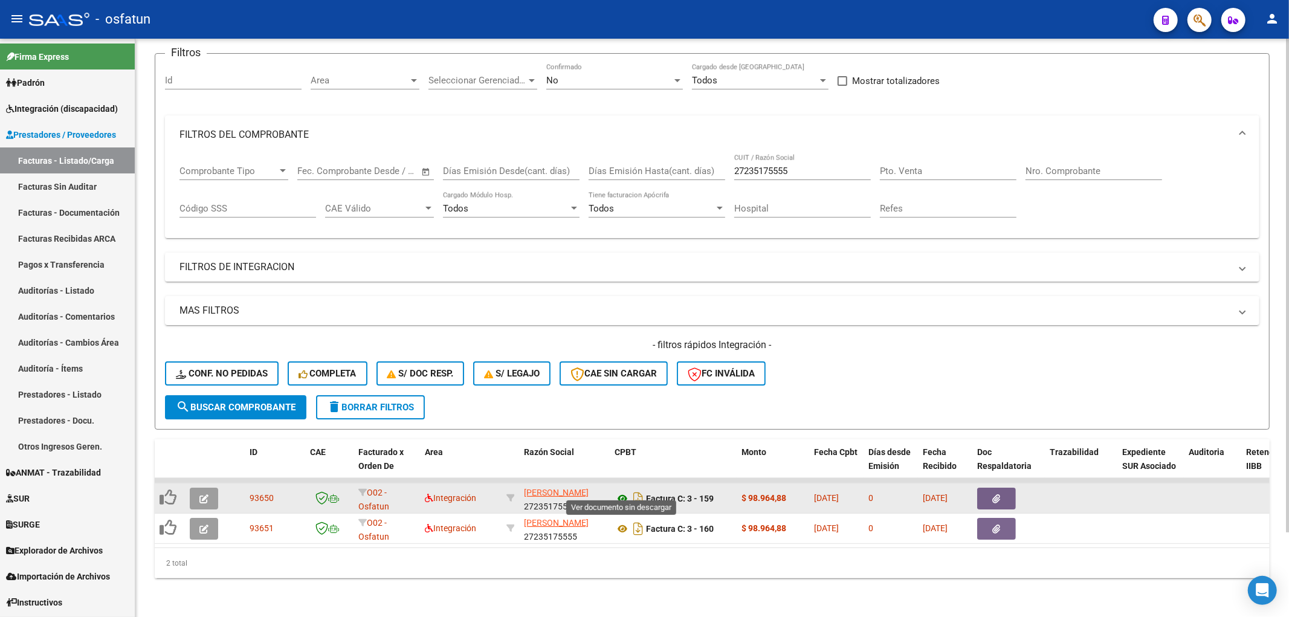
click at [623, 491] on icon at bounding box center [623, 498] width 16 height 15
click at [208, 488] on button "button" at bounding box center [204, 499] width 28 height 22
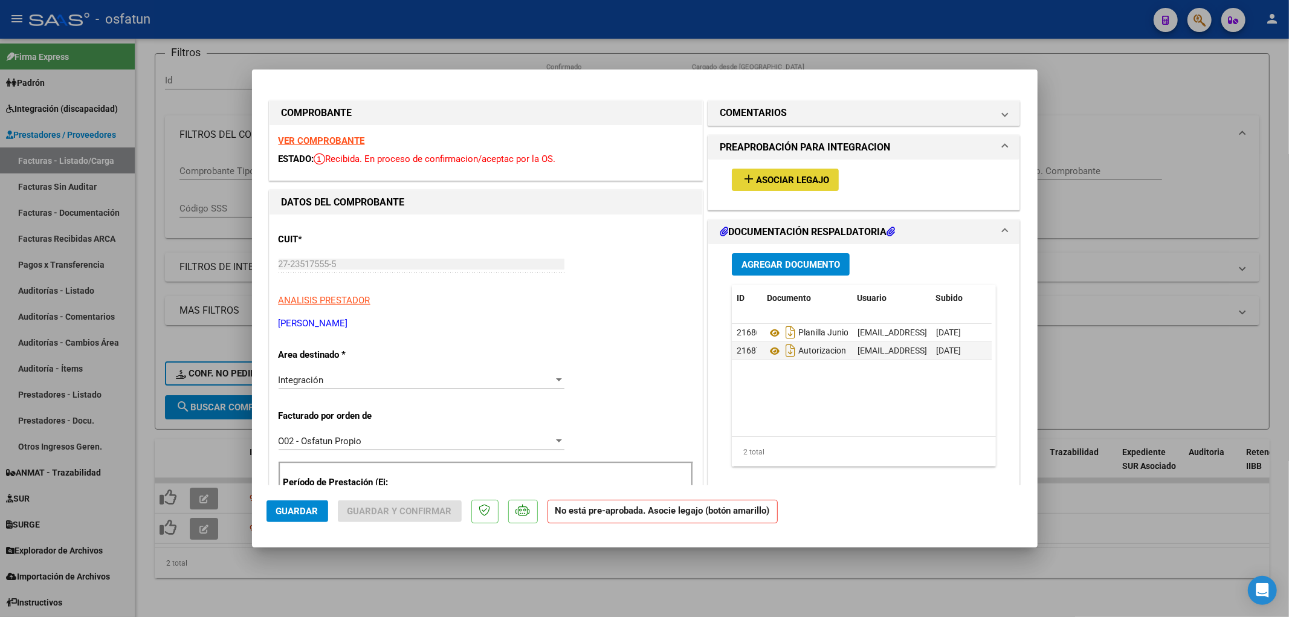
click at [800, 176] on span "Asociar Legajo" at bounding box center [792, 180] width 73 height 11
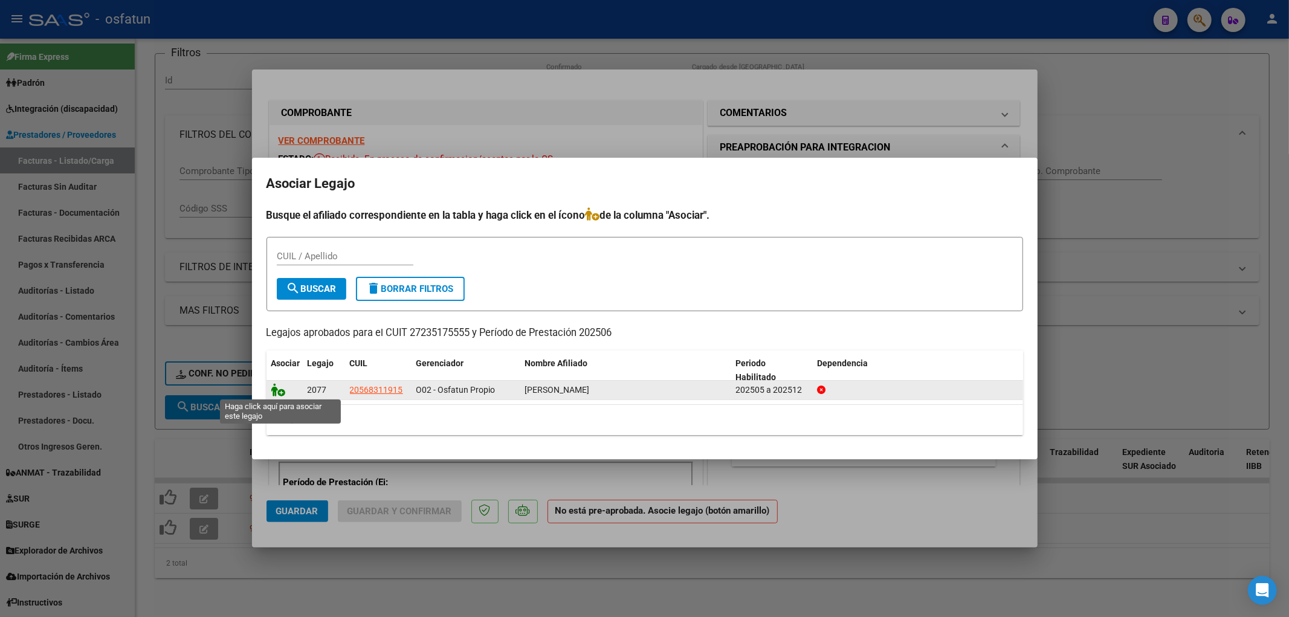
click at [278, 391] on icon at bounding box center [278, 389] width 15 height 13
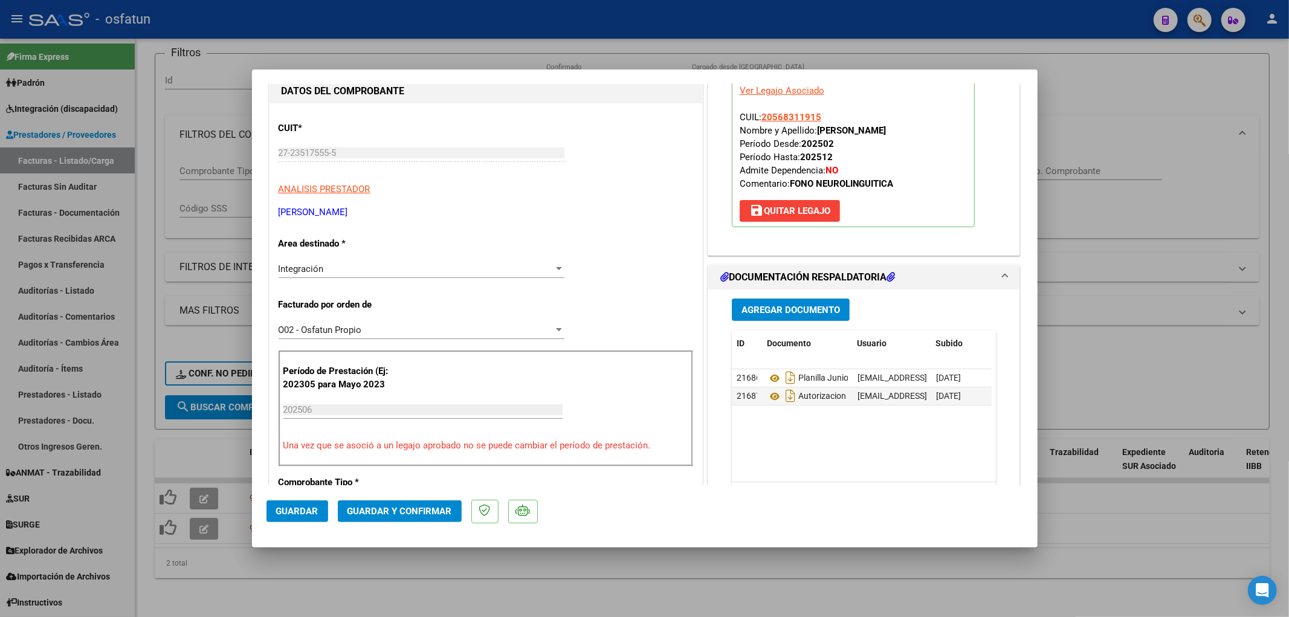
scroll to position [134, 0]
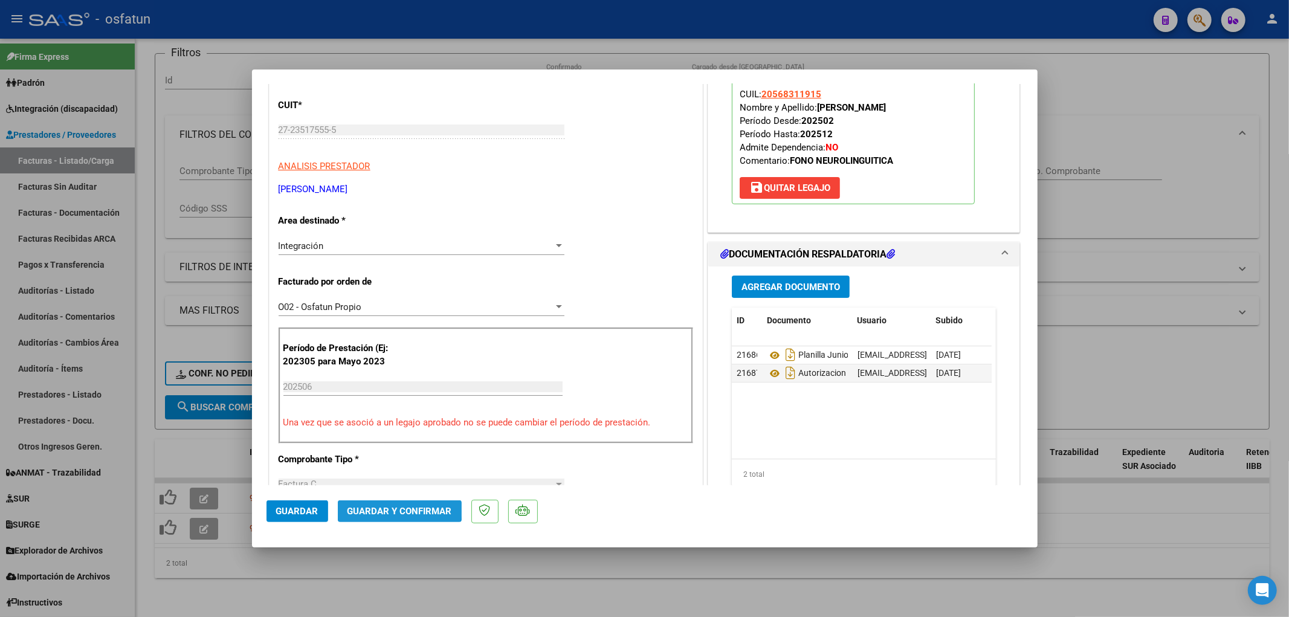
click at [377, 502] on button "Guardar y Confirmar" at bounding box center [400, 511] width 124 height 22
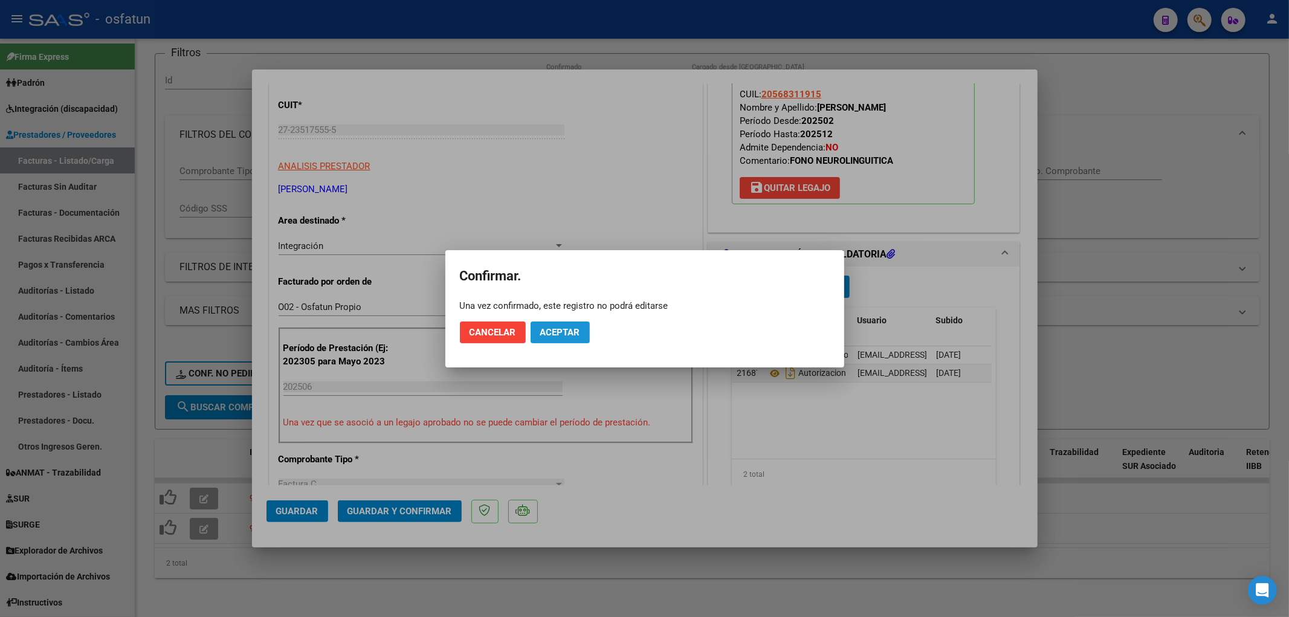
drag, startPoint x: 552, startPoint y: 331, endPoint x: 542, endPoint y: 345, distance: 17.8
click at [551, 332] on span "Aceptar" at bounding box center [560, 332] width 40 height 11
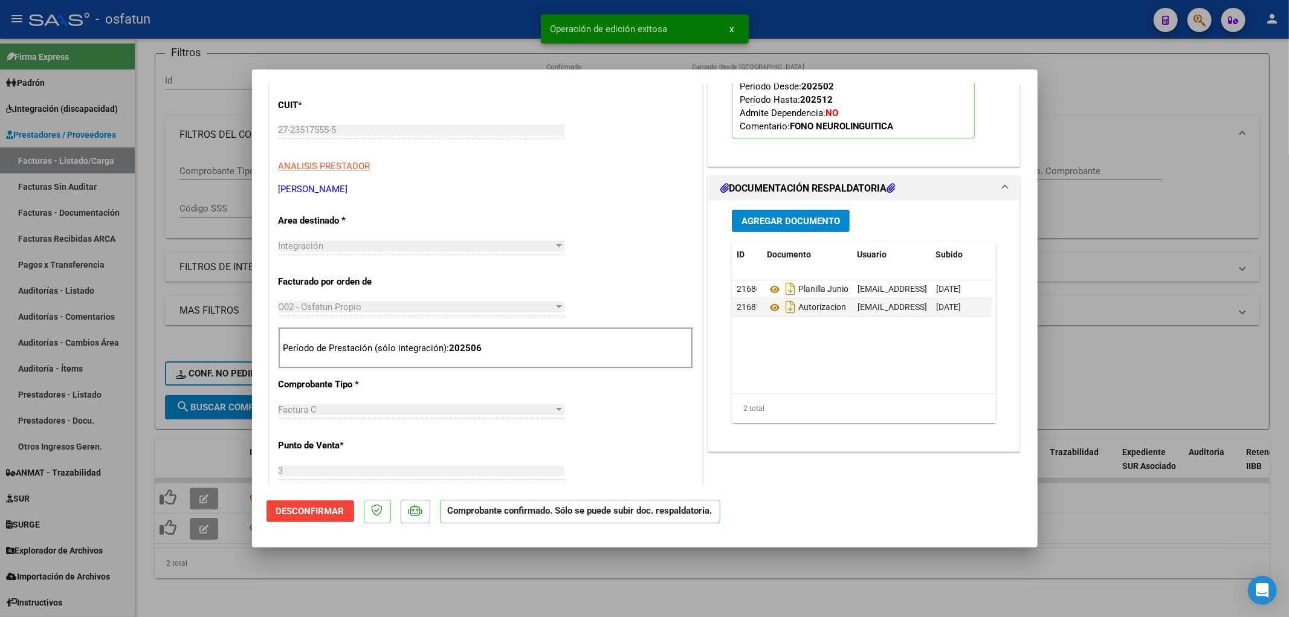
click at [462, 593] on div at bounding box center [644, 308] width 1289 height 617
type input "$ 0,00"
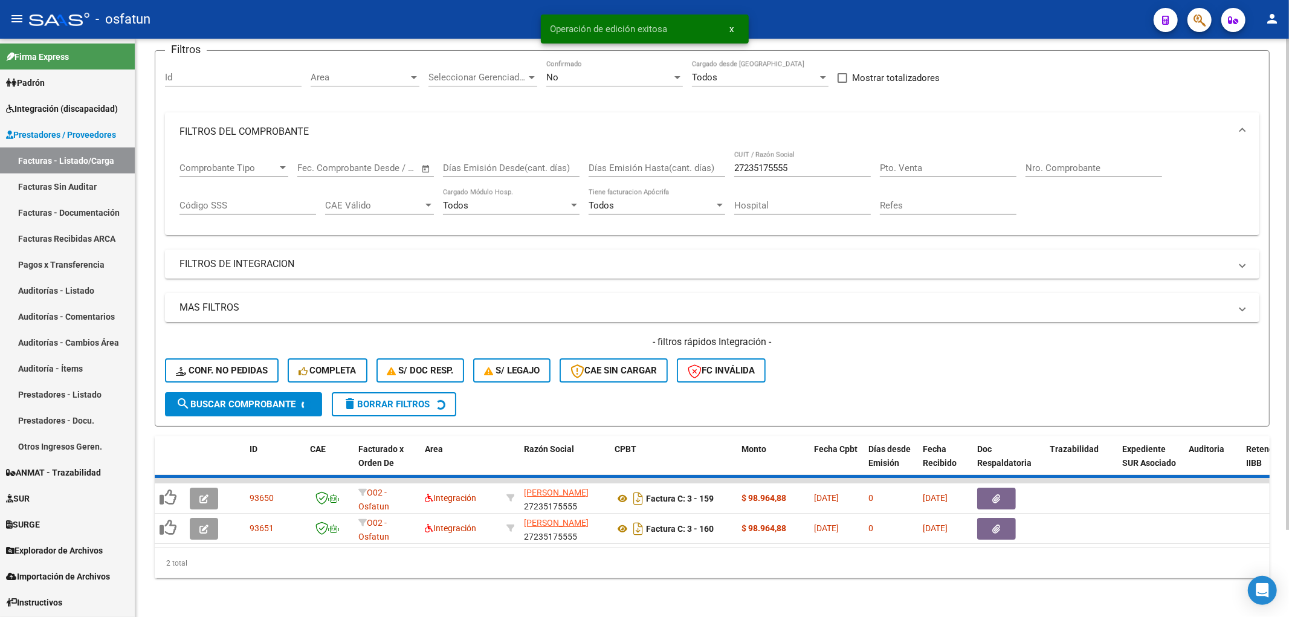
scroll to position [69, 0]
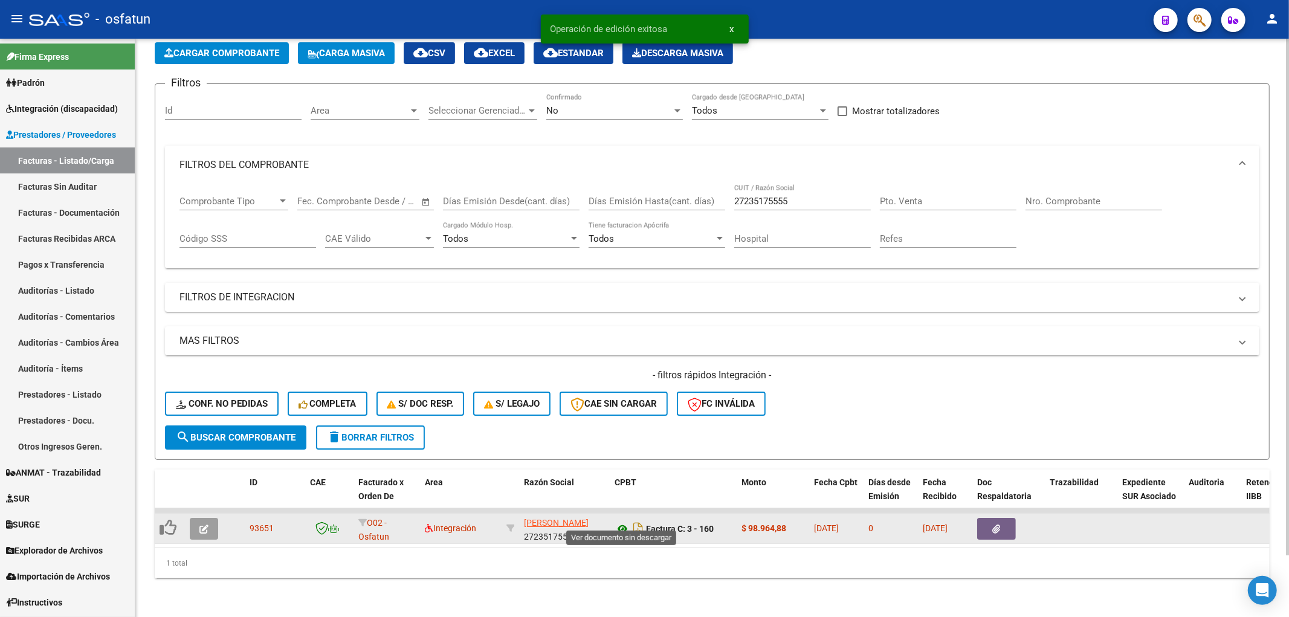
click at [623, 522] on icon at bounding box center [623, 529] width 16 height 15
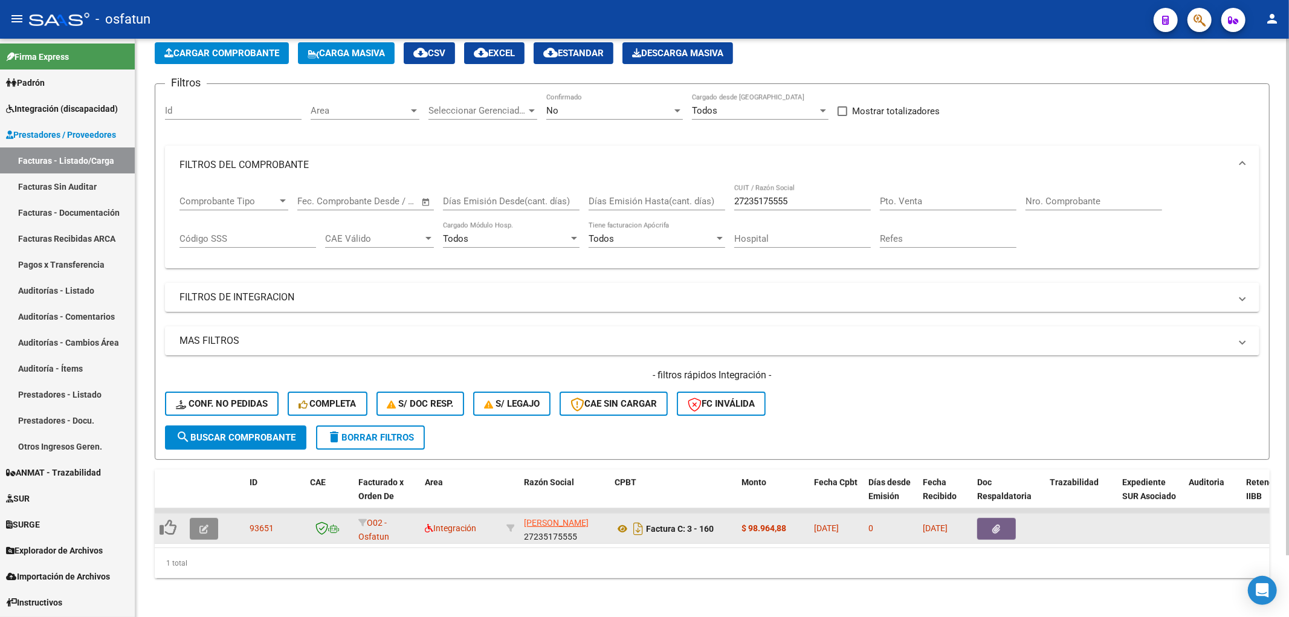
click at [206, 525] on icon "button" at bounding box center [203, 529] width 9 height 9
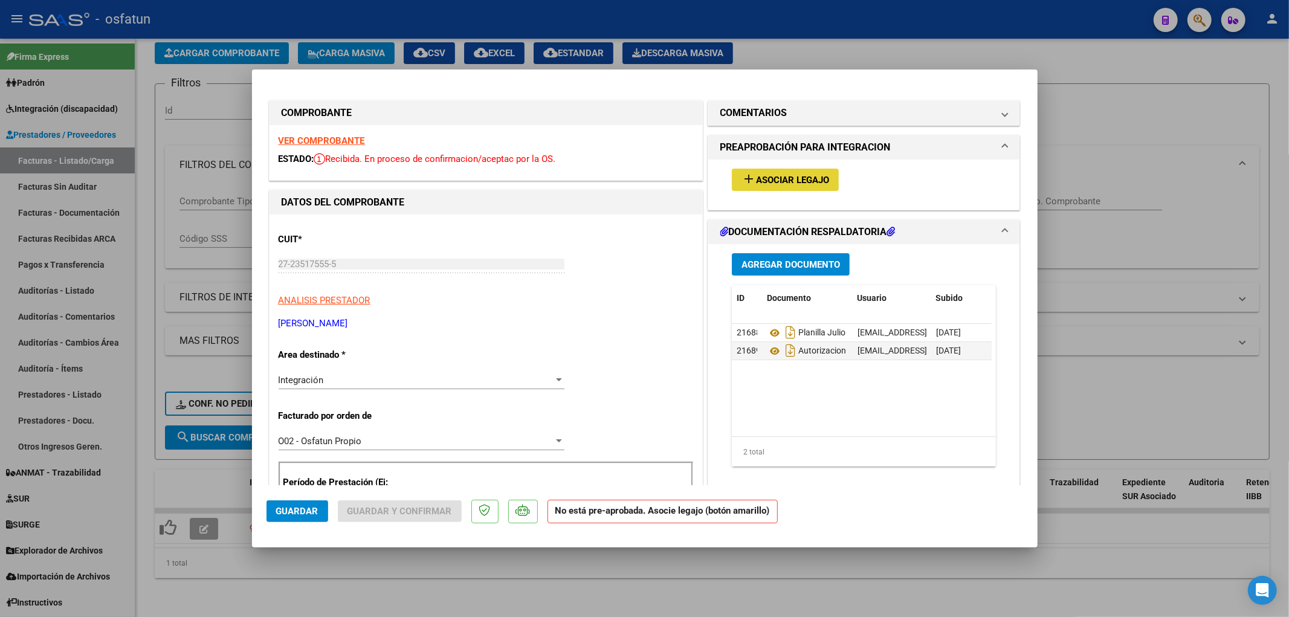
click at [787, 178] on span "Asociar Legajo" at bounding box center [792, 180] width 73 height 11
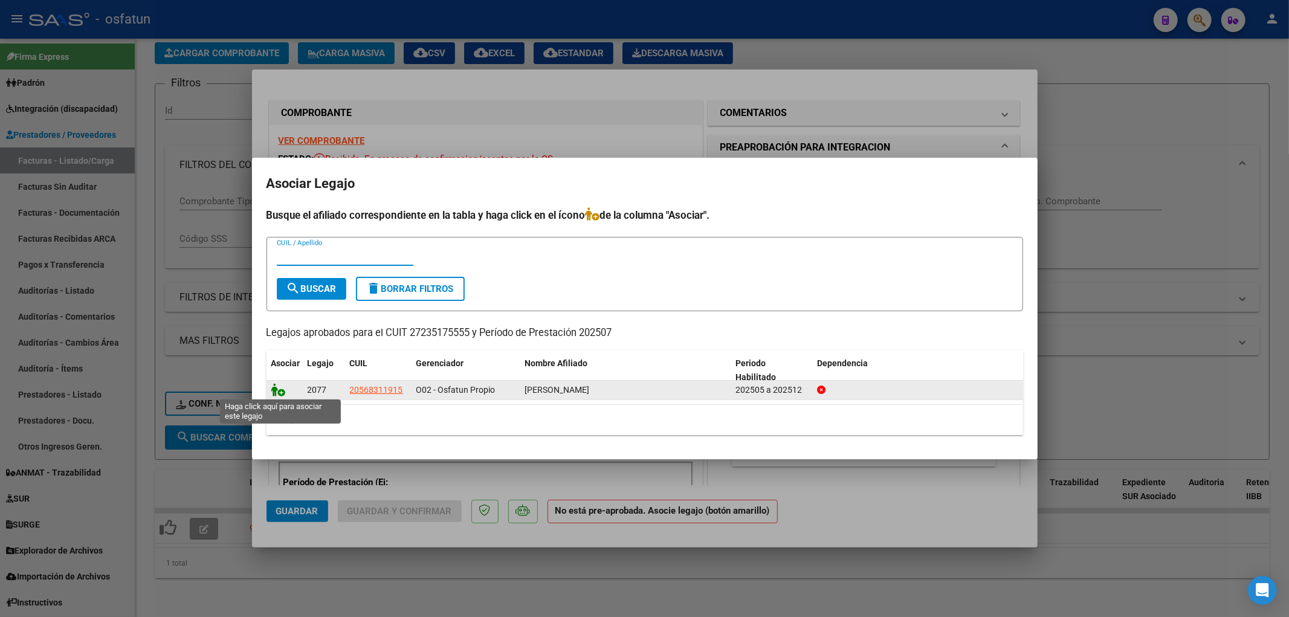
click at [271, 389] on icon at bounding box center [278, 389] width 15 height 13
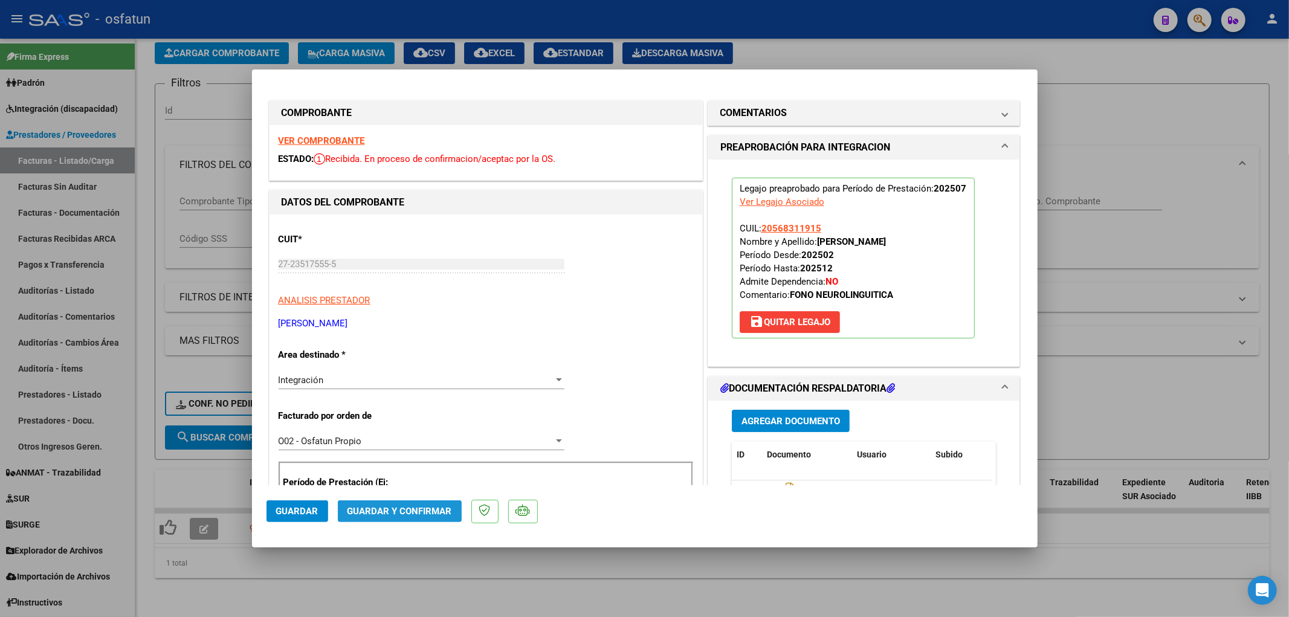
click at [376, 508] on span "Guardar y Confirmar" at bounding box center [399, 511] width 105 height 11
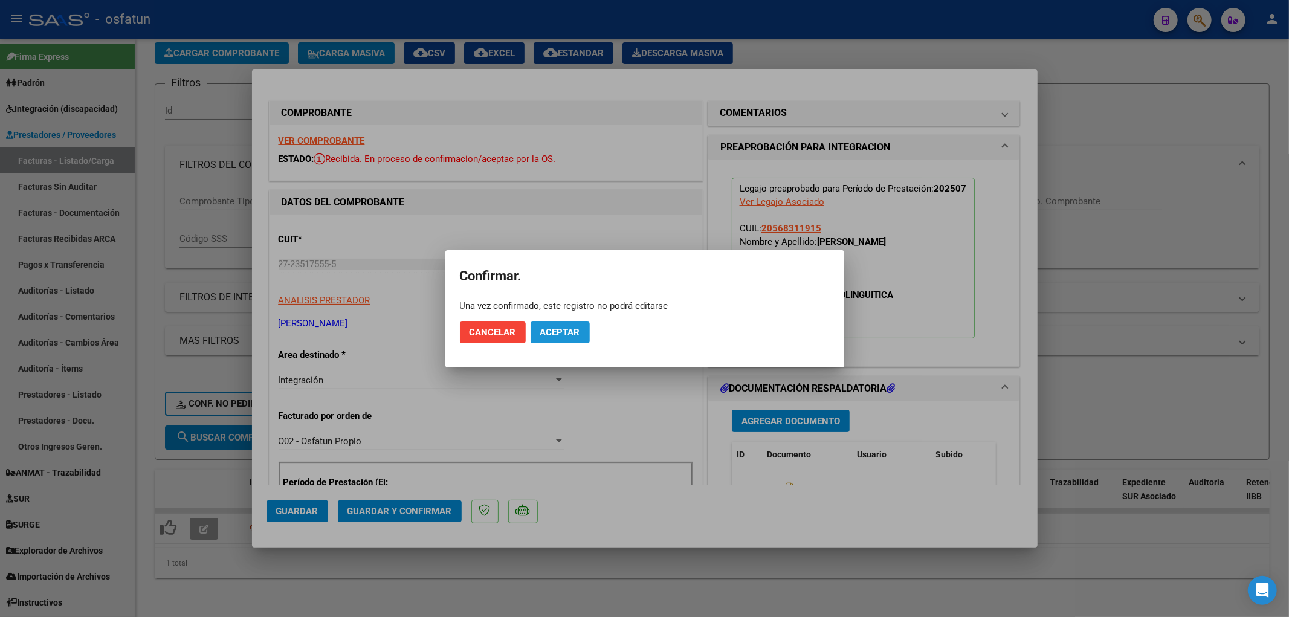
click at [545, 334] on span "Aceptar" at bounding box center [560, 332] width 40 height 11
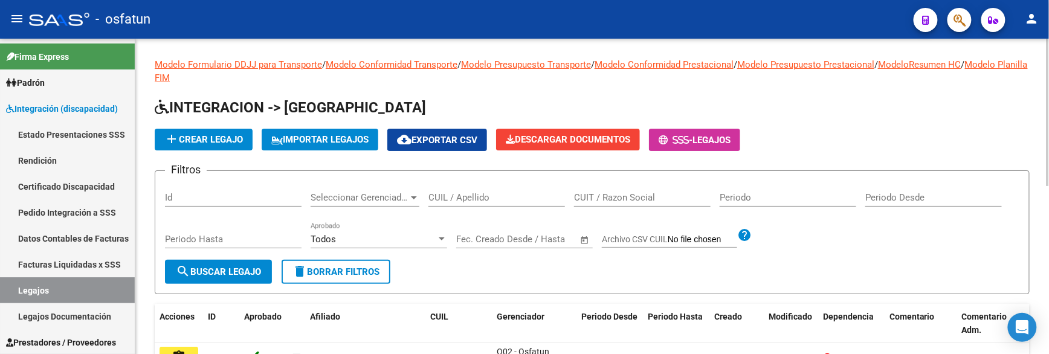
click at [511, 194] on input "CUIL / Apellido" at bounding box center [496, 197] width 137 height 11
paste input "ALMIRON"
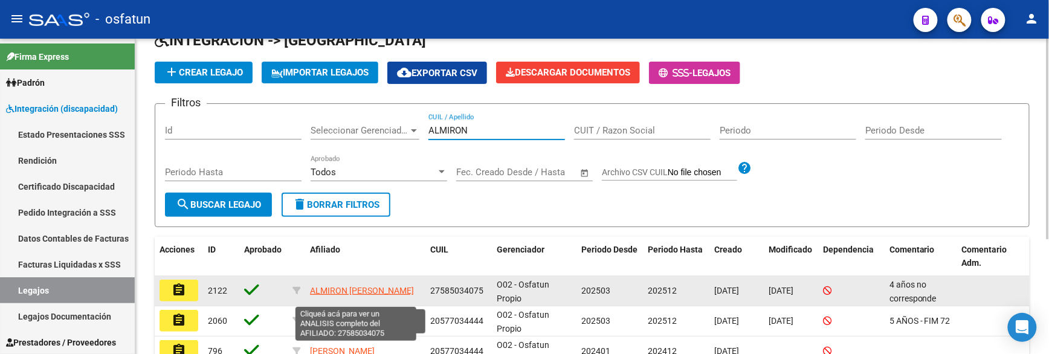
scroll to position [2, 0]
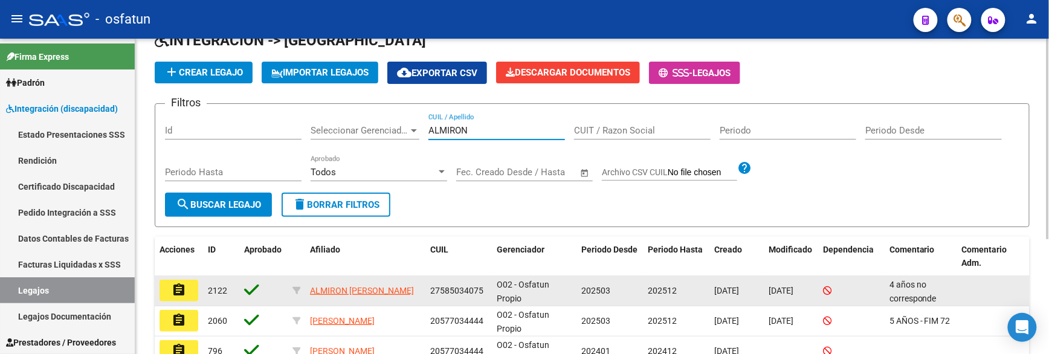
type input "ALMIRON"
click at [179, 294] on mat-icon "assignment" at bounding box center [179, 290] width 15 height 15
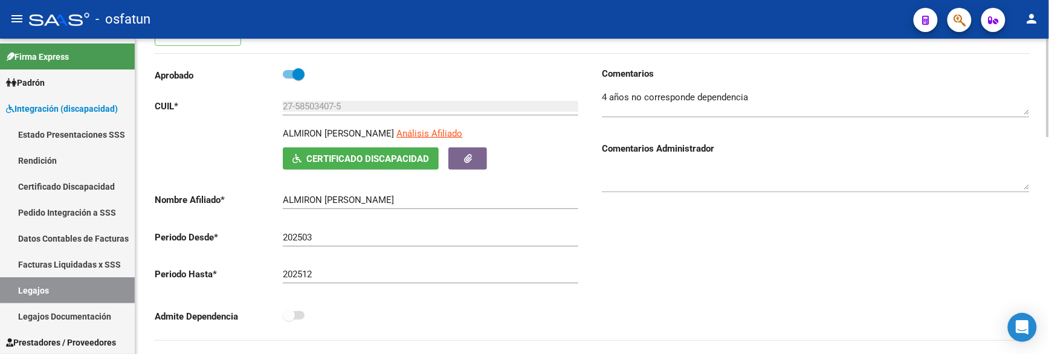
scroll to position [67, 0]
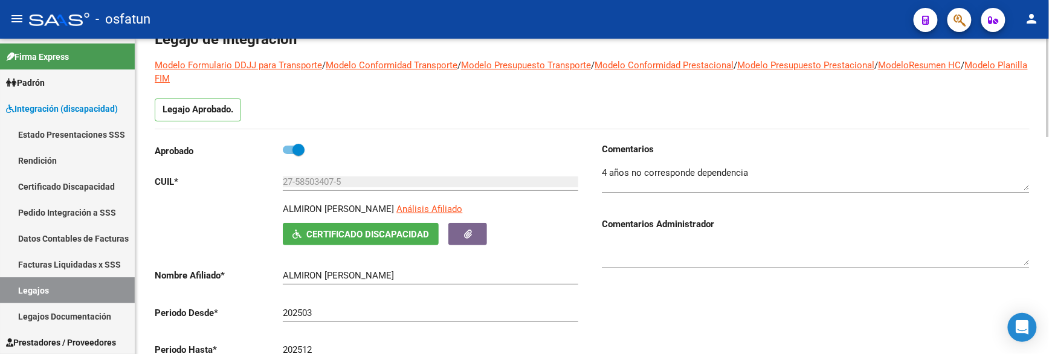
click at [318, 182] on input "27-58503407-5" at bounding box center [431, 181] width 296 height 11
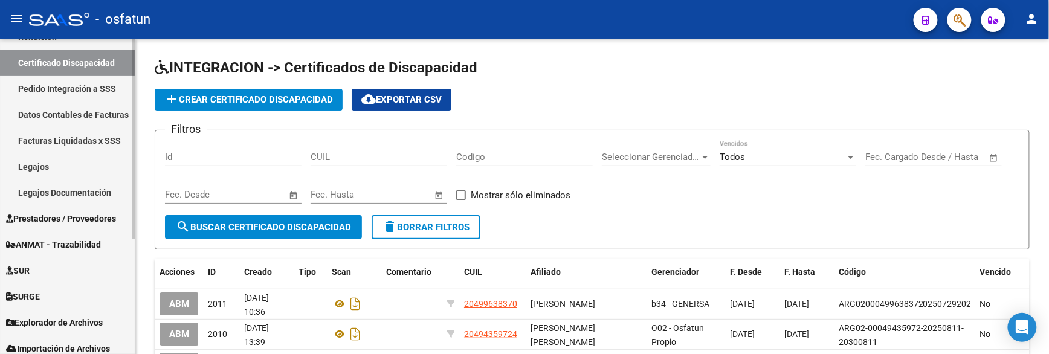
scroll to position [134, 0]
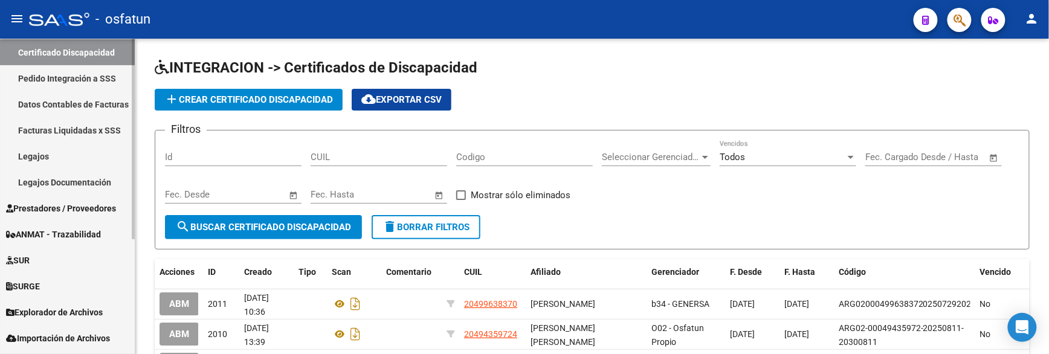
click at [34, 210] on span "Prestadores / Proveedores" at bounding box center [61, 208] width 110 height 13
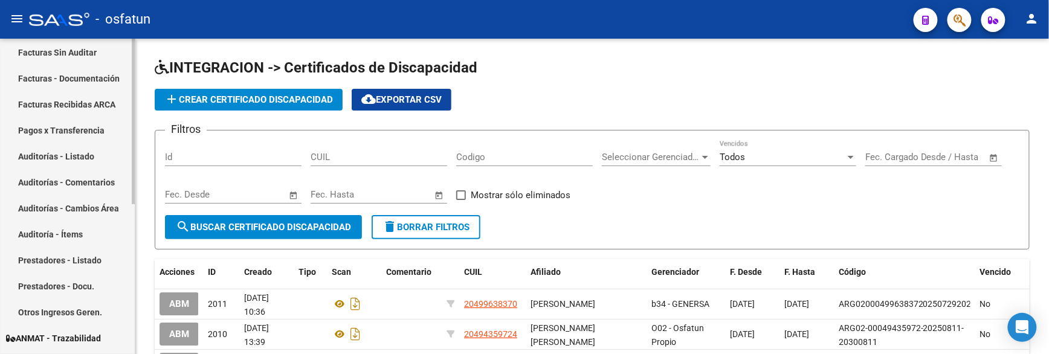
scroll to position [67, 0]
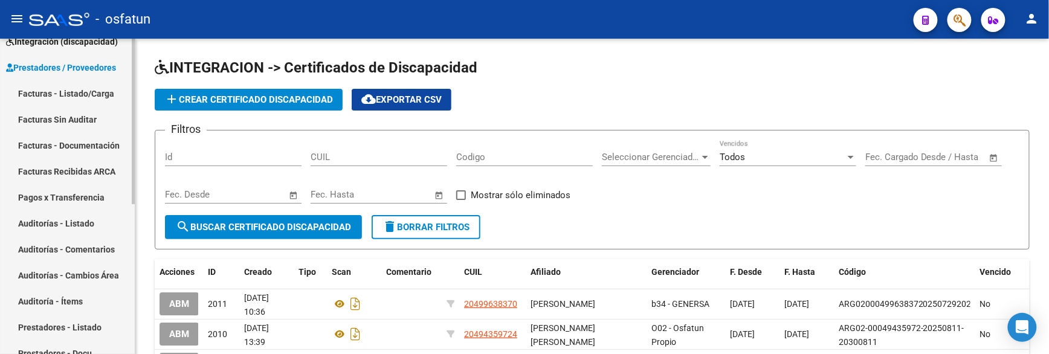
click at [67, 99] on link "Facturas - Listado/Carga" at bounding box center [67, 93] width 135 height 26
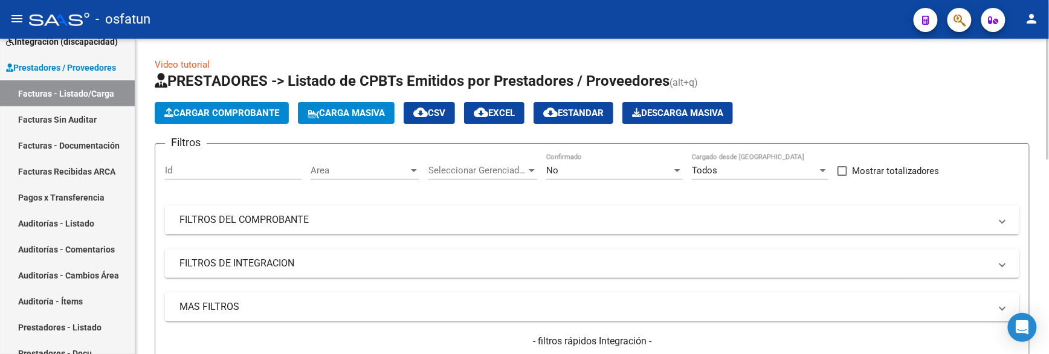
click at [242, 227] on mat-panel-title "FILTROS DEL COMPROBANTE" at bounding box center [584, 219] width 811 height 13
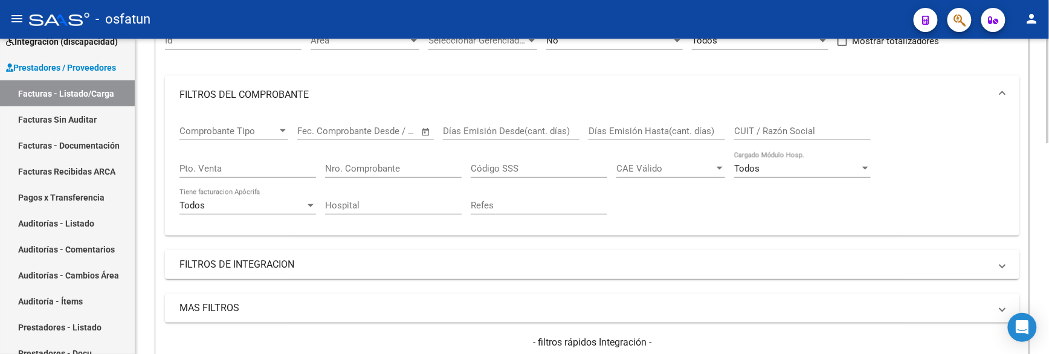
scroll to position [134, 0]
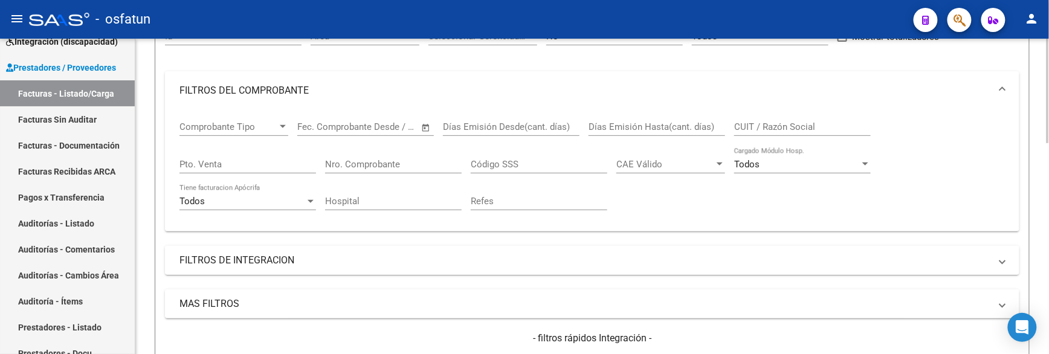
click at [216, 262] on mat-panel-title "FILTROS DE INTEGRACION" at bounding box center [584, 260] width 811 height 13
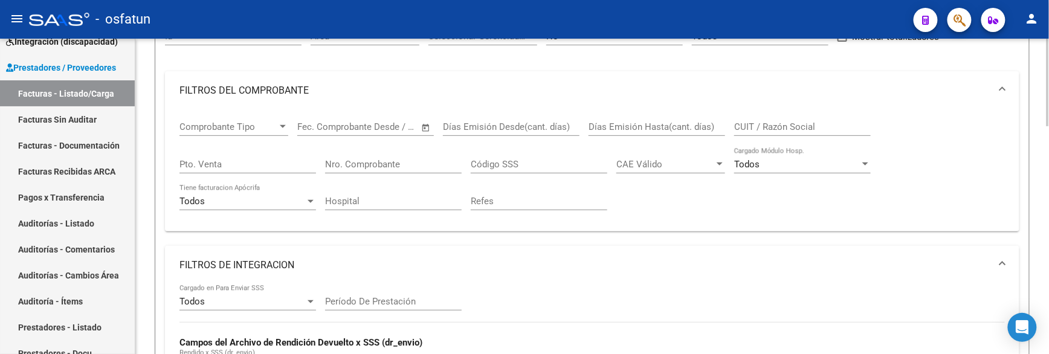
click at [385, 305] on input "Período De Prestación" at bounding box center [393, 301] width 137 height 11
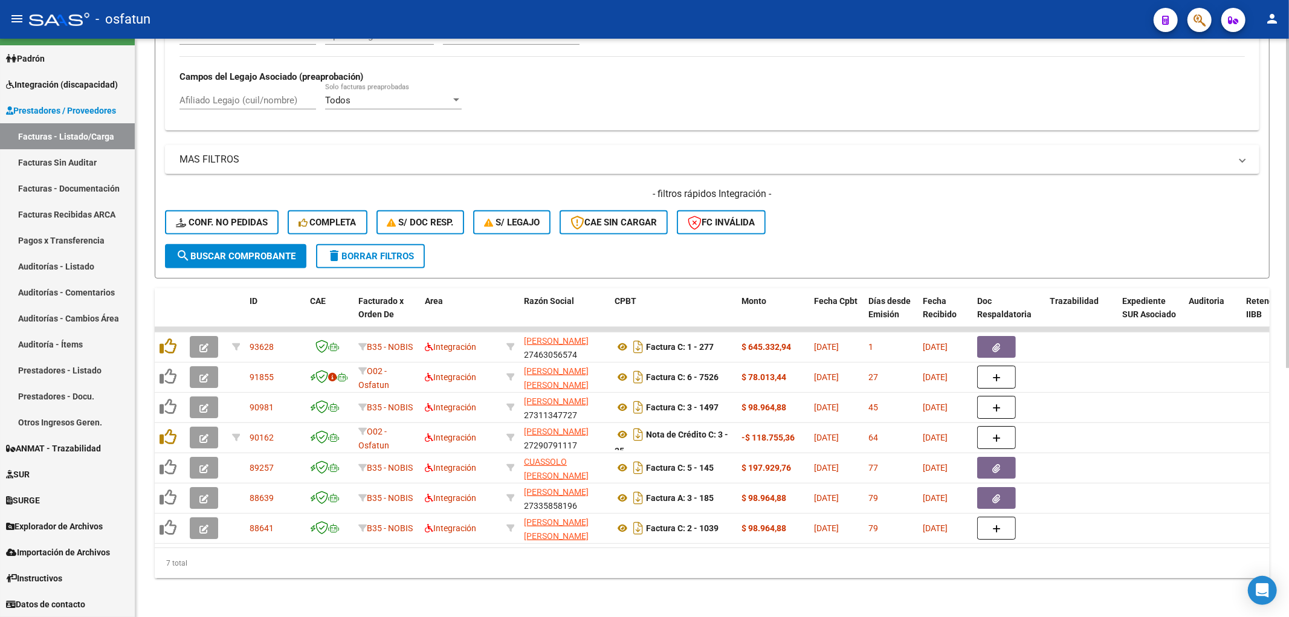
scroll to position [24, 0]
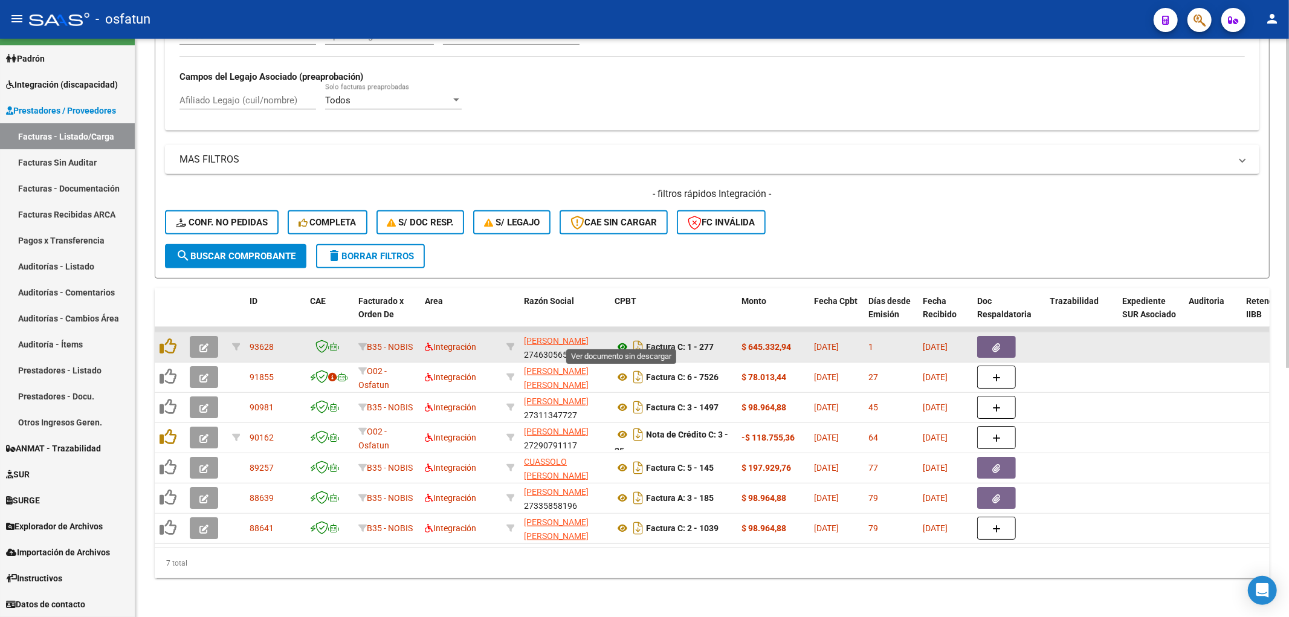
type input "202505"
click at [625, 340] on icon at bounding box center [623, 347] width 16 height 15
click at [203, 343] on icon "button" at bounding box center [203, 347] width 9 height 9
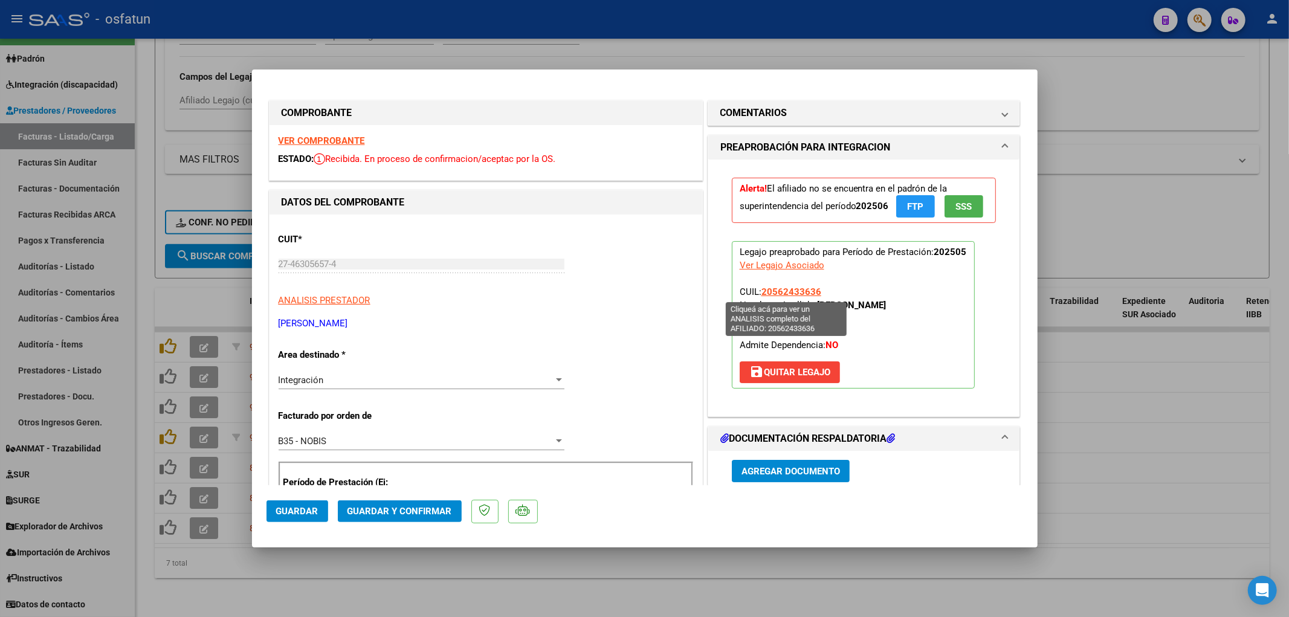
drag, startPoint x: 824, startPoint y: 291, endPoint x: 759, endPoint y: 294, distance: 64.7
click at [759, 294] on p "Legajo preaprobado para Período de Prestación: 202505 Ver Legajo Asociado CUIL:…" at bounding box center [853, 314] width 243 height 147
copy span "20562433636"
click at [569, 354] on mat-dialog-actions "Guardar Guardar y Confirmar" at bounding box center [645, 509] width 757 height 48
click at [428, 354] on span "Guardar y Confirmar" at bounding box center [399, 511] width 105 height 11
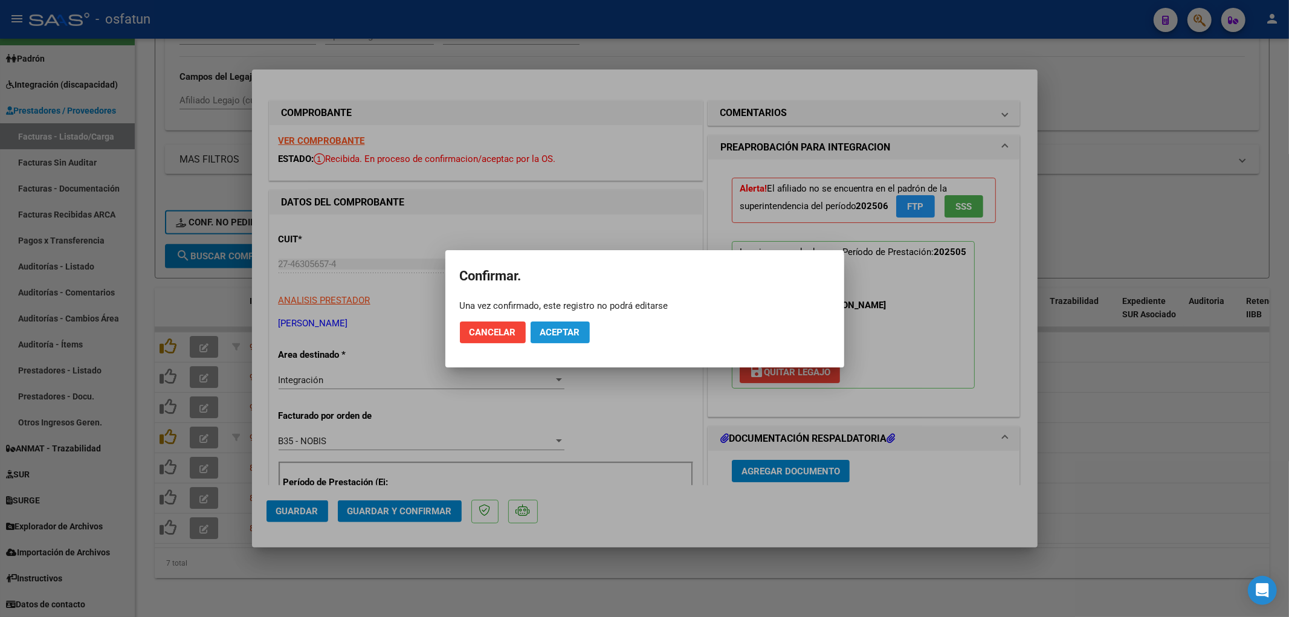
click at [568, 340] on button "Aceptar" at bounding box center [560, 333] width 59 height 22
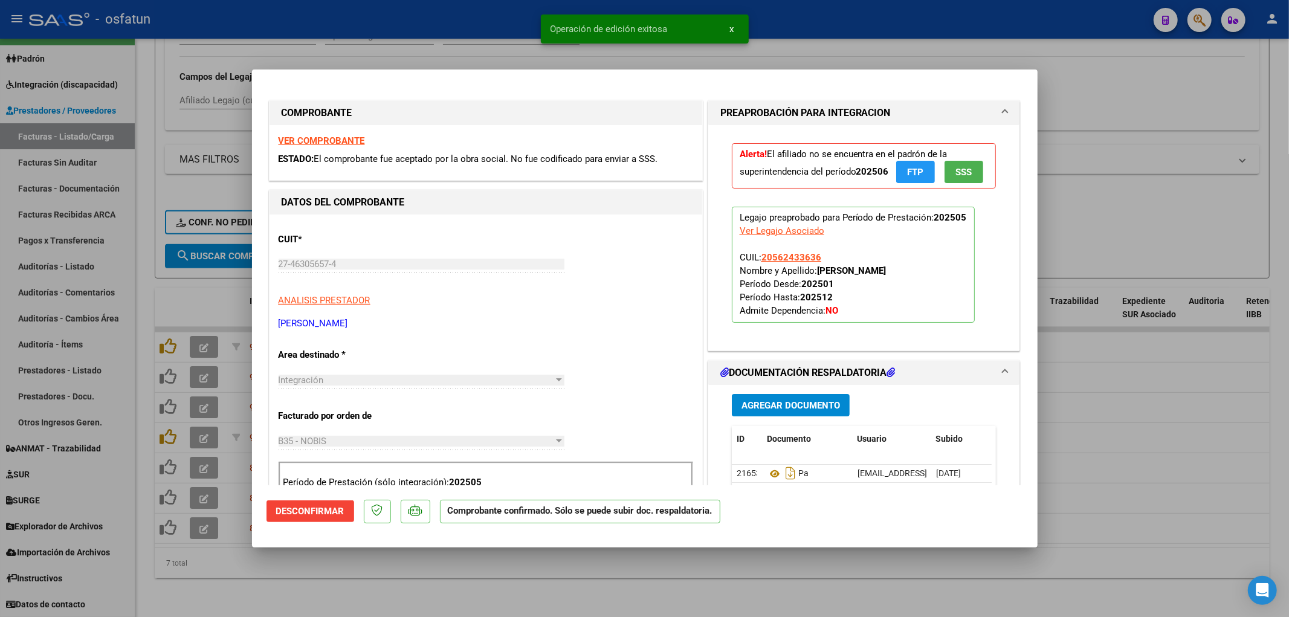
click at [457, 58] on div at bounding box center [644, 308] width 1289 height 617
type input "$ 0,00"
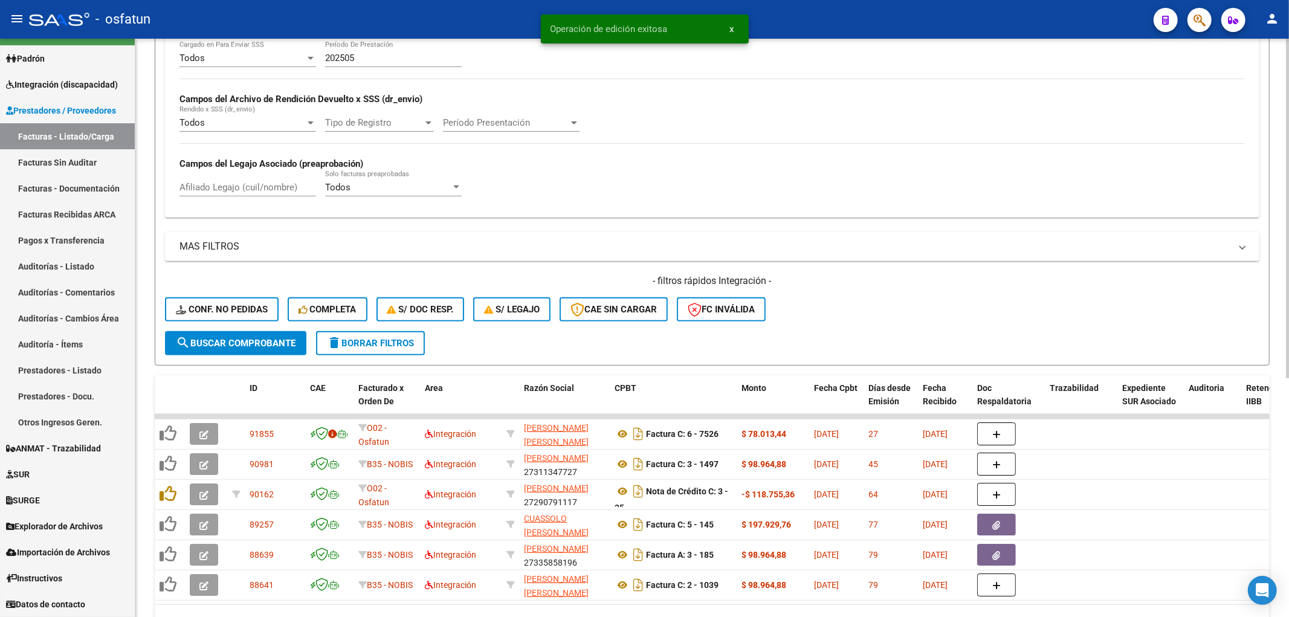
scroll to position [340, 0]
click at [371, 64] on input "202505" at bounding box center [393, 58] width 137 height 11
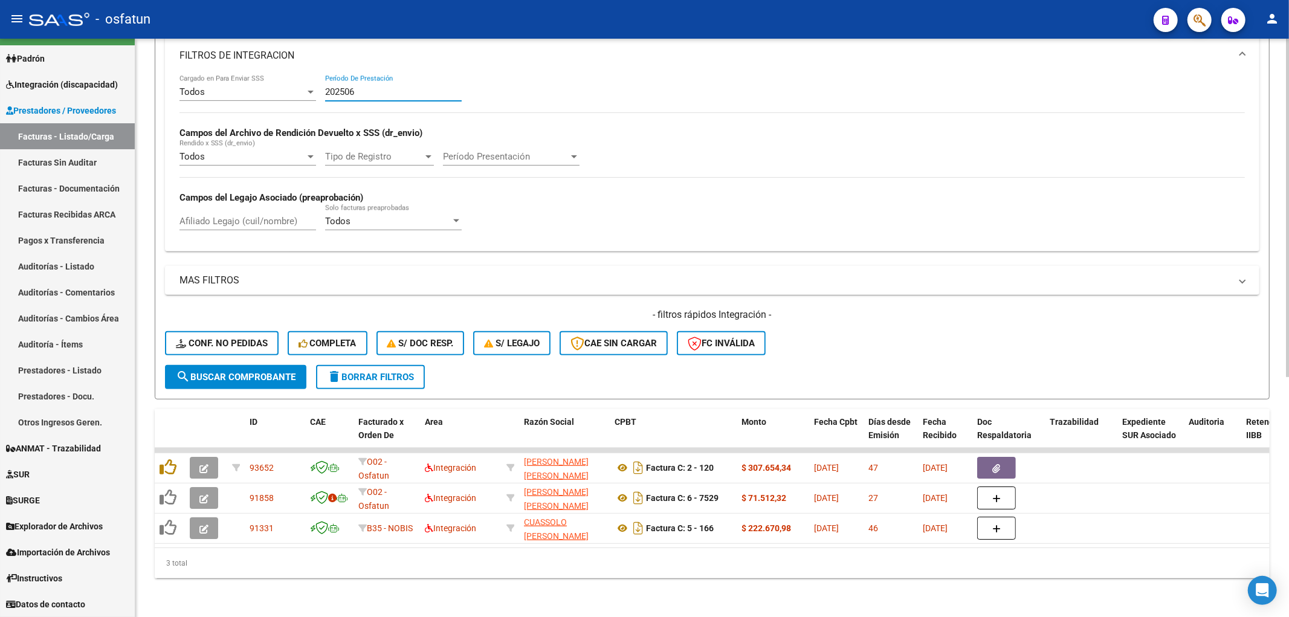
scroll to position [316, 0]
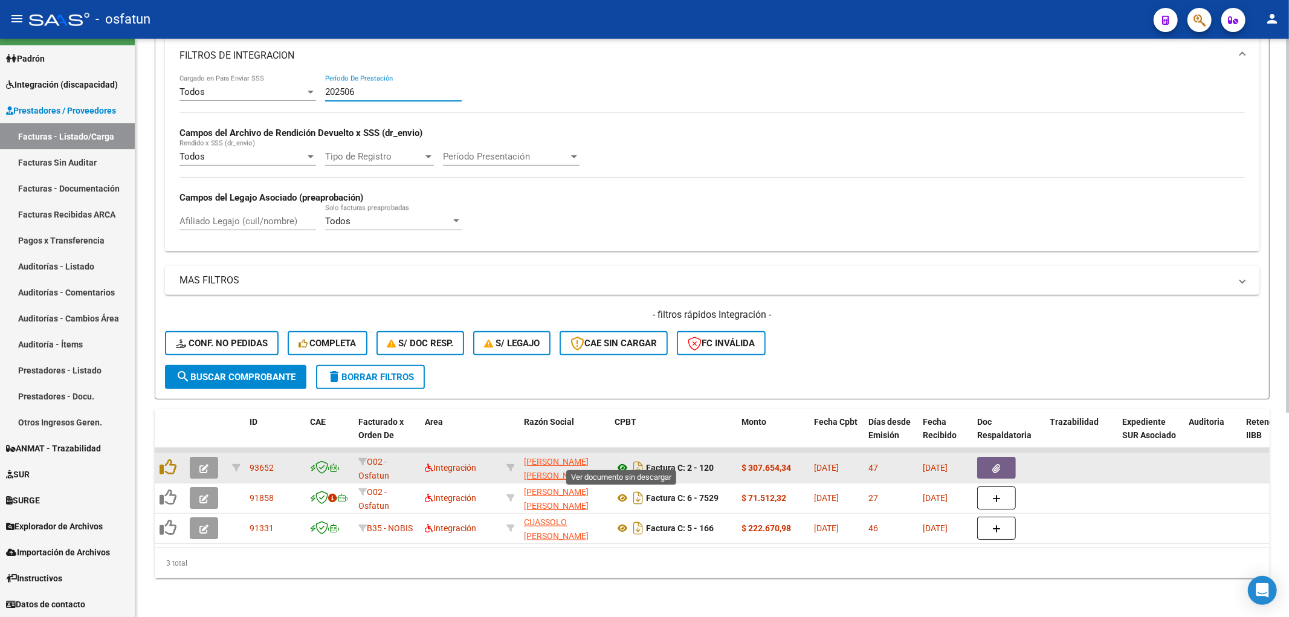
type input "202506"
click at [619, 354] on icon at bounding box center [623, 468] width 16 height 15
click at [199, 354] on icon "button" at bounding box center [203, 468] width 9 height 9
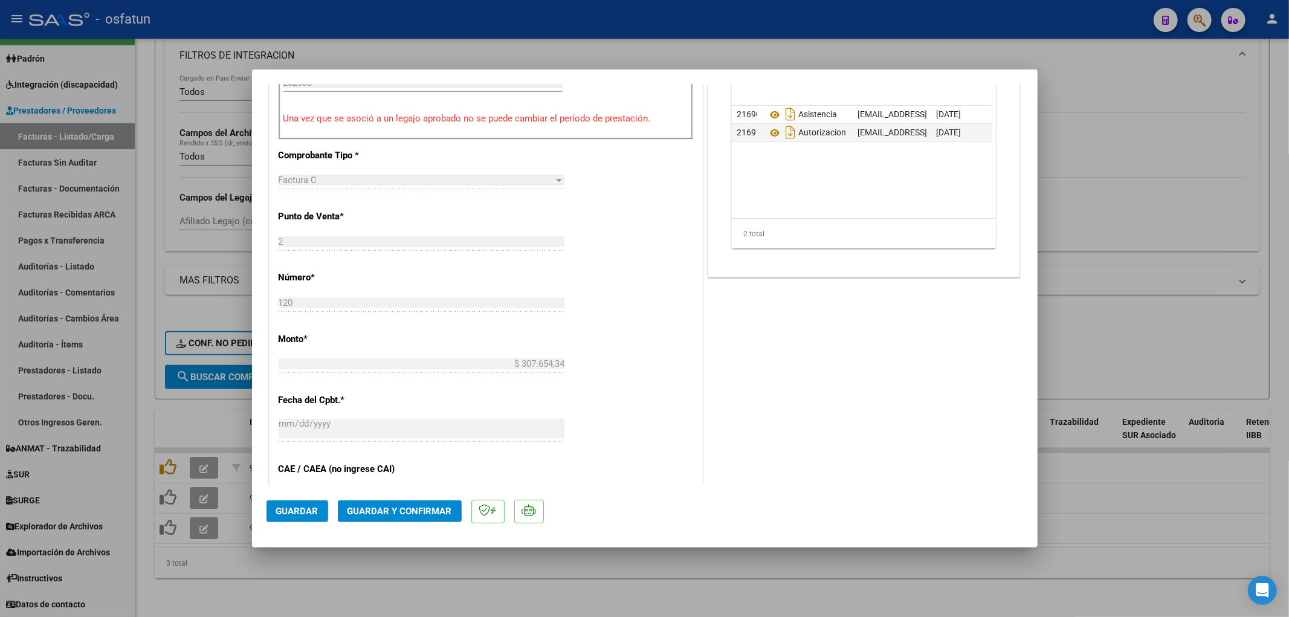
scroll to position [470, 0]
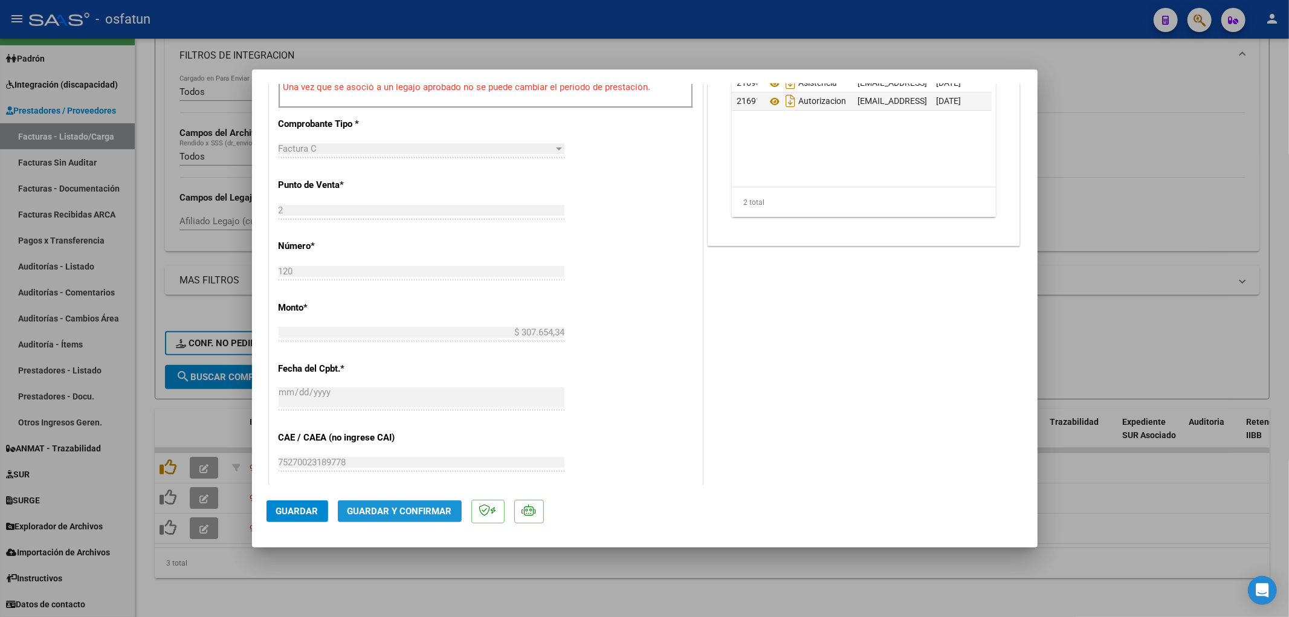
click at [406, 354] on button "Guardar y Confirmar" at bounding box center [400, 511] width 124 height 22
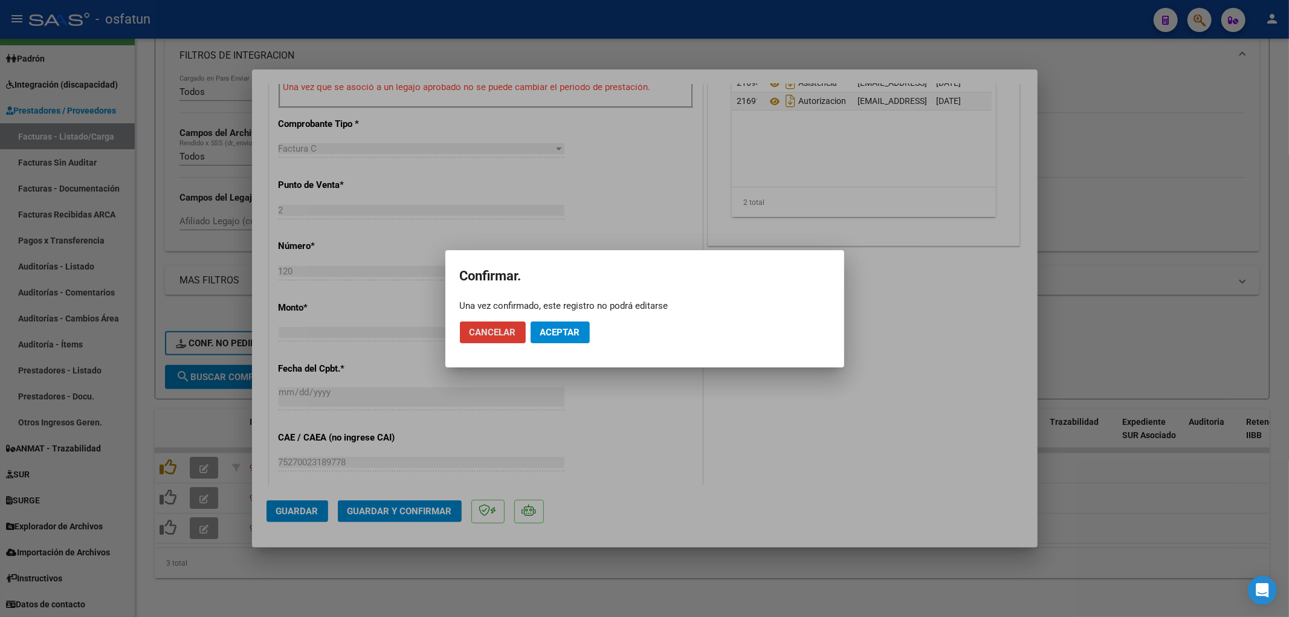
click at [581, 333] on button "Aceptar" at bounding box center [560, 333] width 59 height 22
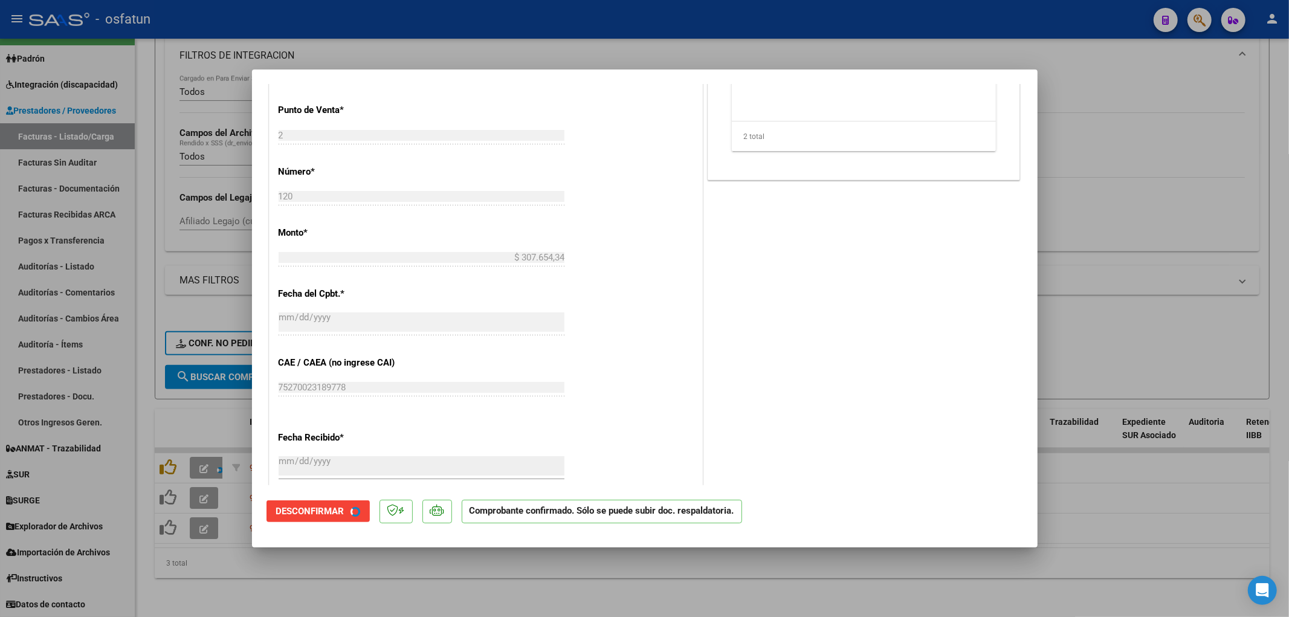
click at [1049, 210] on div at bounding box center [644, 308] width 1289 height 617
type input "$ 0,00"
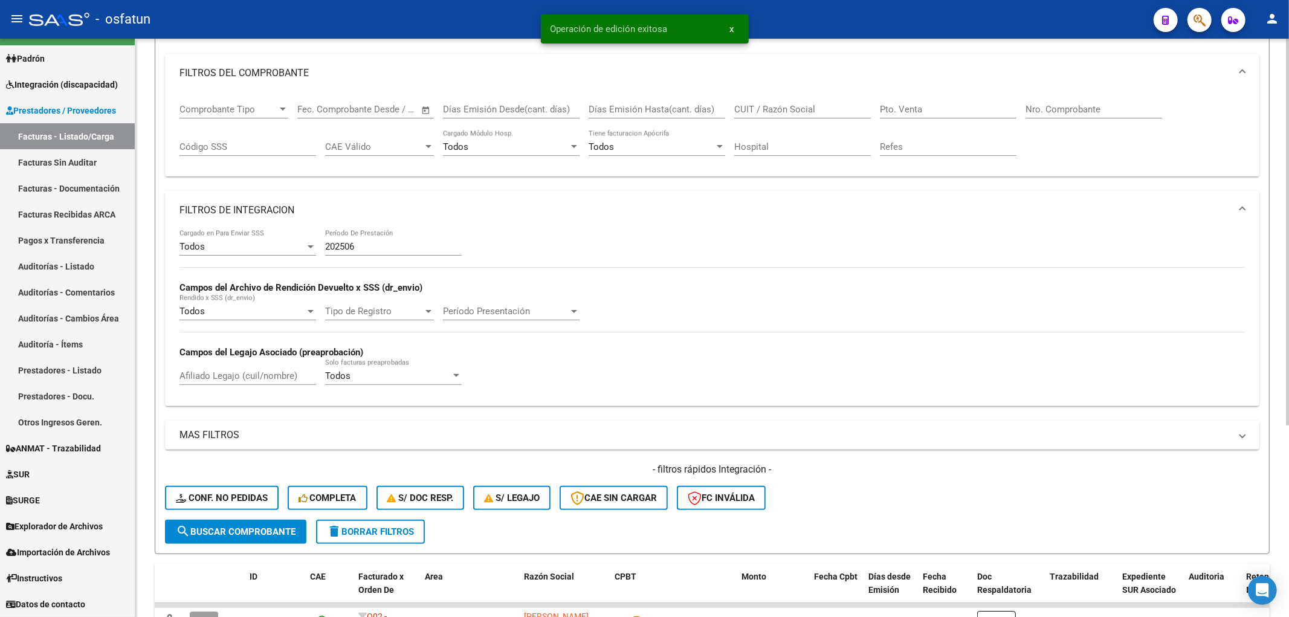
scroll to position [285, 0]
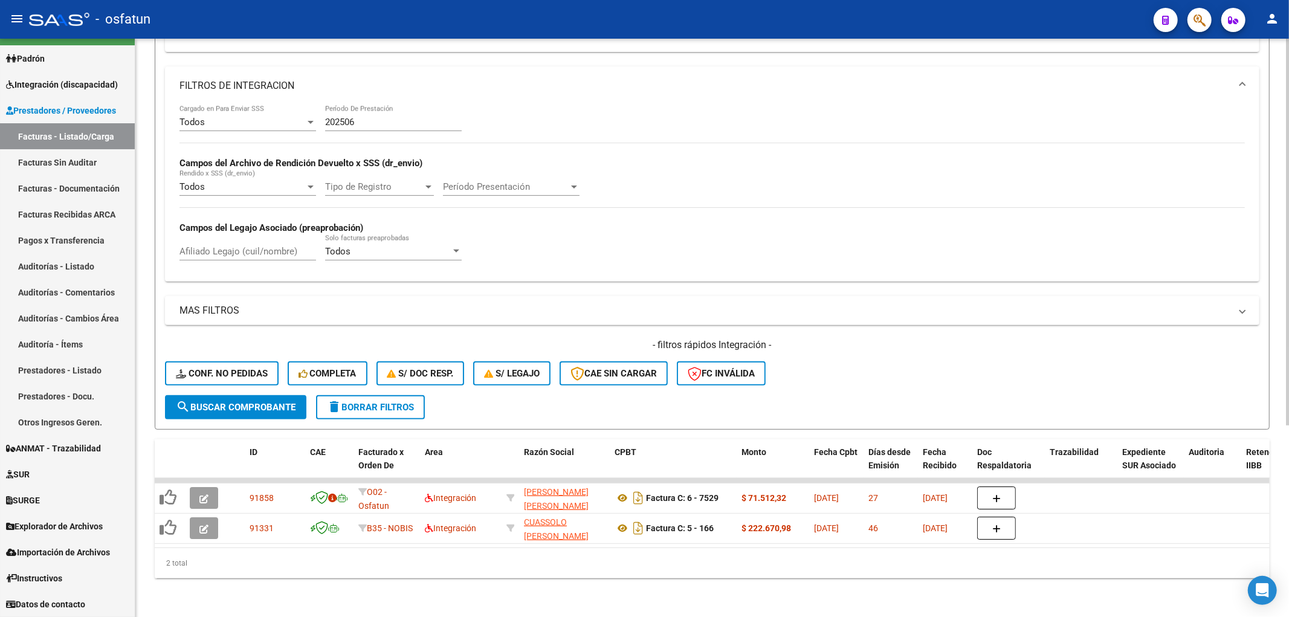
click at [367, 108] on div "202506 Período De Prestación" at bounding box center [393, 118] width 137 height 26
click at [370, 117] on input "202506" at bounding box center [393, 122] width 137 height 11
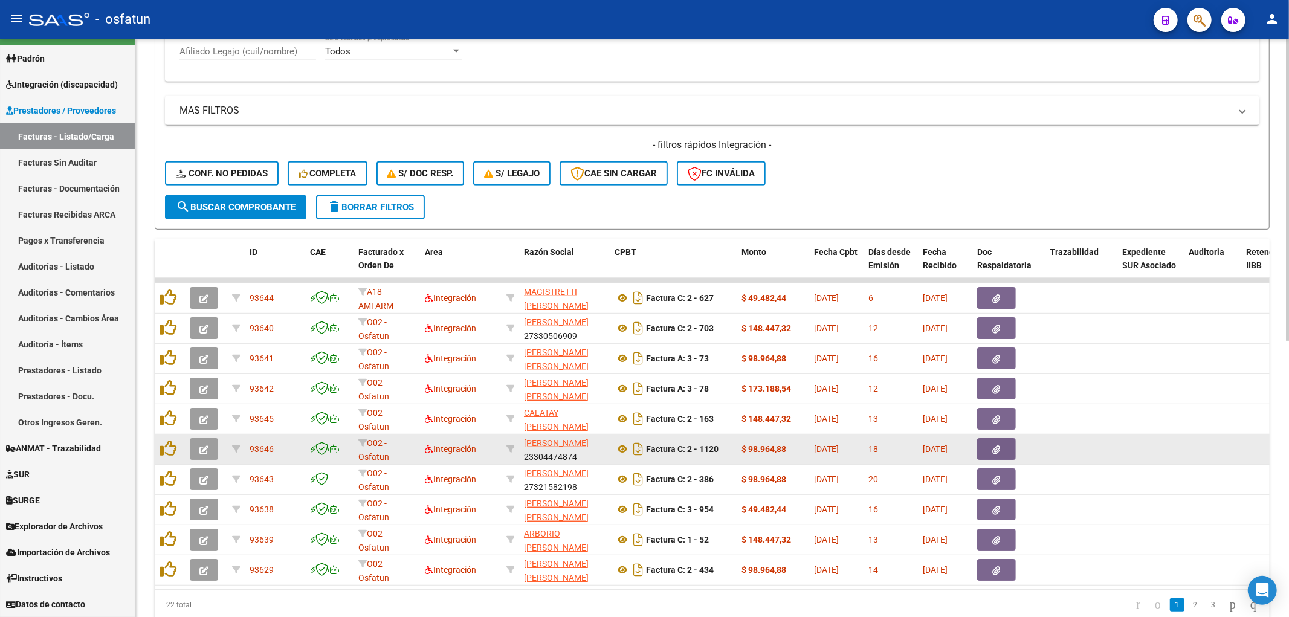
scroll to position [527, 0]
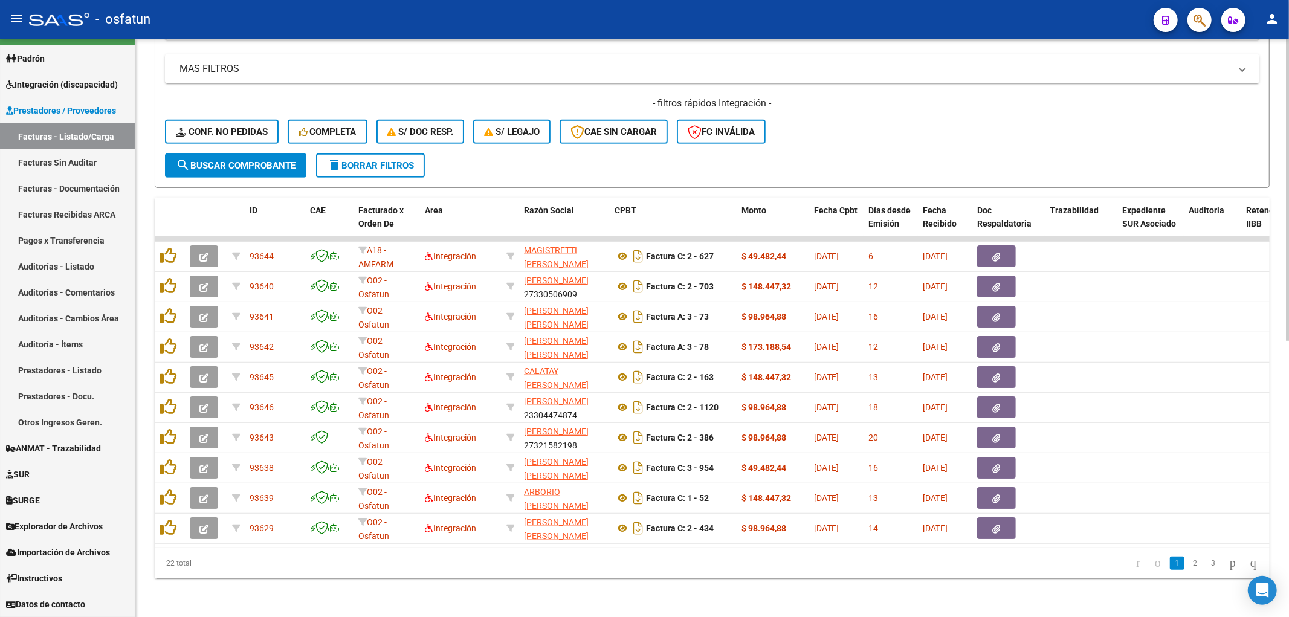
type input "202507"
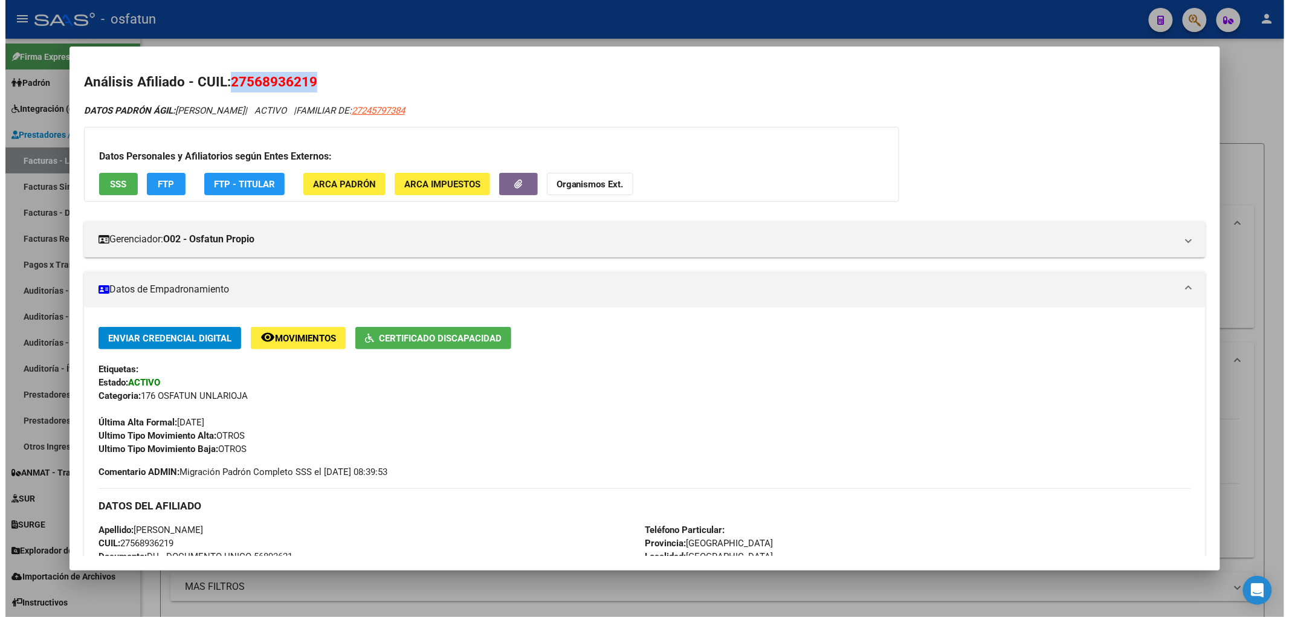
scroll to position [0, 1210]
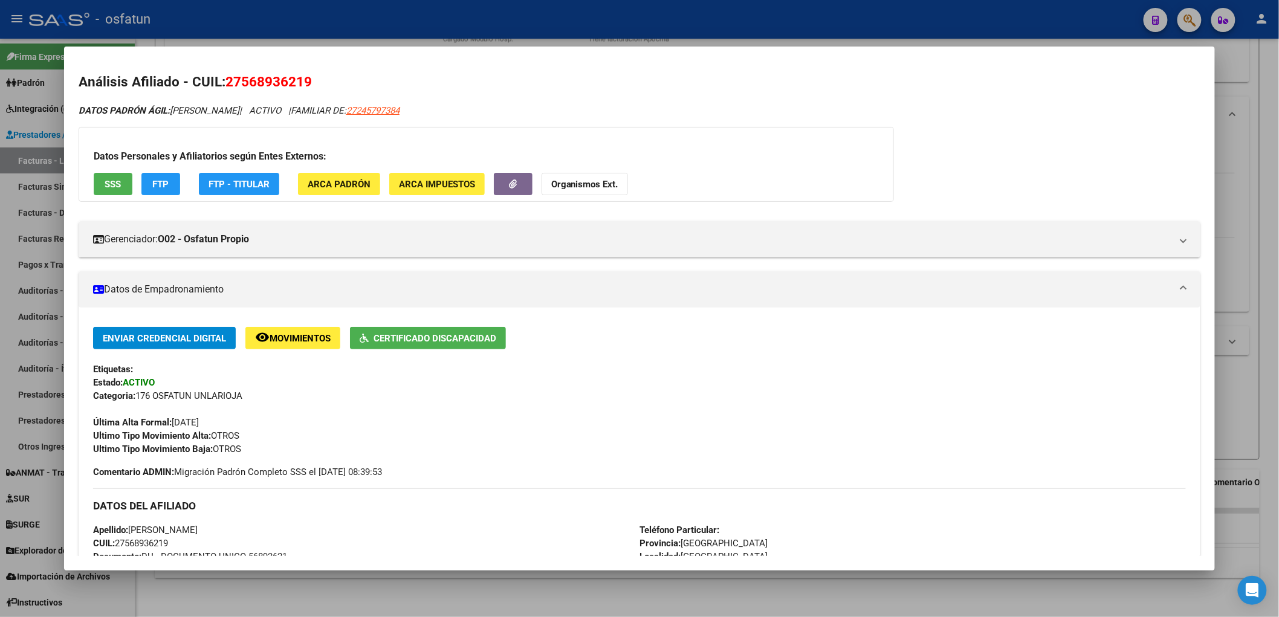
click at [359, 582] on div at bounding box center [639, 308] width 1279 height 617
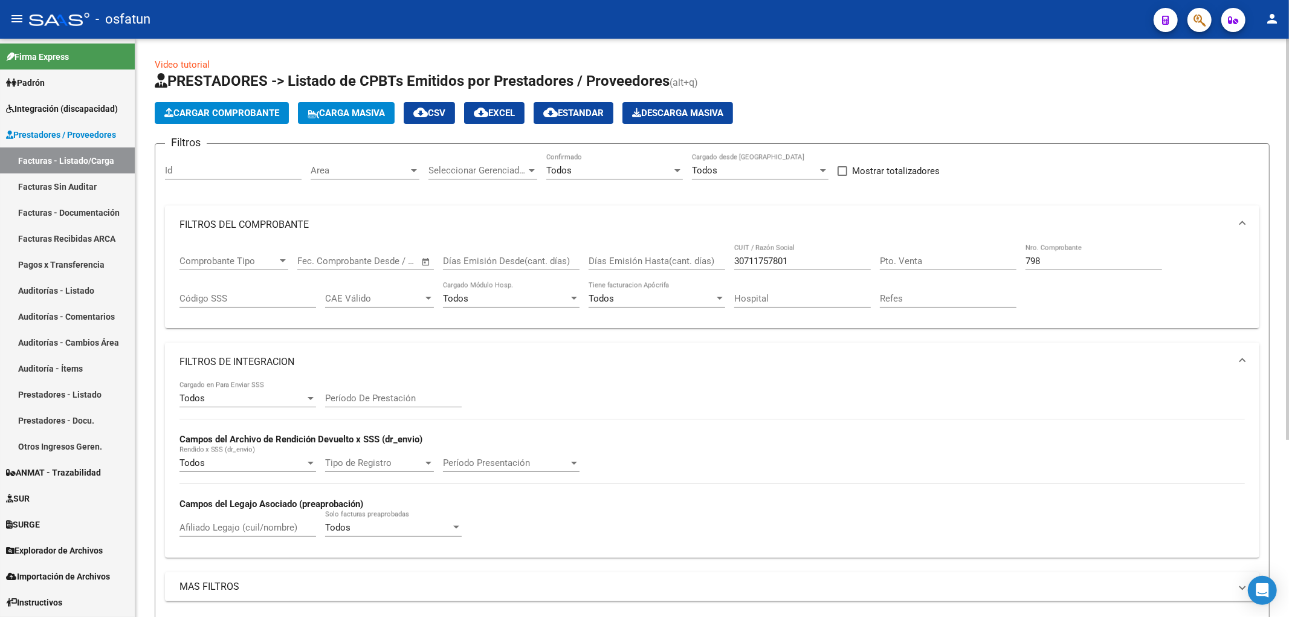
scroll to position [255, 0]
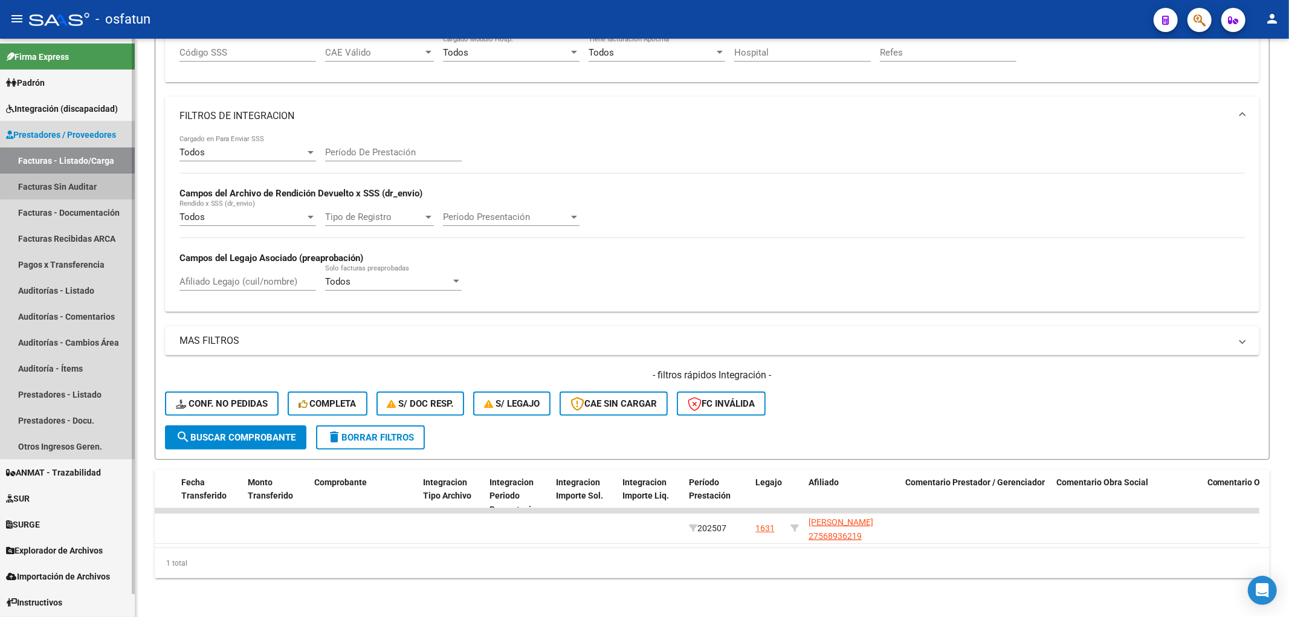
click at [103, 187] on link "Facturas Sin Auditar" at bounding box center [67, 186] width 135 height 26
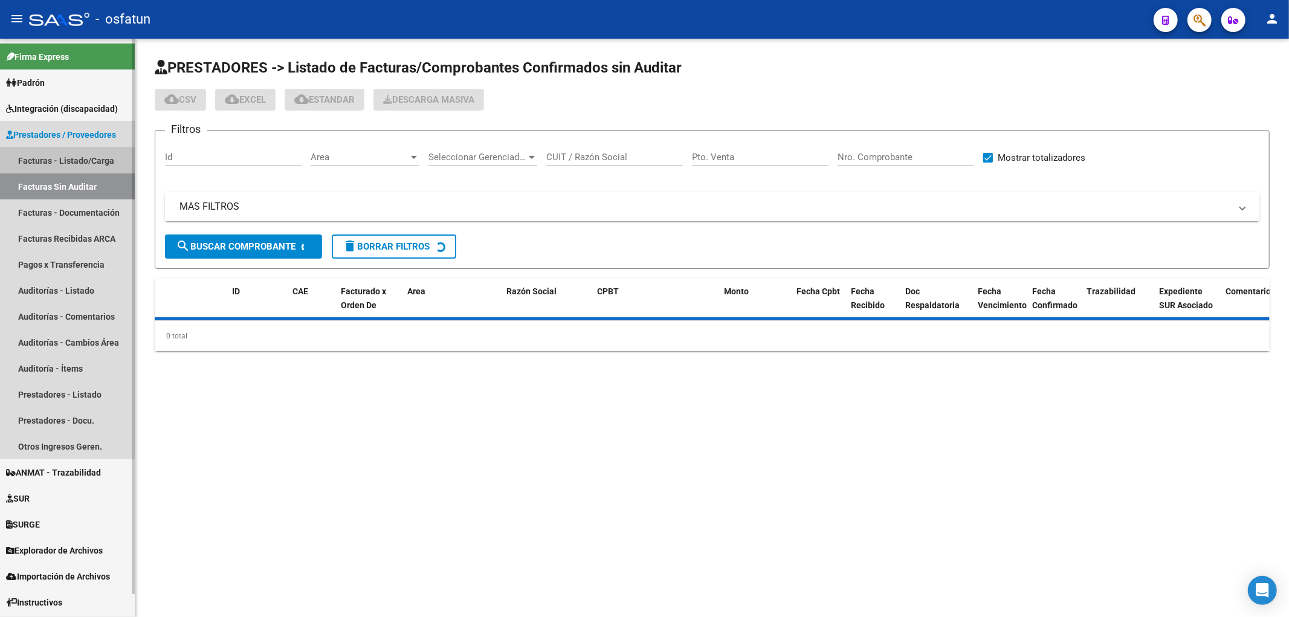
click at [87, 156] on link "Facturas - Listado/Carga" at bounding box center [67, 160] width 135 height 26
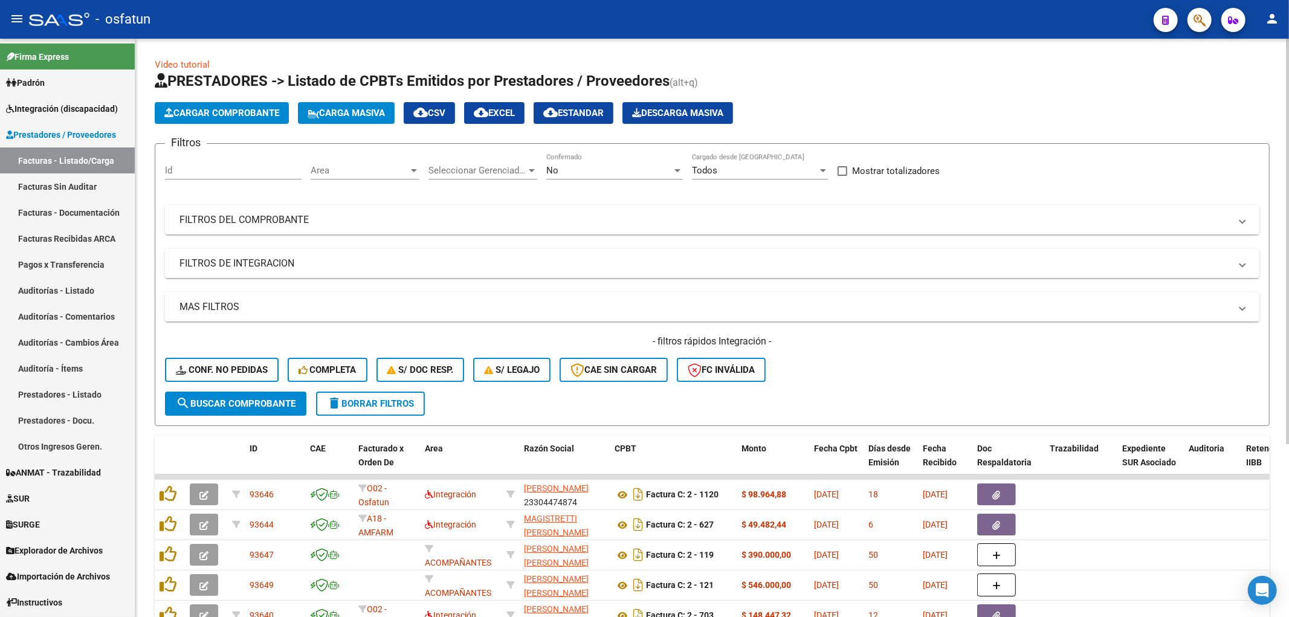
click at [516, 423] on form "Filtros Id Area Area Seleccionar Gerenciador Seleccionar Gerenciador No Confirm…" at bounding box center [712, 284] width 1115 height 283
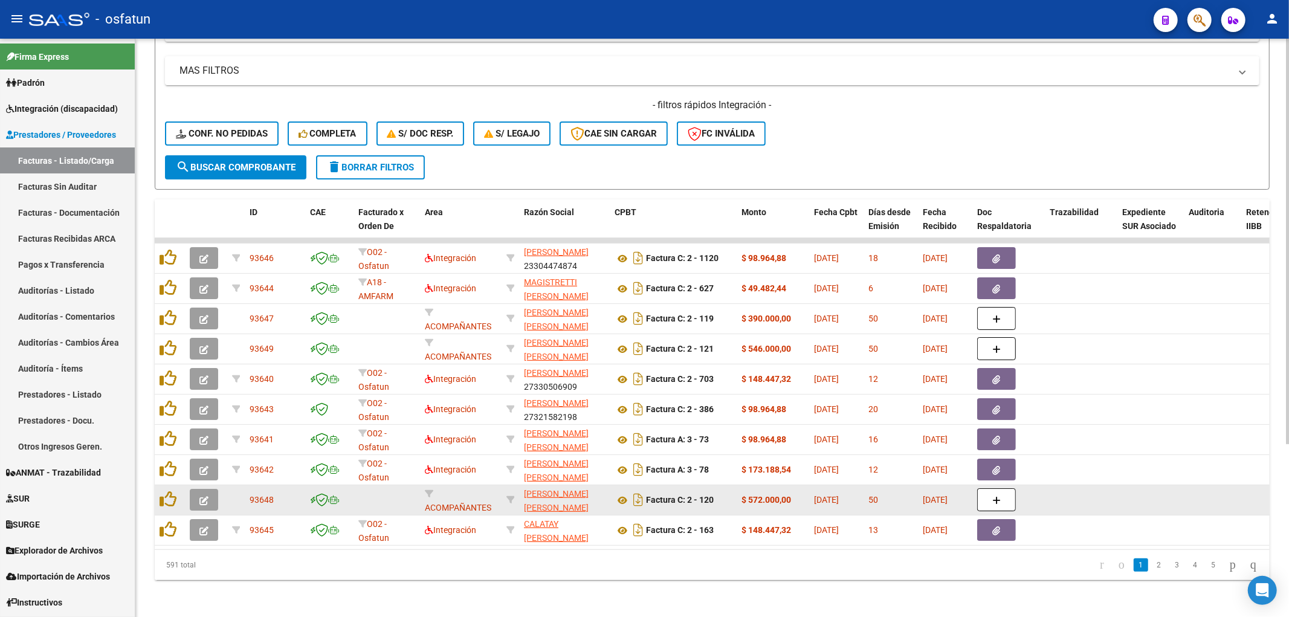
scroll to position [246, 0]
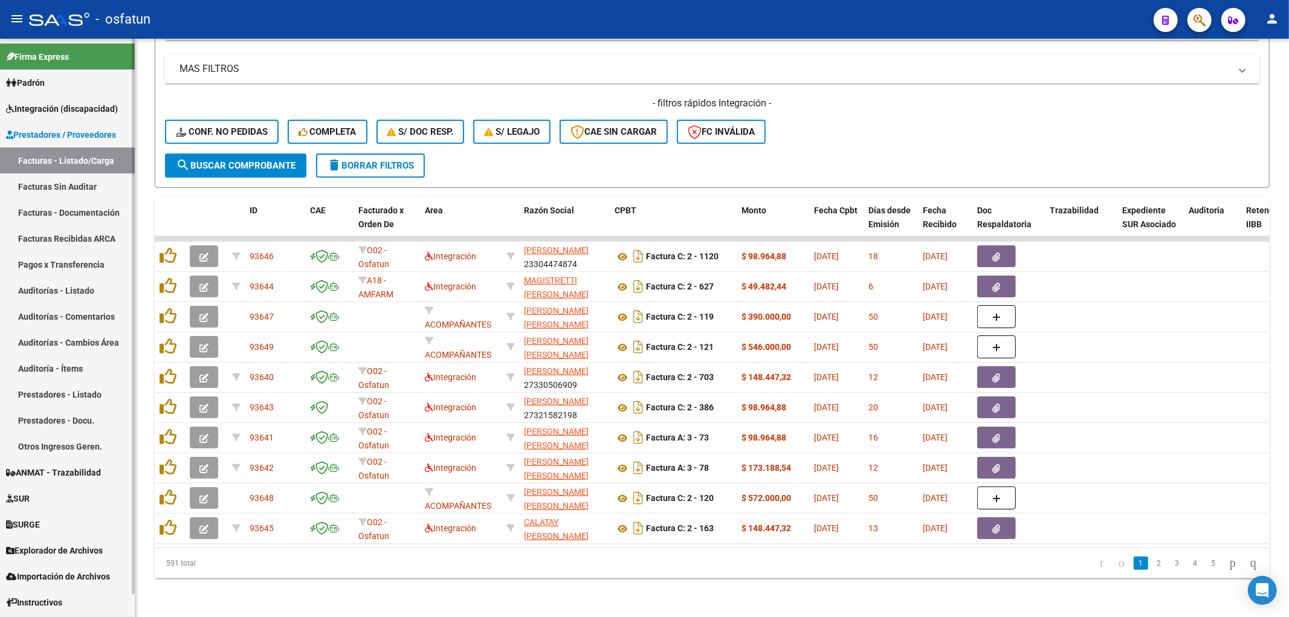
click at [62, 196] on link "Facturas Sin Auditar" at bounding box center [67, 186] width 135 height 26
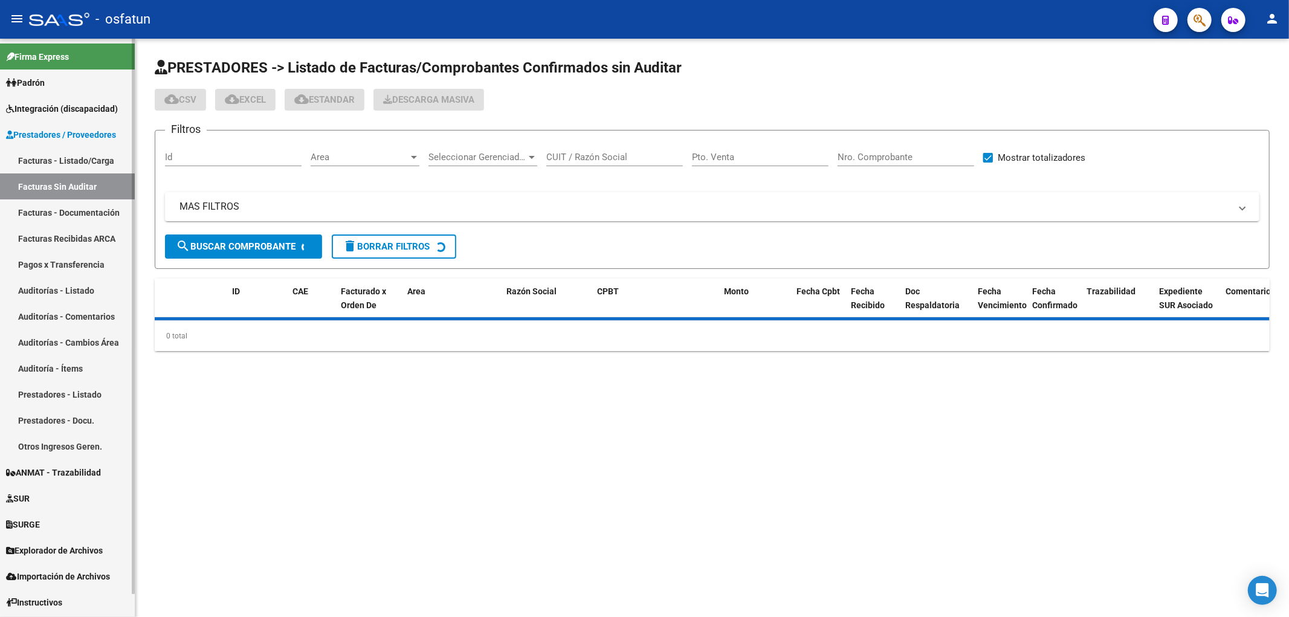
click at [70, 165] on link "Facturas - Listado/Carga" at bounding box center [67, 160] width 135 height 26
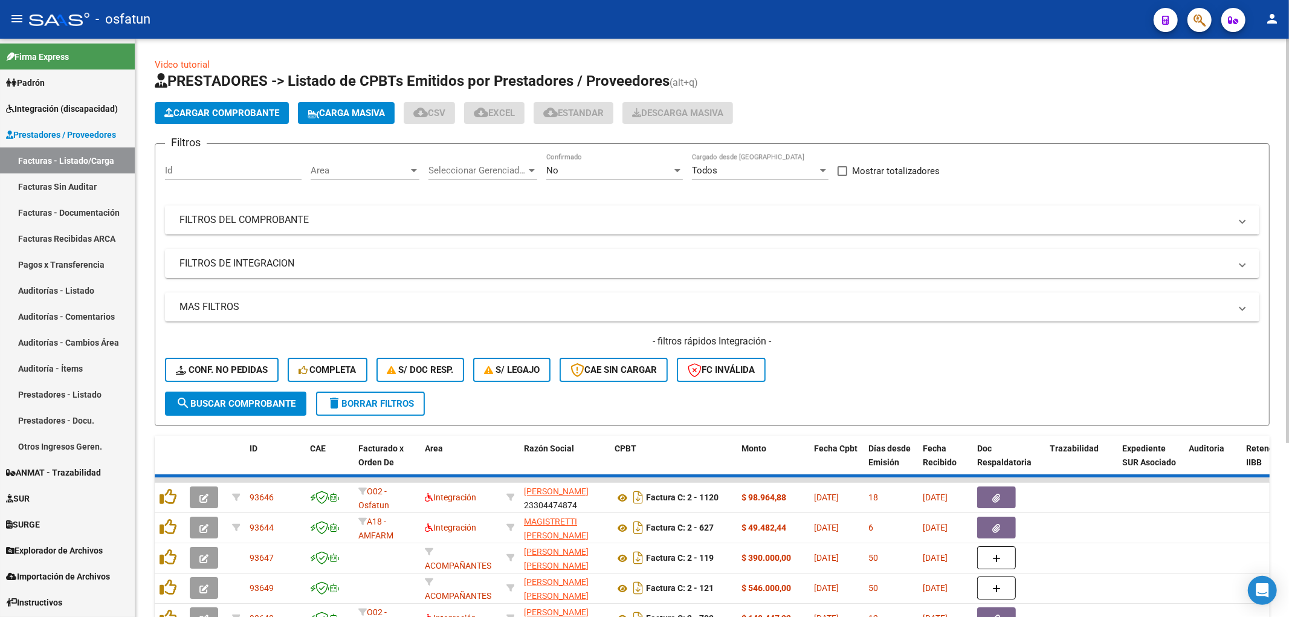
click at [197, 225] on mat-panel-title "FILTROS DEL COMPROBANTE" at bounding box center [704, 219] width 1051 height 13
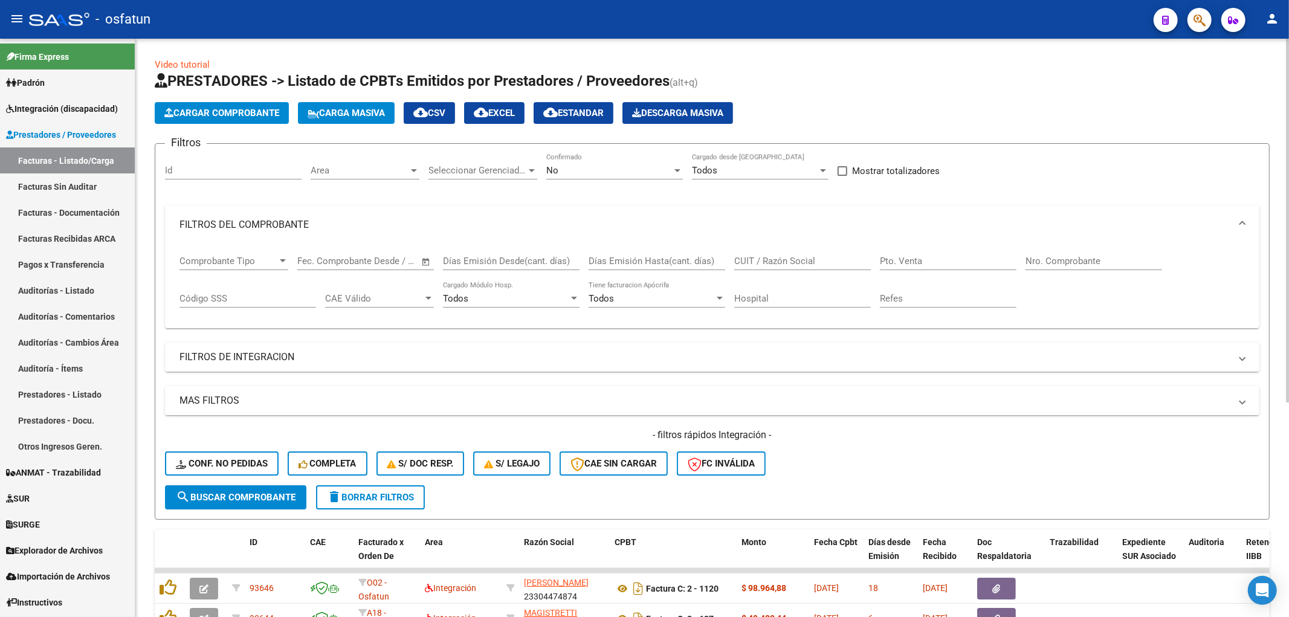
click at [262, 349] on mat-expansion-panel-header "FILTROS DE INTEGRACION" at bounding box center [712, 357] width 1094 height 29
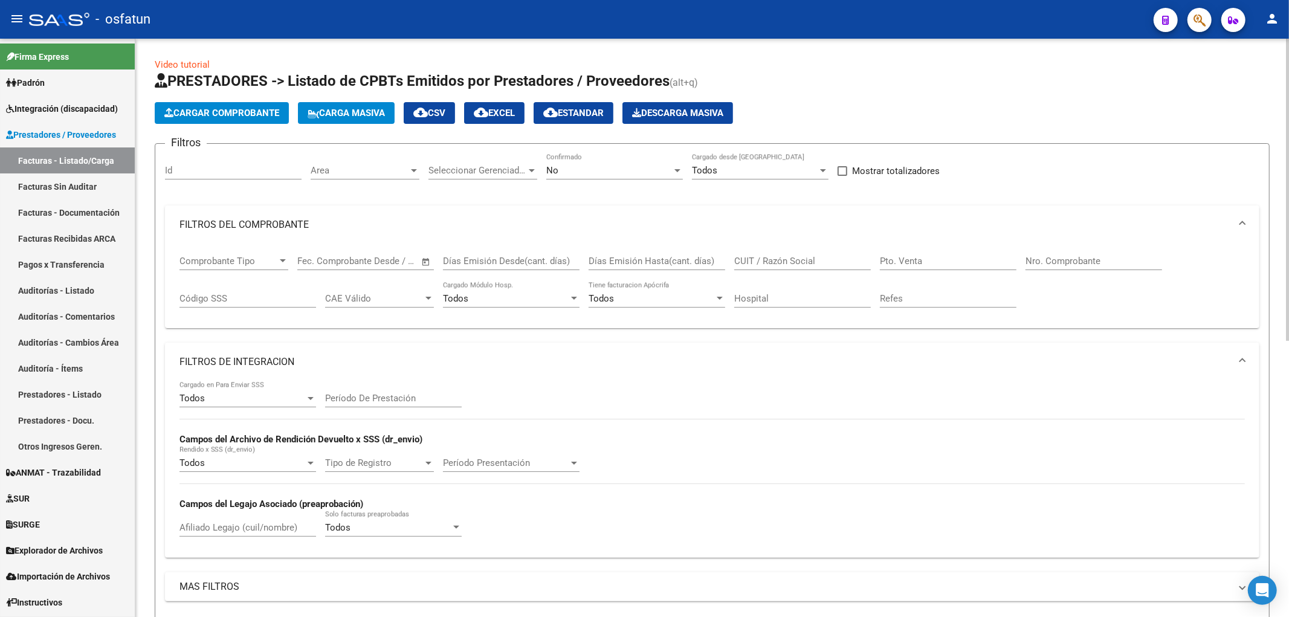
click at [367, 406] on div "Período De Prestación" at bounding box center [393, 394] width 137 height 26
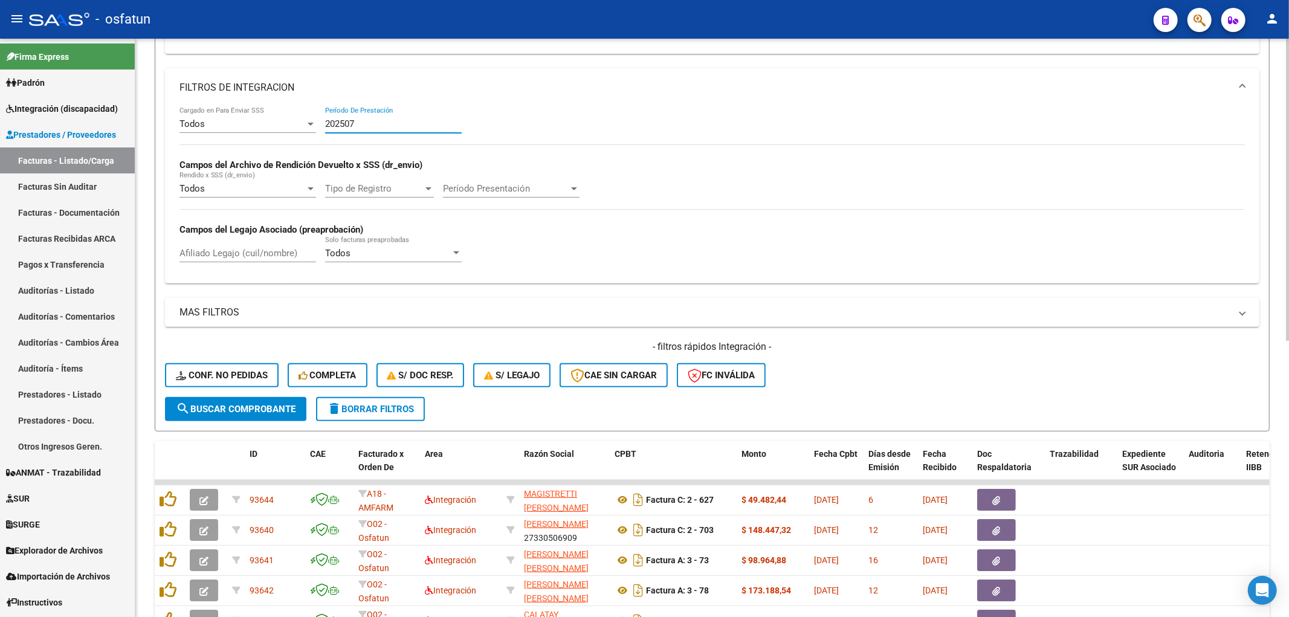
scroll to position [527, 0]
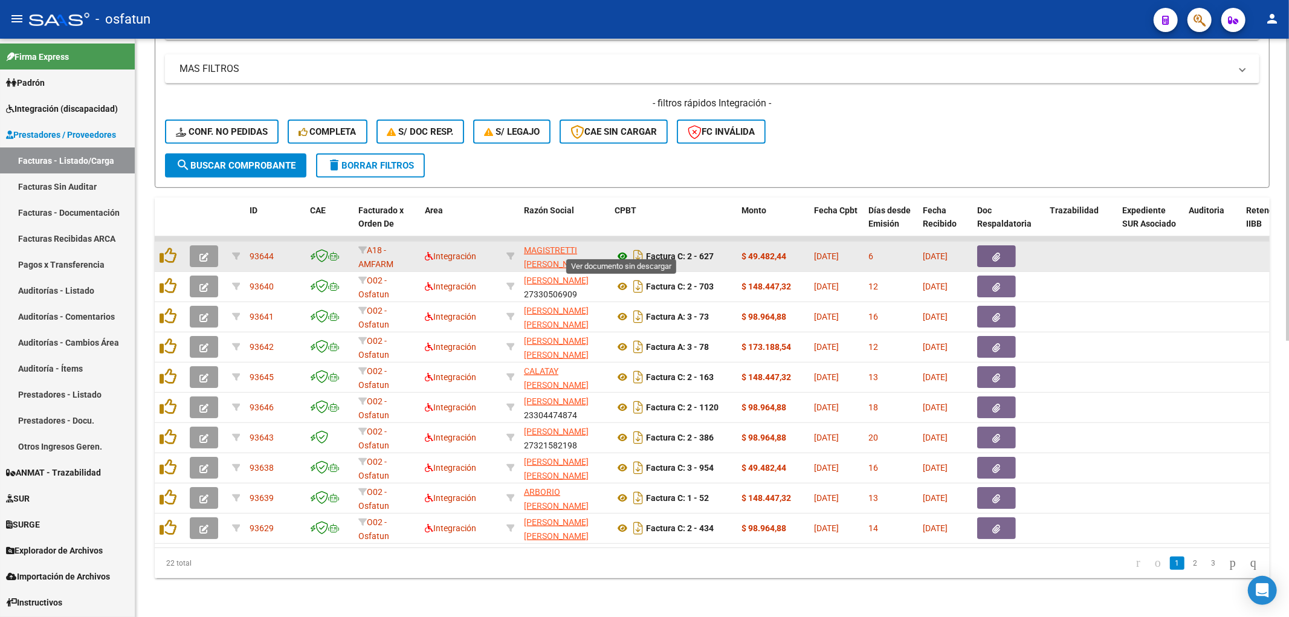
type input "202507"
click at [627, 249] on icon at bounding box center [623, 256] width 16 height 15
click at [213, 248] on button "button" at bounding box center [204, 256] width 28 height 22
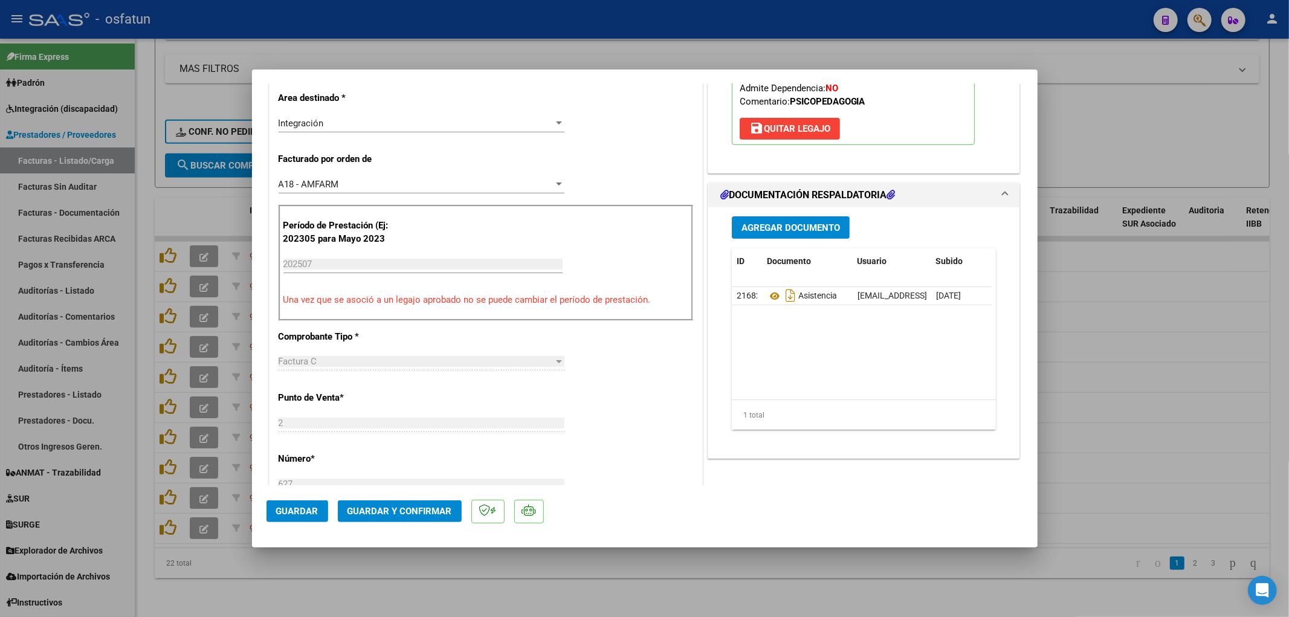
scroll to position [402, 0]
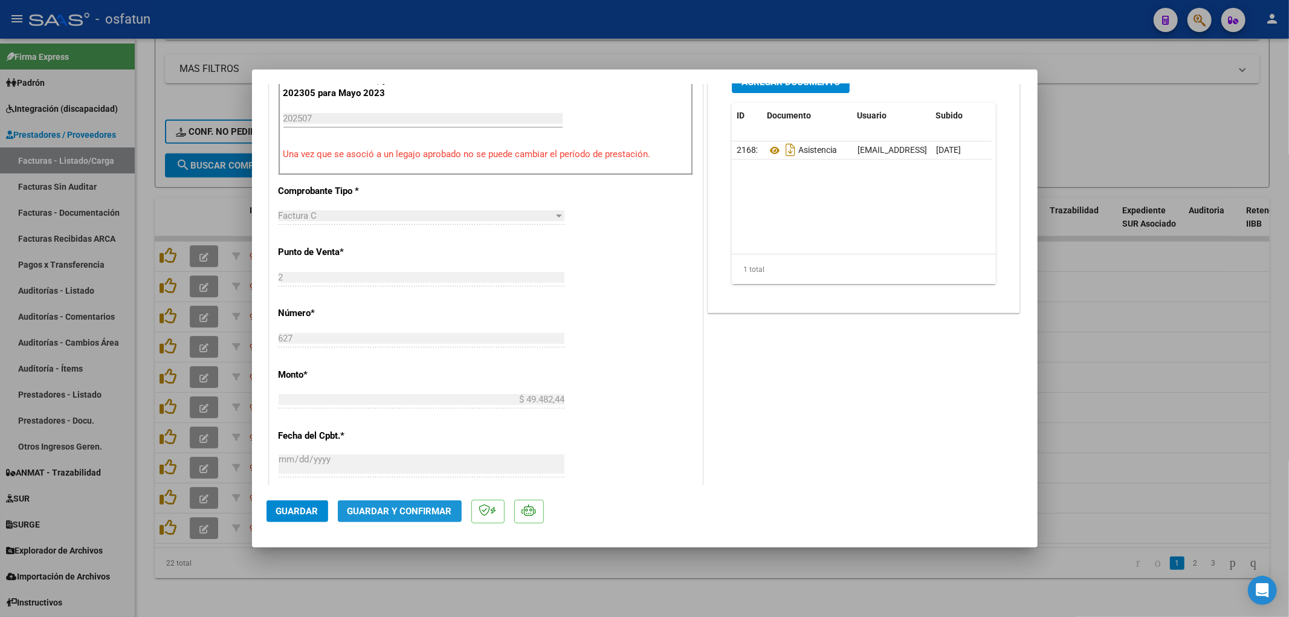
click at [451, 502] on button "Guardar y Confirmar" at bounding box center [400, 511] width 124 height 22
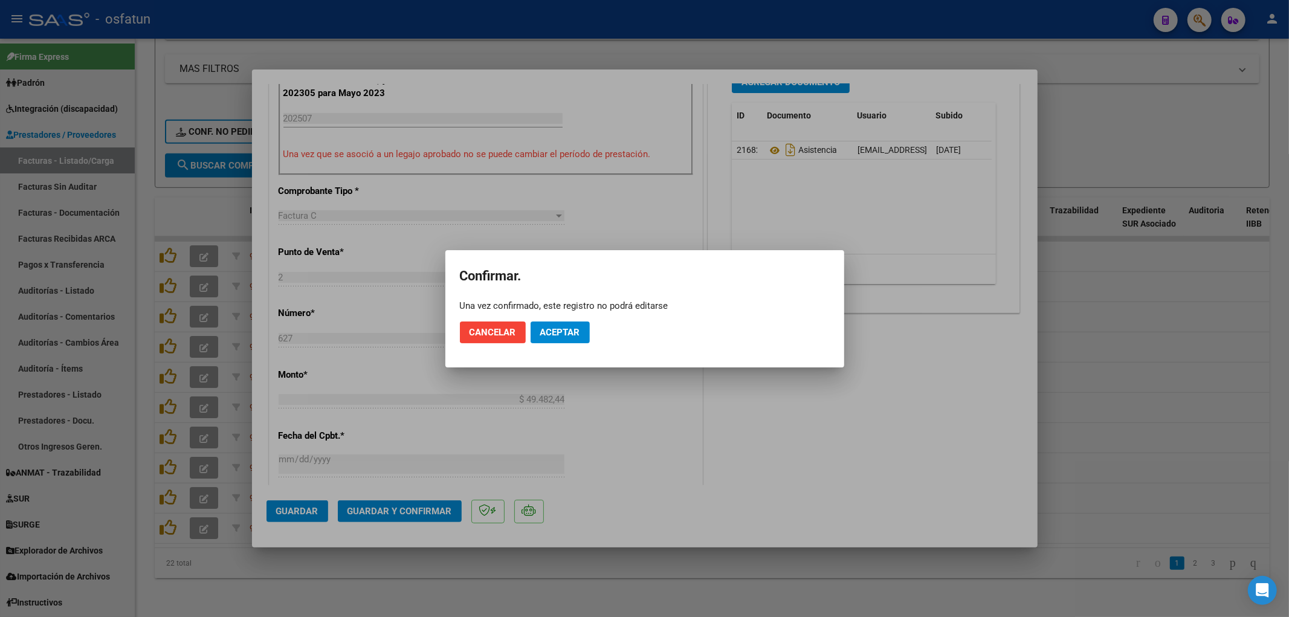
click at [574, 343] on mat-dialog-actions "Cancelar Aceptar" at bounding box center [645, 332] width 370 height 41
click at [576, 336] on span "Aceptar" at bounding box center [560, 332] width 40 height 11
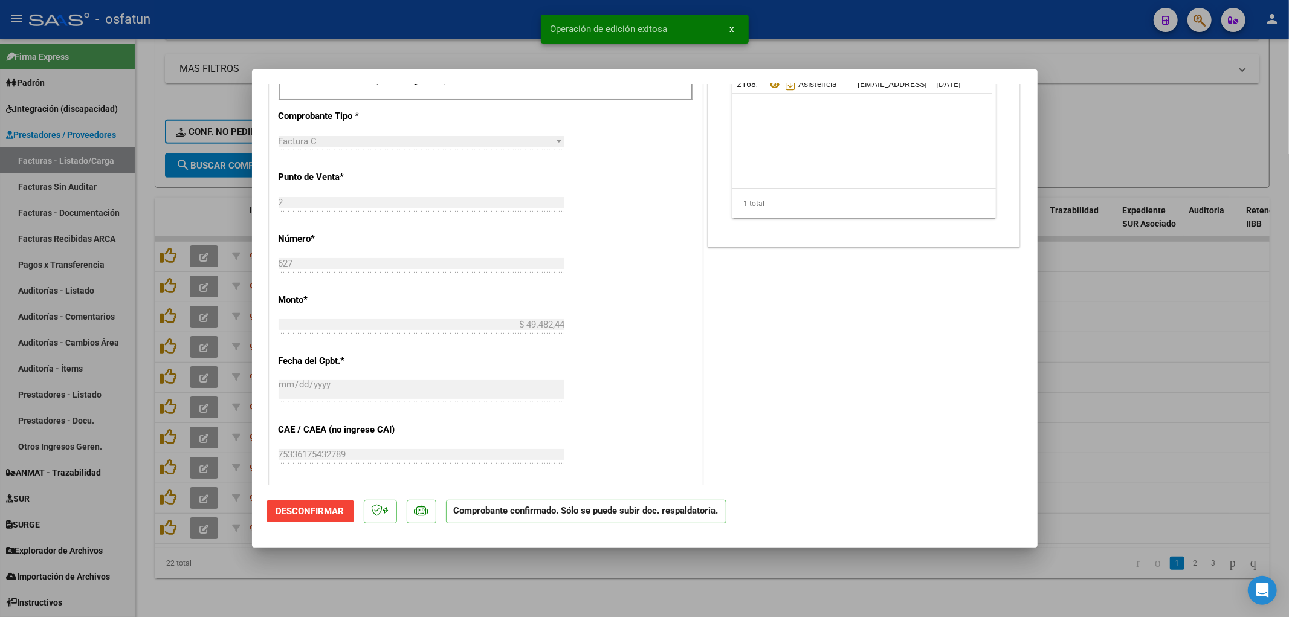
click at [1165, 346] on div at bounding box center [644, 308] width 1289 height 617
type input "$ 0,00"
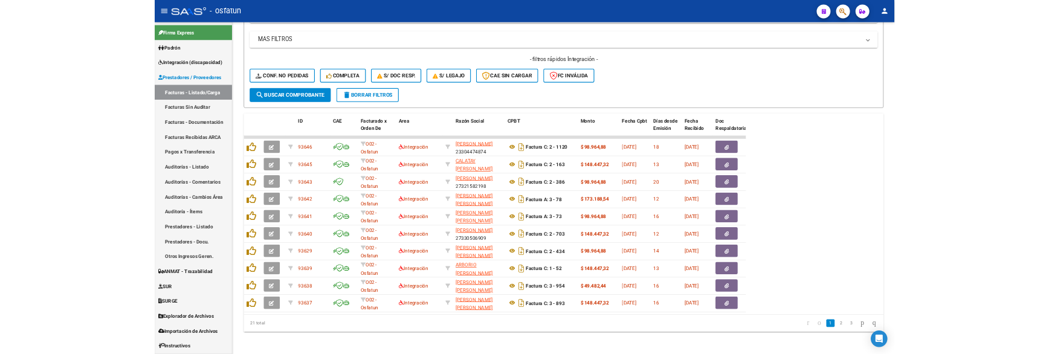
scroll to position [564, 0]
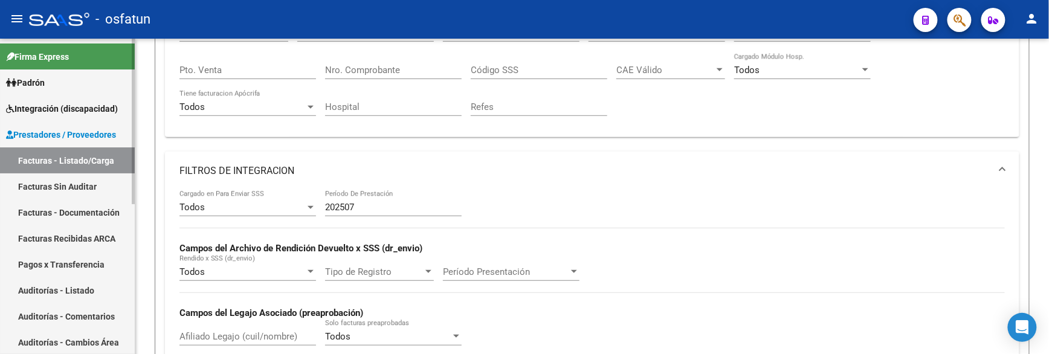
click at [75, 194] on link "Facturas Sin Auditar" at bounding box center [67, 186] width 135 height 26
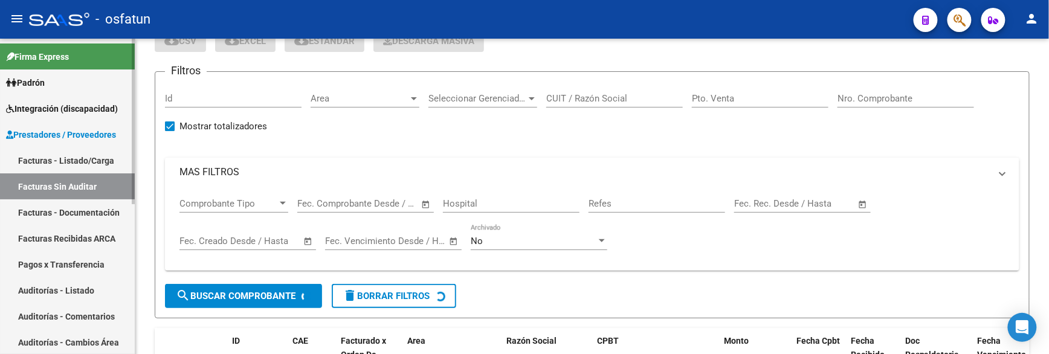
click at [85, 166] on link "Facturas - Listado/Carga" at bounding box center [67, 160] width 135 height 26
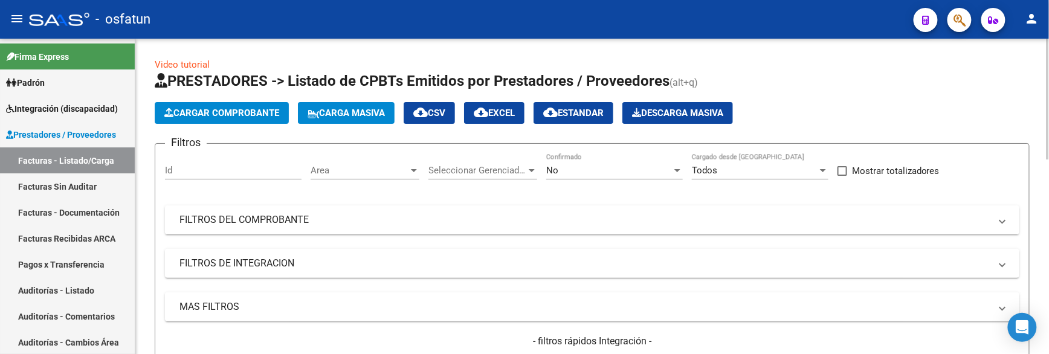
click at [210, 172] on input "Id" at bounding box center [233, 170] width 137 height 11
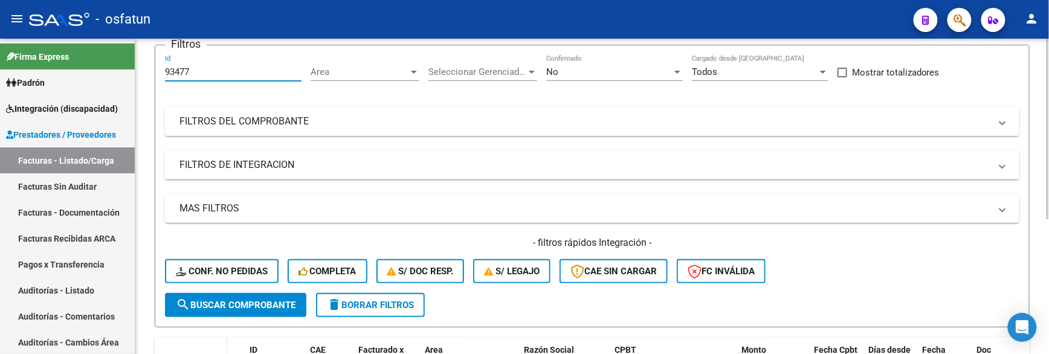
scroll to position [237, 0]
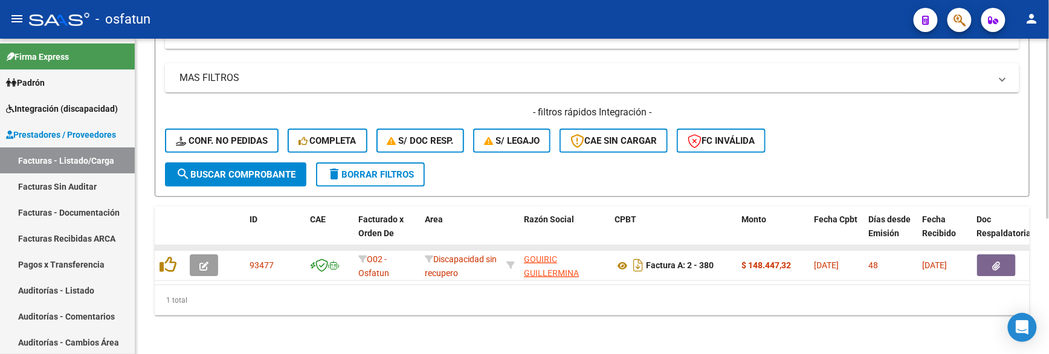
type input "93477"
click at [288, 301] on div "1 total" at bounding box center [592, 300] width 875 height 30
click at [68, 187] on link "Facturas Sin Auditar" at bounding box center [67, 186] width 135 height 26
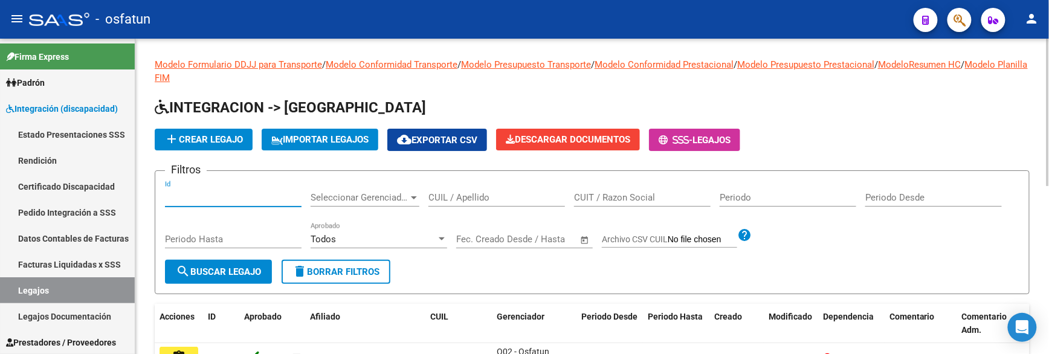
click at [188, 192] on input "Id" at bounding box center [233, 197] width 137 height 11
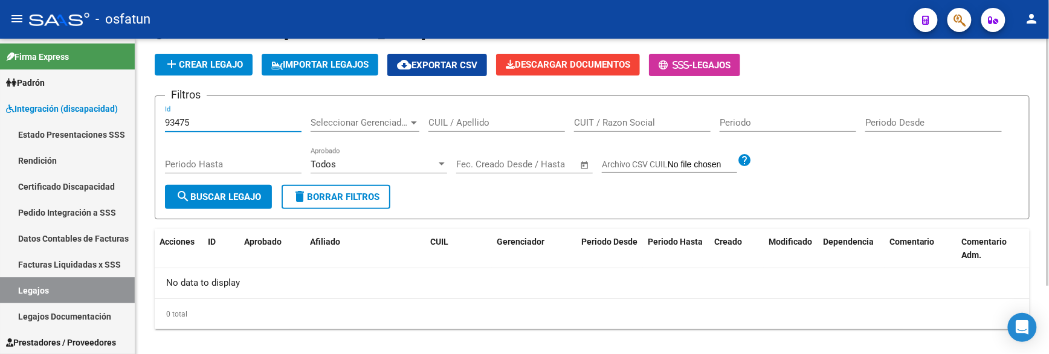
scroll to position [87, 0]
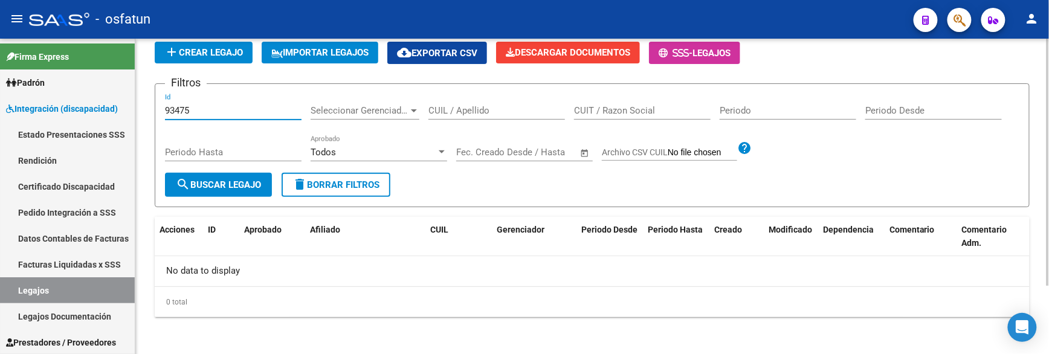
click at [183, 112] on input "93475" at bounding box center [233, 110] width 137 height 11
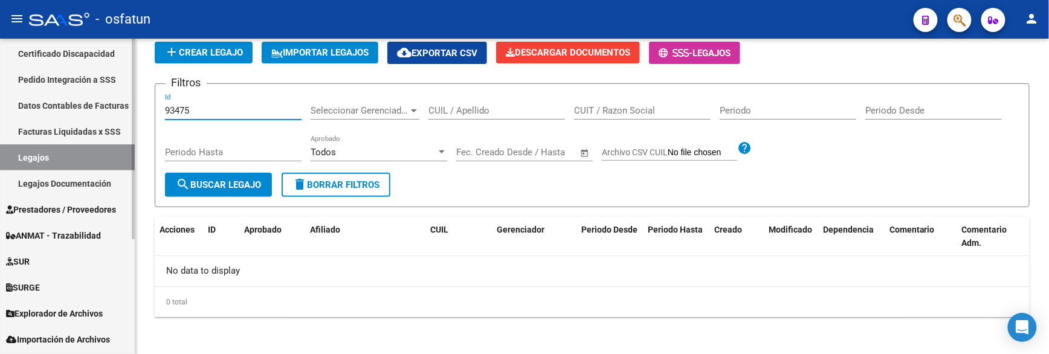
scroll to position [134, 0]
type input "93475"
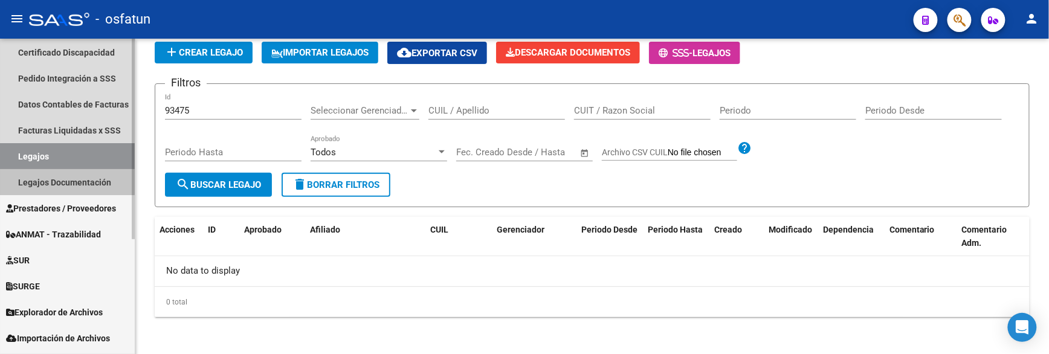
click at [66, 181] on link "Legajos Documentación" at bounding box center [67, 182] width 135 height 26
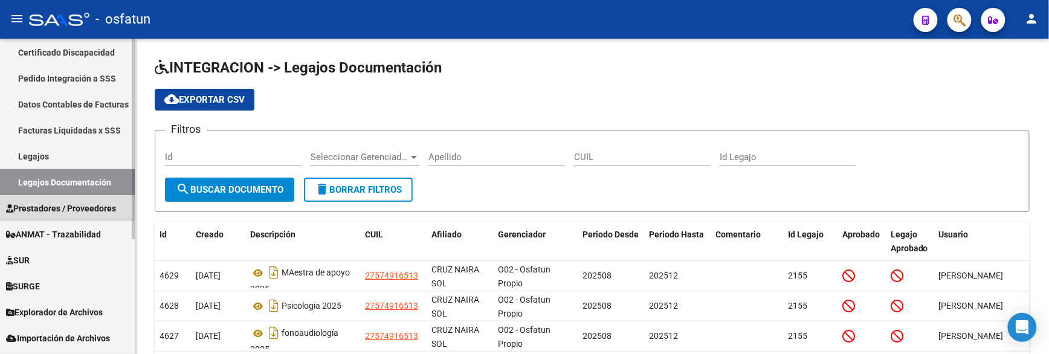
click at [63, 212] on span "Prestadores / Proveedores" at bounding box center [61, 208] width 110 height 13
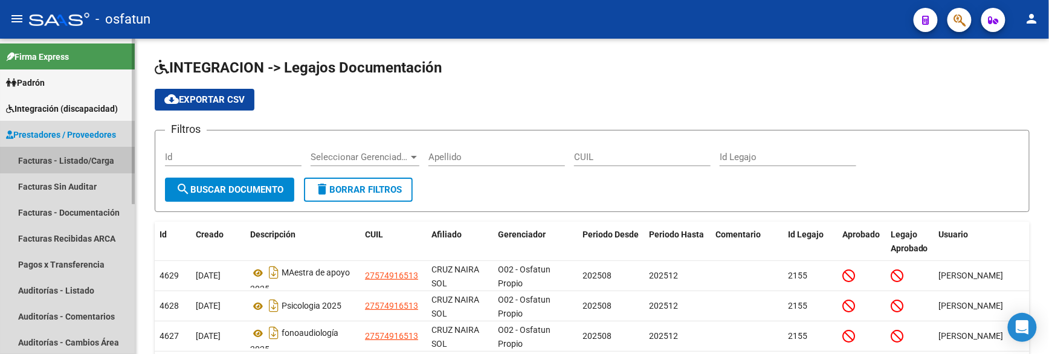
click at [62, 157] on link "Facturas - Listado/Carga" at bounding box center [67, 160] width 135 height 26
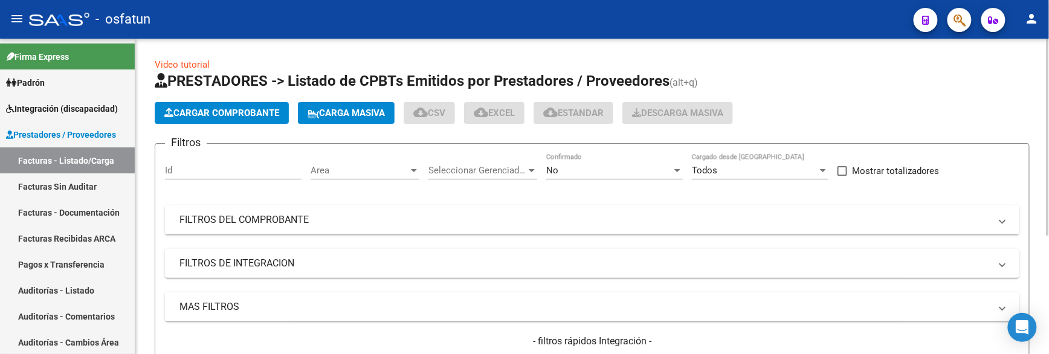
click at [207, 166] on input "Id" at bounding box center [233, 170] width 137 height 11
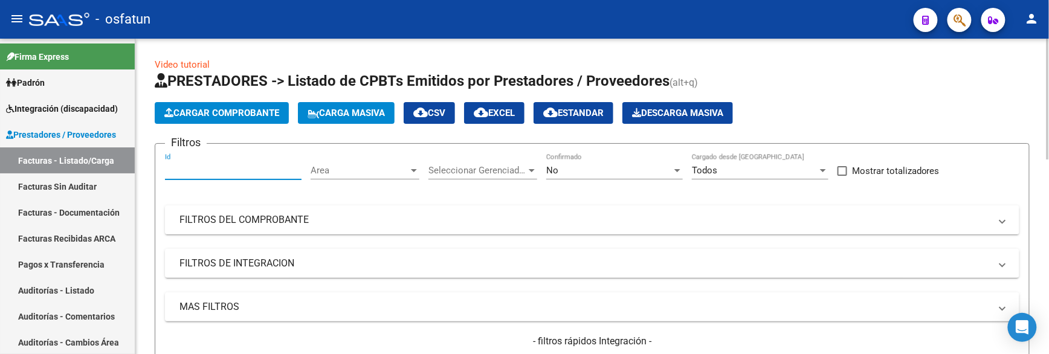
paste input "93475"
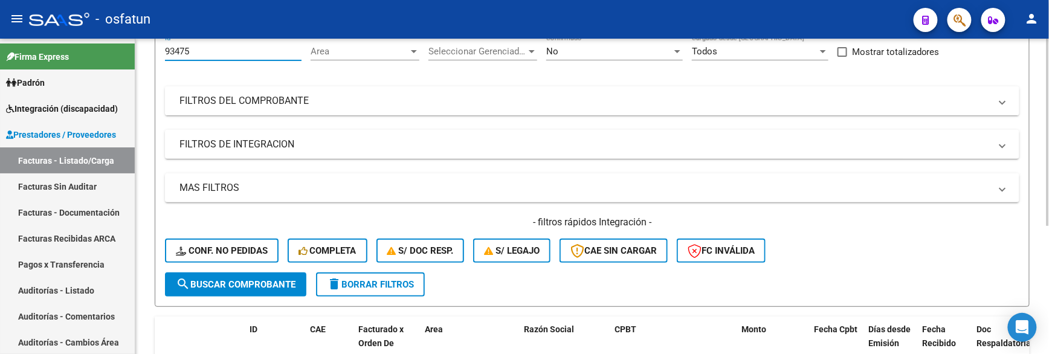
scroll to position [16, 0]
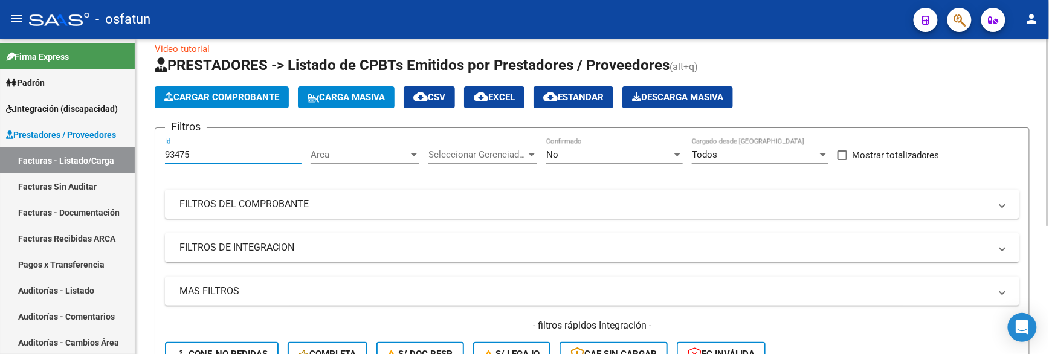
type input "93475"
click at [600, 137] on form "Filtros 93475 Id Area Area Seleccionar Gerenciador Seleccionar Gerenciador No C…" at bounding box center [592, 269] width 875 height 283
click at [600, 148] on div "No Confirmado" at bounding box center [614, 151] width 137 height 26
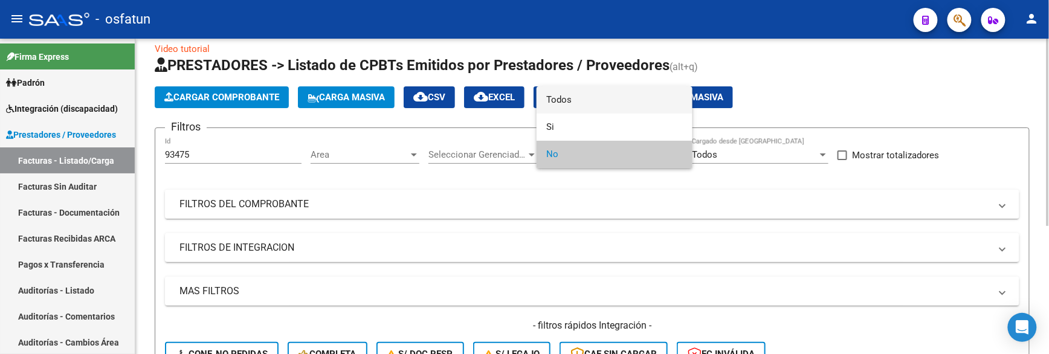
drag, startPoint x: 563, startPoint y: 101, endPoint x: 494, endPoint y: 163, distance: 92.9
click at [561, 105] on span "Todos" at bounding box center [614, 99] width 137 height 27
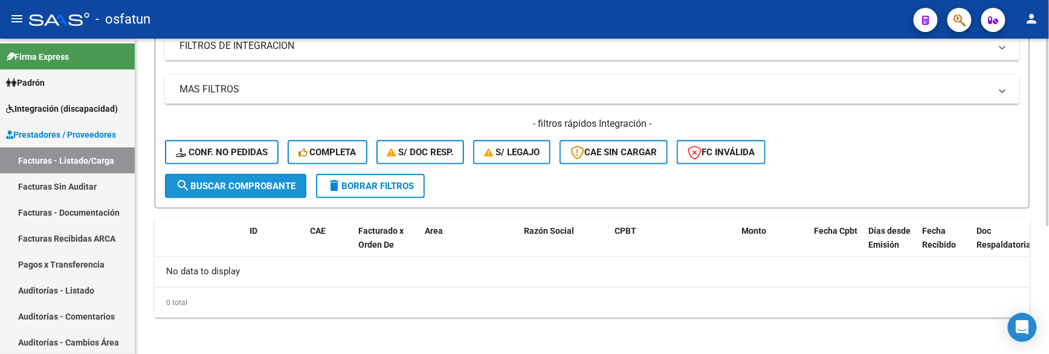
click at [205, 181] on span "search Buscar Comprobante" at bounding box center [236, 186] width 120 height 11
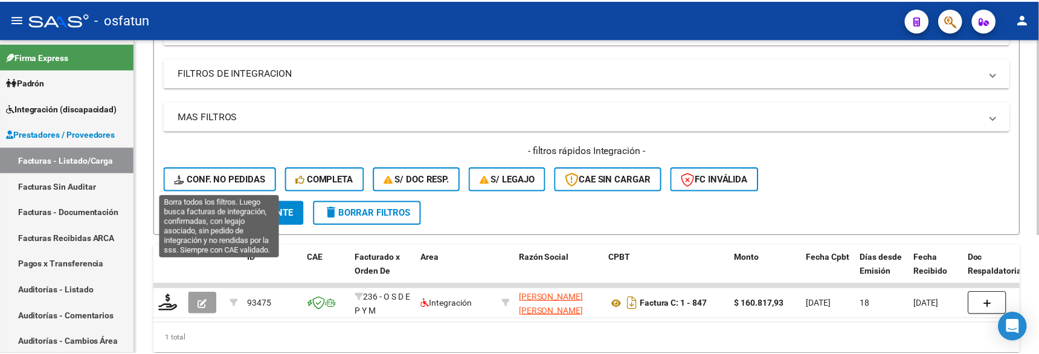
scroll to position [218, 0]
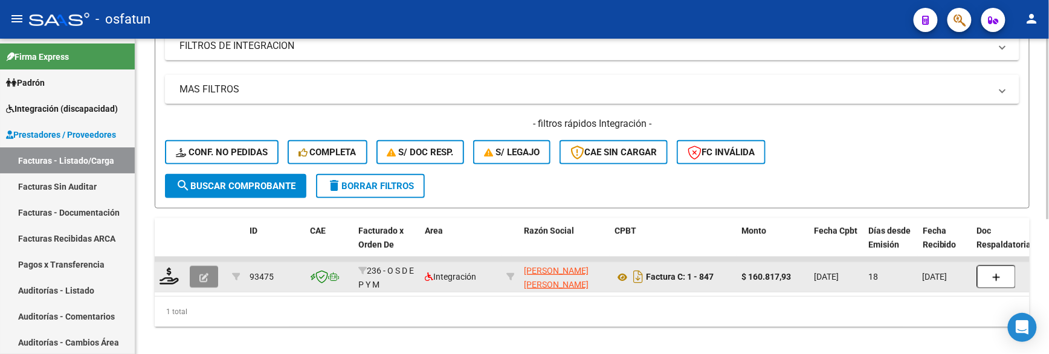
click at [206, 273] on icon "button" at bounding box center [203, 277] width 9 height 9
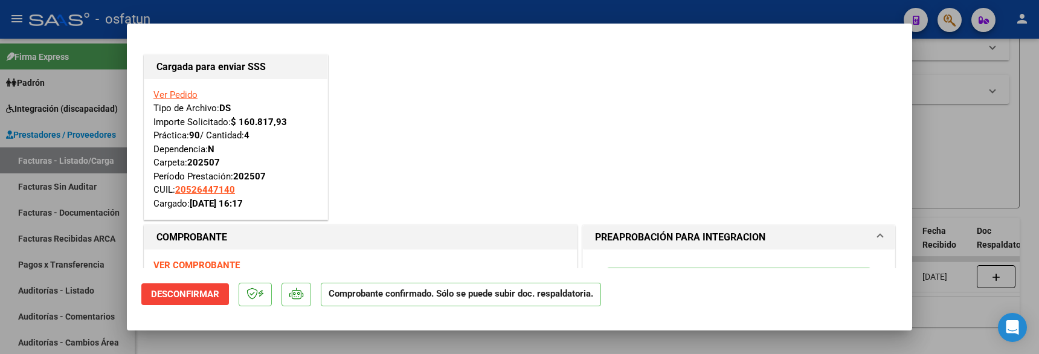
click at [681, 305] on mat-dialog-actions "Desconfirmar Comprobante confirmado. Sólo se puede subir doc. respaldatoria." at bounding box center [519, 292] width 757 height 48
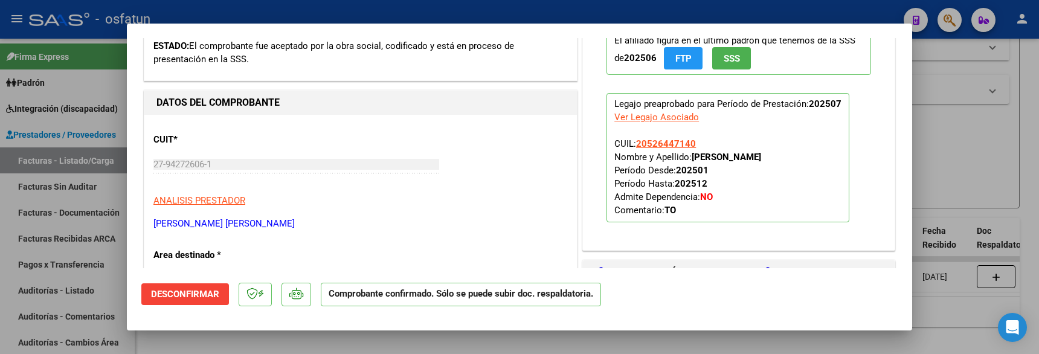
scroll to position [268, 0]
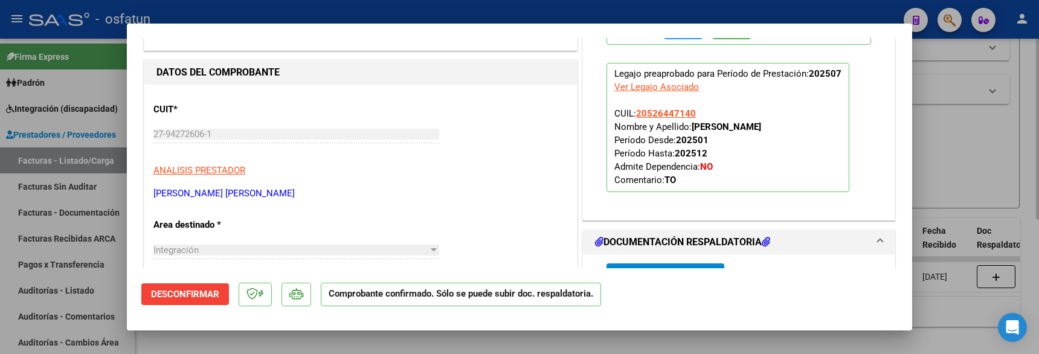
drag, startPoint x: 1007, startPoint y: 140, endPoint x: 965, endPoint y: 146, distance: 42.1
click at [1006, 140] on div at bounding box center [519, 177] width 1039 height 354
type input "$ 0,00"
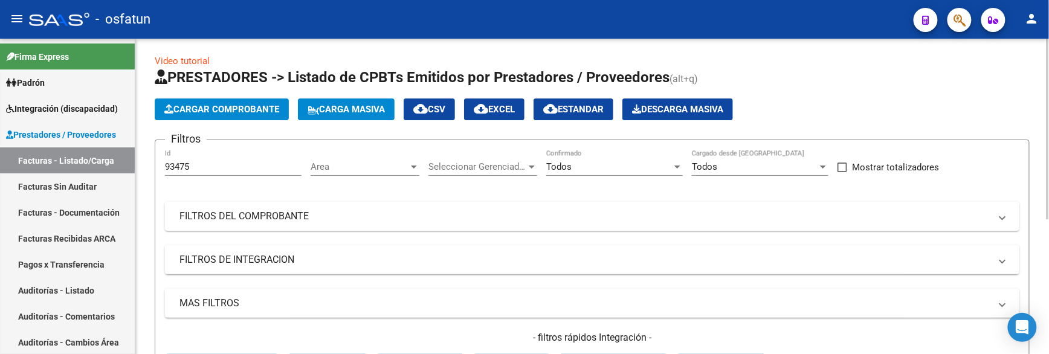
scroll to position [0, 0]
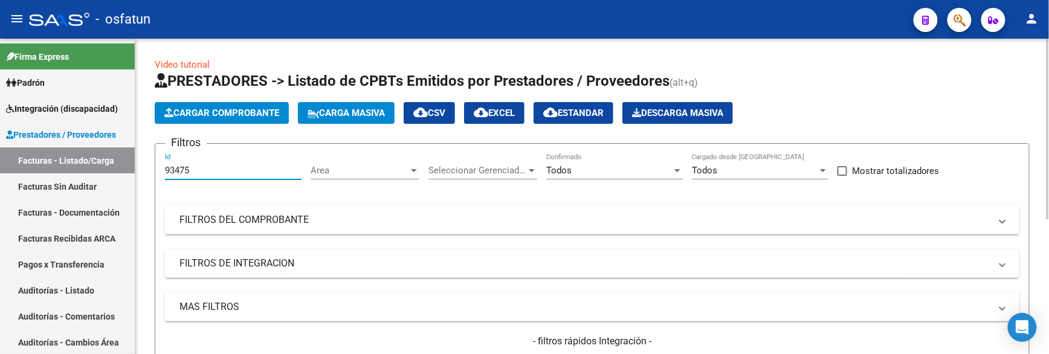
click at [208, 171] on input "93475" at bounding box center [233, 170] width 137 height 11
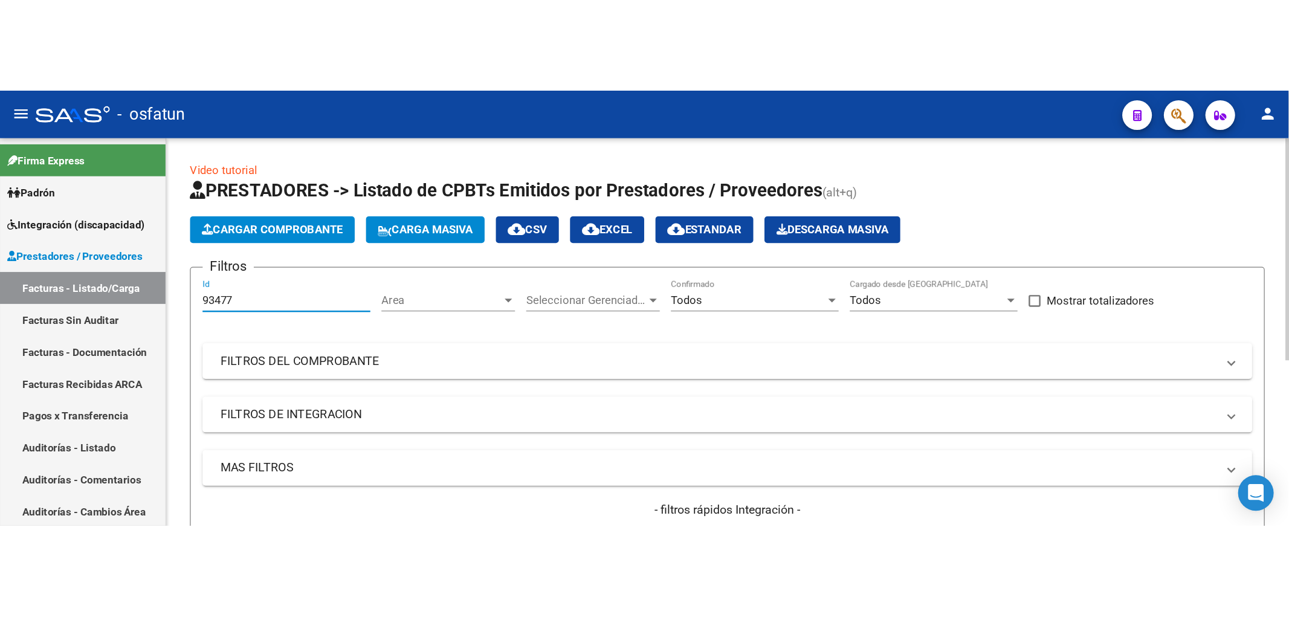
scroll to position [237, 0]
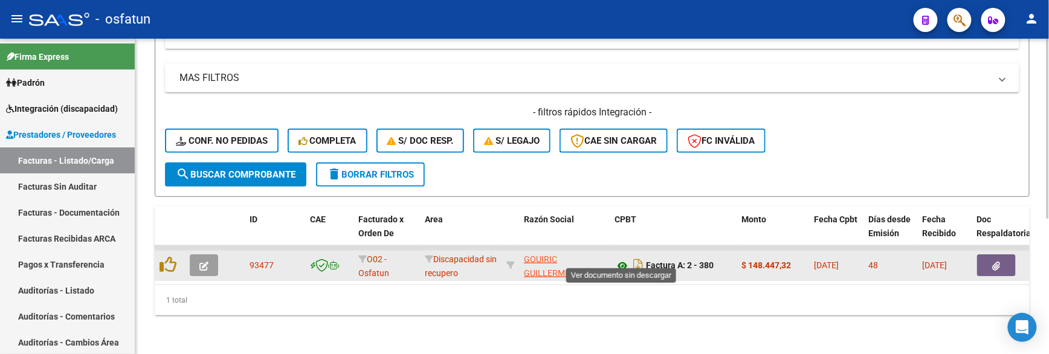
type input "93477"
click at [622, 259] on icon at bounding box center [623, 266] width 16 height 15
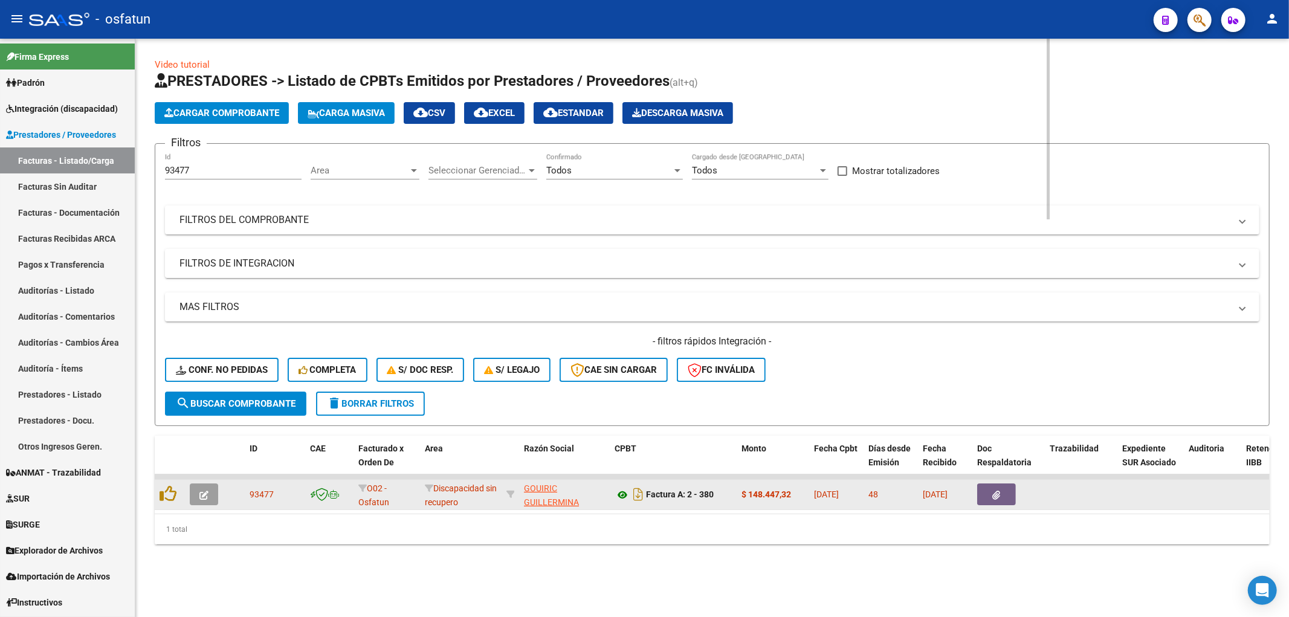
scroll to position [0, 0]
